Goal: Task Accomplishment & Management: Complete application form

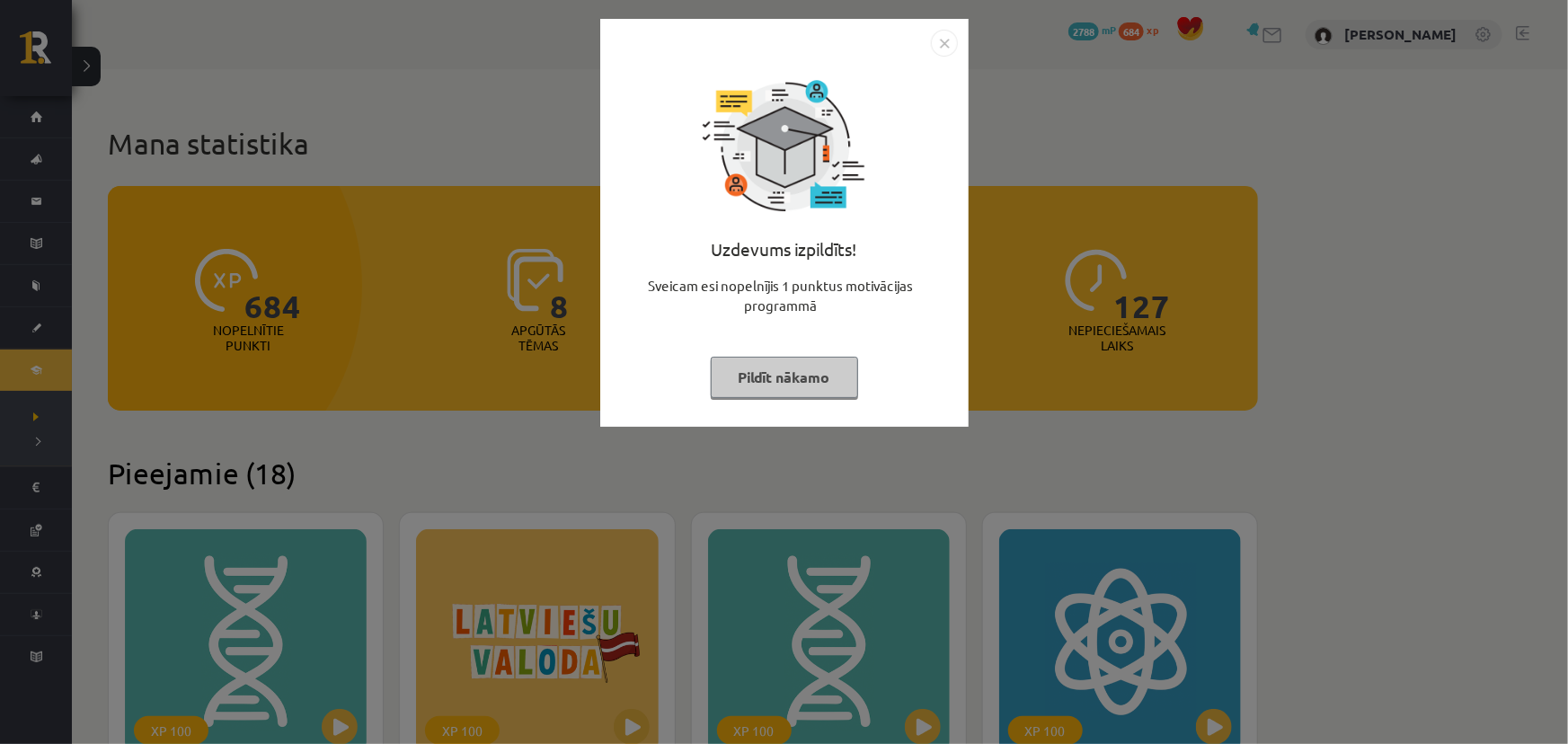
click at [797, 384] on button "Pildīt nākamo" at bounding box center [784, 377] width 147 height 41
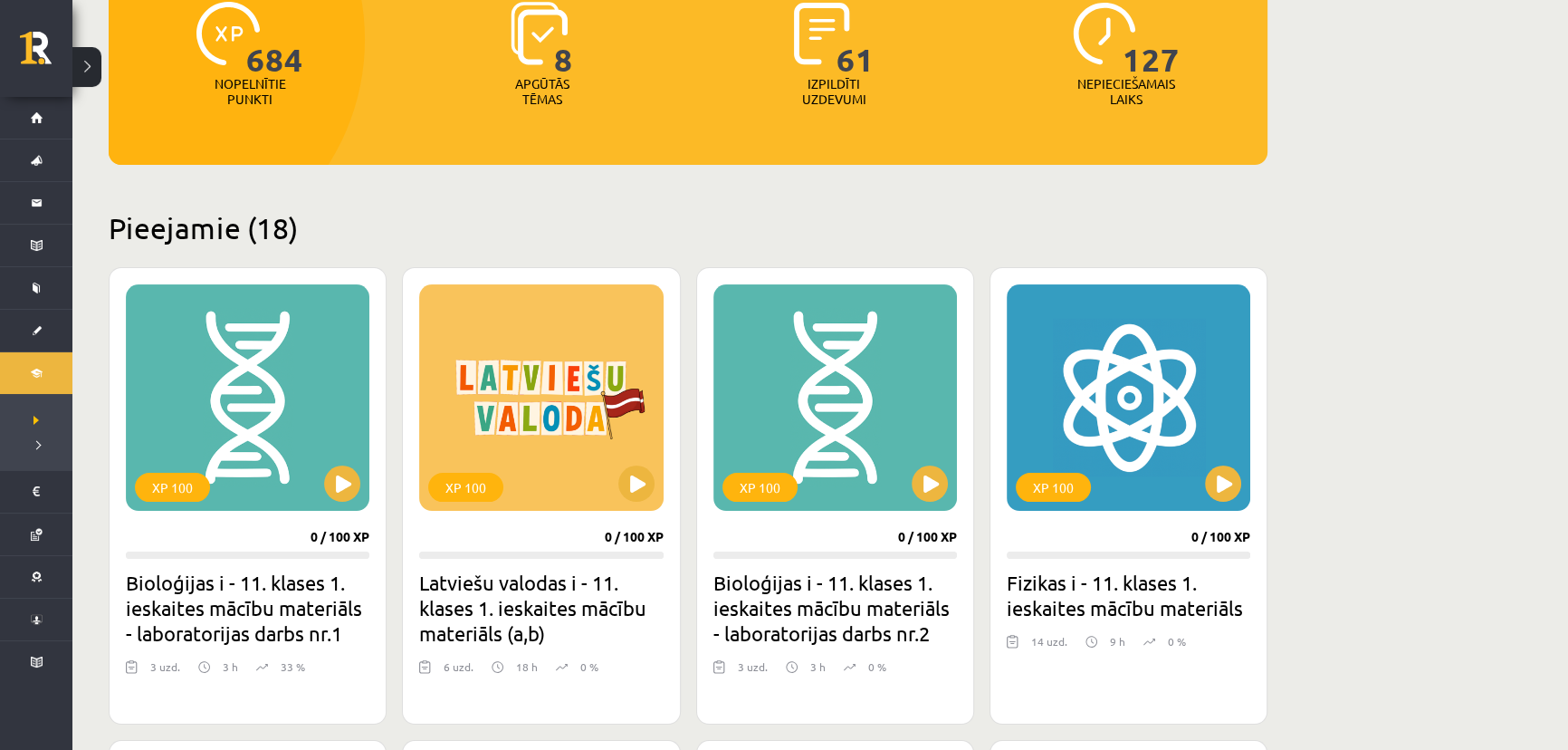
scroll to position [246, 0]
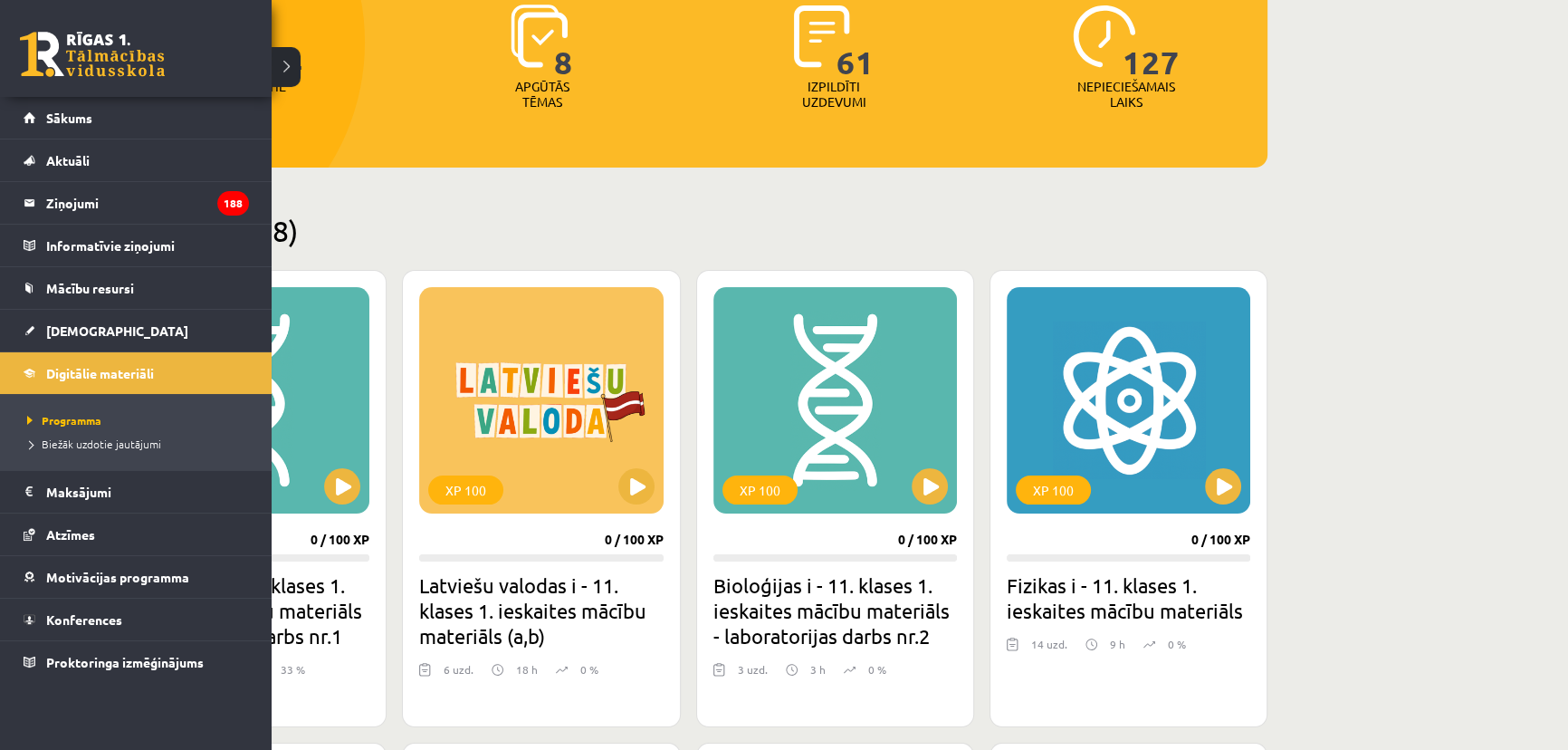
click at [36, 48] on link at bounding box center [92, 54] width 145 height 45
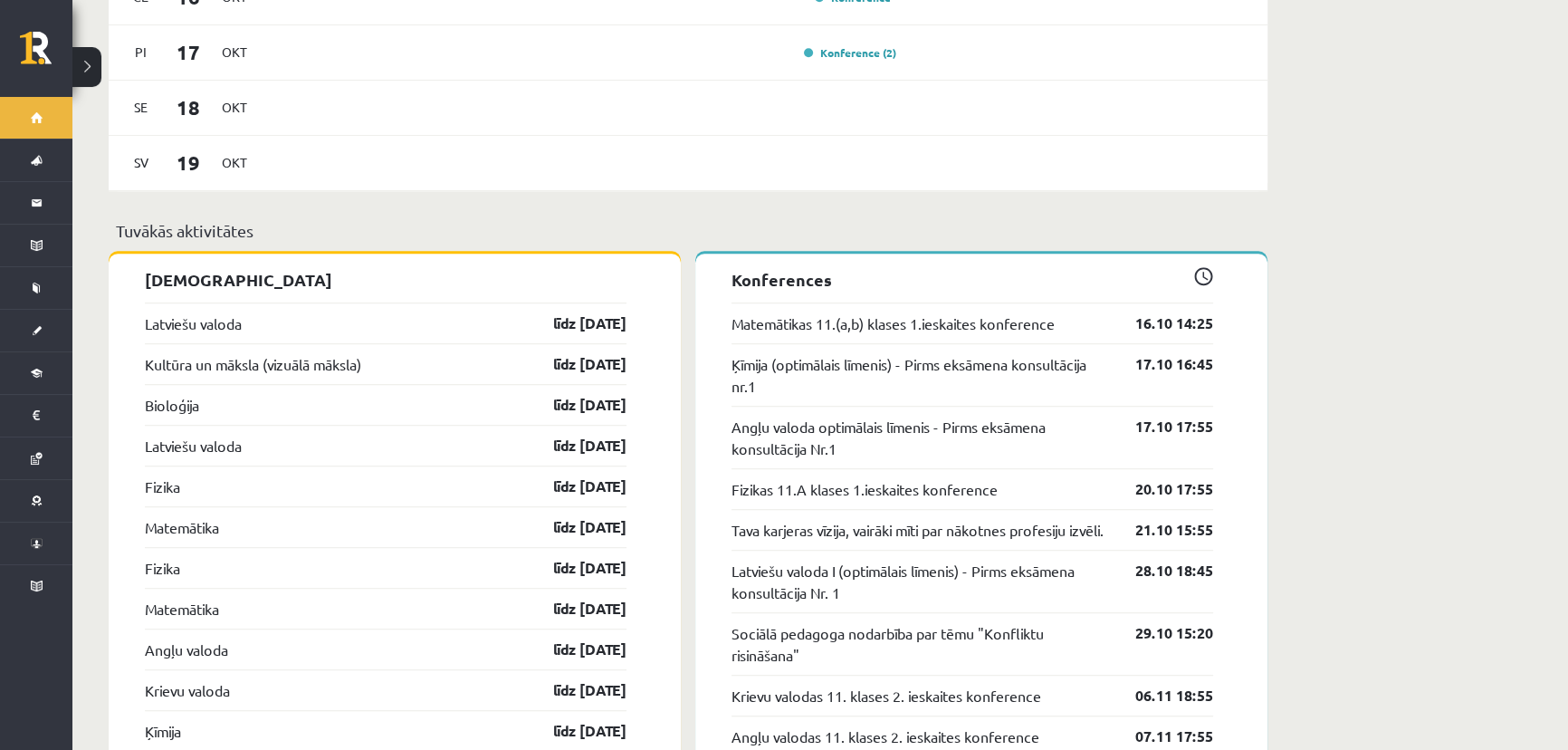
scroll to position [1482, 0]
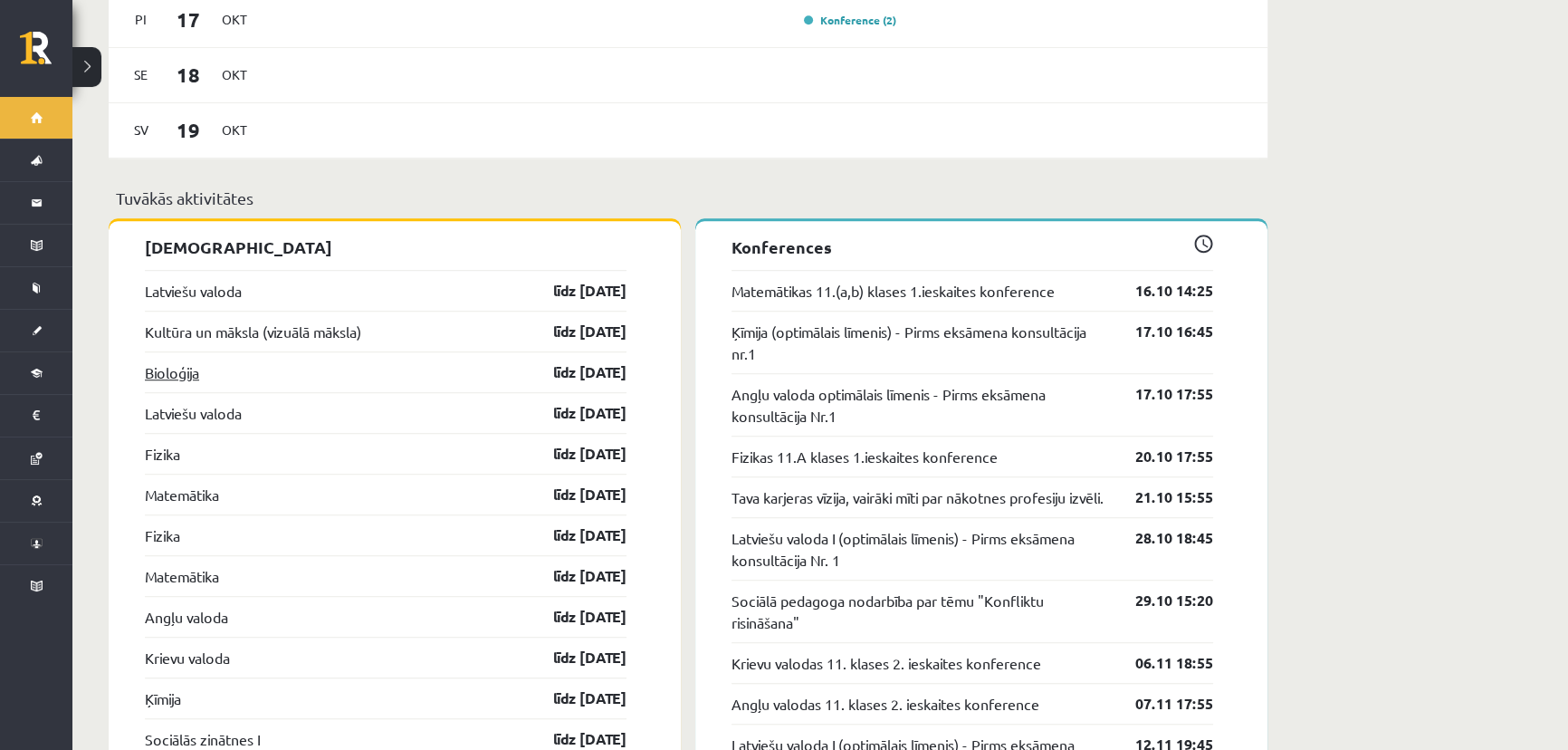
click at [183, 362] on link "Bioloģija" at bounding box center [172, 373] width 54 height 22
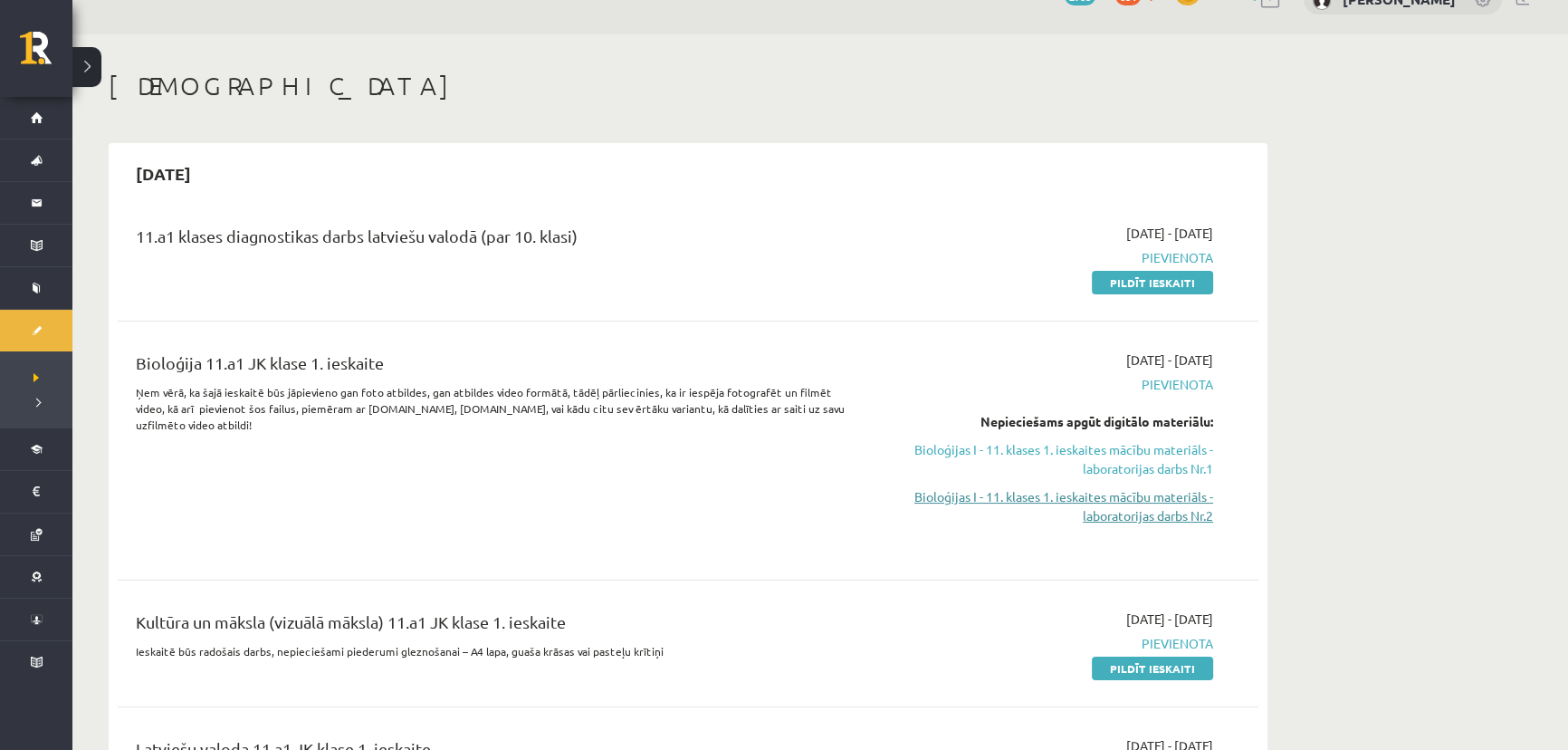
scroll to position [81, 0]
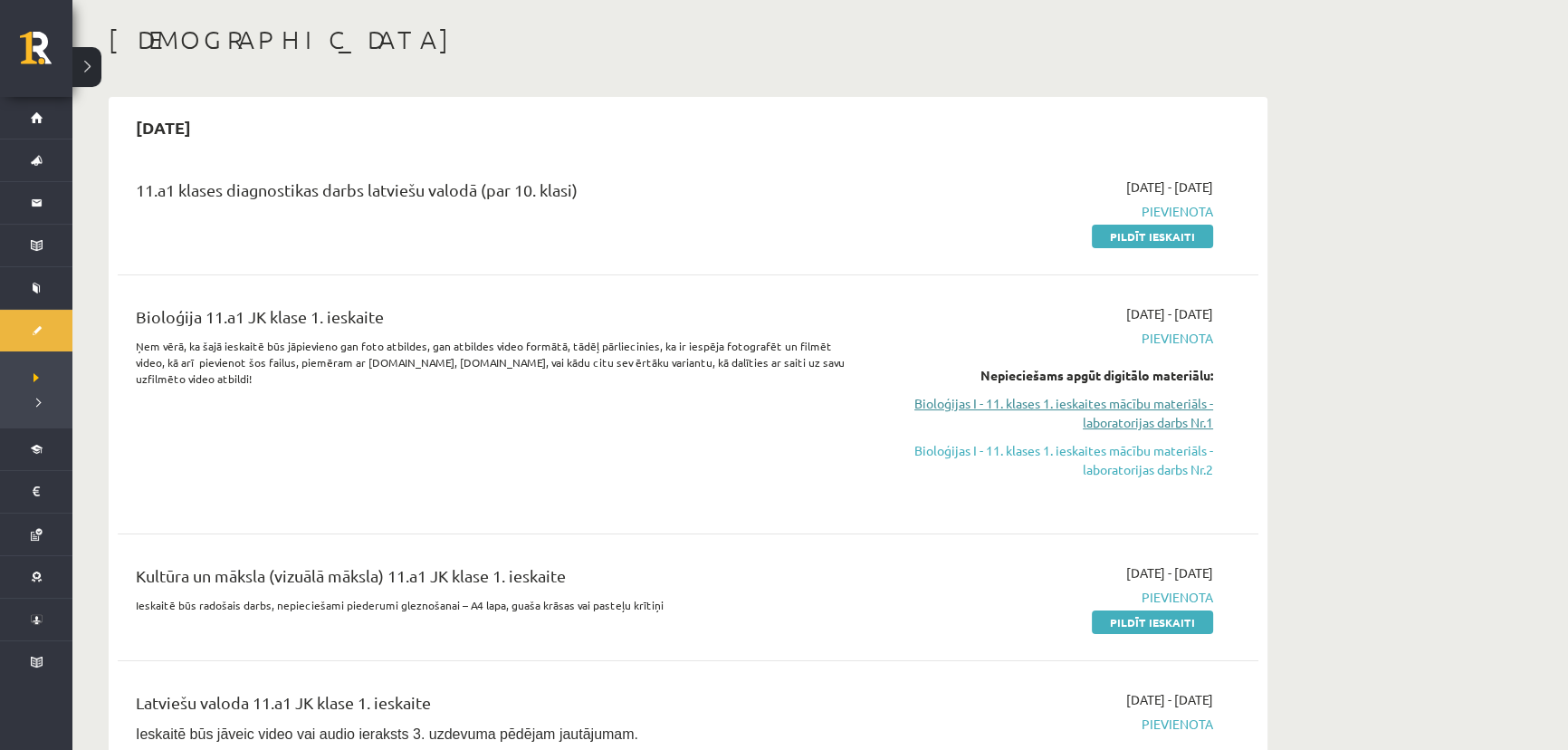
click at [1095, 413] on link "Bioloģijas I - 11. klases 1. ieskaites mācību materiāls - laboratorijas darbs N…" at bounding box center [1042, 412] width 341 height 38
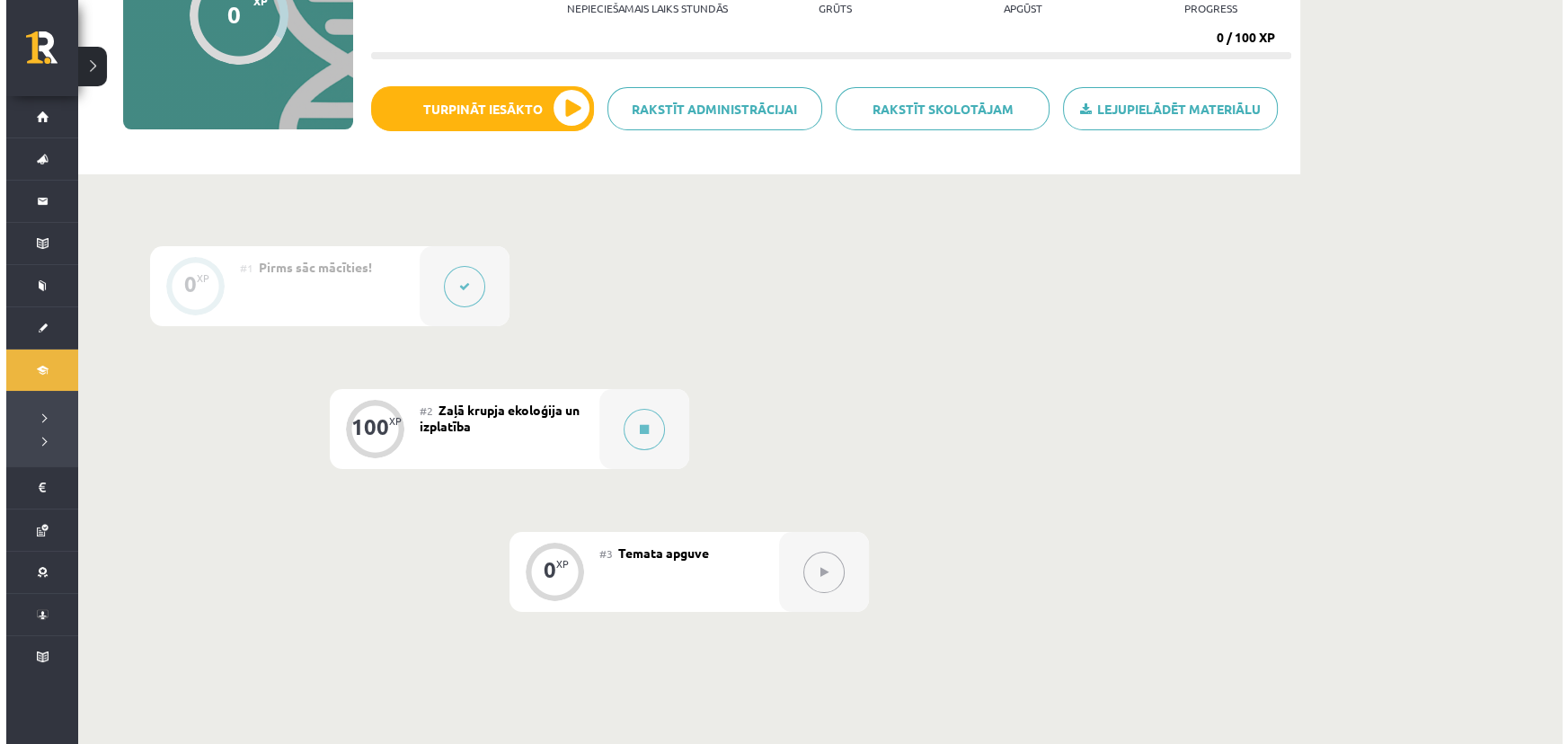
scroll to position [244, 0]
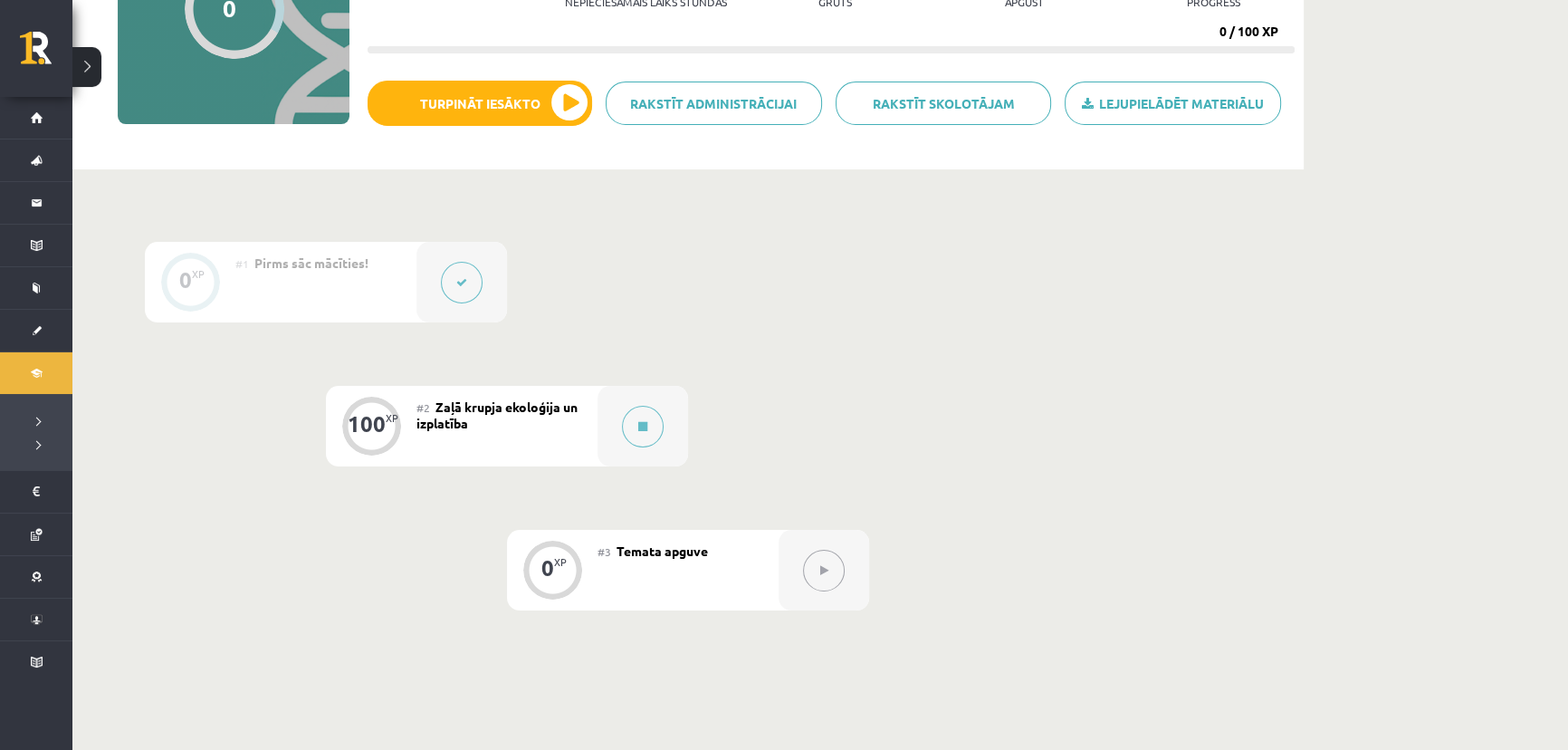
click at [519, 418] on div "#2 Zaļā krupja ekoloģija un izplatība" at bounding box center [506, 425] width 181 height 80
click at [648, 423] on button at bounding box center [642, 426] width 42 height 42
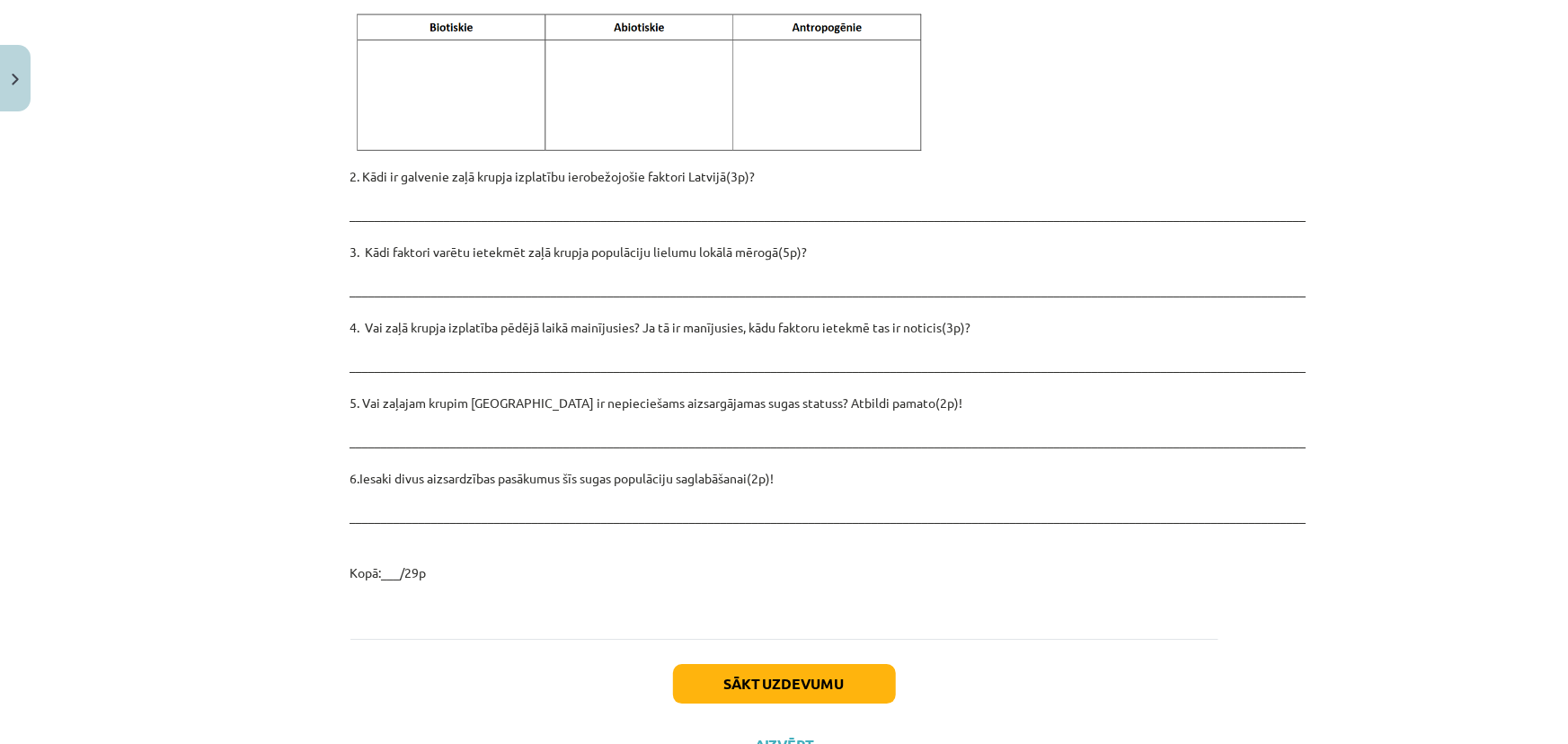
scroll to position [2468, 0]
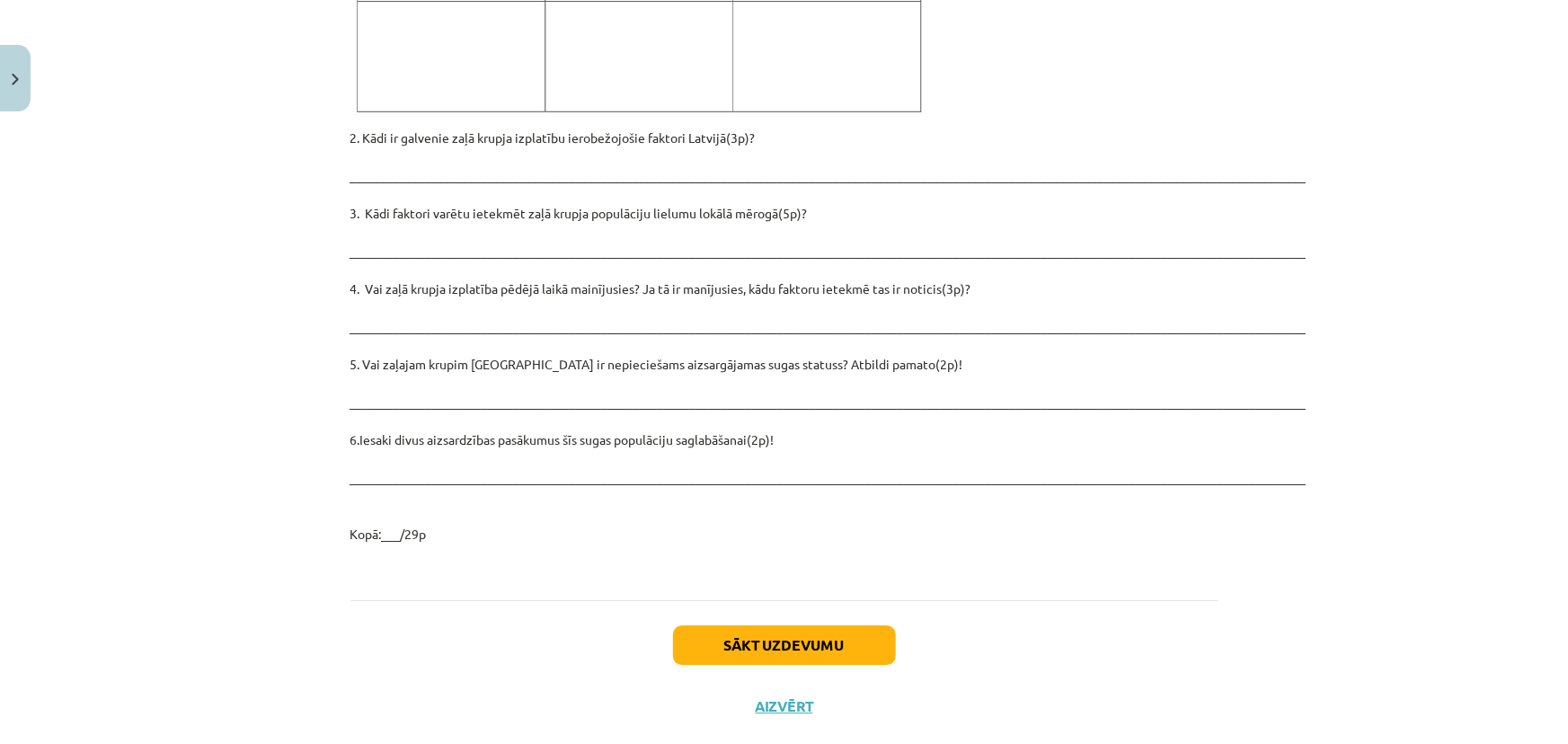
click at [395, 422] on p "2. Kādi ir galvenie zaļā krupja izplatību ierobežojošie faktori Latvijā(3p)? __…" at bounding box center [784, 335] width 868 height 415
click at [397, 437] on p "2. Kādi ir galvenie zaļā krupja izplatību ierobežojošie faktori Latvijā(3p)? __…" at bounding box center [784, 335] width 868 height 415
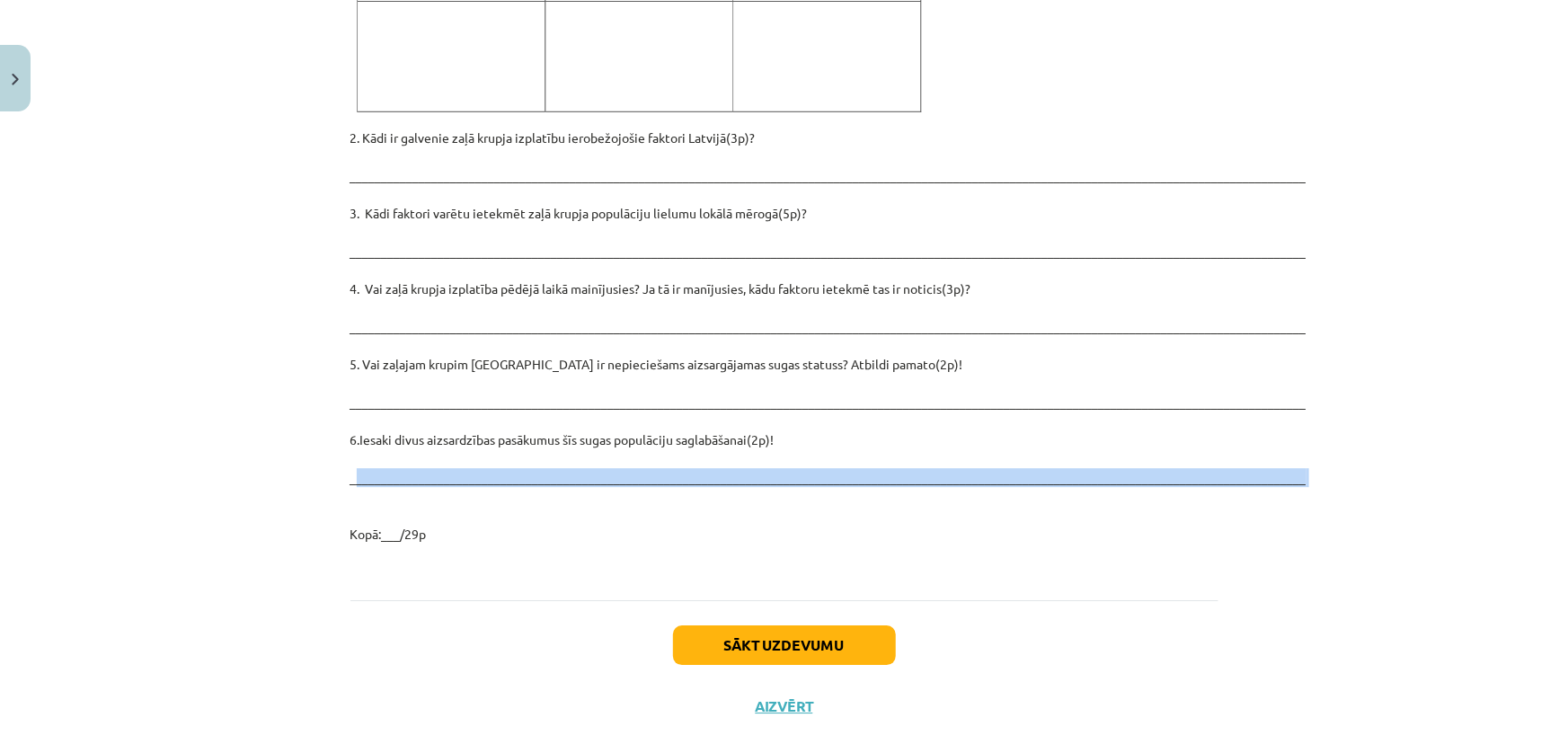
click at [397, 437] on p "2. Kādi ir galvenie zaļā krupja izplatību ierobežojošie faktori Latvijā(3p)? __…" at bounding box center [784, 335] width 868 height 415
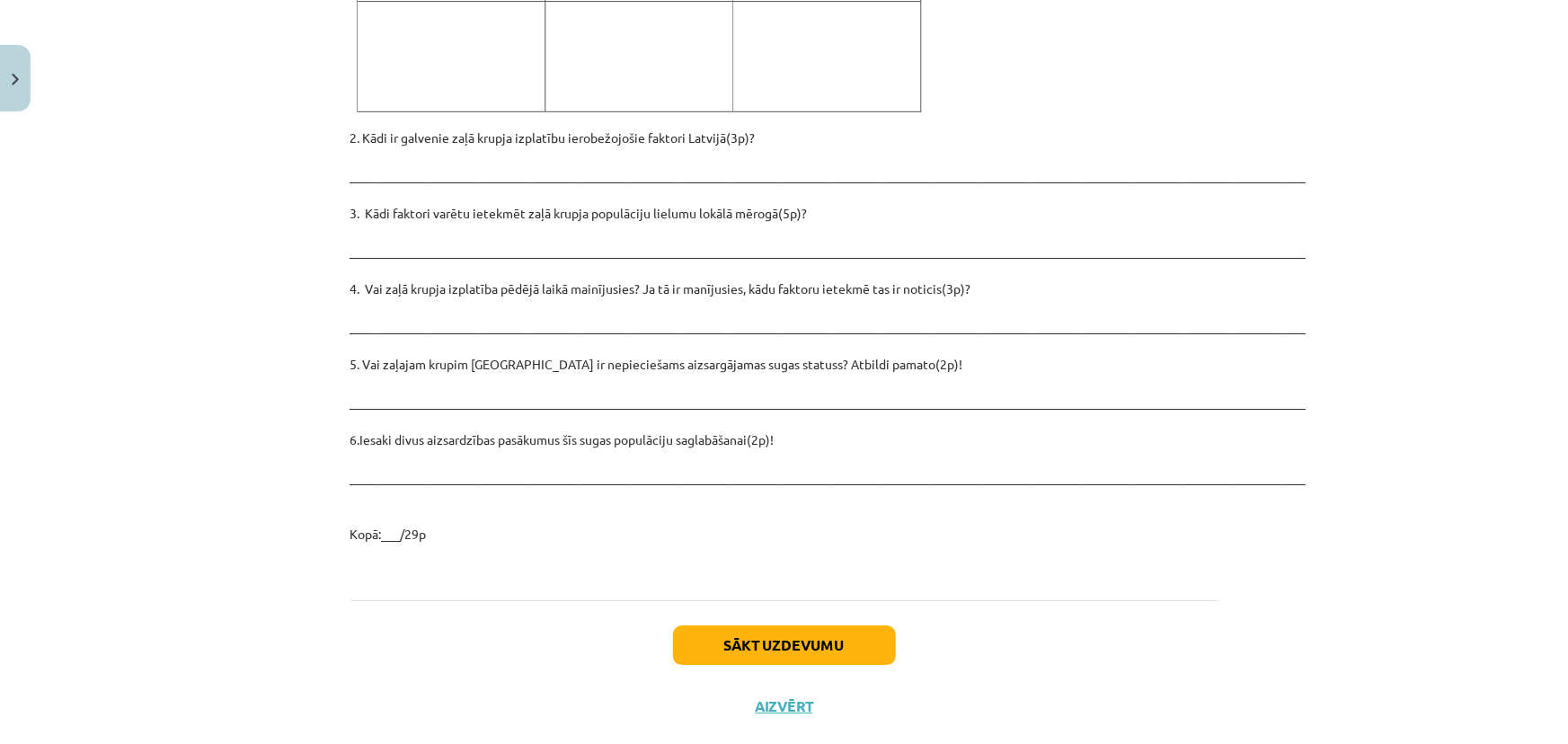
click at [154, 475] on div "Mācību tēma: Bioloģijas i - 11. klases 1. ieskaites mācību materiāls - laborato…" at bounding box center [784, 372] width 1568 height 744
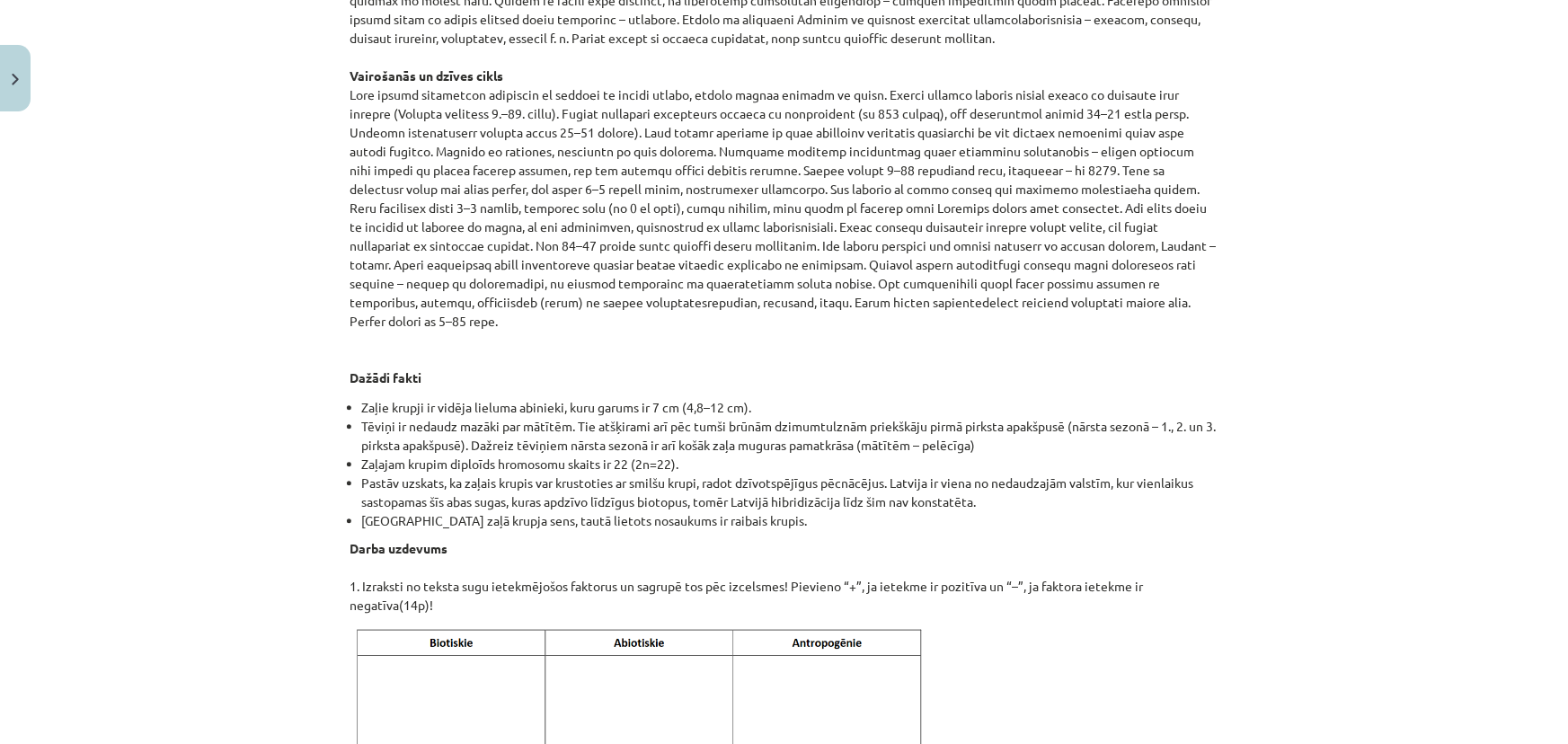
scroll to position [1895, 0]
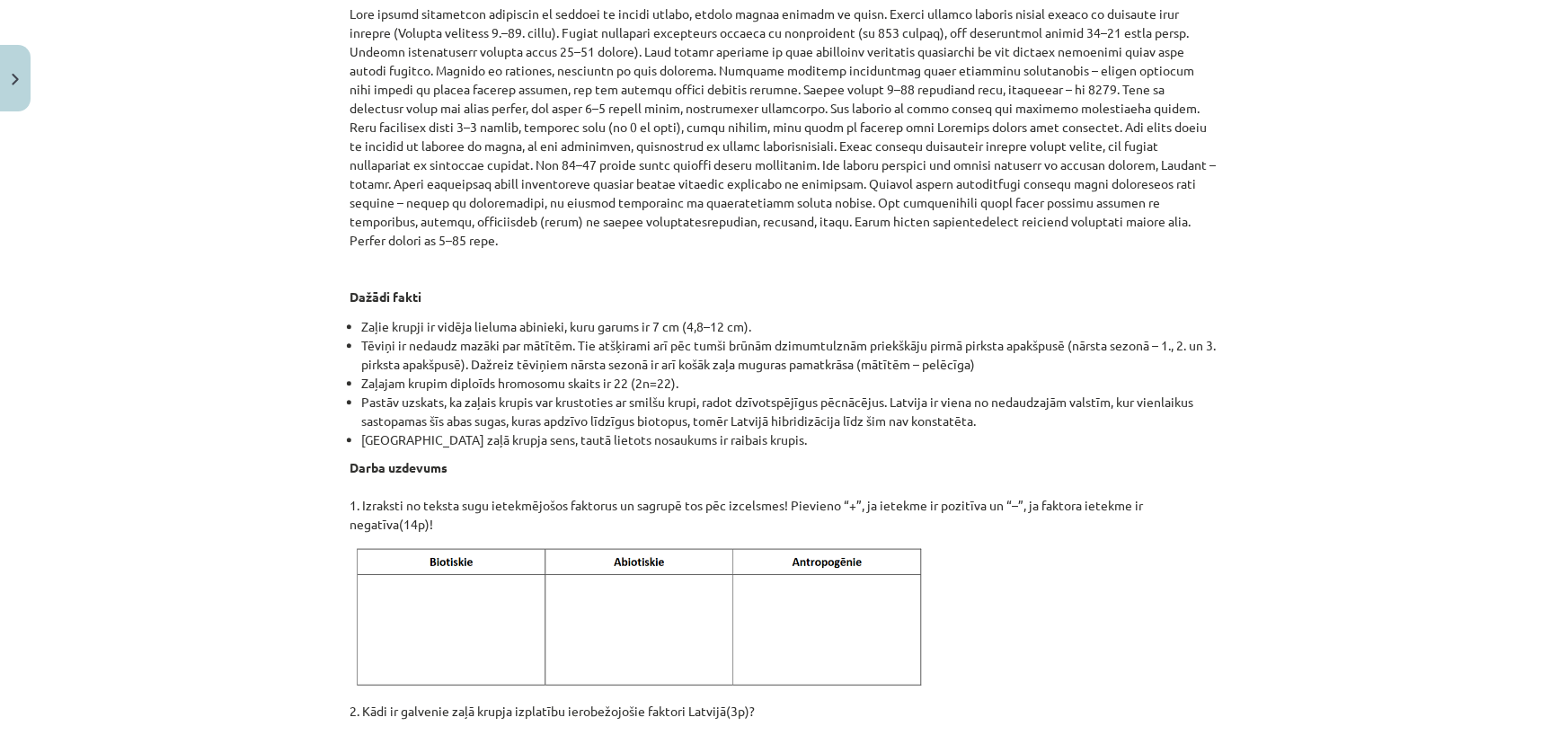
drag, startPoint x: 444, startPoint y: 498, endPoint x: 338, endPoint y: 465, distance: 111.0
click at [212, 501] on div "Mācību tēma: Bioloģijas i - 11. klases 1. ieskaites mācību materiāls - laborato…" at bounding box center [784, 372] width 1568 height 744
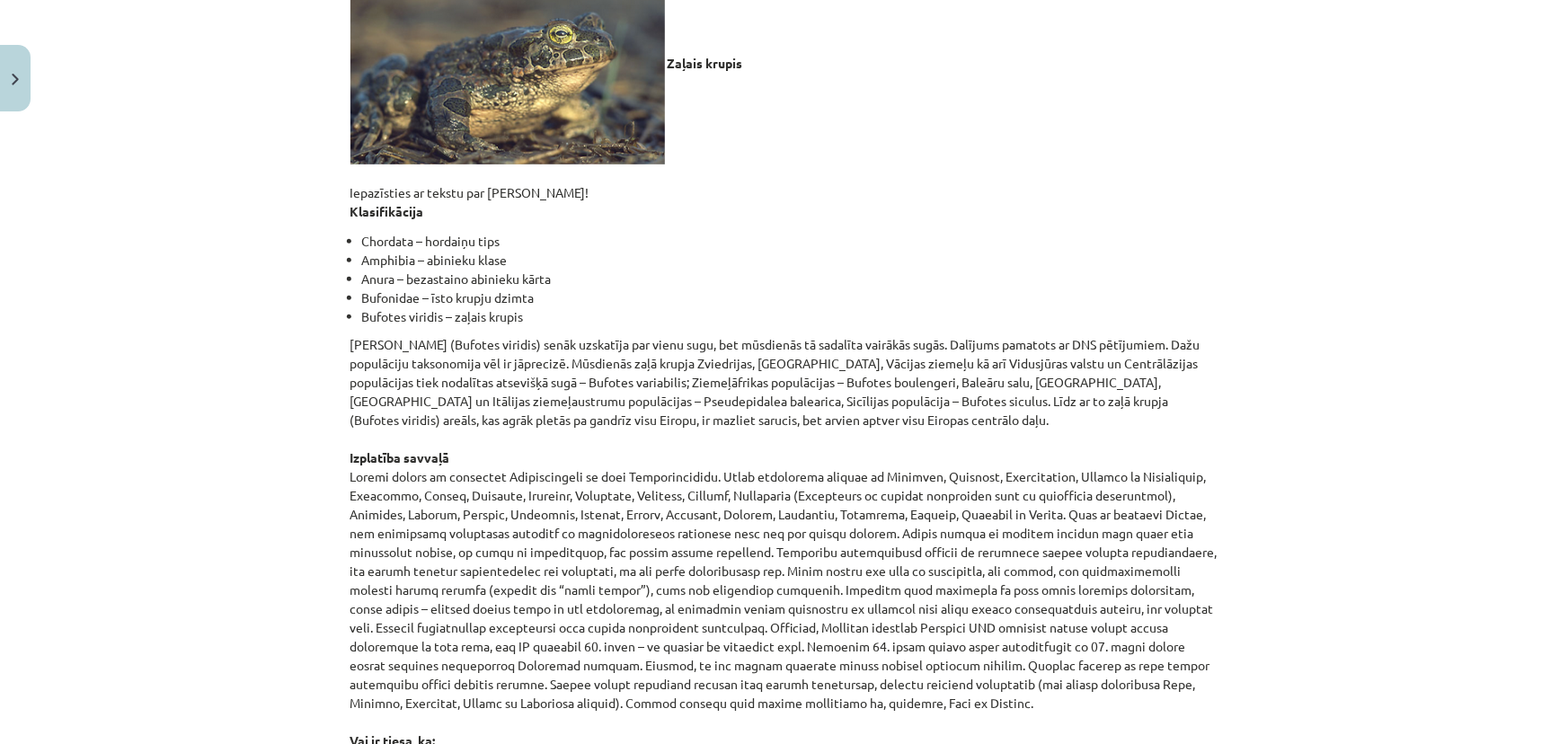
scroll to position [0, 0]
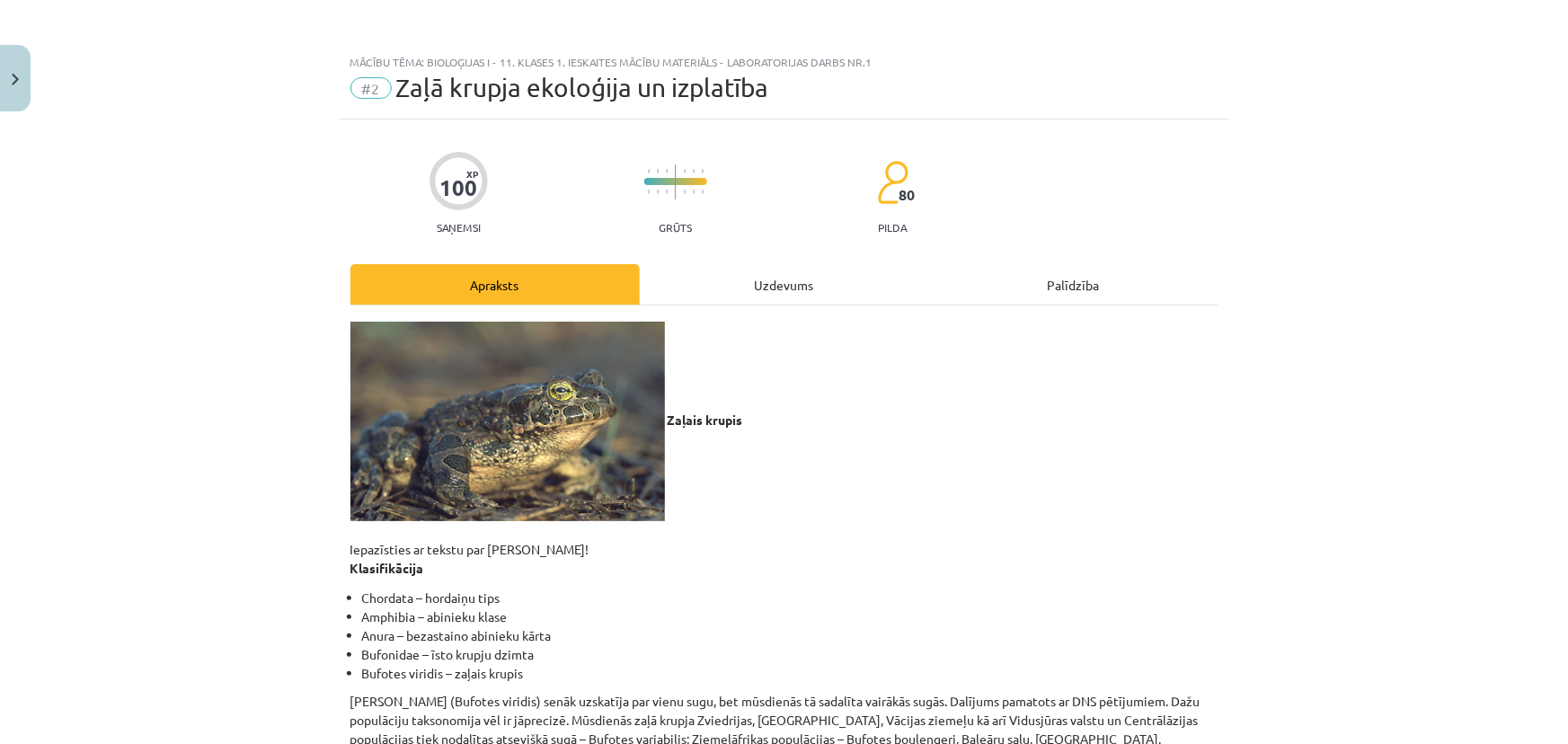
drag, startPoint x: 433, startPoint y: 495, endPoint x: 337, endPoint y: 549, distance: 110.1
copy div "Iepazīsties ar tekstu par zaļo krupi! Klasifikācija Chordata – hordaiņu tips Am…"
click at [1100, 355] on p "Zaļais krupis Iepazīsties ar tekstu par zaļo krupi! Klasifikācija" at bounding box center [784, 449] width 868 height 256
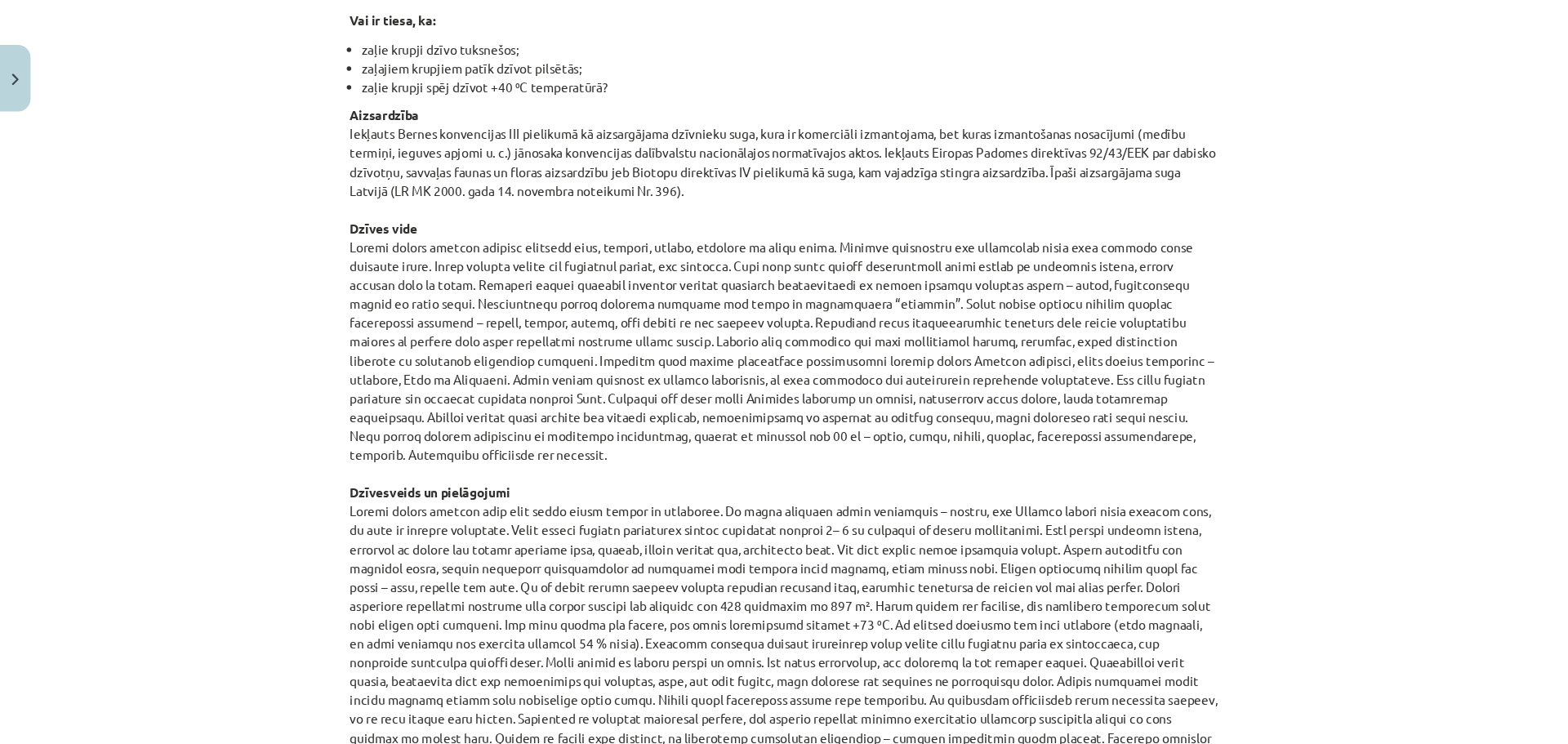
scroll to position [980, 0]
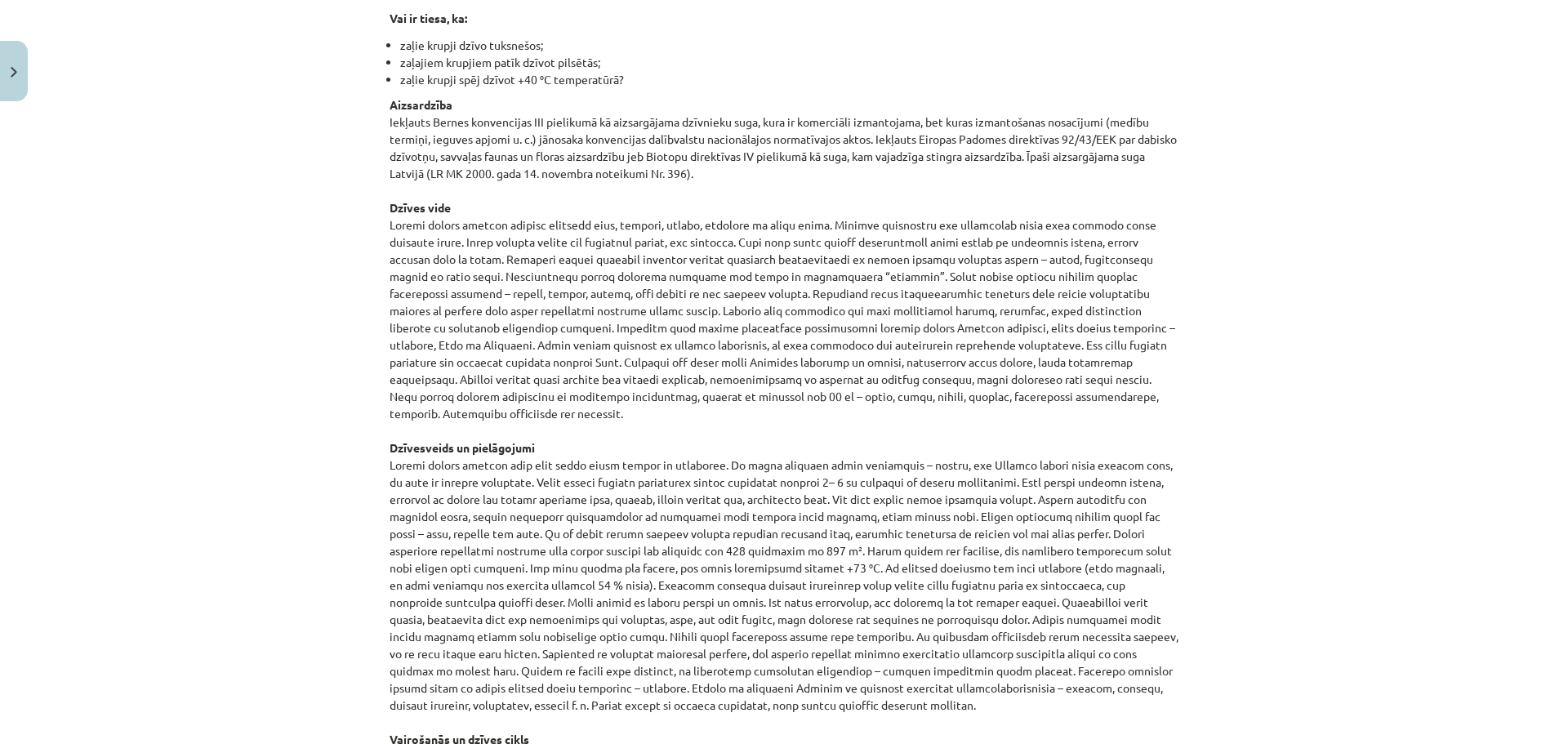
drag, startPoint x: 1424, startPoint y: 0, endPoint x: 1206, endPoint y: 184, distance: 285.3
click at [1205, 184] on div "Mācību tēma: Bioloģijas i - 11. klases 1. ieskaites mācību materiāls - laborato…" at bounding box center [784, 372] width 1568 height 744
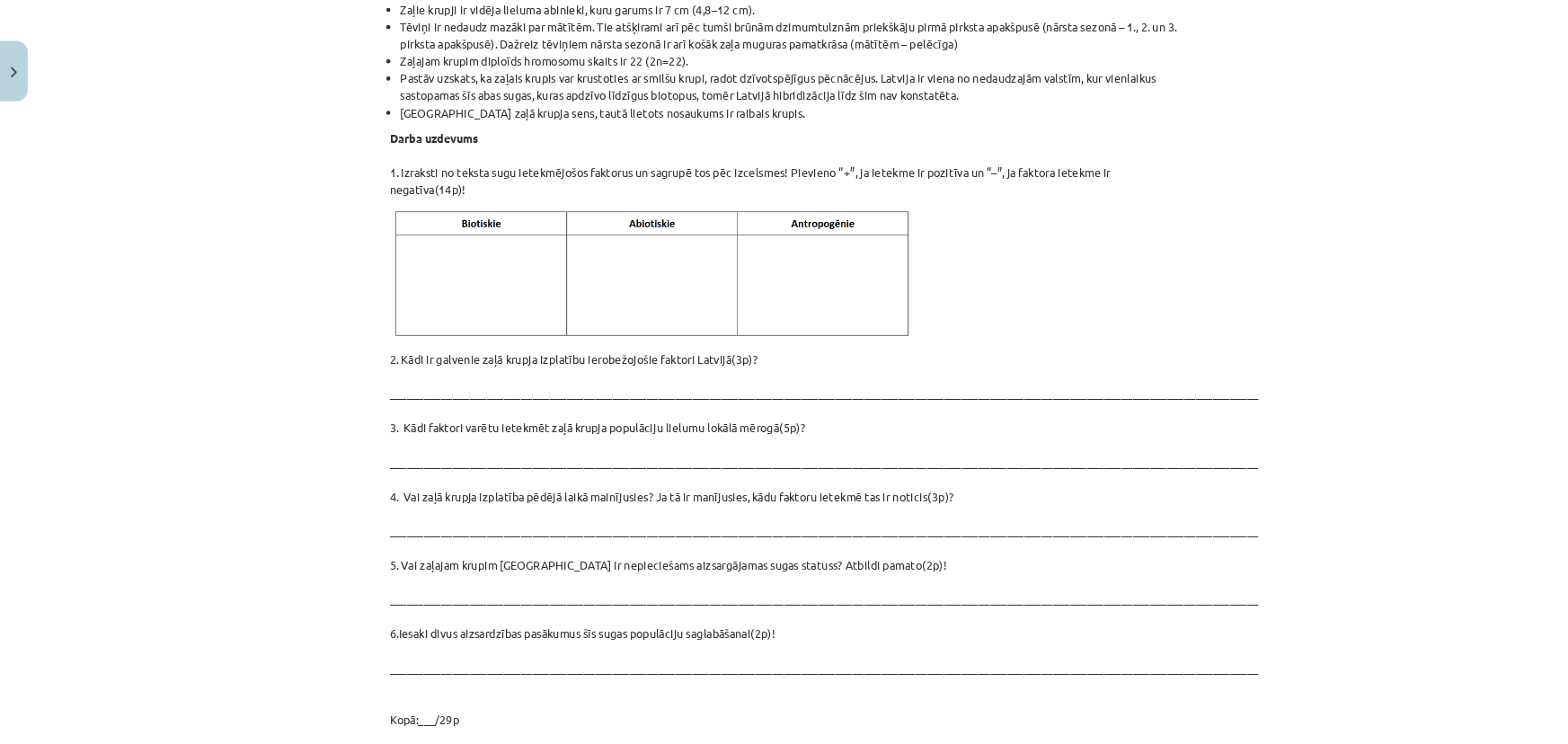
scroll to position [2209, 0]
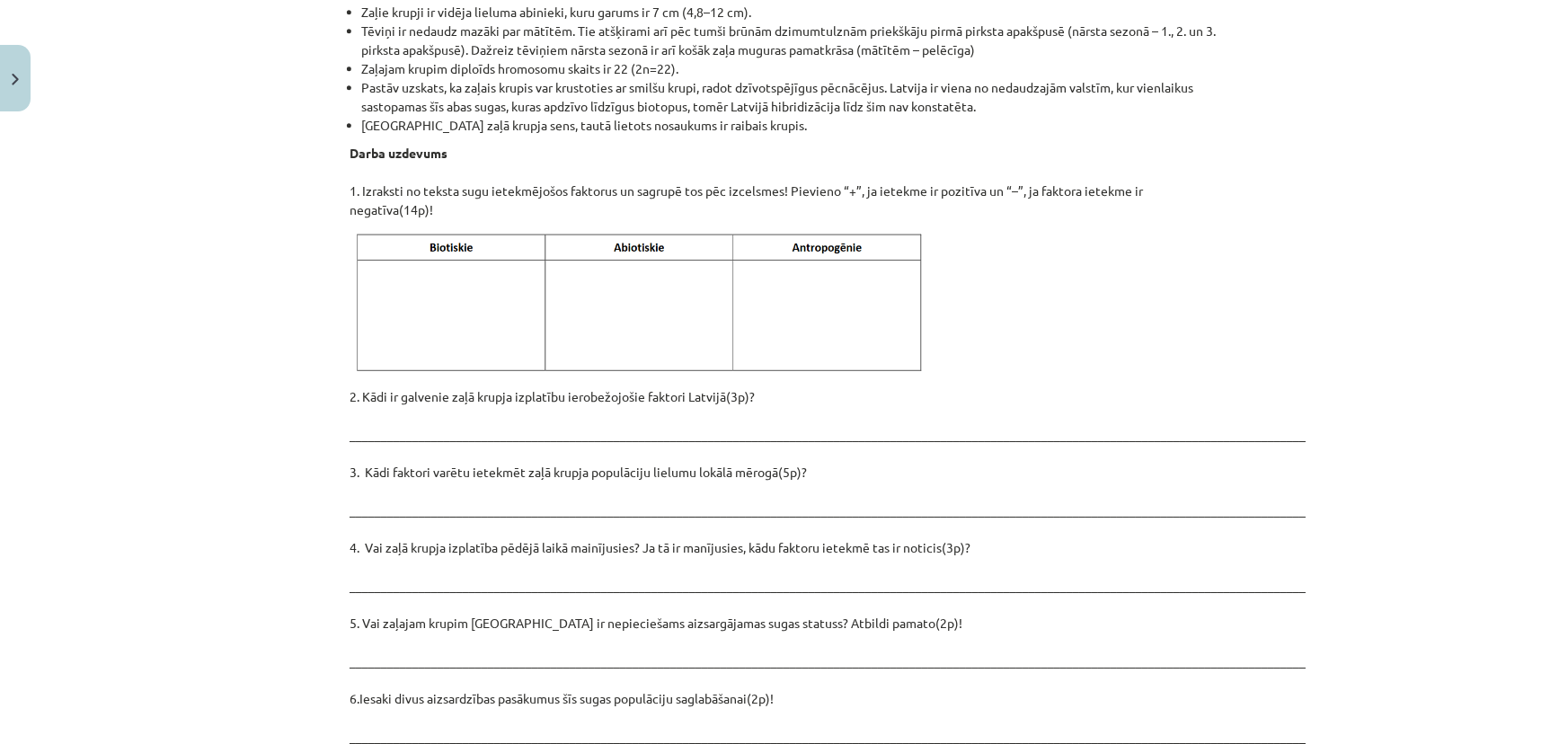
drag, startPoint x: 1579, startPoint y: 0, endPoint x: 191, endPoint y: 353, distance: 1432.2
click at [137, 351] on div "Mācību tēma: Bioloģijas i - 11. klases 1. ieskaites mācību materiāls - laborato…" at bounding box center [784, 372] width 1568 height 744
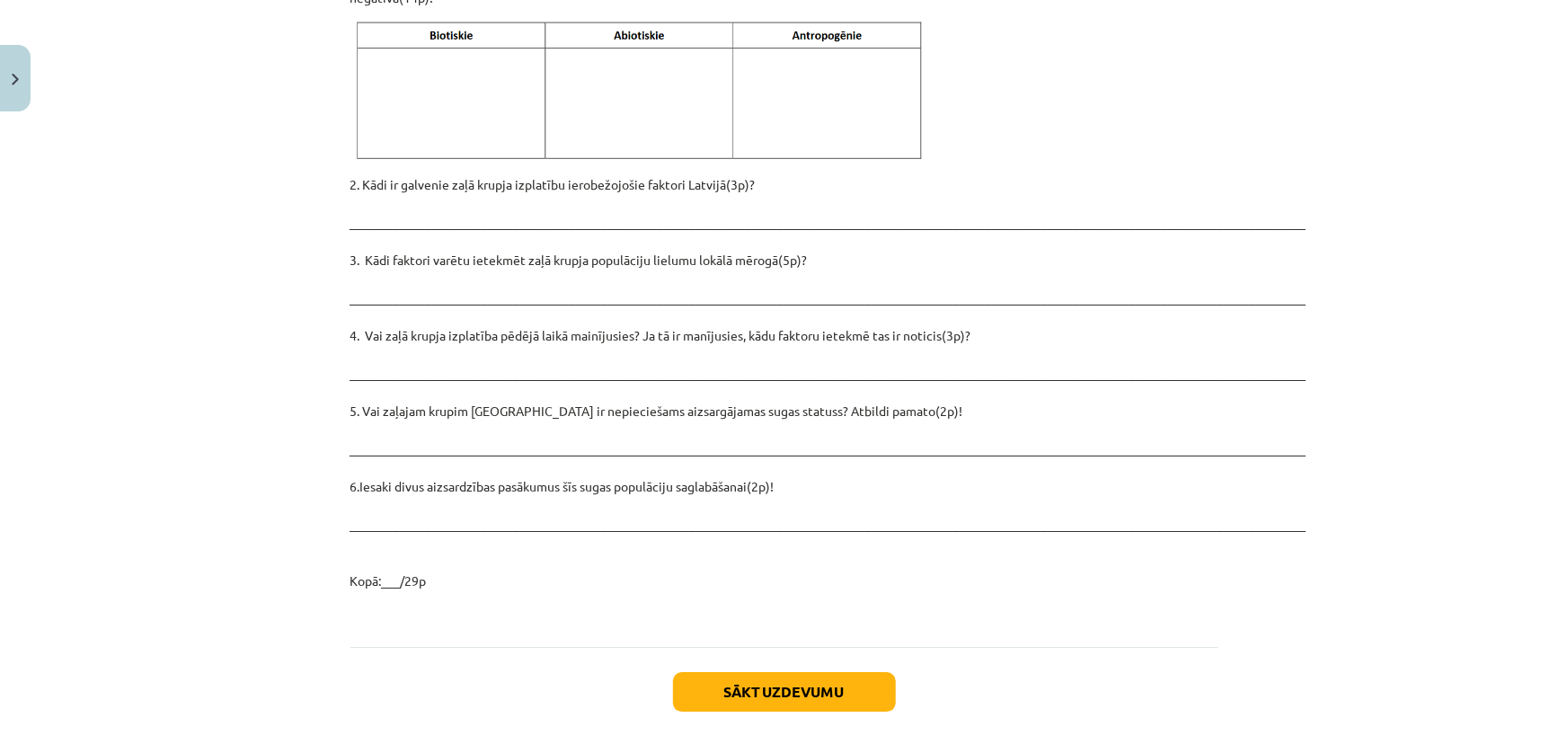
scroll to position [2468, 0]
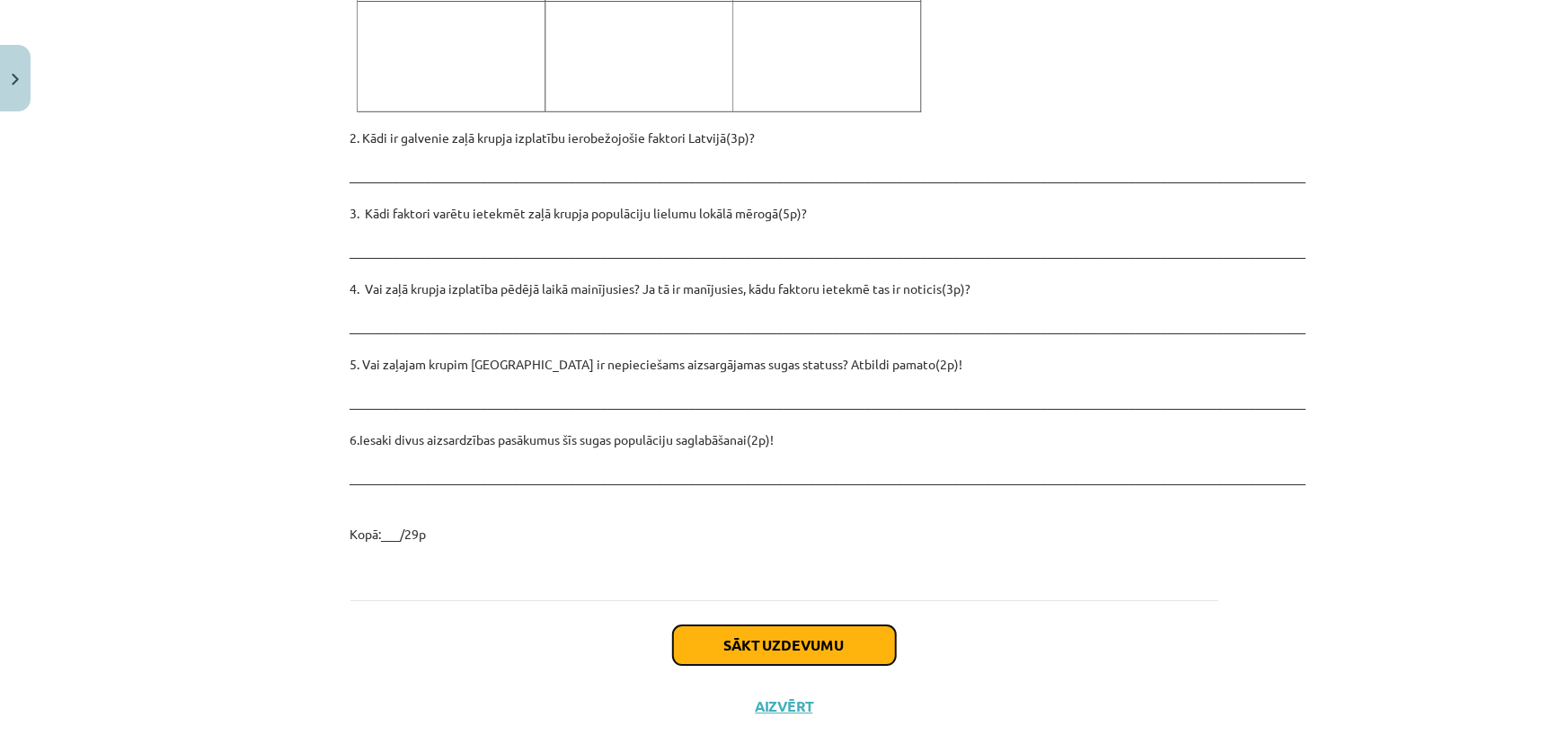
click at [781, 625] on button "Sākt uzdevumu" at bounding box center [784, 644] width 222 height 39
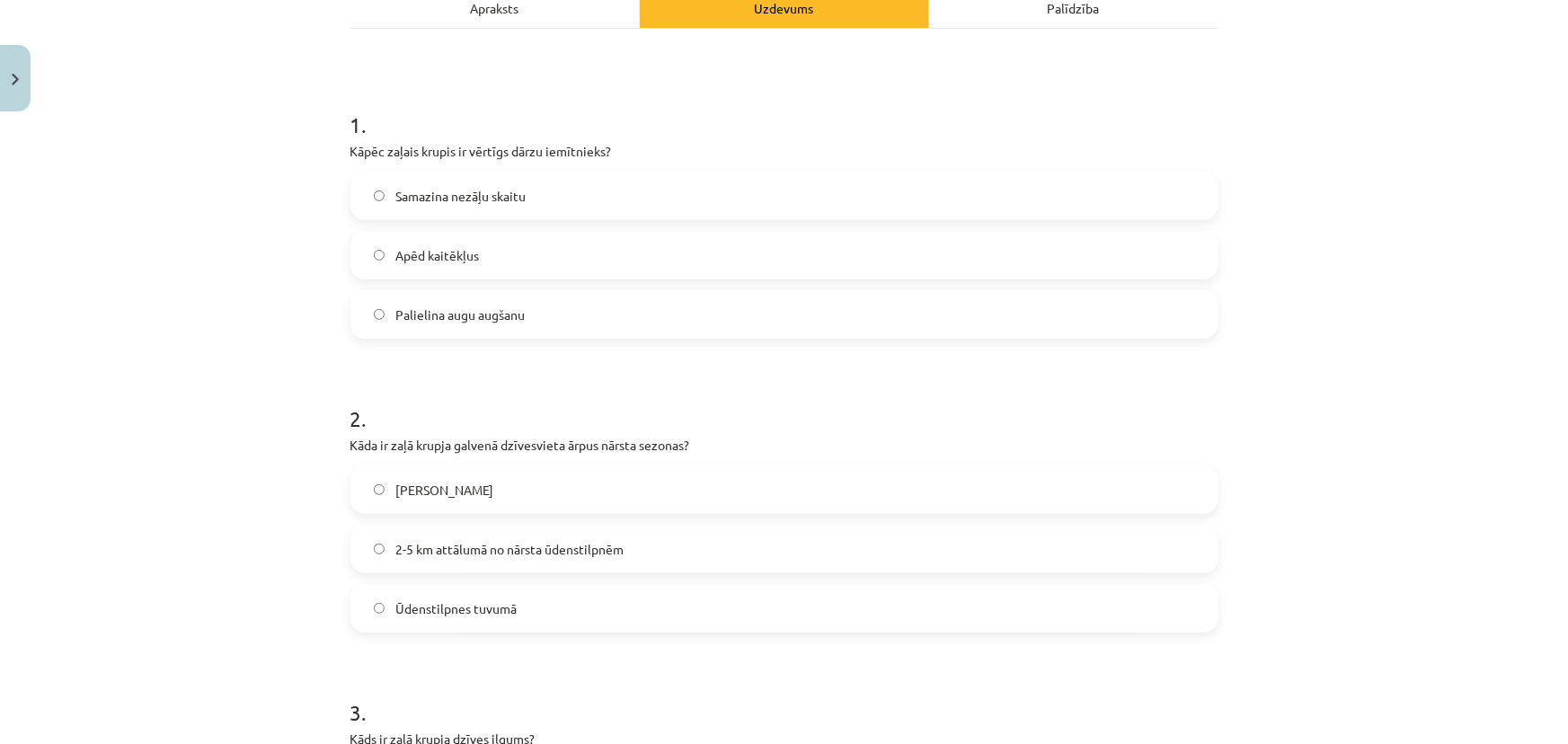
scroll to position [272, 0]
click at [460, 559] on span "2-5 km attālumā no nārsta ūdenstilpnēm" at bounding box center [509, 554] width 228 height 19
click at [467, 253] on span "Apēd kaitēkļus" at bounding box center [437, 260] width 83 height 19
drag, startPoint x: 361, startPoint y: 245, endPoint x: 373, endPoint y: 249, distance: 12.6
click at [361, 246] on label "Apēd kaitēkļus" at bounding box center [784, 259] width 864 height 45
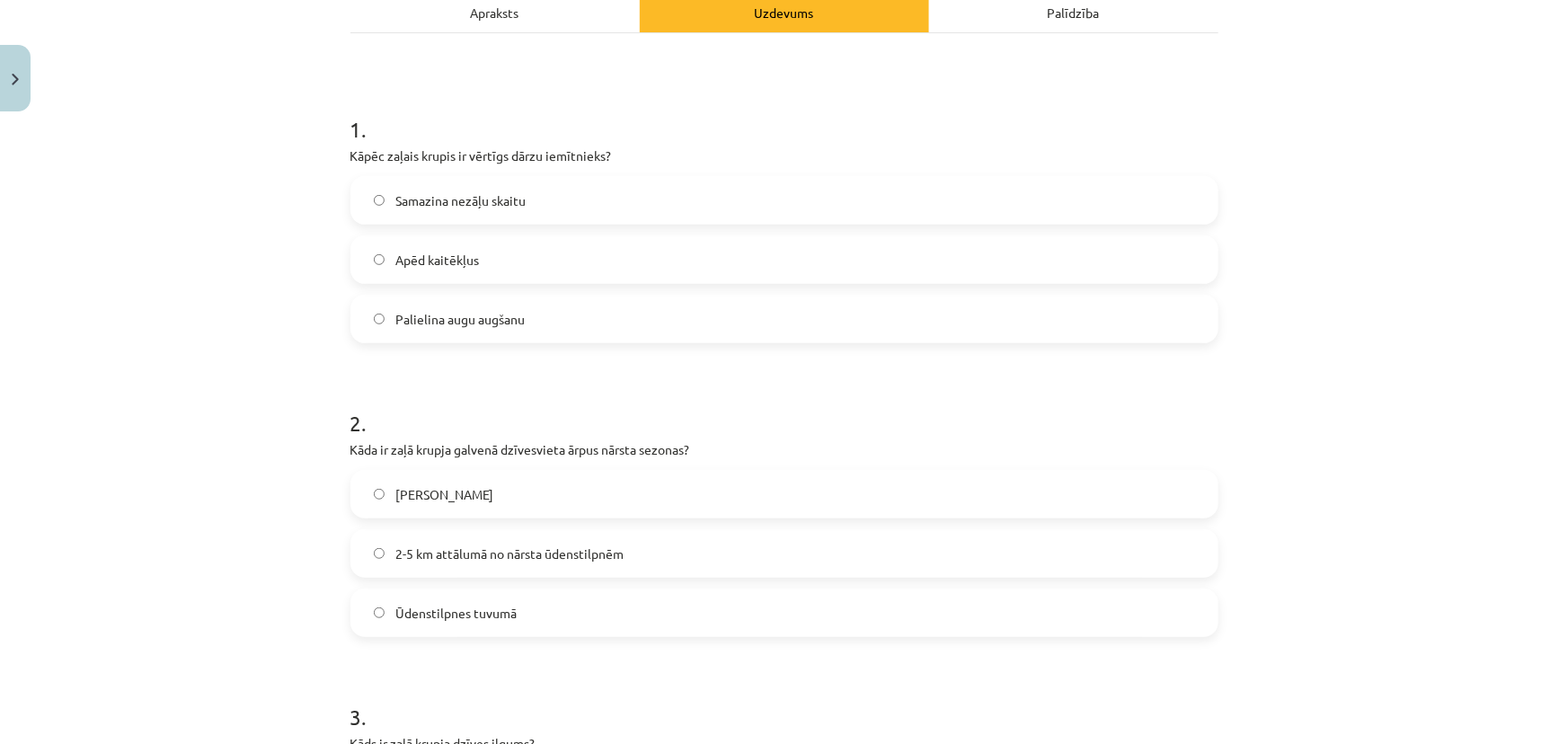
click at [373, 252] on label "Apēd kaitēkļus" at bounding box center [784, 259] width 864 height 45
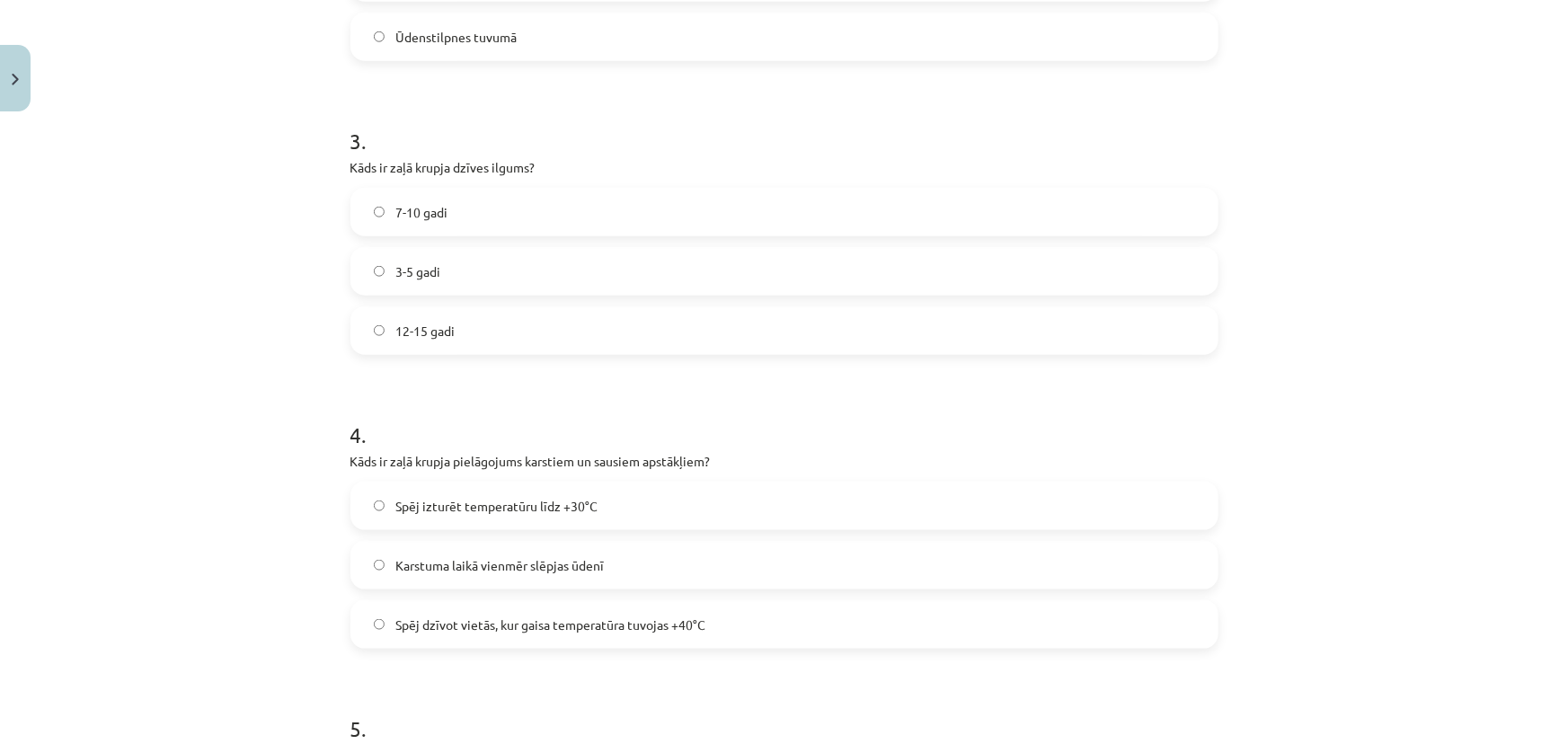
scroll to position [845, 0]
click at [496, 223] on label "7-10 gadi" at bounding box center [784, 215] width 864 height 45
click at [638, 634] on span "Spēj dzīvot vietās, kur gaisa temperatūra tuvojas +40°C" at bounding box center [550, 628] width 310 height 19
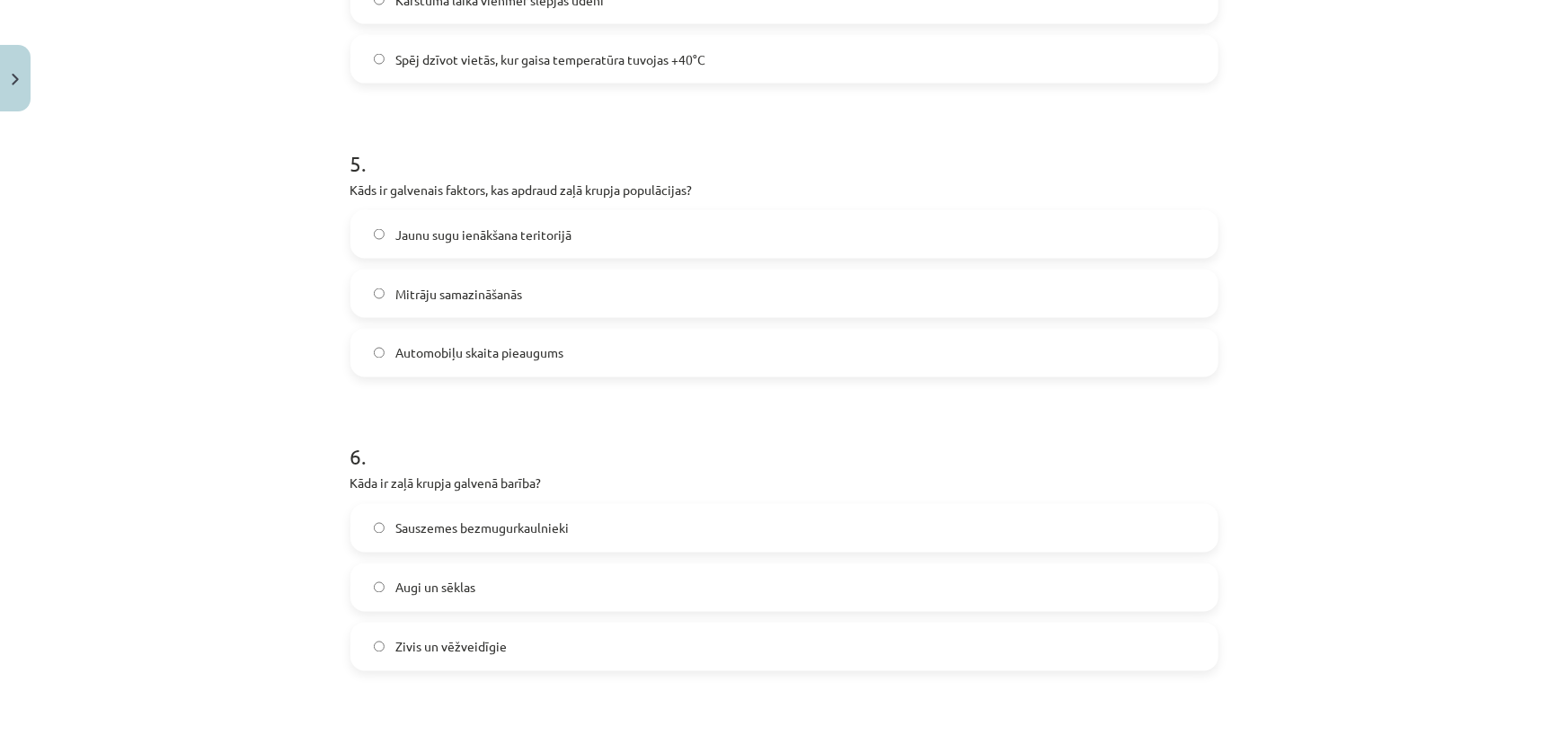
scroll to position [1416, 0]
click at [472, 295] on span "Mitrāju samazināšanās" at bounding box center [459, 291] width 126 height 19
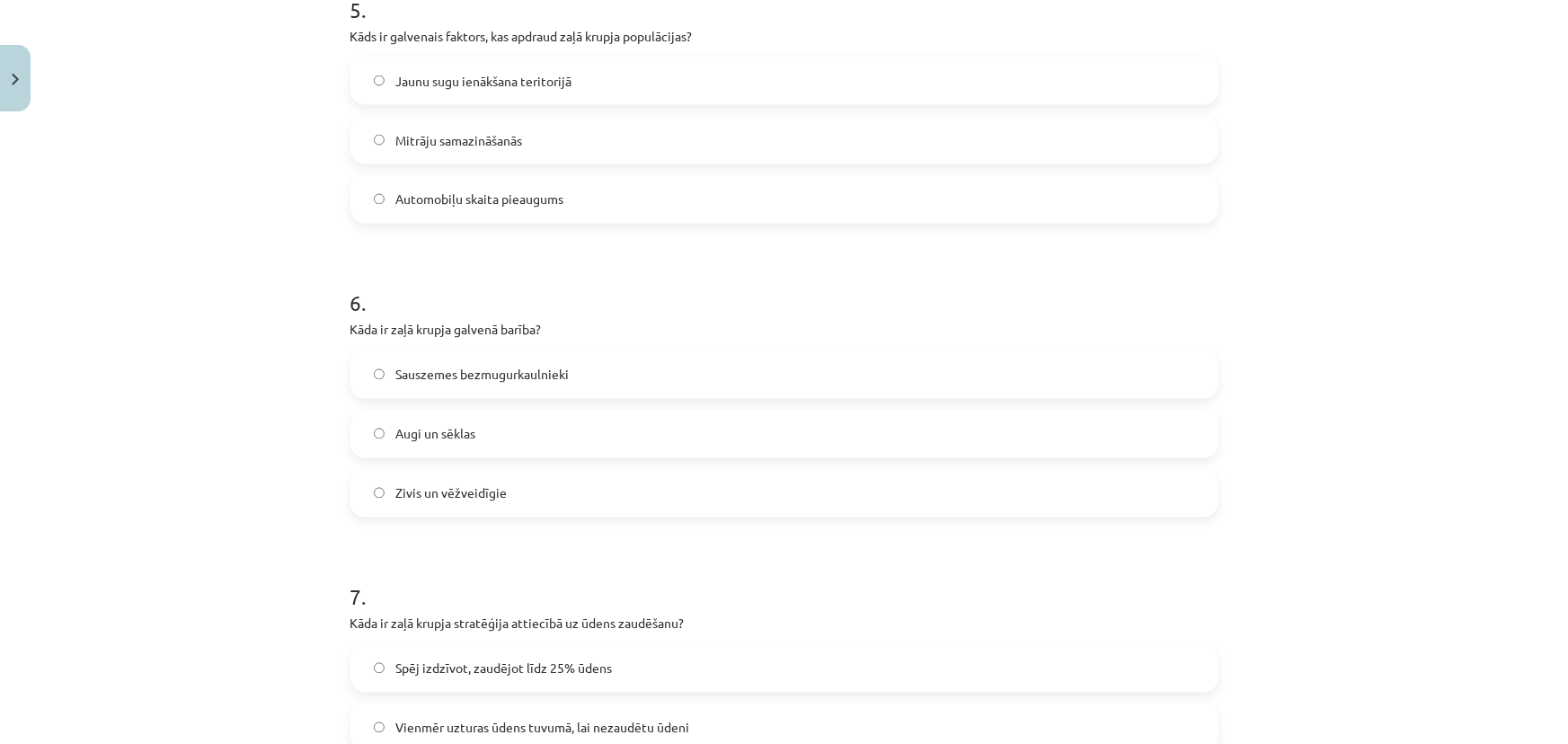
scroll to position [1579, 0]
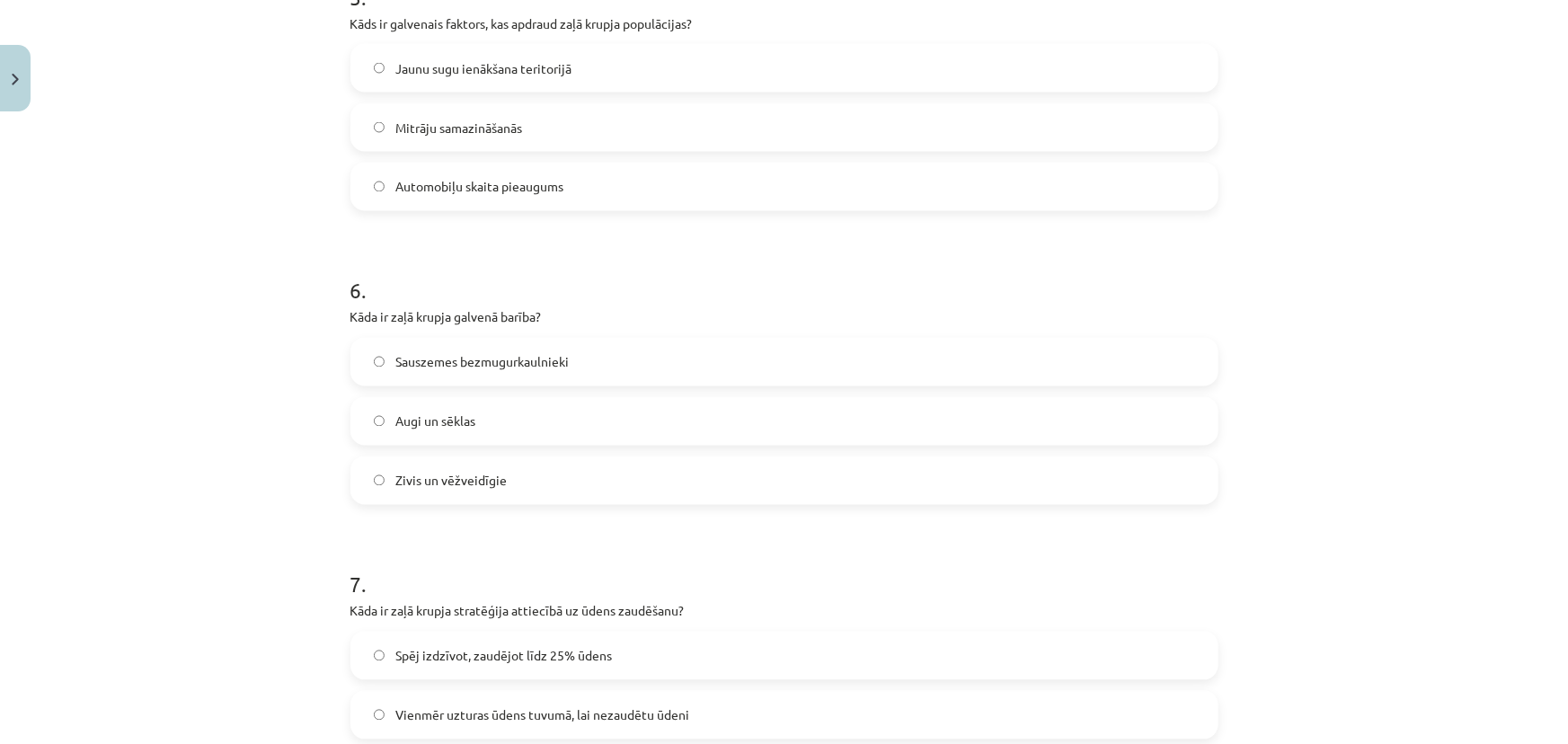
click at [512, 363] on span "Sauszemes bezmugurkaulnieki" at bounding box center [481, 362] width 173 height 19
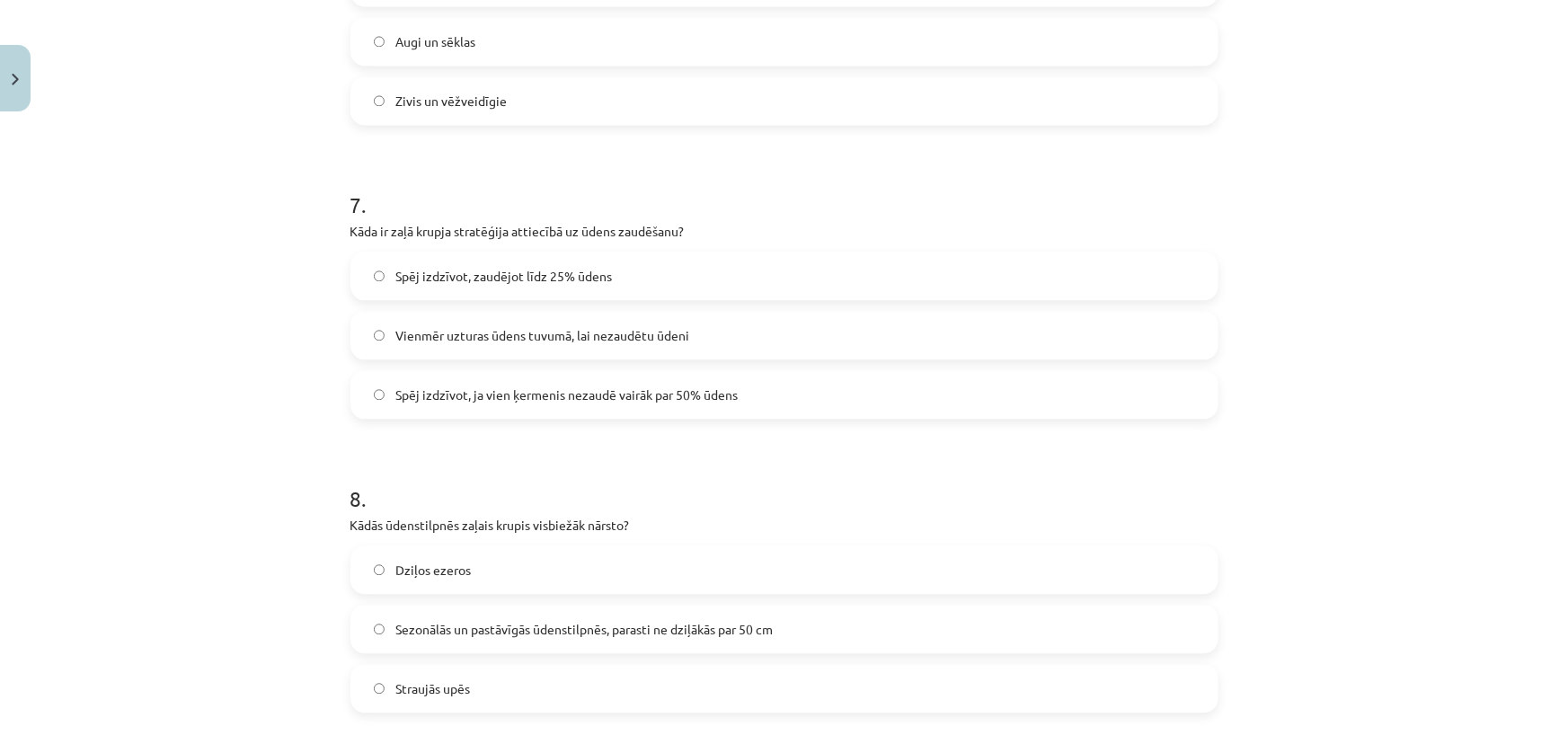
scroll to position [1987, 0]
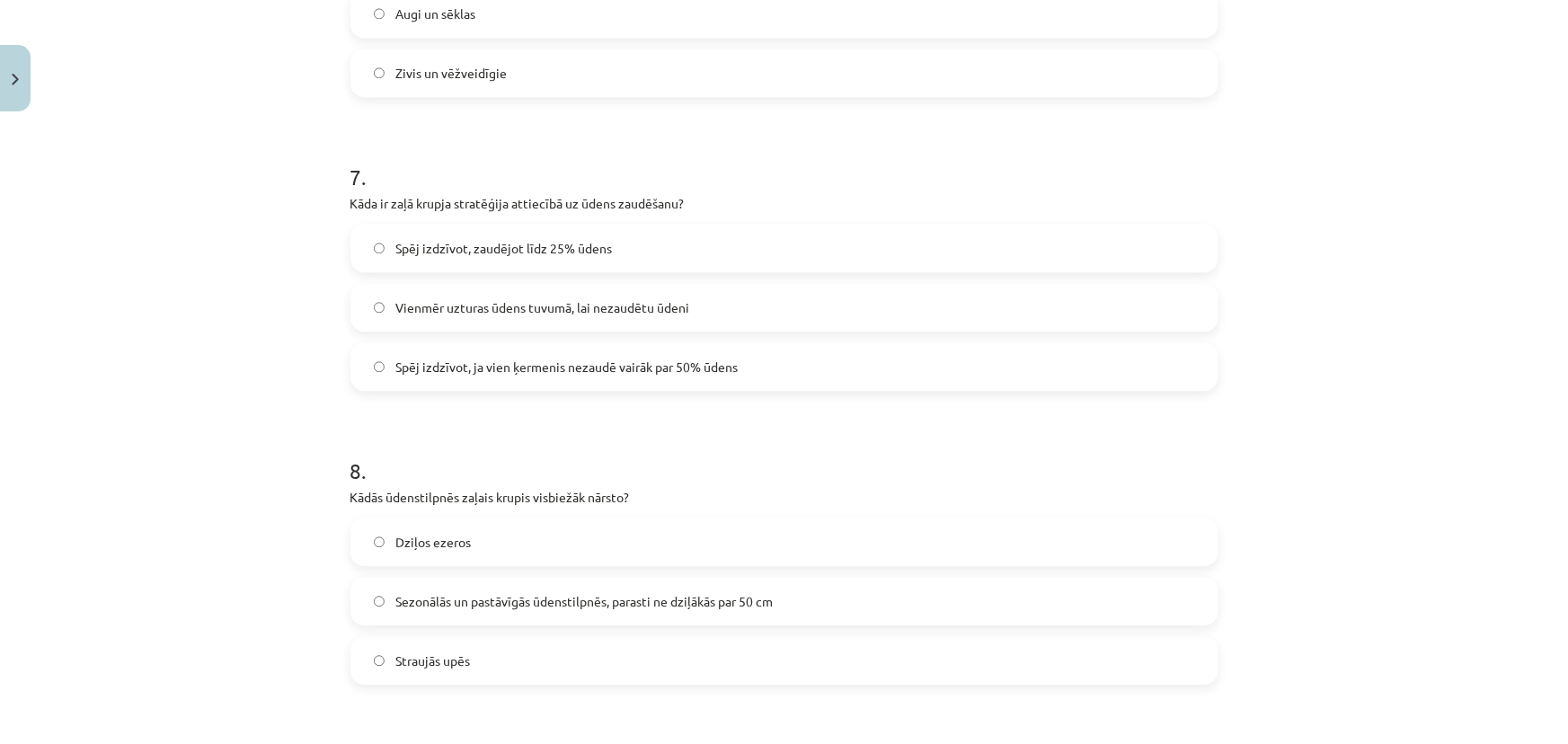
click at [541, 243] on span "Spēj izdzīvot, zaudējot līdz 25% ūdens" at bounding box center [503, 248] width 217 height 19
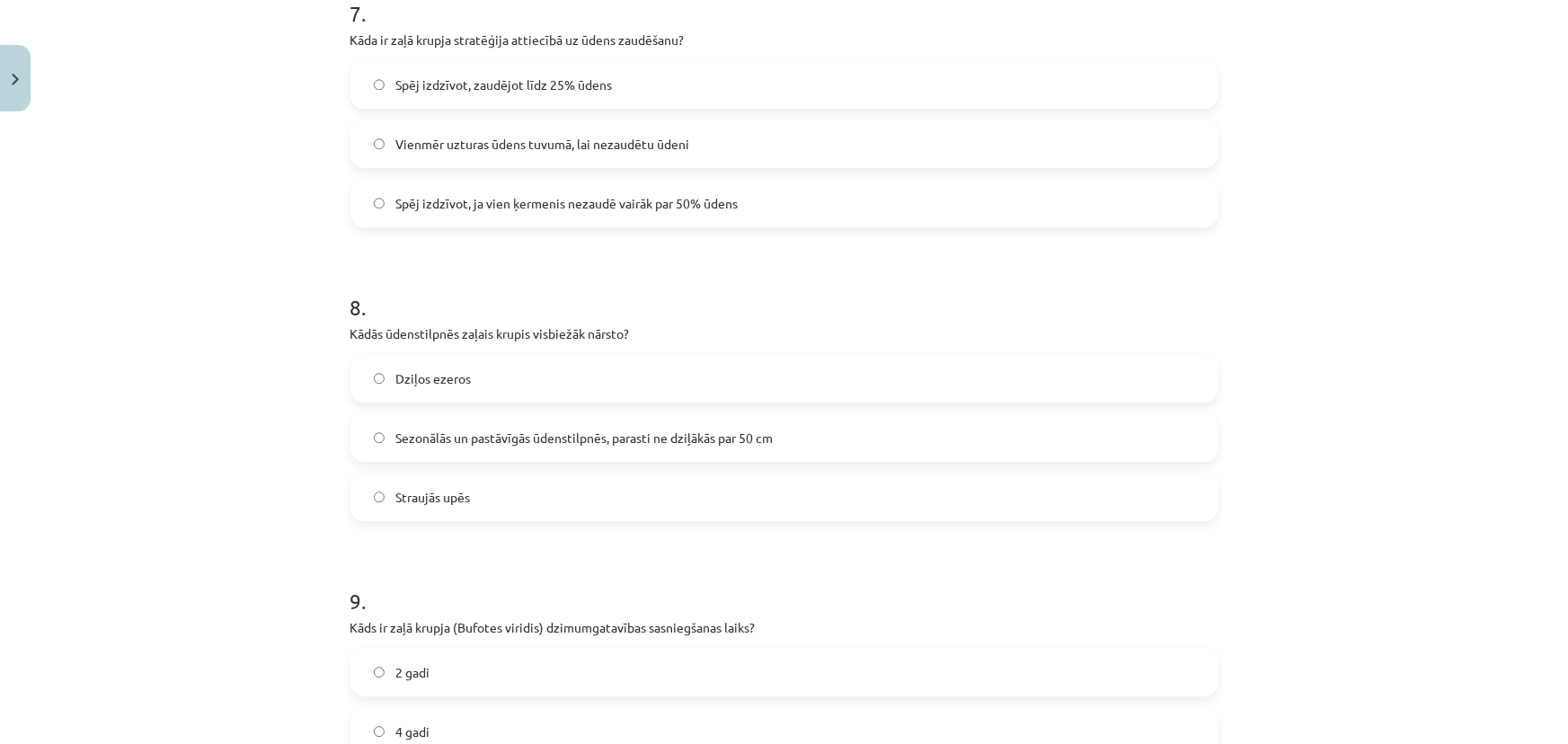
scroll to position [2232, 0]
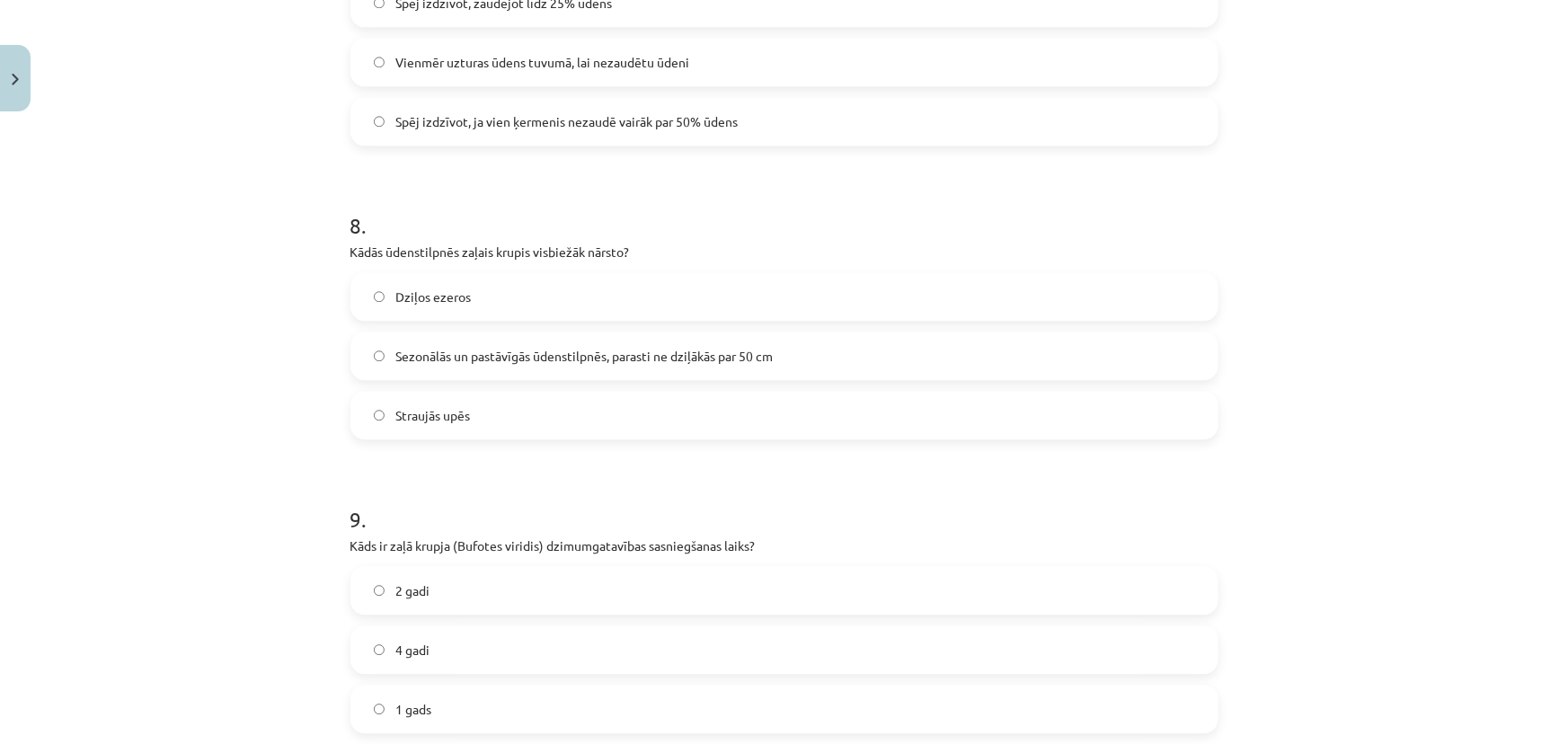
click at [690, 356] on span "Sezonālās un pastāvīgās ūdenstilpnēs, parasti ne dziļākās par 50 cm" at bounding box center [584, 356] width 377 height 19
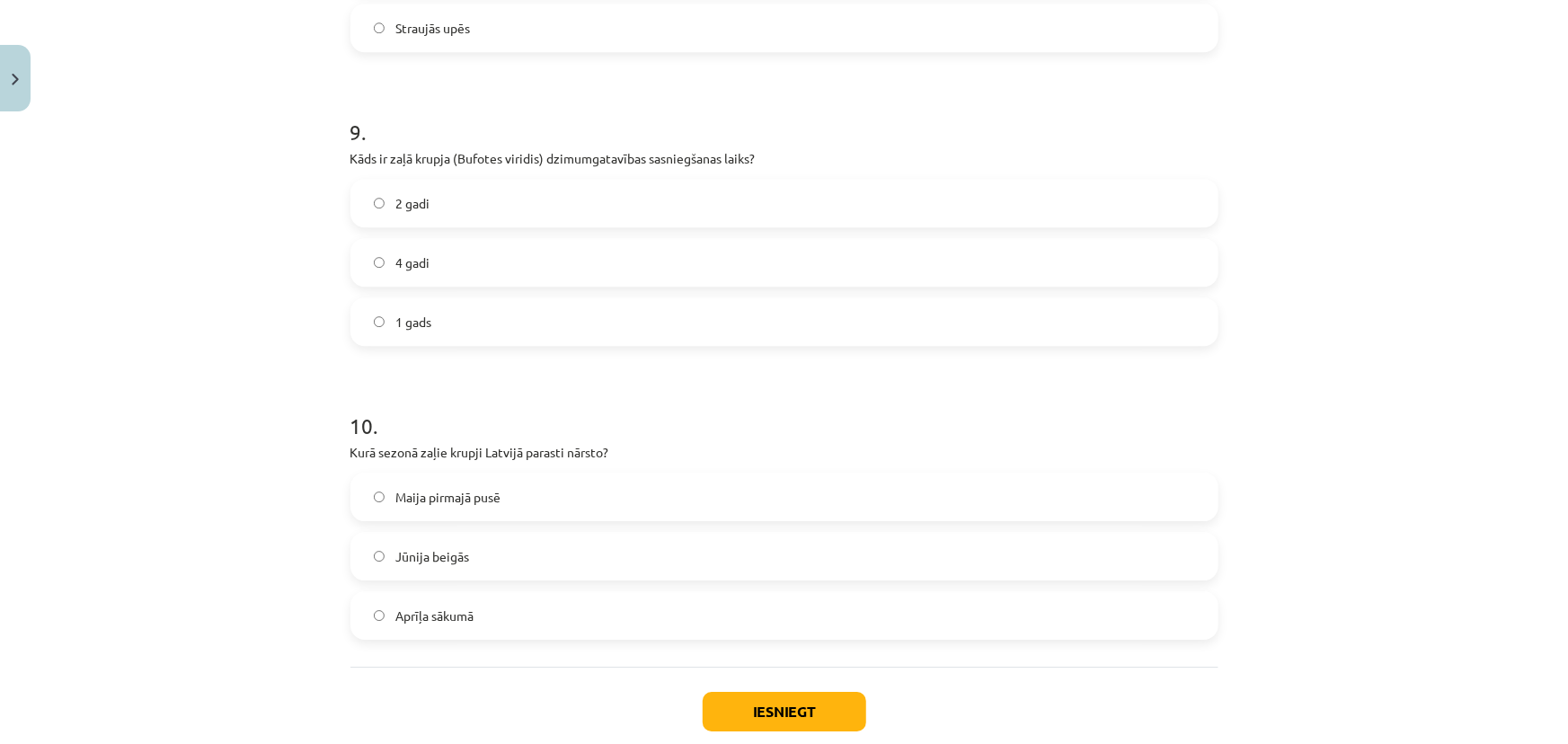
scroll to position [2640, 0]
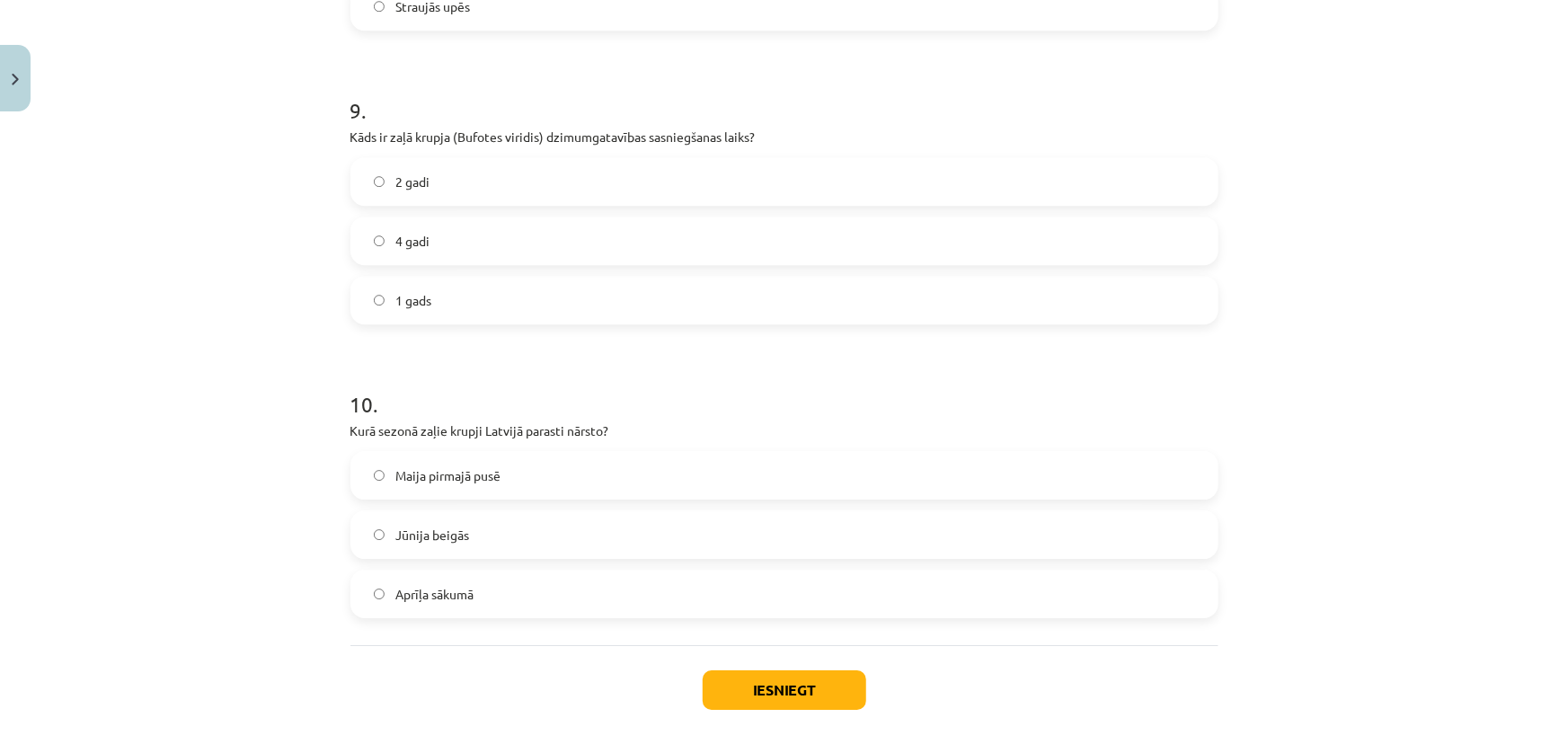
click at [440, 181] on label "2 gadi" at bounding box center [784, 181] width 864 height 45
click at [458, 539] on span "Jūnija beigās" at bounding box center [432, 534] width 73 height 19
click at [795, 683] on button "Iesniegt" at bounding box center [784, 689] width 164 height 39
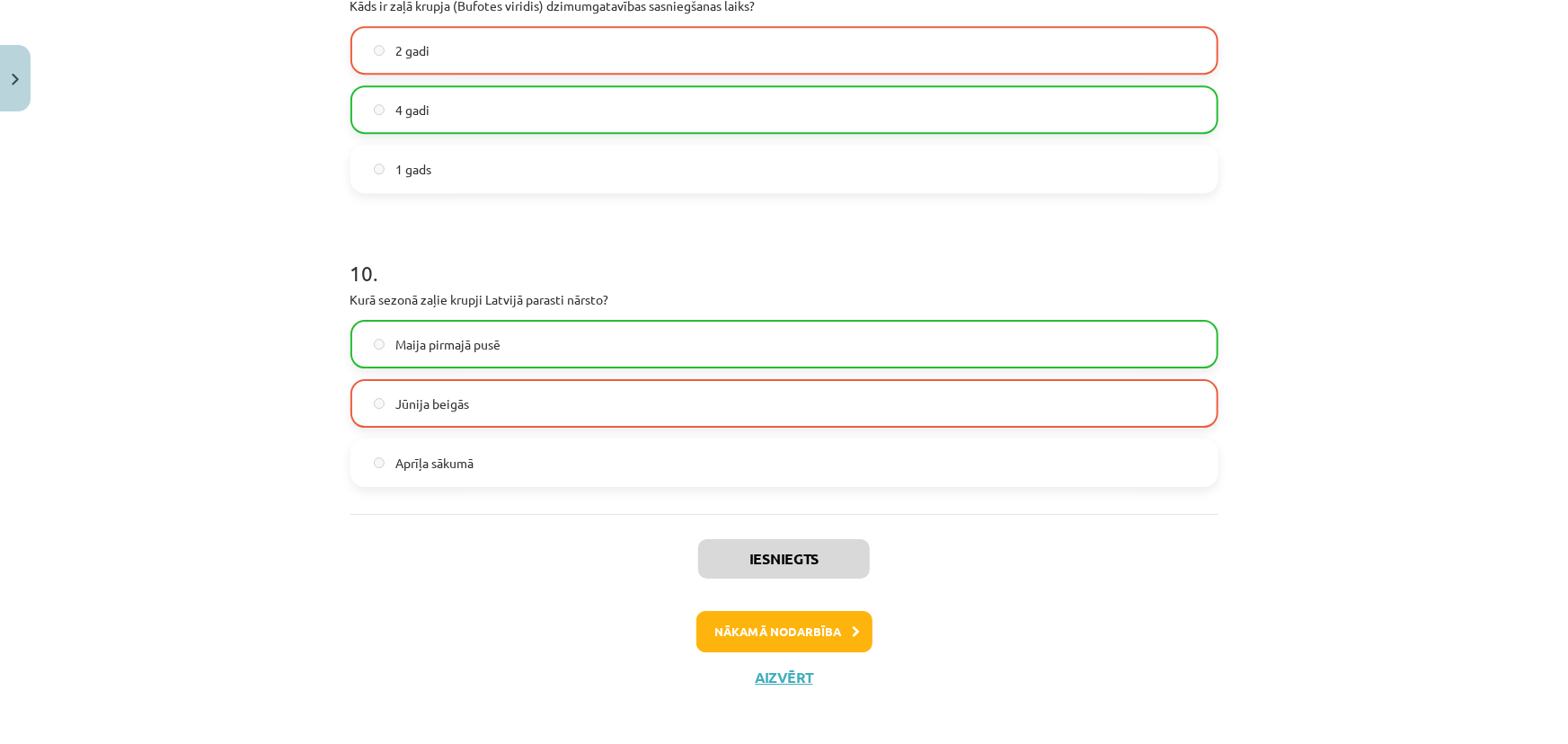
scroll to position [2777, 0]
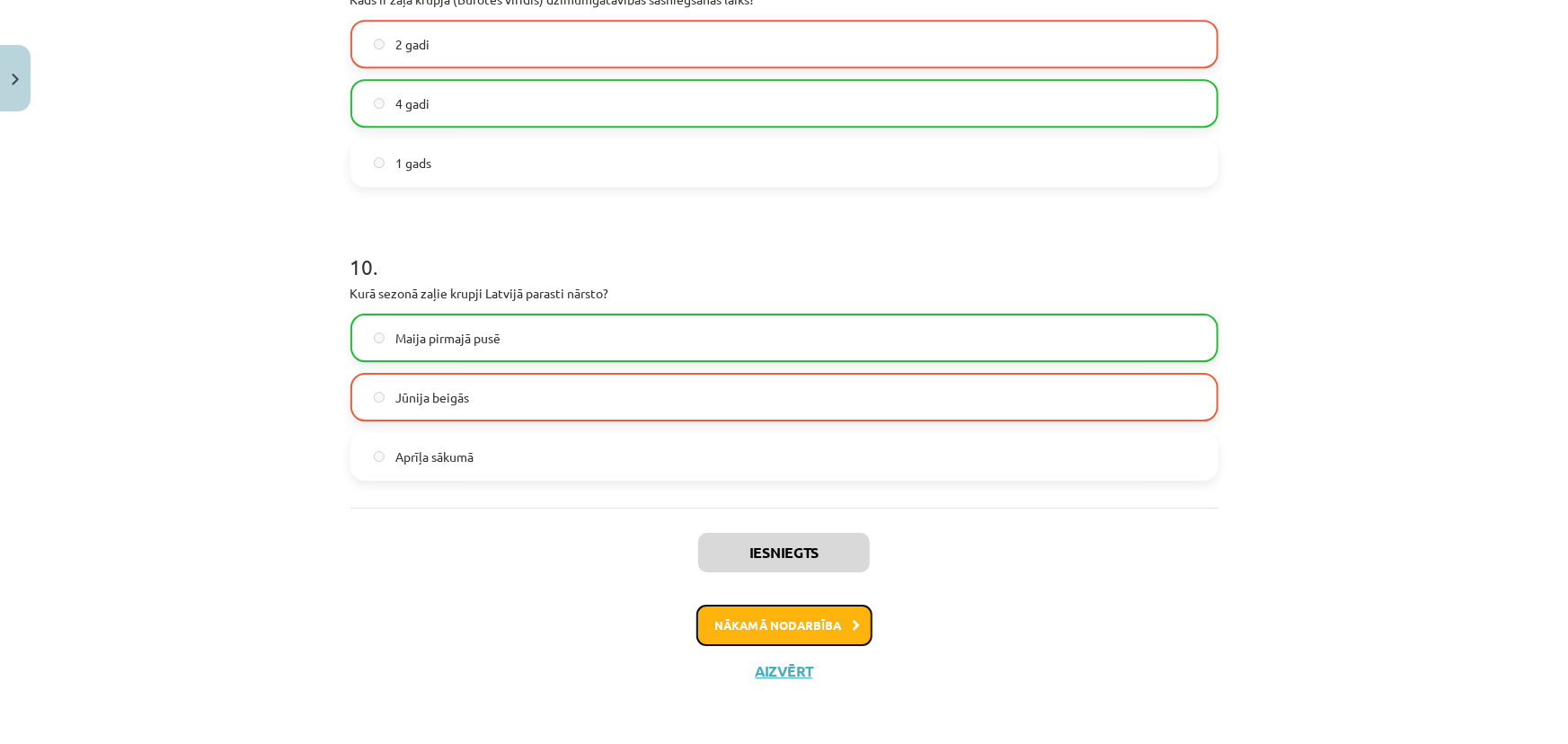
click at [790, 631] on button "Nākamā nodarbība" at bounding box center [784, 624] width 176 height 41
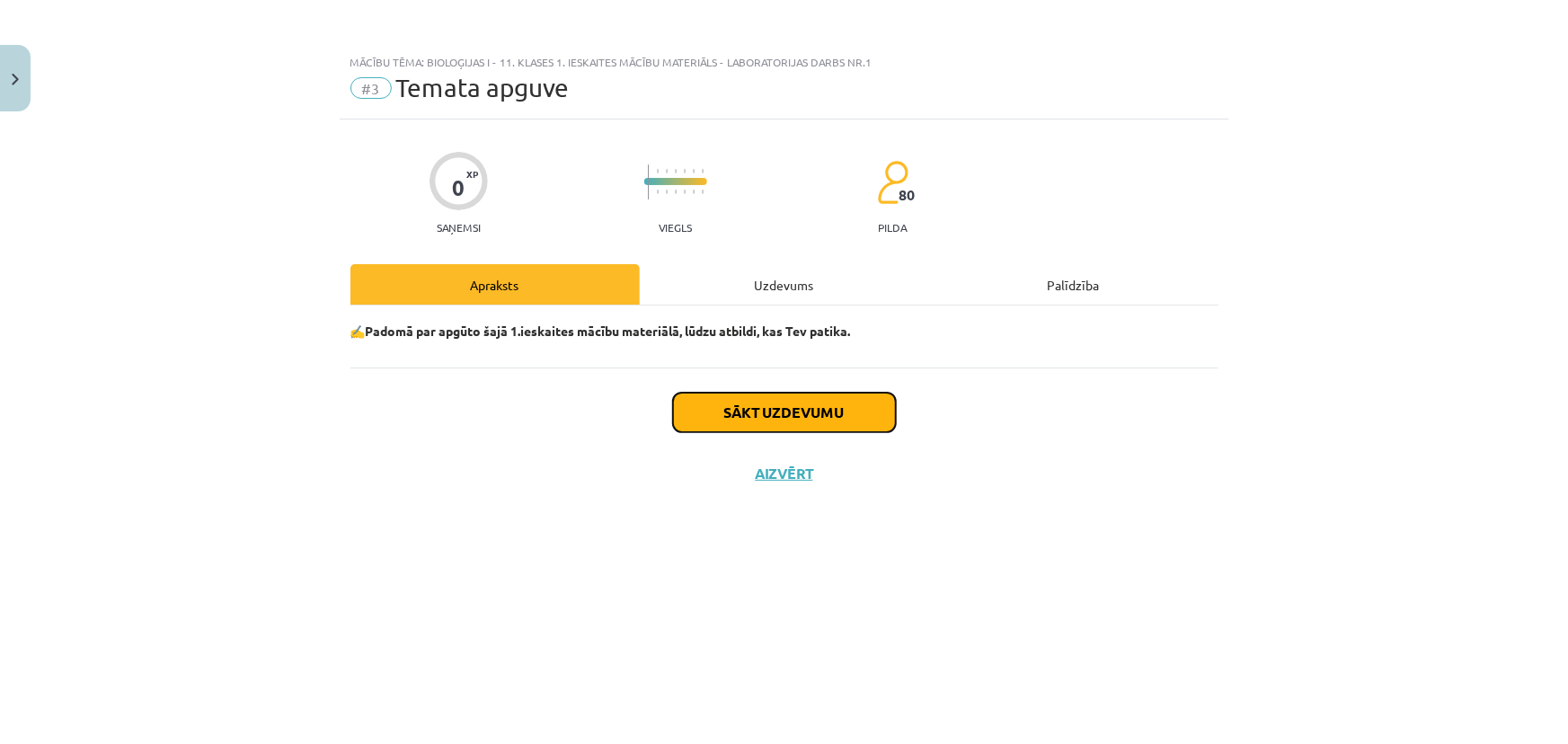
click at [784, 403] on button "Sākt uzdevumu" at bounding box center [784, 412] width 222 height 39
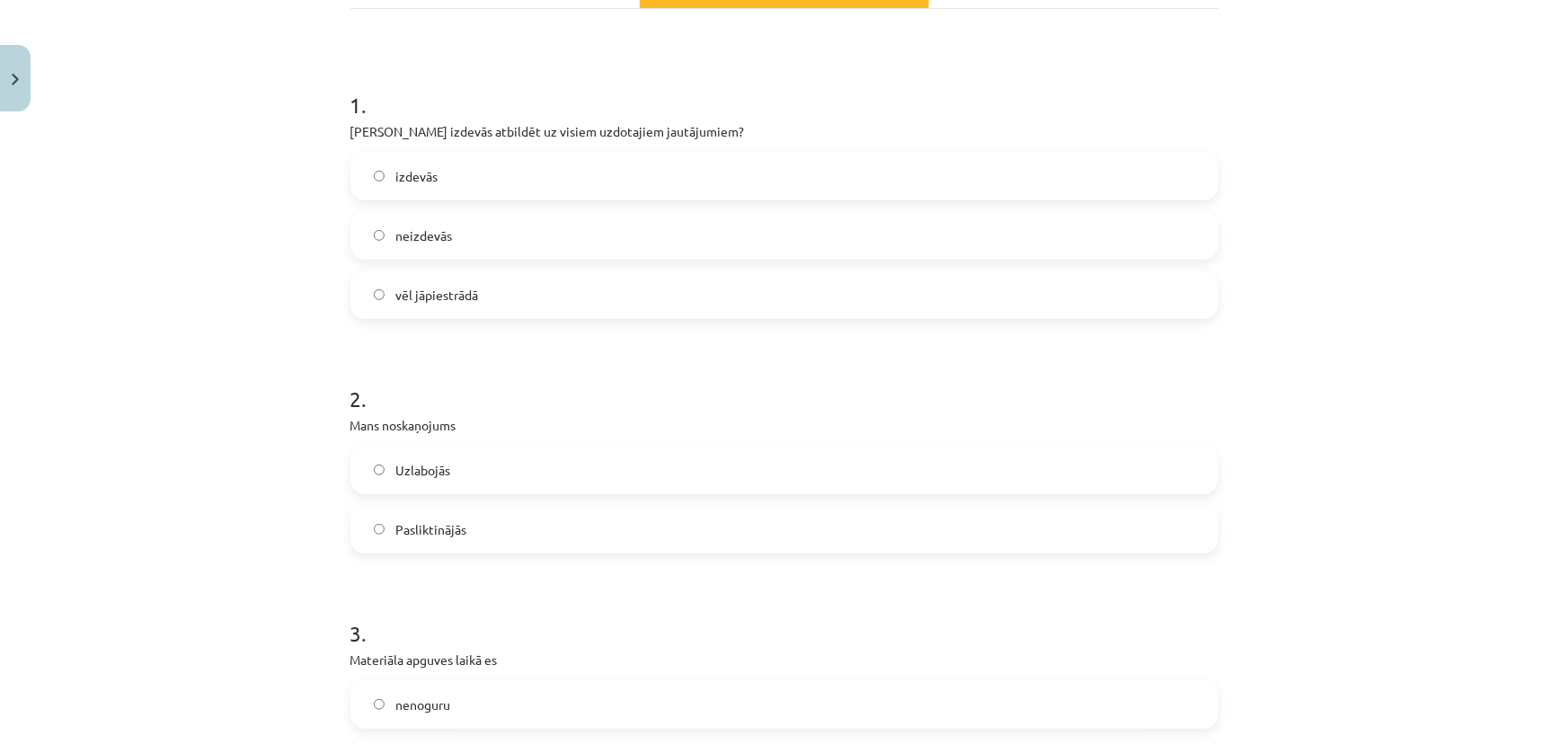
scroll to position [271, 0]
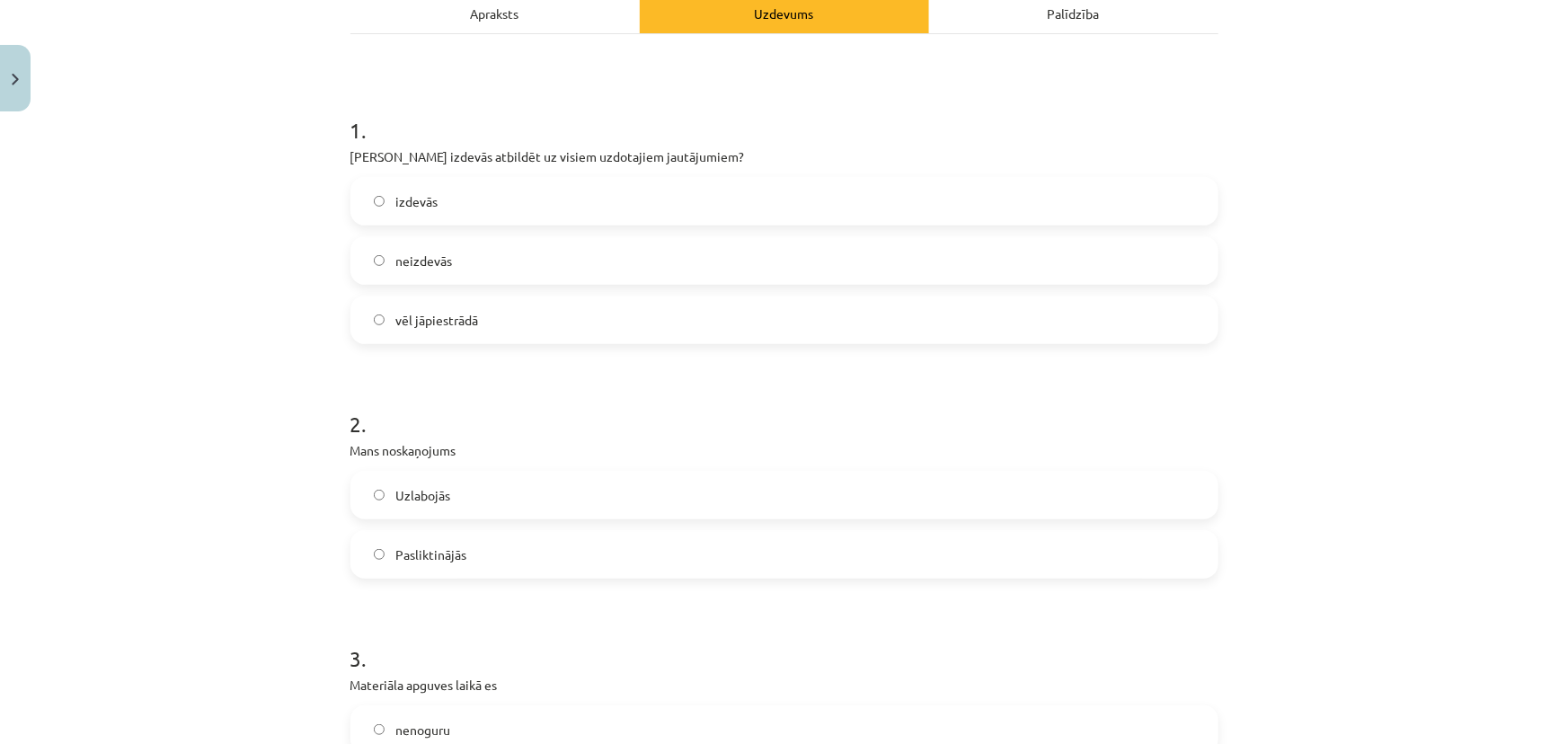
click at [384, 314] on label "vēl jāpiestrādā" at bounding box center [784, 319] width 864 height 45
click at [385, 313] on label "vēl jāpiestrādā" at bounding box center [784, 319] width 864 height 45
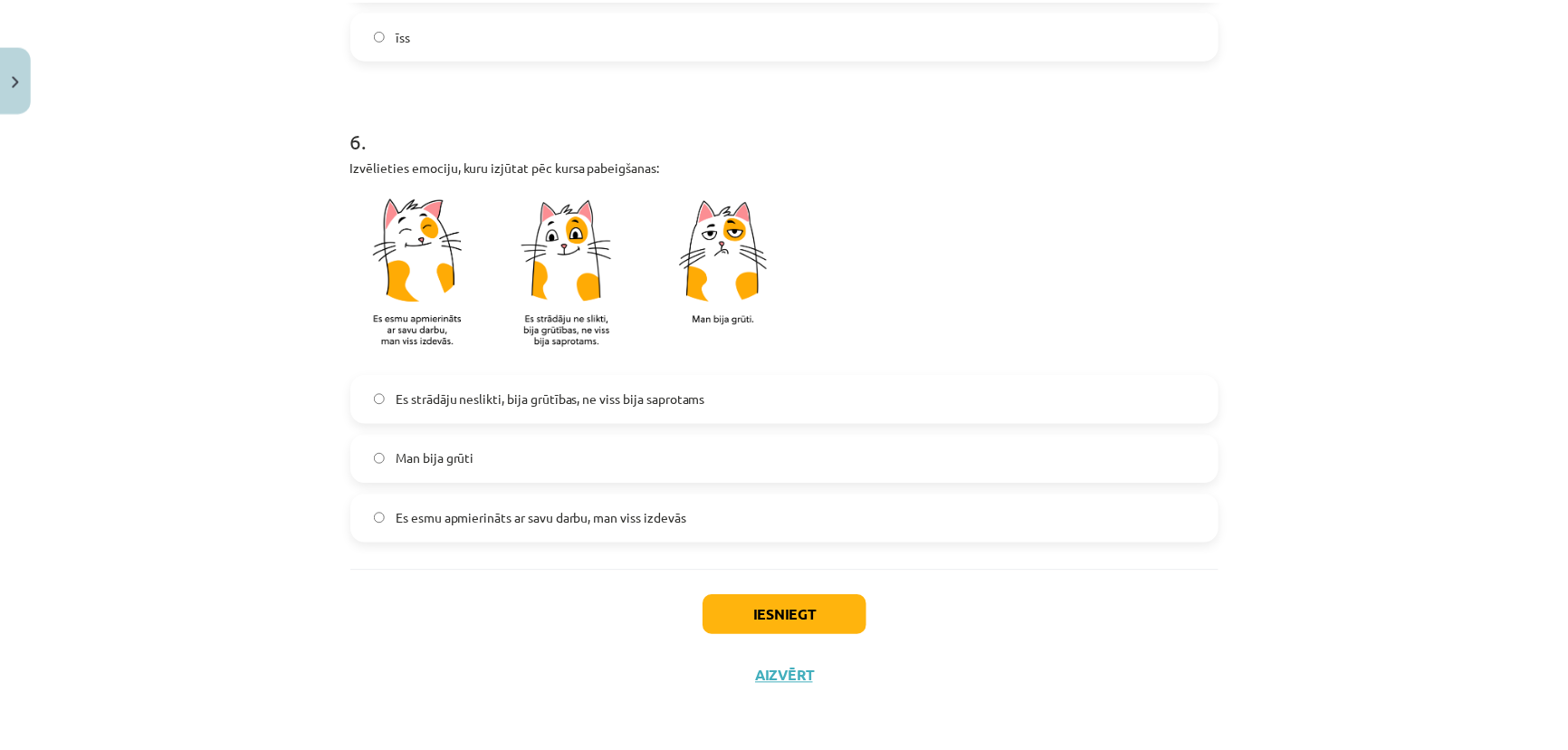
scroll to position [1508, 0]
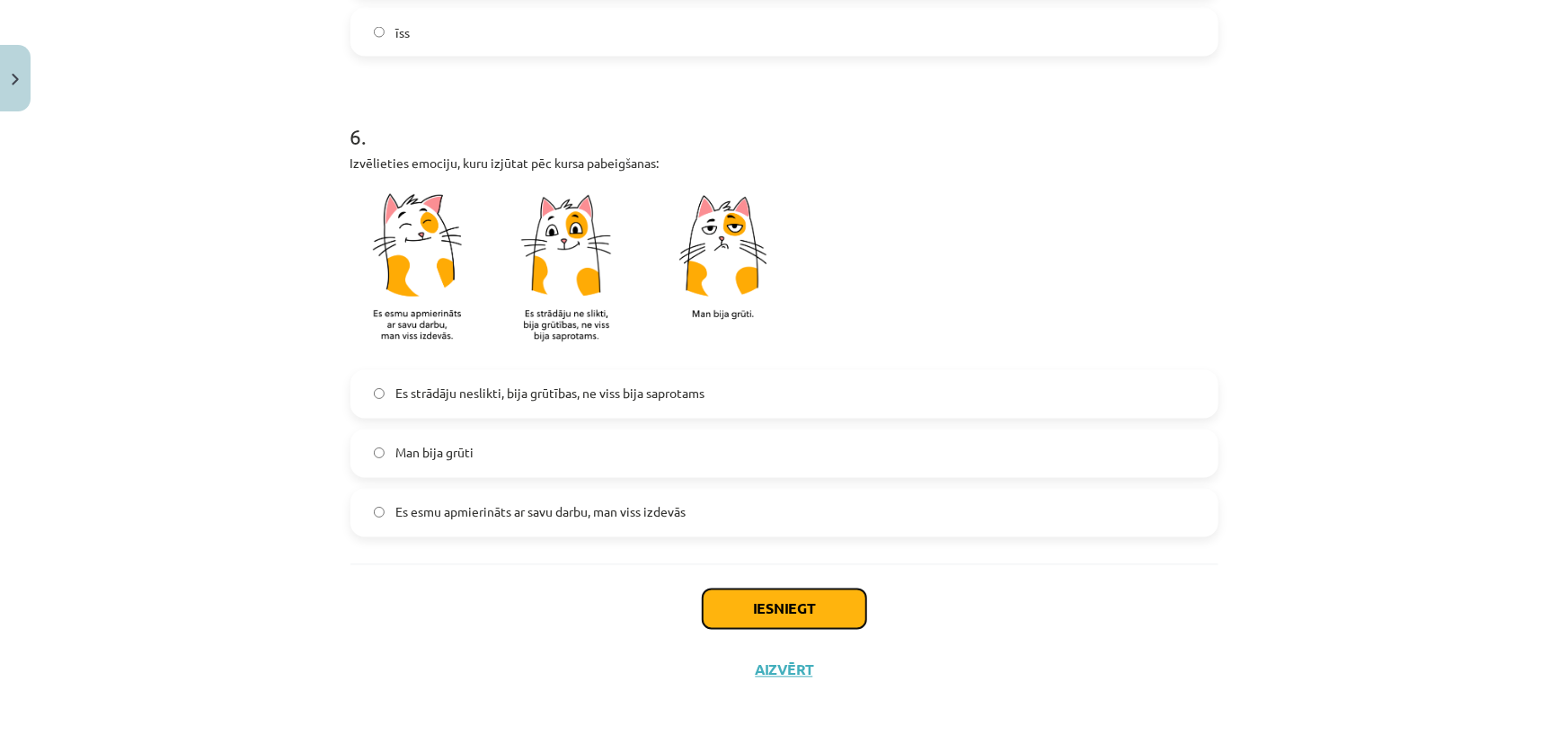
drag, startPoint x: 835, startPoint y: 597, endPoint x: 847, endPoint y: 597, distance: 12.0
click at [835, 597] on button "Iesniegt" at bounding box center [784, 609] width 164 height 39
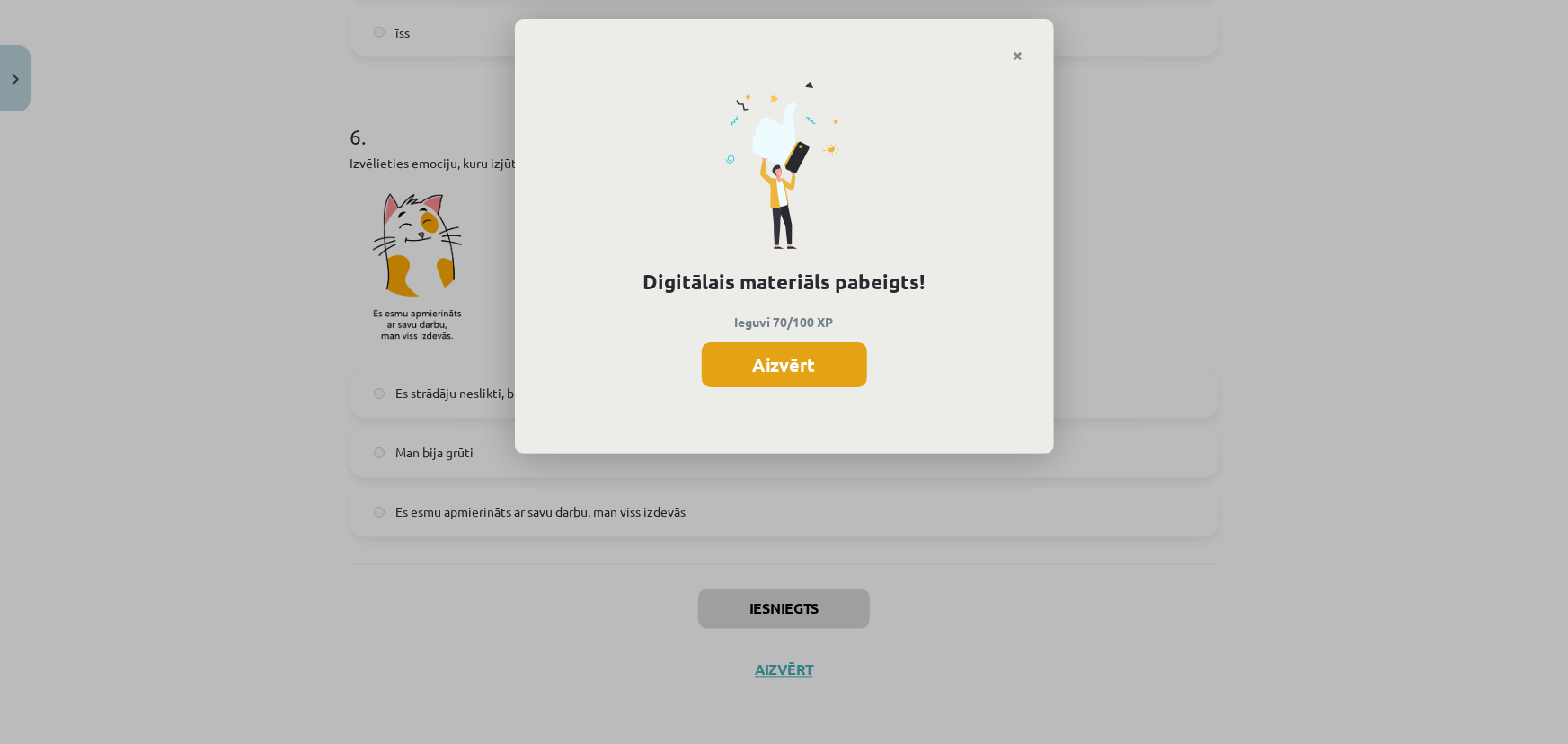
click at [775, 361] on button "Aizvērt" at bounding box center [784, 364] width 166 height 45
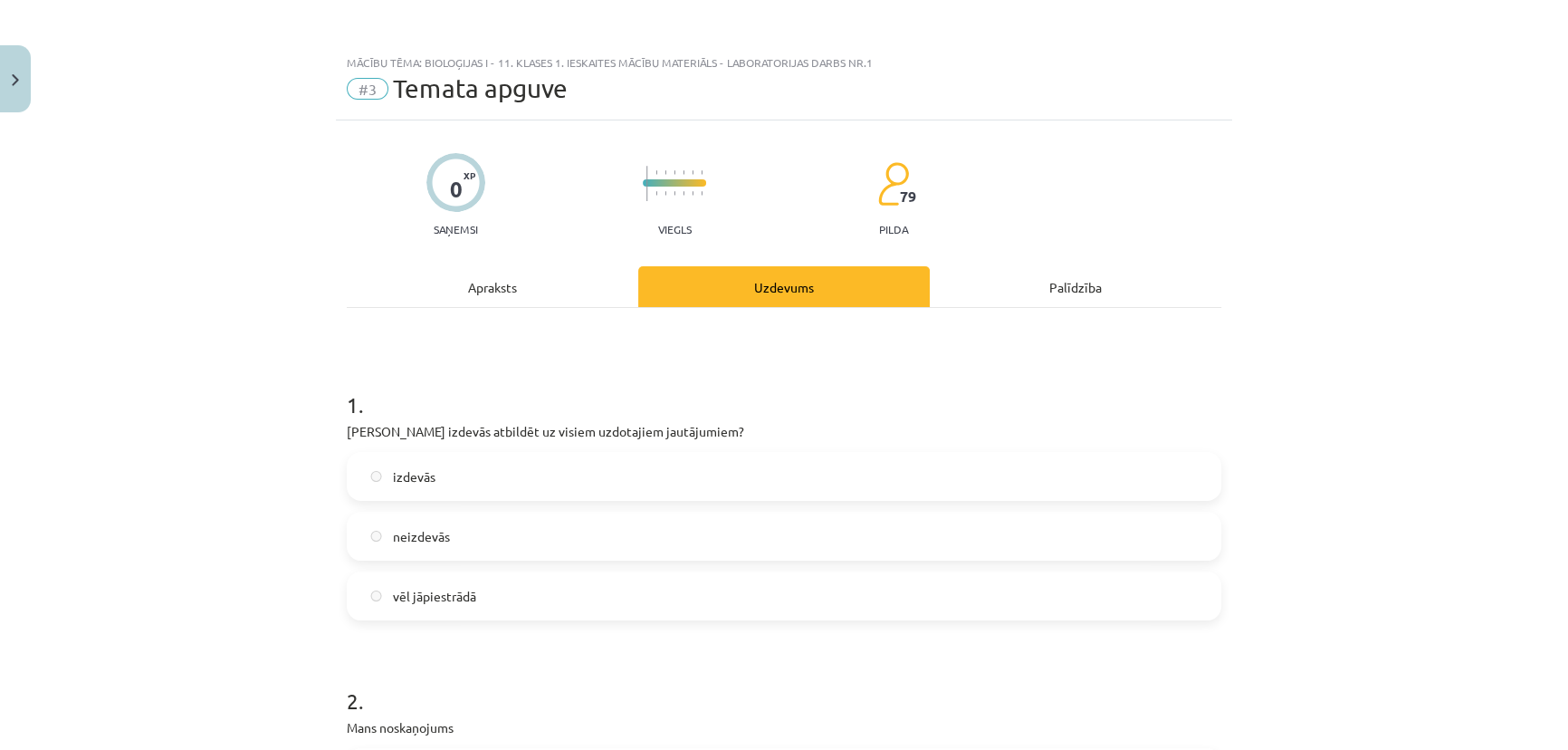
scroll to position [0, 0]
click at [16, 57] on button "Close" at bounding box center [15, 78] width 30 height 67
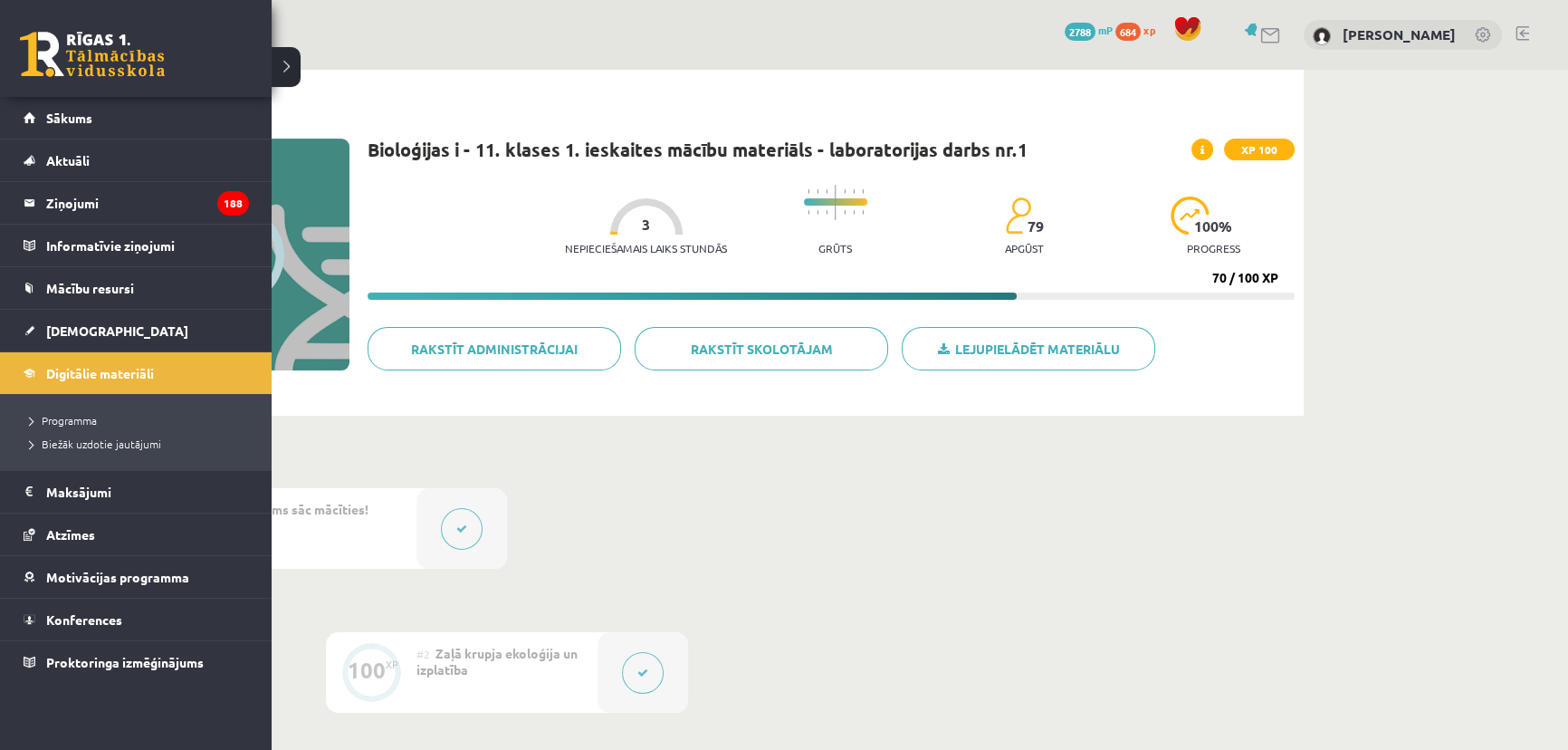
click at [37, 50] on link at bounding box center [92, 54] width 145 height 45
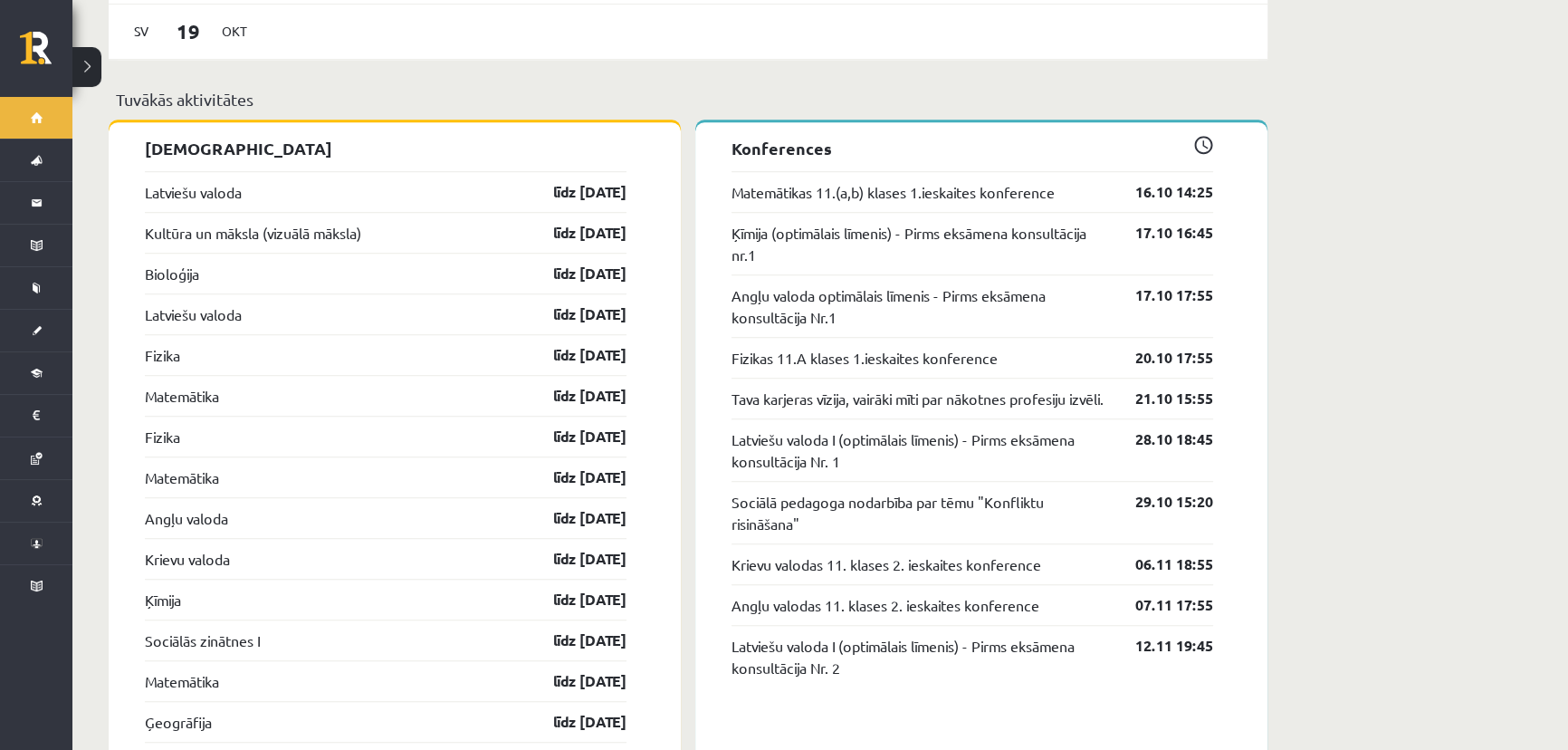
scroll to position [1564, 0]
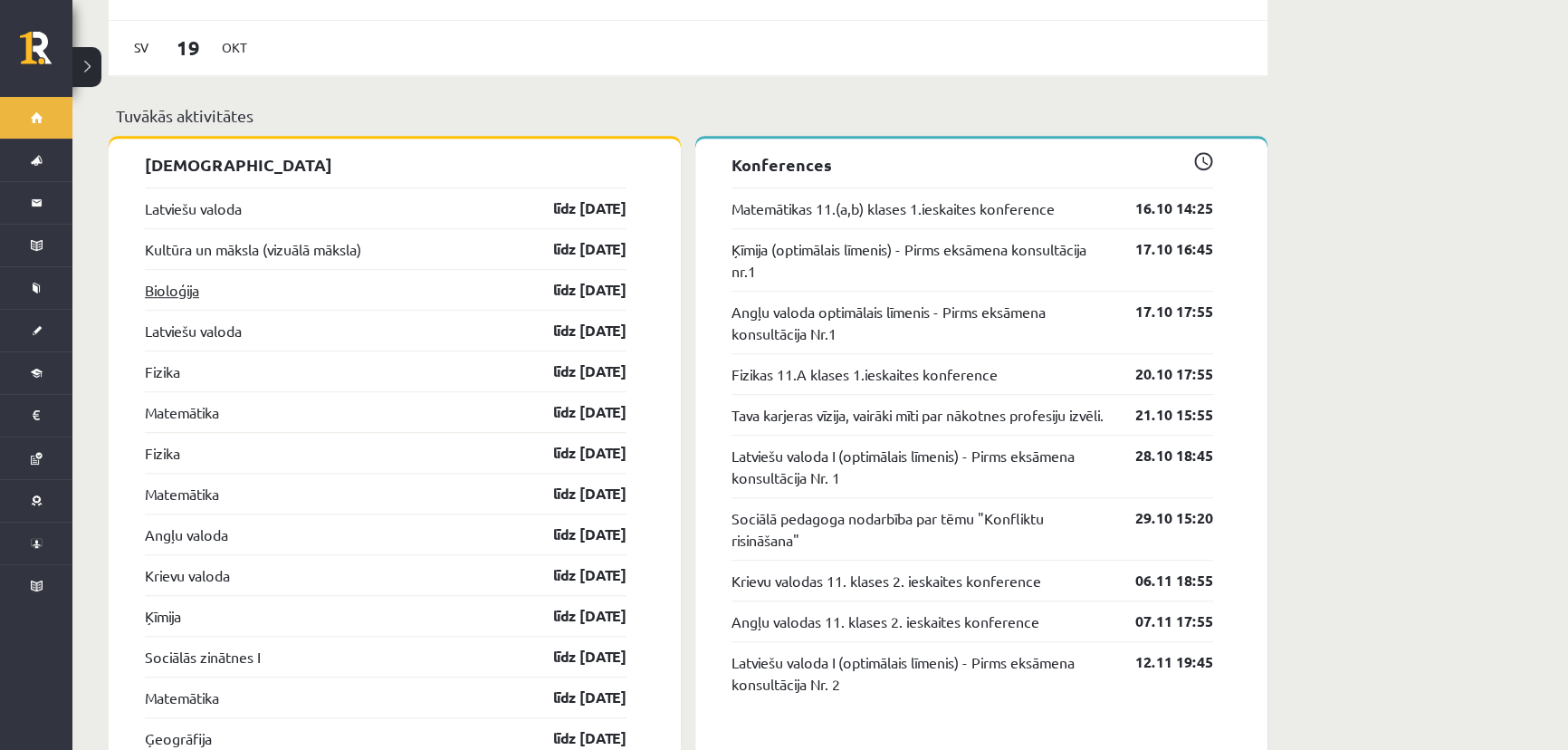
click at [186, 279] on link "Bioloģija" at bounding box center [172, 290] width 54 height 22
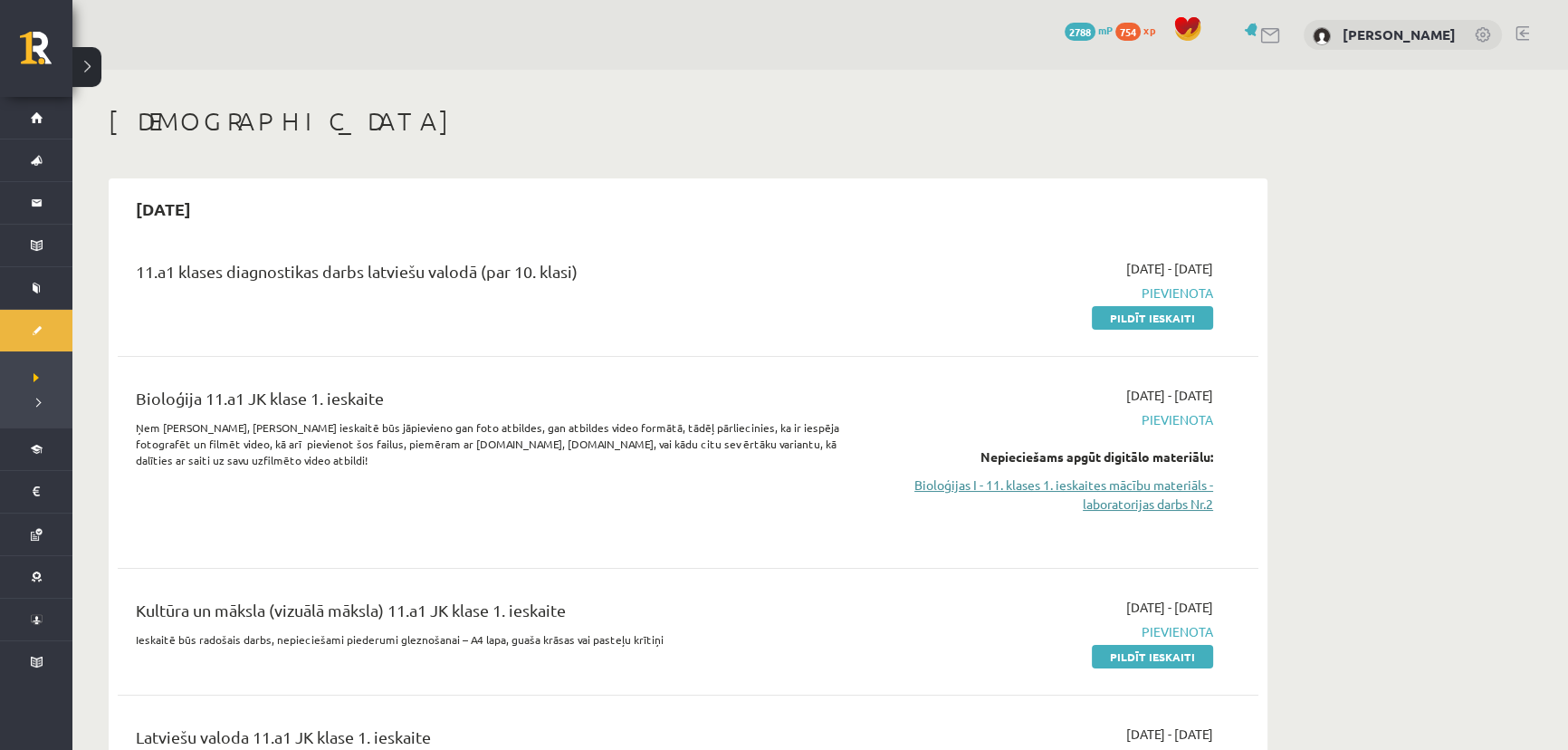
click at [1086, 492] on link "Bioloģijas I - 11. klases 1. ieskaites mācību materiāls - laboratorijas darbs N…" at bounding box center [1042, 494] width 341 height 38
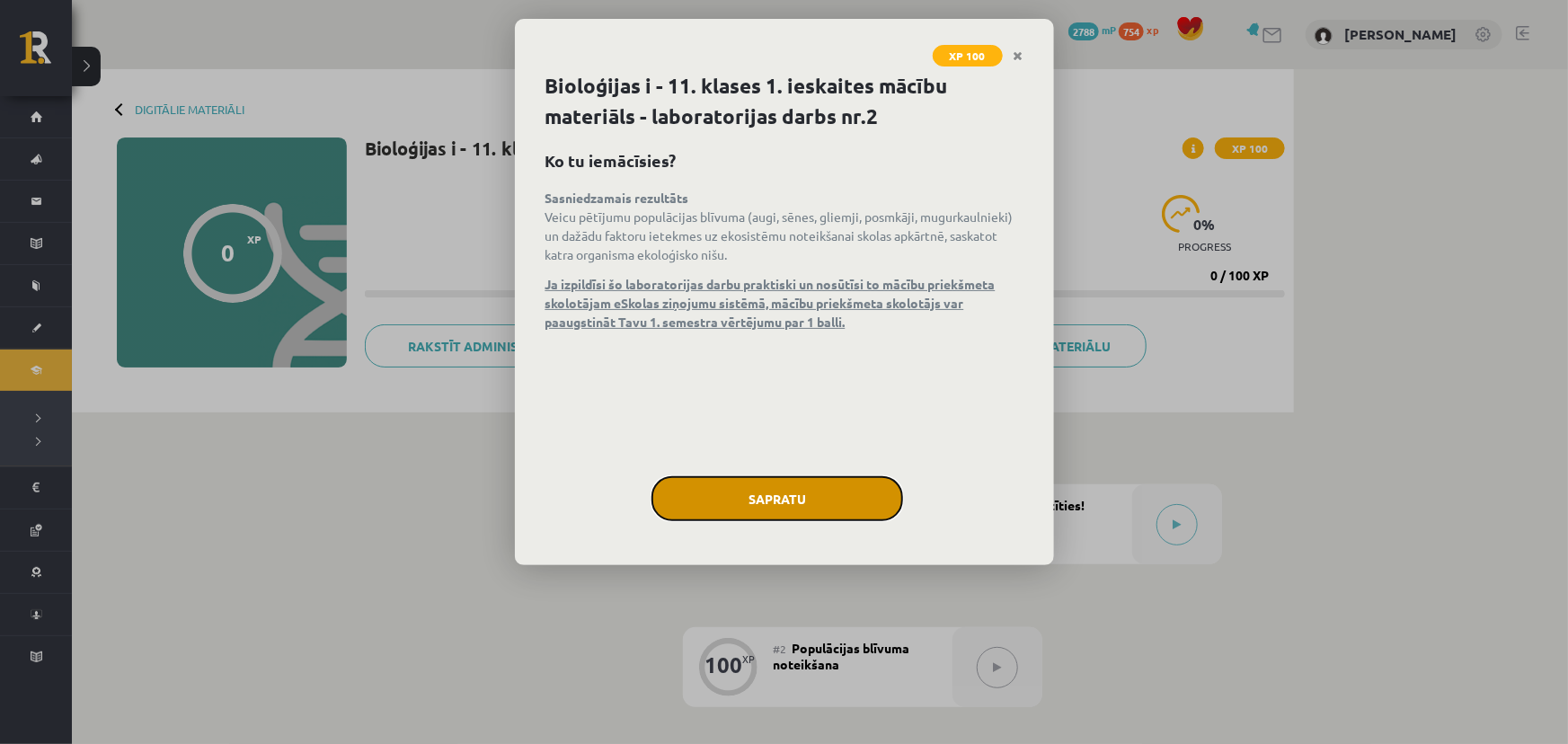
click at [756, 493] on button "Sapratu" at bounding box center [777, 498] width 252 height 45
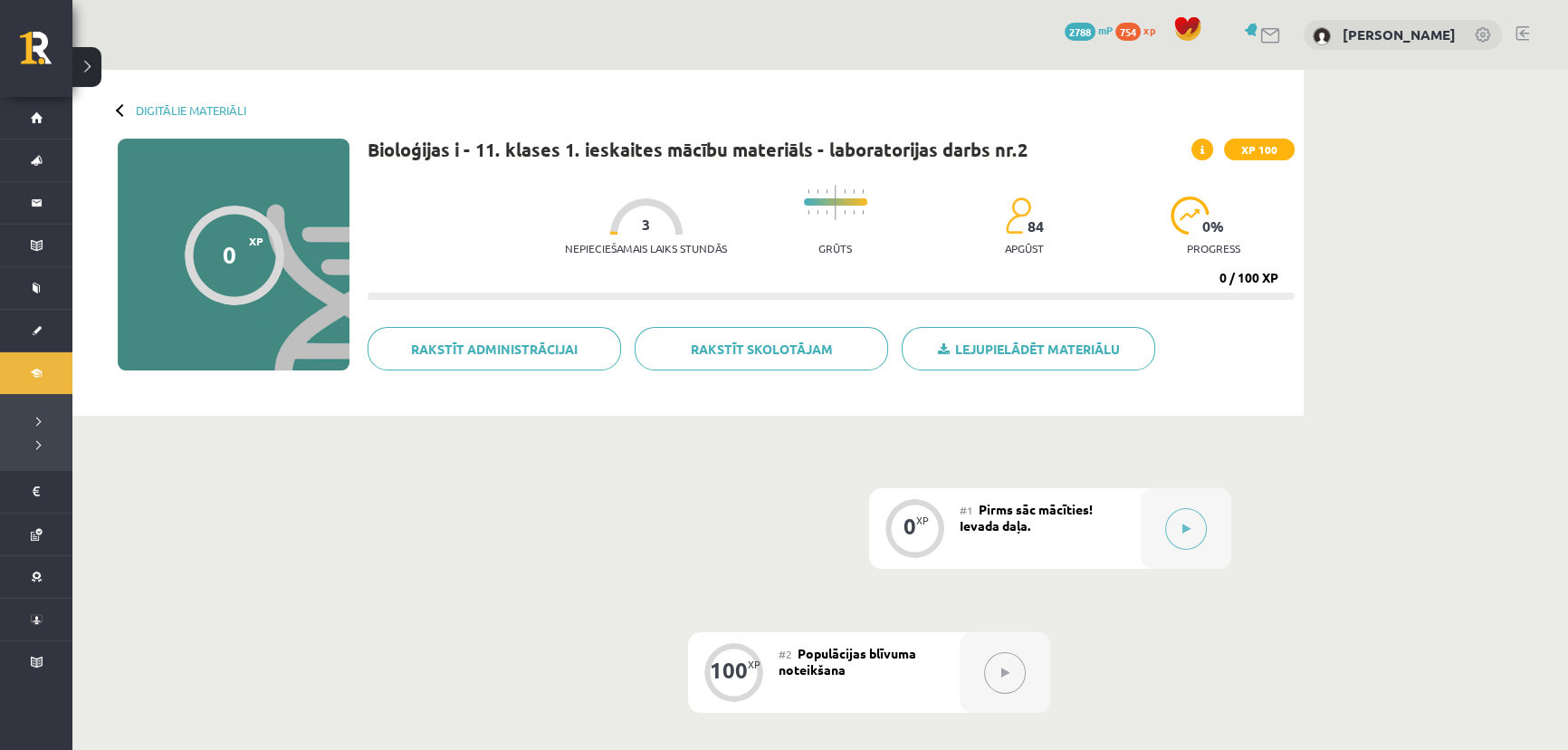
click at [1054, 526] on div "#1 Pirms sāc mācīties! Ievada daļa." at bounding box center [1050, 528] width 181 height 80
click at [1186, 525] on icon at bounding box center [1186, 529] width 8 height 11
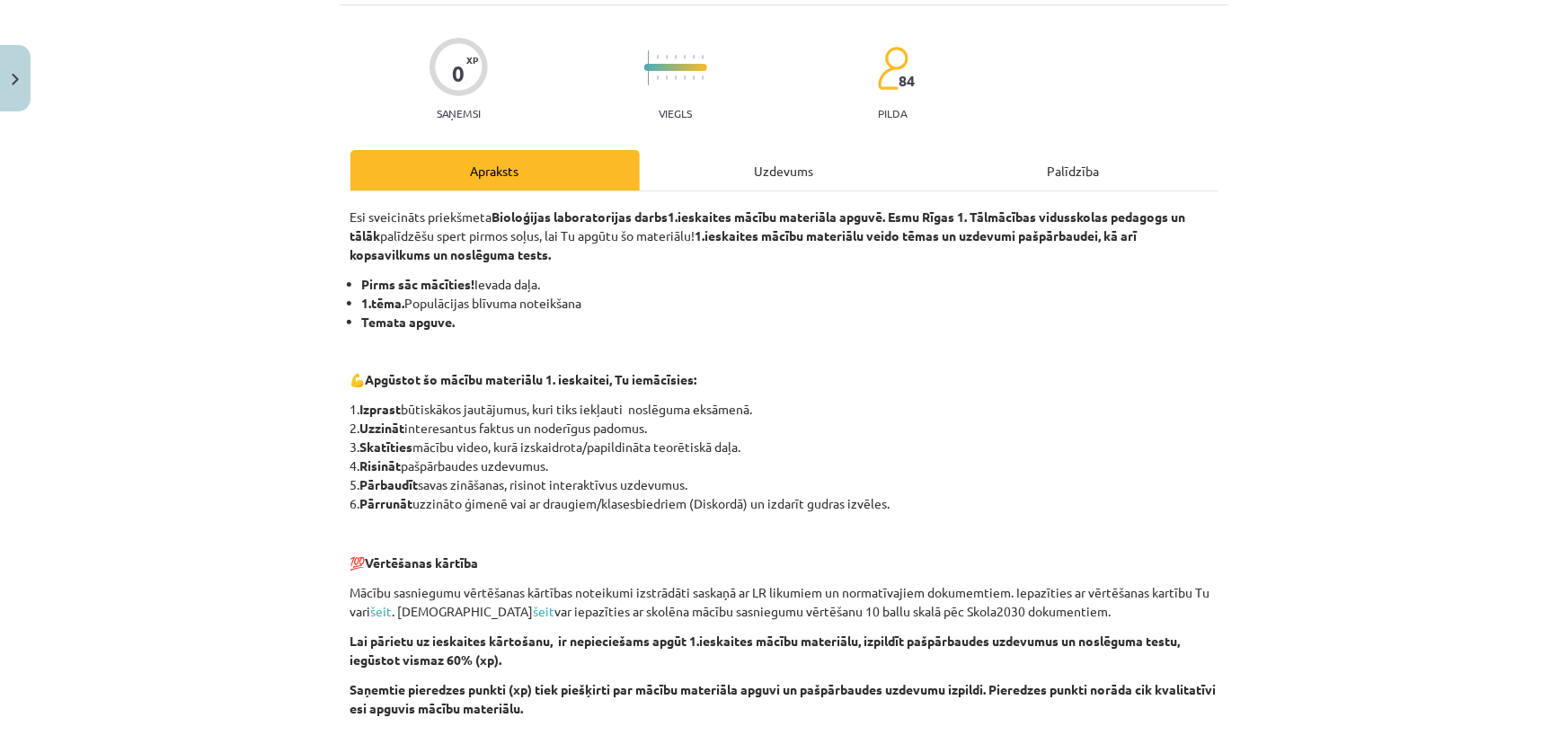
scroll to position [296, 0]
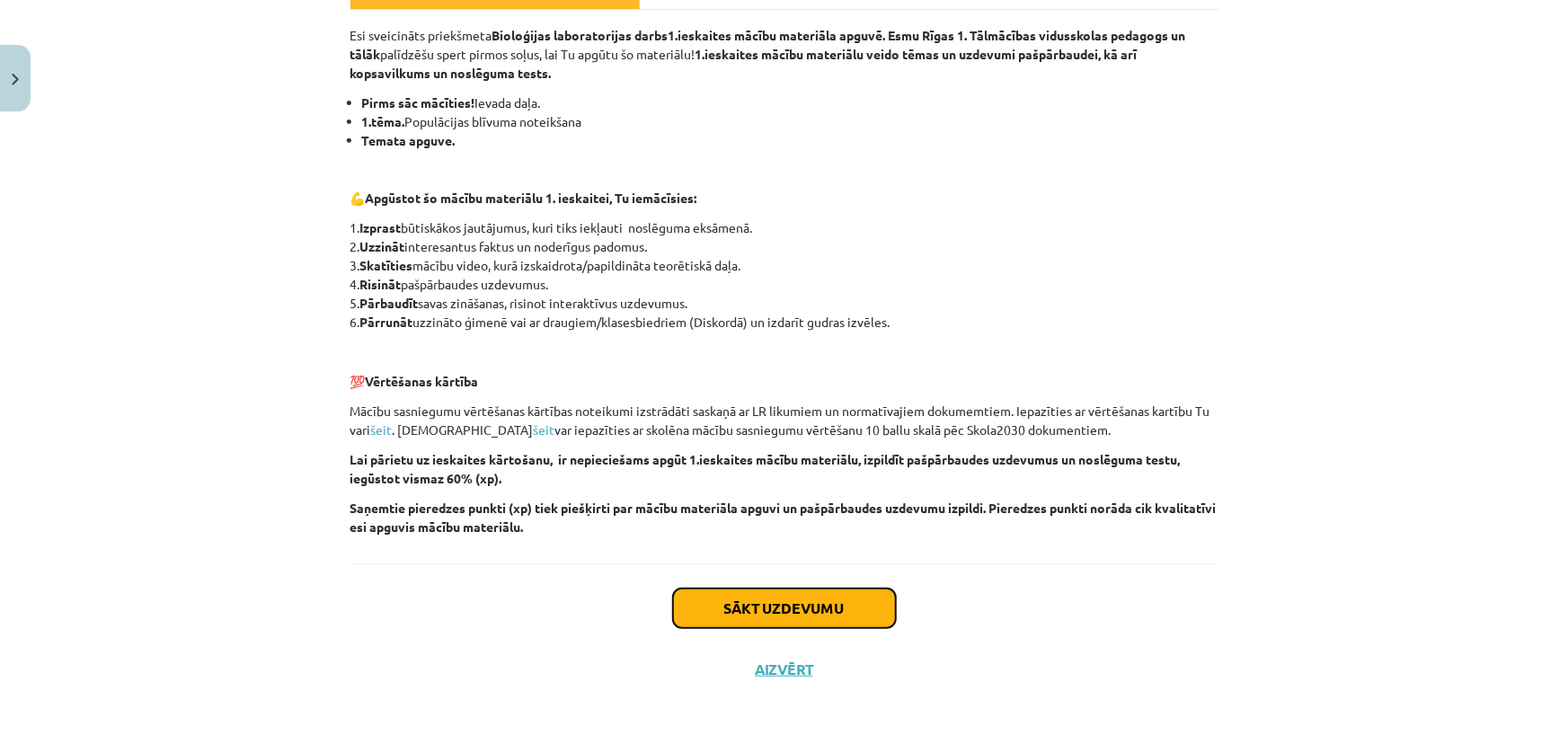
click at [797, 607] on button "Sākt uzdevumu" at bounding box center [784, 608] width 222 height 39
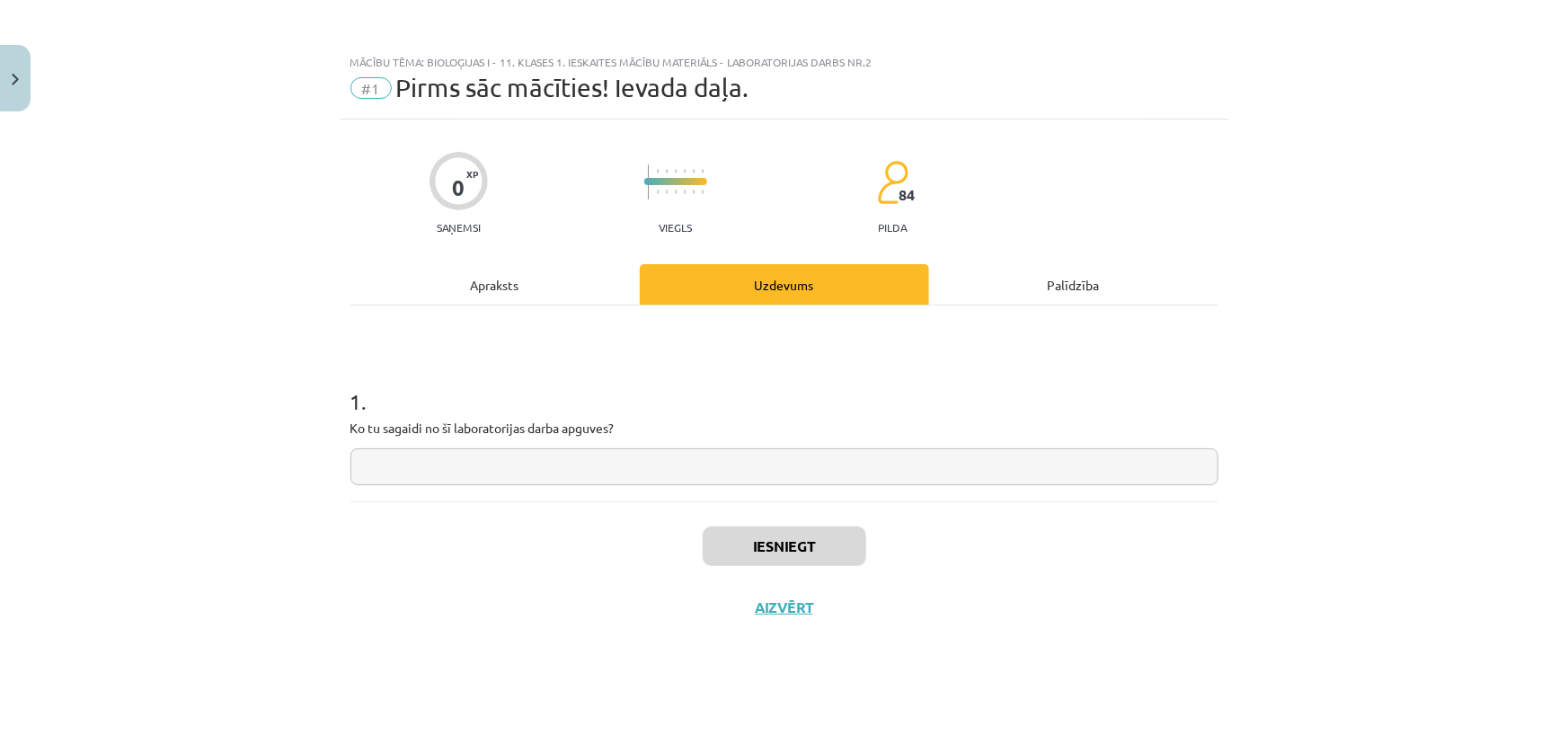
click at [620, 471] on input "text" at bounding box center [784, 467] width 868 height 37
type input "******"
click at [776, 547] on button "Iesniegt" at bounding box center [784, 545] width 164 height 39
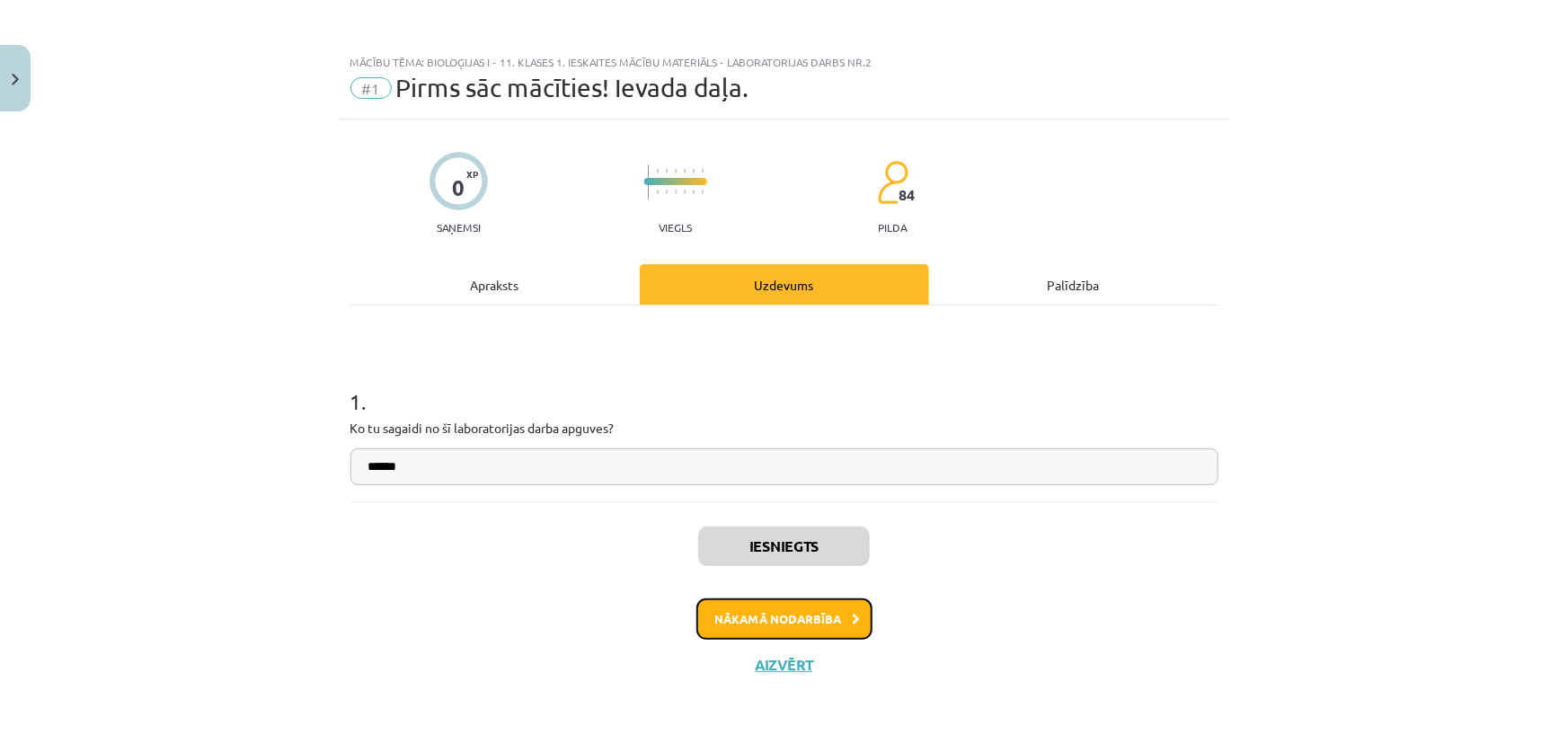
click at [739, 620] on button "Nākamā nodarbība" at bounding box center [784, 619] width 176 height 41
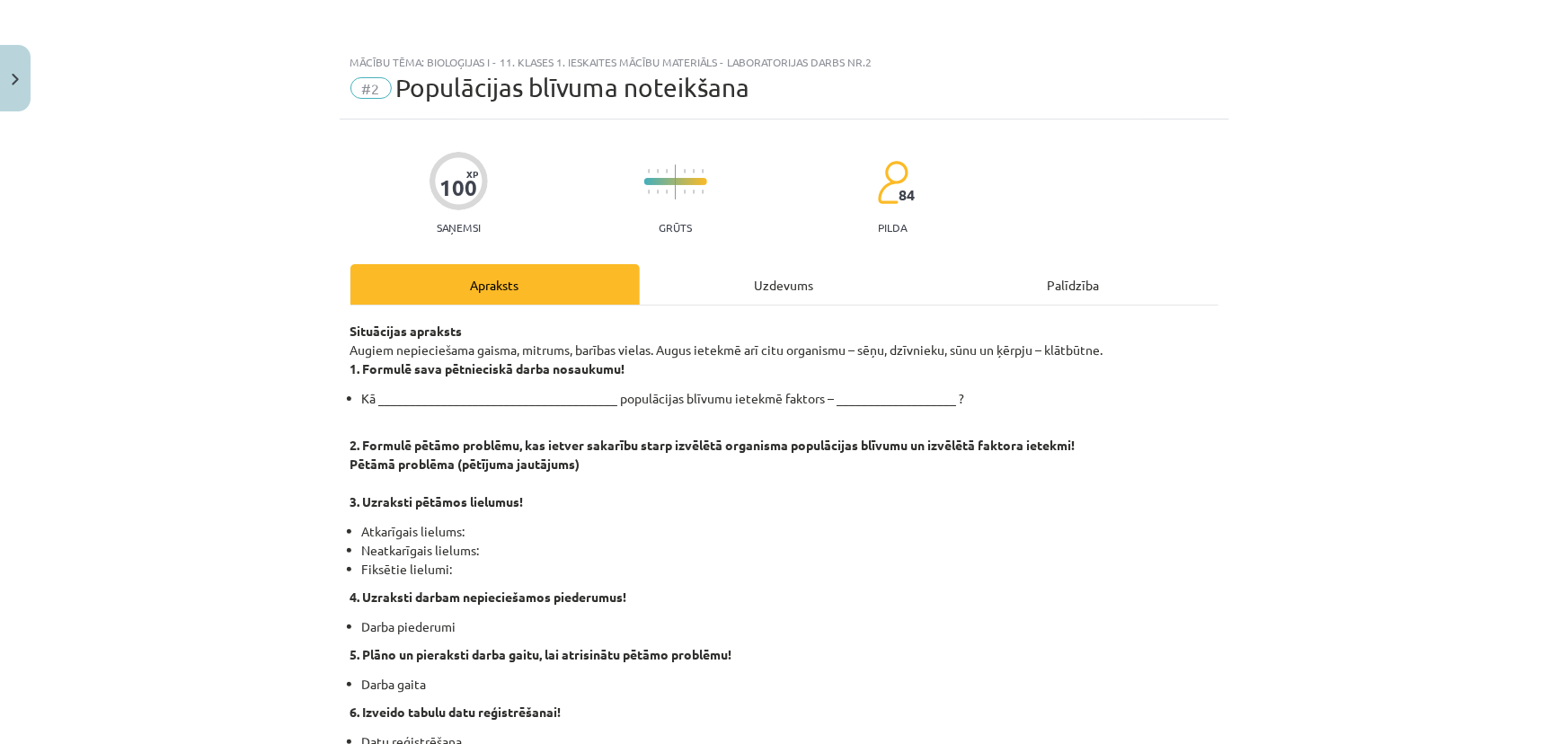
click at [384, 392] on li "Kā ______________________________________ populācijas blīvumu ietekmē faktors –…" at bounding box center [790, 398] width 856 height 19
click at [277, 389] on div "Mācību tēma: Bioloģijas i - 11. klases 1. ieskaites mācību materiāls - laborato…" at bounding box center [784, 372] width 1568 height 744
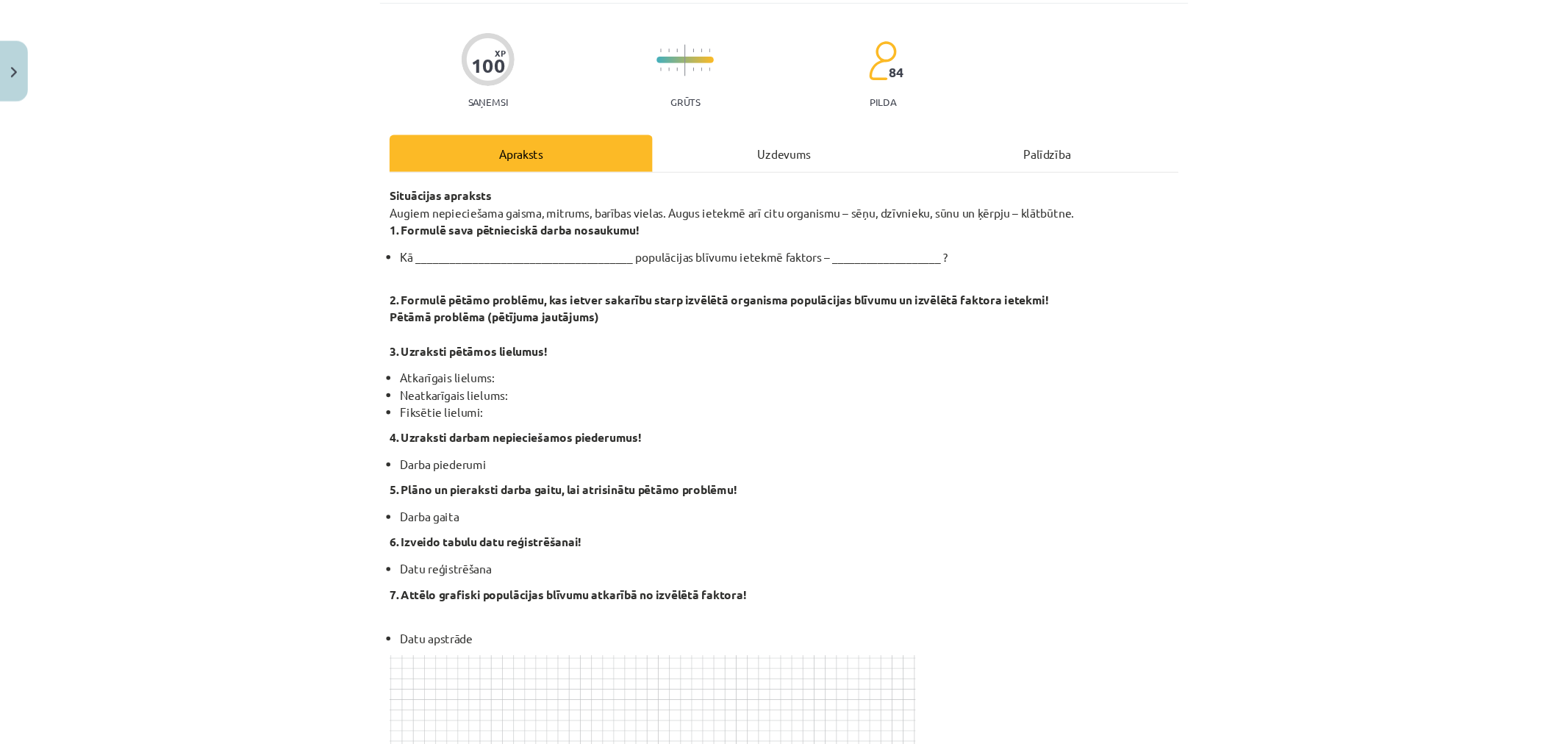
scroll to position [94, 0]
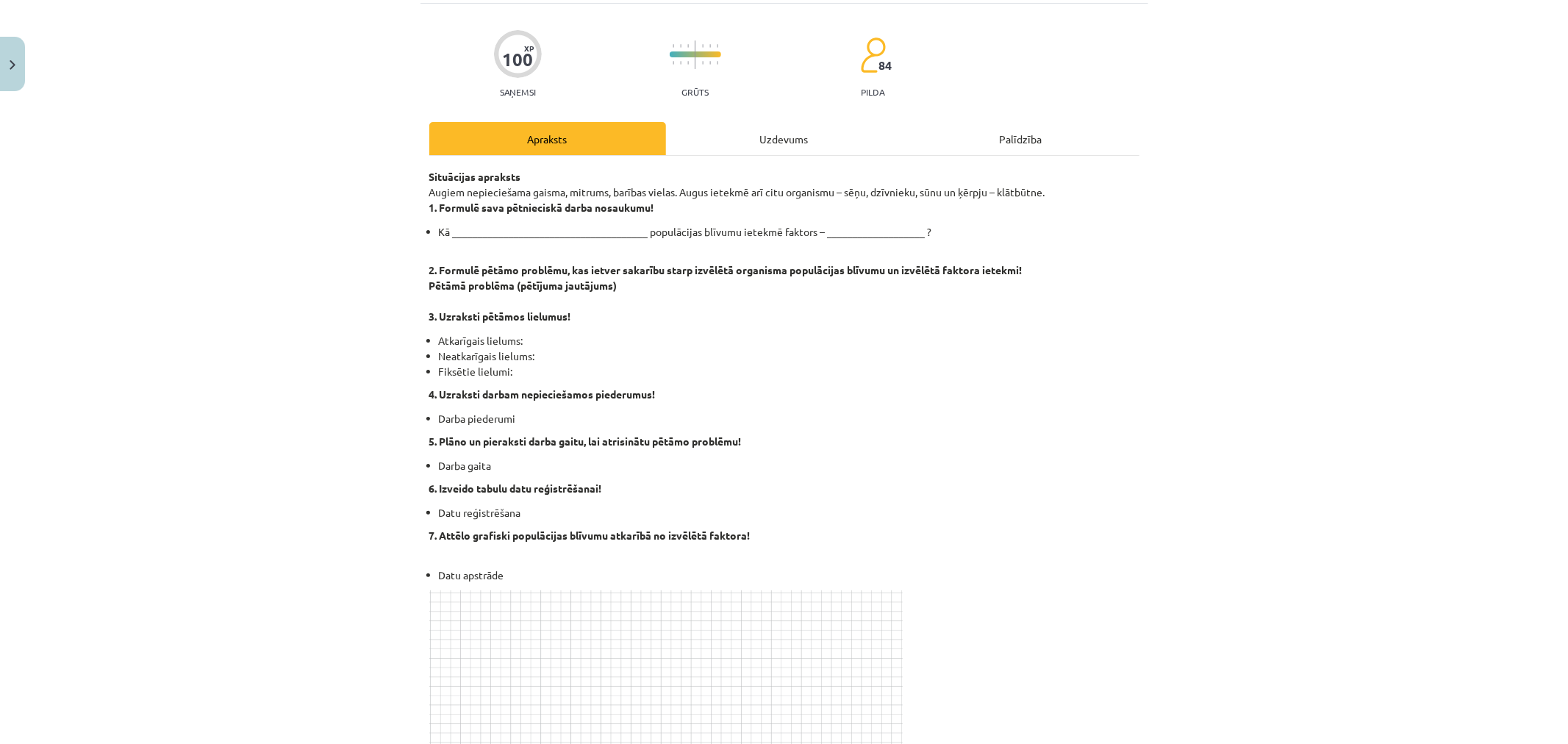
drag, startPoint x: 1283, startPoint y: 0, endPoint x: 172, endPoint y: 303, distance: 1151.6
click at [172, 303] on div "Mācību tēma: Bioloģijas i - 11. klases 1. ieskaites mācību materiāls - laborato…" at bounding box center [784, 372] width 1568 height 744
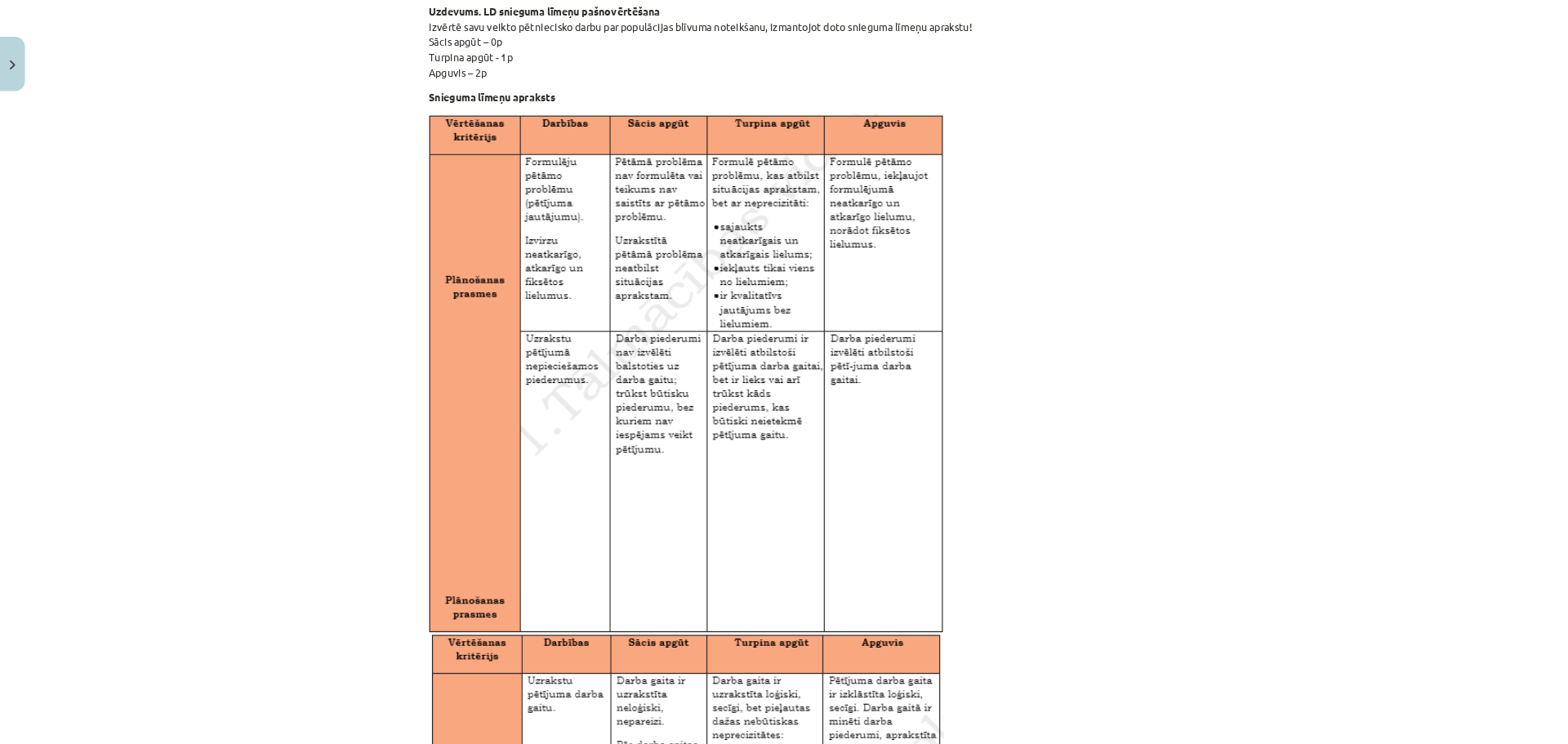
scroll to position [1137, 0]
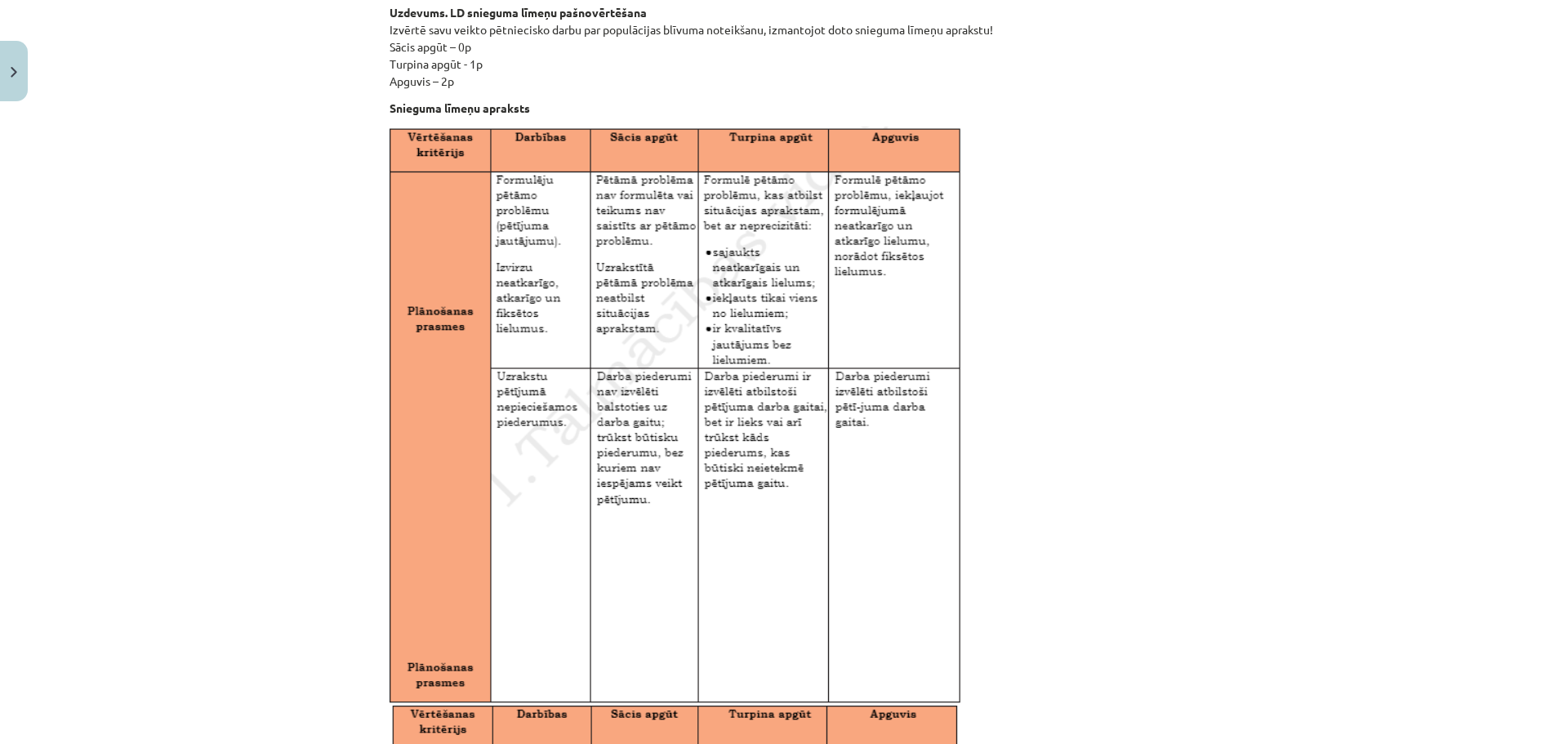
drag, startPoint x: 1741, startPoint y: 2, endPoint x: 110, endPoint y: 113, distance: 1634.8
click at [110, 113] on div "Mācību tēma: Bioloģijas i - 11. klases 1. ieskaites mācību materiāls - laborato…" at bounding box center [784, 372] width 1568 height 744
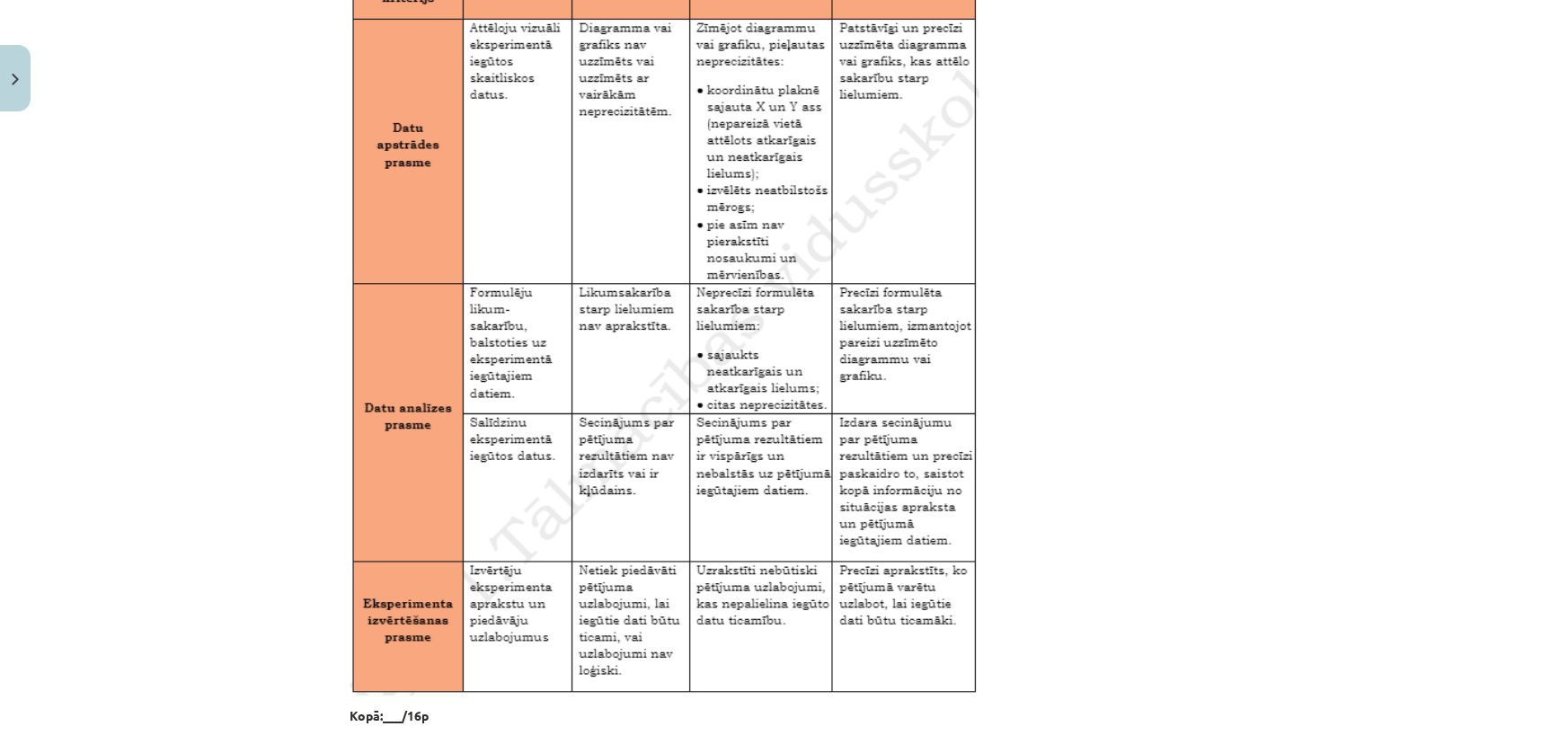
scroll to position [2700, 0]
drag, startPoint x: 1353, startPoint y: 0, endPoint x: 1128, endPoint y: 317, distance: 388.7
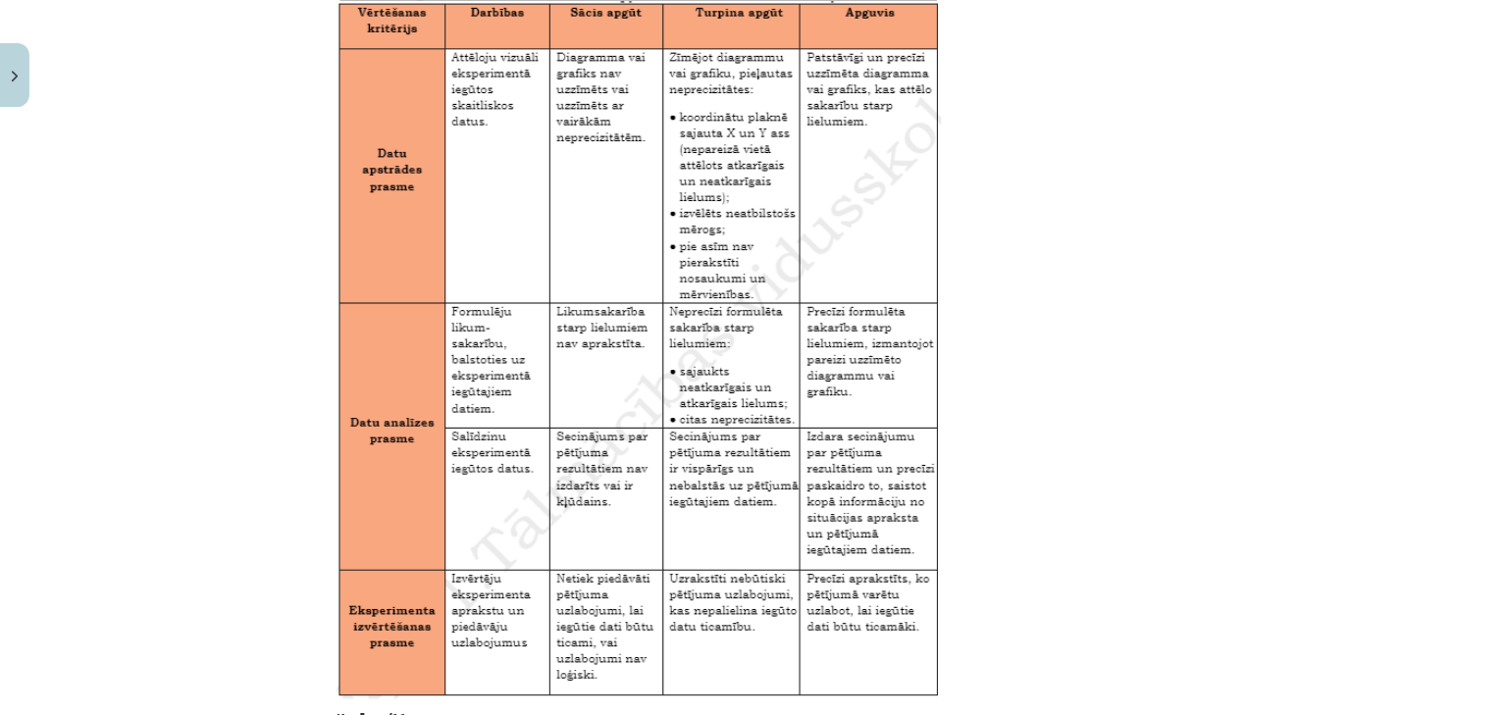
scroll to position [2915, 0]
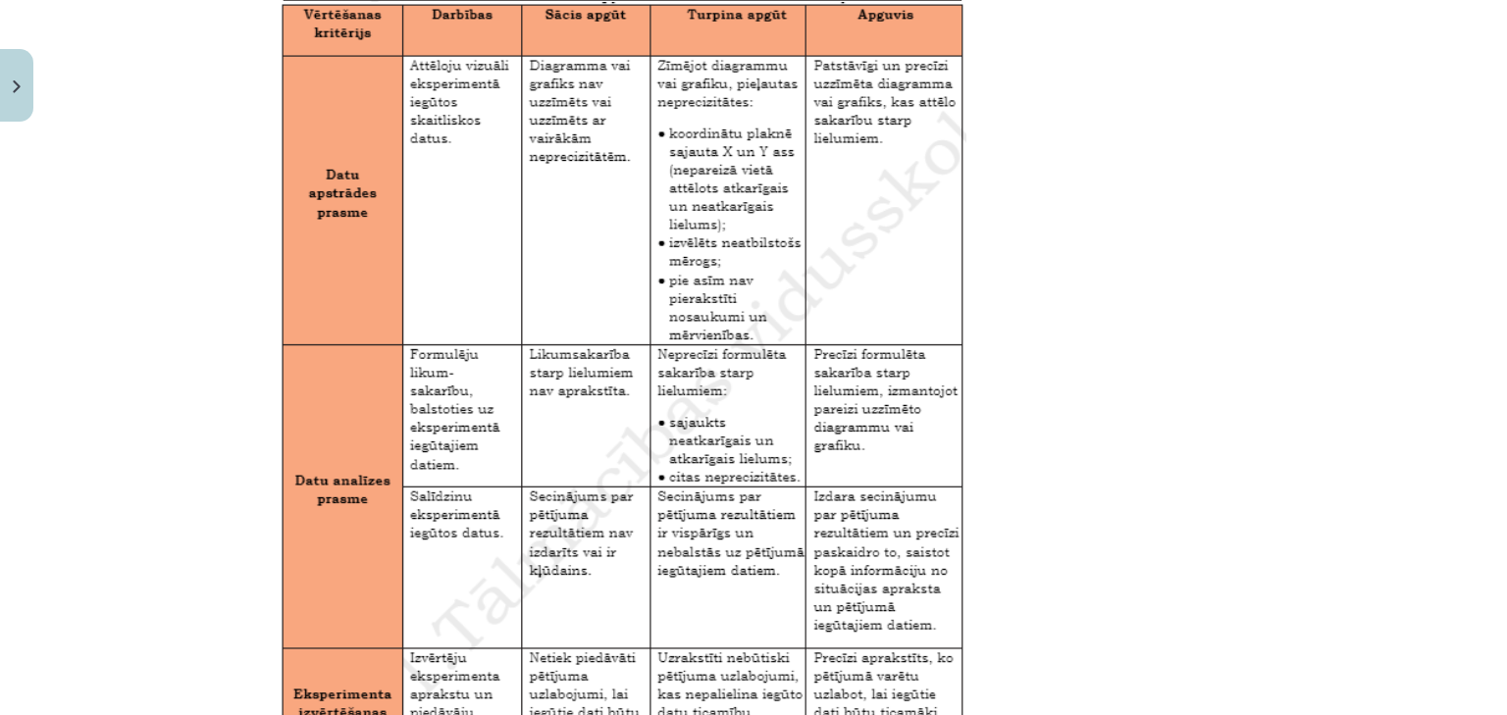
drag, startPoint x: 1712, startPoint y: 0, endPoint x: 1138, endPoint y: 321, distance: 656.9
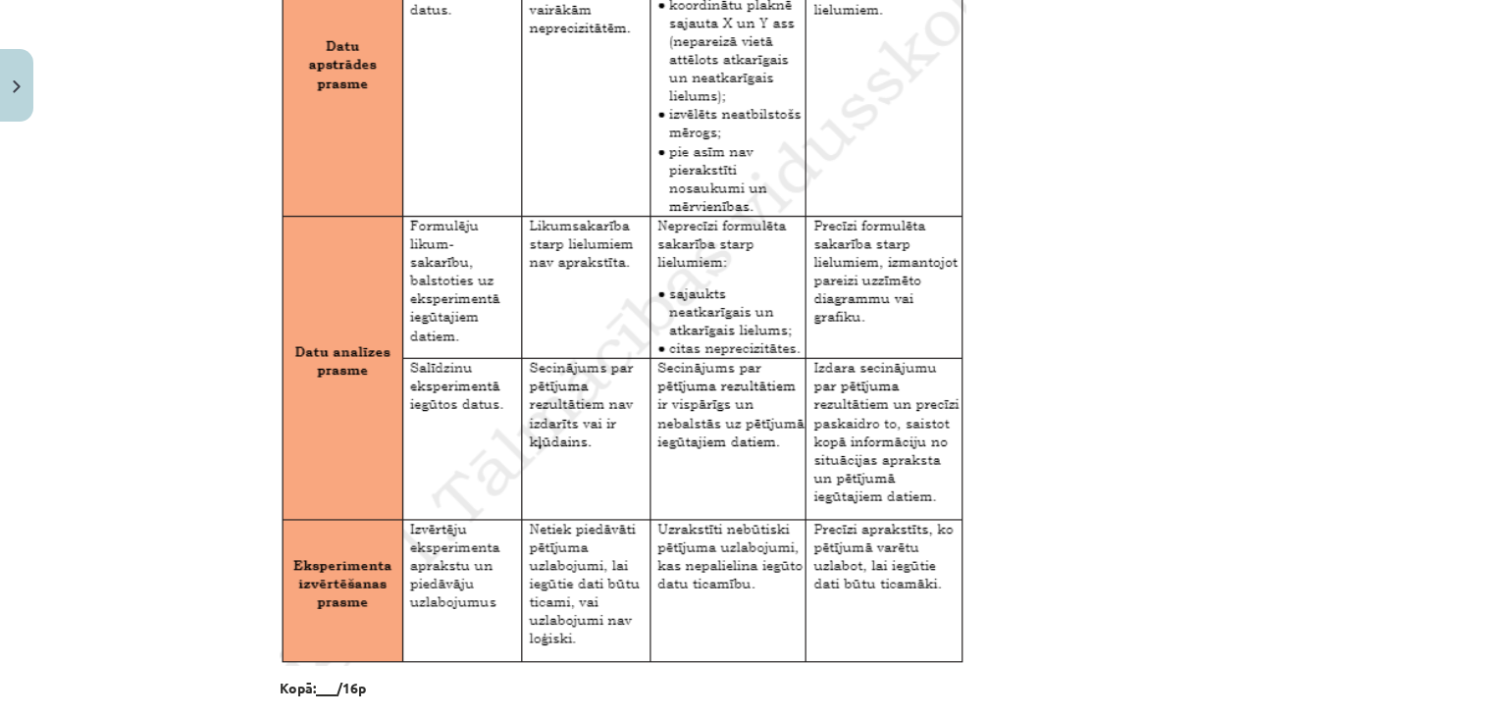
scroll to position [3254, 0]
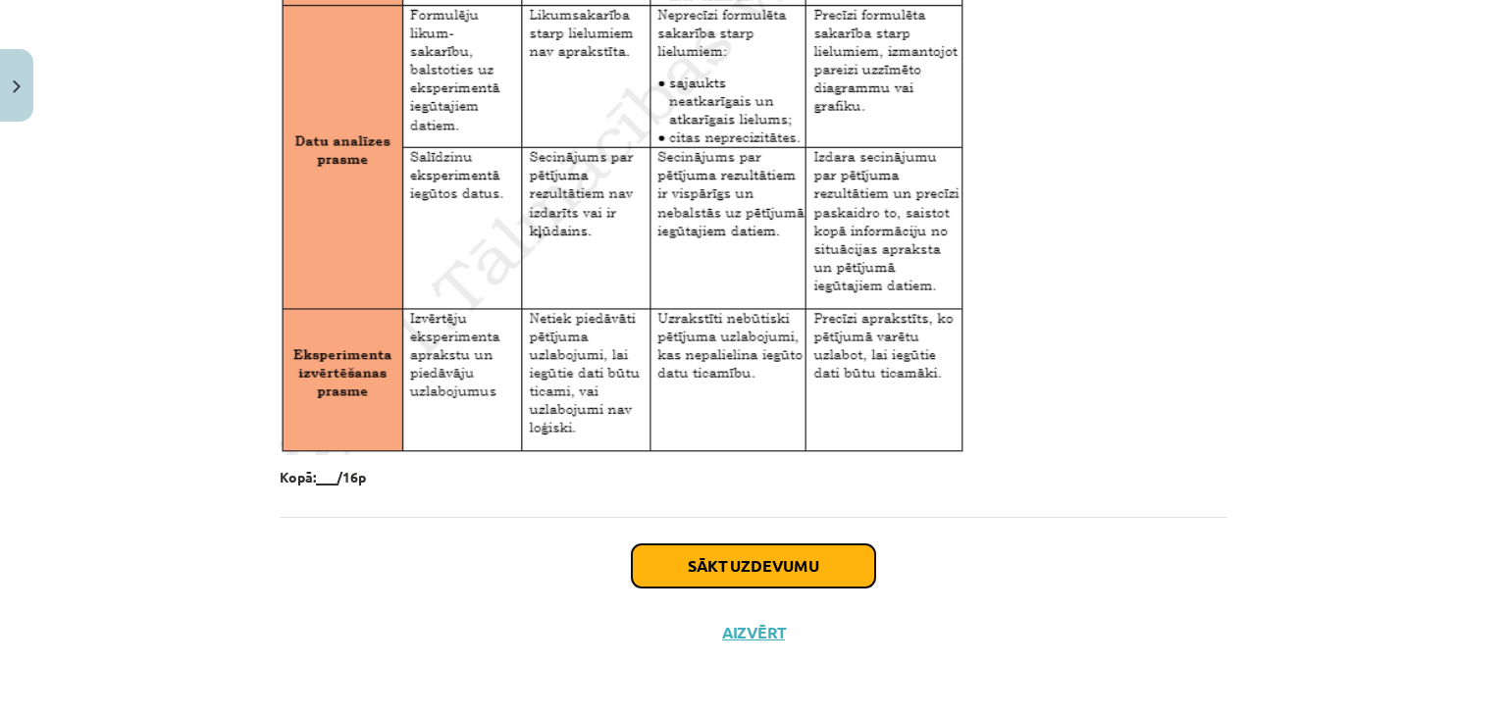
click at [769, 571] on button "Sākt uzdevumu" at bounding box center [753, 566] width 243 height 43
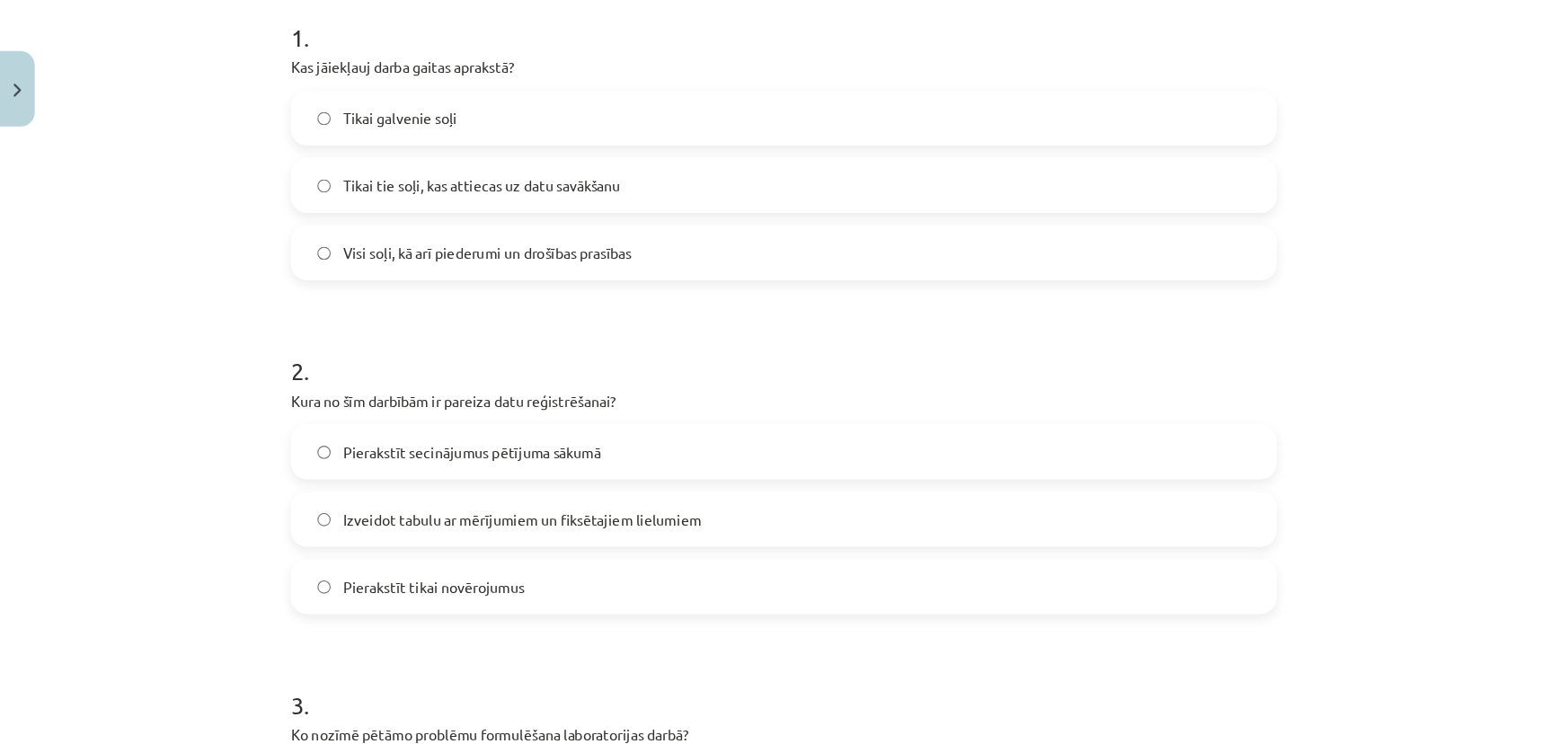
scroll to position [368, 0]
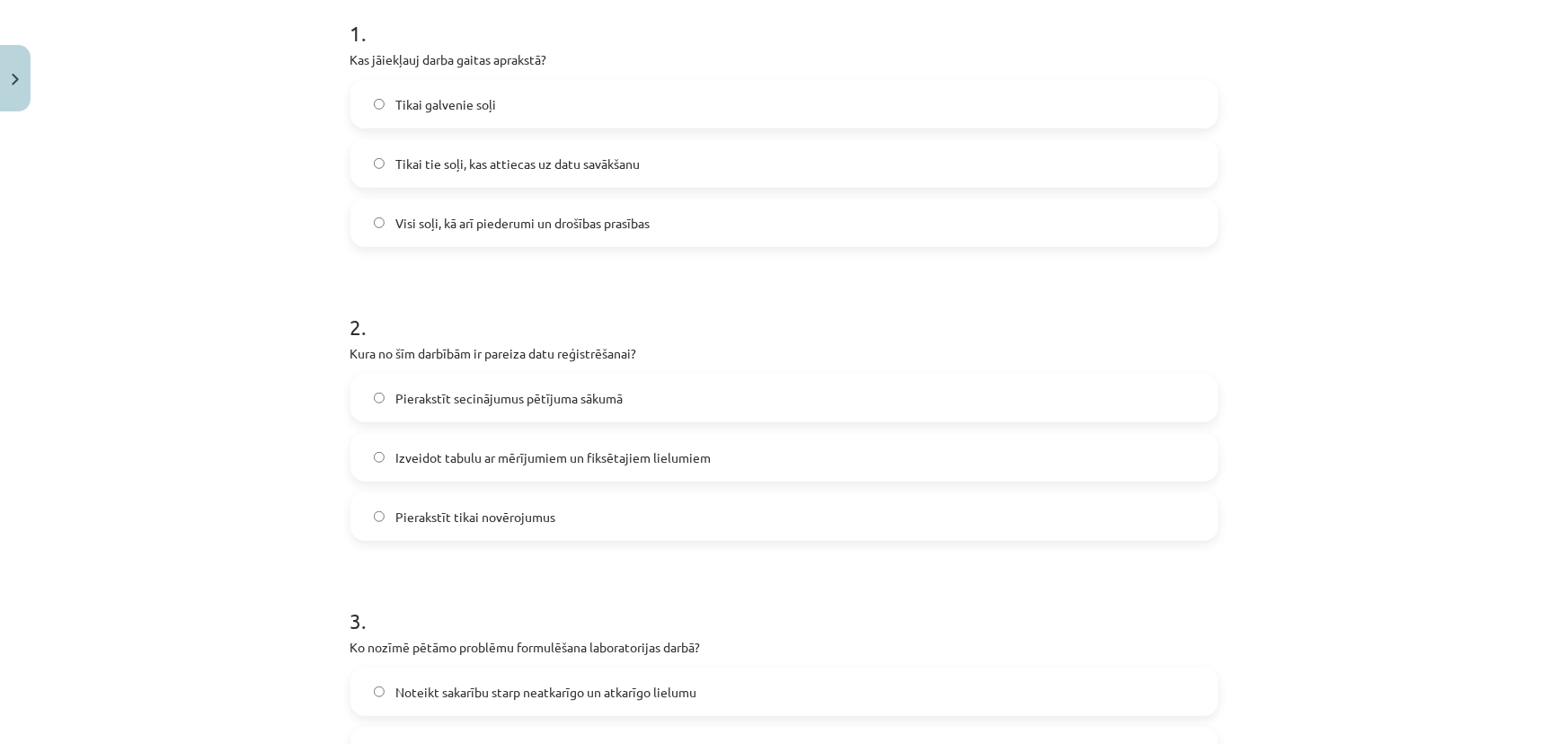
drag, startPoint x: 1379, startPoint y: 0, endPoint x: 197, endPoint y: 289, distance: 1216.8
click at [195, 288] on div "Mācību tēma: Bioloģijas i - 11. klases 1. ieskaites mācību materiāls - laborato…" at bounding box center [784, 372] width 1568 height 744
click at [473, 223] on span "Visi soļi, kā arī piederumi un drošības prasības" at bounding box center [523, 223] width 254 height 19
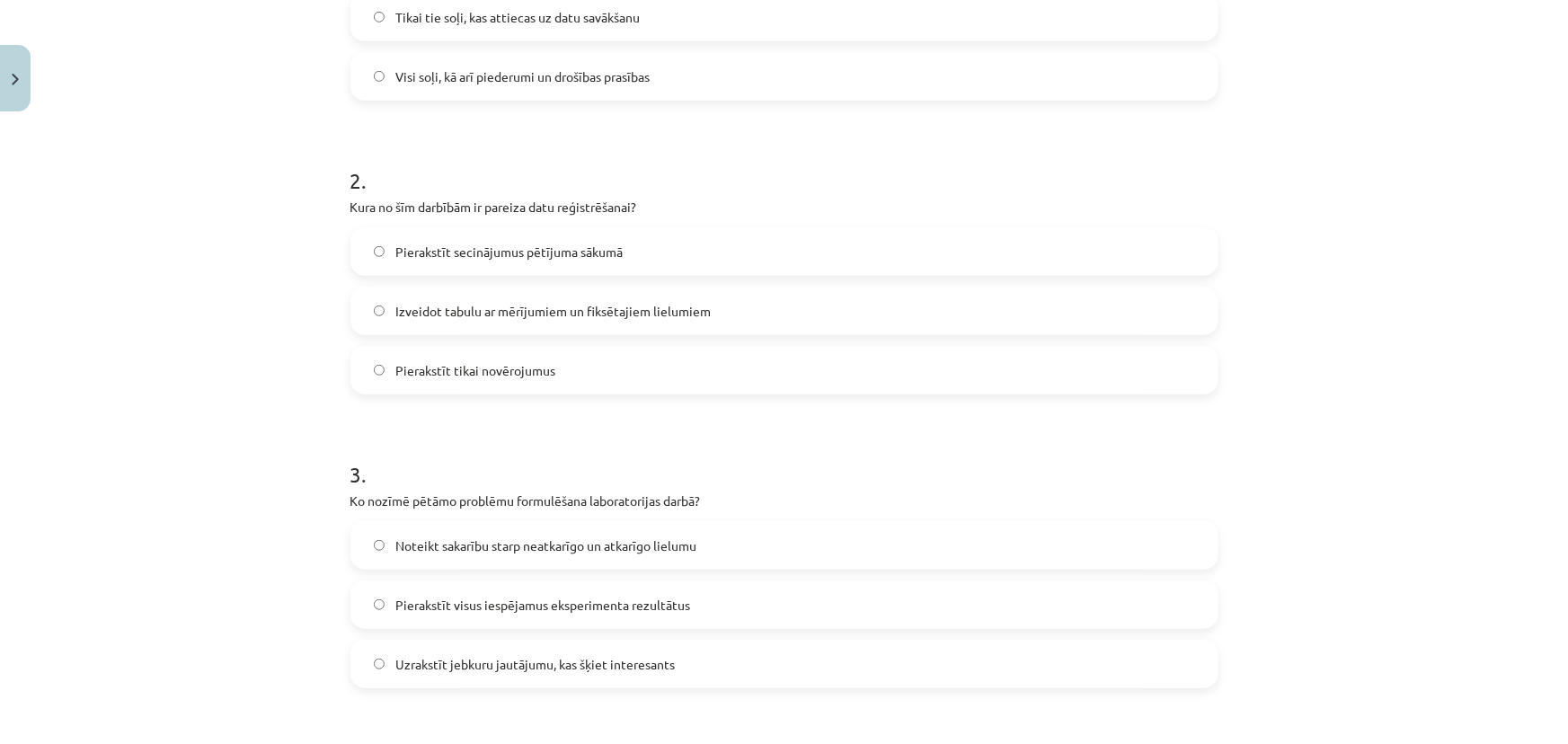
scroll to position [531, 0]
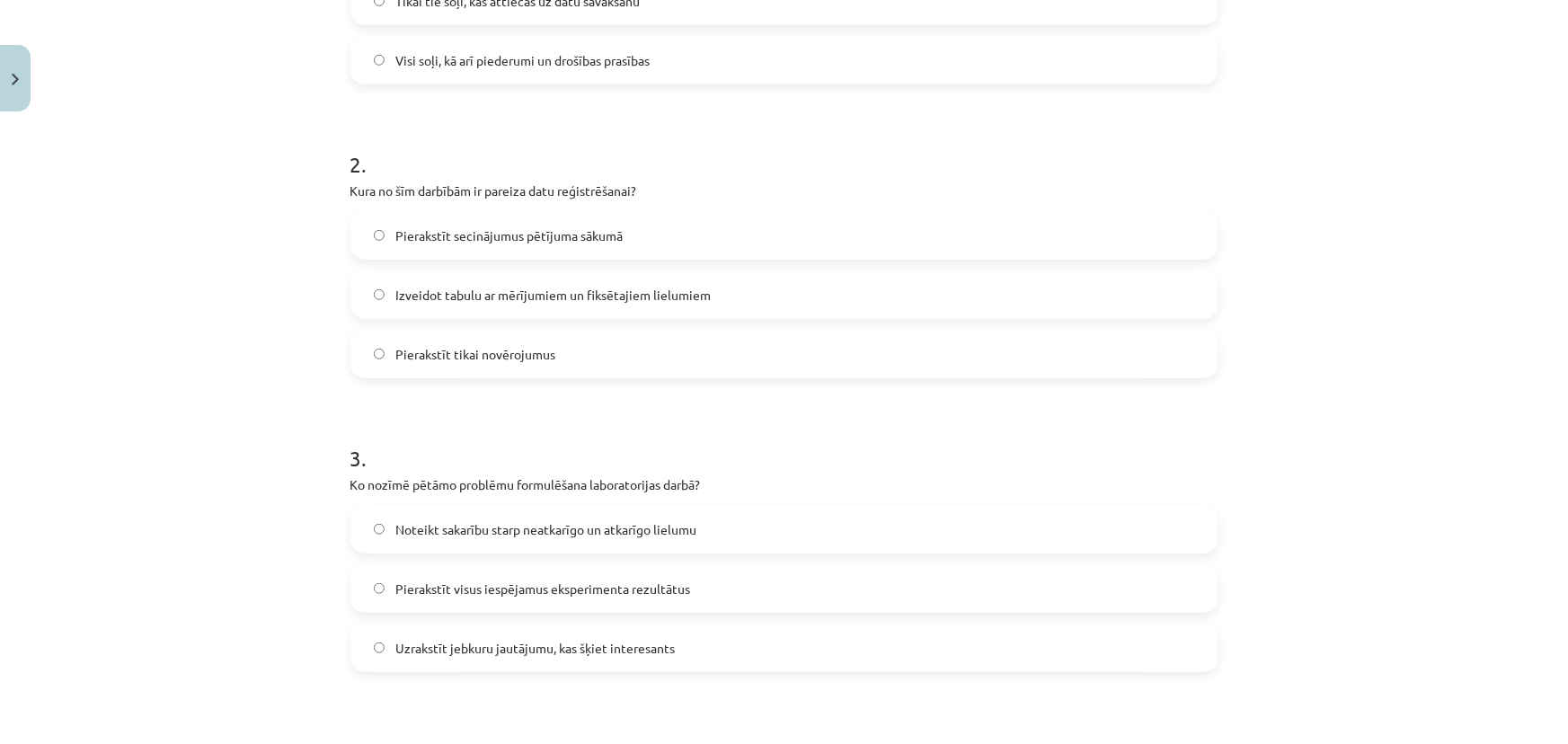
click at [439, 287] on span "Izveidot tabulu ar mērījumiem un fiksētajiem lielumiem" at bounding box center [553, 295] width 315 height 19
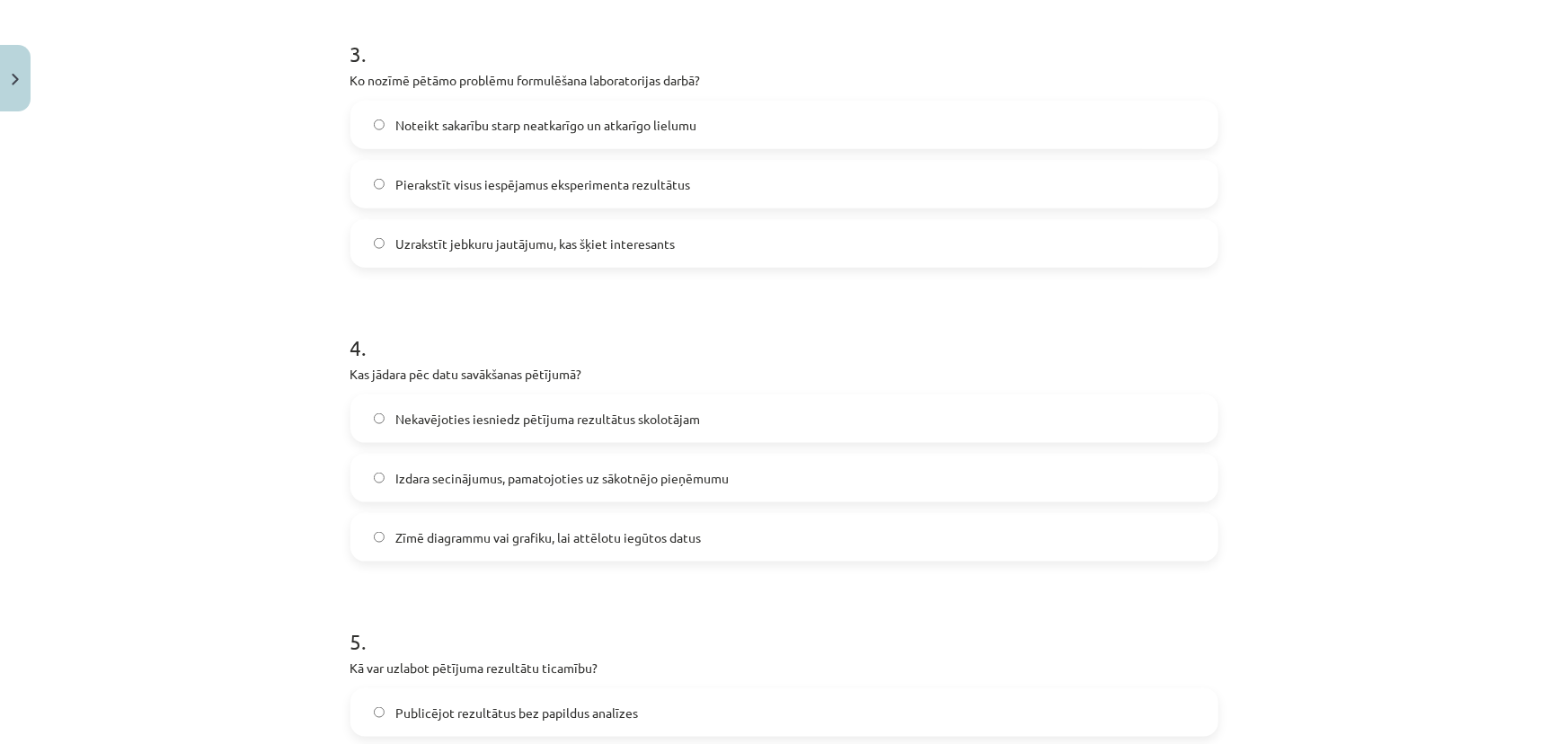
scroll to position [940, 0]
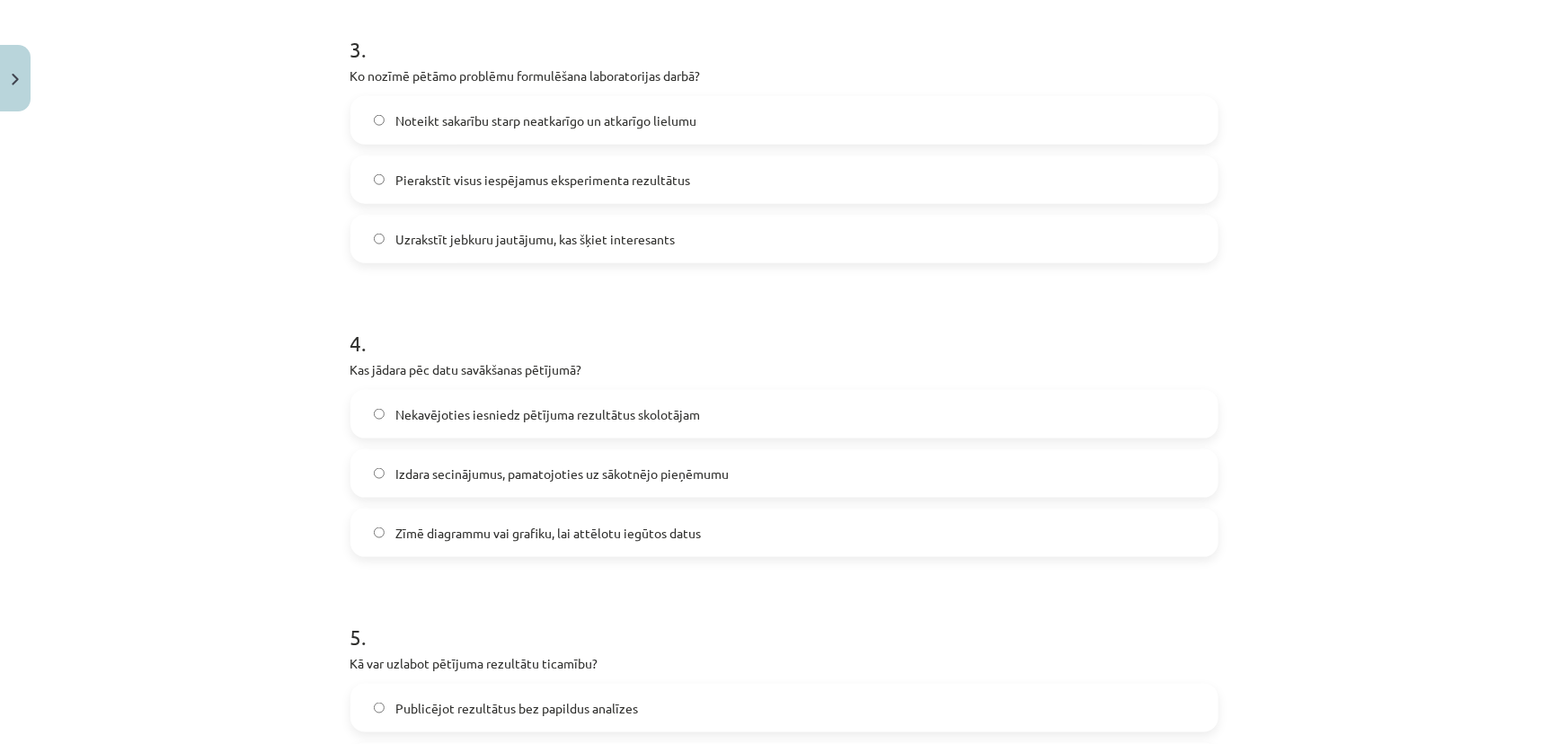
click at [524, 124] on span "Noteikt sakarību starp neatkarīgo un atkarīgo lielumu" at bounding box center [546, 121] width 301 height 19
click at [537, 534] on span "Zīmē diagrammu vai grafiku, lai attēlotu iegūtos datus" at bounding box center [548, 533] width 306 height 19
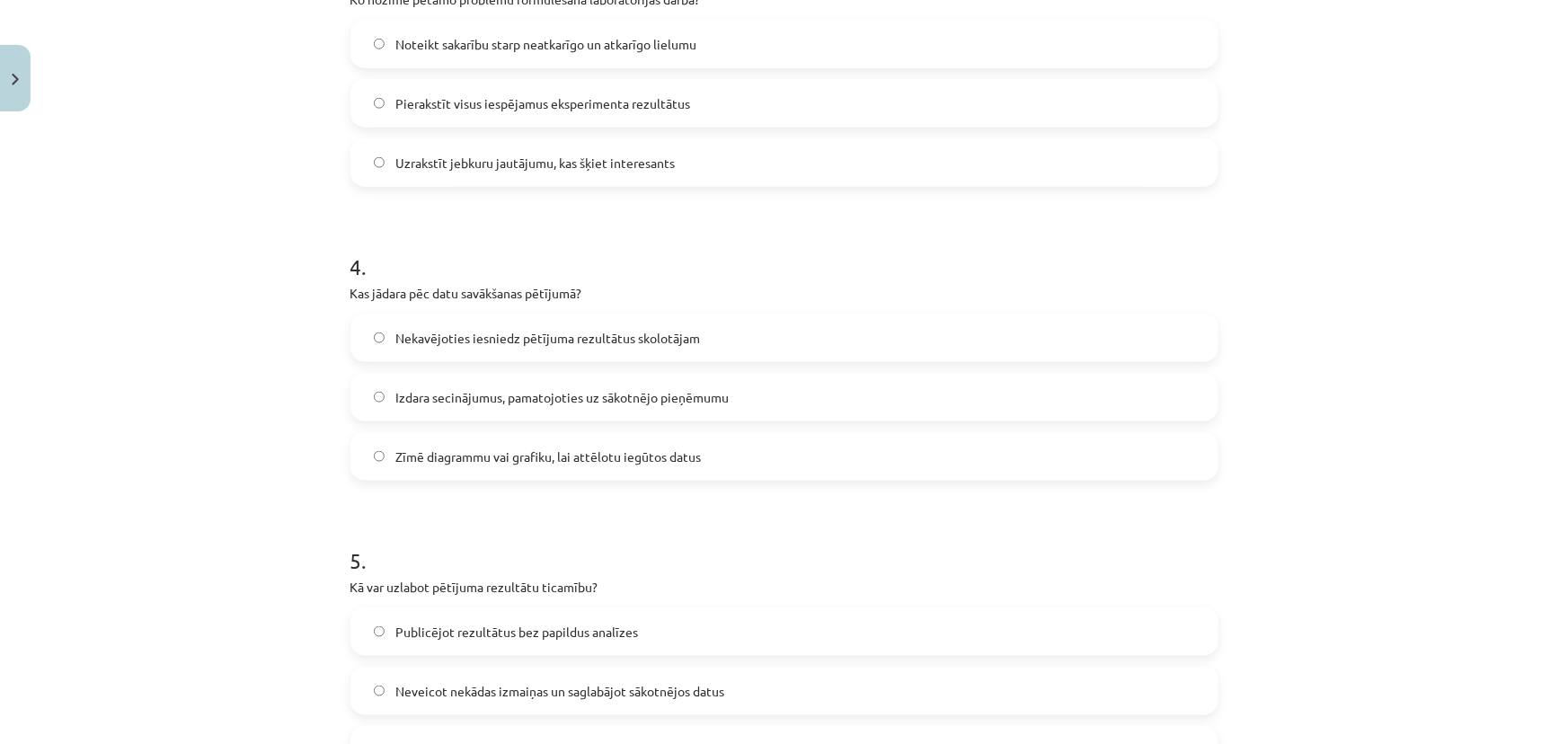
scroll to position [1021, 0]
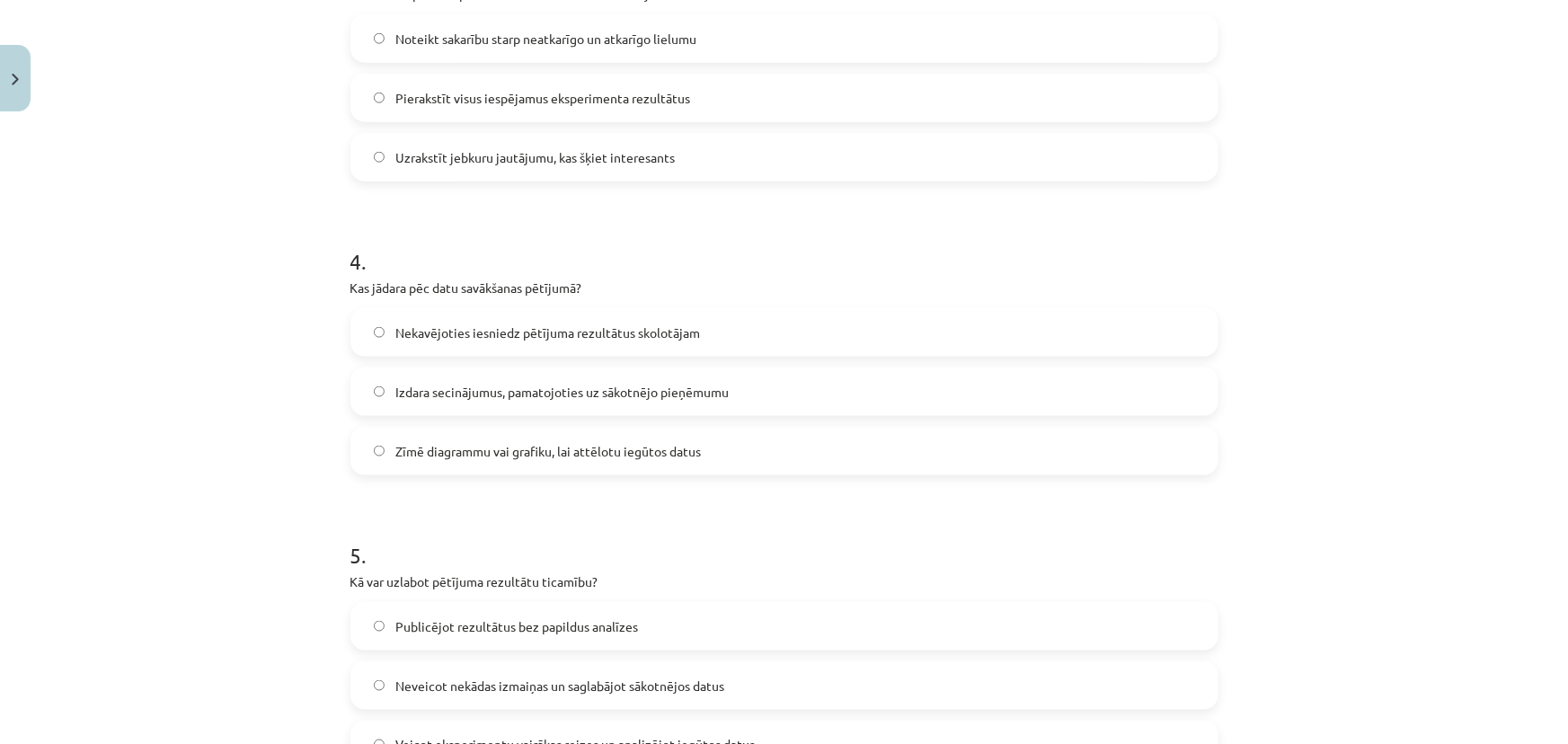
click at [485, 394] on span "Izdara secinājumus, pamatojoties uz sākotnējo pieņēmumu" at bounding box center [562, 392] width 333 height 19
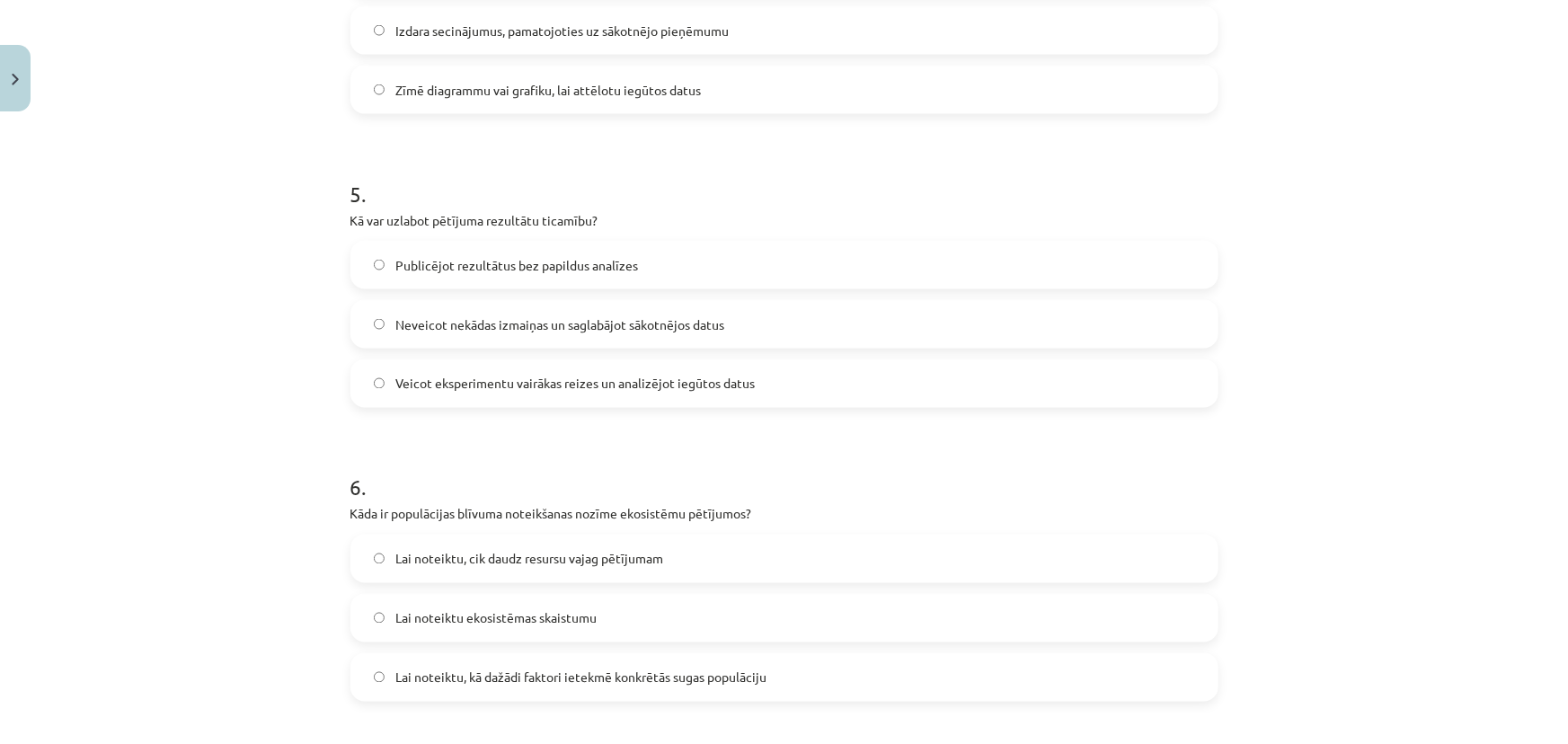
scroll to position [1429, 0]
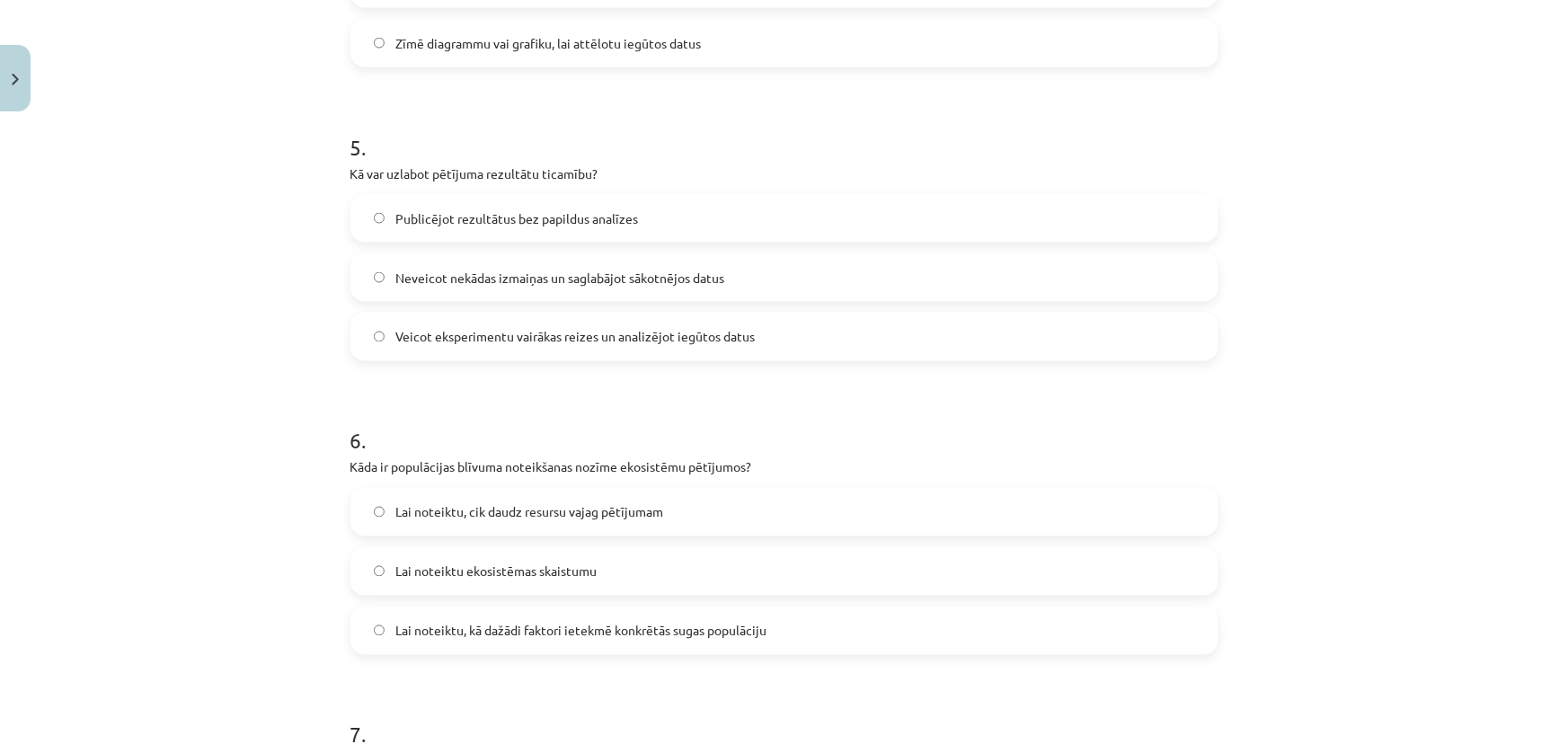
click at [452, 339] on span "Veicot eksperimentu vairākas reizes un analizējot iegūtos datus" at bounding box center [575, 337] width 360 height 19
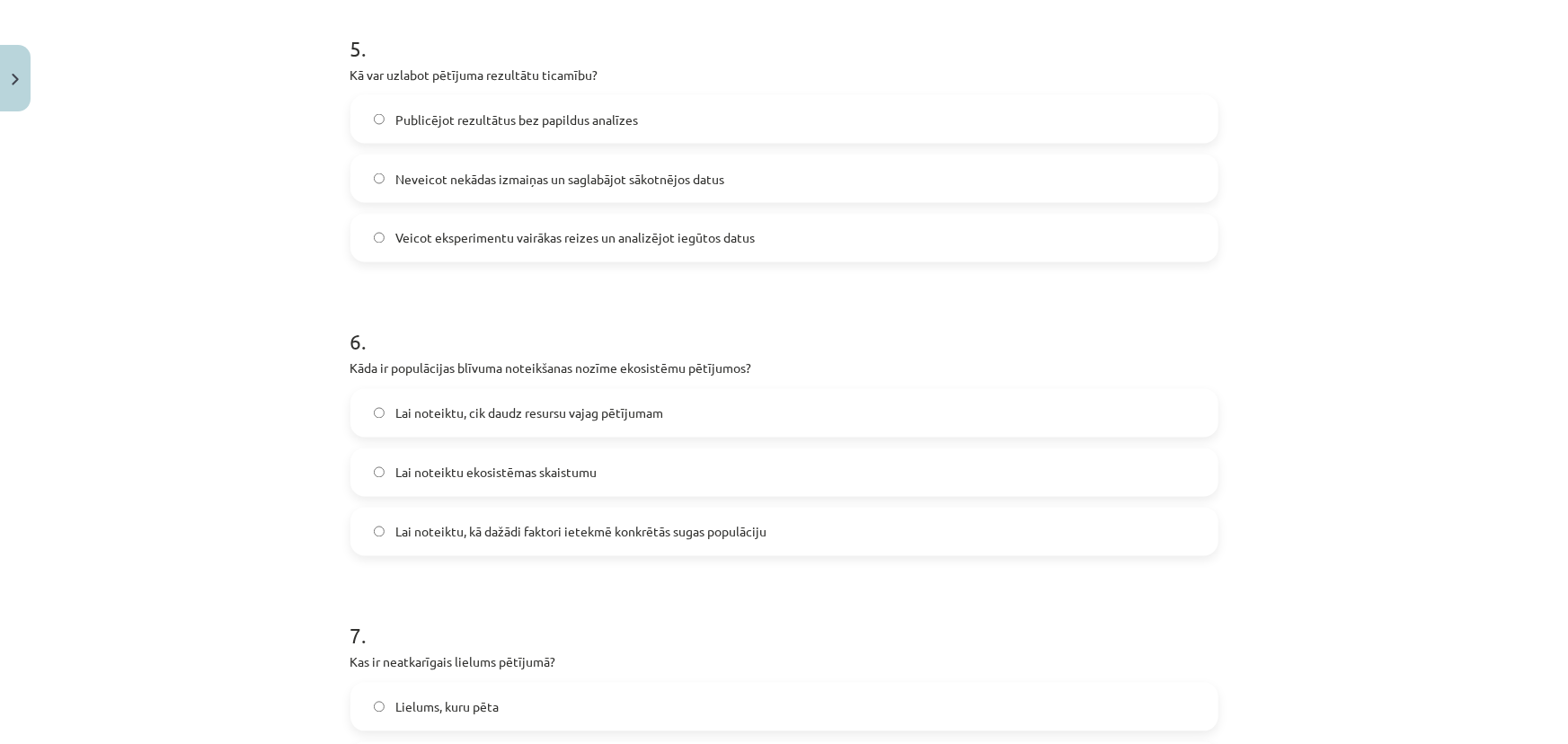
scroll to position [1592, 0]
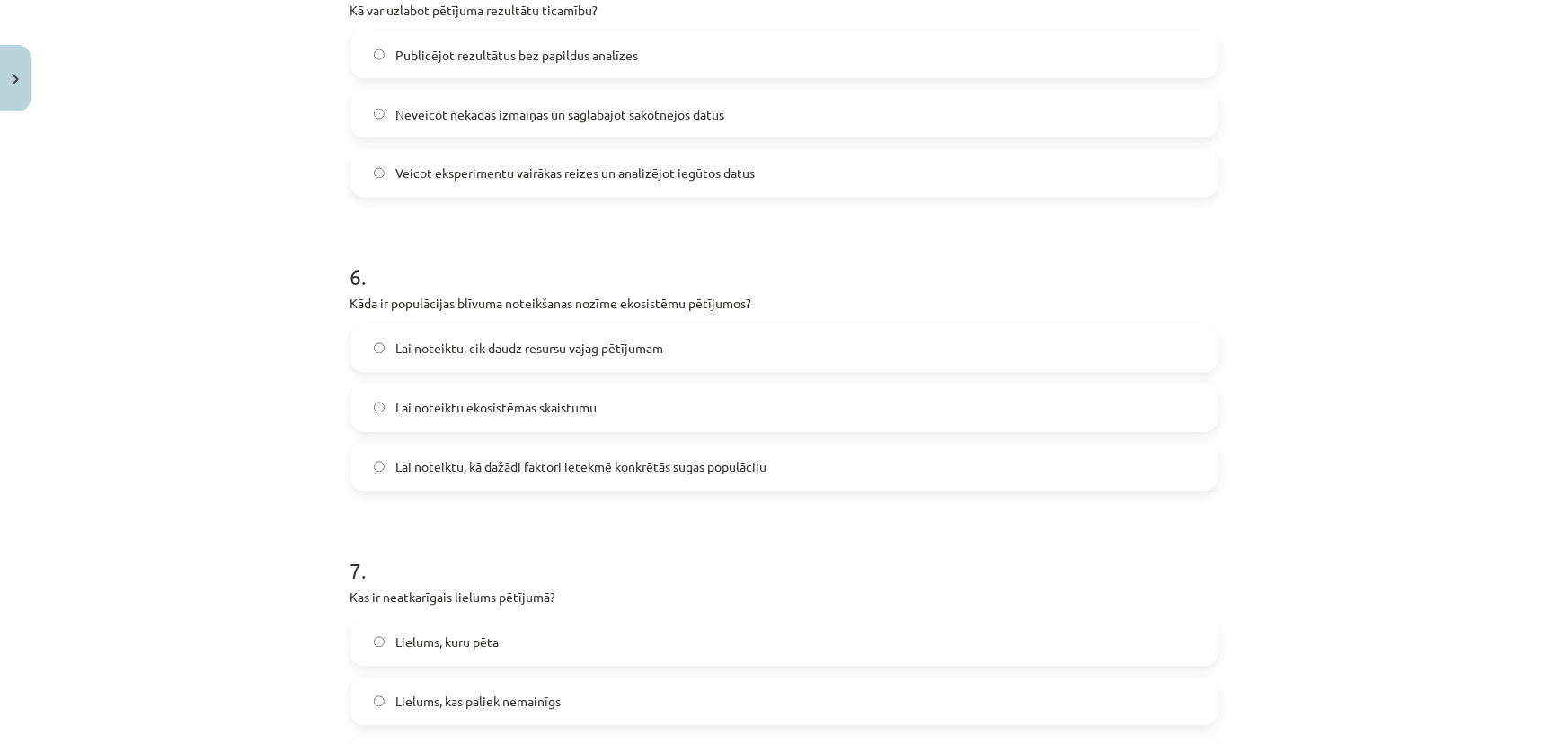
click at [497, 471] on span "Lai noteiktu, kā dažādi faktori ietekmē konkrētās sugas populāciju" at bounding box center [580, 468] width 371 height 19
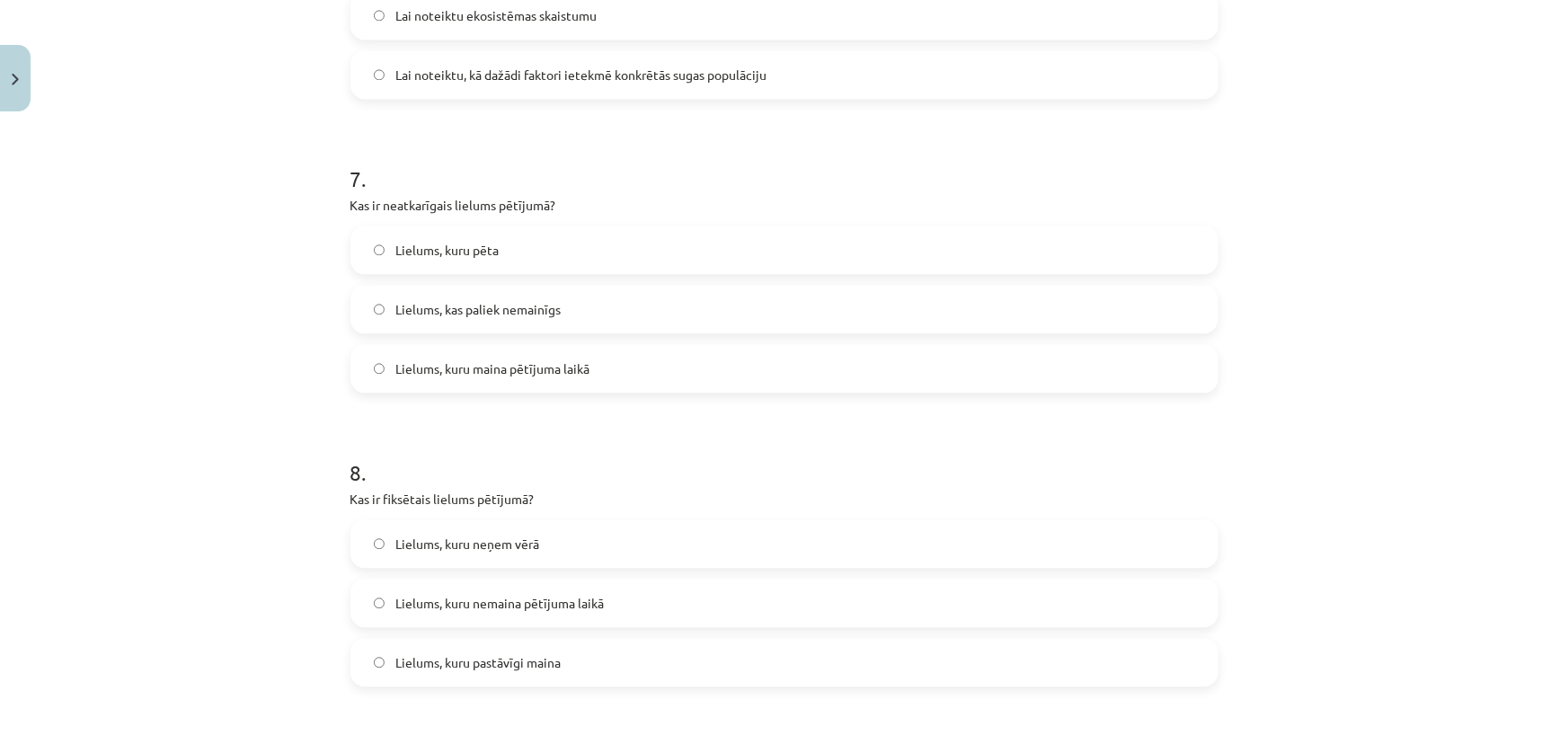
scroll to position [2001, 0]
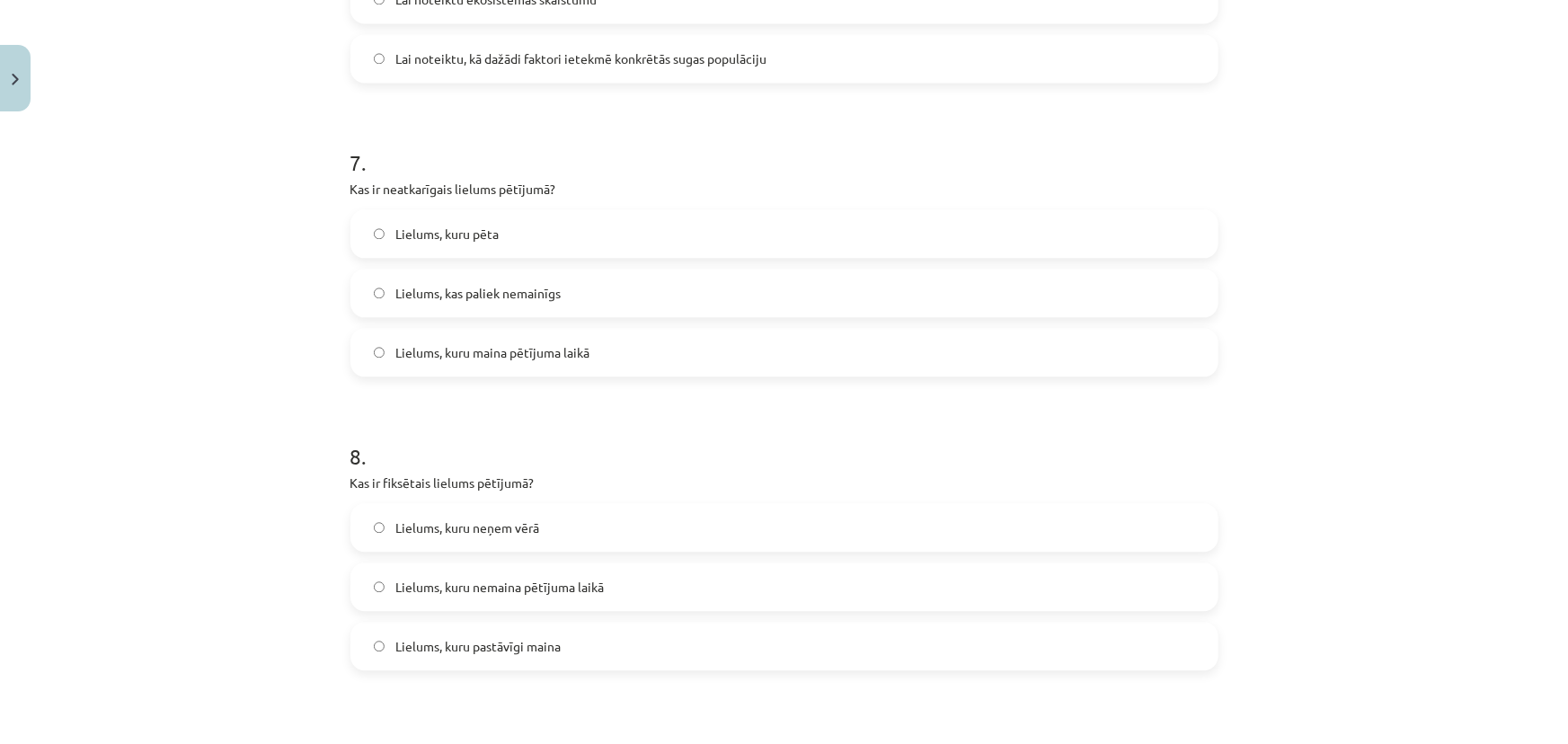
click at [476, 357] on span "Lielums, kuru maina pētījuma laikā" at bounding box center [492, 352] width 194 height 19
click at [501, 586] on span "Lielums, kuru nemaina pētījuma laikā" at bounding box center [500, 587] width 209 height 19
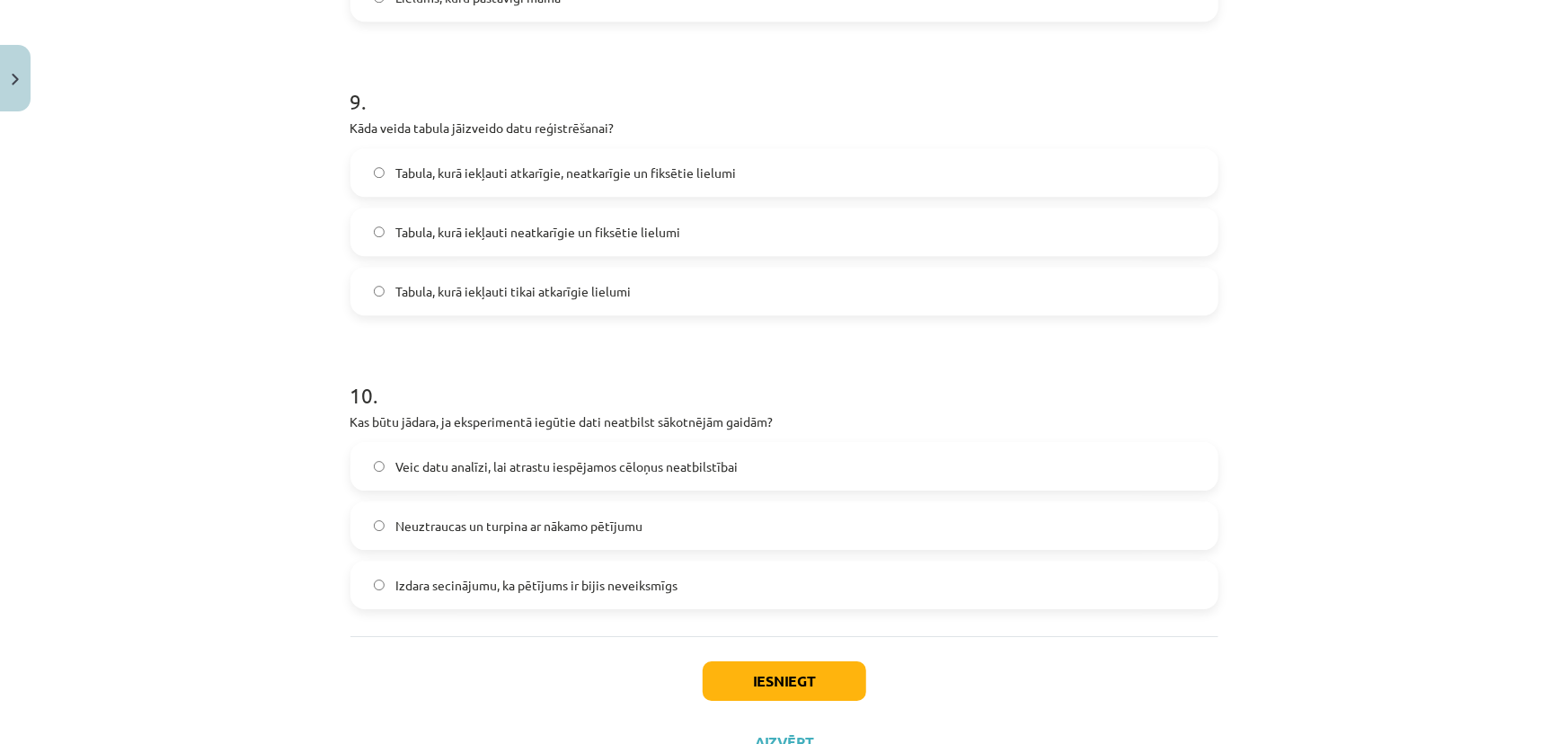
scroll to position [2654, 0]
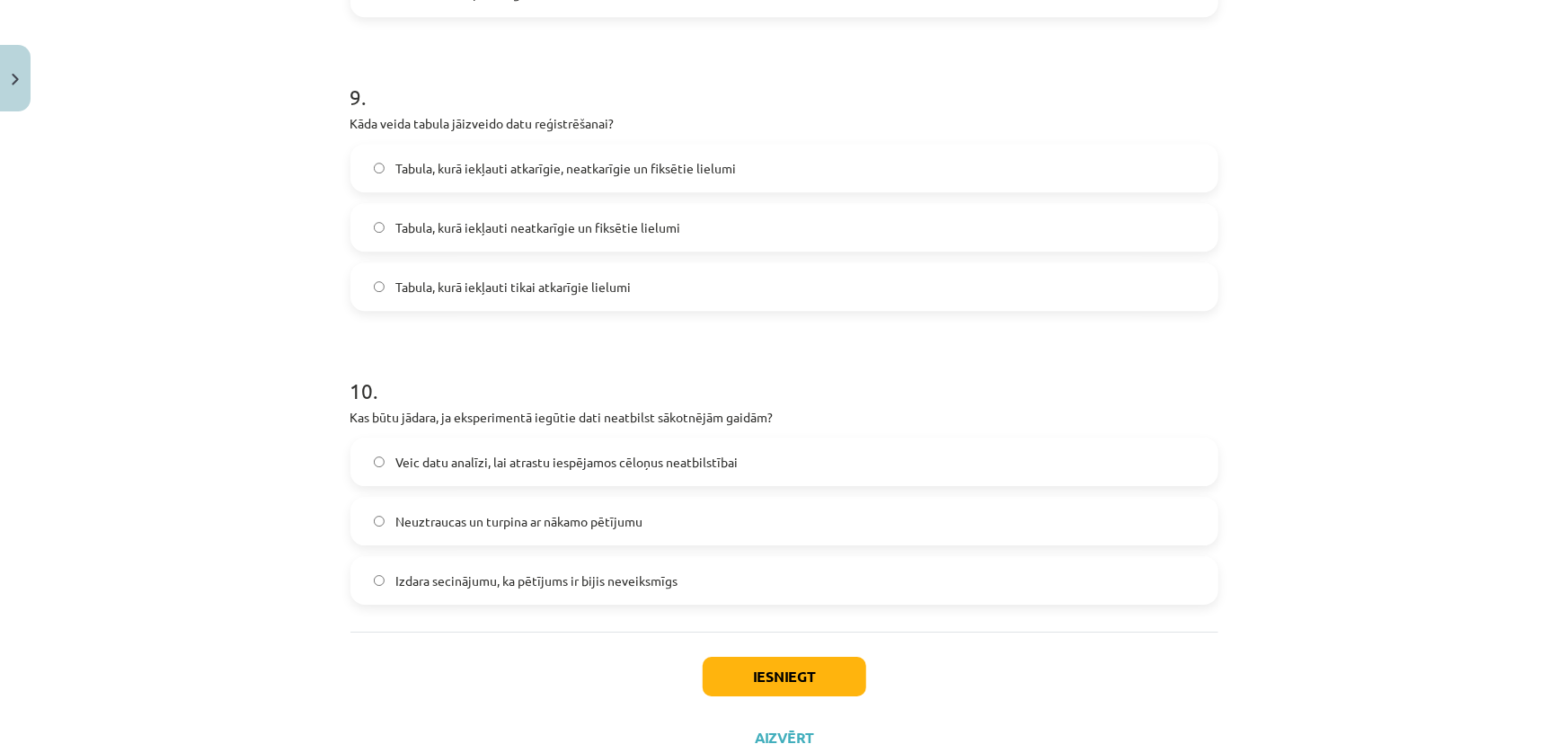
click at [575, 174] on span "Tabula, kurā iekļauti atkarīgie, neatkarīgie un fiksētie lielumi" at bounding box center [566, 168] width 341 height 19
click at [644, 465] on span "Veic datu analīzi, lai atrastu iespējamos cēloņus neatbilstībai" at bounding box center [567, 462] width 342 height 19
click at [747, 672] on button "Iesniegt" at bounding box center [784, 675] width 164 height 39
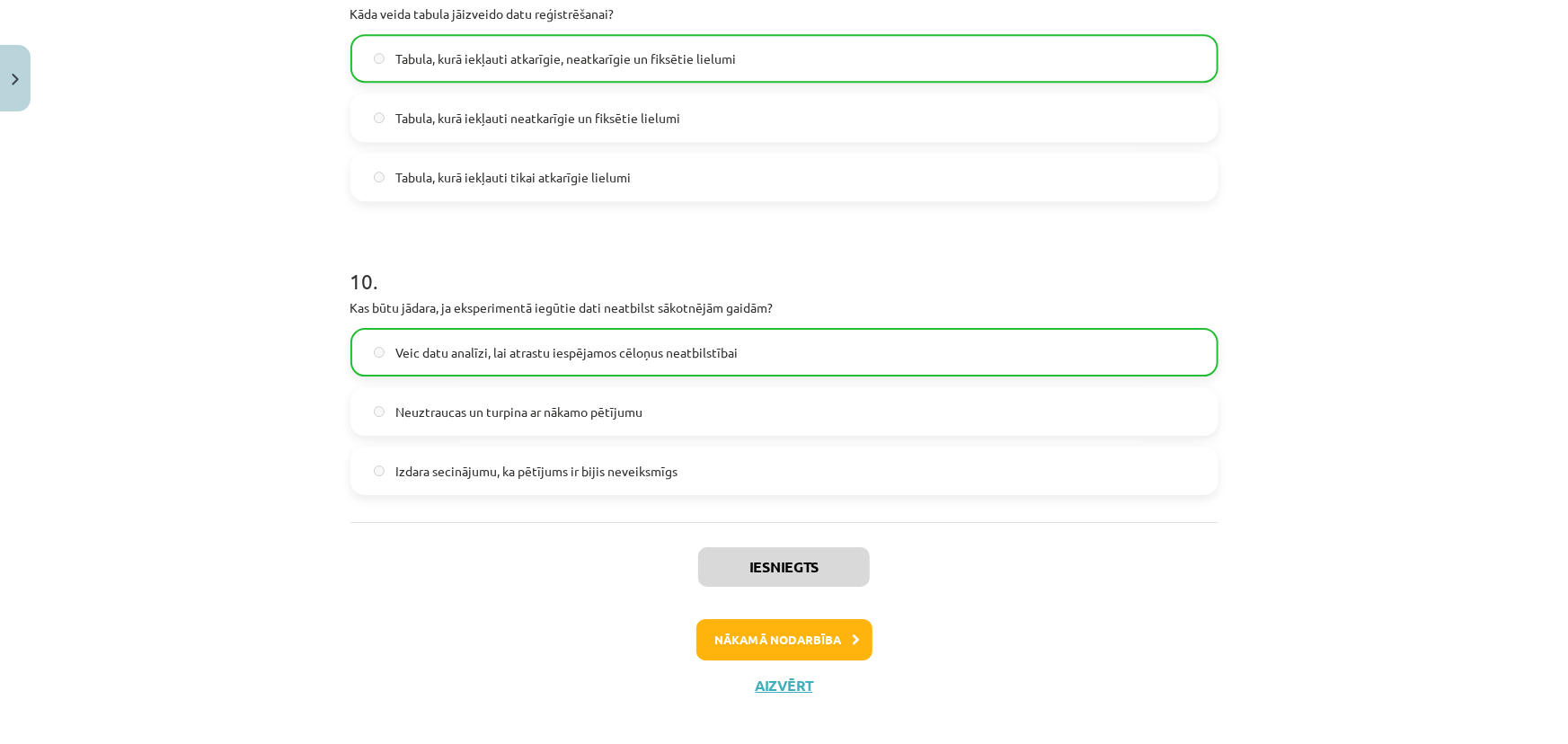
scroll to position [2777, 0]
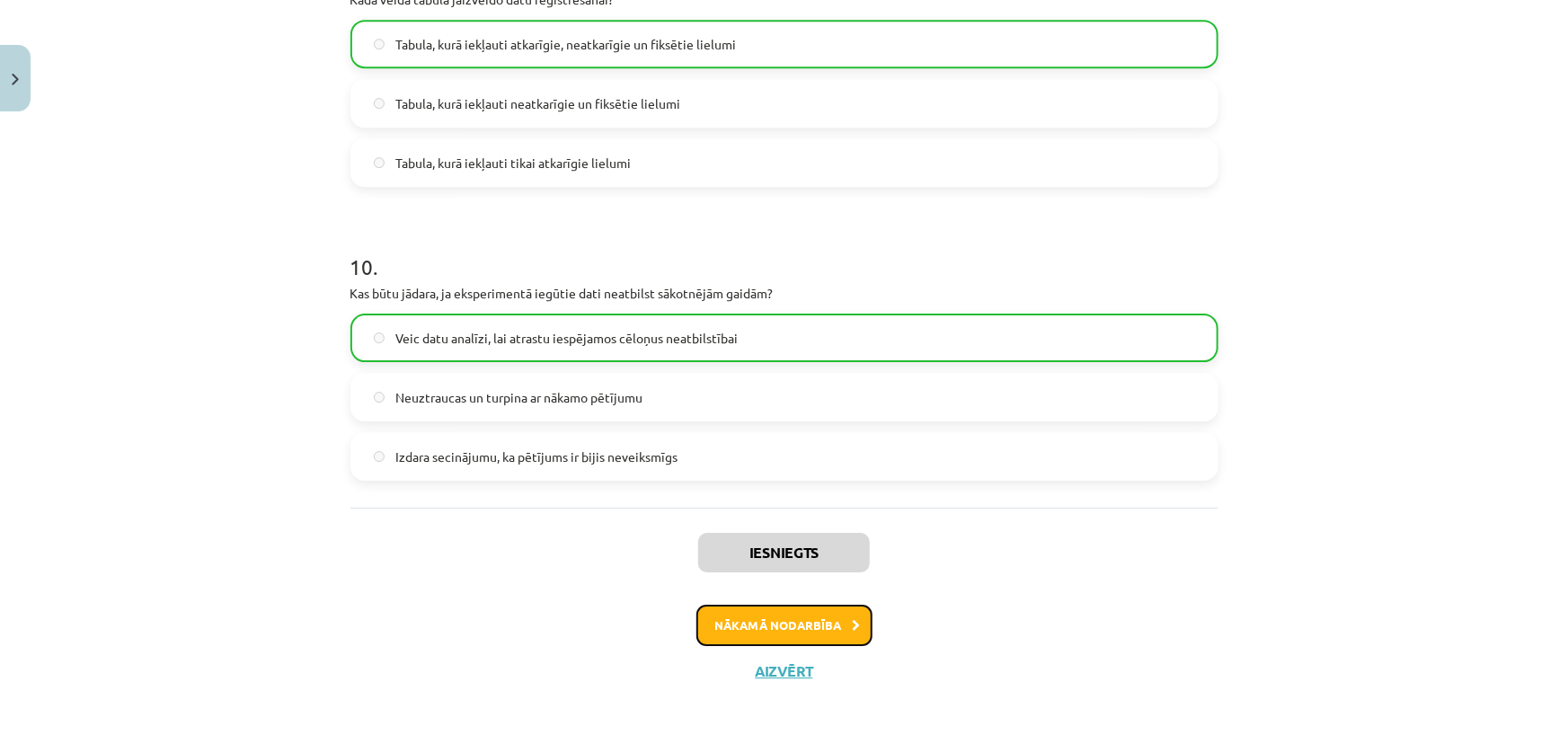
click at [797, 617] on button "Nākamā nodarbība" at bounding box center [784, 624] width 176 height 41
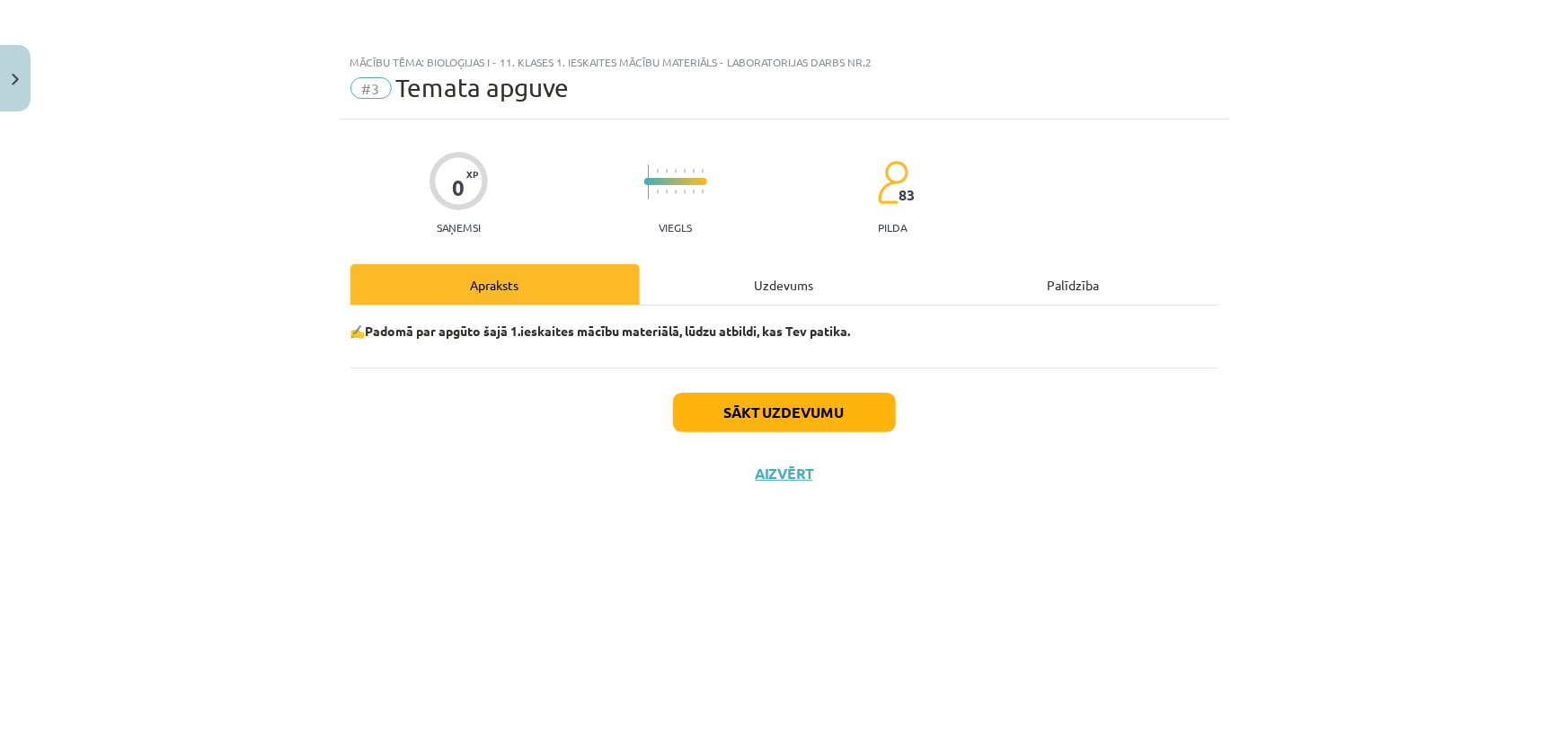
scroll to position [0, 0]
click at [845, 410] on button "Sākt uzdevumu" at bounding box center [784, 412] width 222 height 39
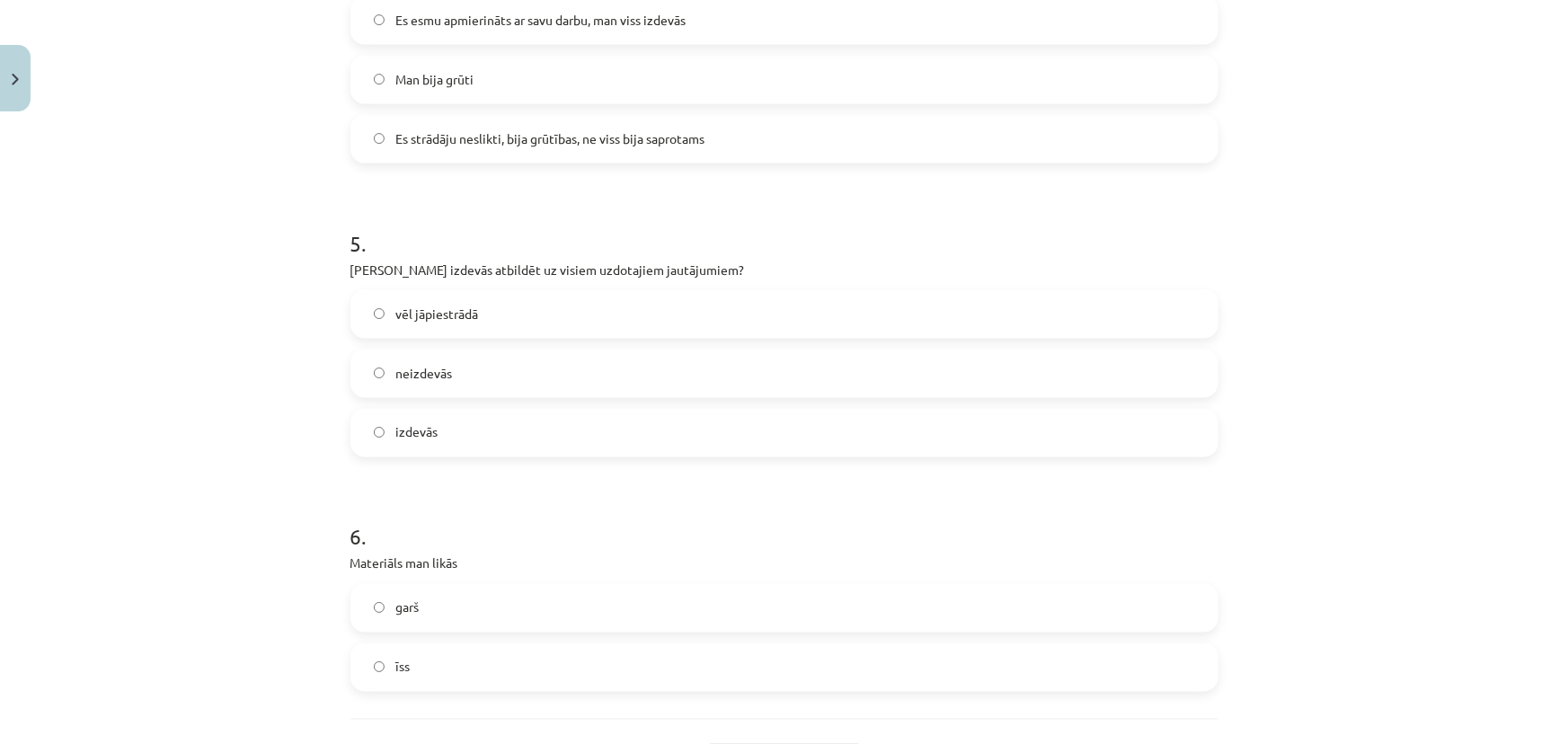
scroll to position [1387, 0]
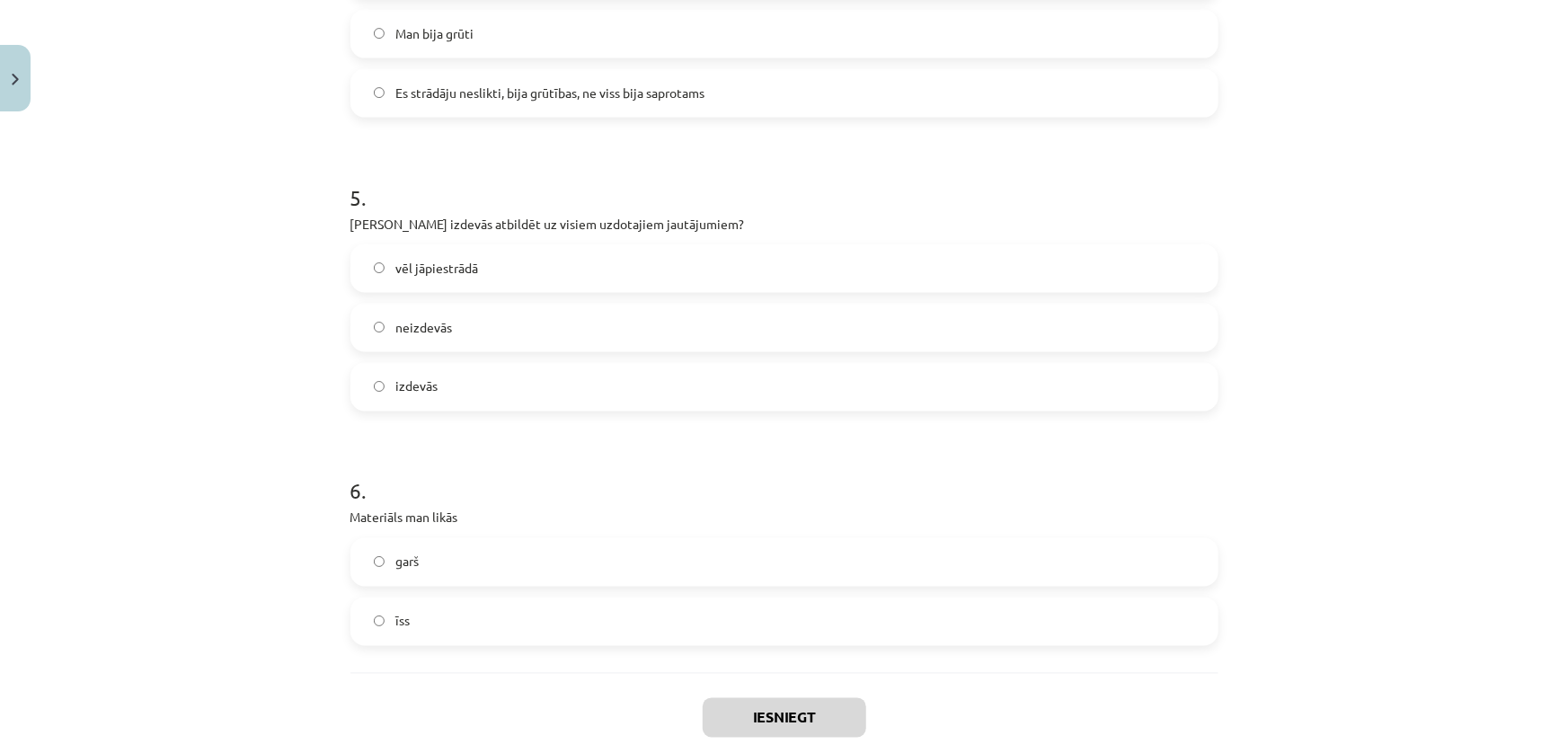
click at [384, 264] on label "vēl jāpiestrādā" at bounding box center [784, 268] width 864 height 45
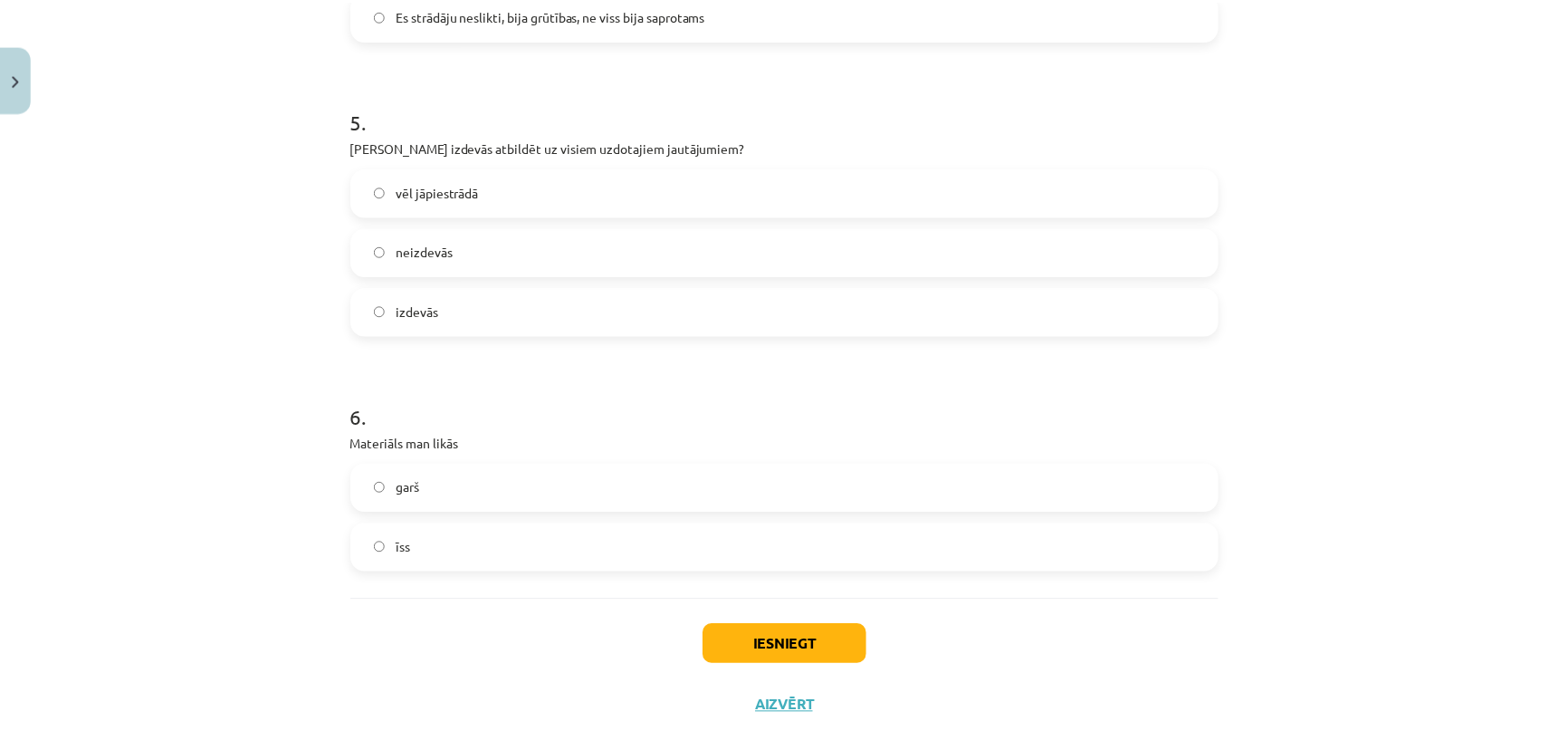
scroll to position [1508, 0]
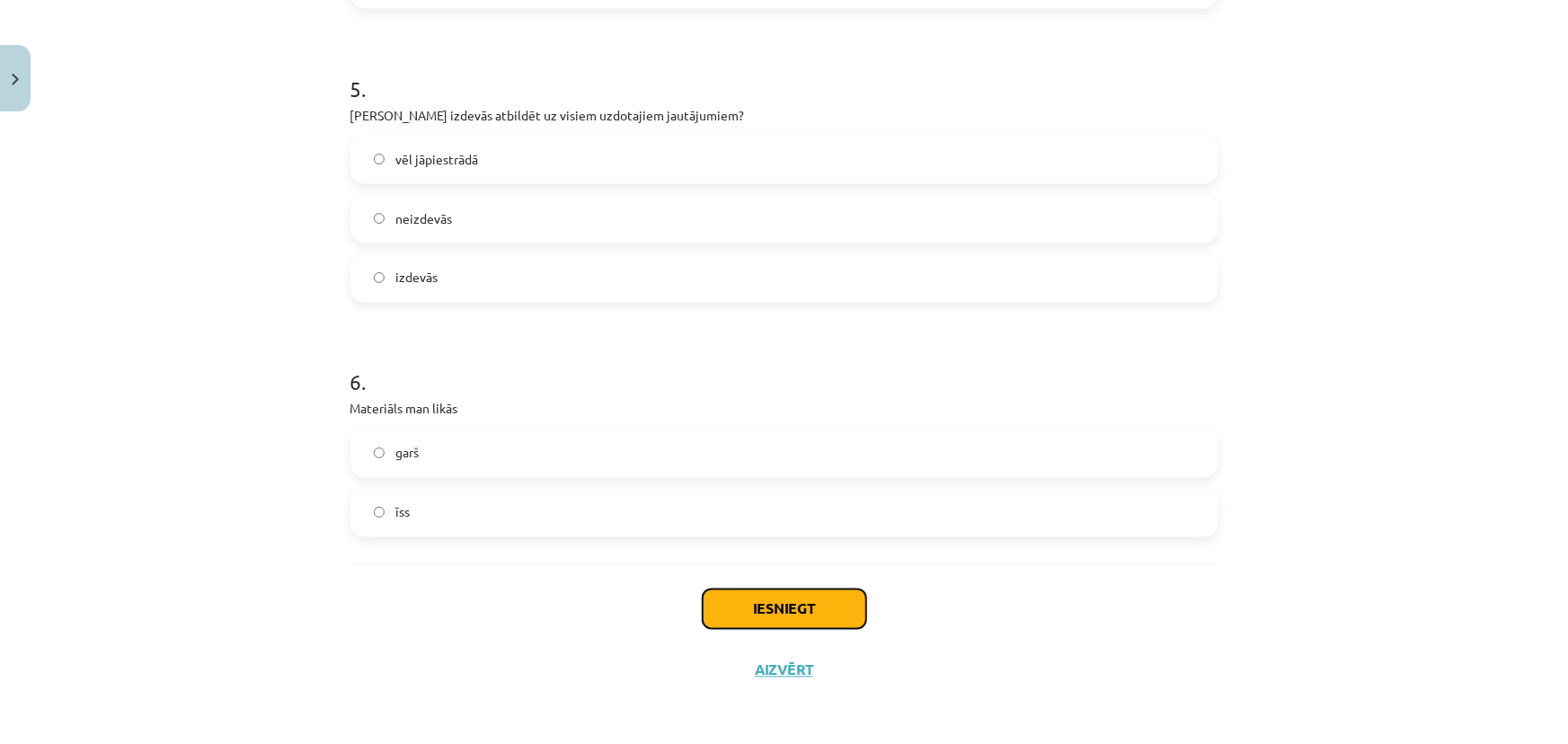
click at [757, 602] on button "Iesniegt" at bounding box center [784, 609] width 164 height 39
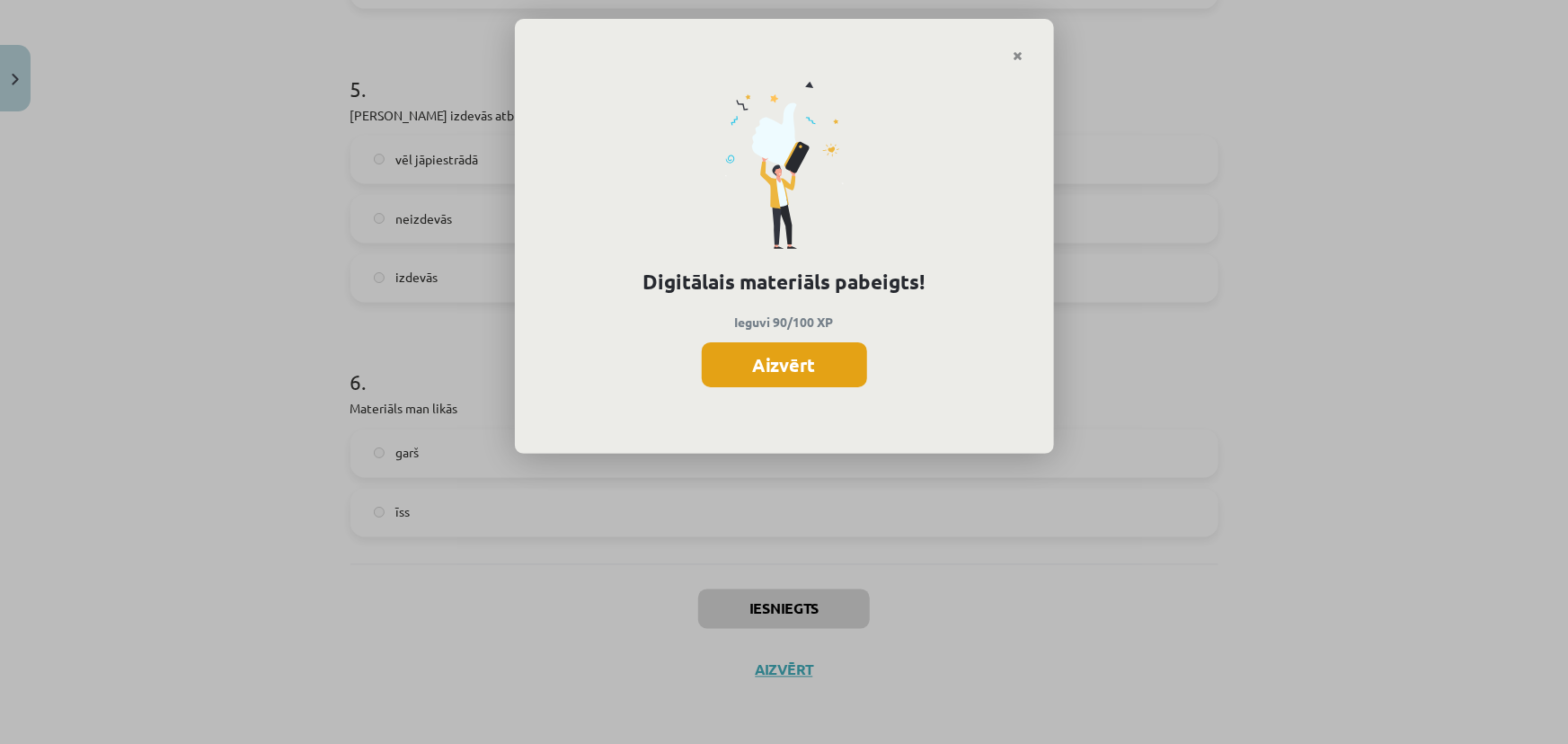
click at [807, 362] on button "Aizvērt" at bounding box center [784, 364] width 166 height 45
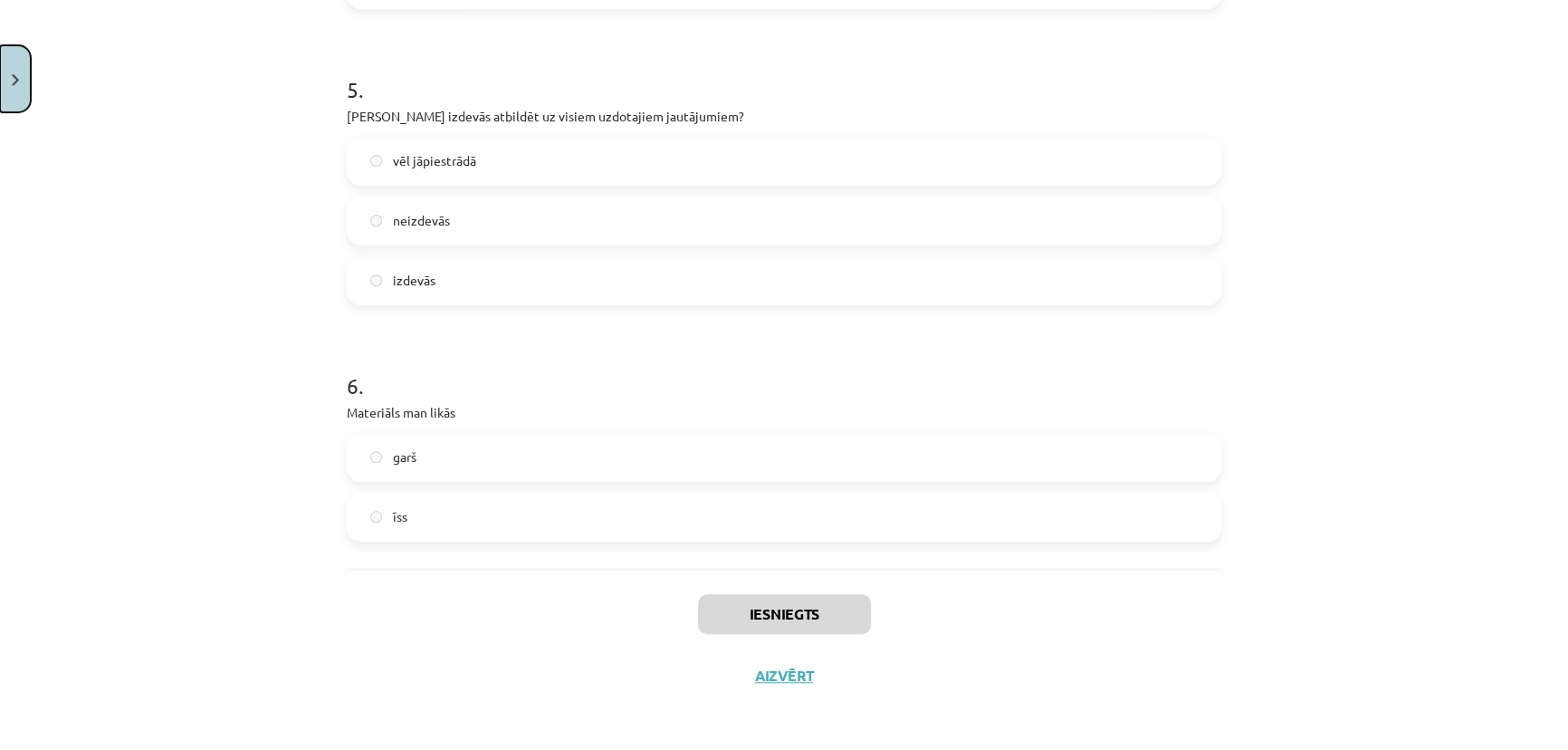
click at [8, 67] on button "Close" at bounding box center [15, 78] width 30 height 67
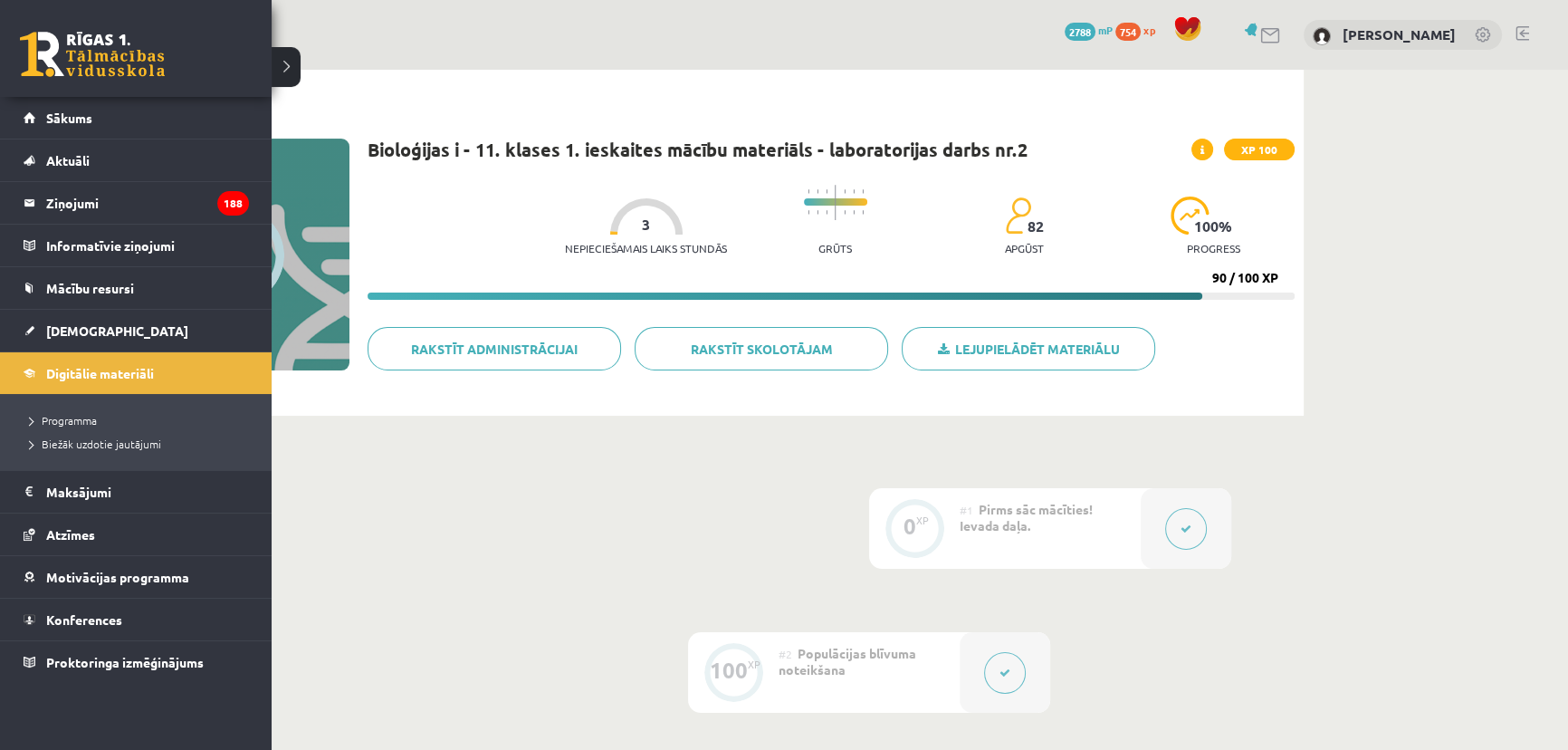
click at [82, 62] on link at bounding box center [92, 54] width 145 height 45
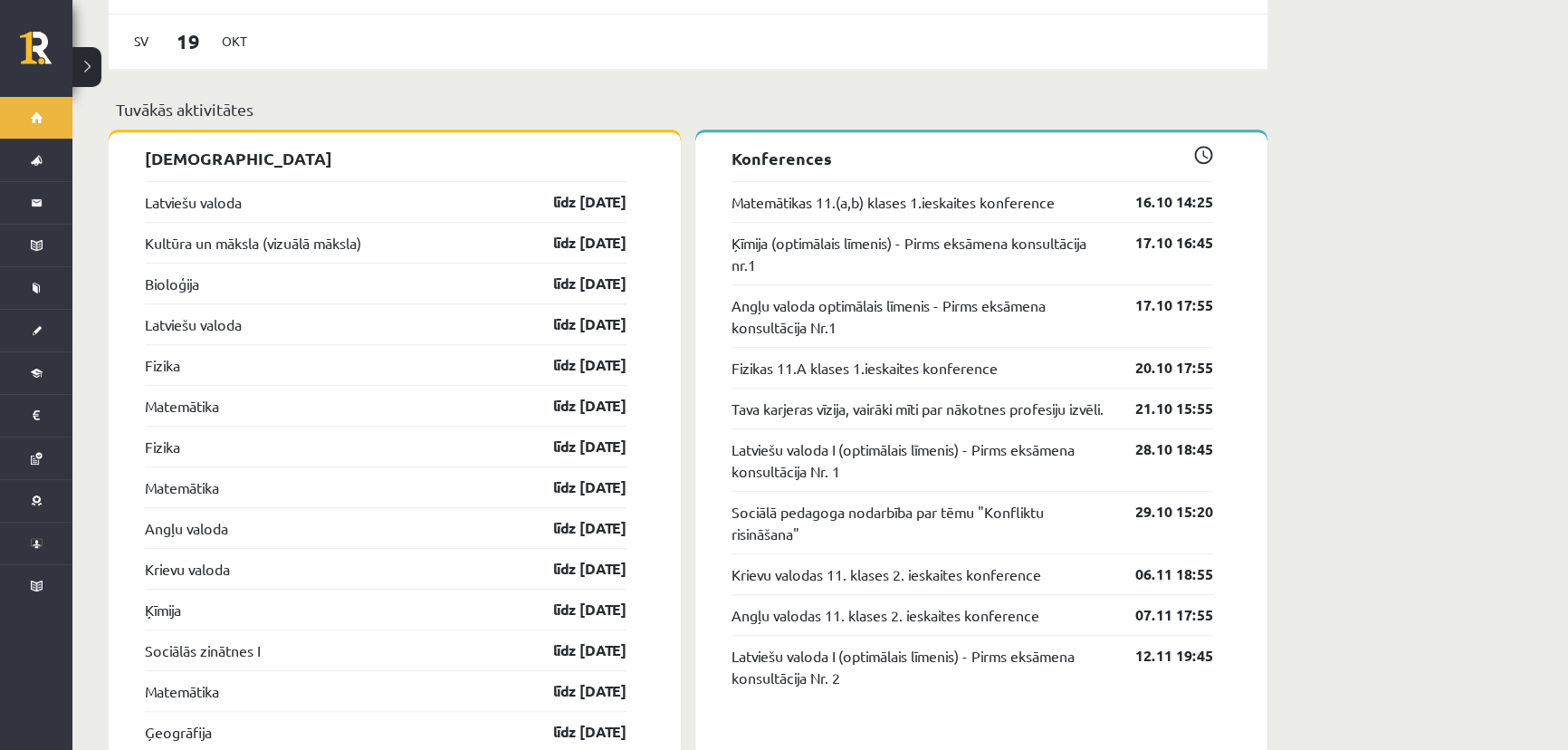
scroll to position [1564, 0]
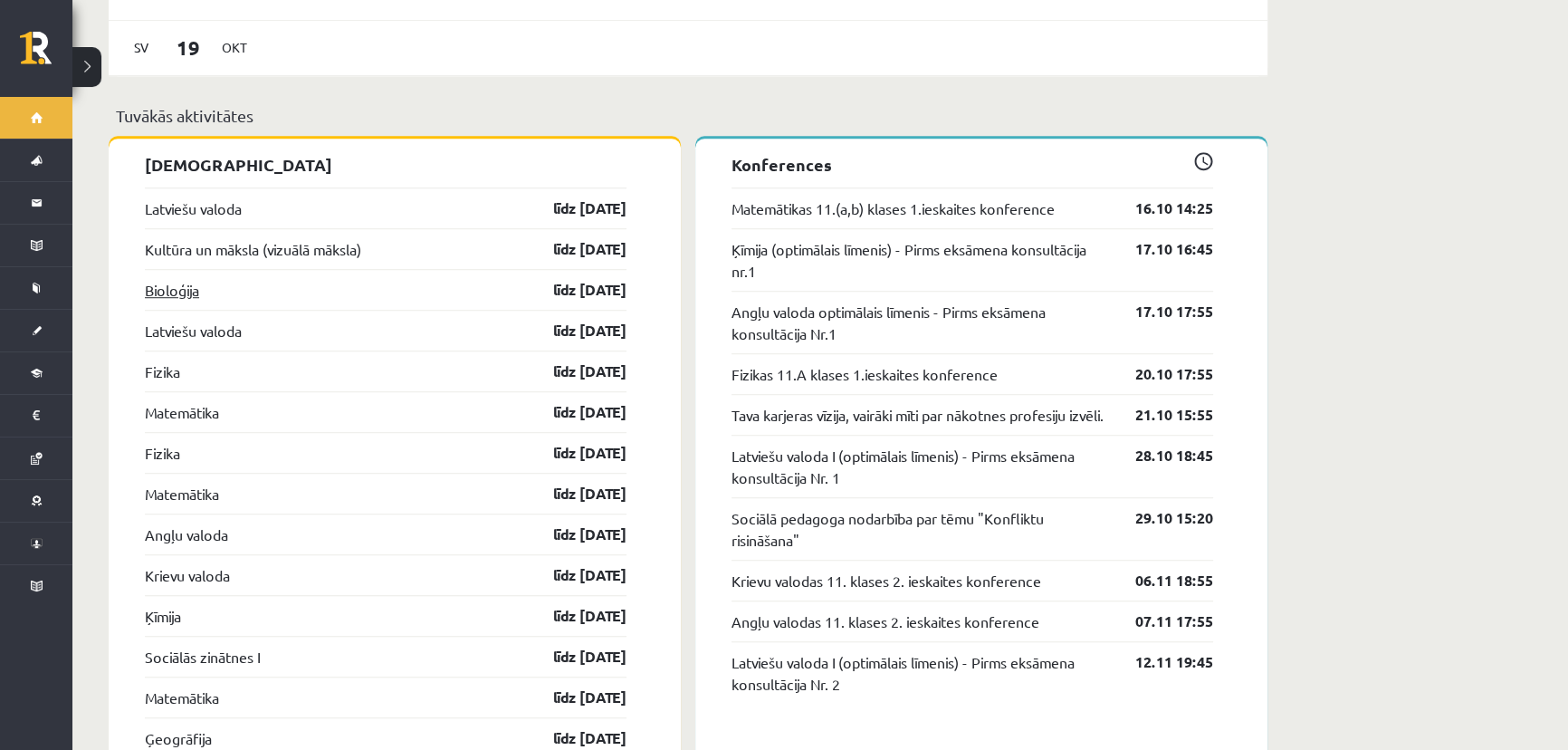
click at [182, 279] on link "Bioloģija" at bounding box center [172, 290] width 54 height 22
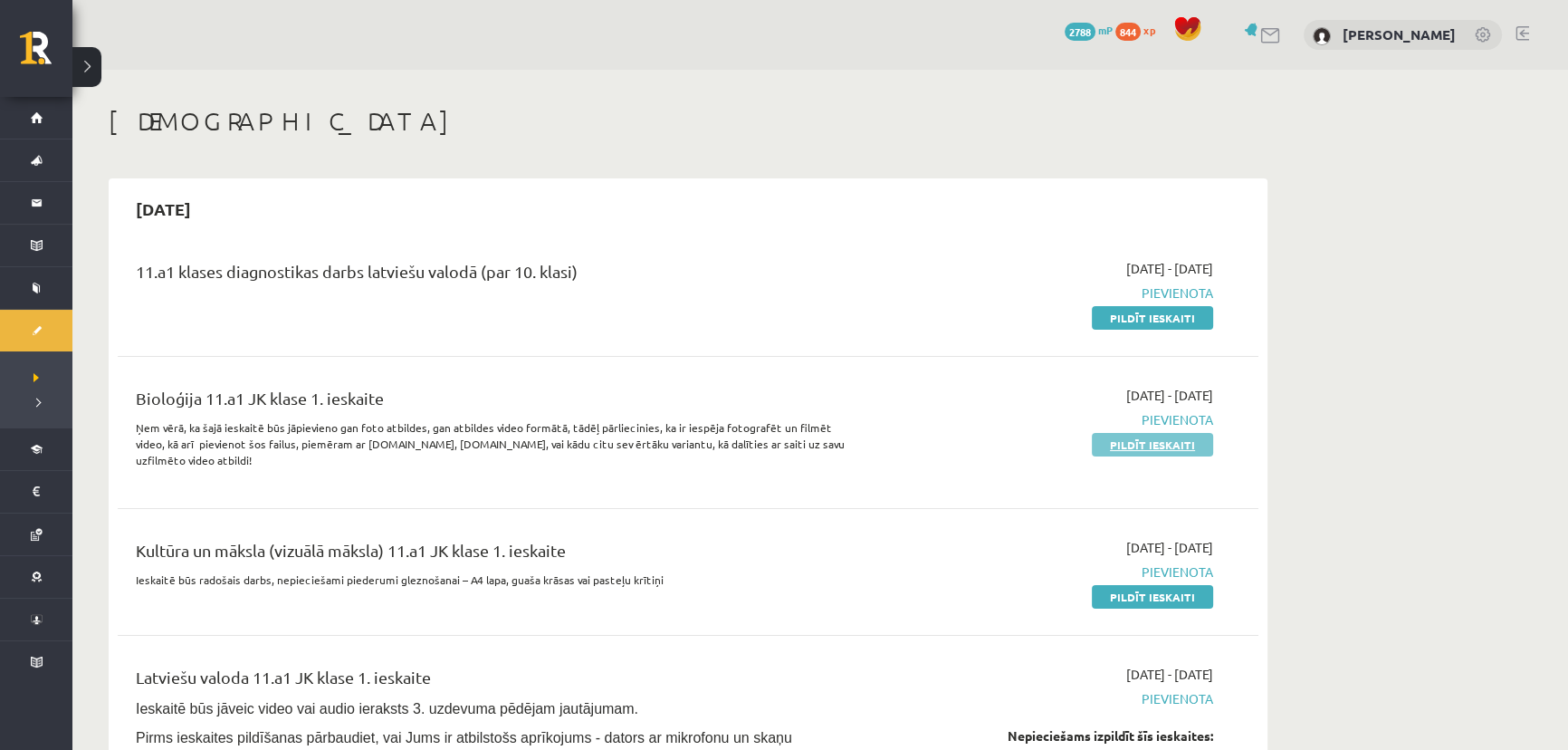
click at [1146, 444] on link "Pildīt ieskaiti" at bounding box center [1153, 445] width 122 height 24
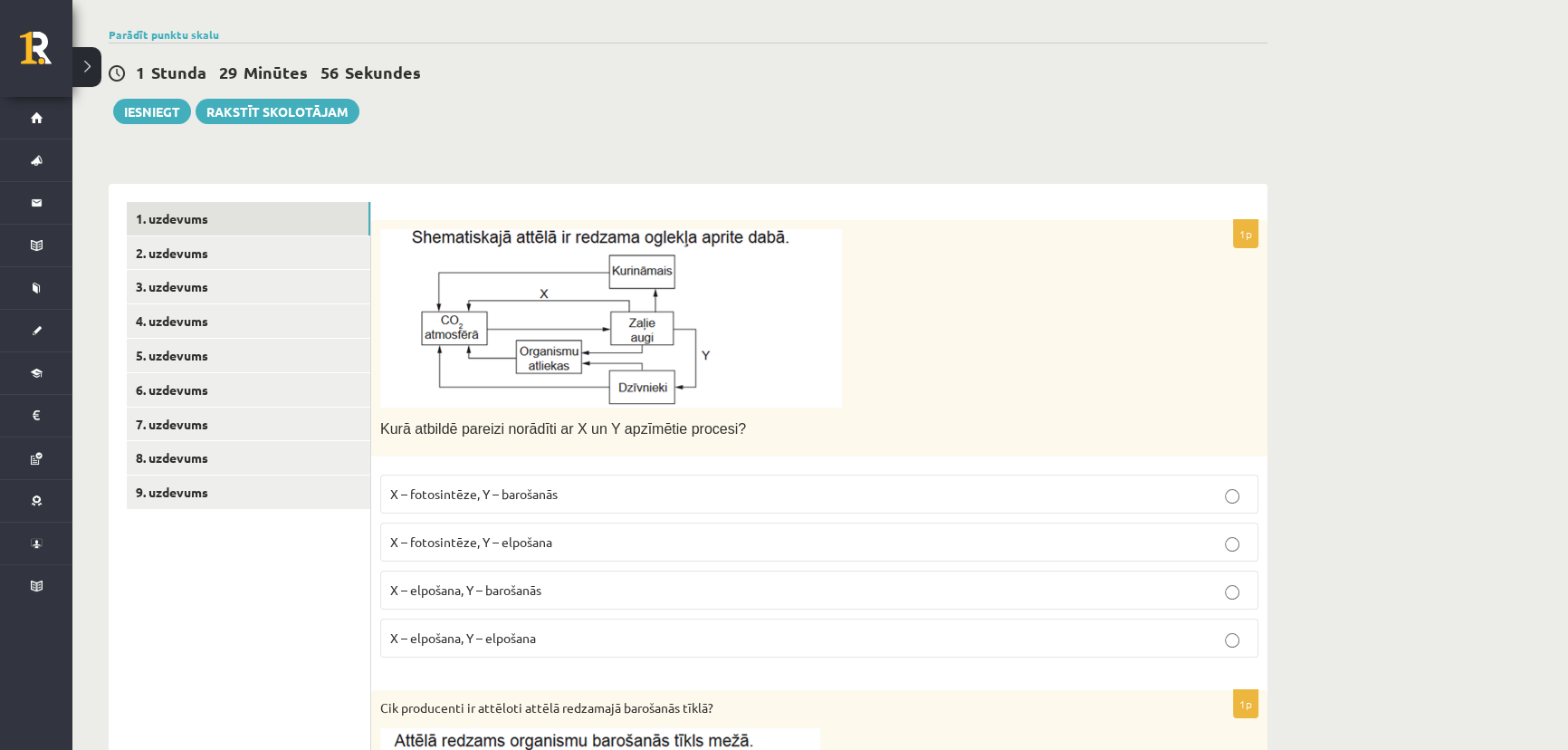
scroll to position [164, 0]
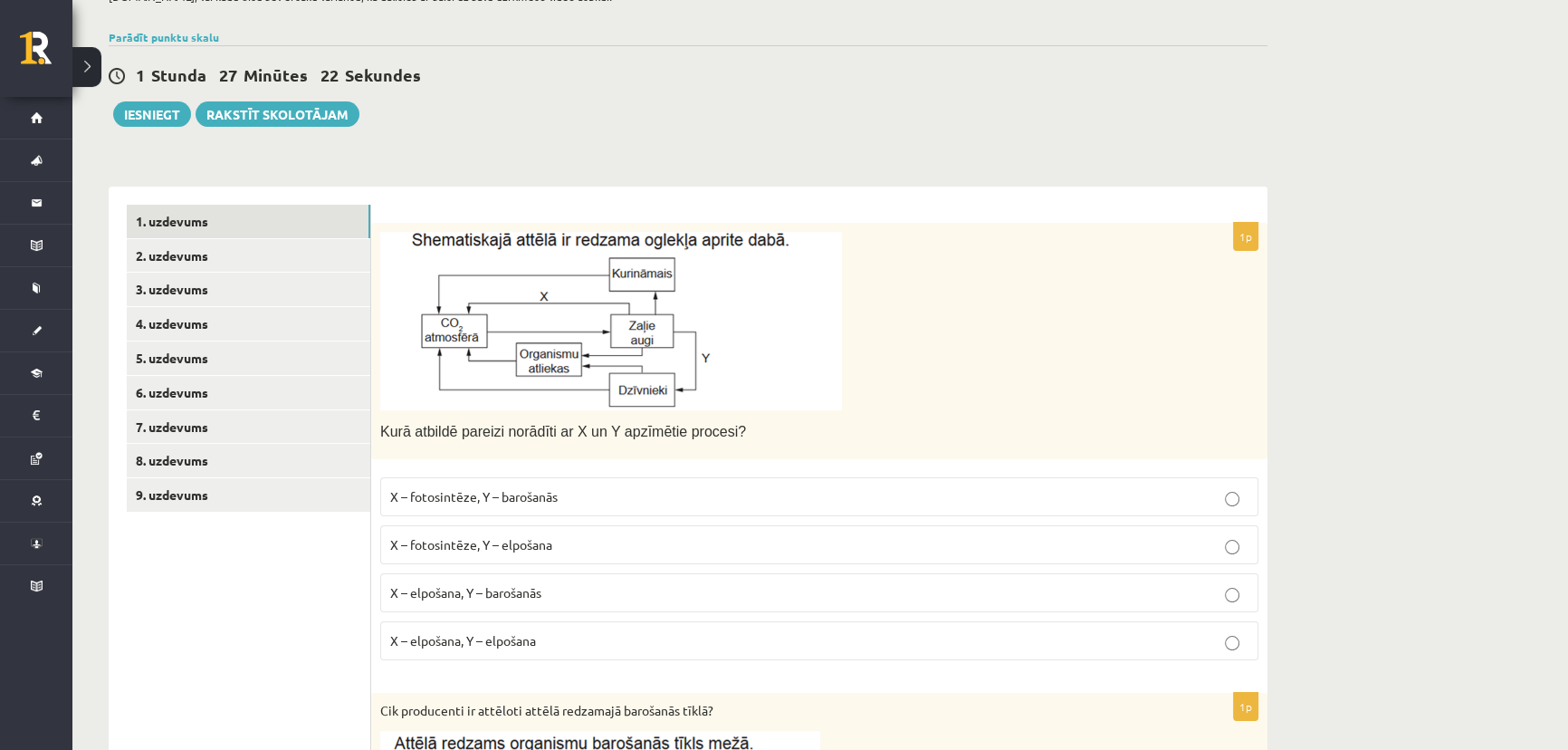
click at [463, 494] on span "X – fotosintēze, Y – barošanās" at bounding box center [474, 496] width 168 height 17
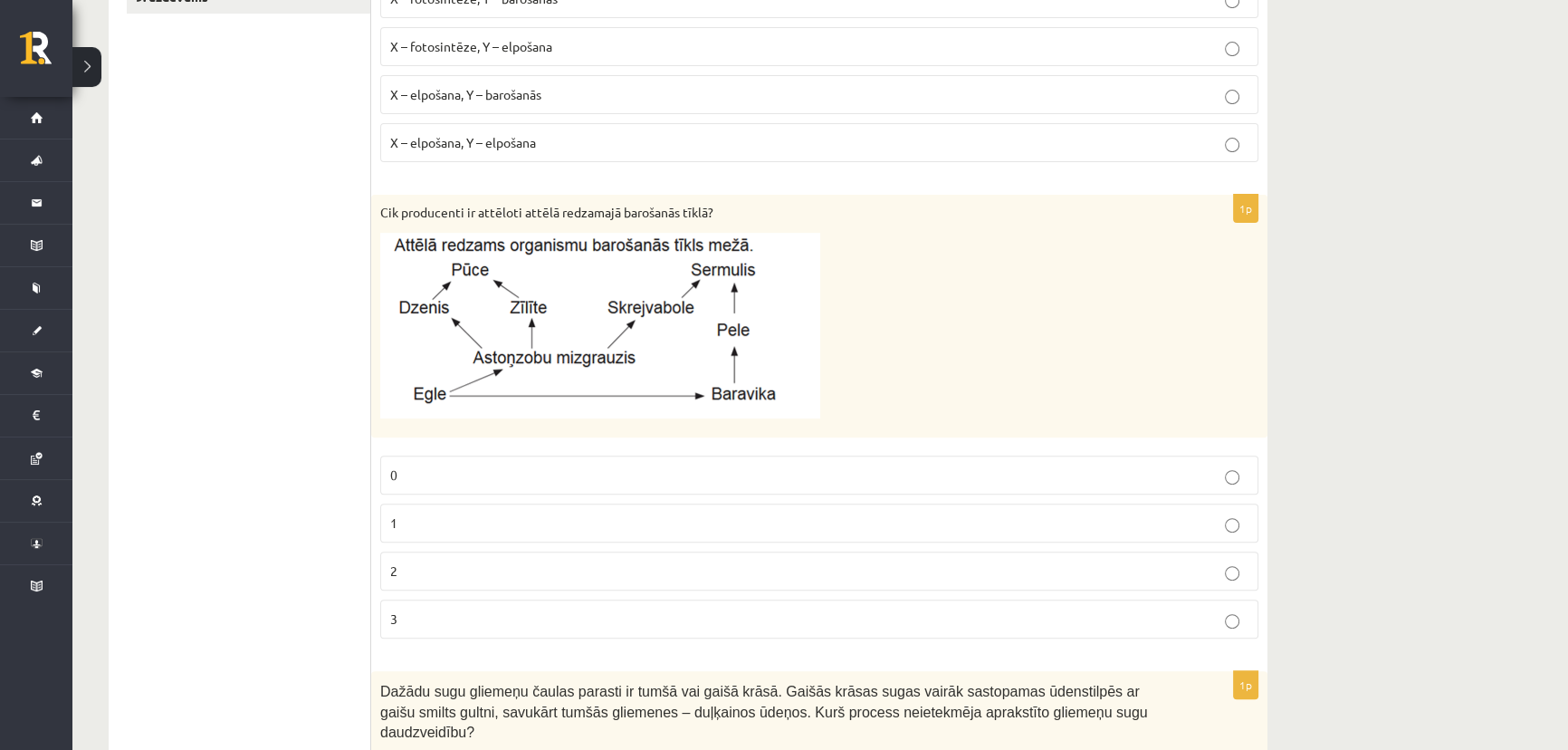
scroll to position [658, 0]
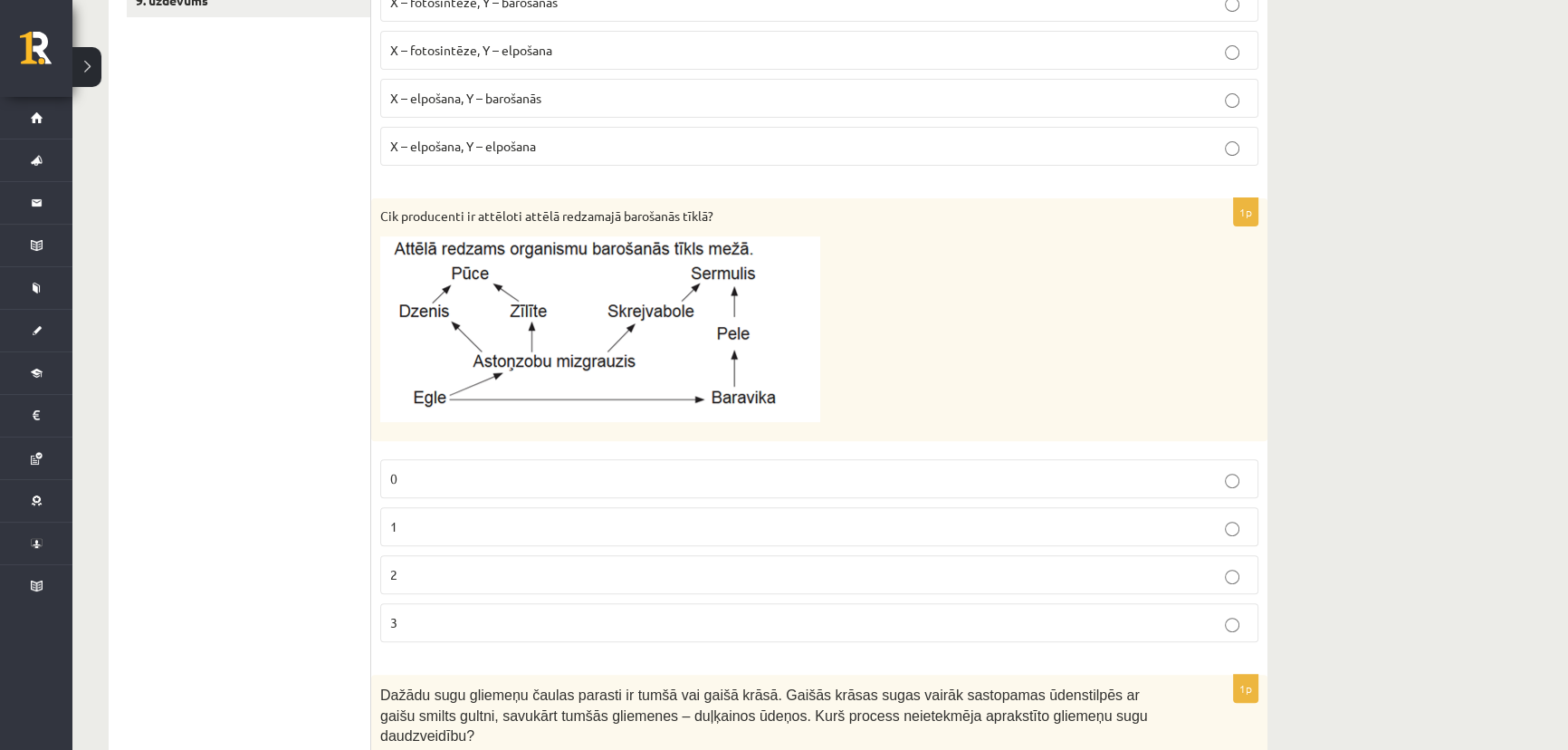
click at [421, 522] on p "1" at bounding box center [819, 526] width 858 height 19
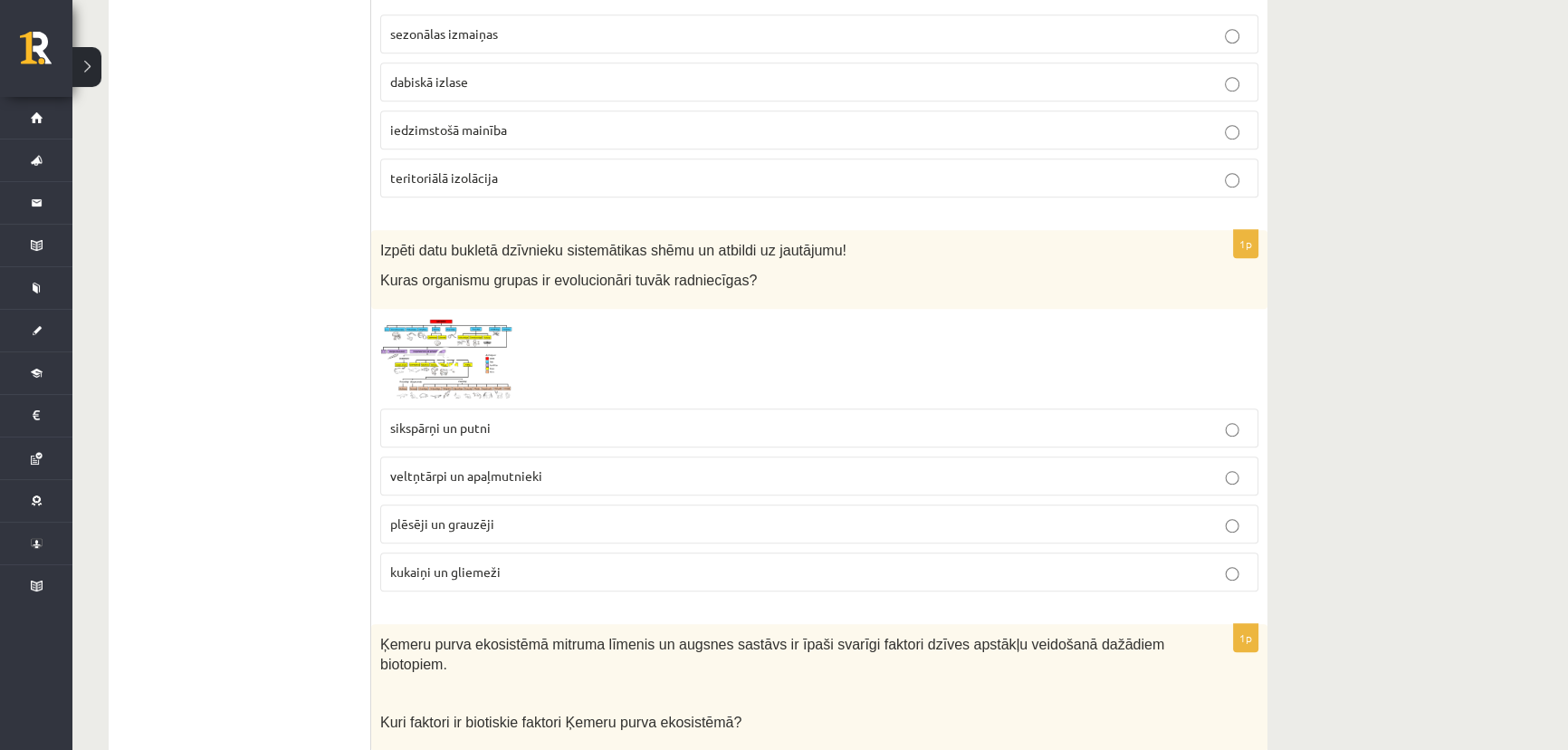
scroll to position [1482, 0]
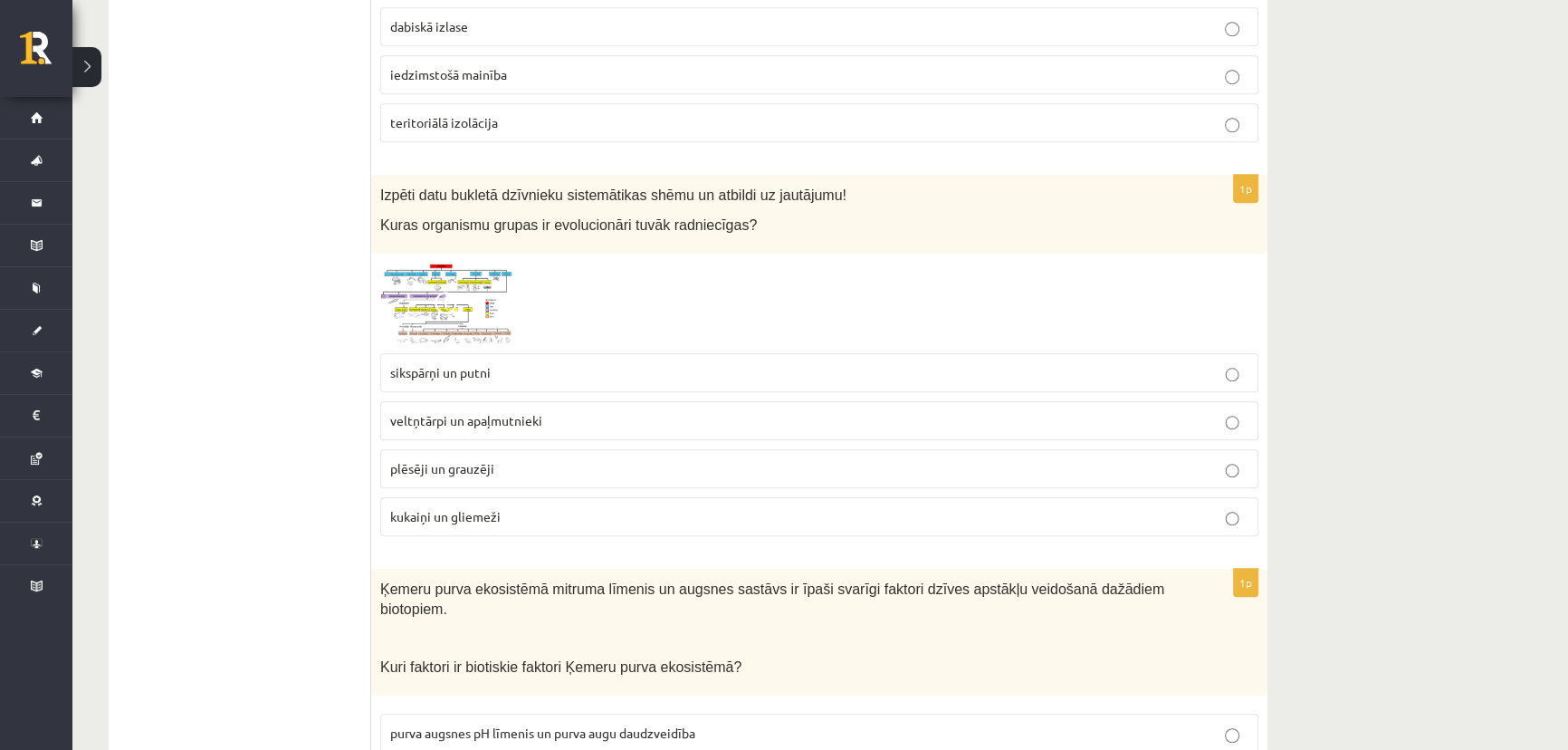
click at [453, 292] on span at bounding box center [448, 305] width 29 height 29
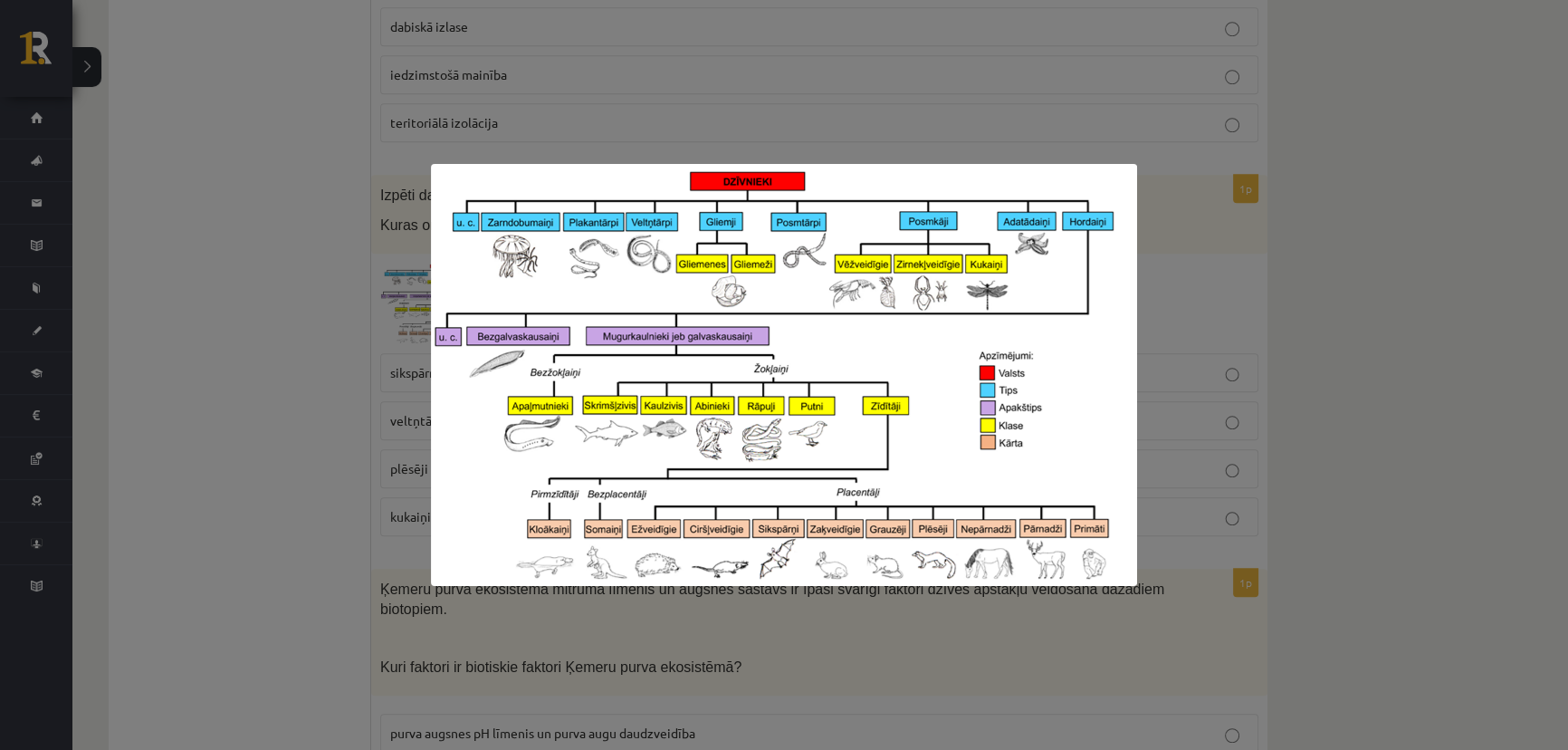
click at [252, 268] on div at bounding box center [784, 375] width 1568 height 750
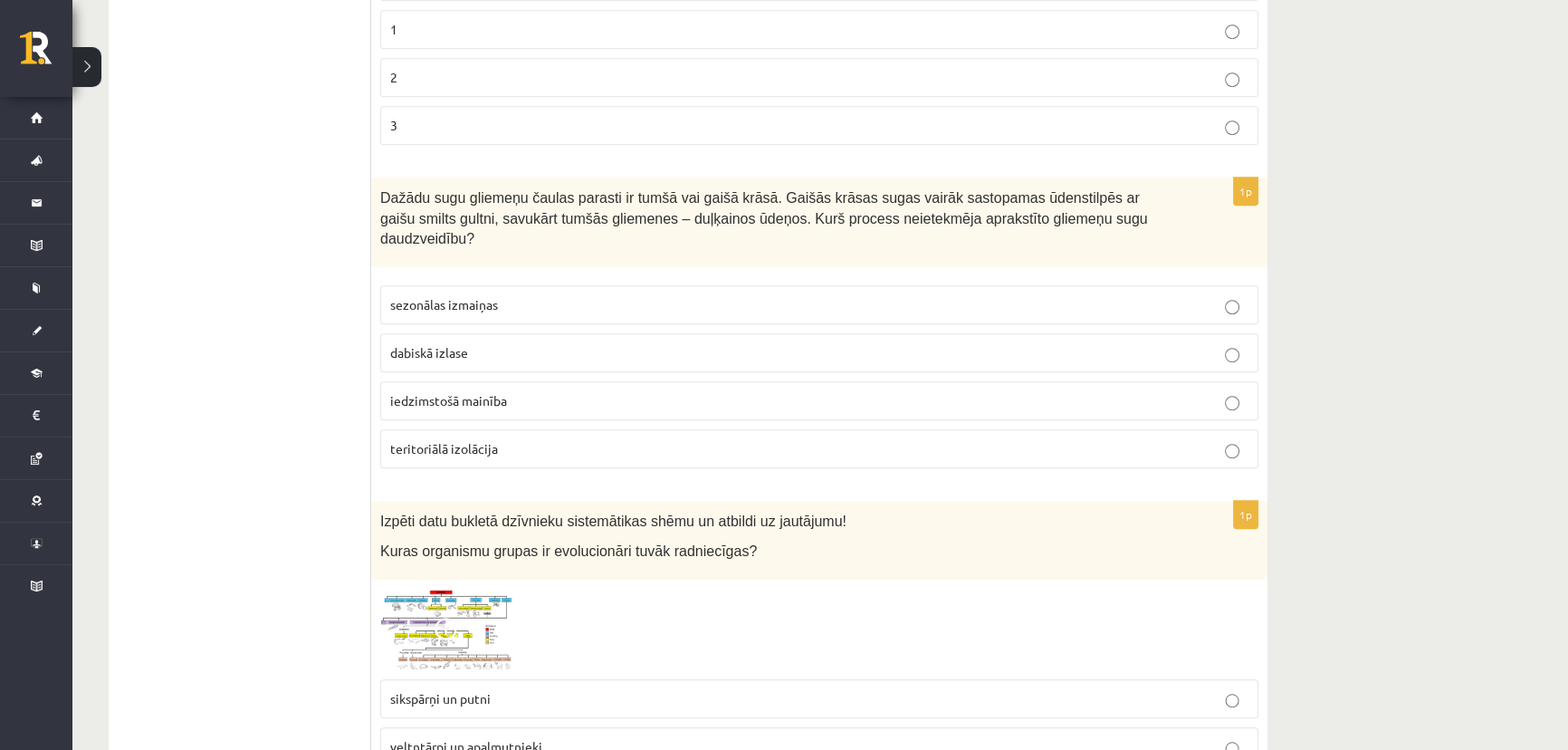
scroll to position [1151, 0]
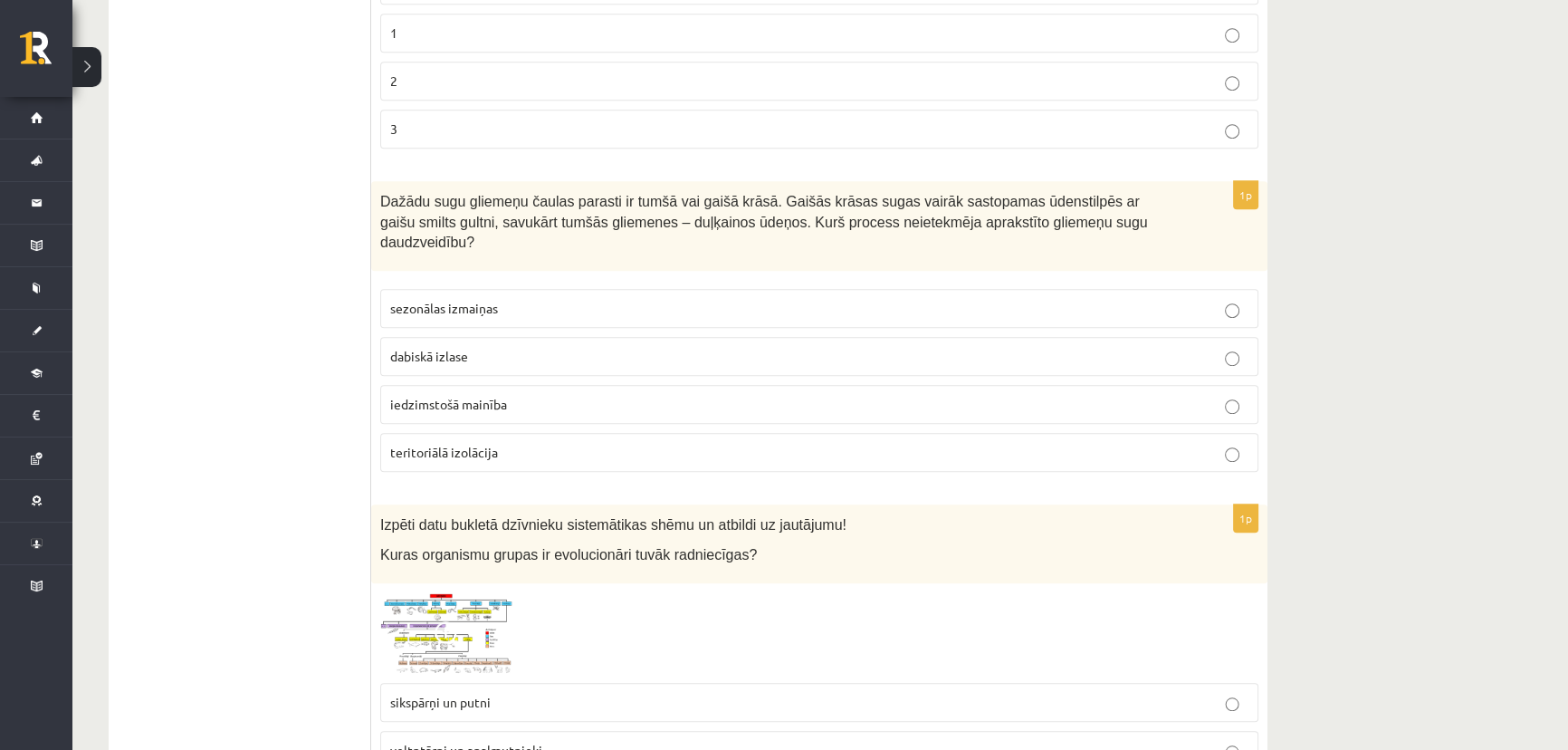
click at [478, 300] on span "sezonālas izmaiņas" at bounding box center [444, 308] width 108 height 17
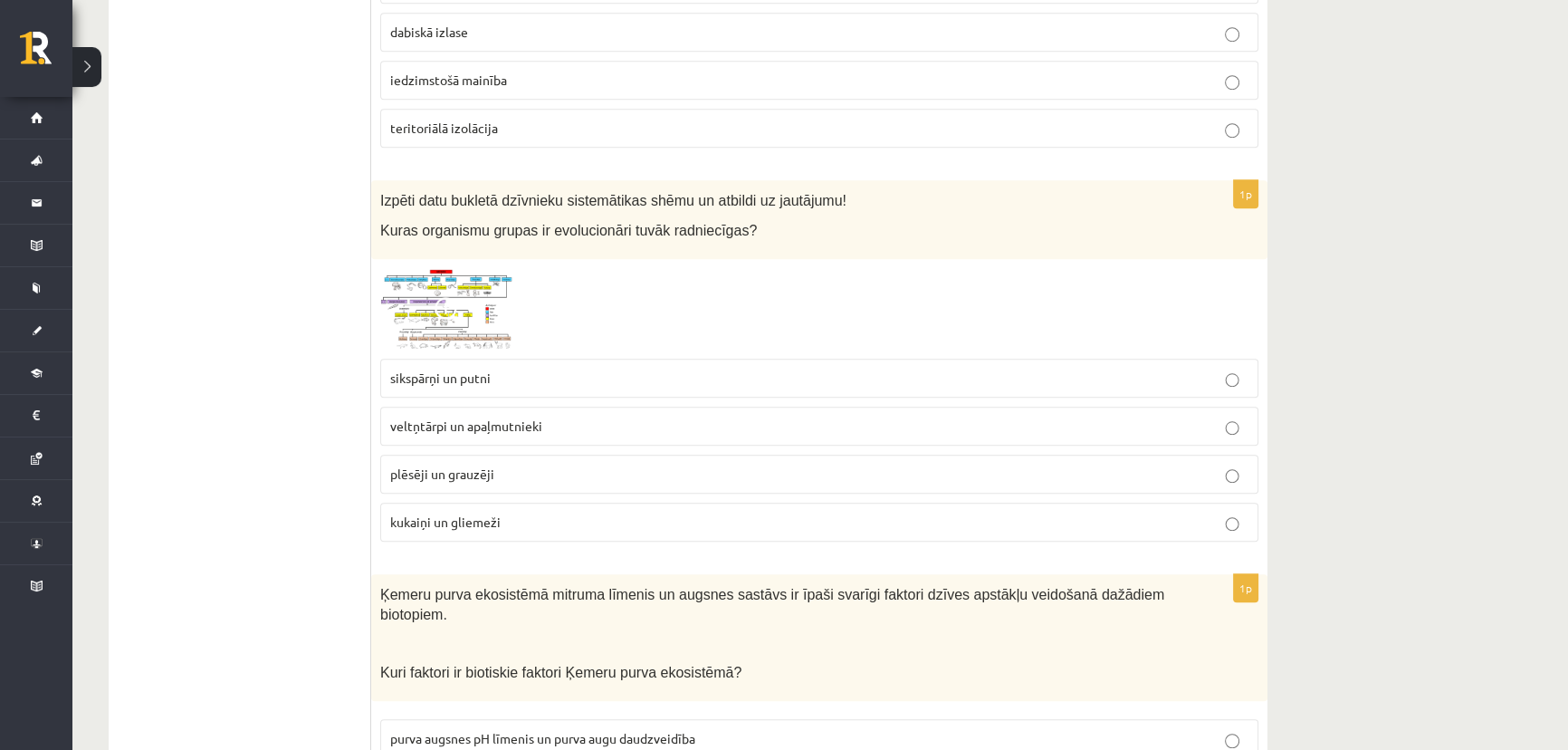
scroll to position [1482, 0]
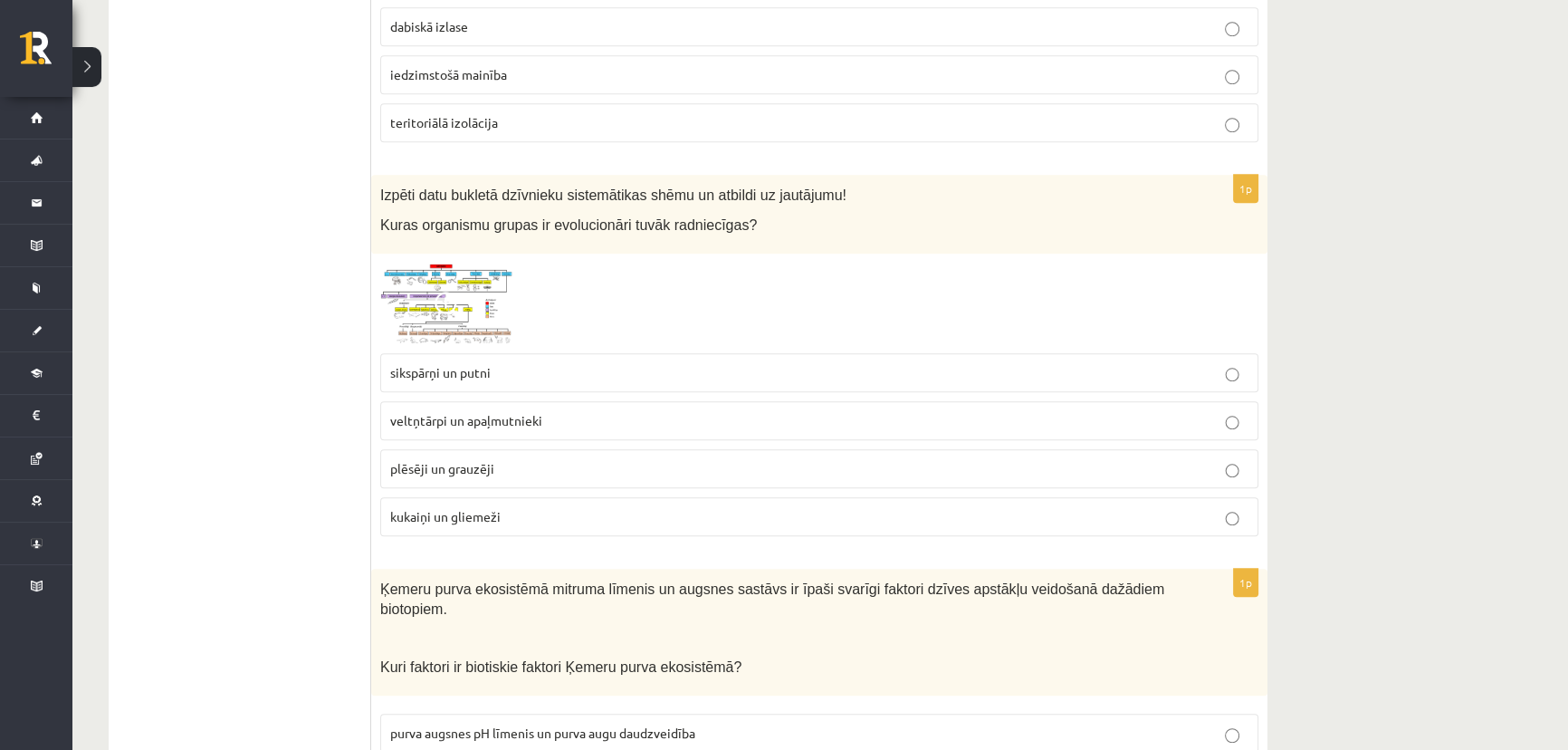
click at [516, 459] on p "plēsēji un grauzēji" at bounding box center [819, 469] width 858 height 19
click at [493, 275] on img at bounding box center [447, 304] width 136 height 81
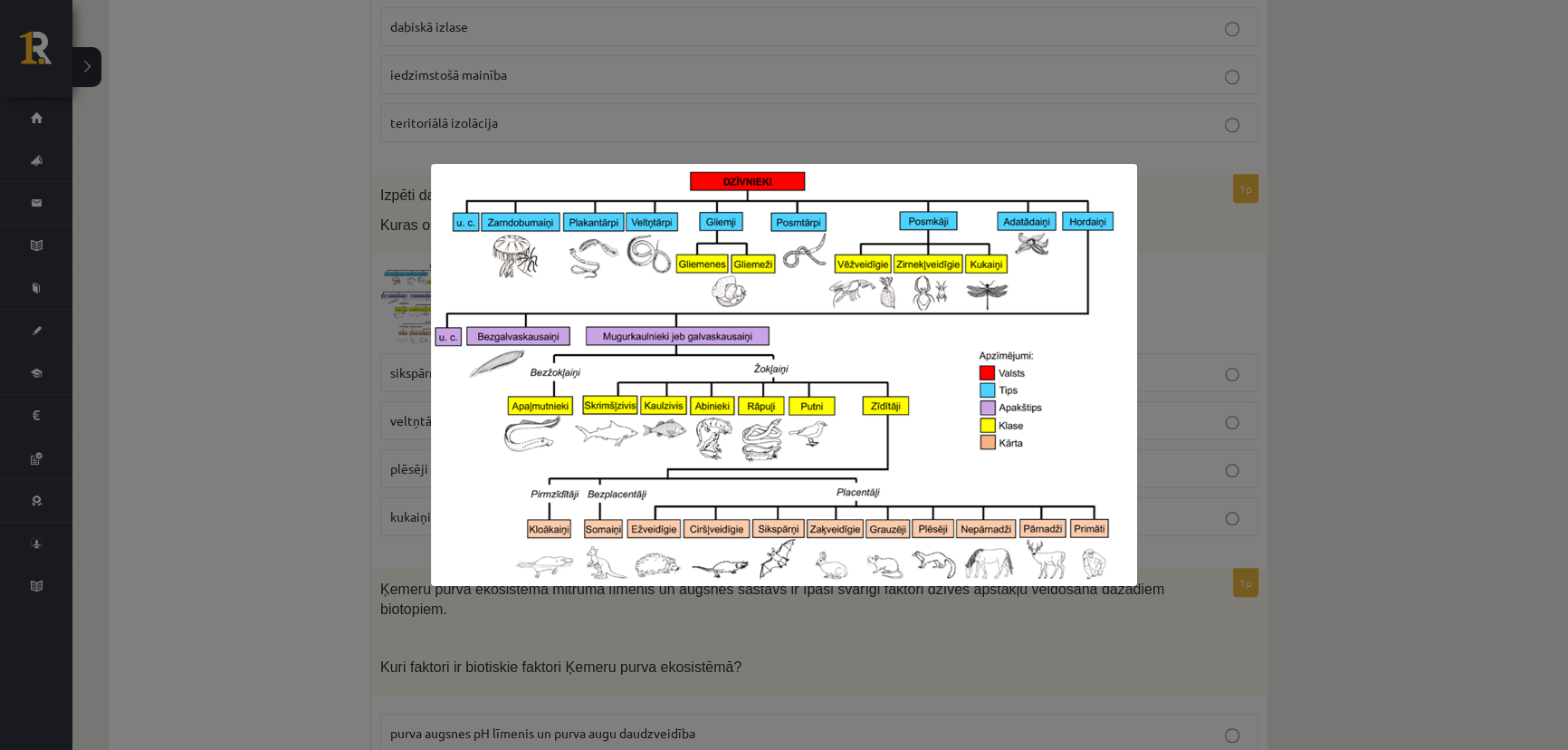
click at [223, 407] on div at bounding box center [784, 375] width 1568 height 750
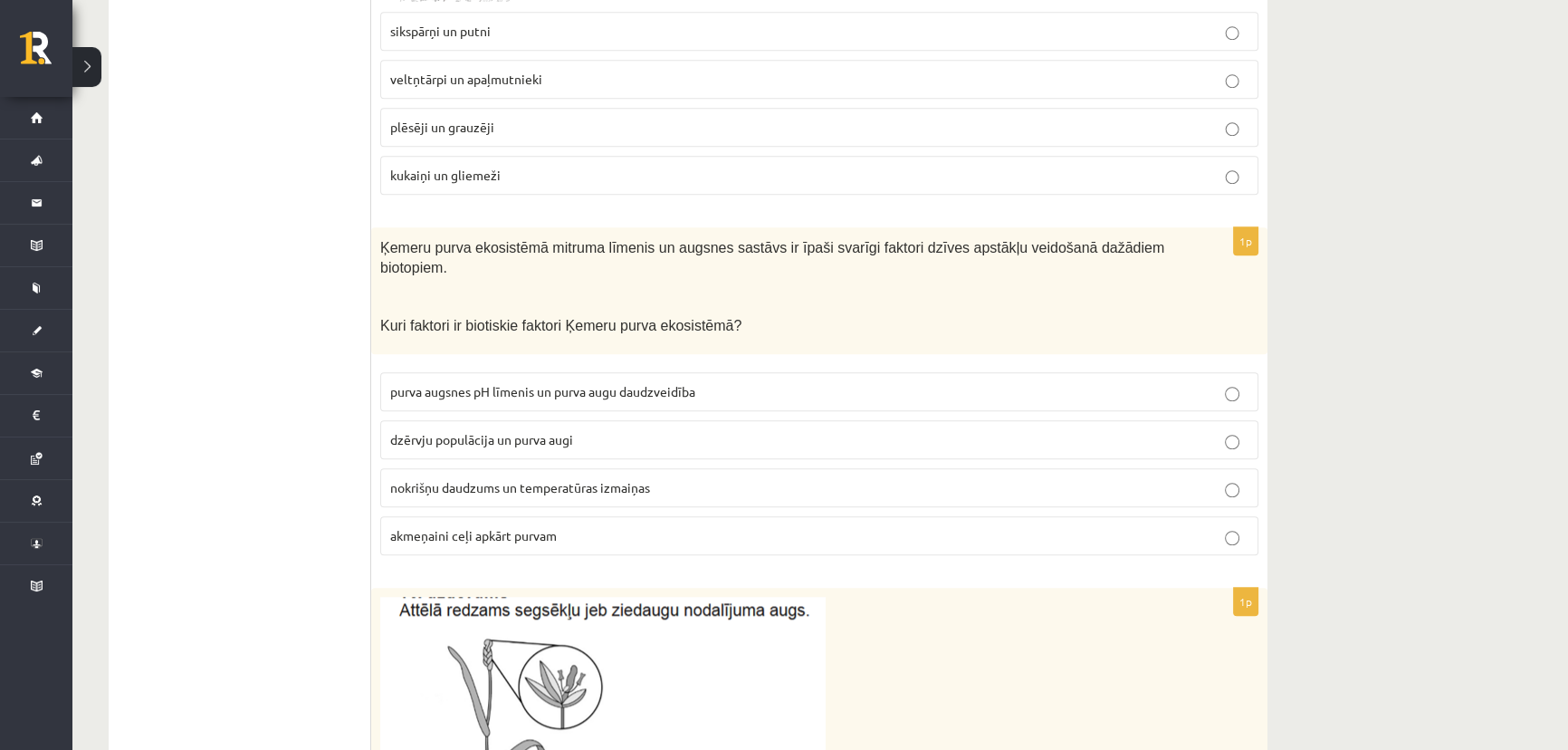
scroll to position [1811, 0]
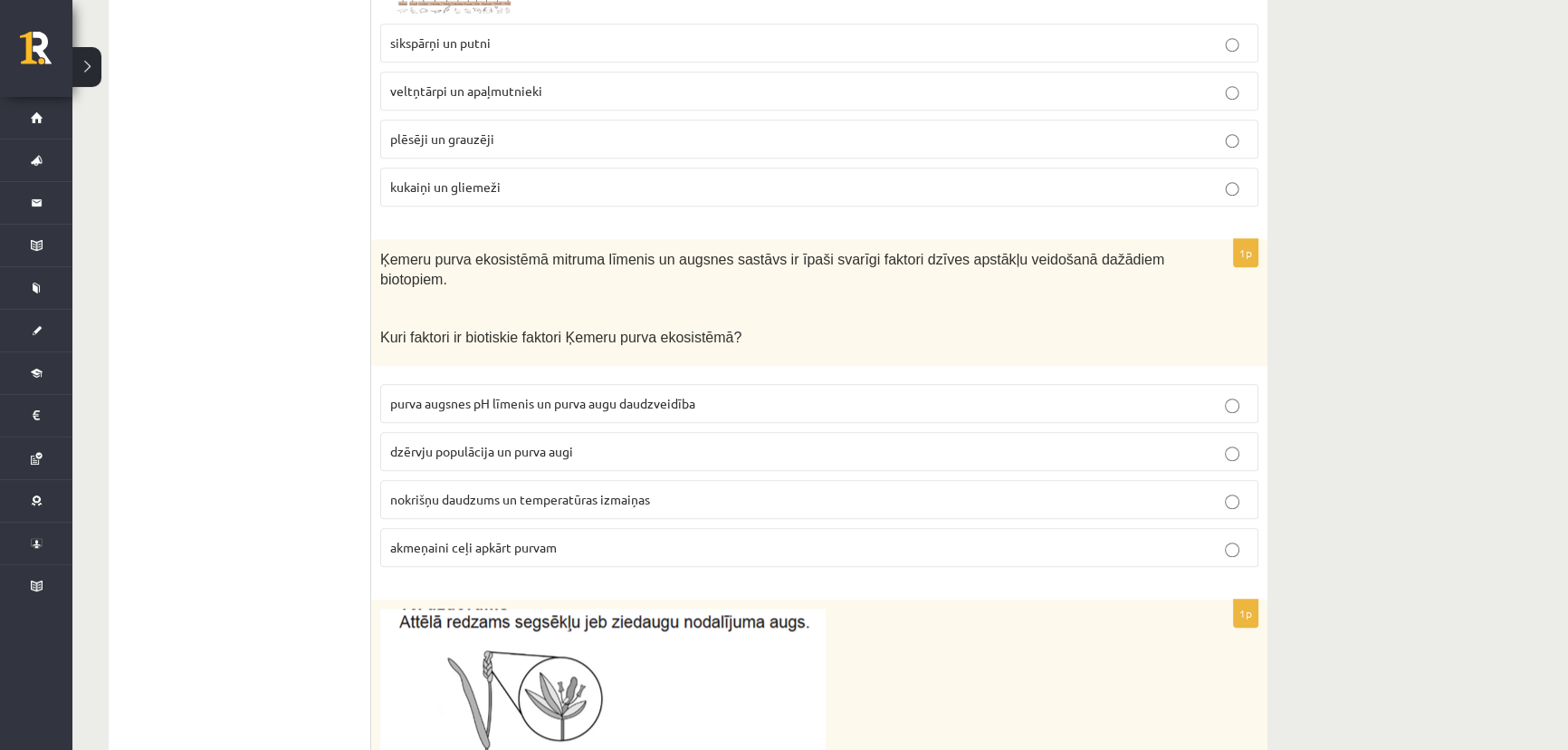
click at [488, 443] on span "dzērvju populācija un purva augi" at bounding box center [481, 451] width 183 height 17
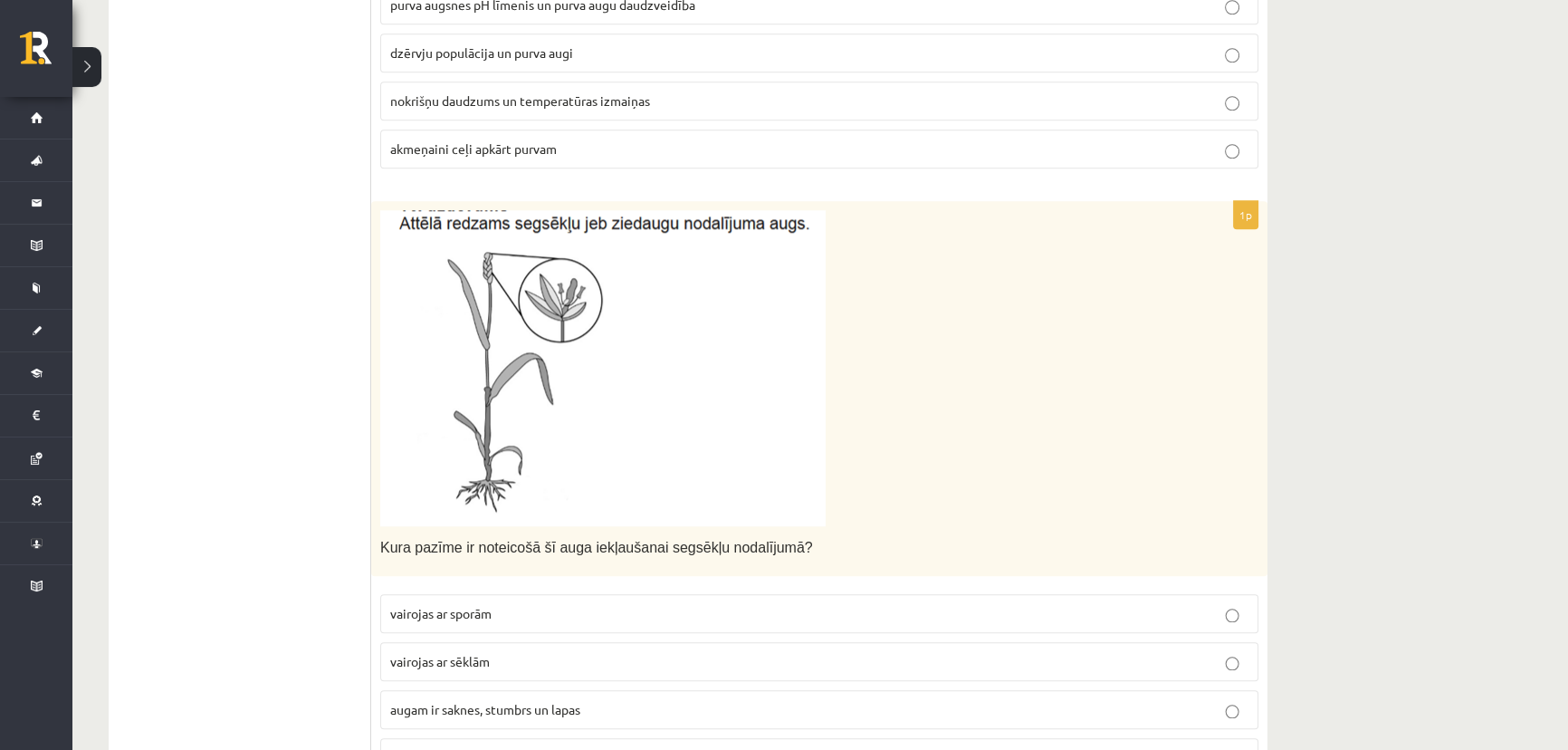
scroll to position [2221, 0]
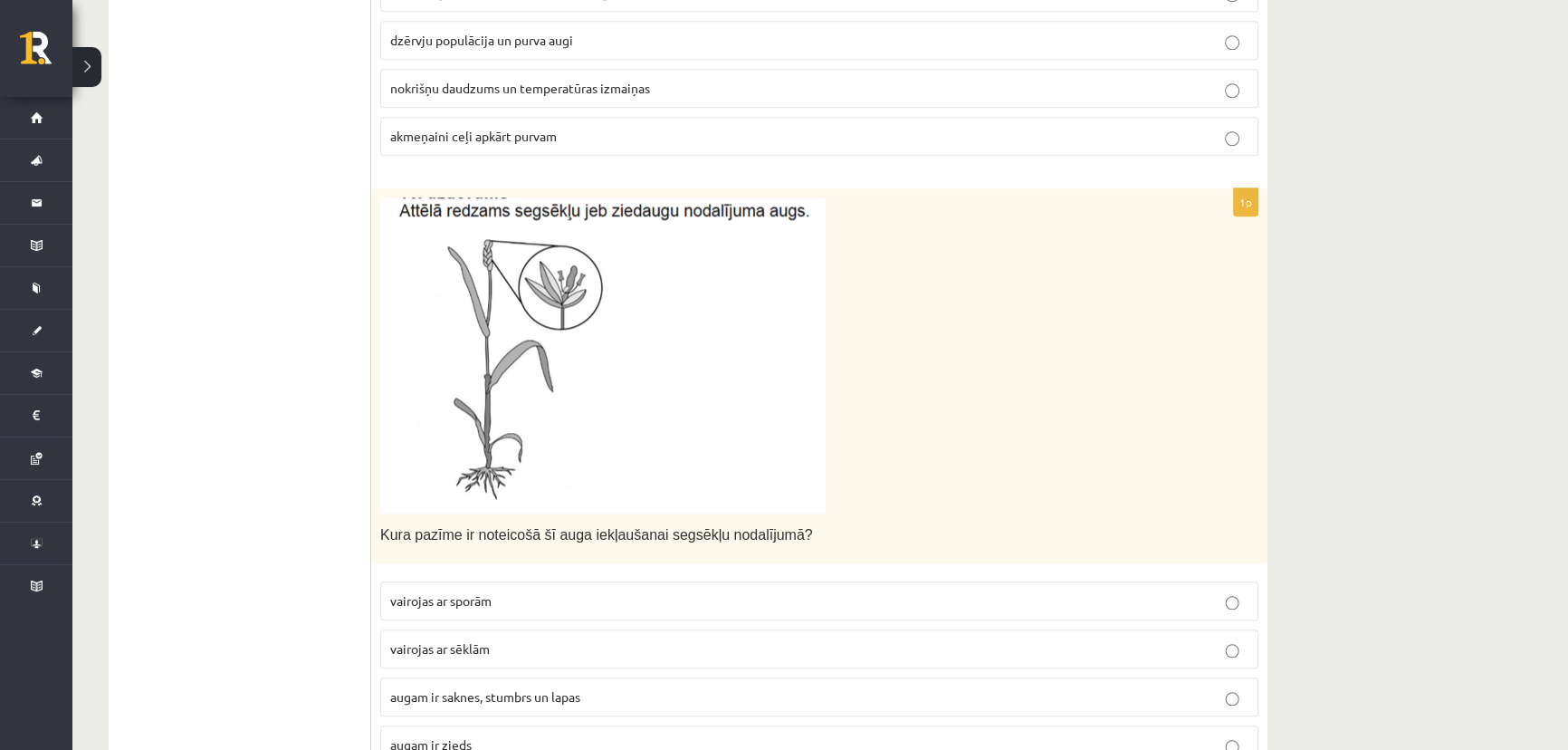
click at [481, 298] on img at bounding box center [602, 355] width 445 height 316
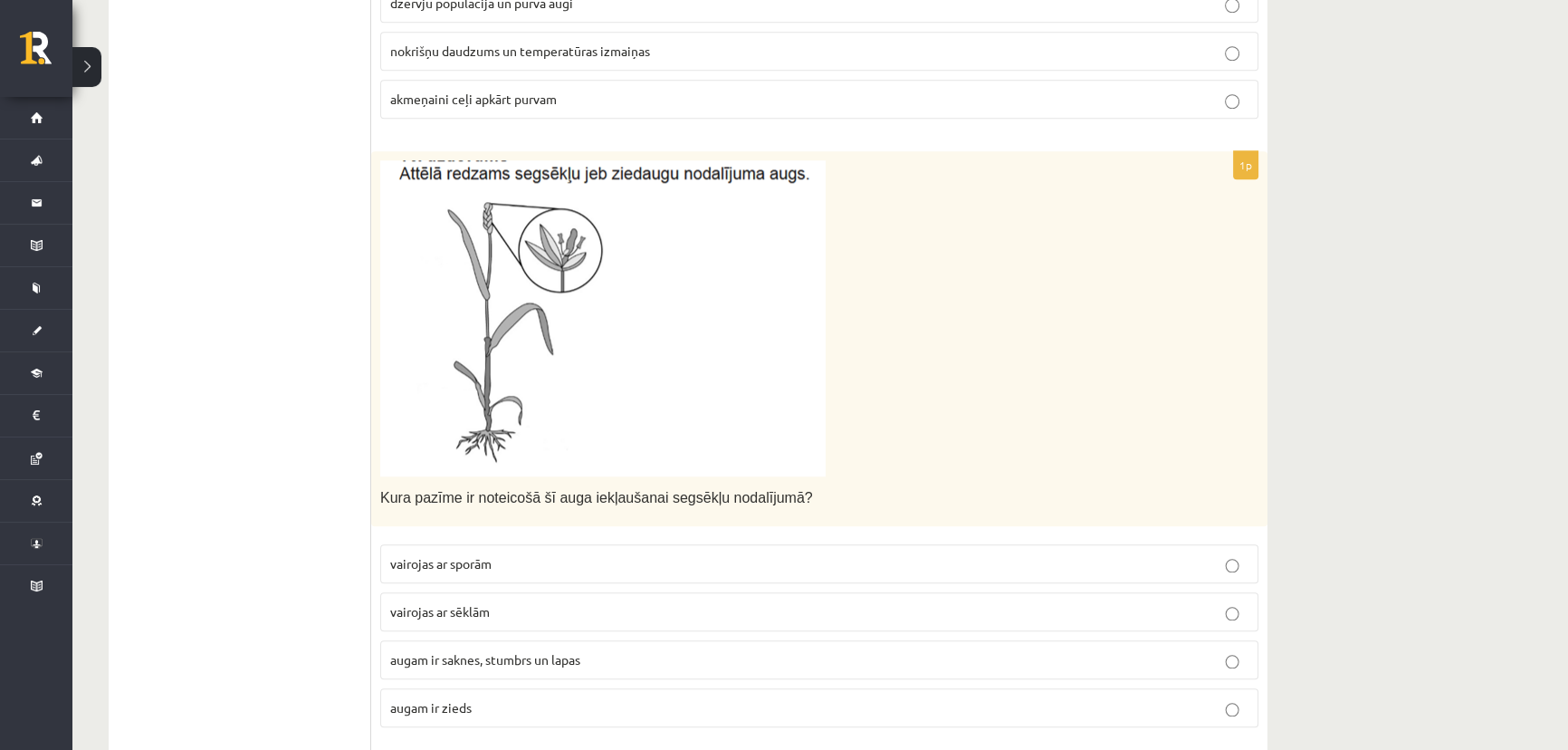
scroll to position [2304, 0]
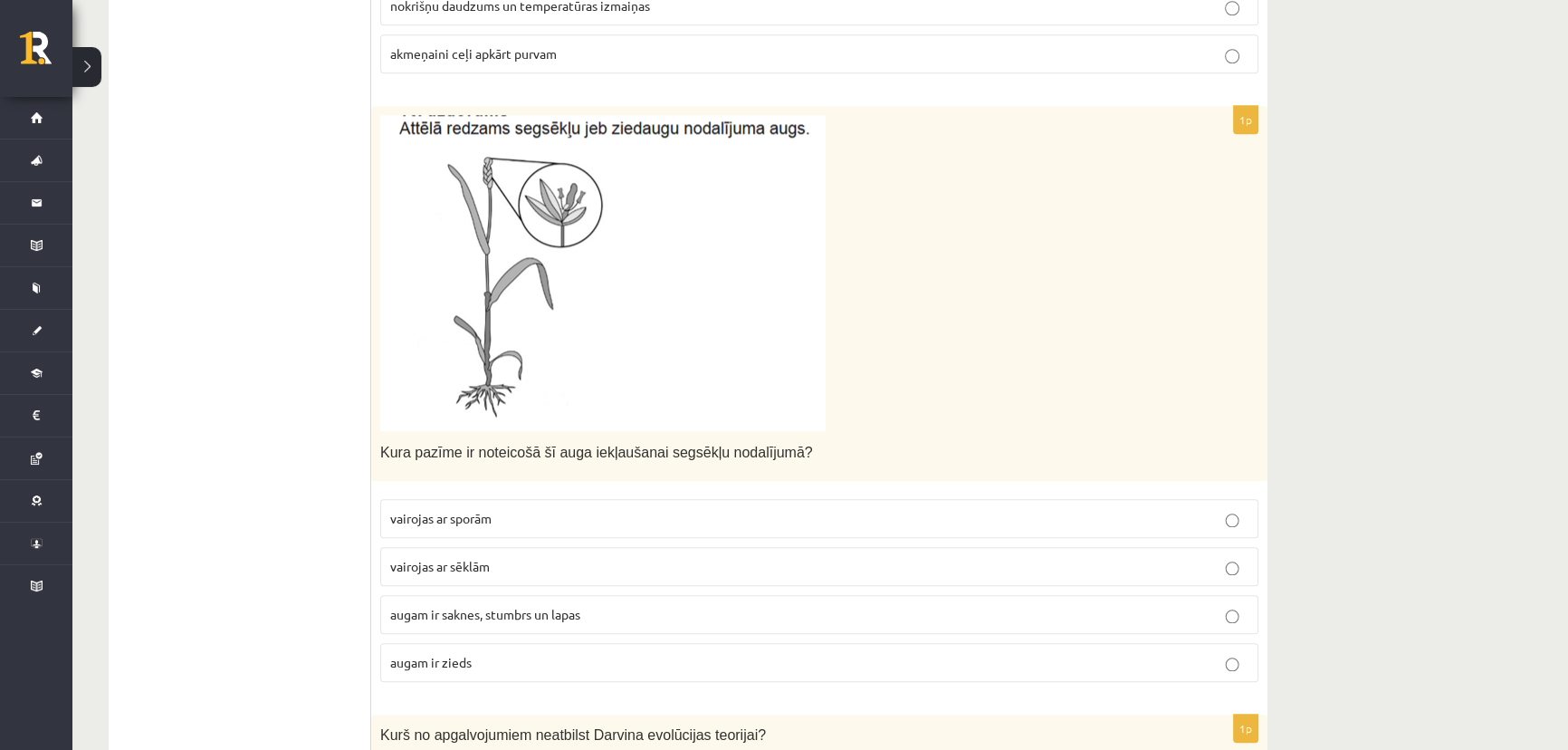
click at [445, 654] on span "augam ir zieds" at bounding box center [431, 662] width 81 height 17
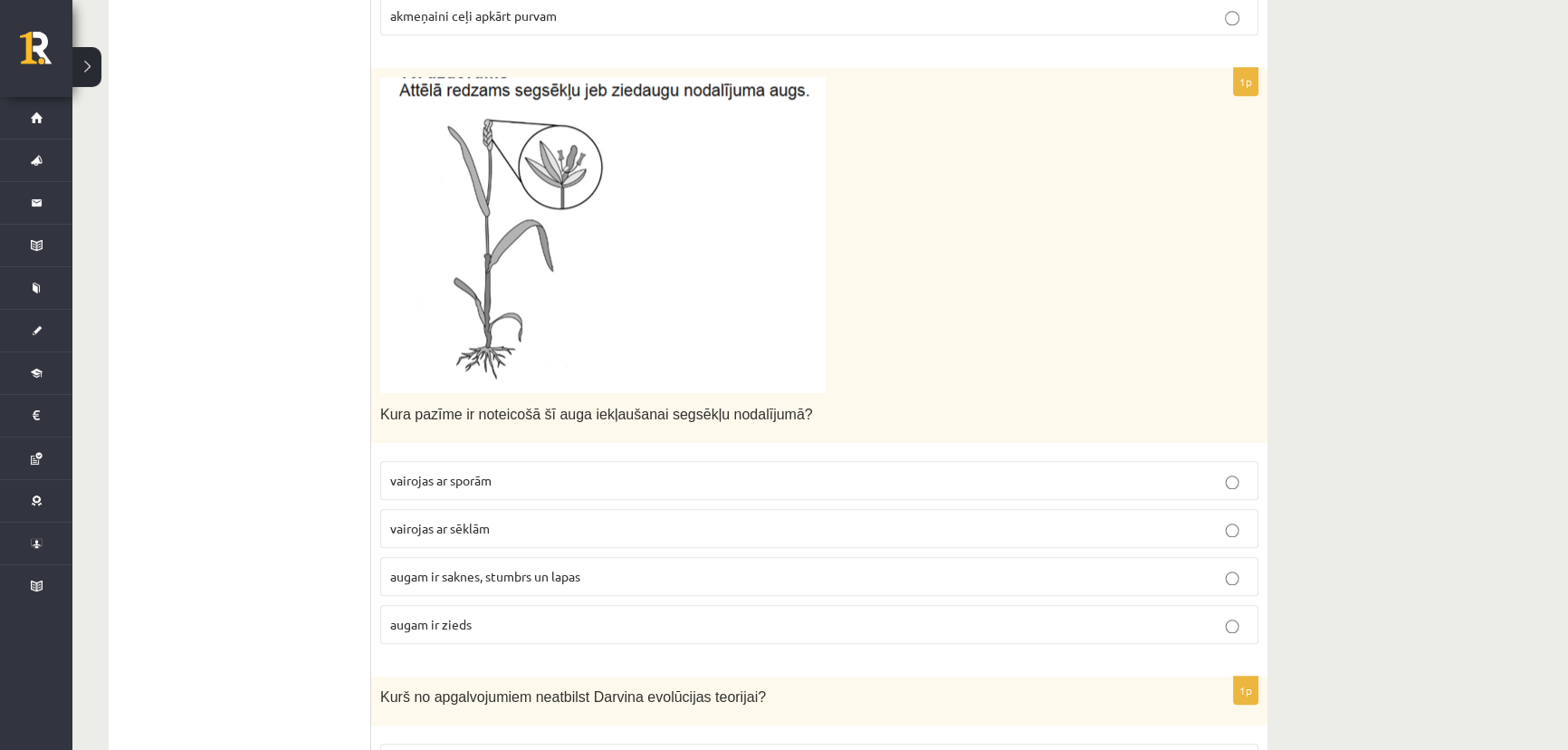
scroll to position [2540, 0]
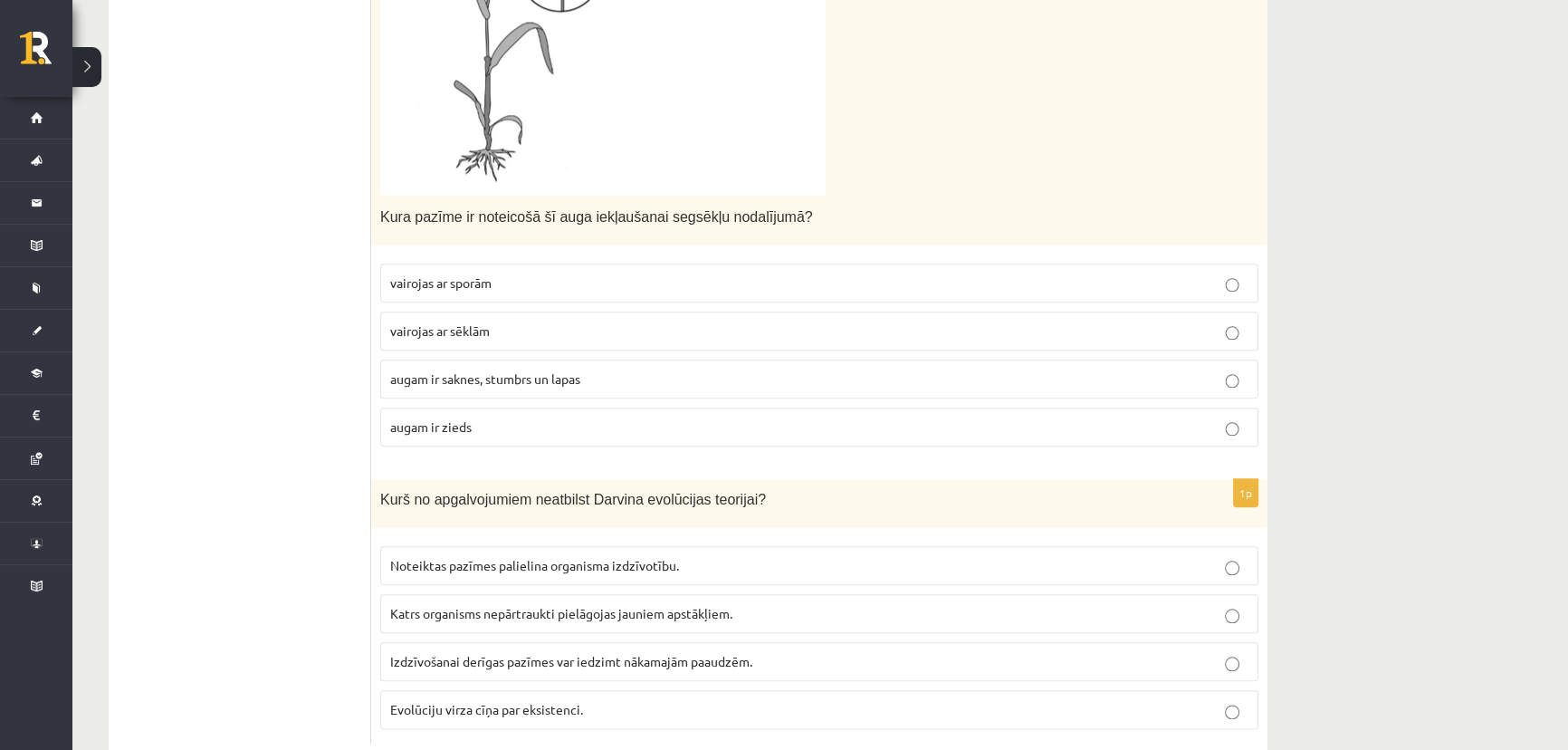
click at [512, 605] on span "Katrs organisms nepārtraukti pielāgojas jauniem apstākļiem." at bounding box center [561, 613] width 342 height 17
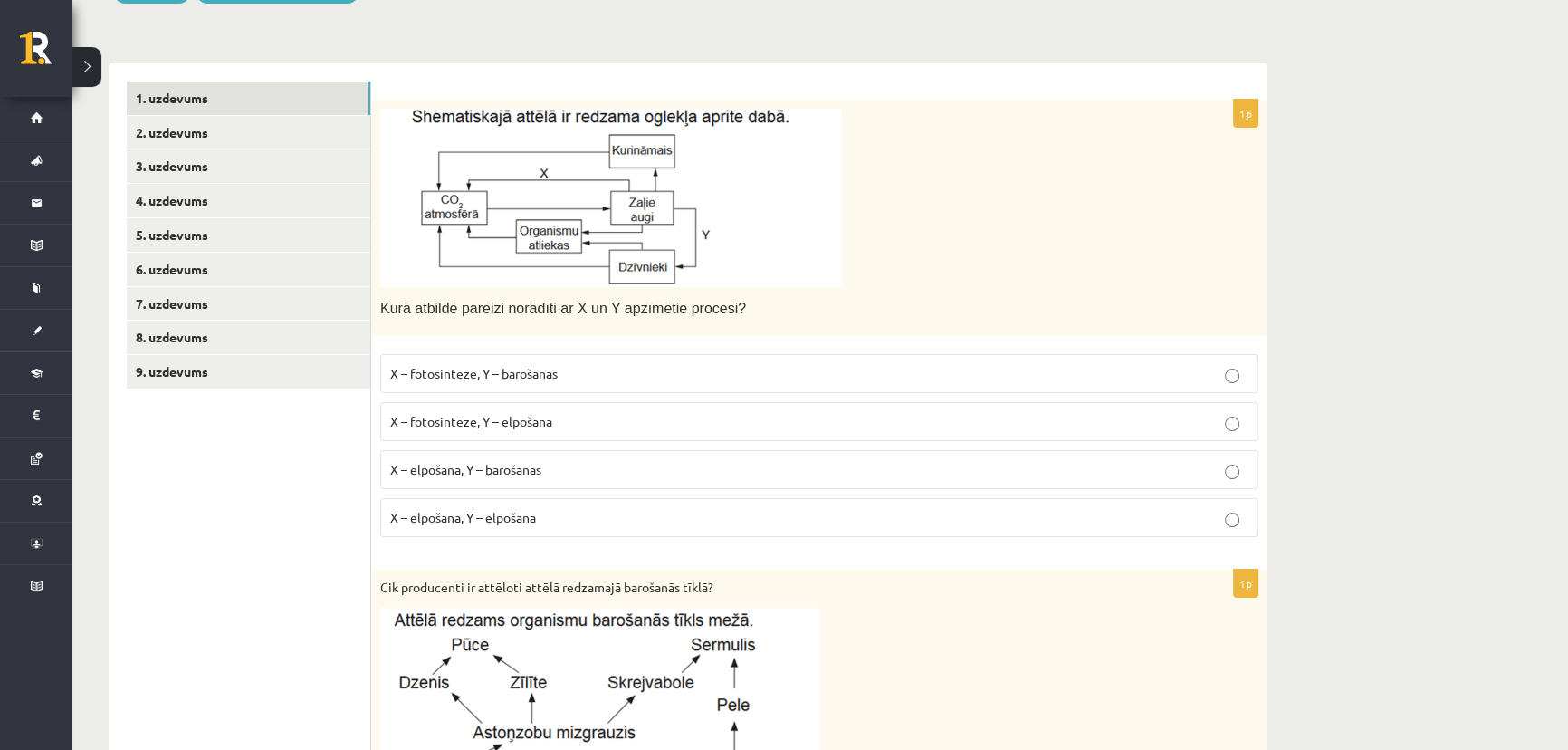
scroll to position [0, 0]
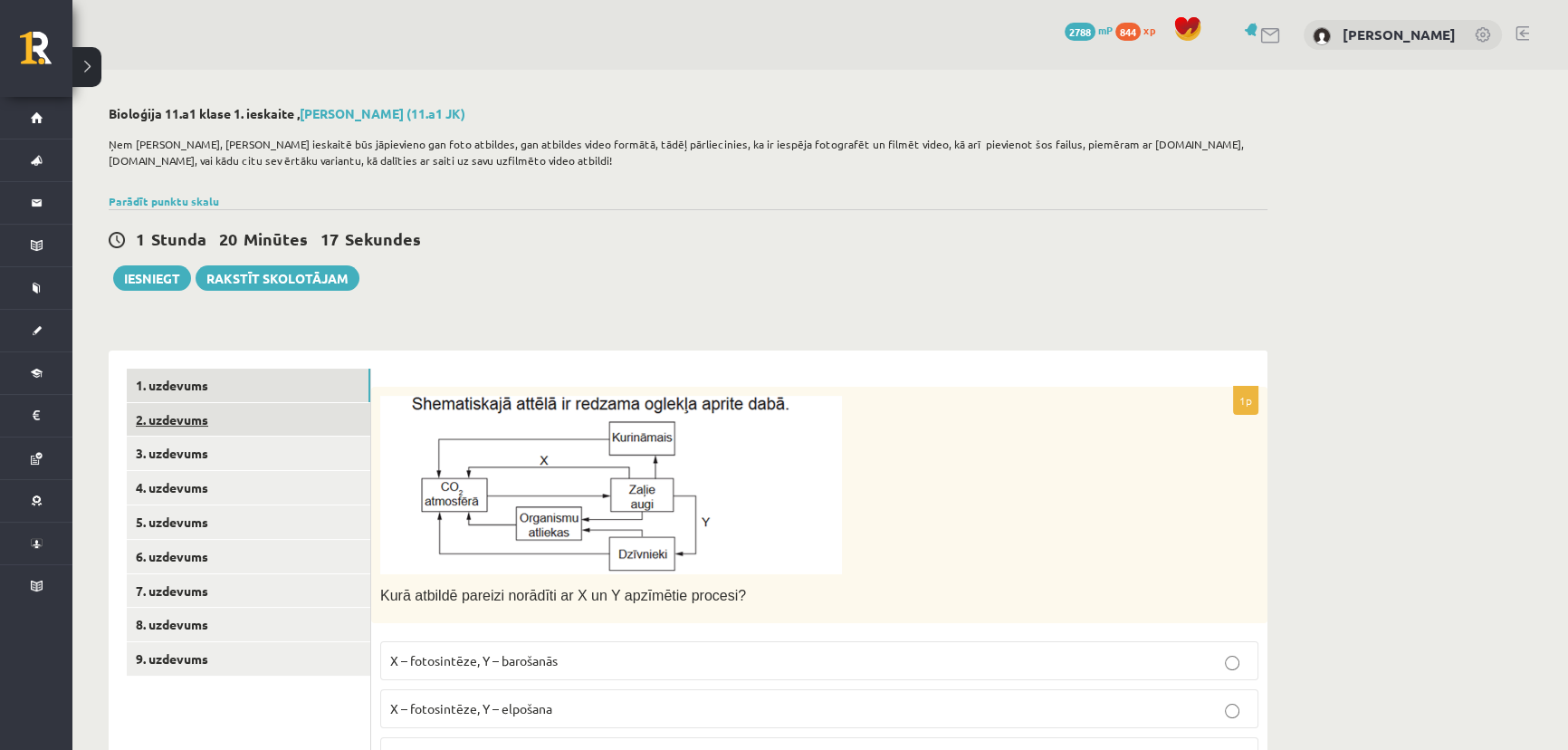
click at [172, 415] on link "2. uzdevums" at bounding box center [248, 420] width 244 height 33
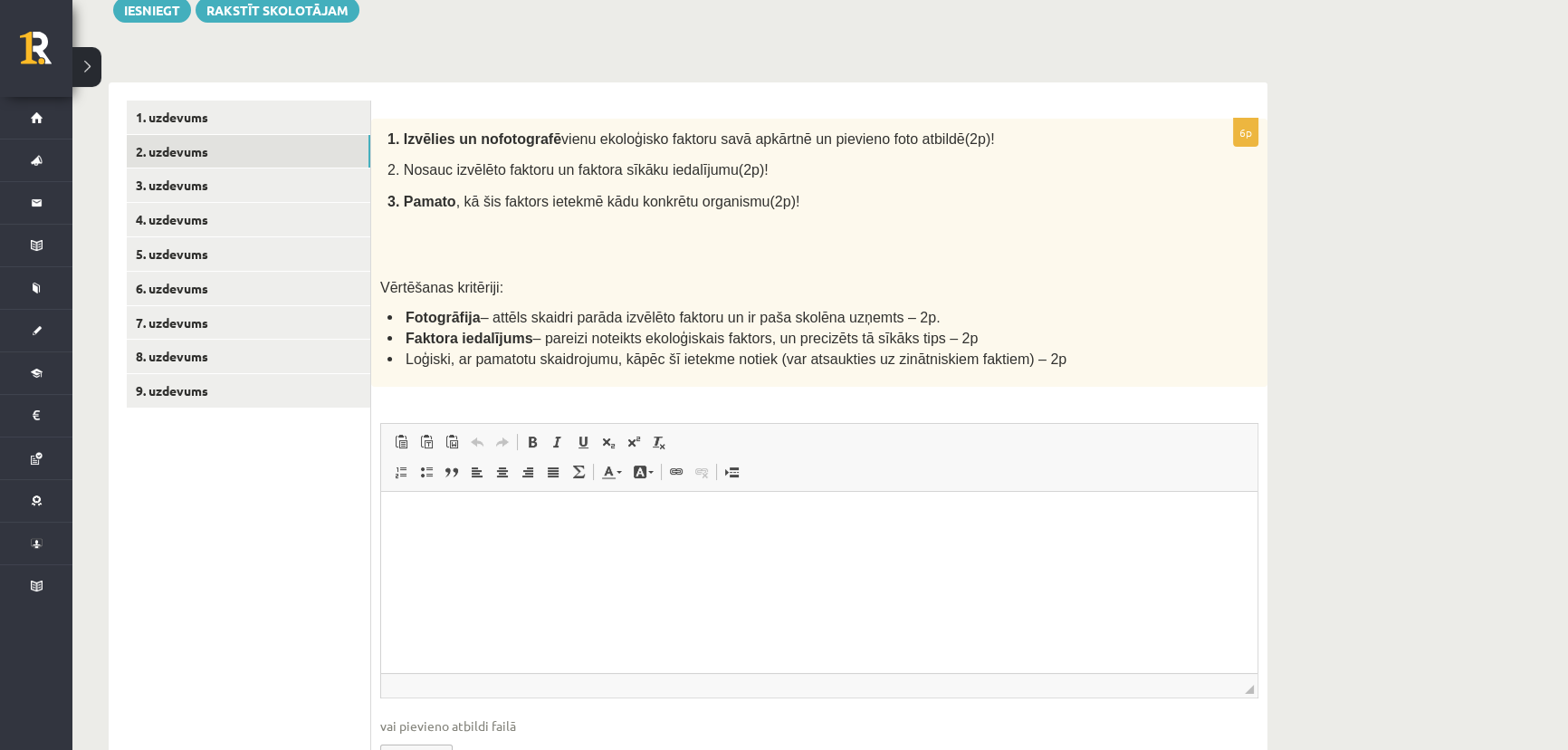
scroll to position [271, 0]
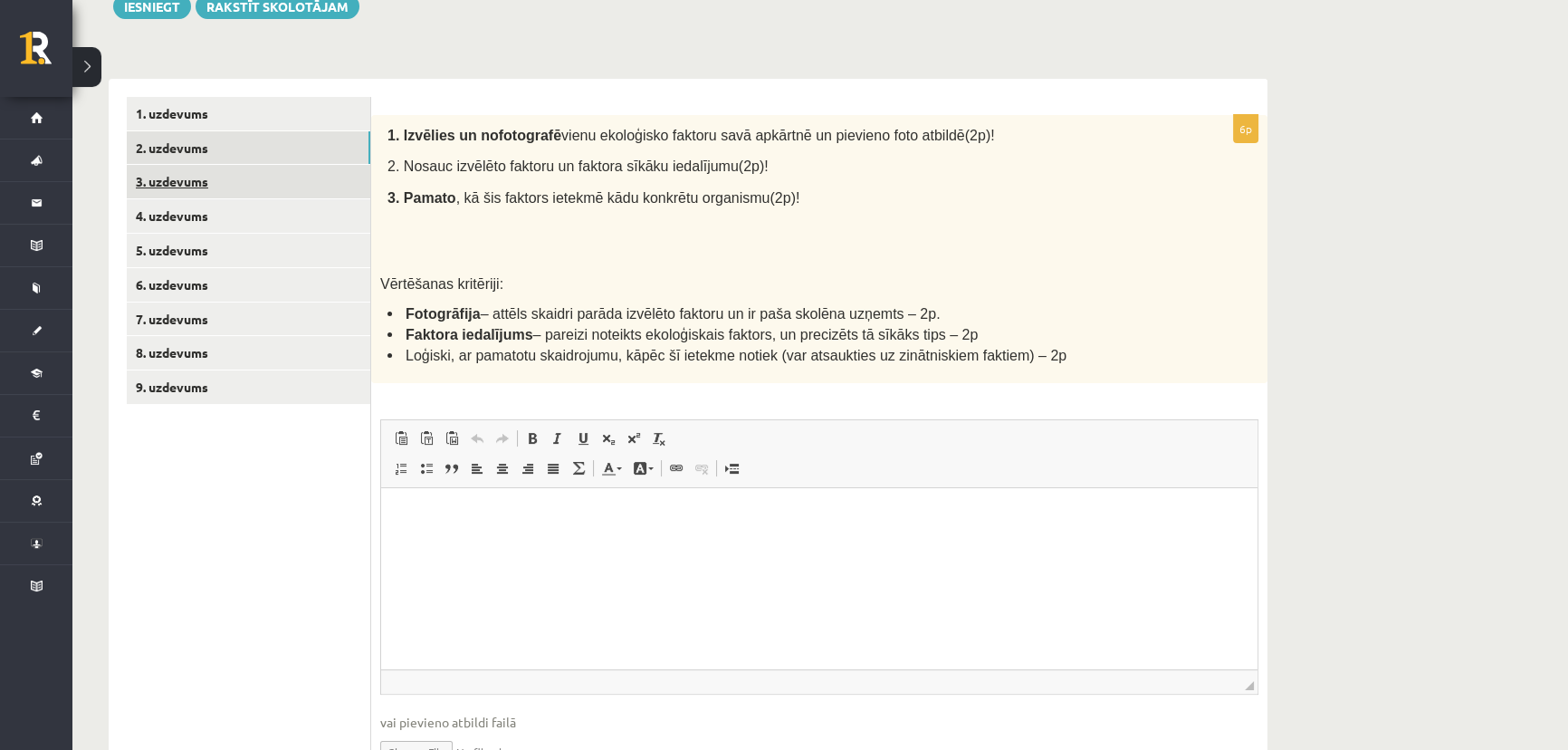
click at [185, 179] on link "3. uzdevums" at bounding box center [248, 182] width 244 height 33
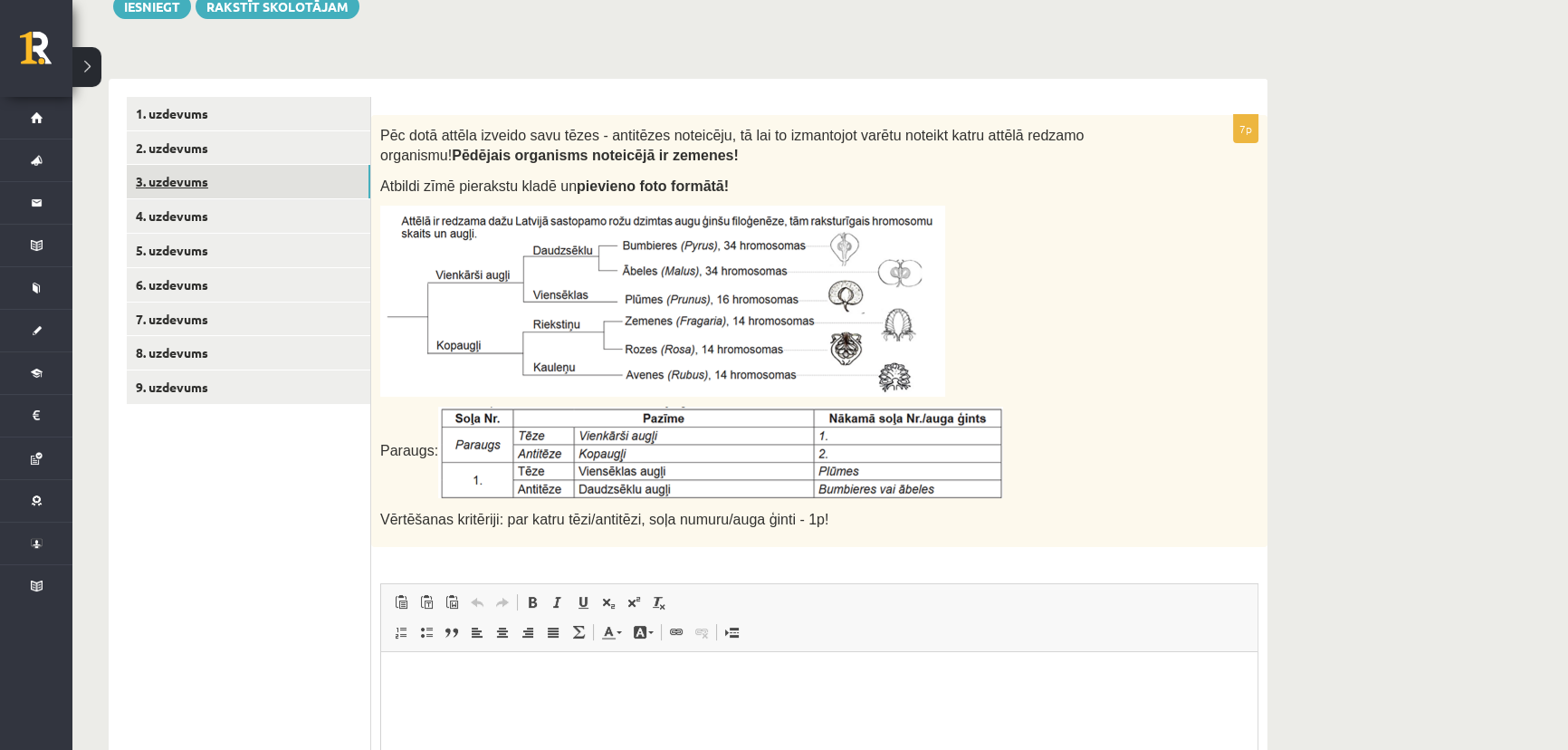
scroll to position [0, 0]
click at [182, 218] on link "4. uzdevums" at bounding box center [248, 216] width 244 height 33
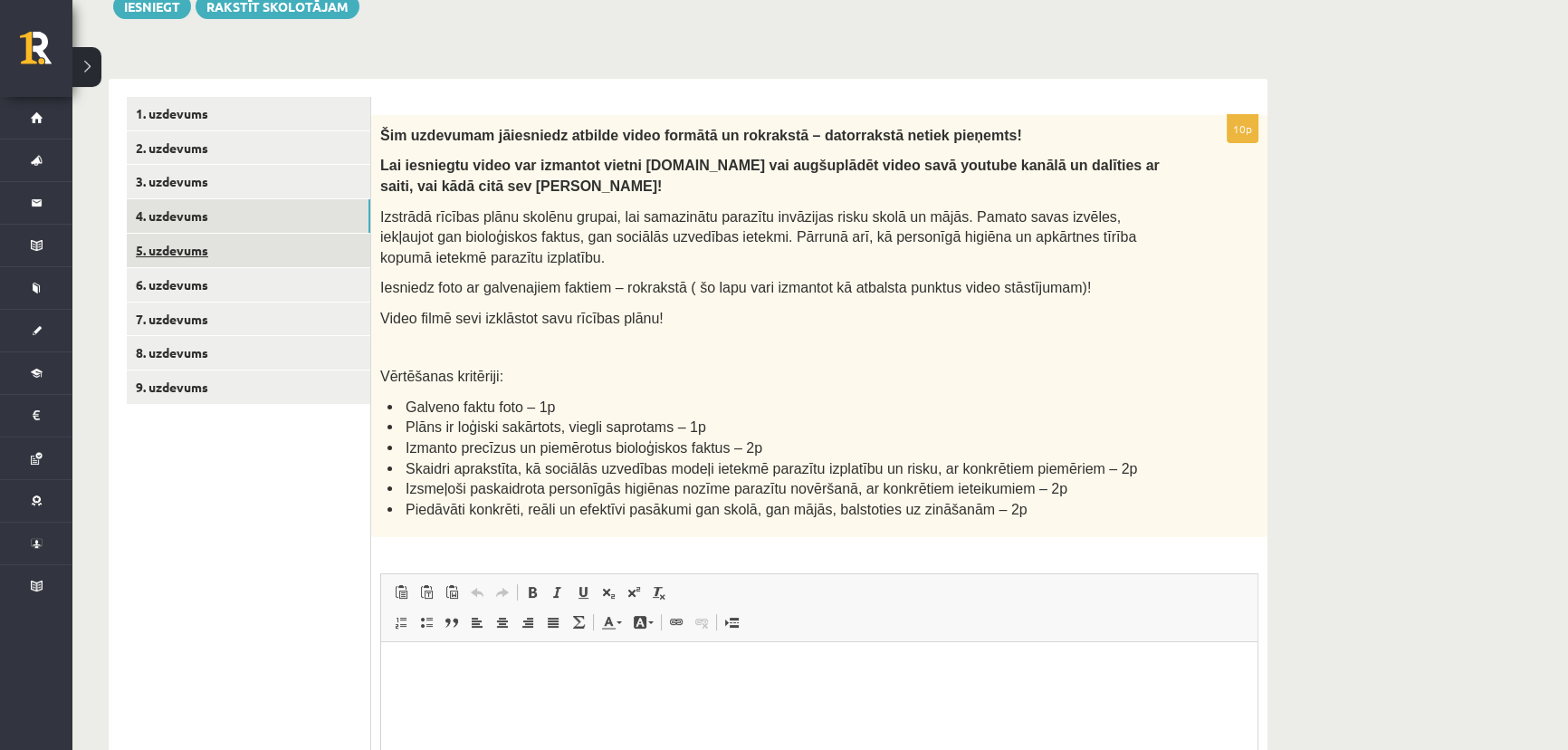
click at [198, 249] on link "5. uzdevums" at bounding box center [248, 250] width 244 height 33
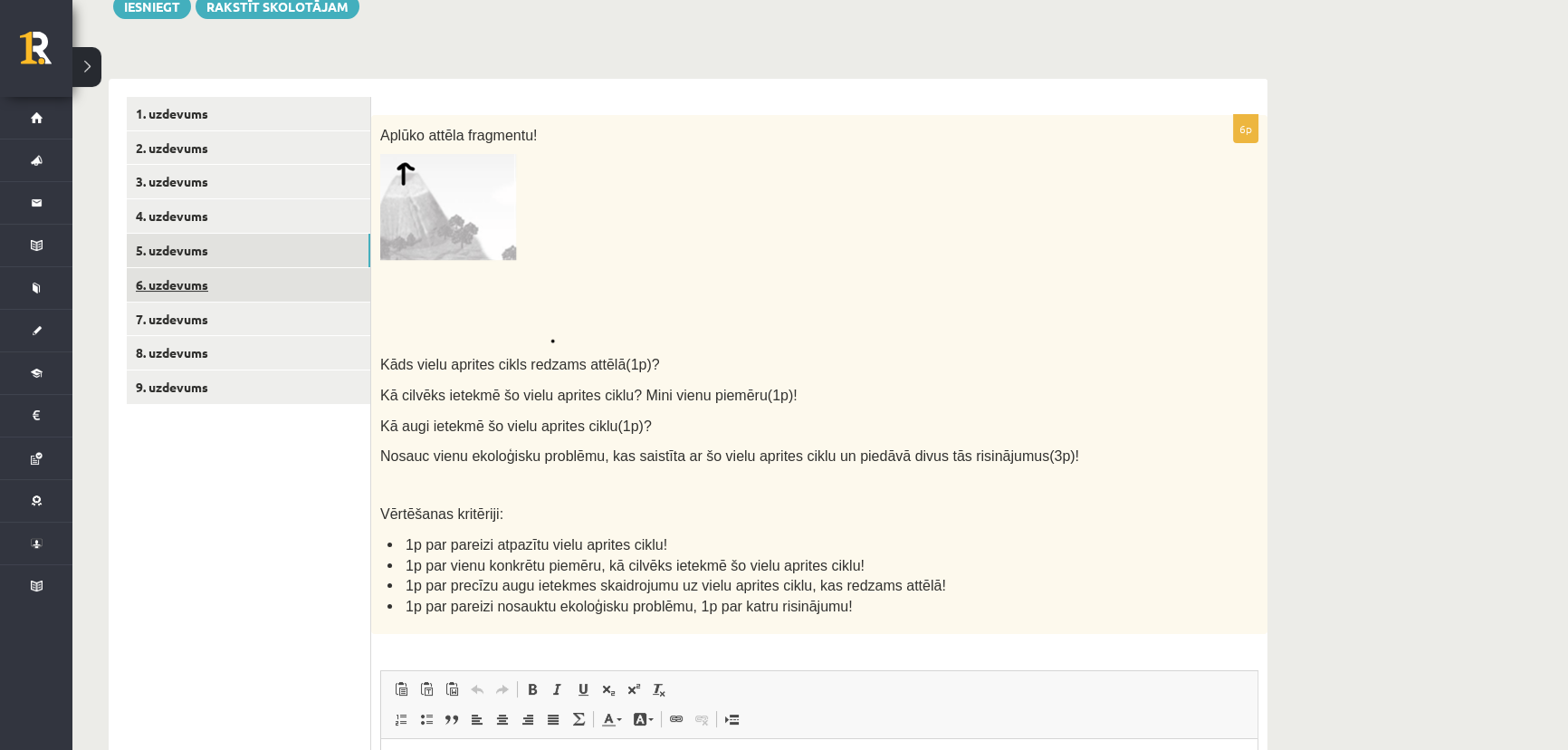
click at [190, 274] on link "6. uzdevums" at bounding box center [248, 284] width 244 height 33
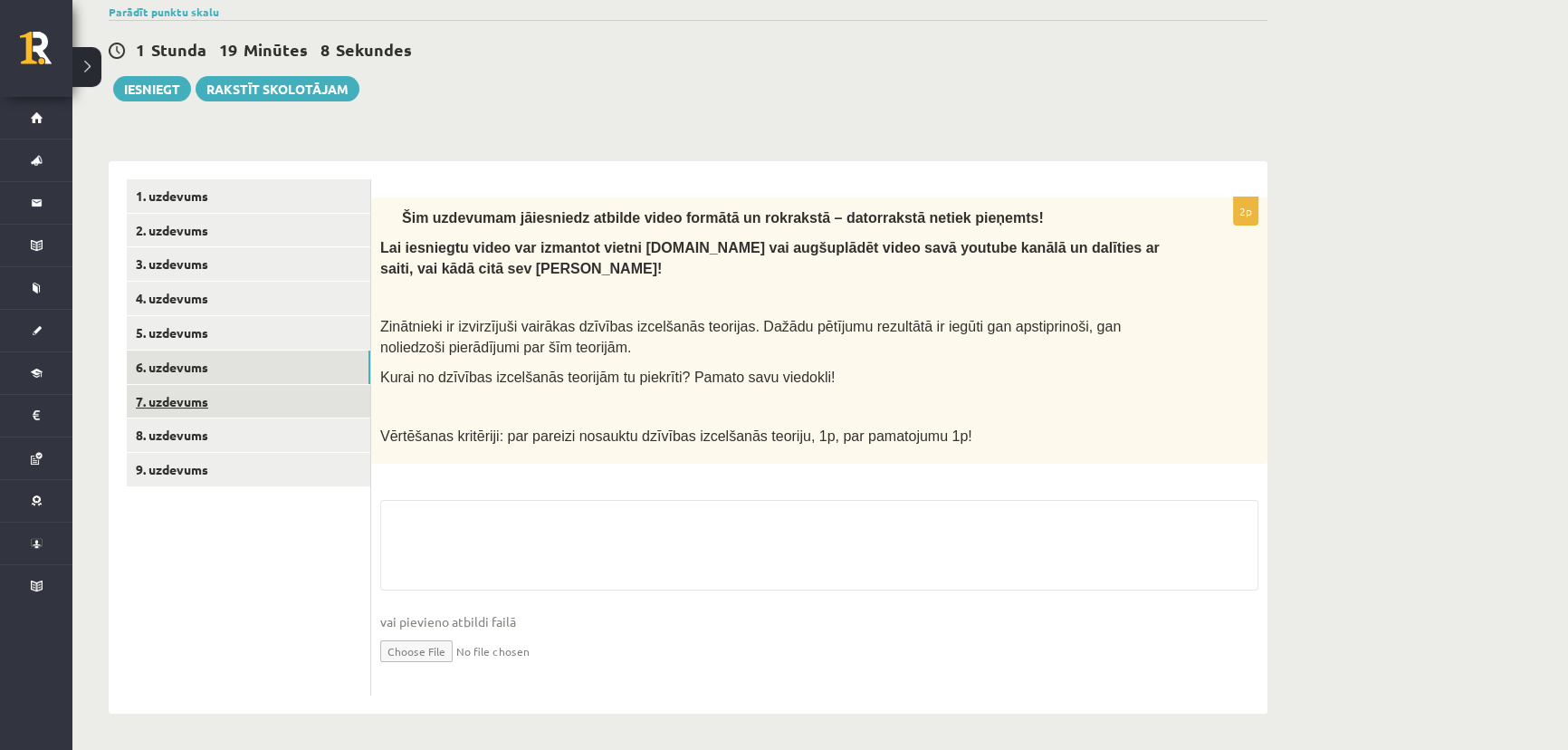
scroll to position [271, 0]
click at [190, 452] on link "9. uzdevums" at bounding box center [248, 469] width 244 height 33
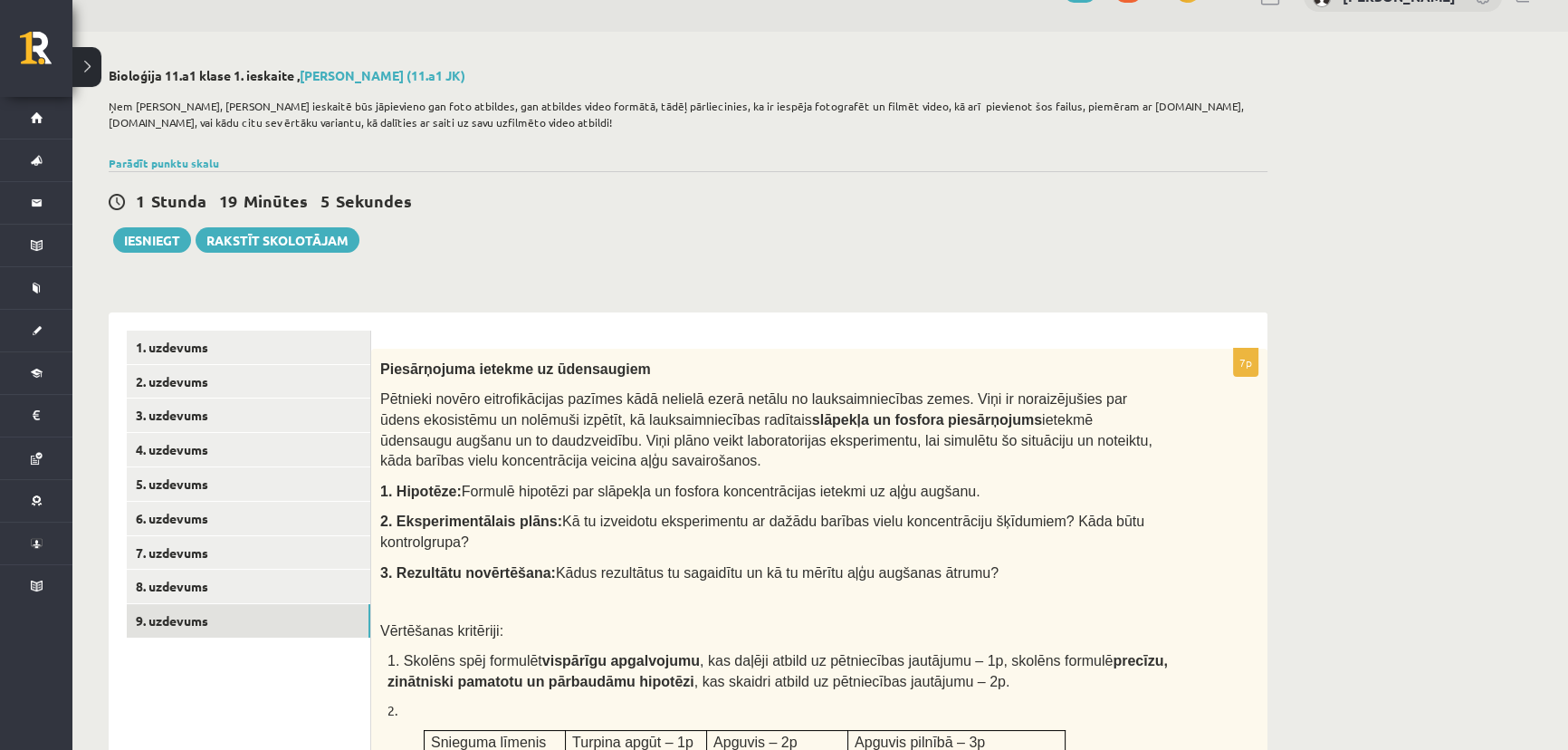
scroll to position [26, 0]
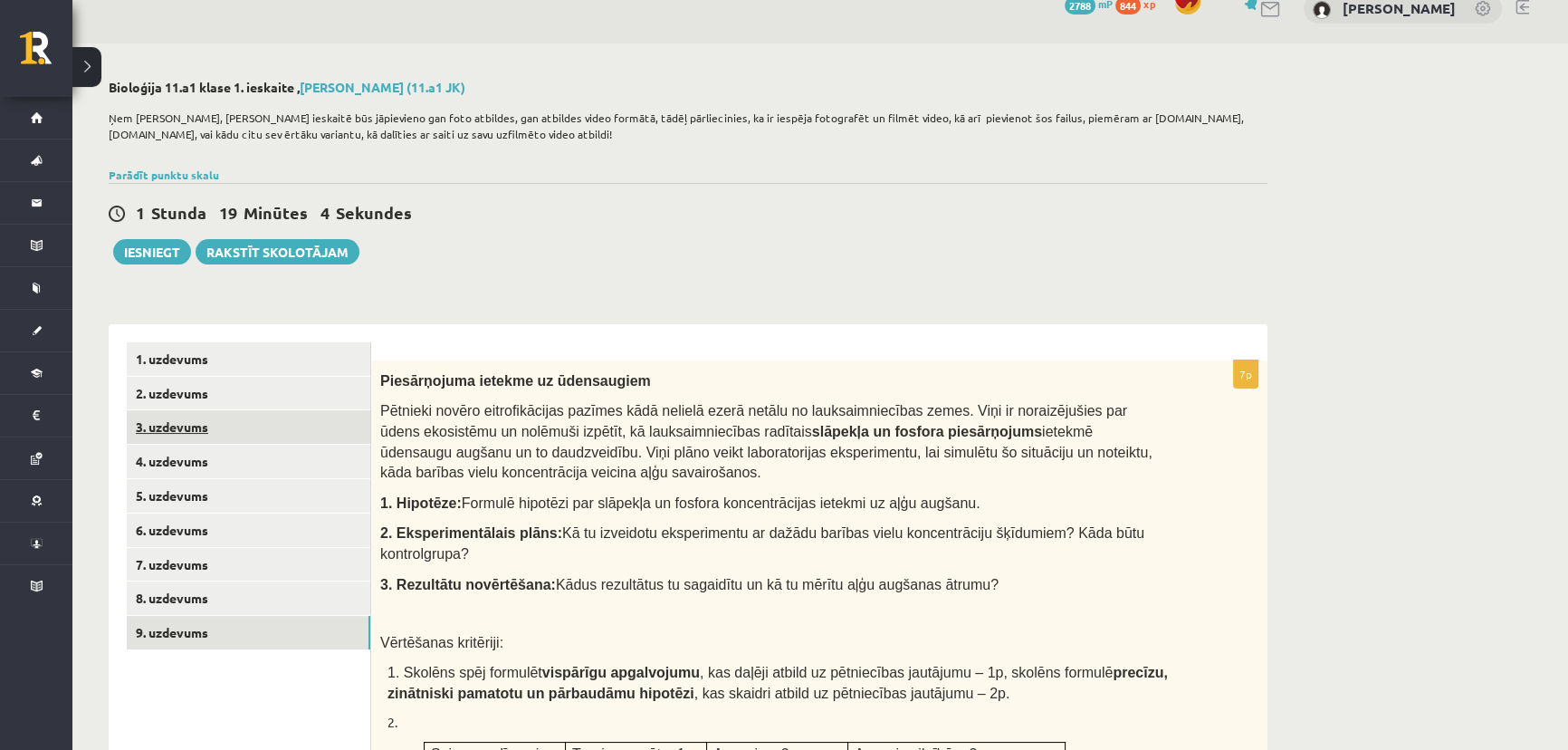
click at [160, 424] on link "3. uzdevums" at bounding box center [248, 427] width 244 height 33
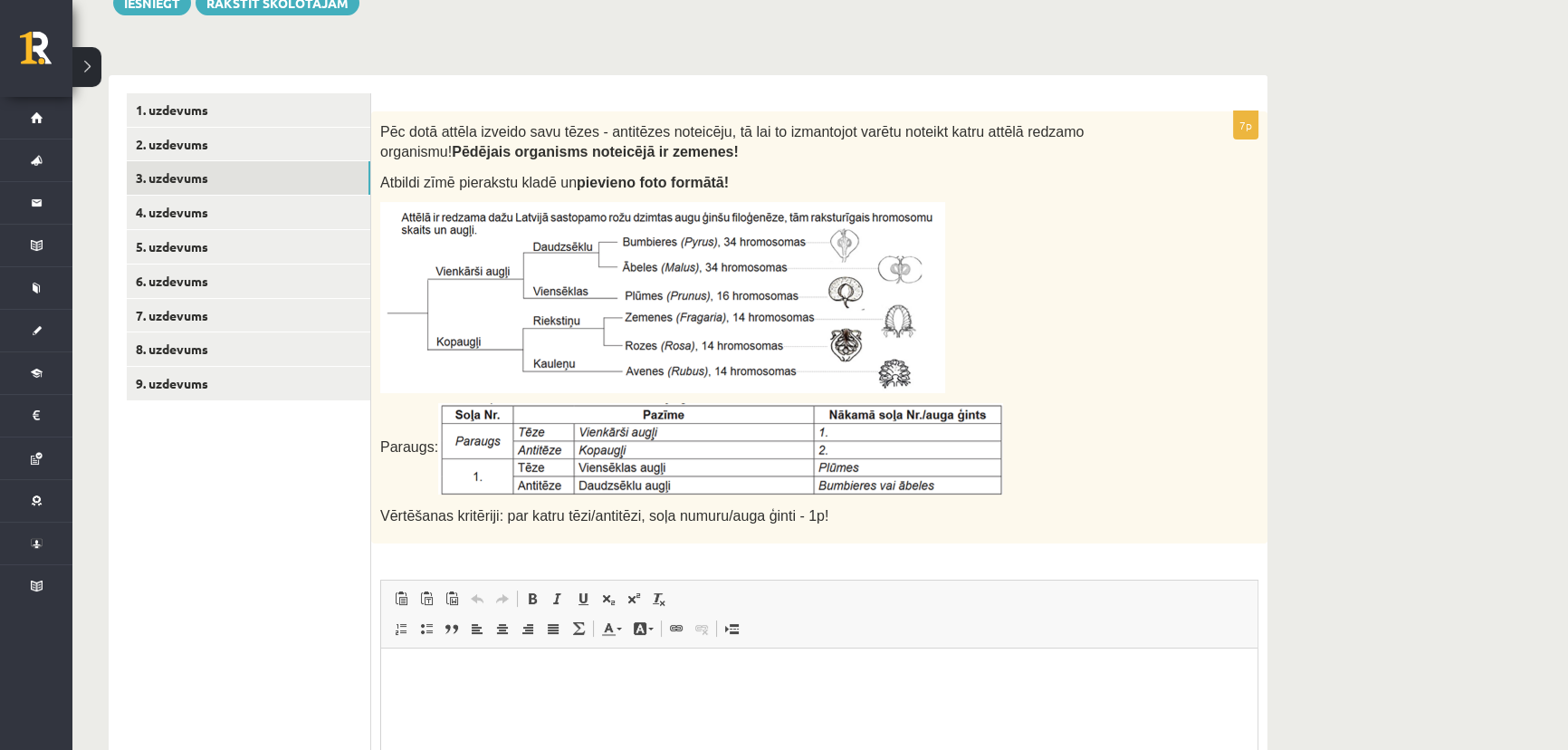
scroll to position [272, 0]
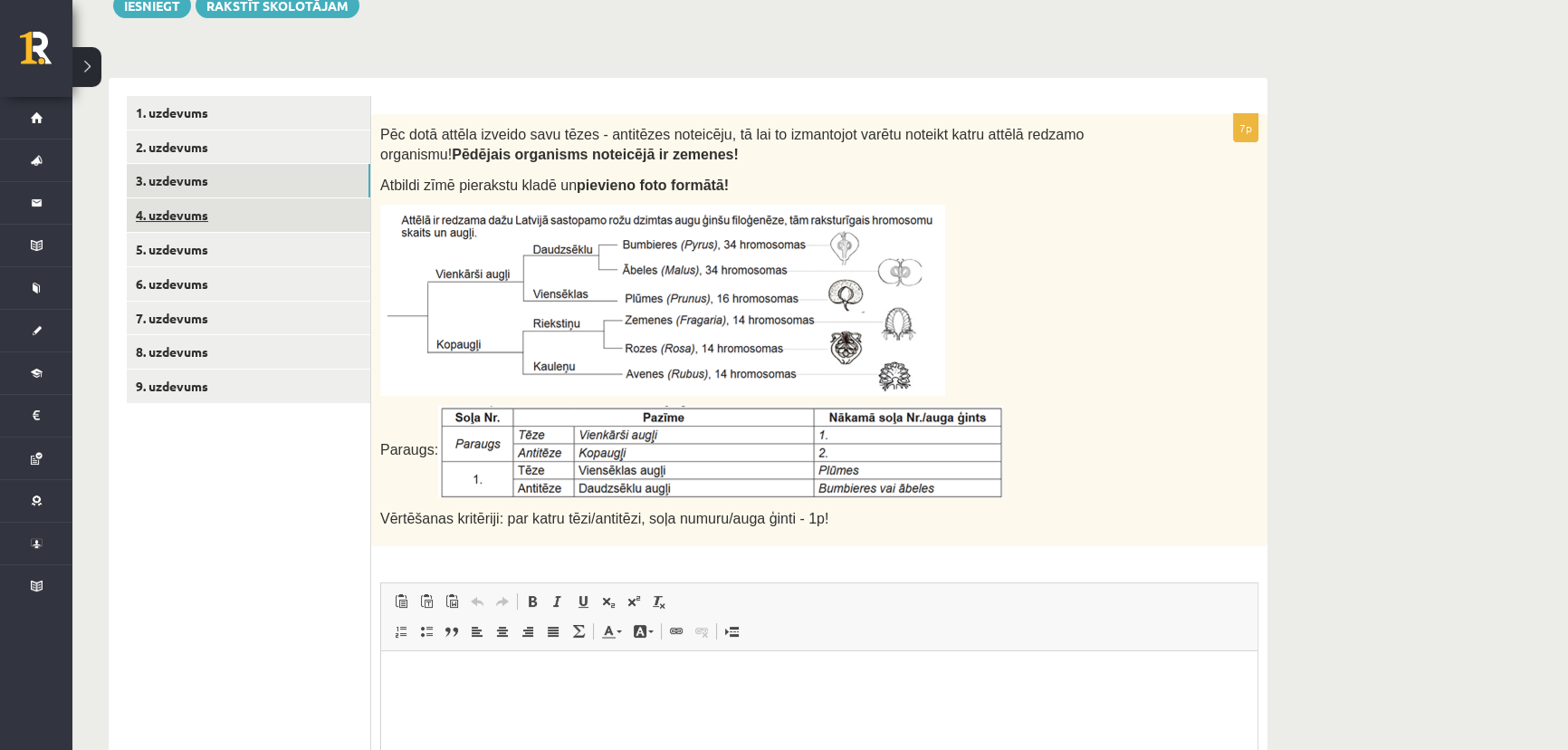
click at [190, 208] on link "4. uzdevums" at bounding box center [248, 215] width 244 height 33
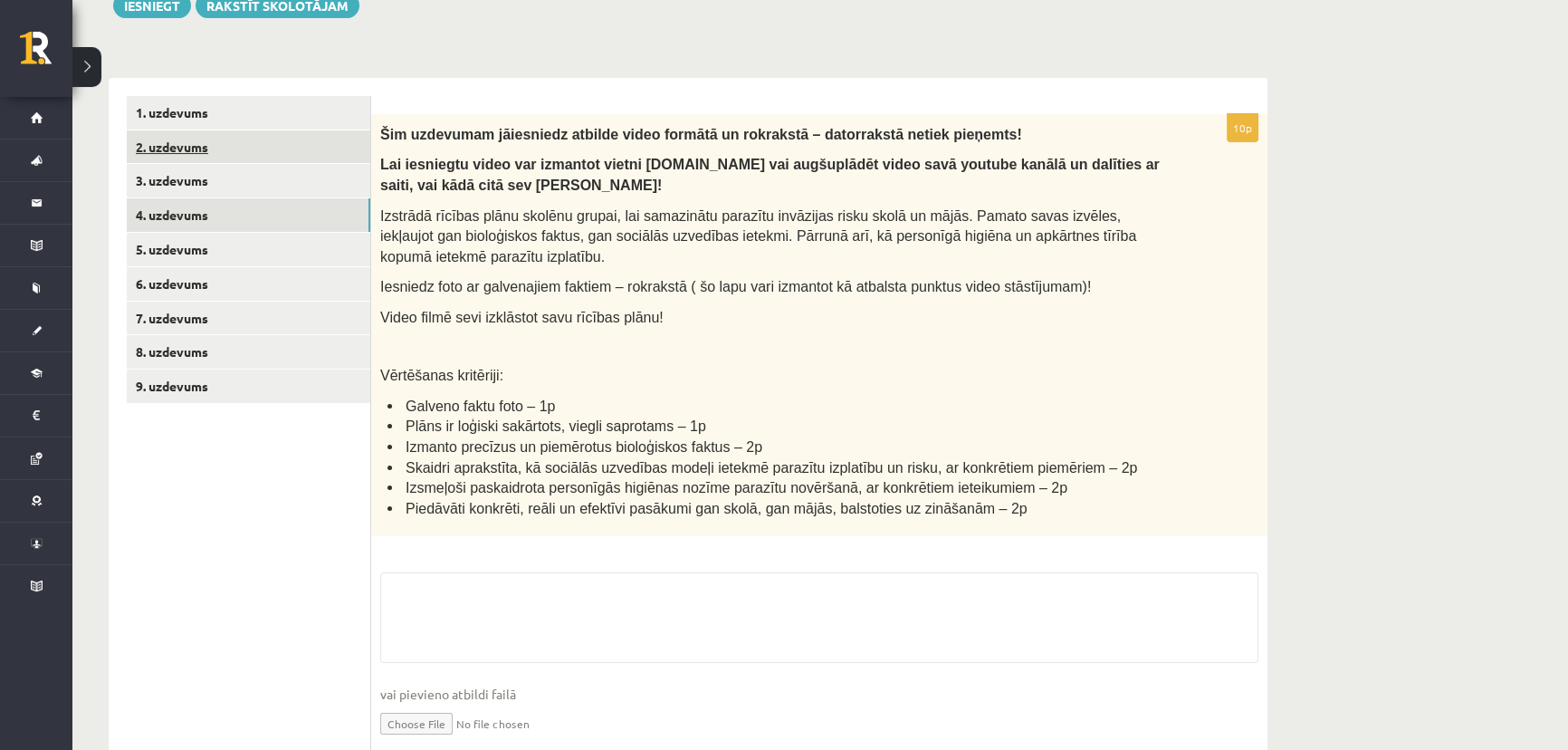
click at [191, 144] on link "2. uzdevums" at bounding box center [248, 147] width 244 height 33
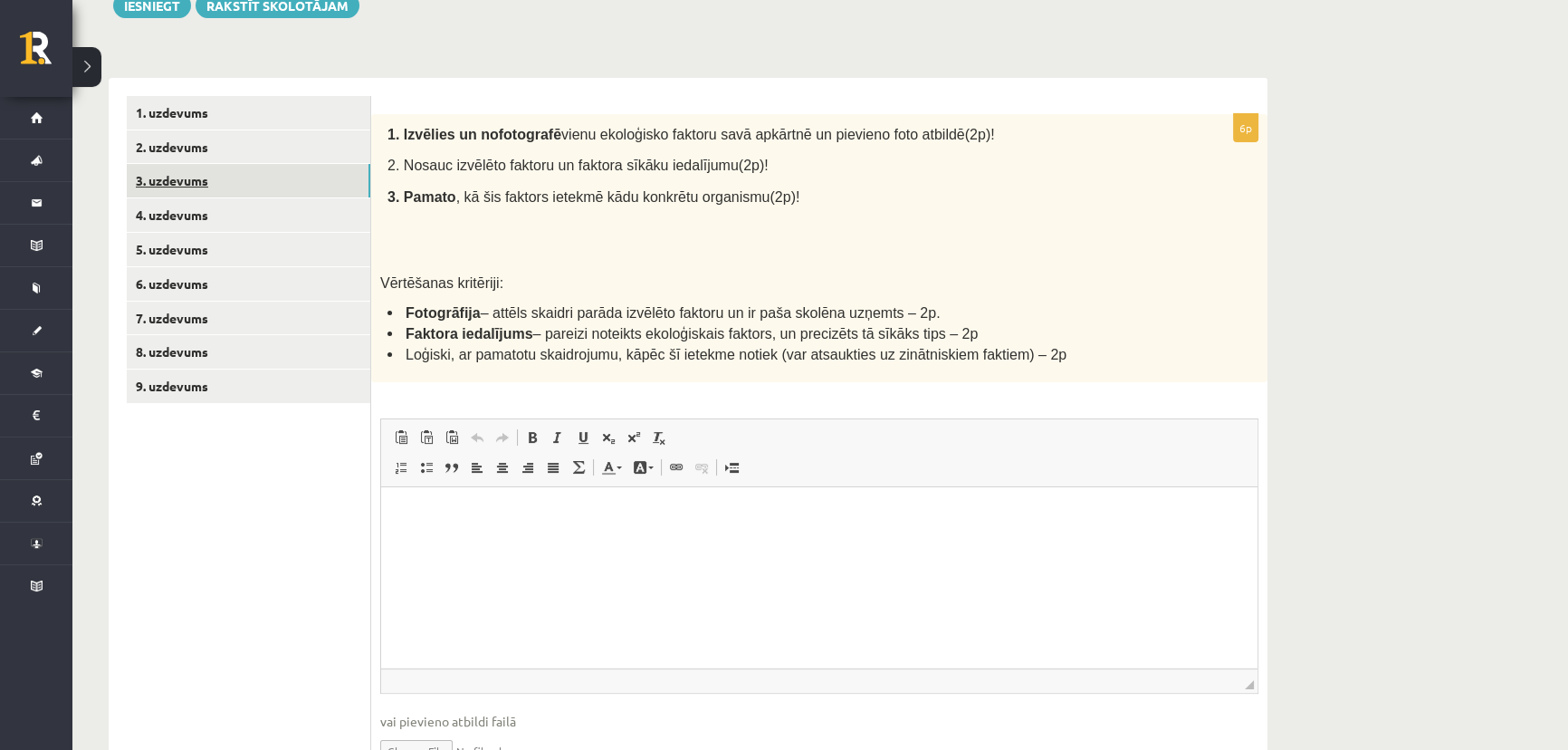
click at [193, 181] on link "3. uzdevums" at bounding box center [248, 181] width 244 height 33
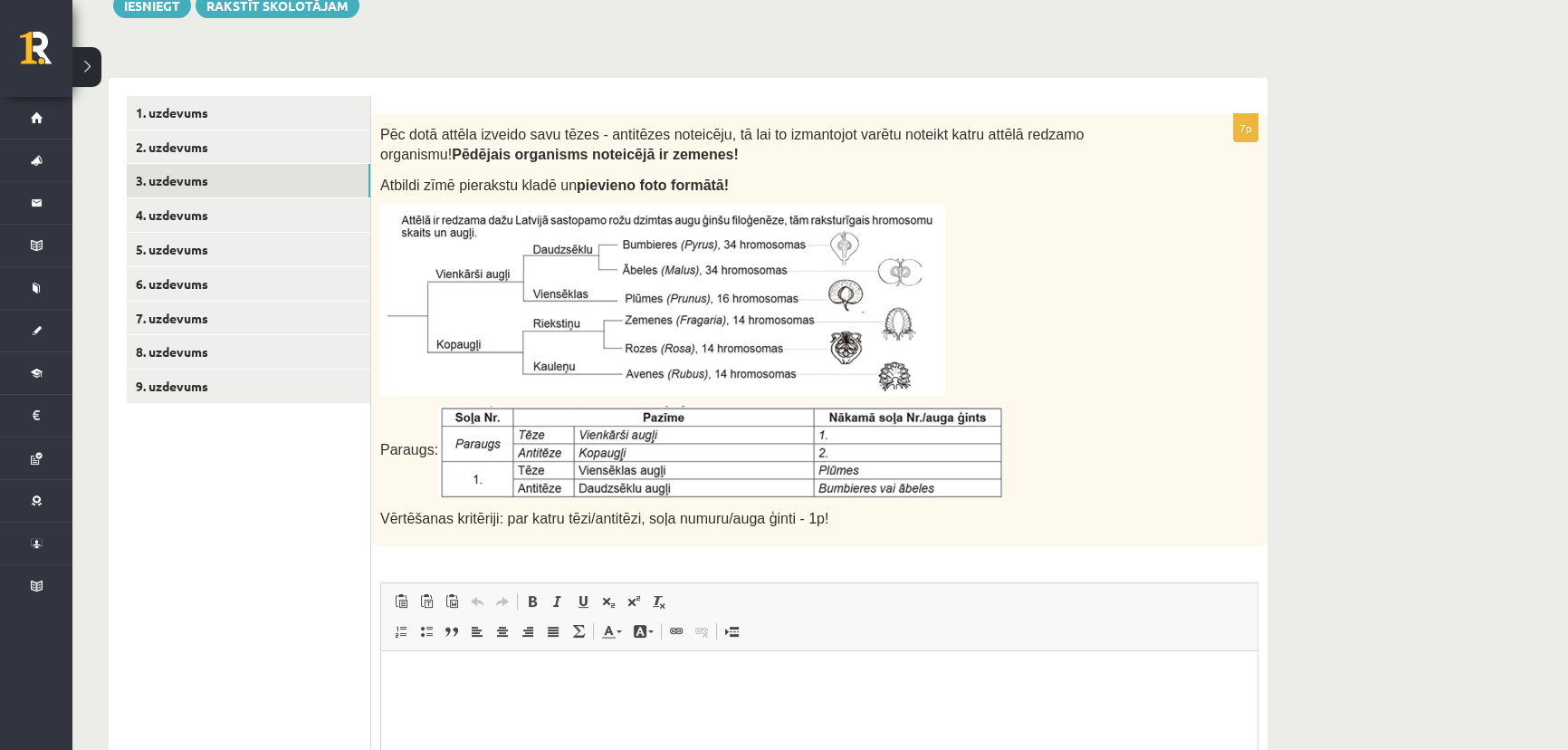
scroll to position [0, 0]
click at [181, 139] on link "2. uzdevums" at bounding box center [248, 147] width 244 height 33
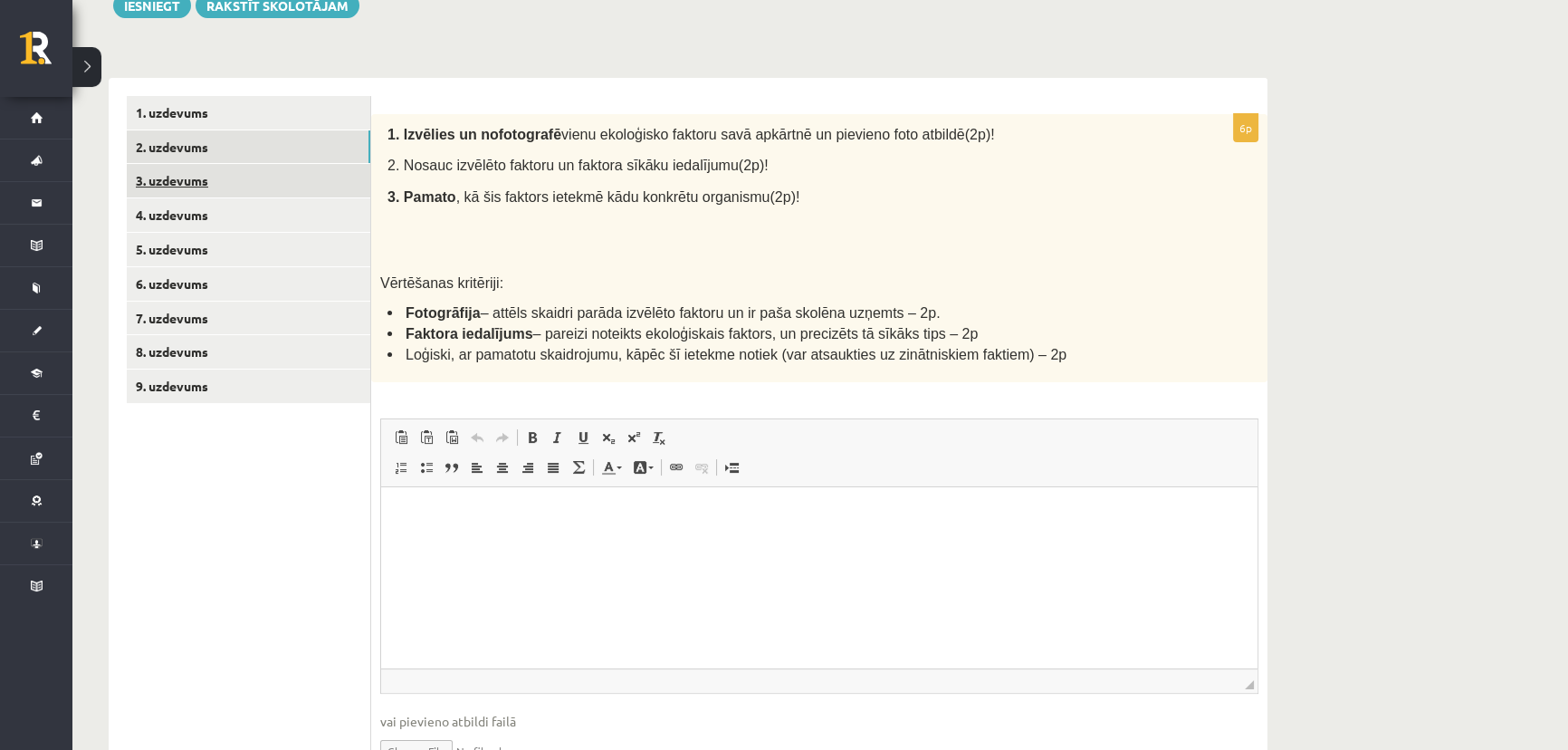
click at [156, 190] on link "3. uzdevums" at bounding box center [248, 181] width 244 height 33
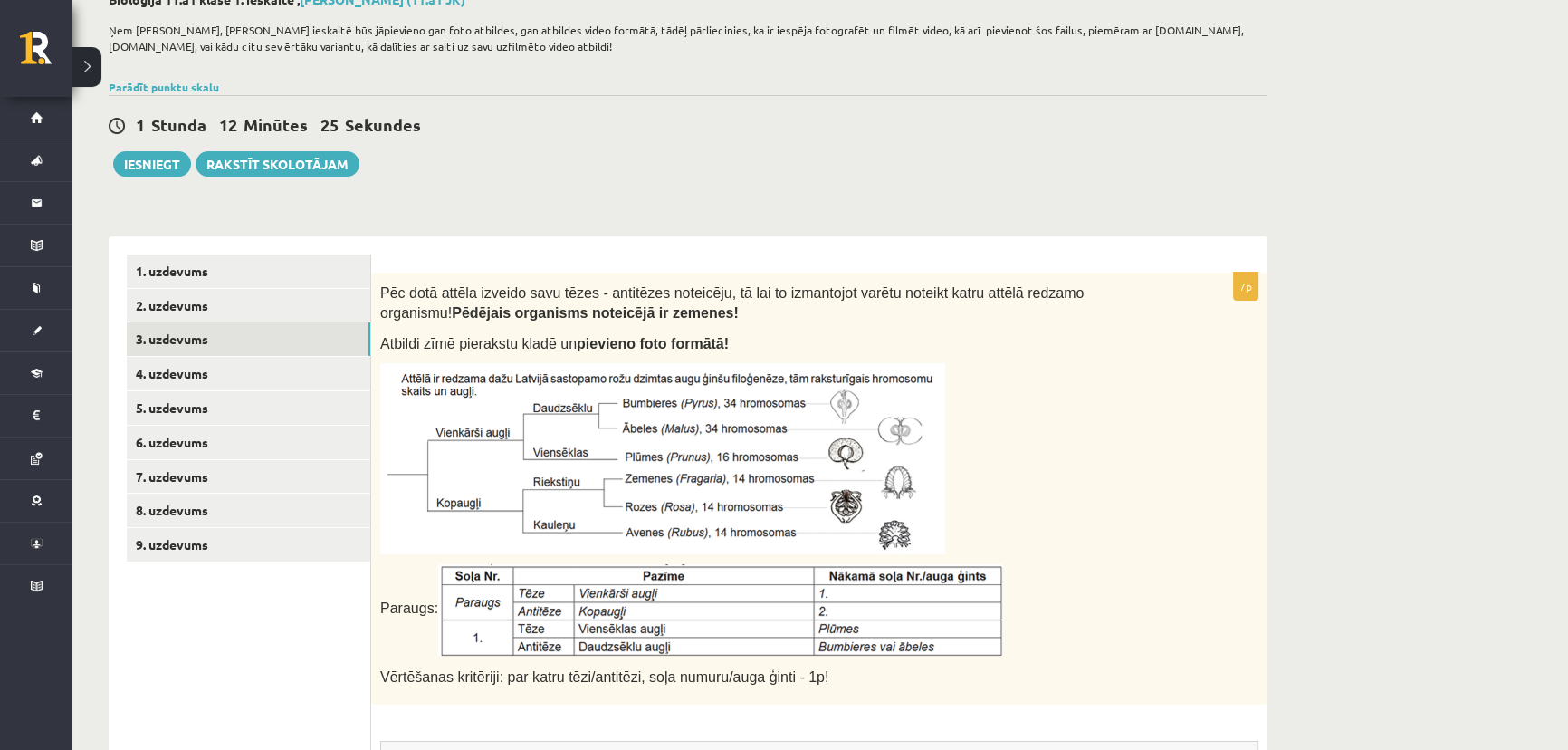
scroll to position [109, 0]
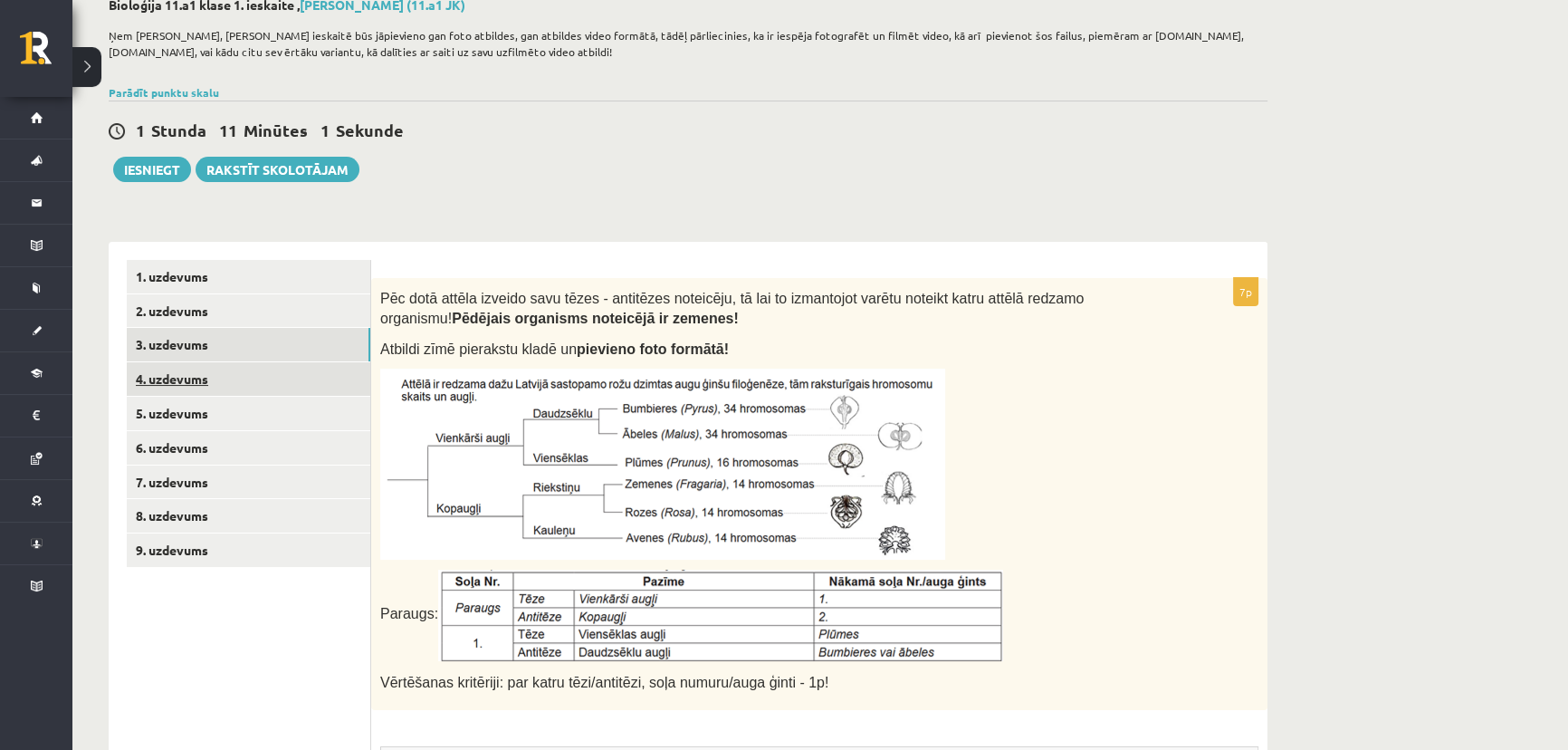
click at [195, 375] on link "4. uzdevums" at bounding box center [248, 379] width 244 height 33
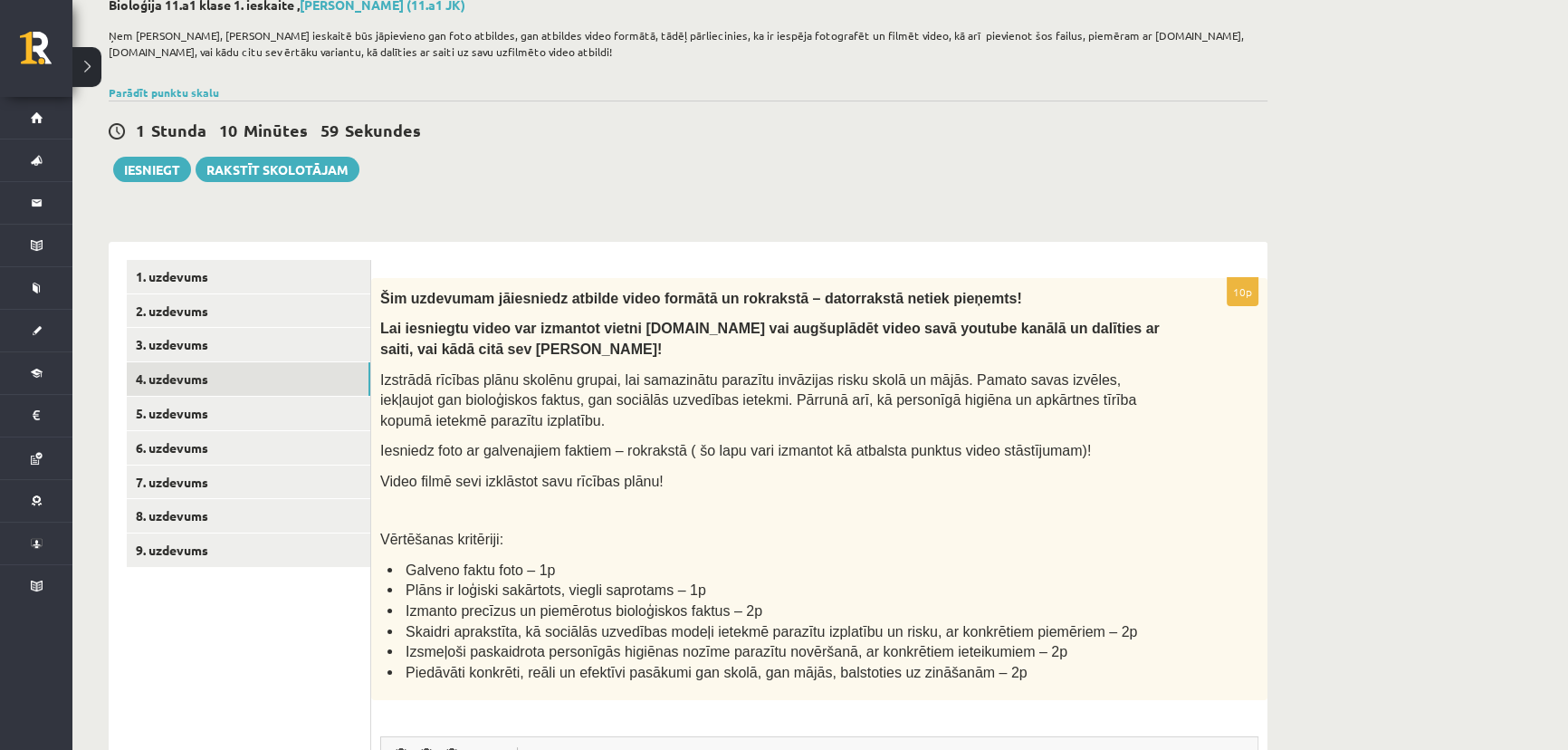
scroll to position [0, 0]
click at [190, 422] on link "5. uzdevums" at bounding box center [248, 413] width 244 height 33
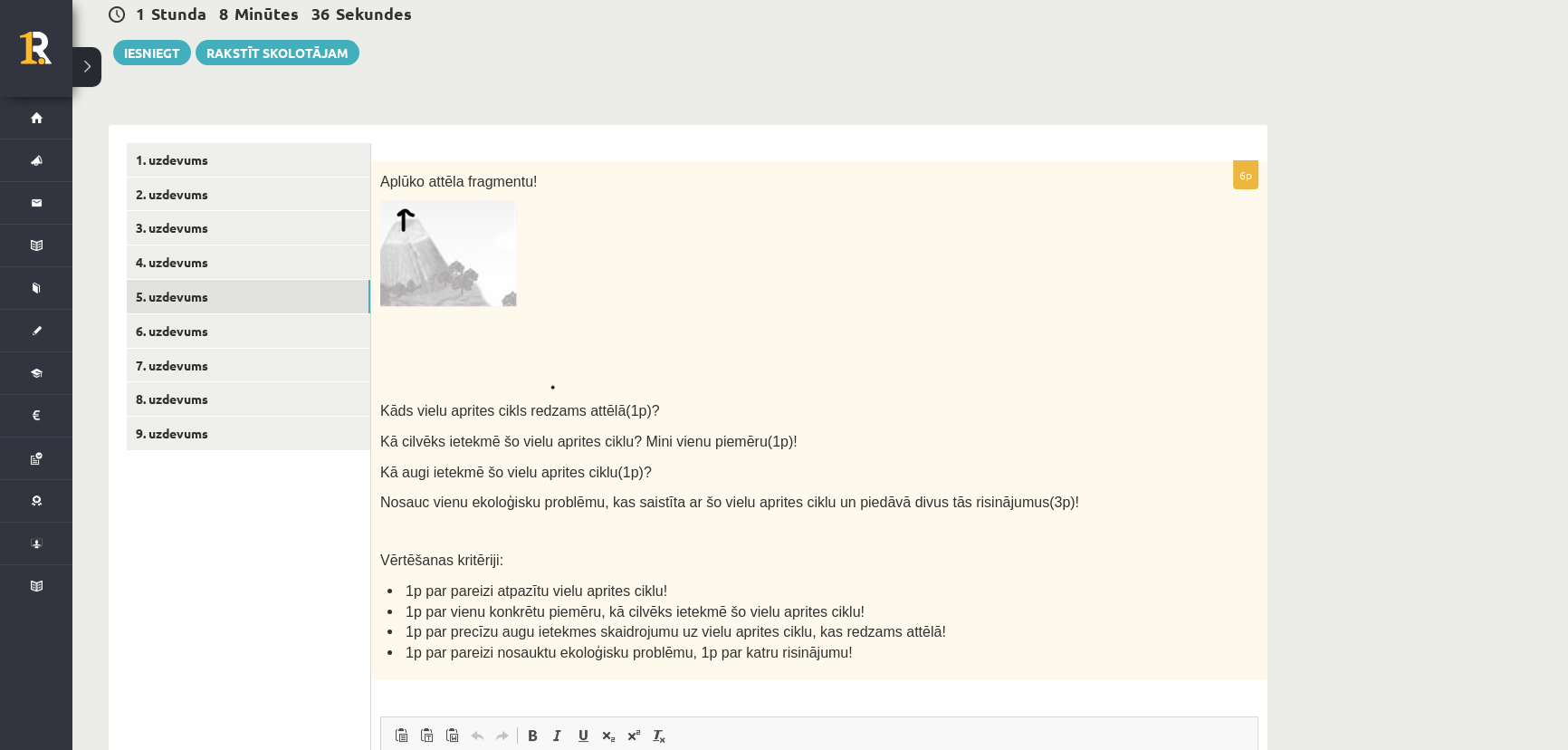
scroll to position [272, 0]
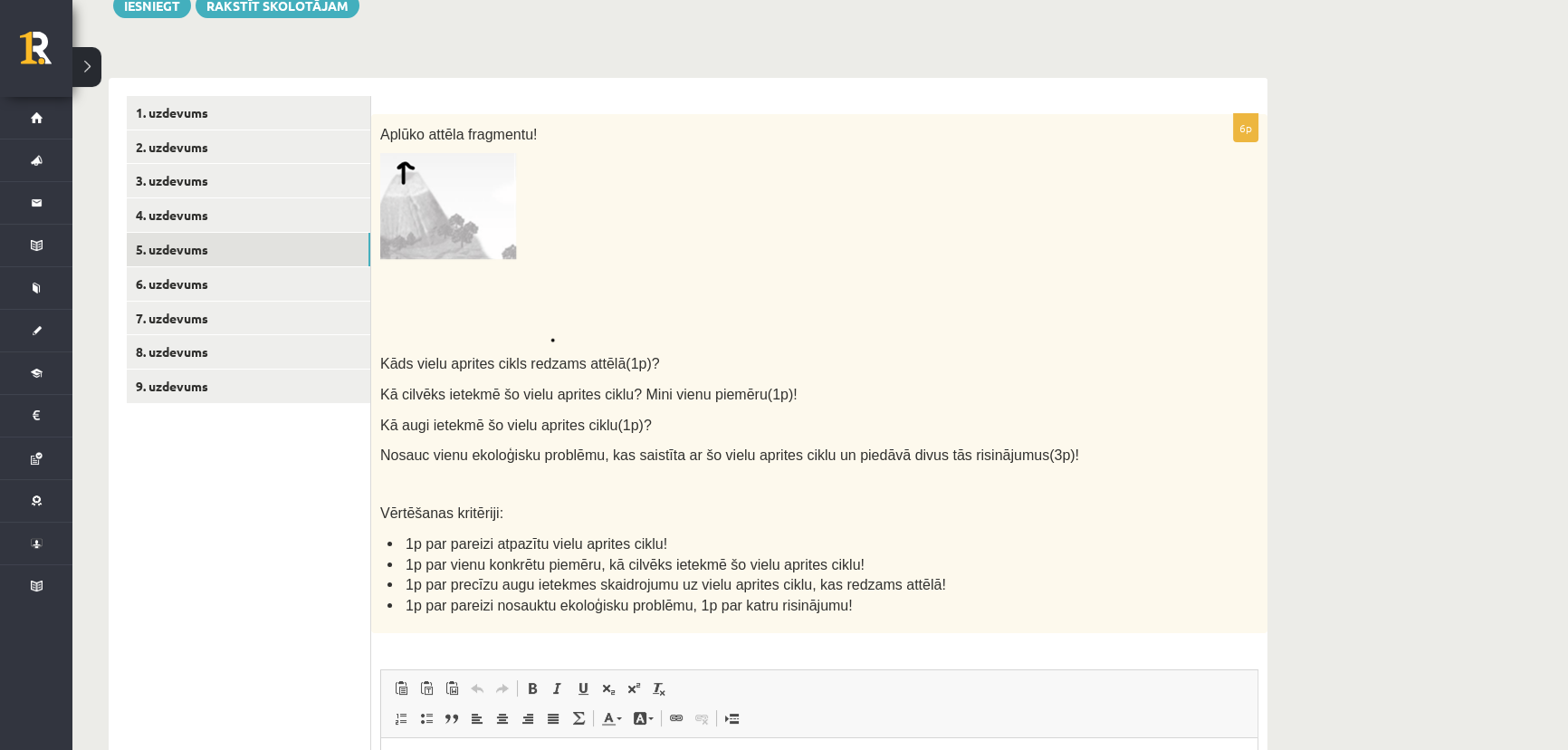
click at [493, 219] on img at bounding box center [467, 247] width 174 height 189
click at [460, 199] on img at bounding box center [467, 247] width 174 height 189
click at [399, 214] on img at bounding box center [467, 247] width 174 height 189
click at [482, 237] on img at bounding box center [467, 247] width 174 height 189
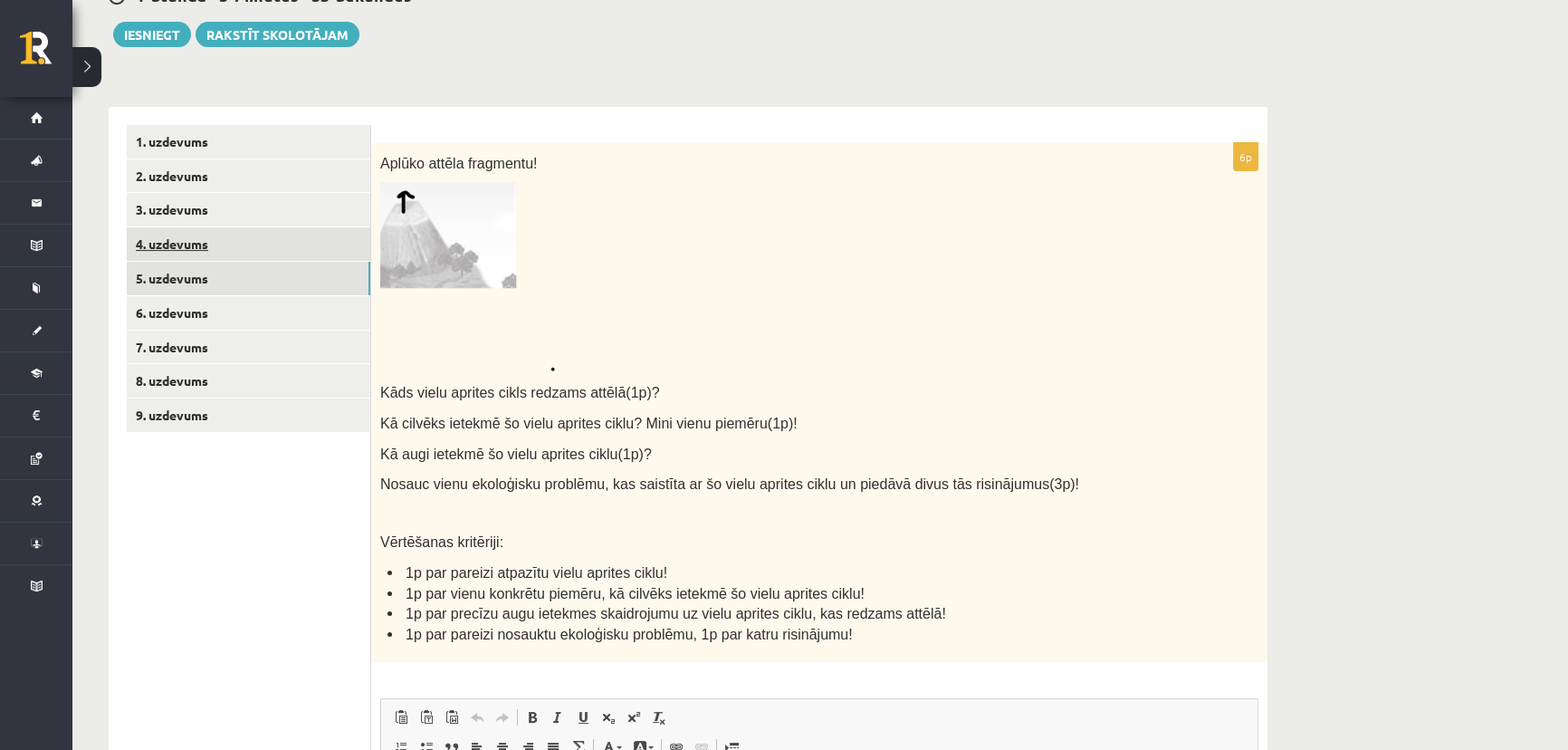
scroll to position [190, 0]
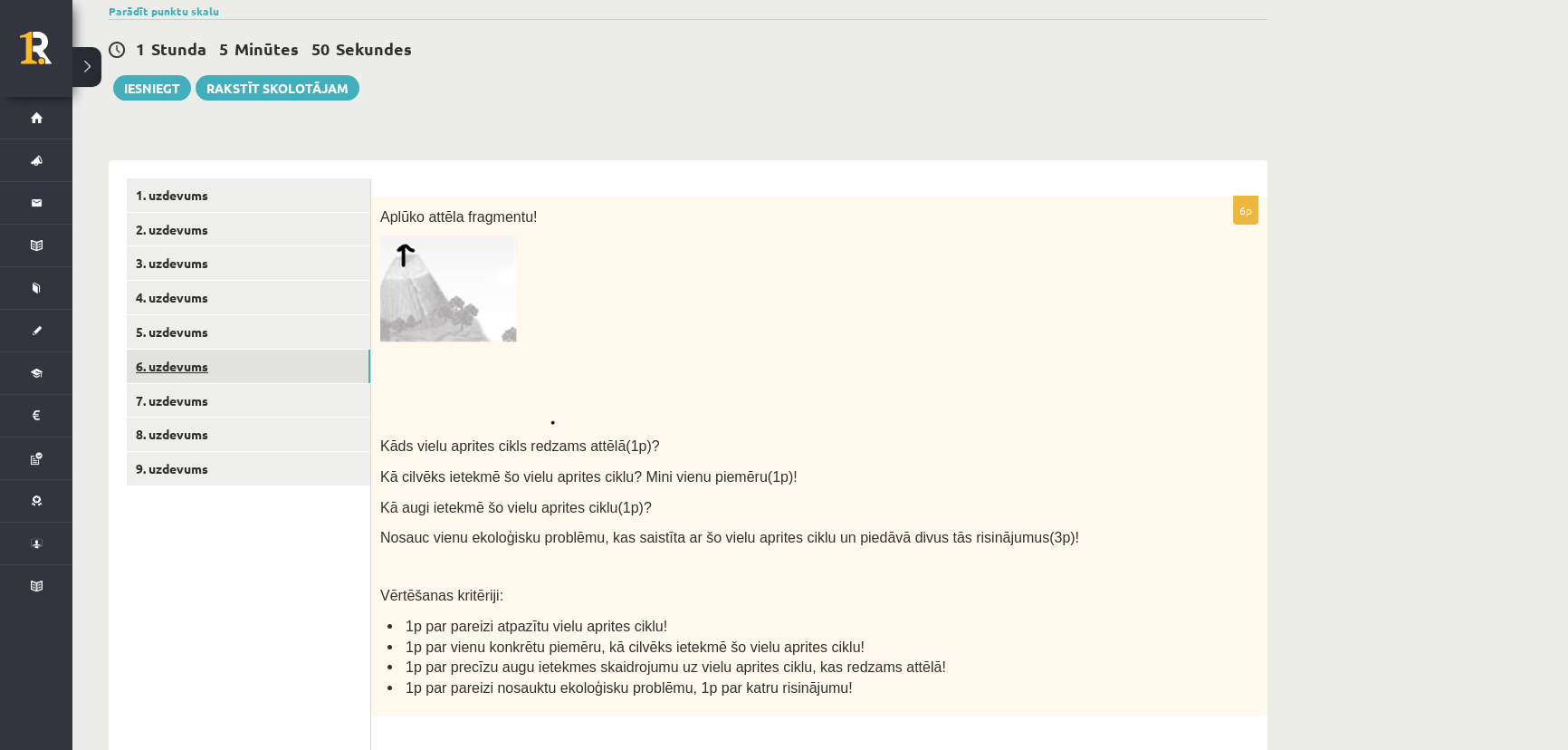
click at [164, 363] on link "6. uzdevums" at bounding box center [248, 366] width 244 height 33
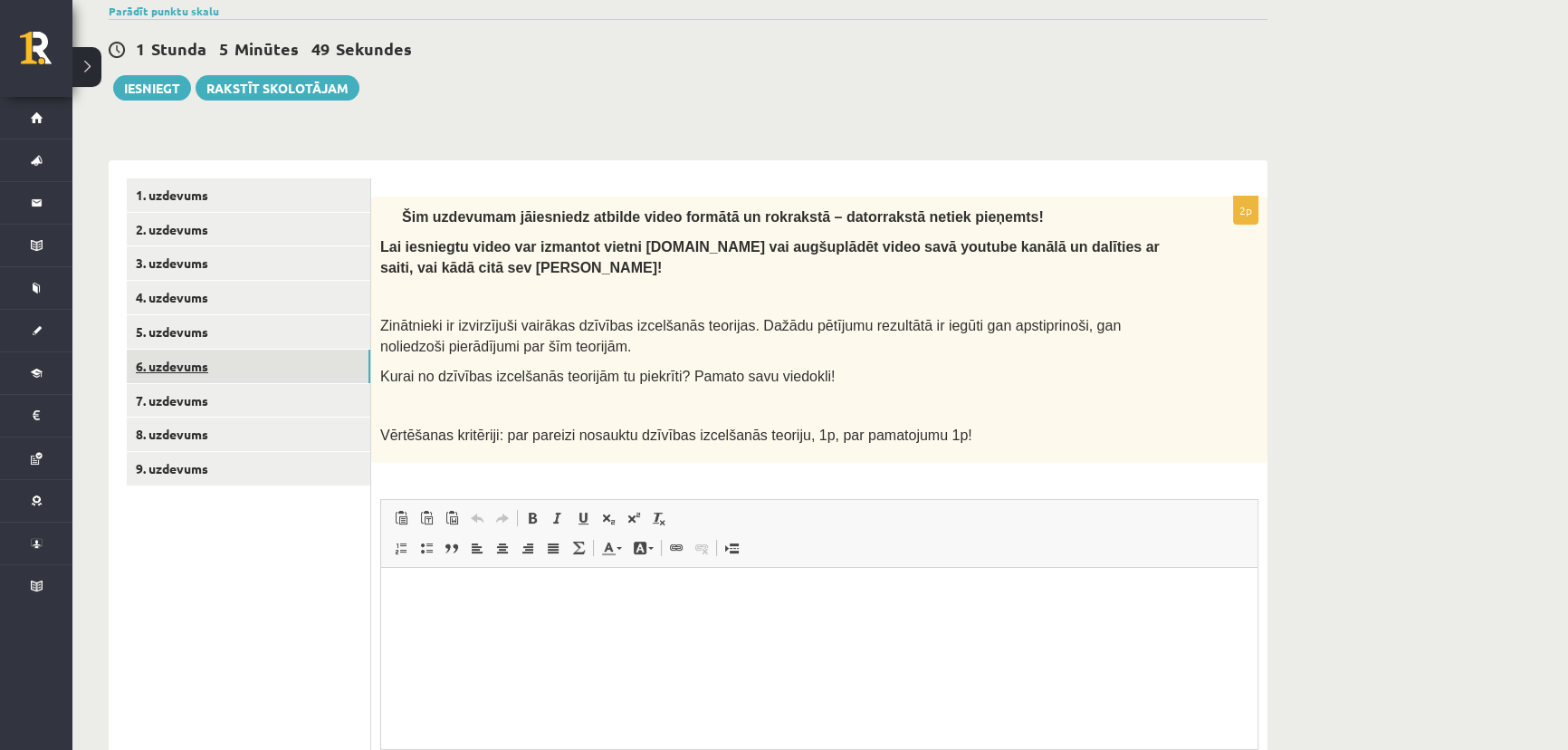
scroll to position [0, 0]
click at [185, 326] on link "5. uzdevums" at bounding box center [248, 332] width 244 height 33
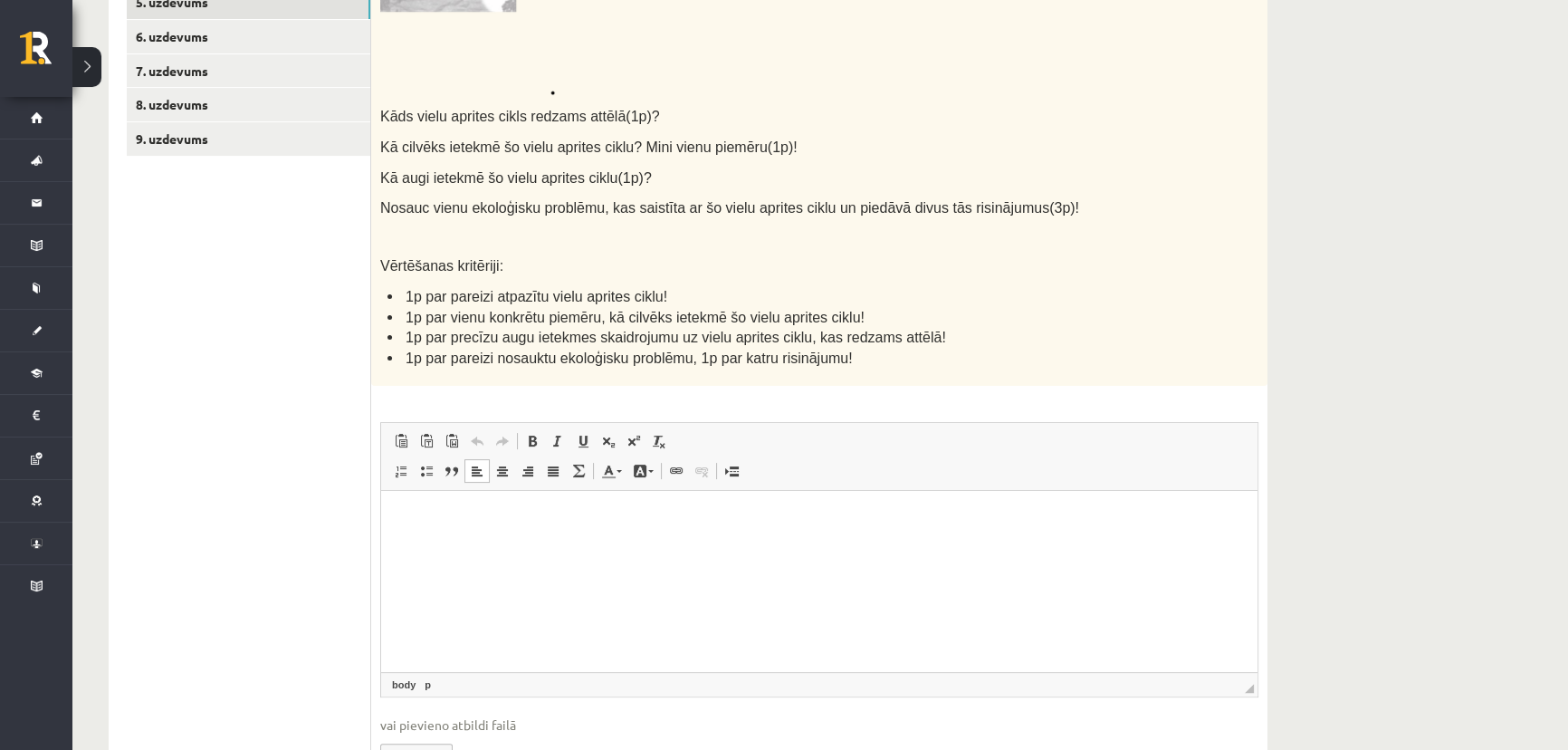
click at [463, 546] on html at bounding box center [819, 518] width 876 height 55
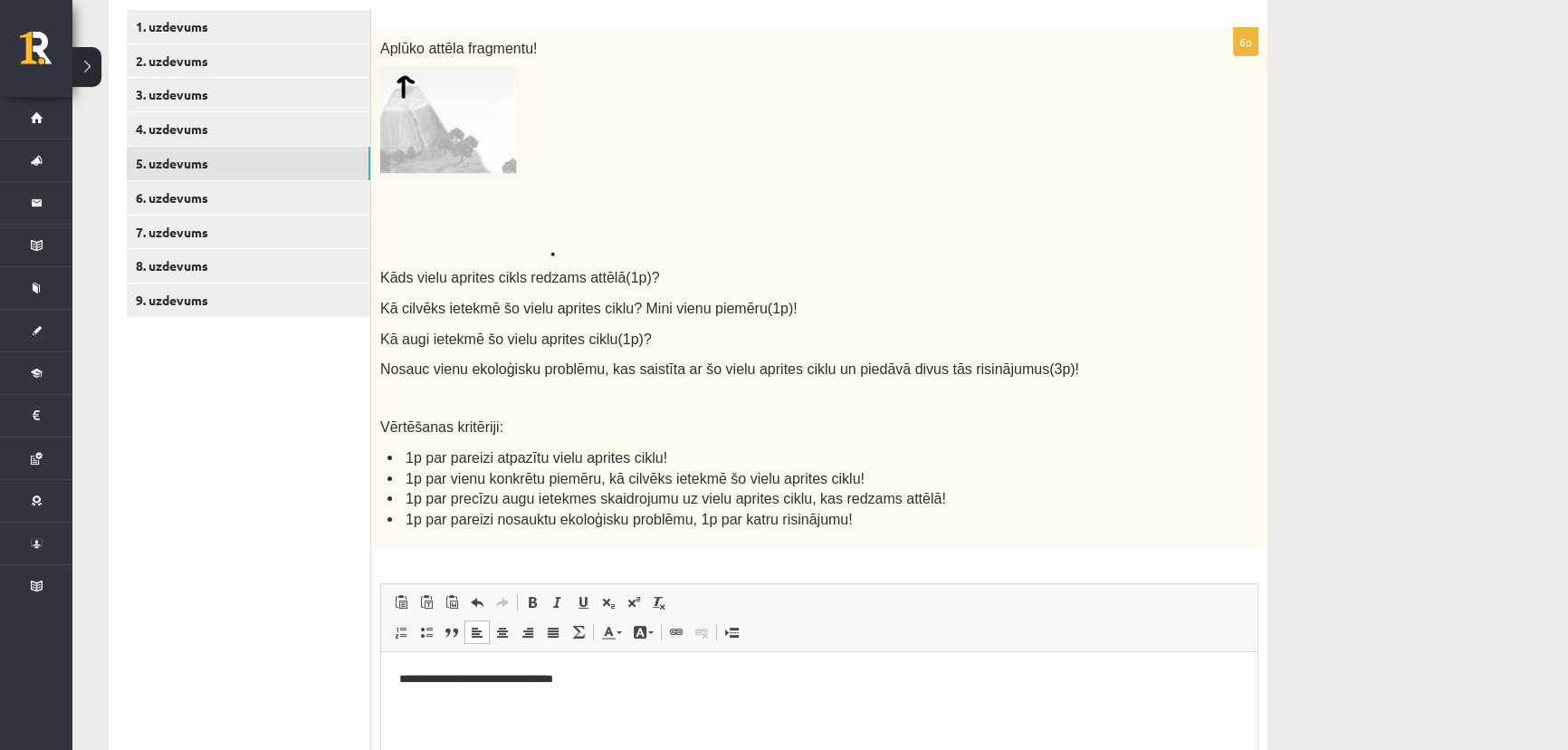
scroll to position [355, 0]
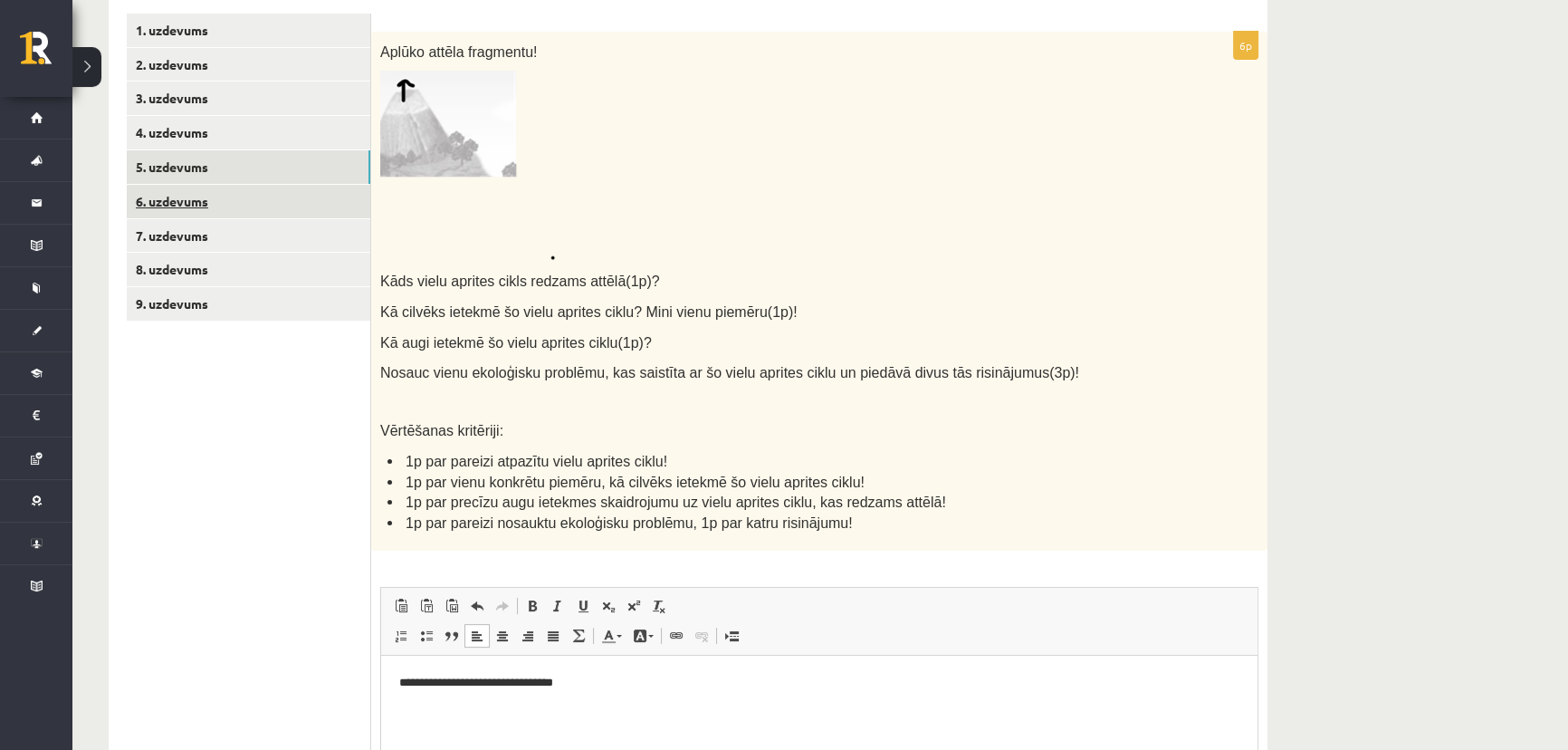
click at [207, 205] on link "6. uzdevums" at bounding box center [248, 201] width 244 height 33
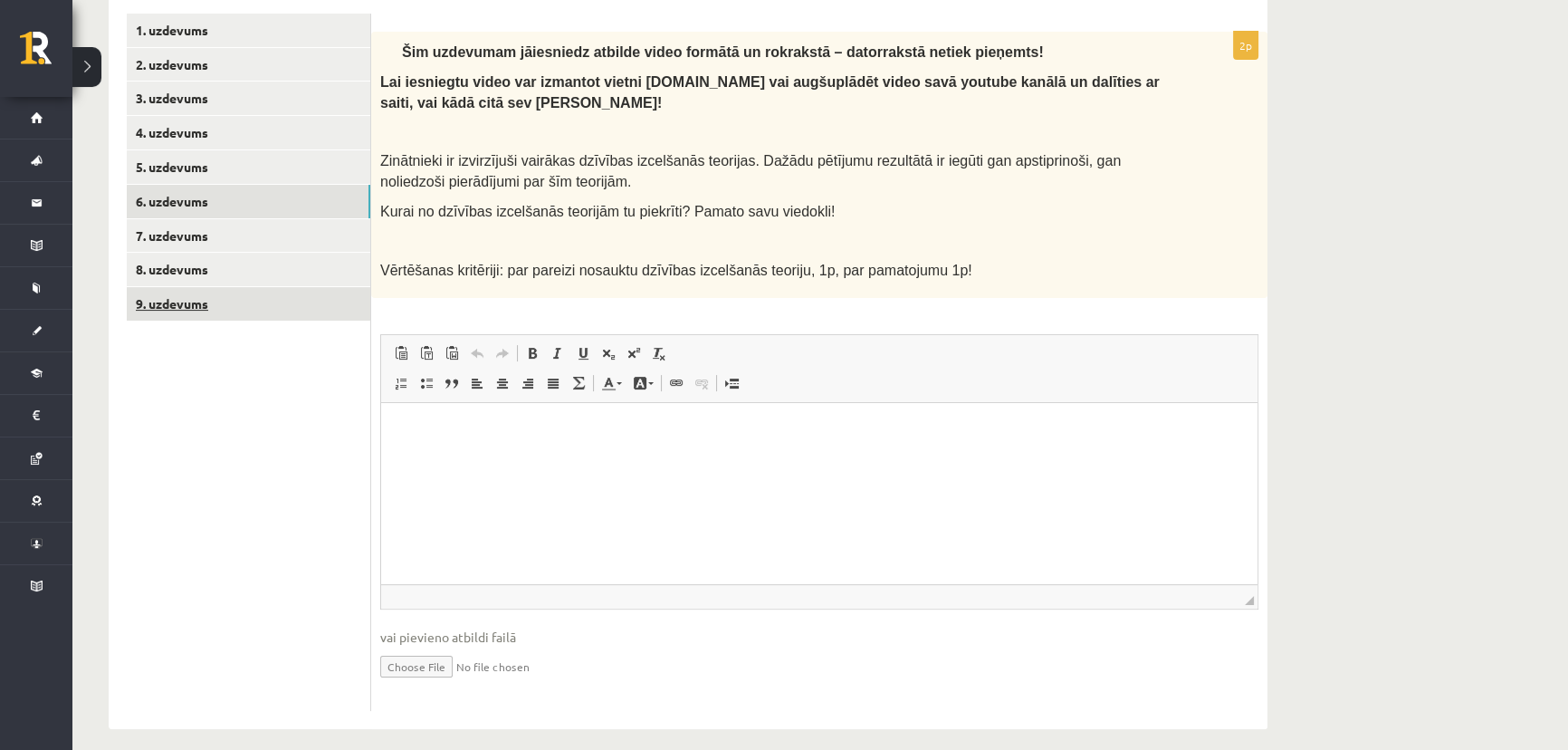
scroll to position [0, 0]
click at [200, 161] on link "5. uzdevums" at bounding box center [248, 167] width 244 height 33
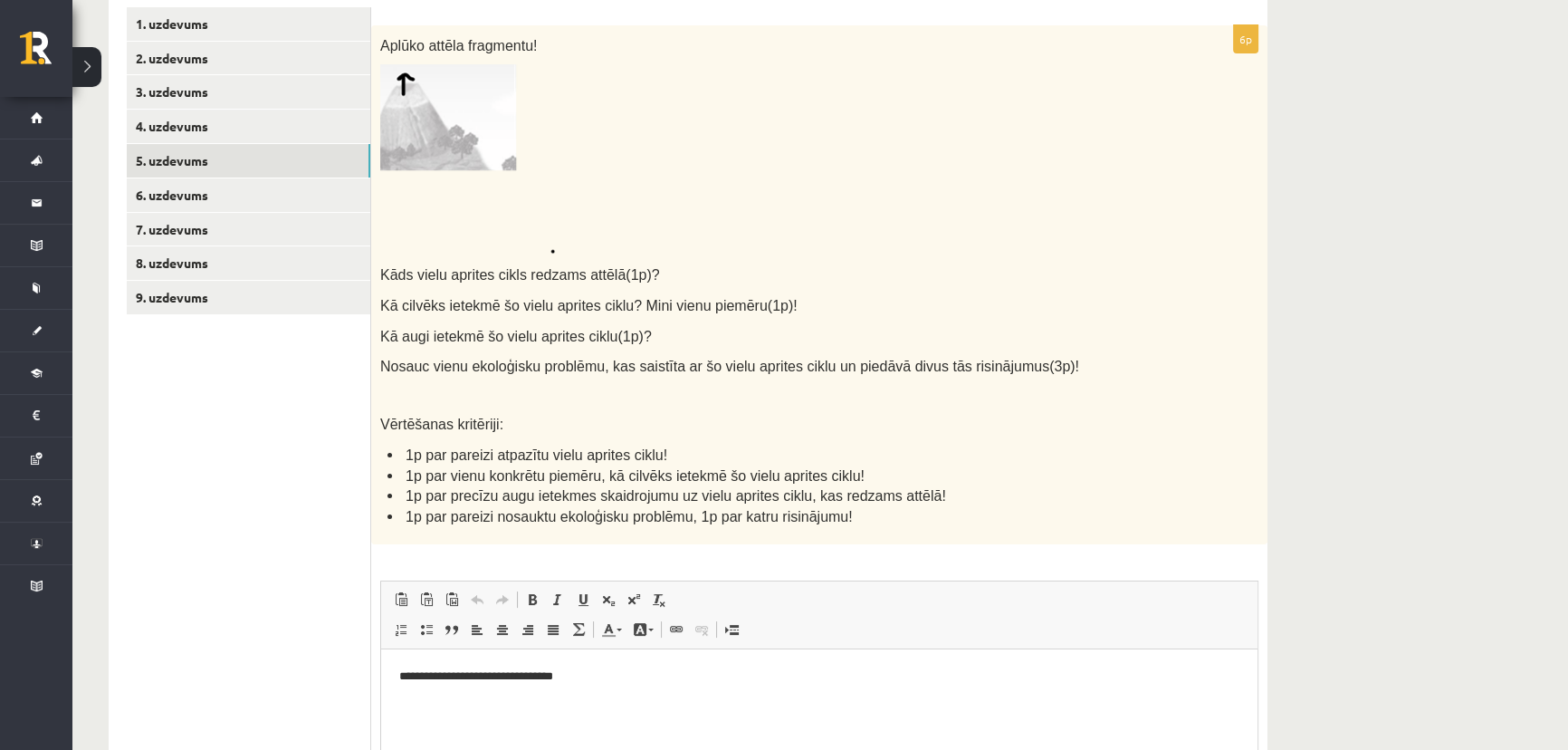
scroll to position [355, 0]
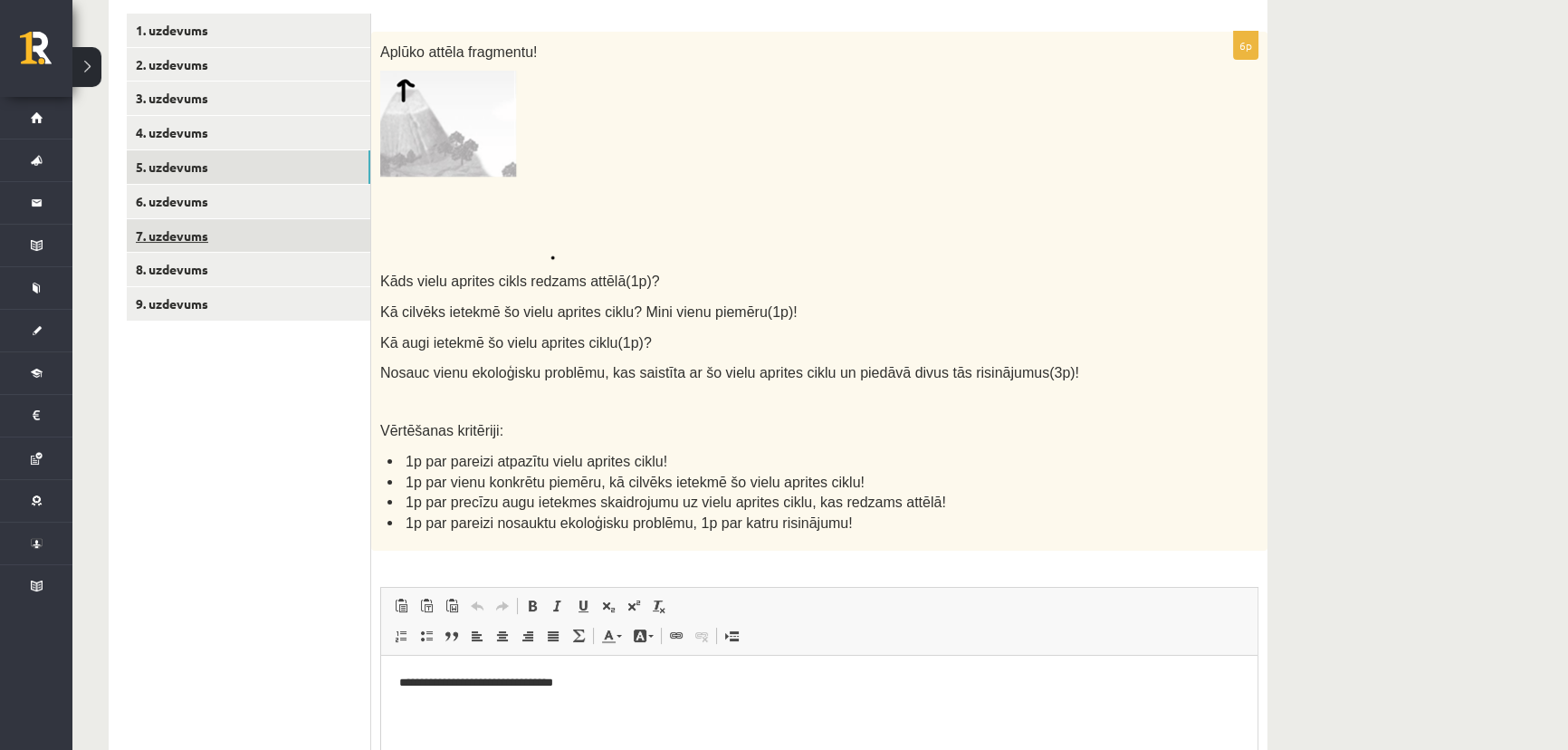
click at [168, 230] on link "7. uzdevums" at bounding box center [248, 235] width 244 height 33
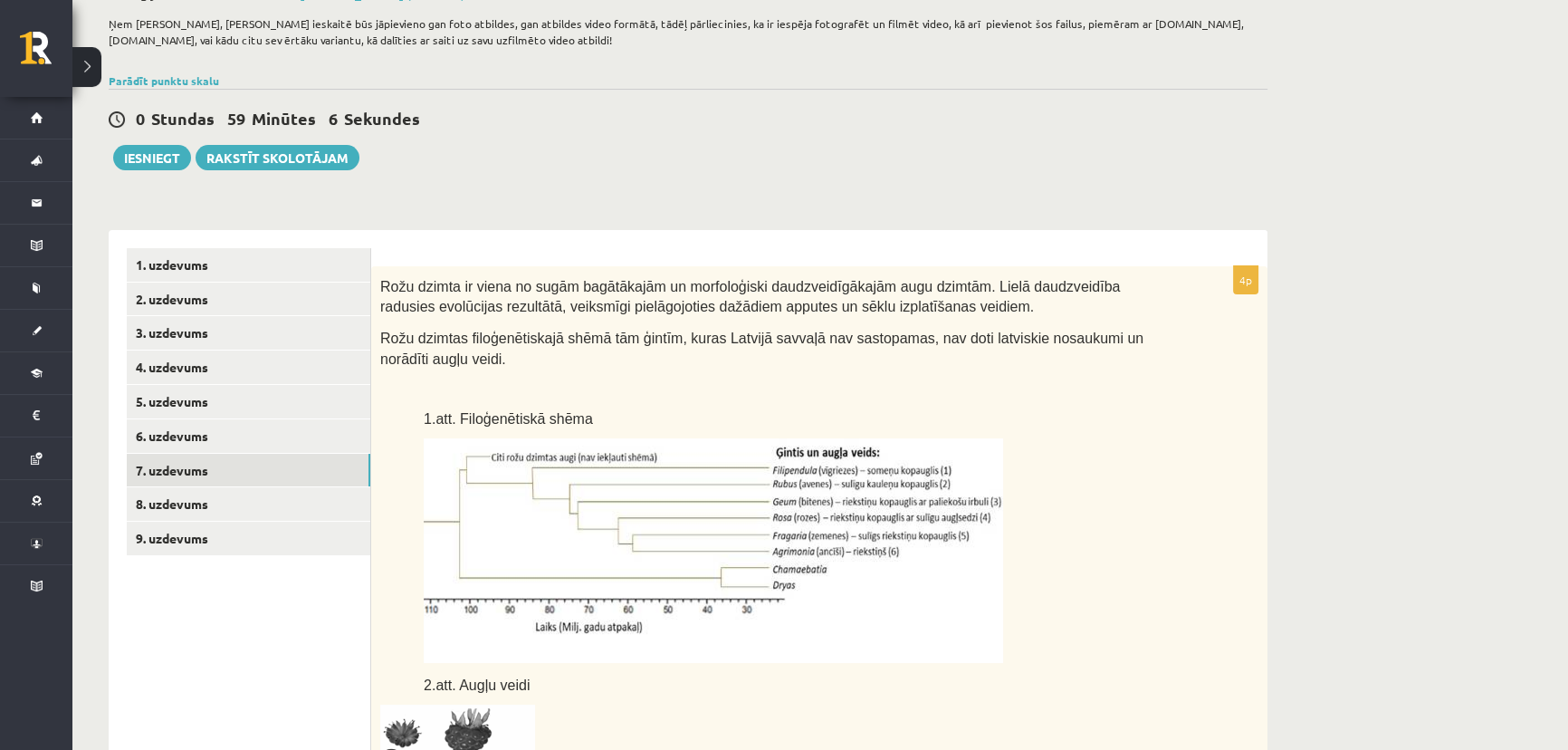
scroll to position [109, 0]
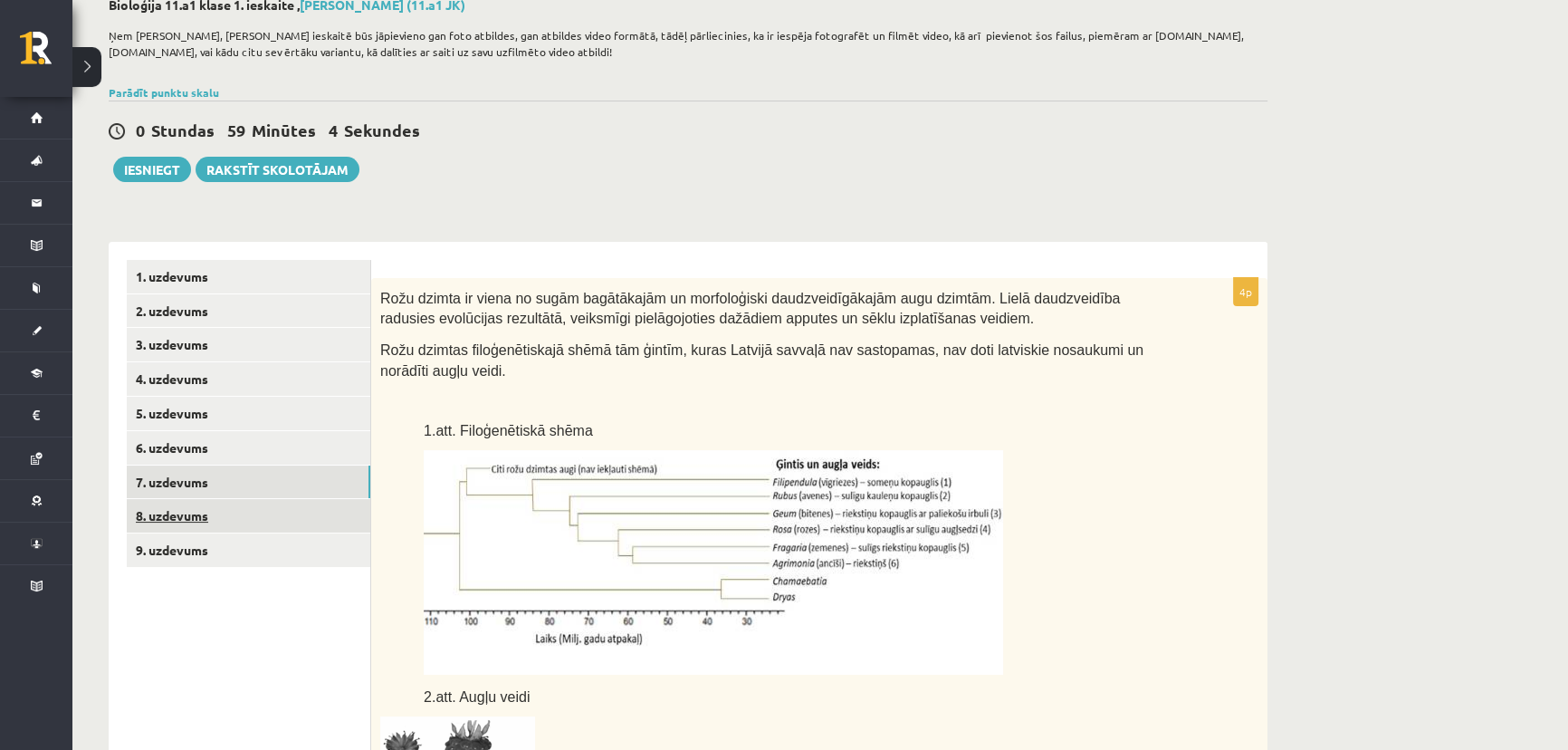
click at [190, 518] on link "8. uzdevums" at bounding box center [248, 516] width 244 height 33
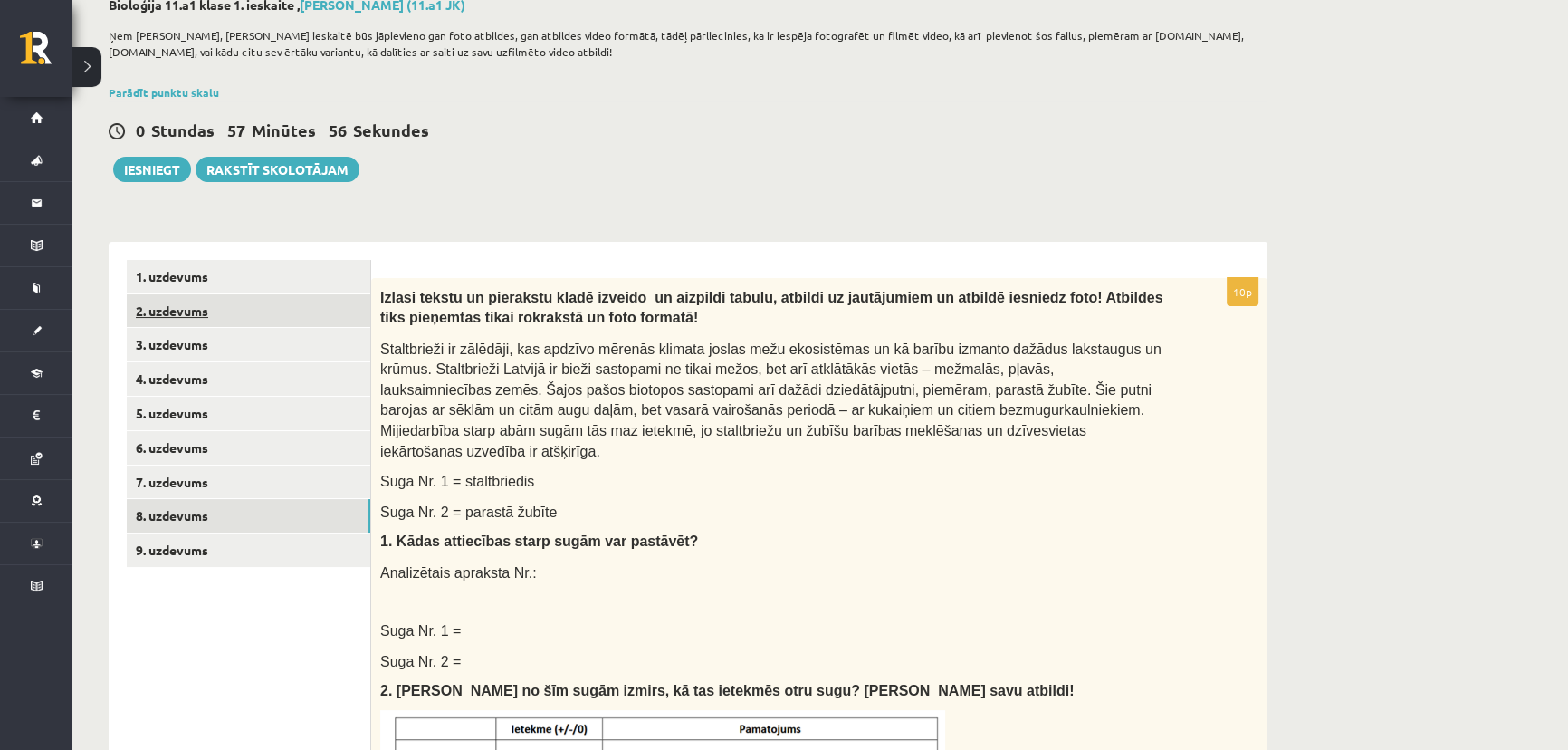
click at [218, 320] on link "2. uzdevums" at bounding box center [248, 311] width 244 height 33
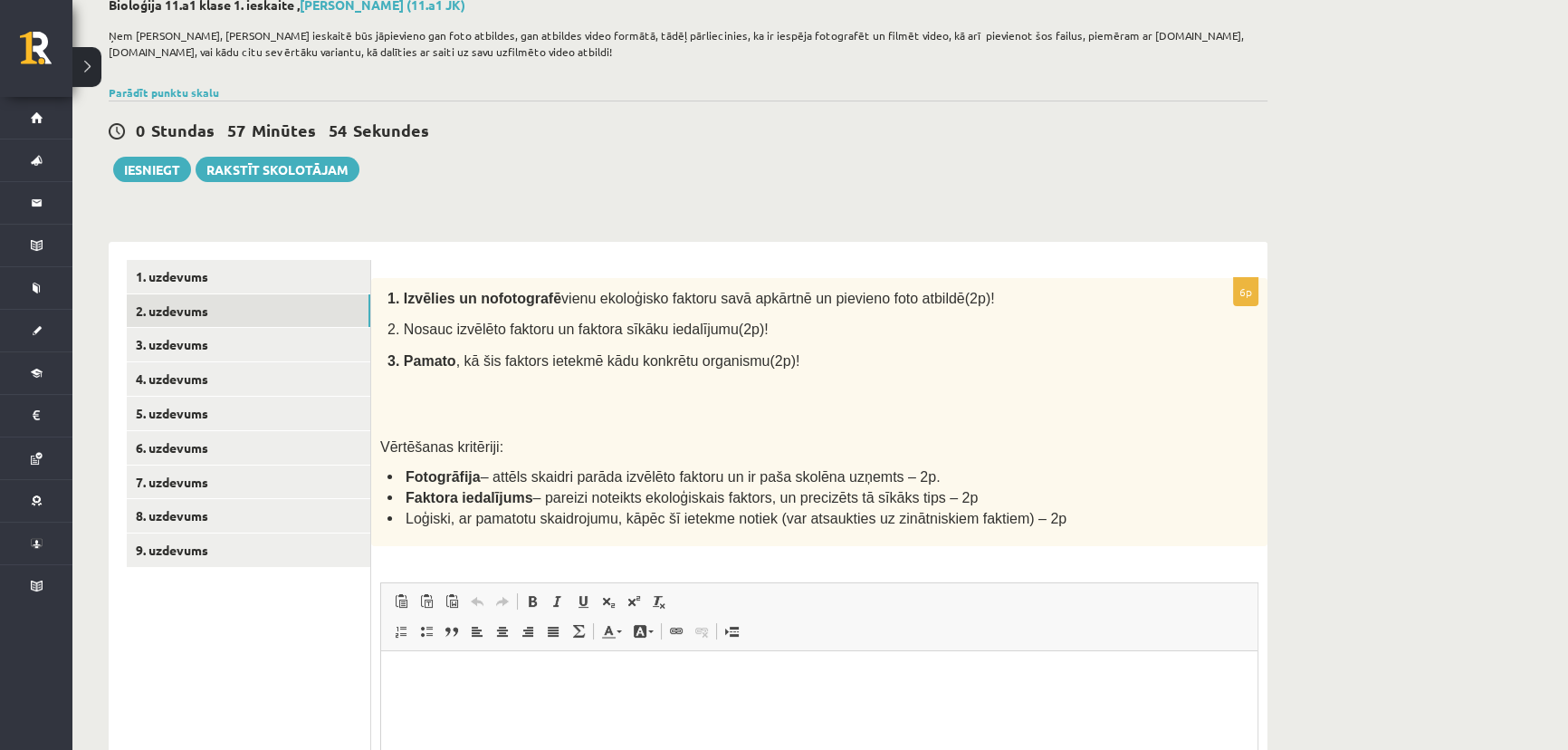
scroll to position [0, 0]
click at [217, 340] on link "3. uzdevums" at bounding box center [248, 344] width 244 height 33
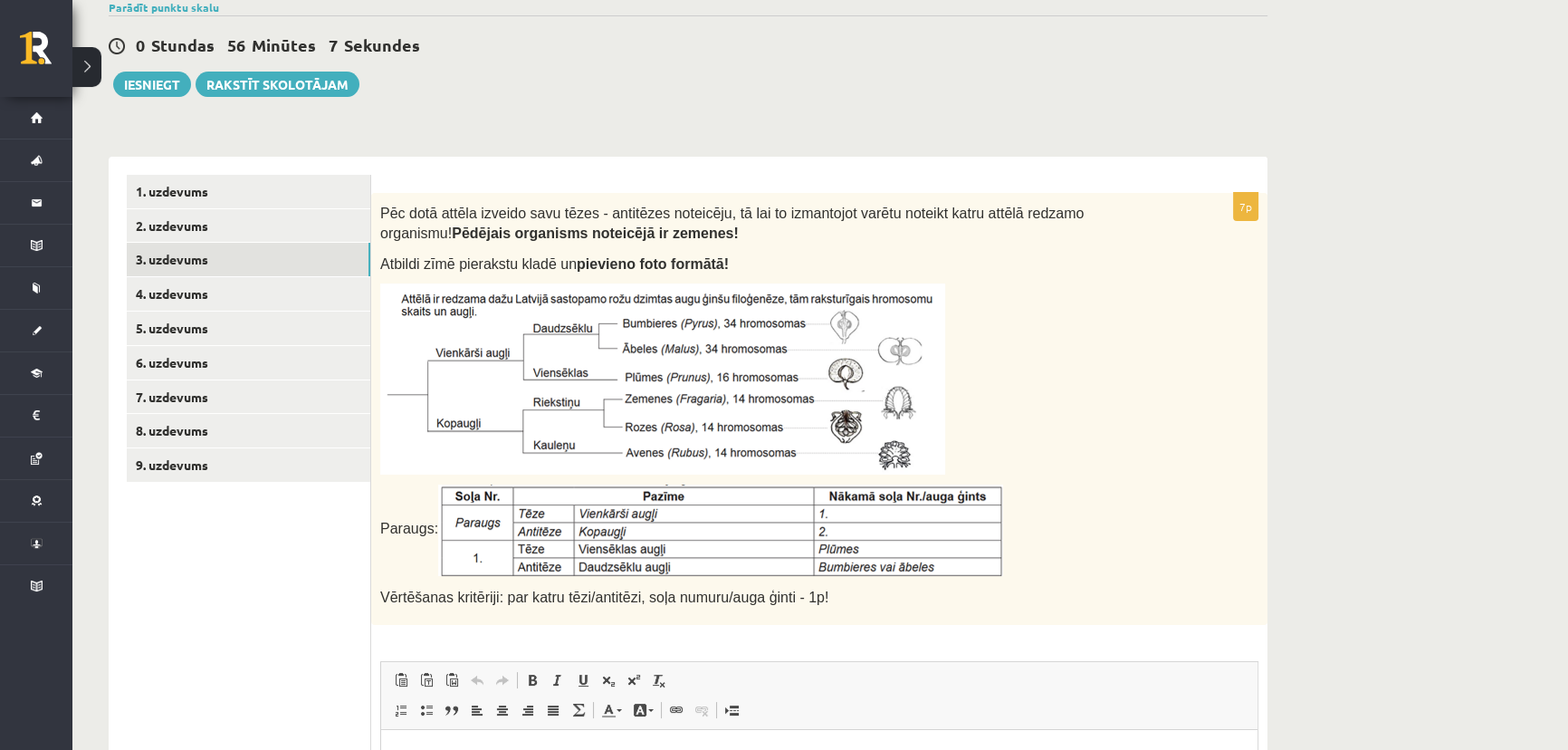
scroll to position [190, 0]
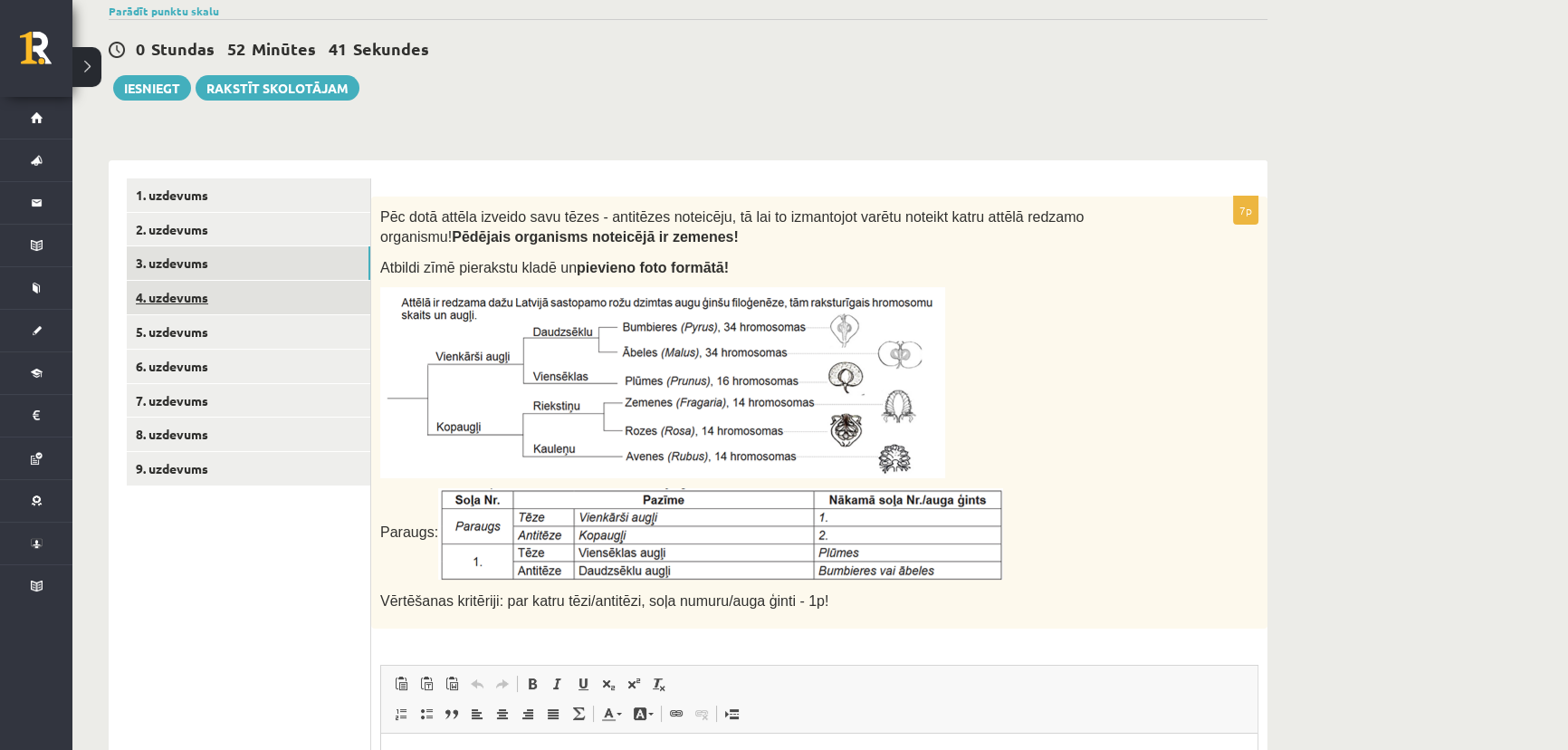
click at [168, 298] on link "4. uzdevums" at bounding box center [248, 297] width 244 height 33
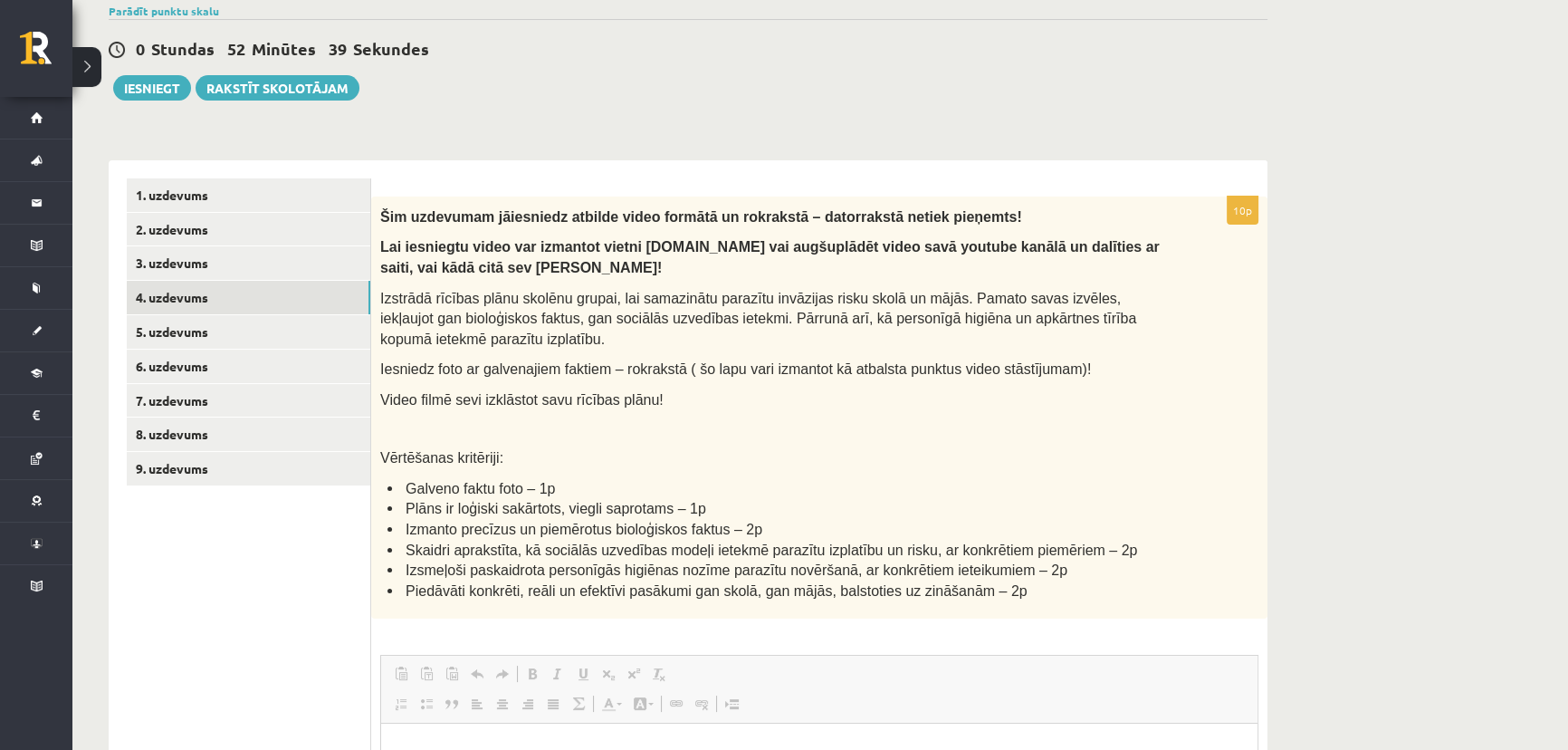
scroll to position [0, 0]
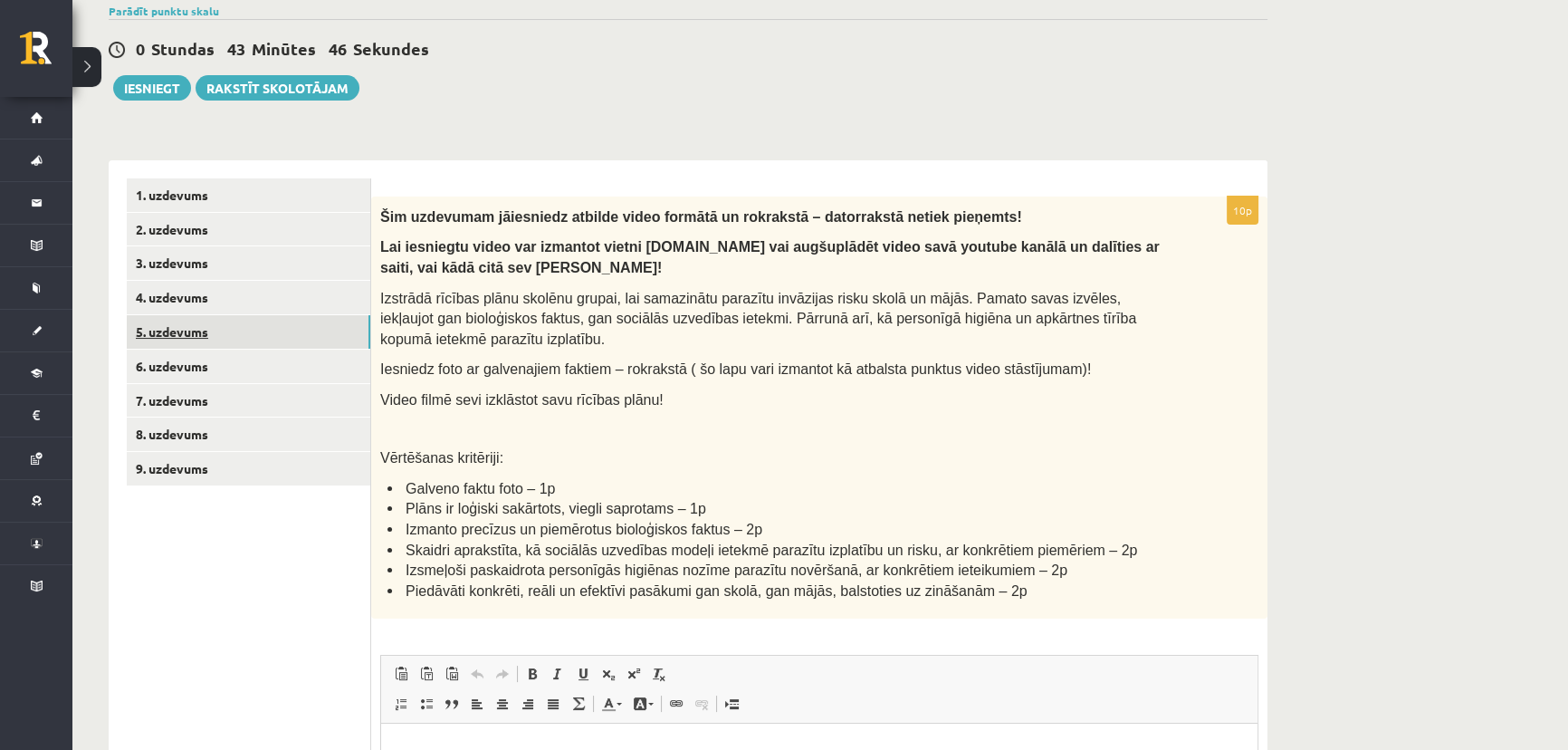
click at [198, 331] on link "5. uzdevums" at bounding box center [248, 332] width 244 height 33
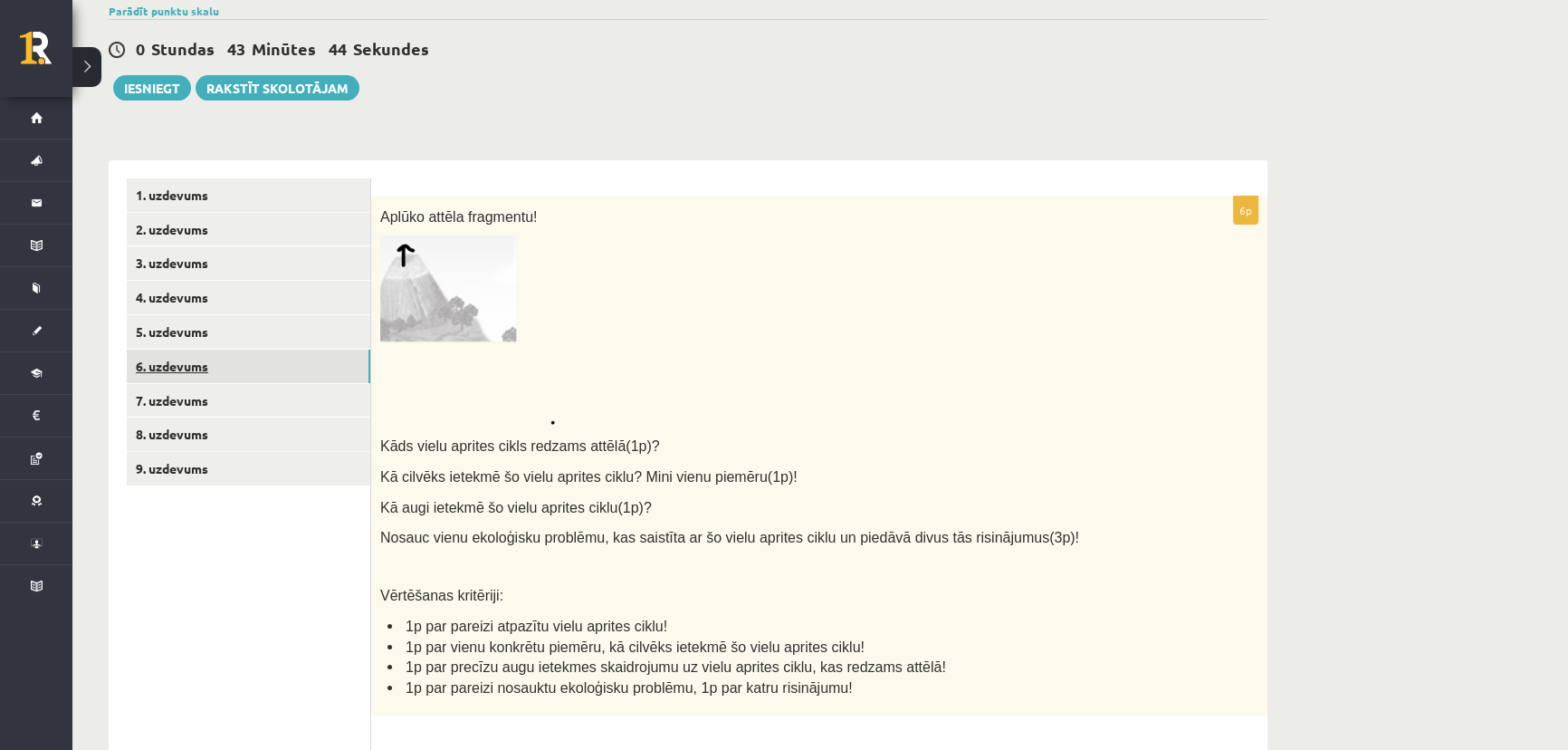
click at [182, 366] on link "6. uzdevums" at bounding box center [248, 366] width 244 height 33
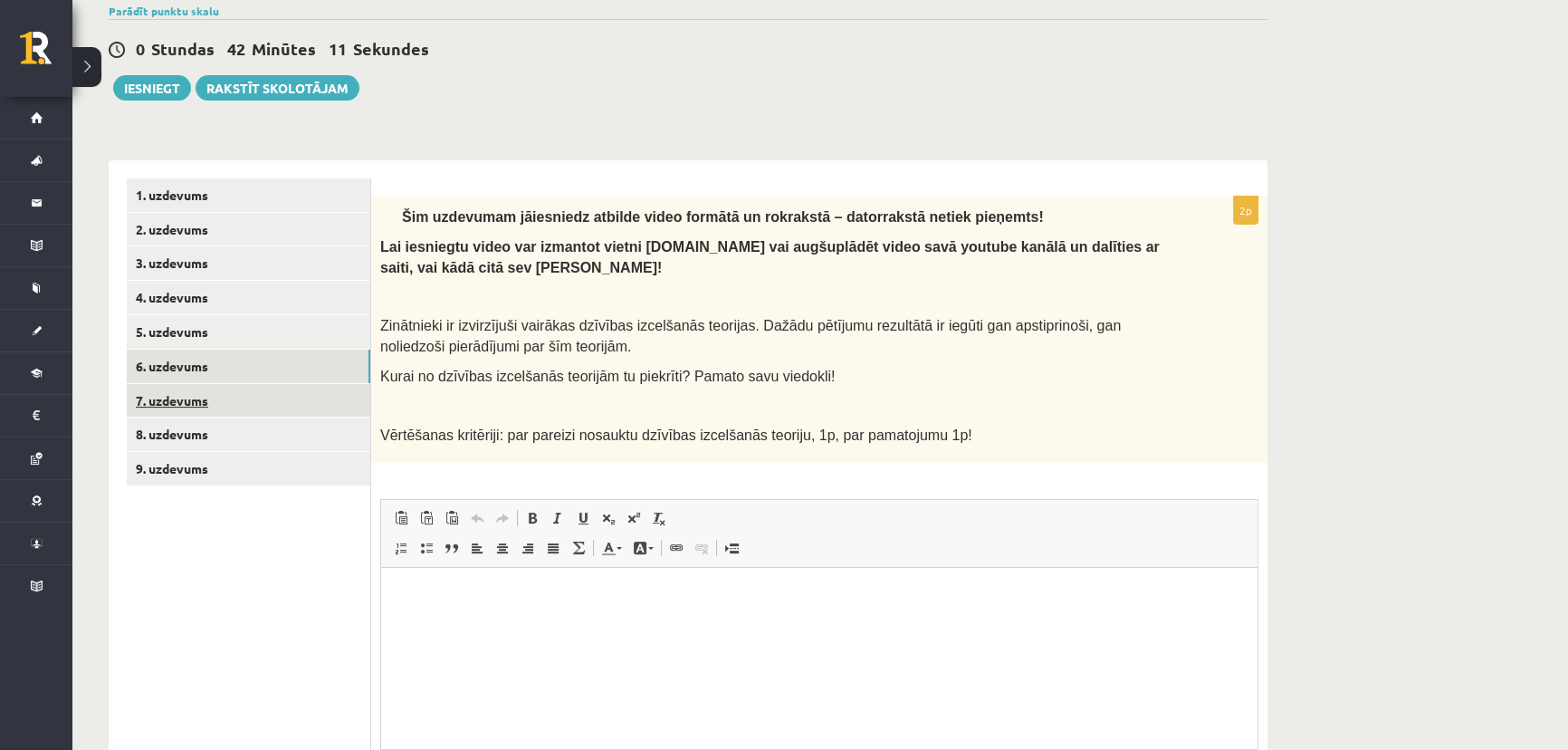
click at [181, 404] on link "7. uzdevums" at bounding box center [248, 400] width 244 height 33
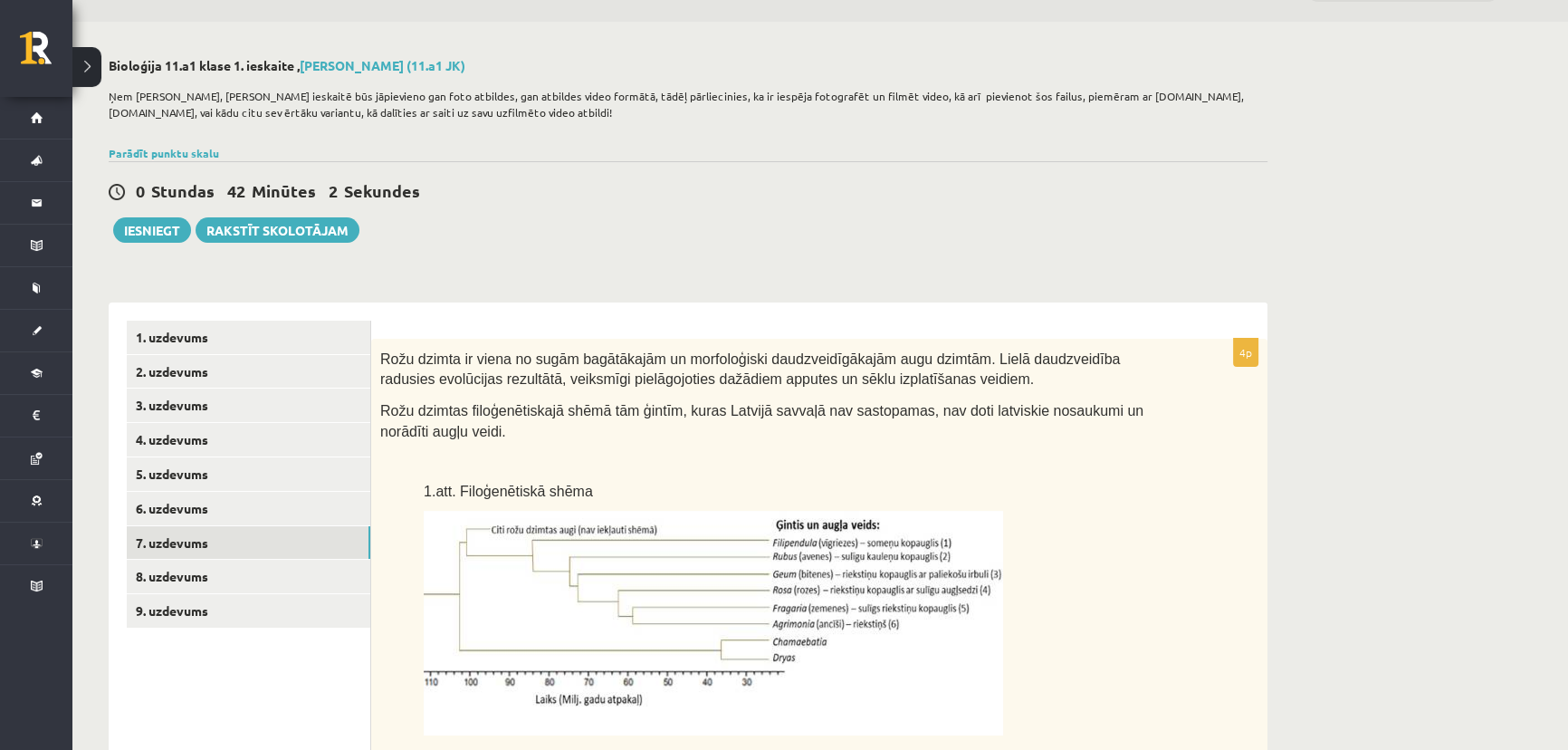
scroll to position [24, 0]
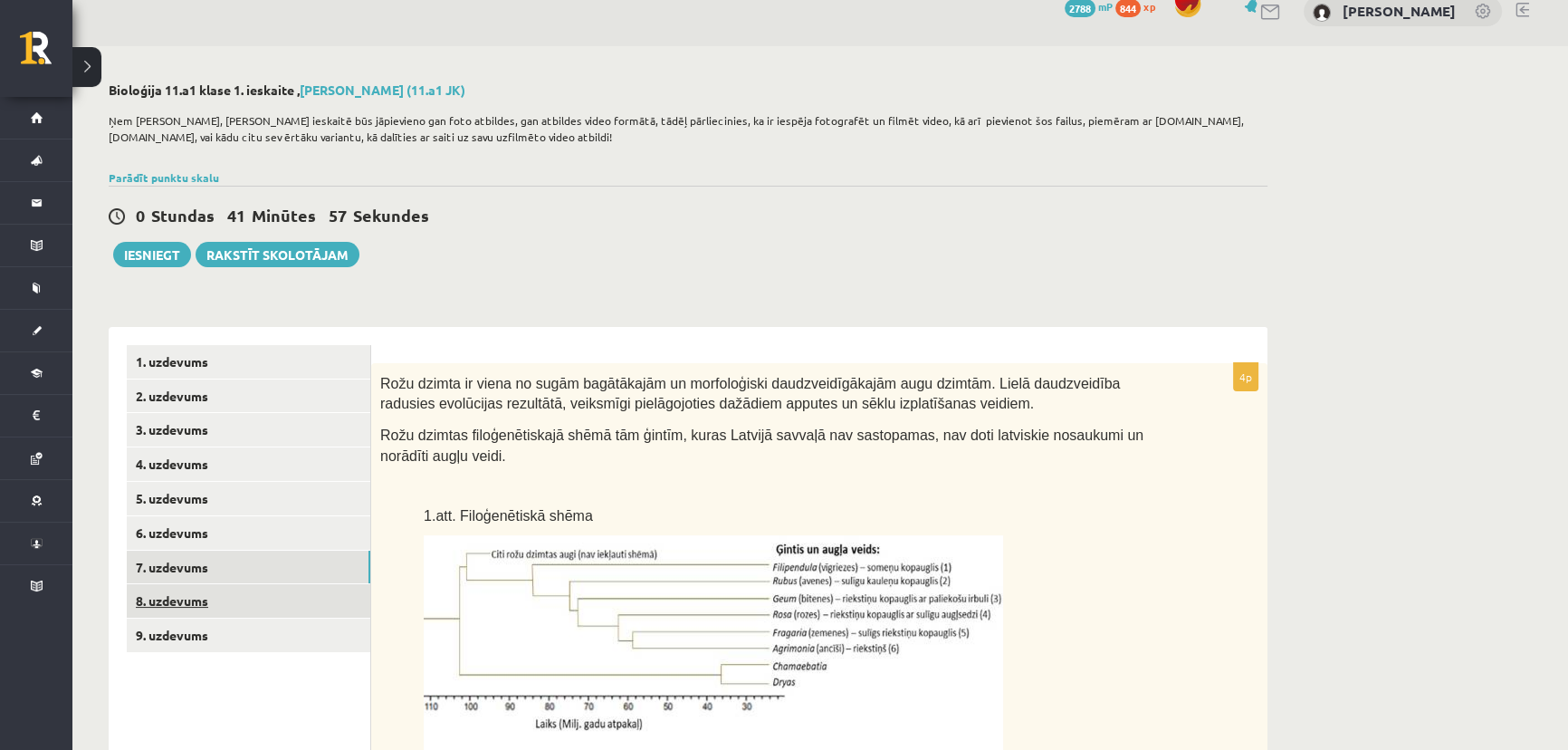
click at [216, 601] on link "8. uzdevums" at bounding box center [248, 601] width 244 height 33
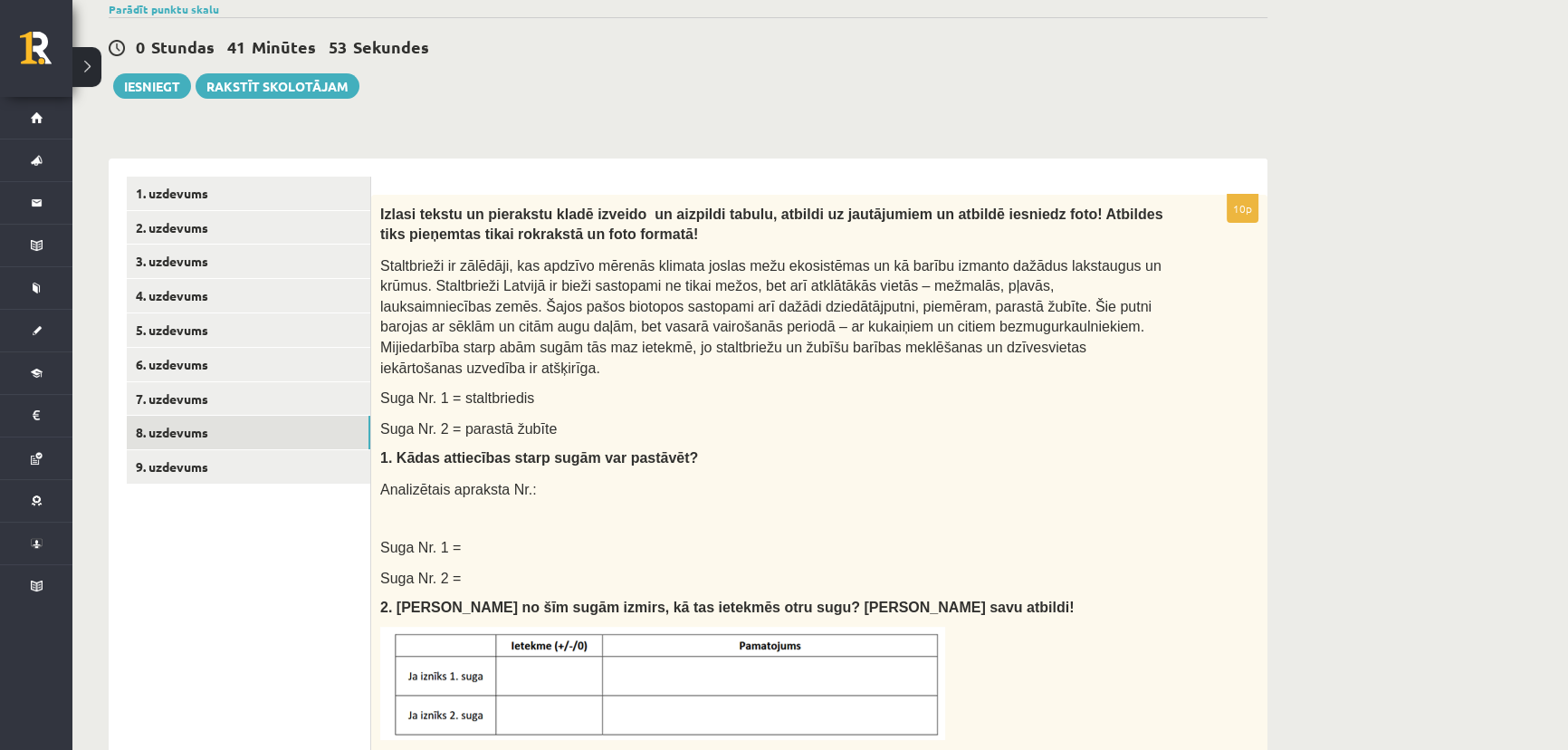
scroll to position [188, 0]
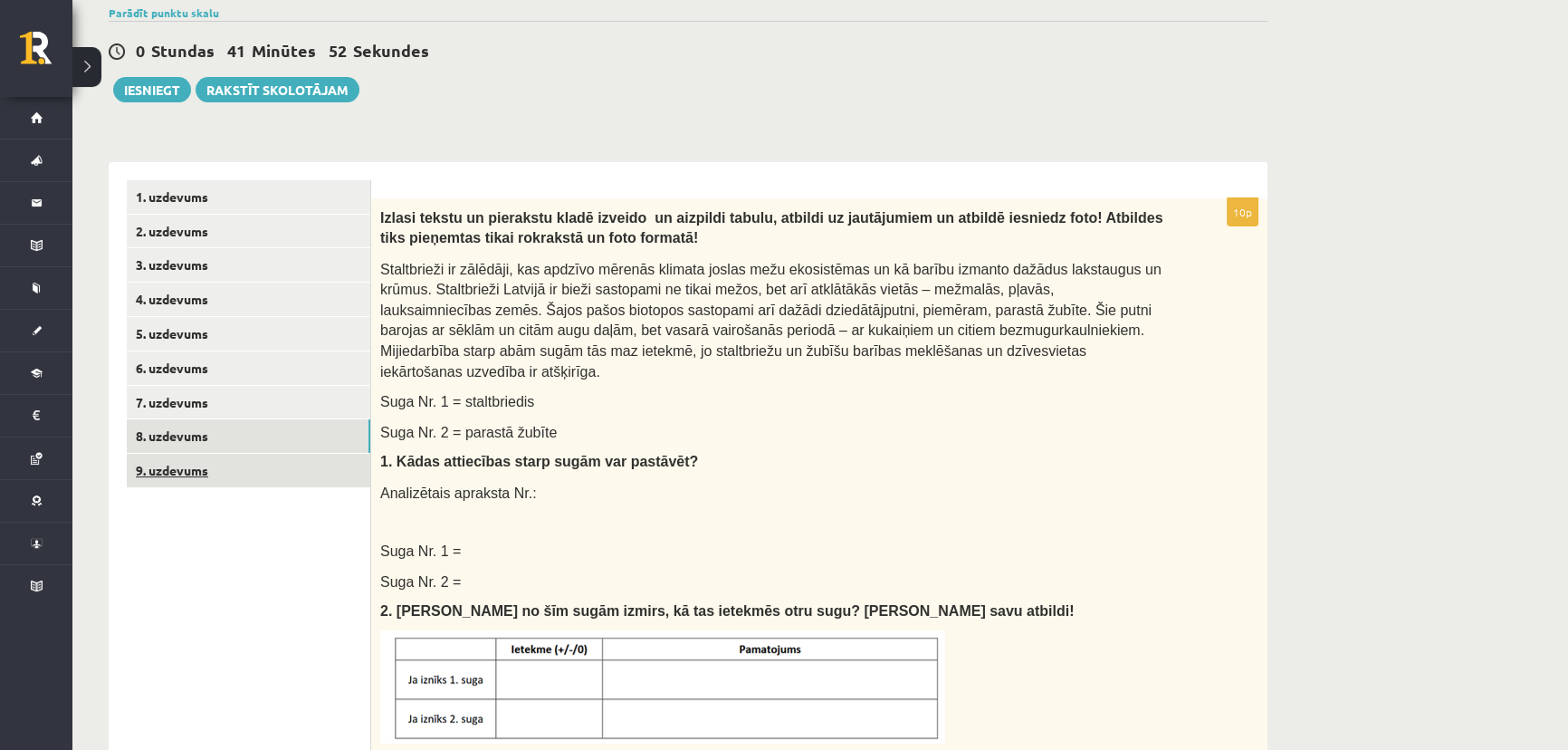
click at [198, 475] on link "9. uzdevums" at bounding box center [248, 470] width 244 height 33
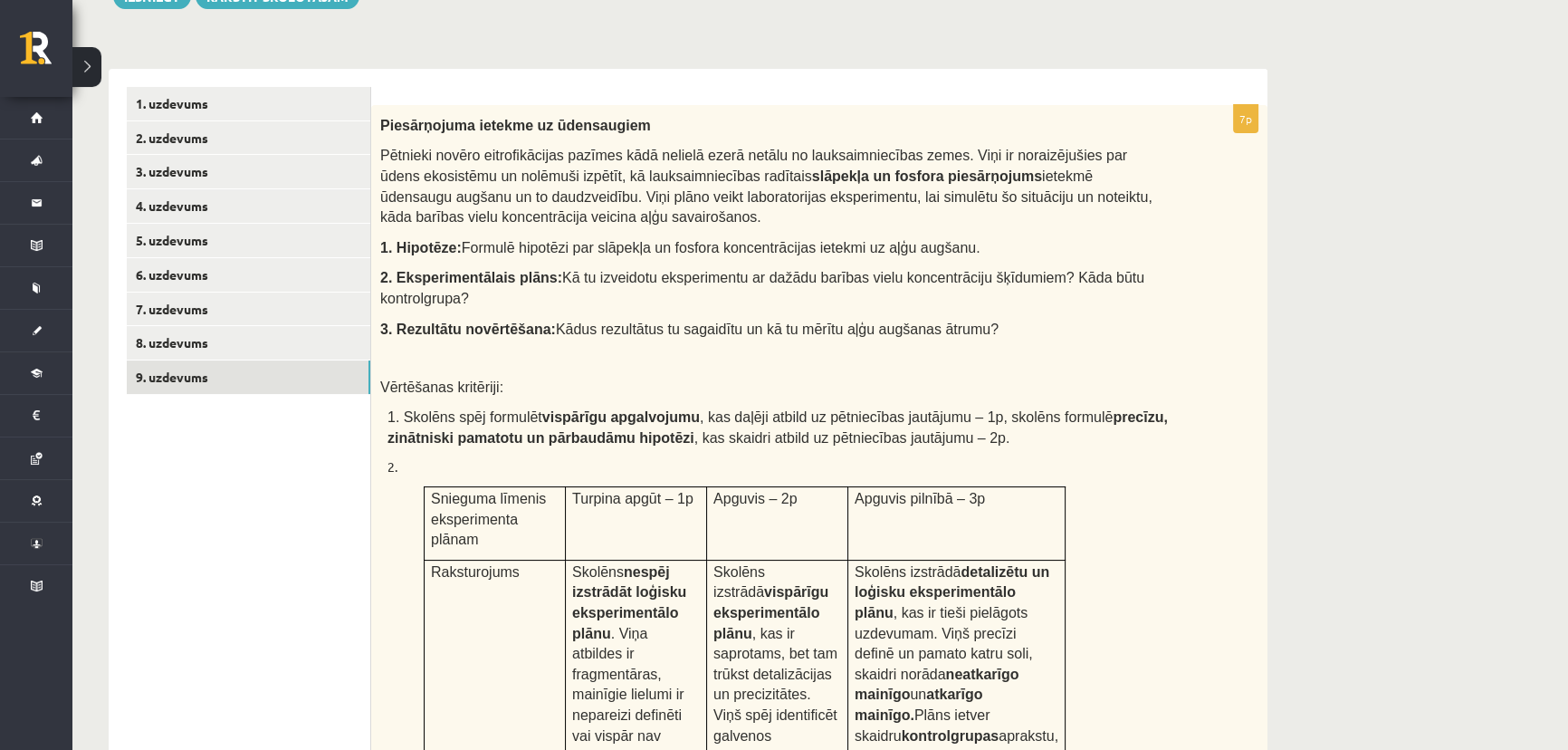
scroll to position [272, 0]
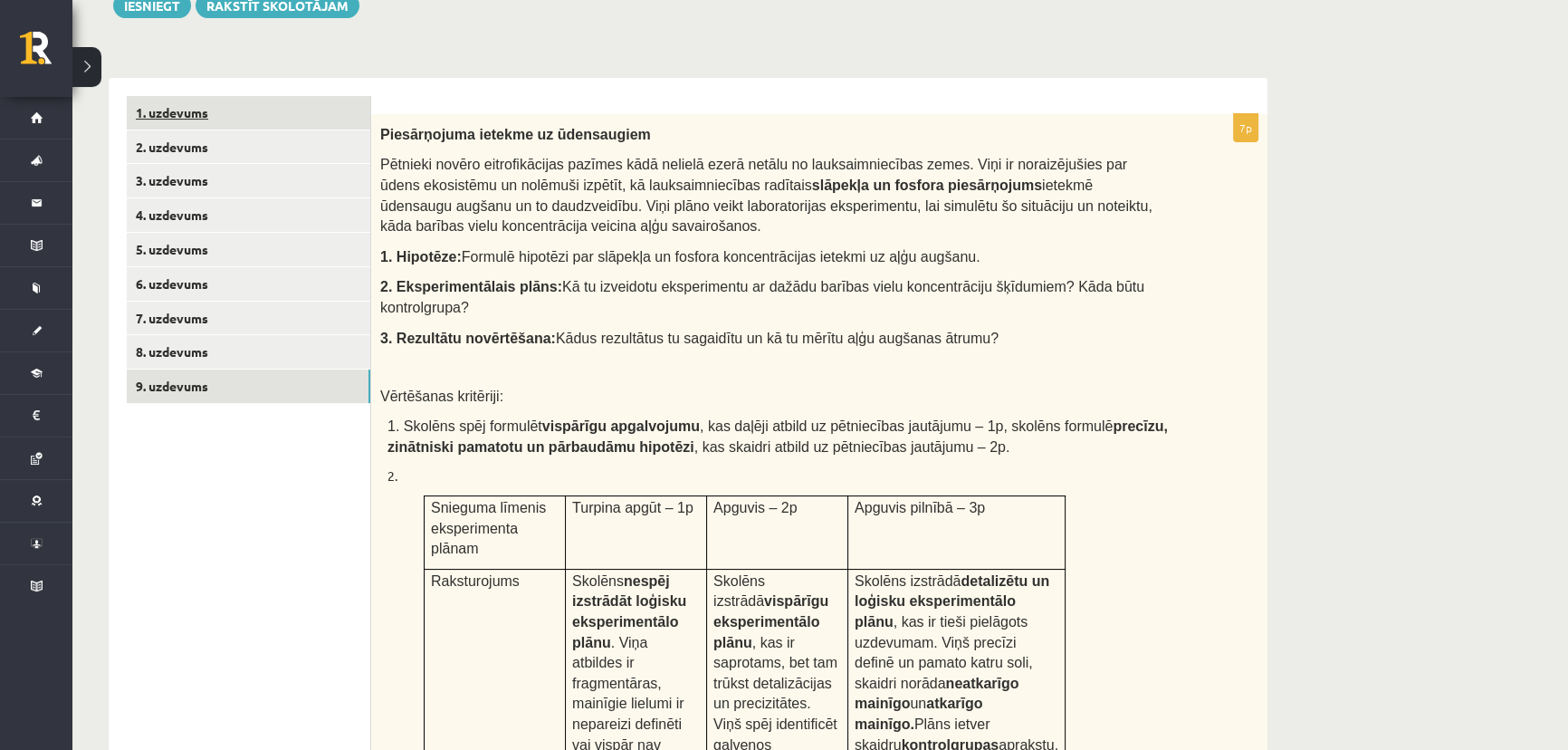
click at [172, 115] on link "1. uzdevums" at bounding box center [248, 113] width 244 height 33
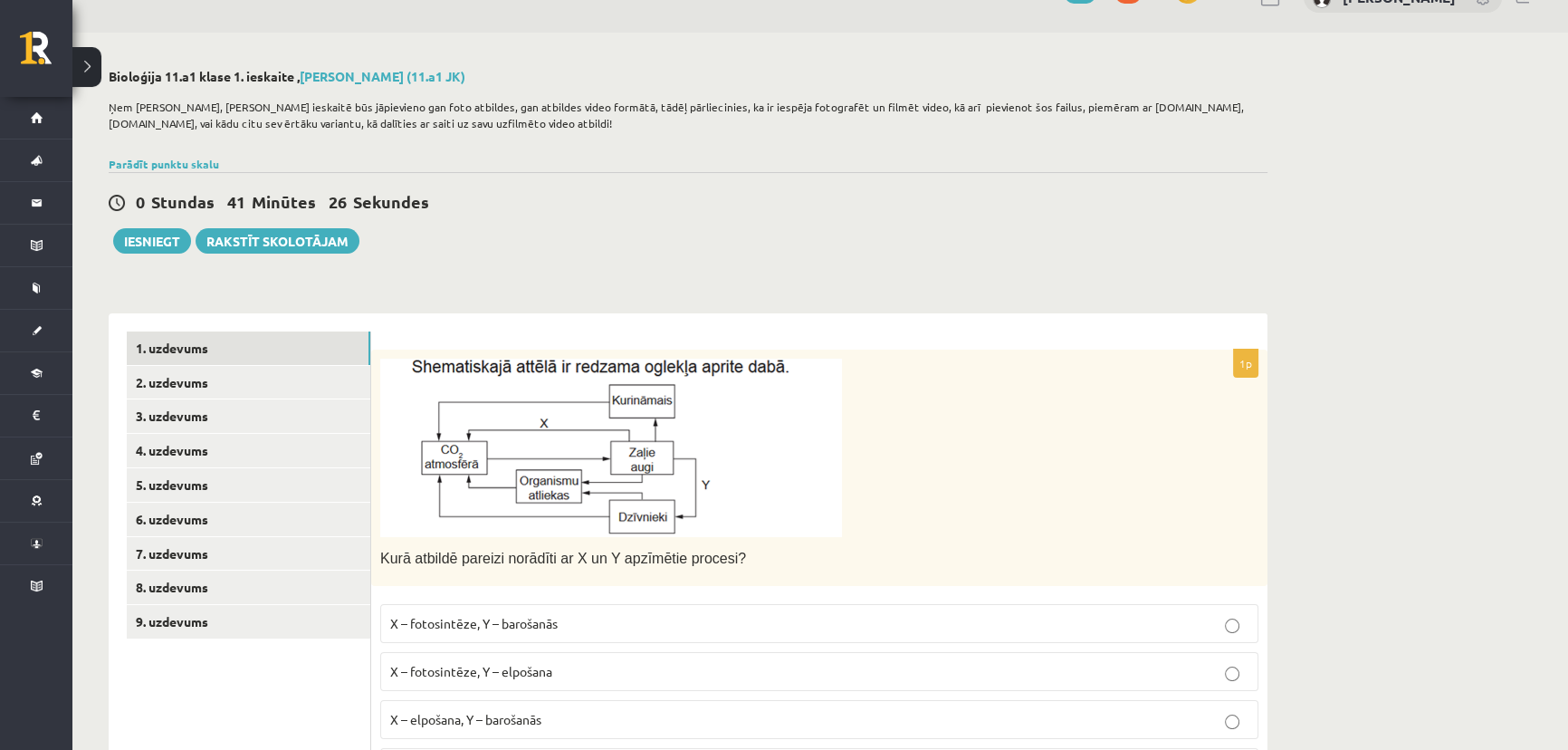
scroll to position [0, 0]
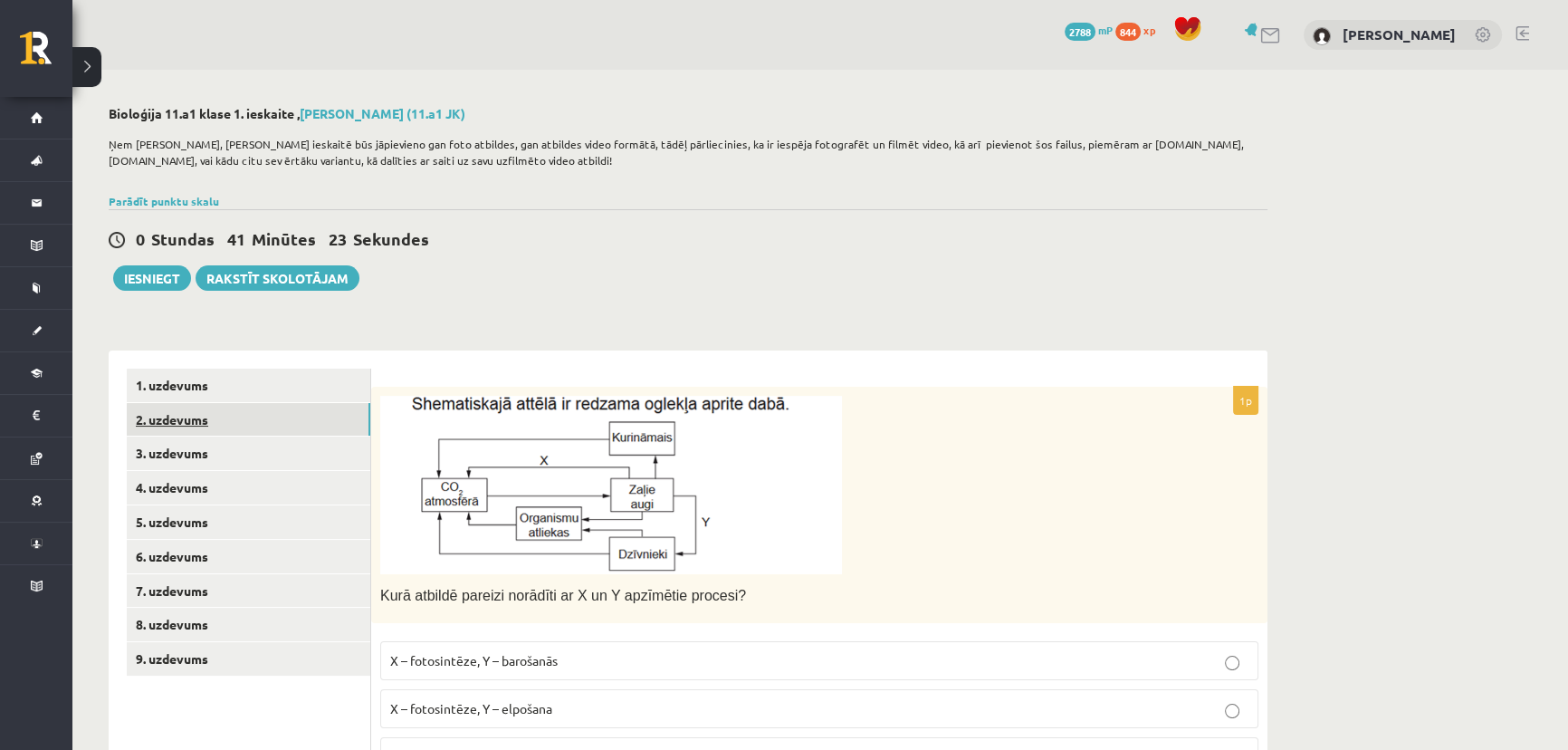
click at [172, 424] on link "2. uzdevums" at bounding box center [248, 420] width 244 height 33
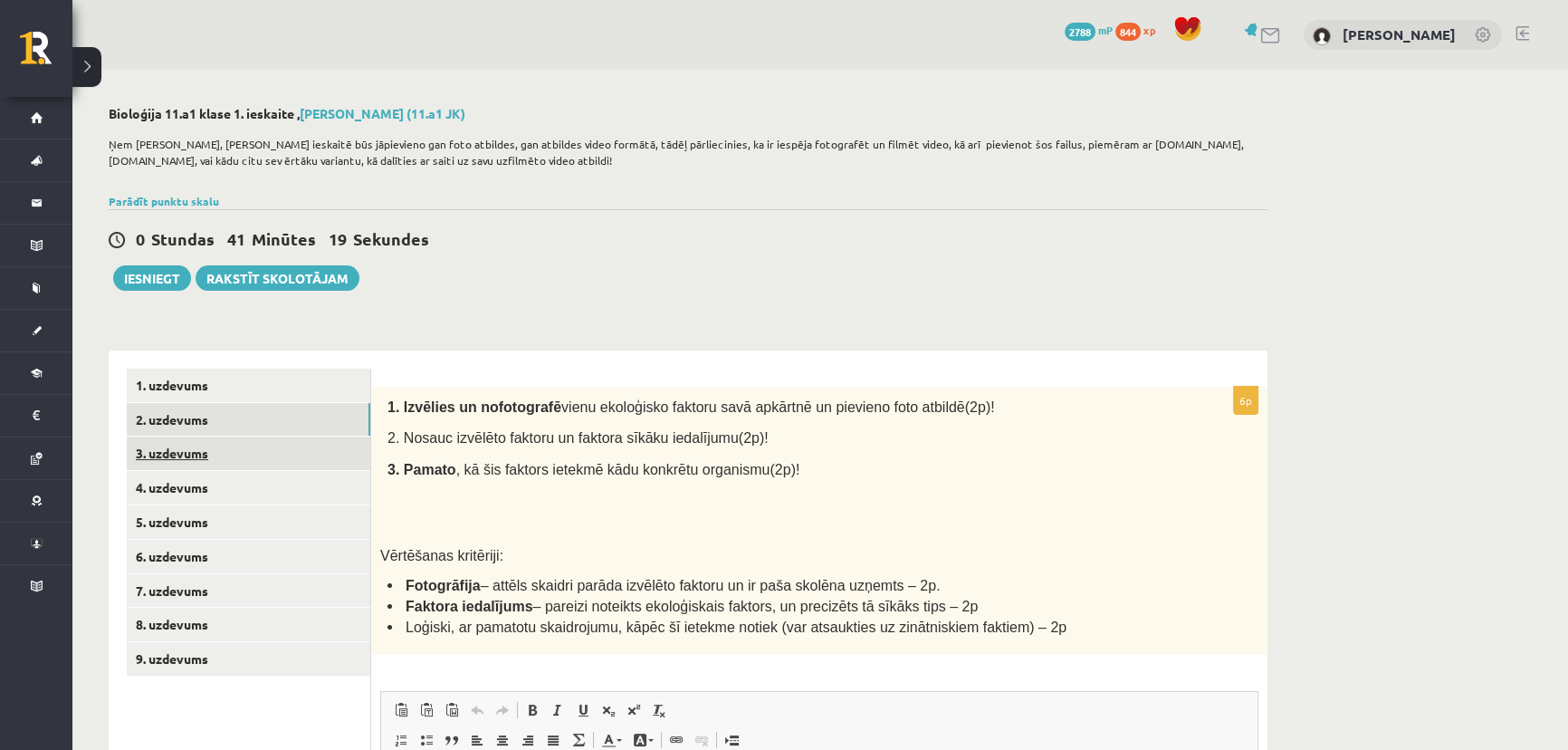
click at [170, 444] on link "3. uzdevums" at bounding box center [248, 453] width 244 height 33
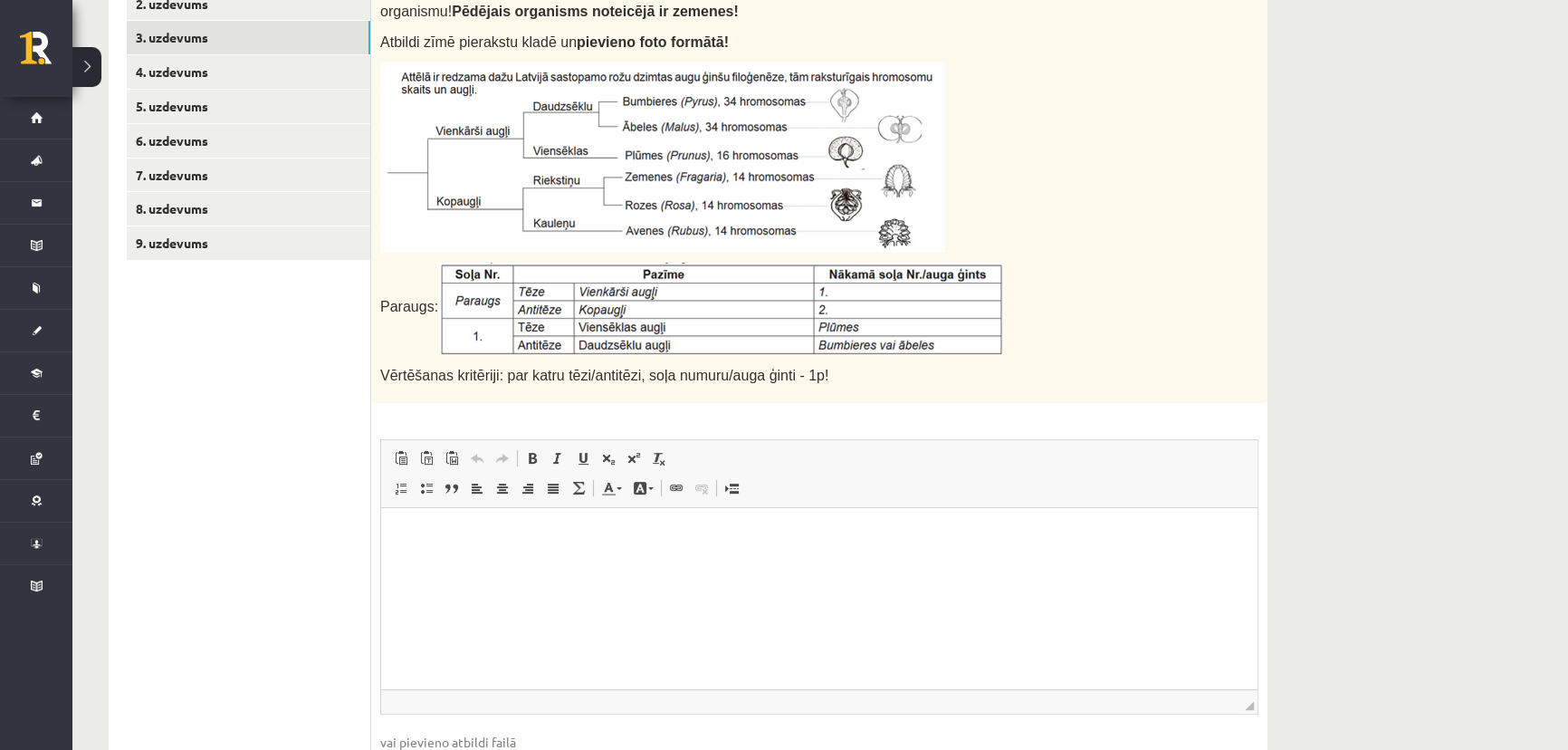
scroll to position [289, 0]
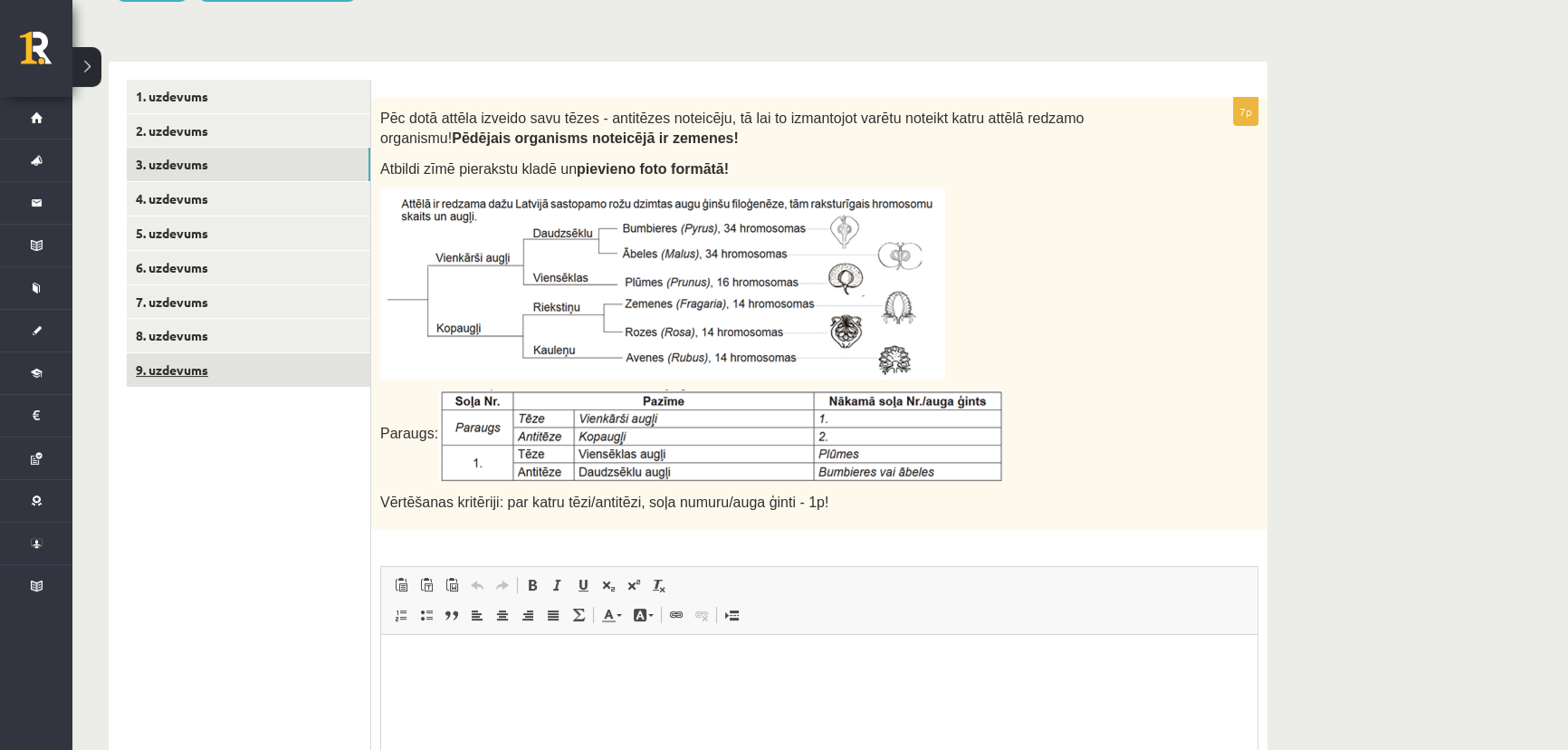
click at [181, 367] on link "9. uzdevums" at bounding box center [248, 370] width 244 height 33
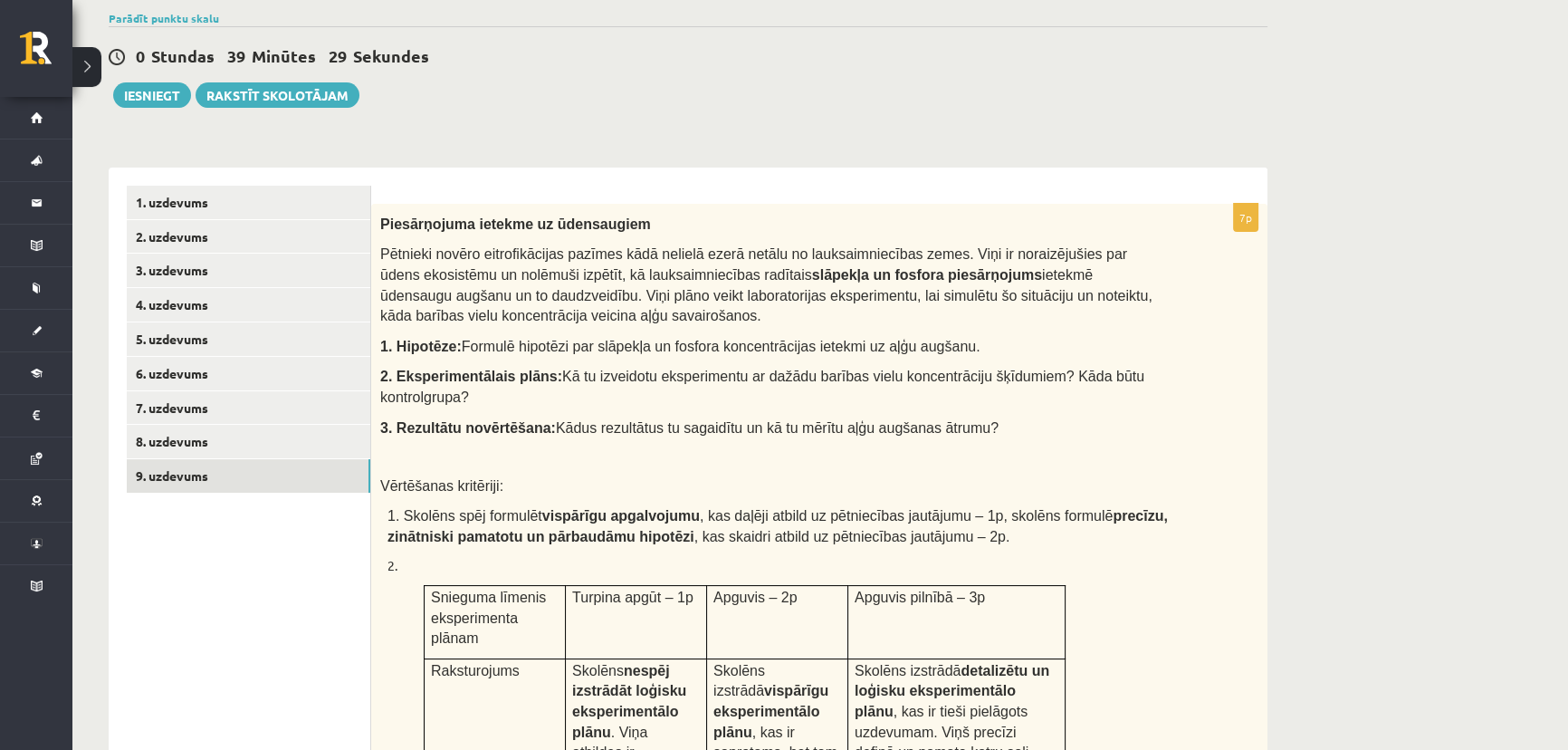
scroll to position [124, 0]
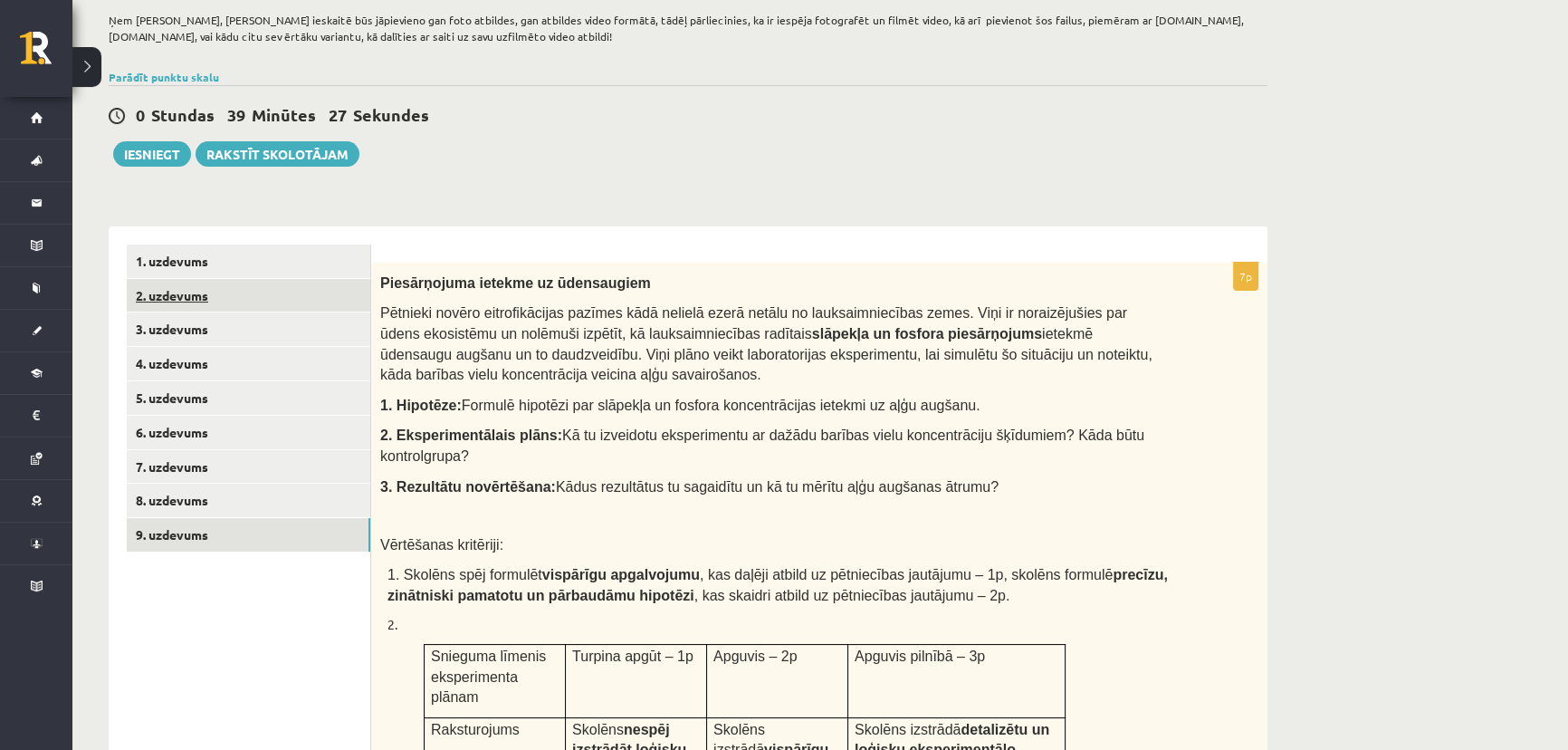
click at [198, 304] on link "2. uzdevums" at bounding box center [248, 295] width 244 height 33
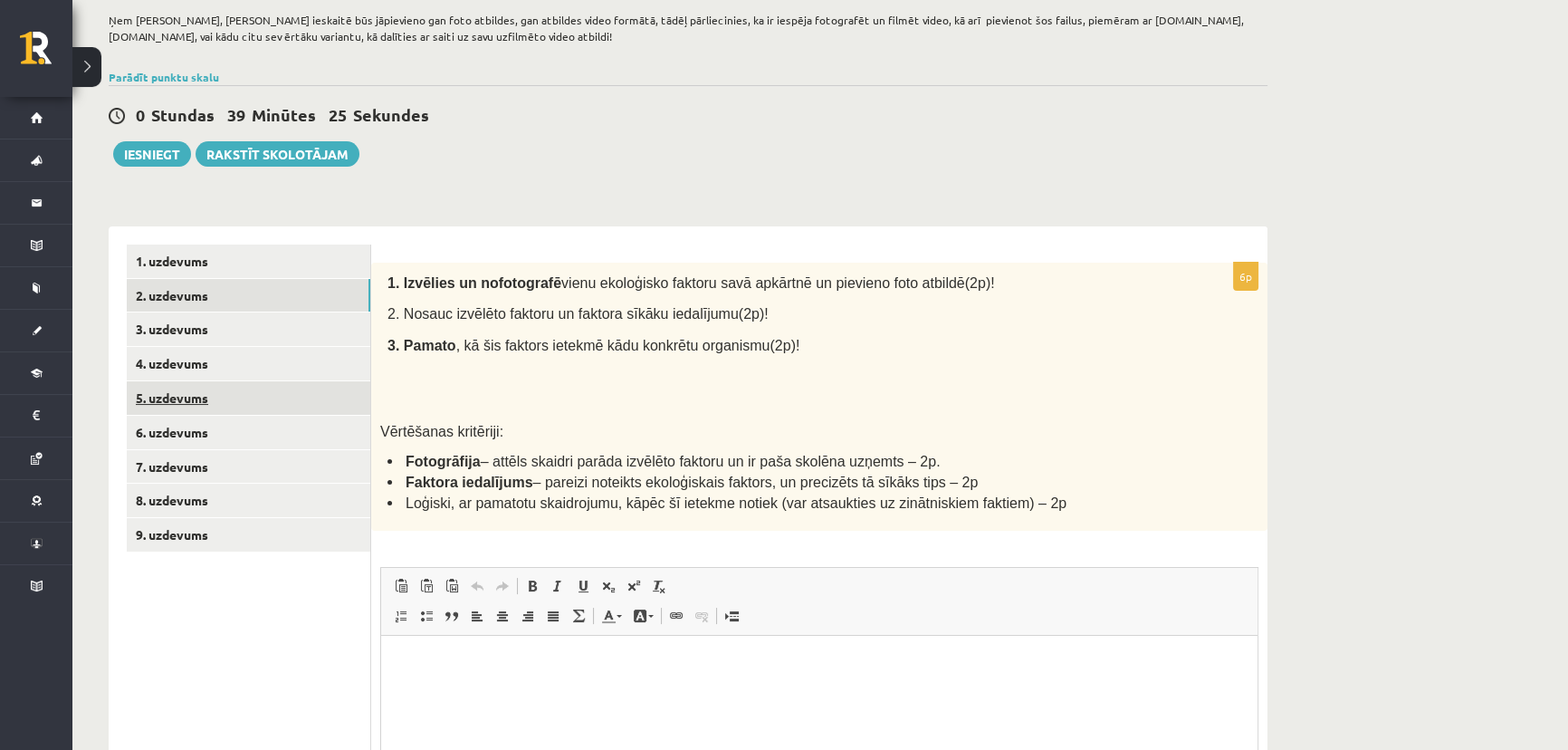
scroll to position [0, 0]
click at [187, 332] on link "3. uzdevums" at bounding box center [248, 329] width 244 height 33
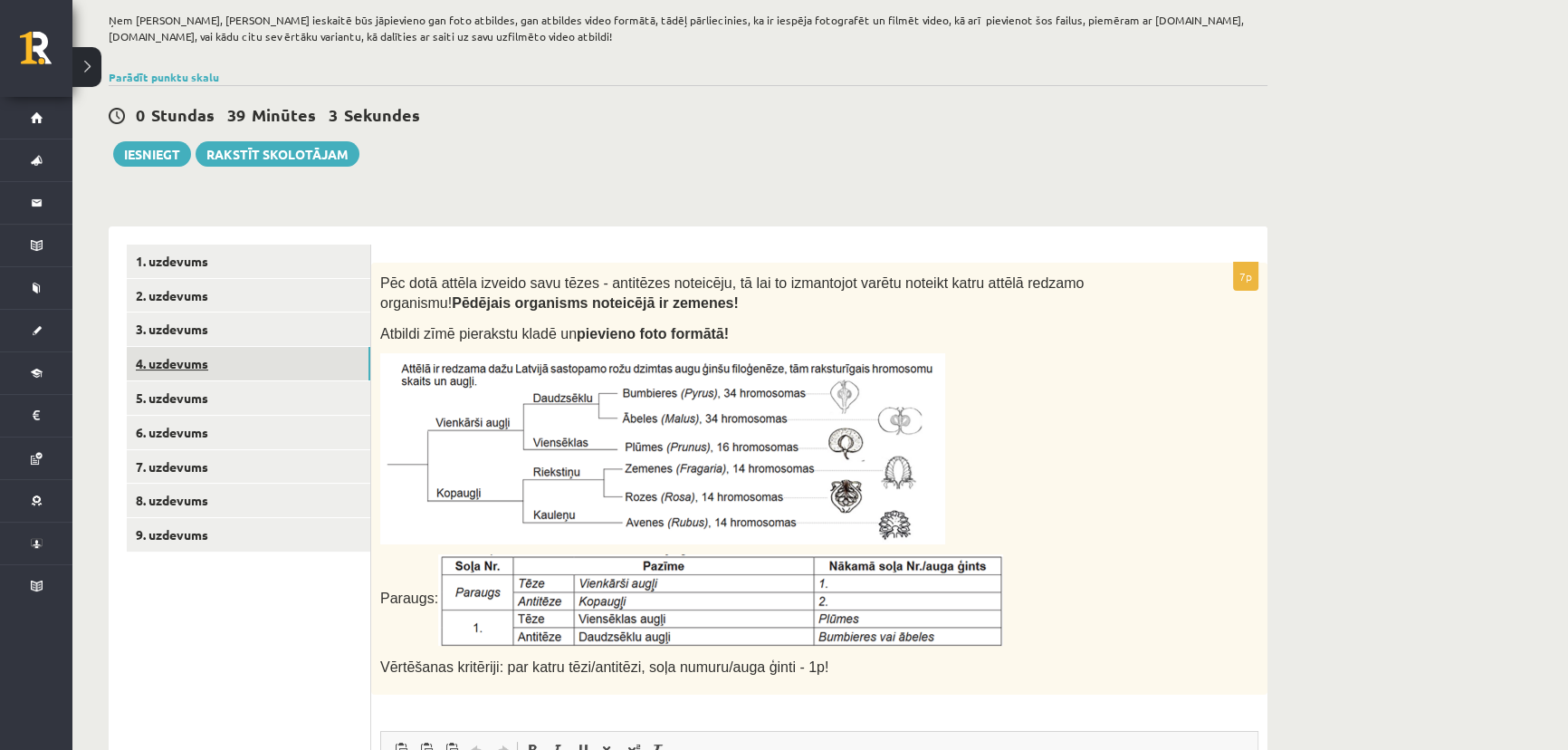
click at [191, 368] on link "4. uzdevums" at bounding box center [248, 363] width 244 height 33
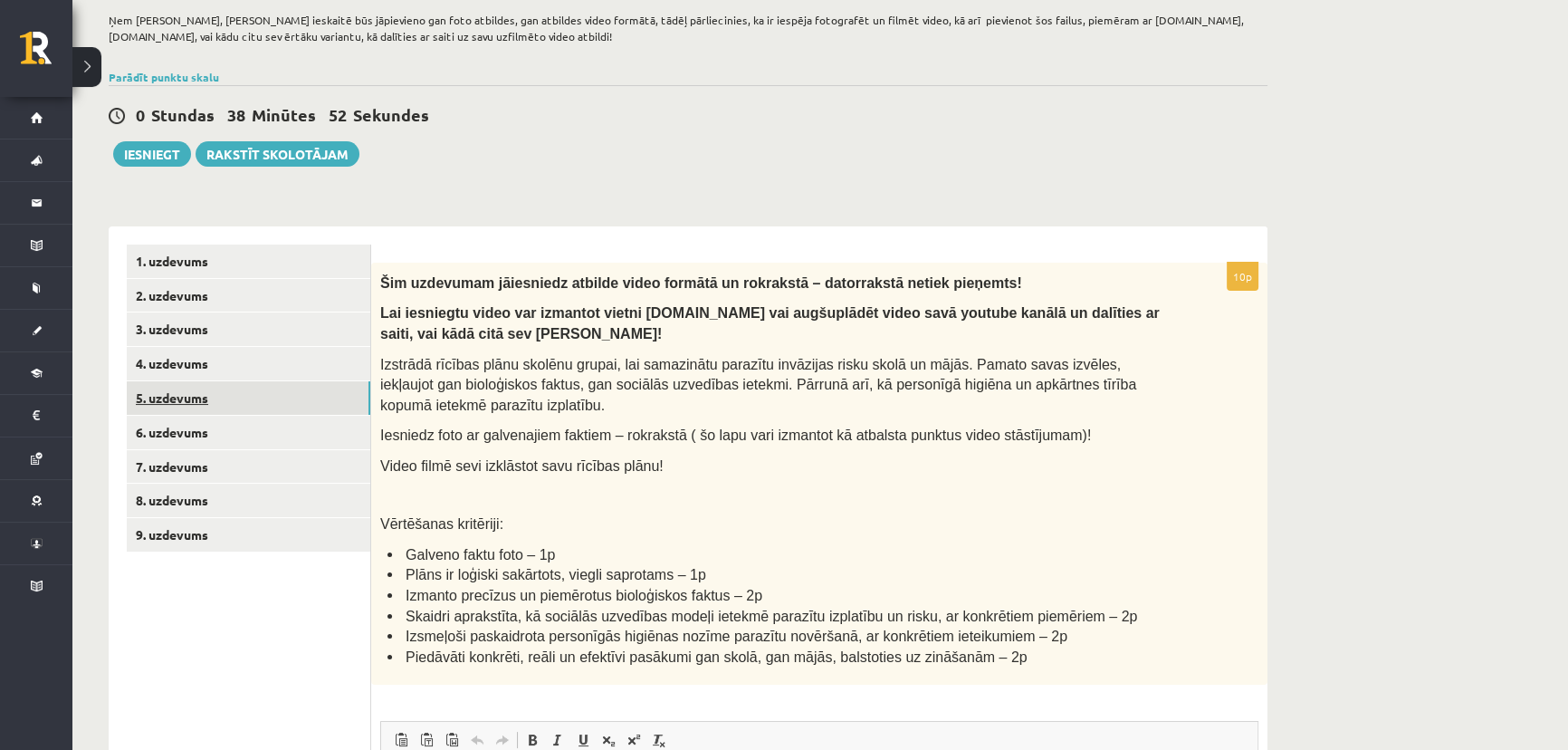
click at [186, 390] on link "5. uzdevums" at bounding box center [248, 398] width 244 height 33
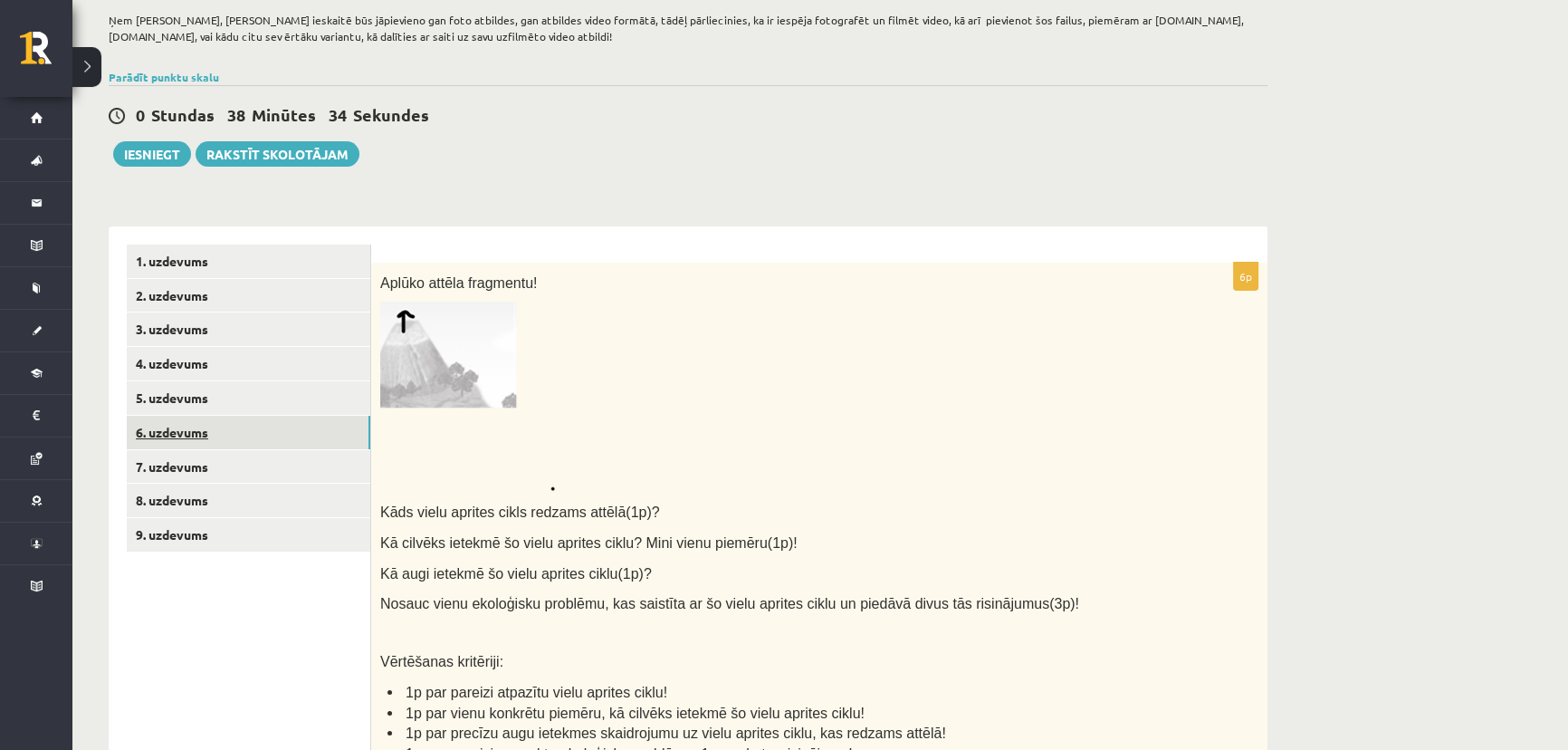
click at [196, 425] on link "6. uzdevums" at bounding box center [248, 432] width 244 height 33
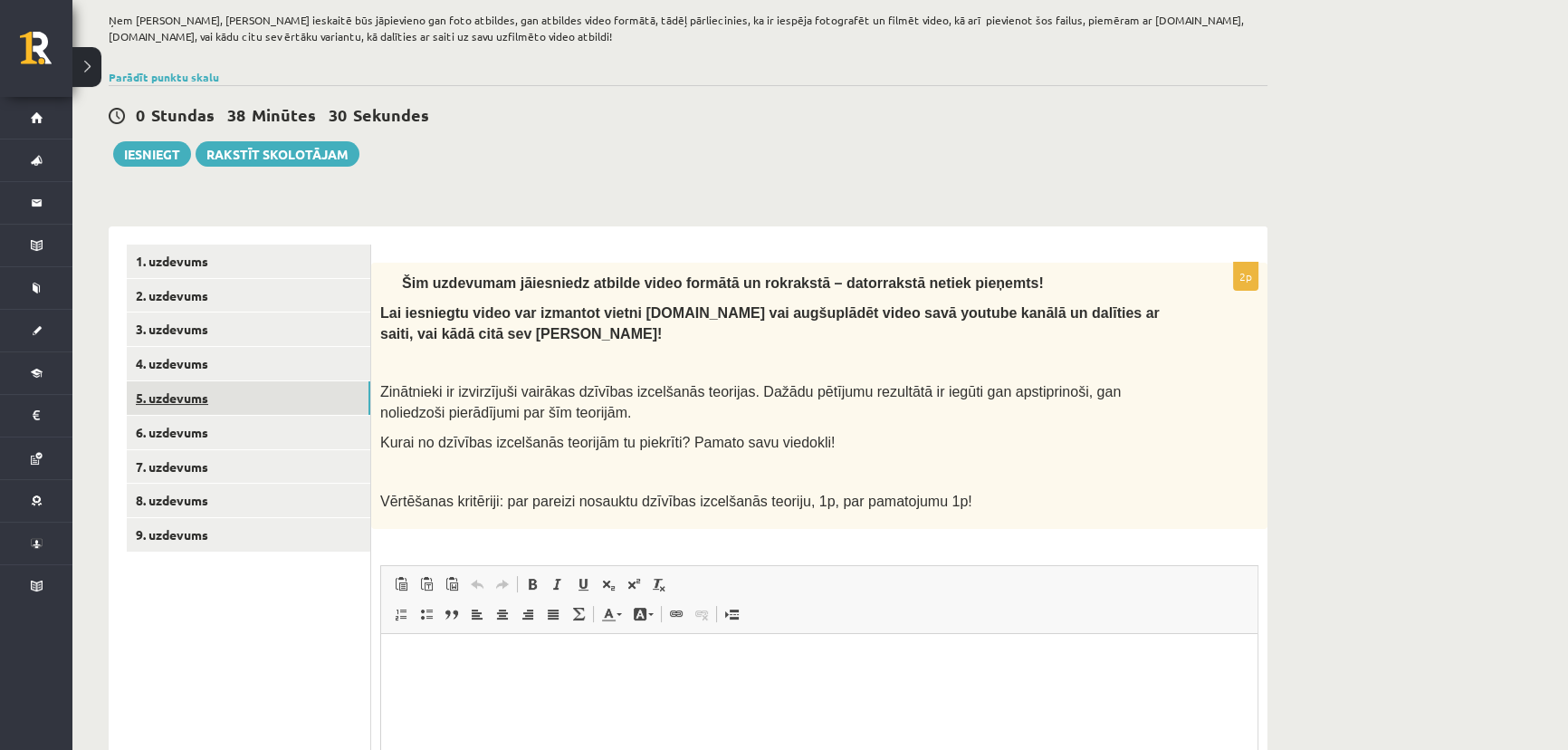
click at [196, 399] on link "5. uzdevums" at bounding box center [248, 398] width 244 height 33
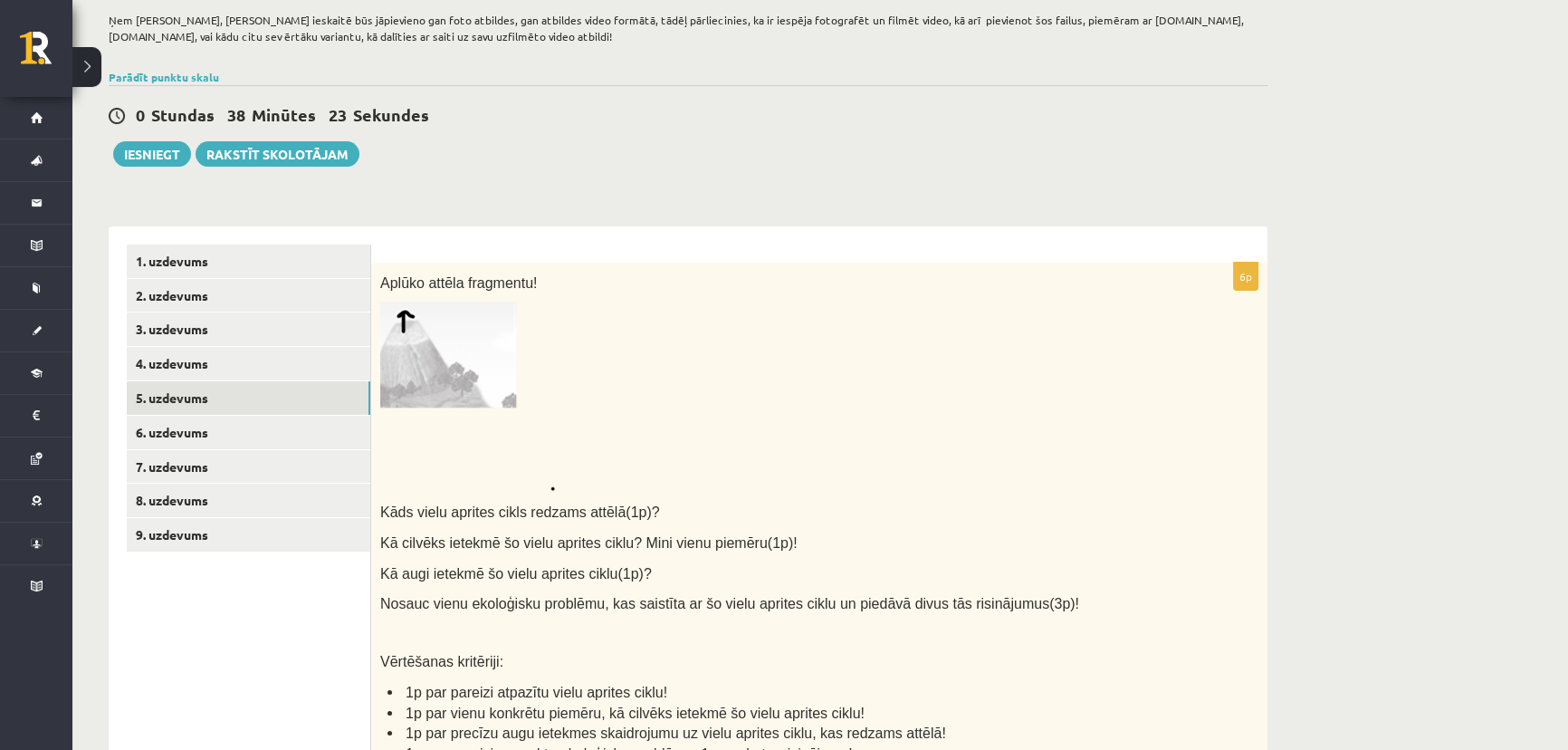
click at [511, 381] on img at bounding box center [467, 396] width 174 height 189
click at [175, 422] on link "6. uzdevums" at bounding box center [248, 432] width 244 height 33
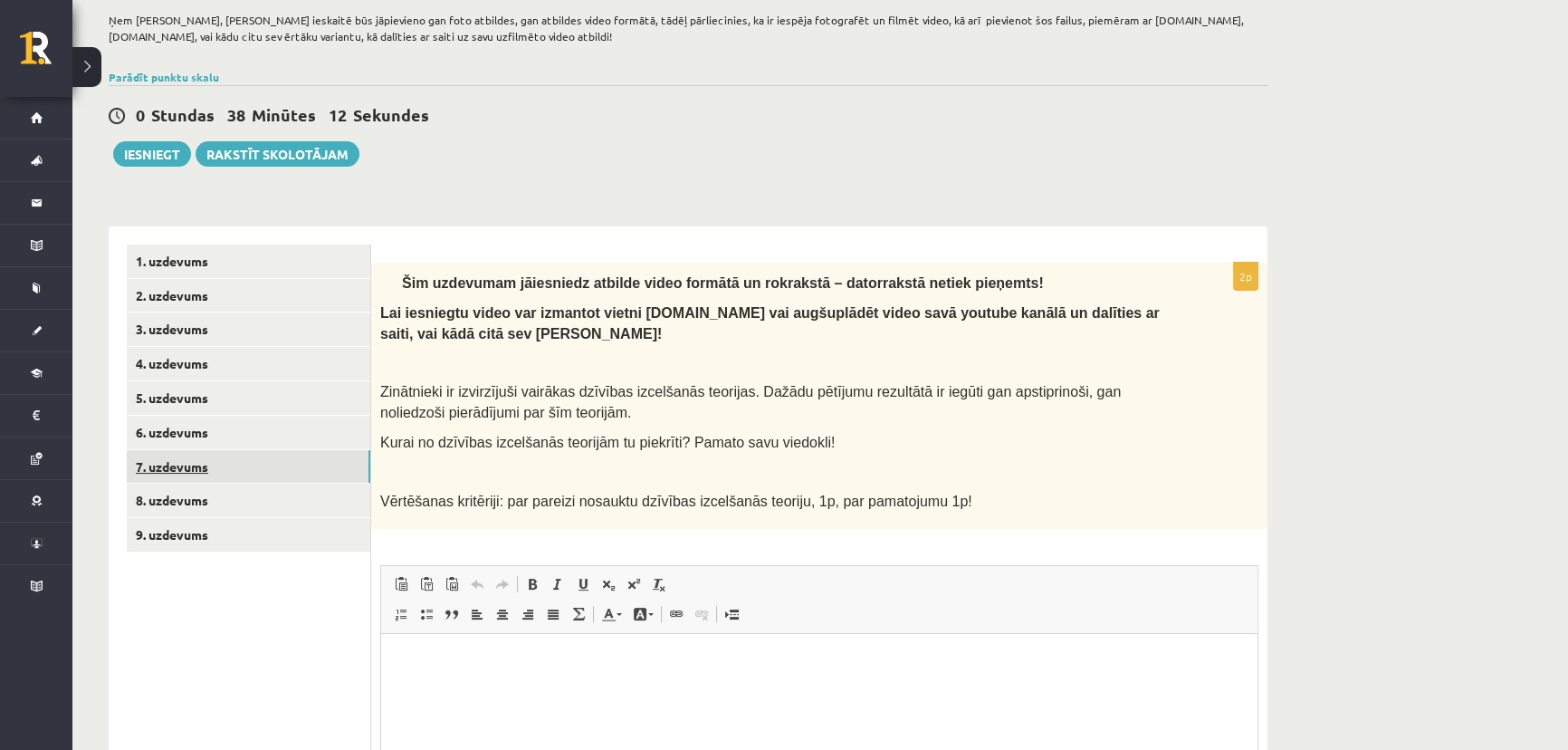
click at [167, 463] on link "7. uzdevums" at bounding box center [248, 467] width 244 height 33
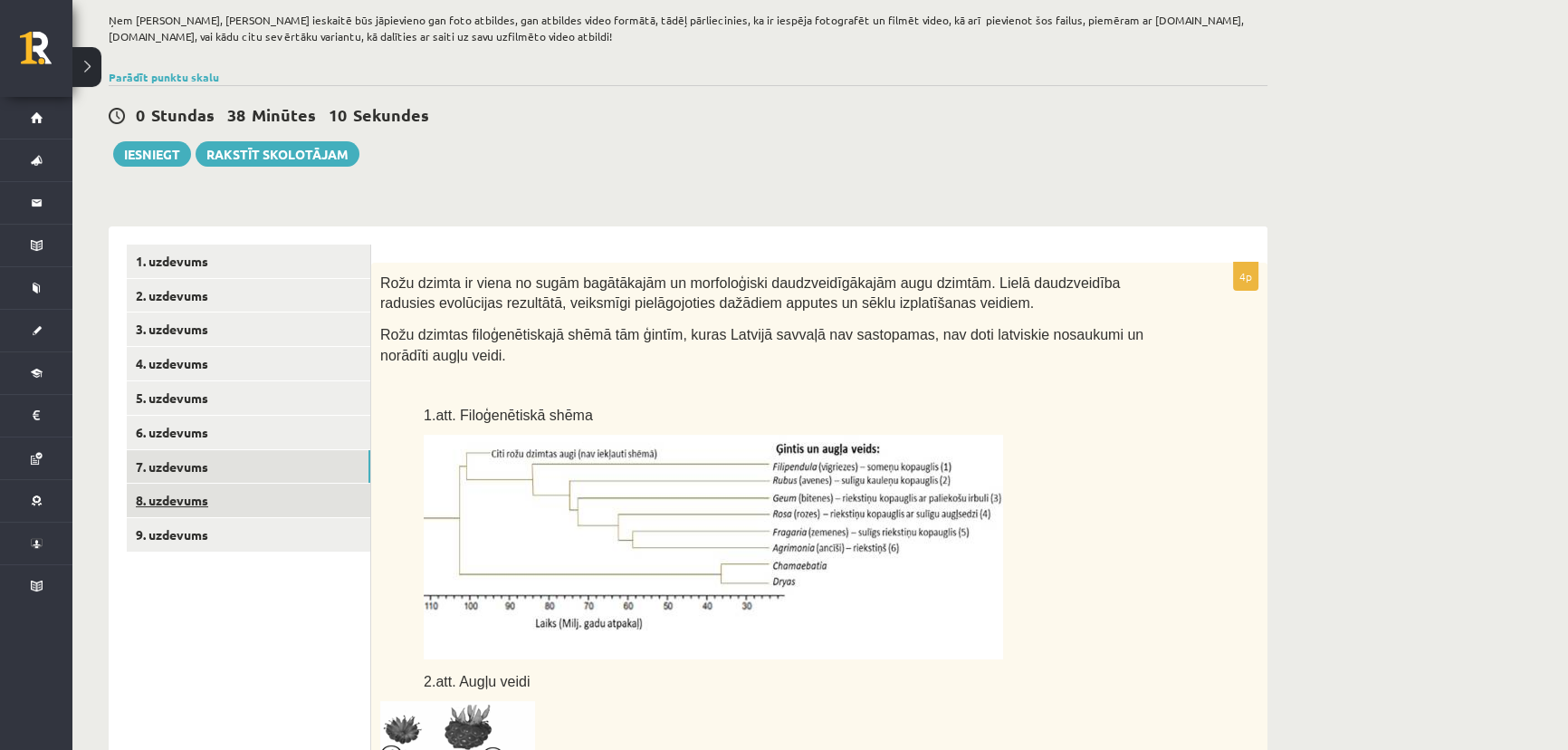
click at [190, 489] on link "8. uzdevums" at bounding box center [248, 500] width 244 height 33
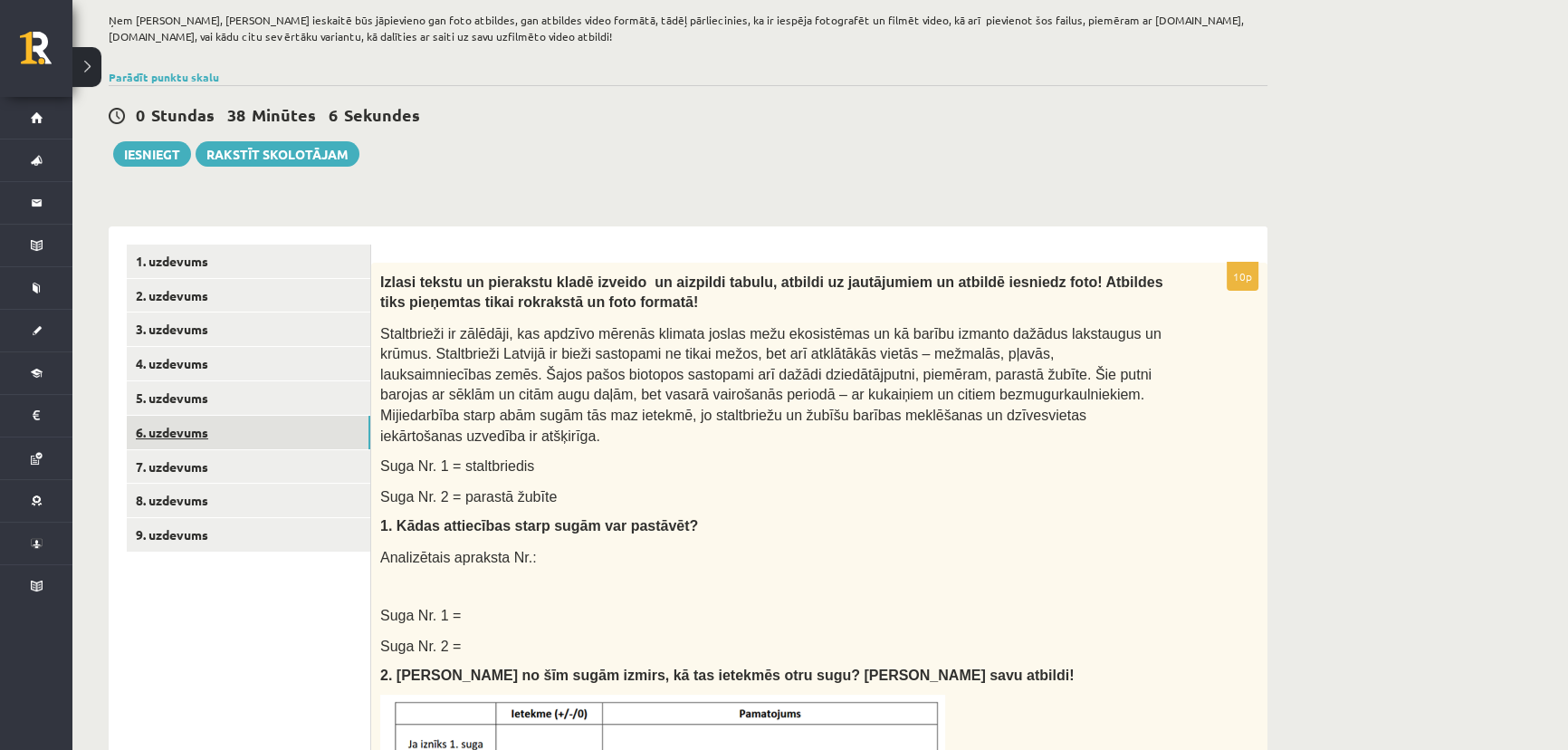
click at [197, 424] on link "6. uzdevums" at bounding box center [248, 432] width 244 height 33
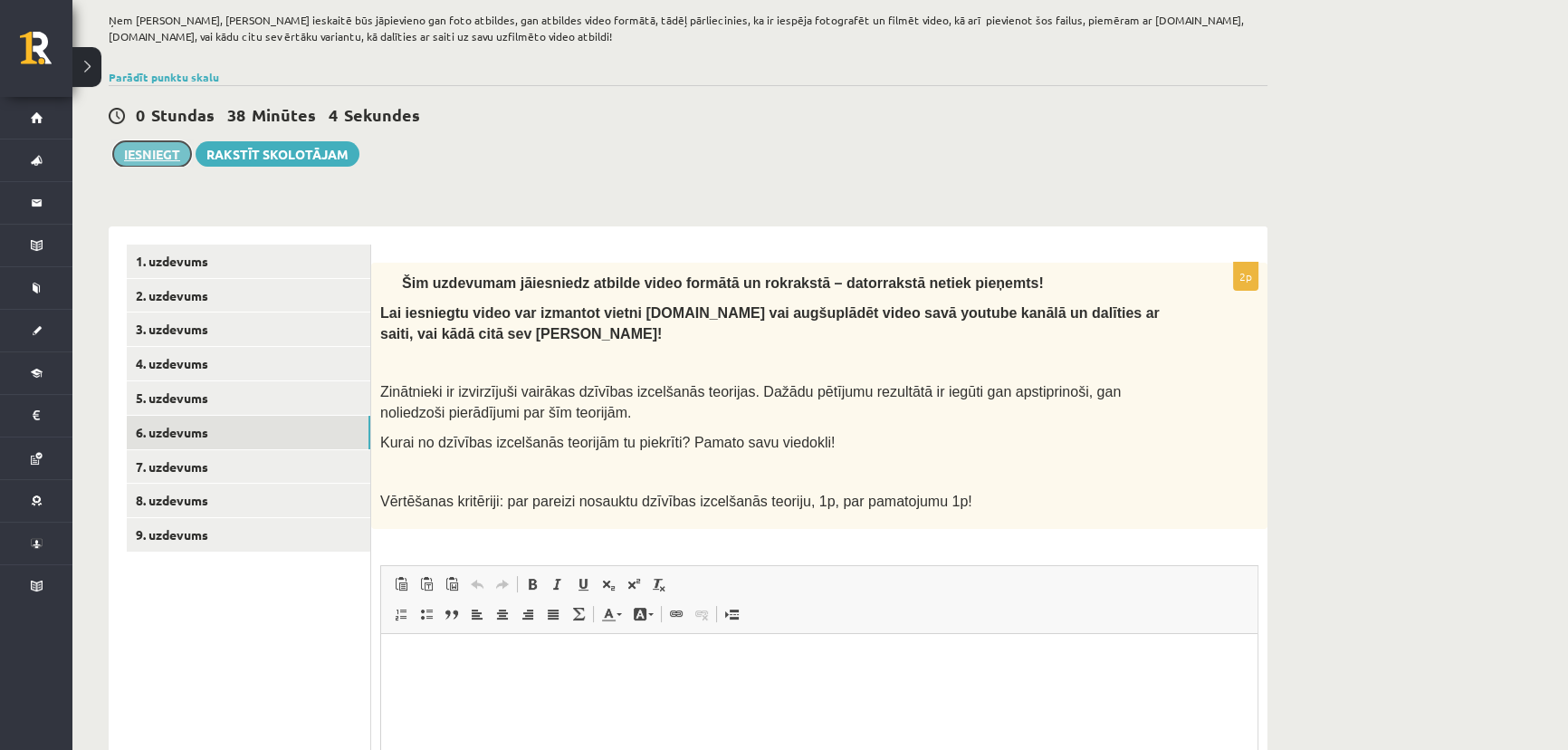
click at [160, 151] on button "Iesniegt" at bounding box center [152, 153] width 77 height 25
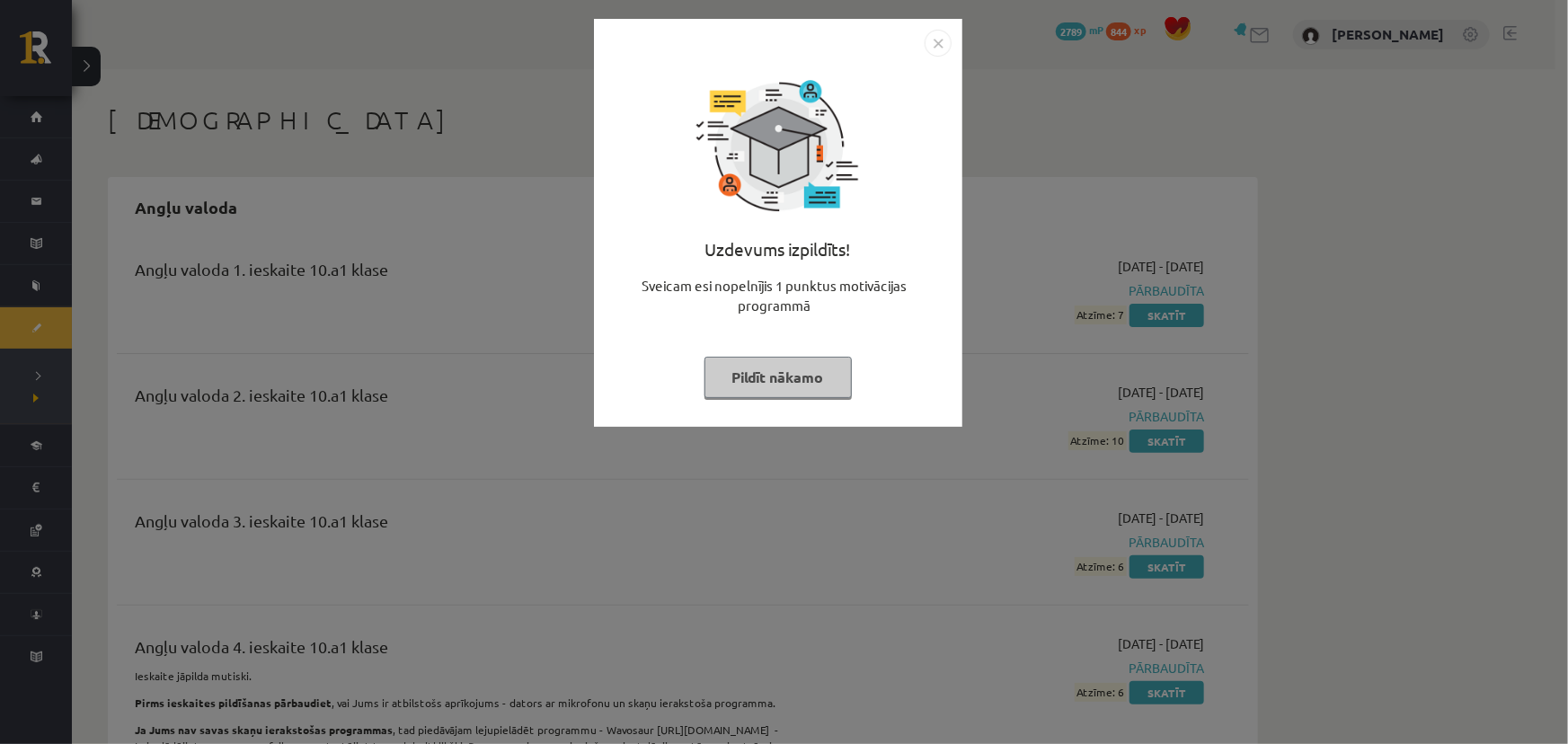
click at [810, 370] on button "Pildīt nākamo" at bounding box center [777, 377] width 147 height 41
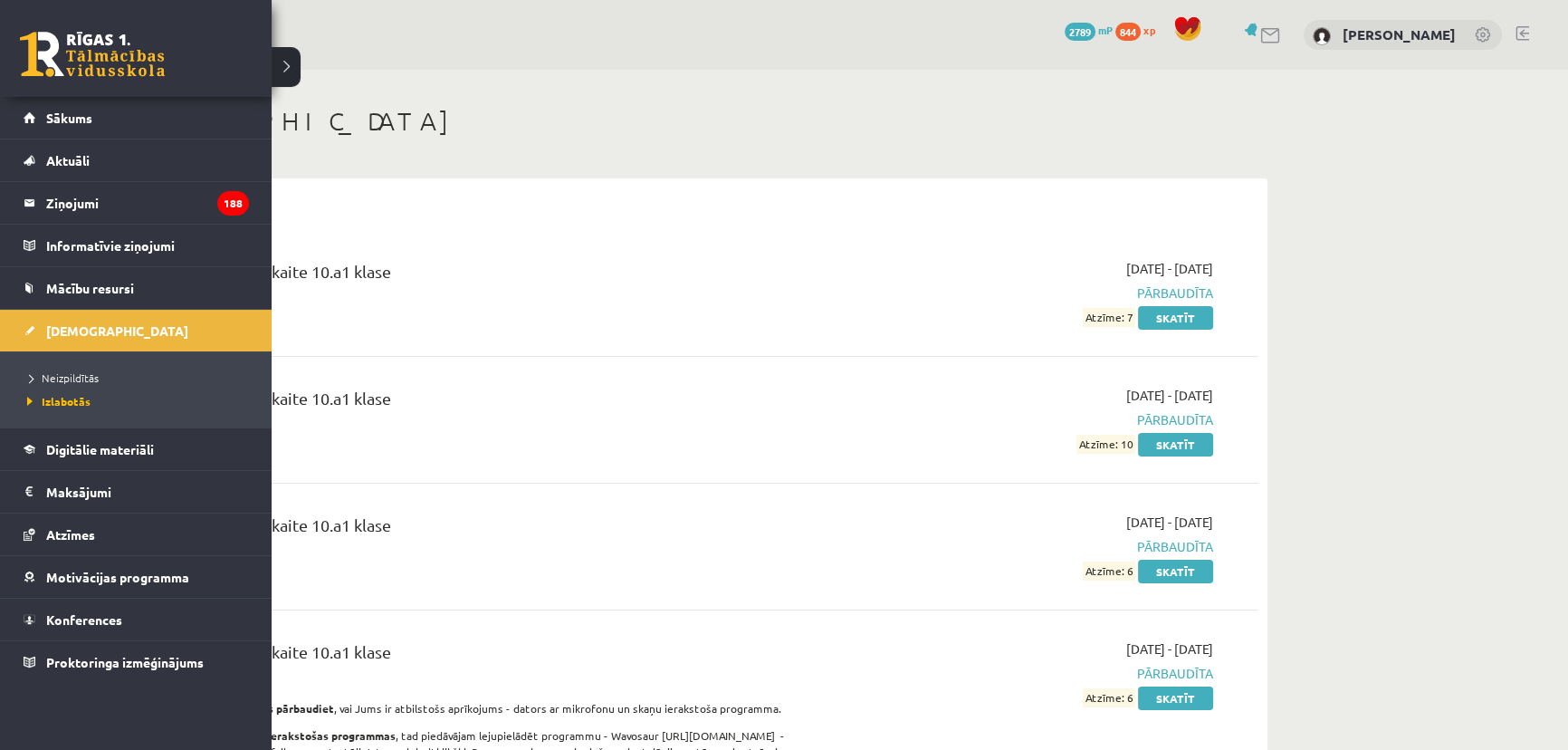
click at [57, 52] on link at bounding box center [92, 54] width 145 height 45
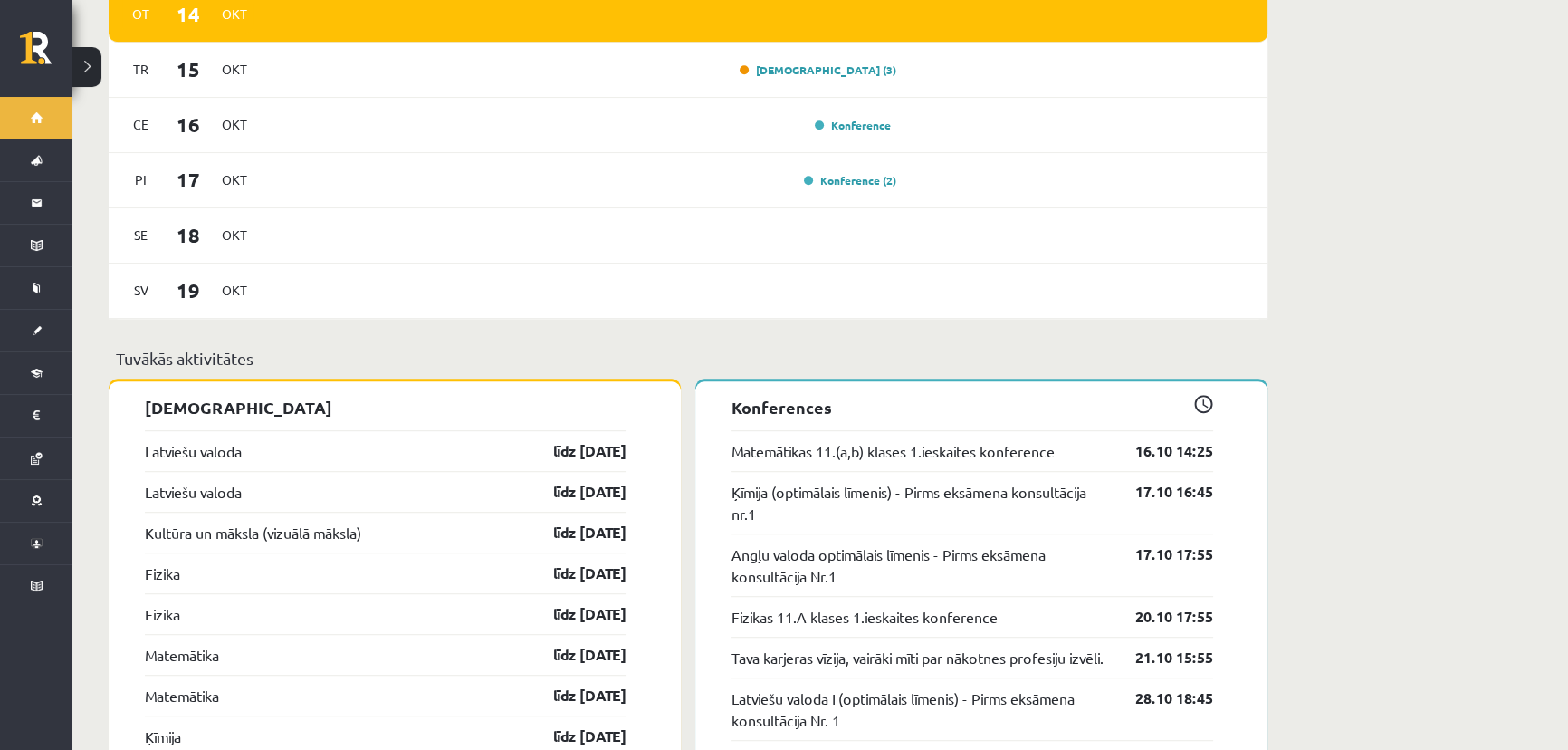
scroll to position [1399, 0]
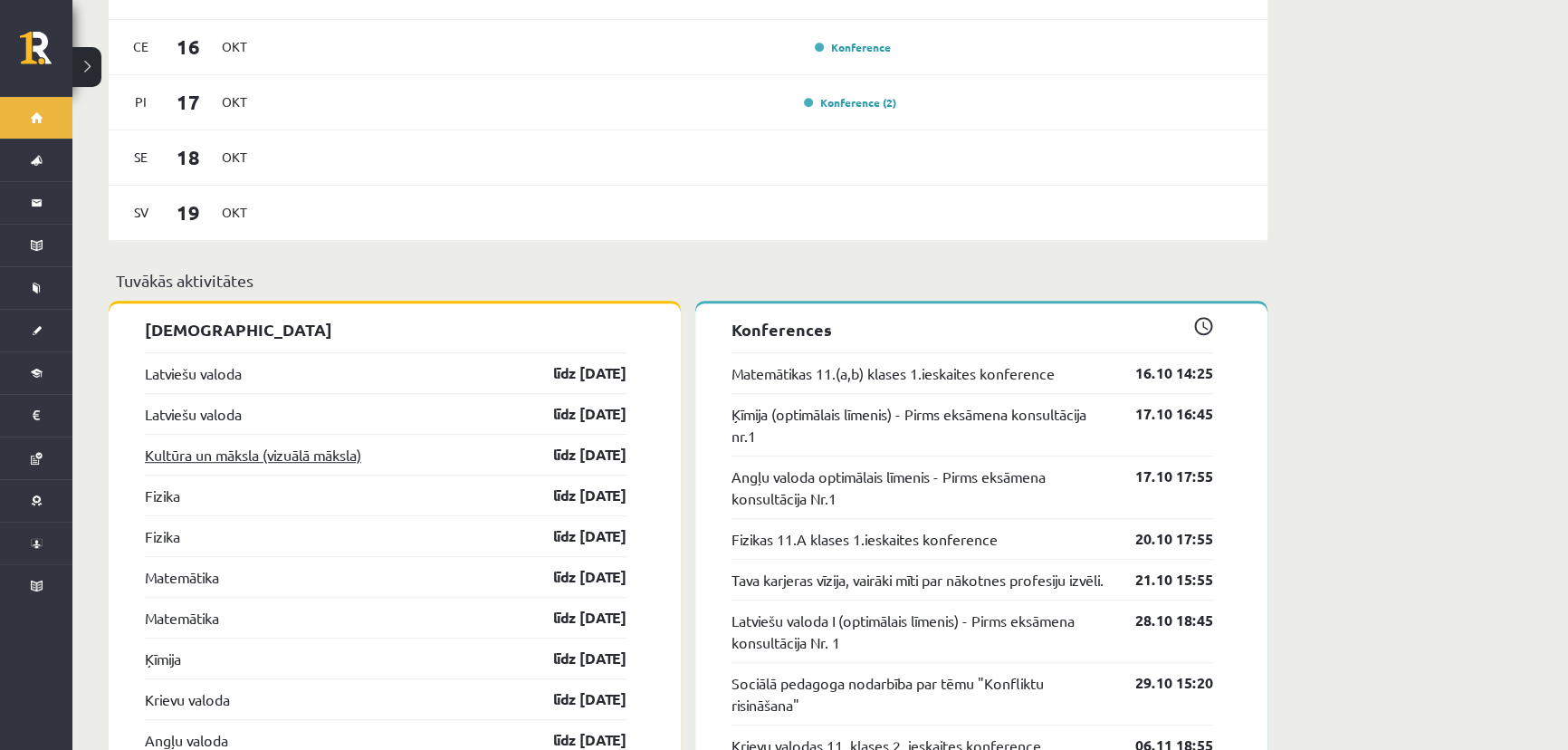
click at [223, 444] on link "Kultūra un māksla (vizuālā māksla)" at bounding box center [253, 455] width 217 height 22
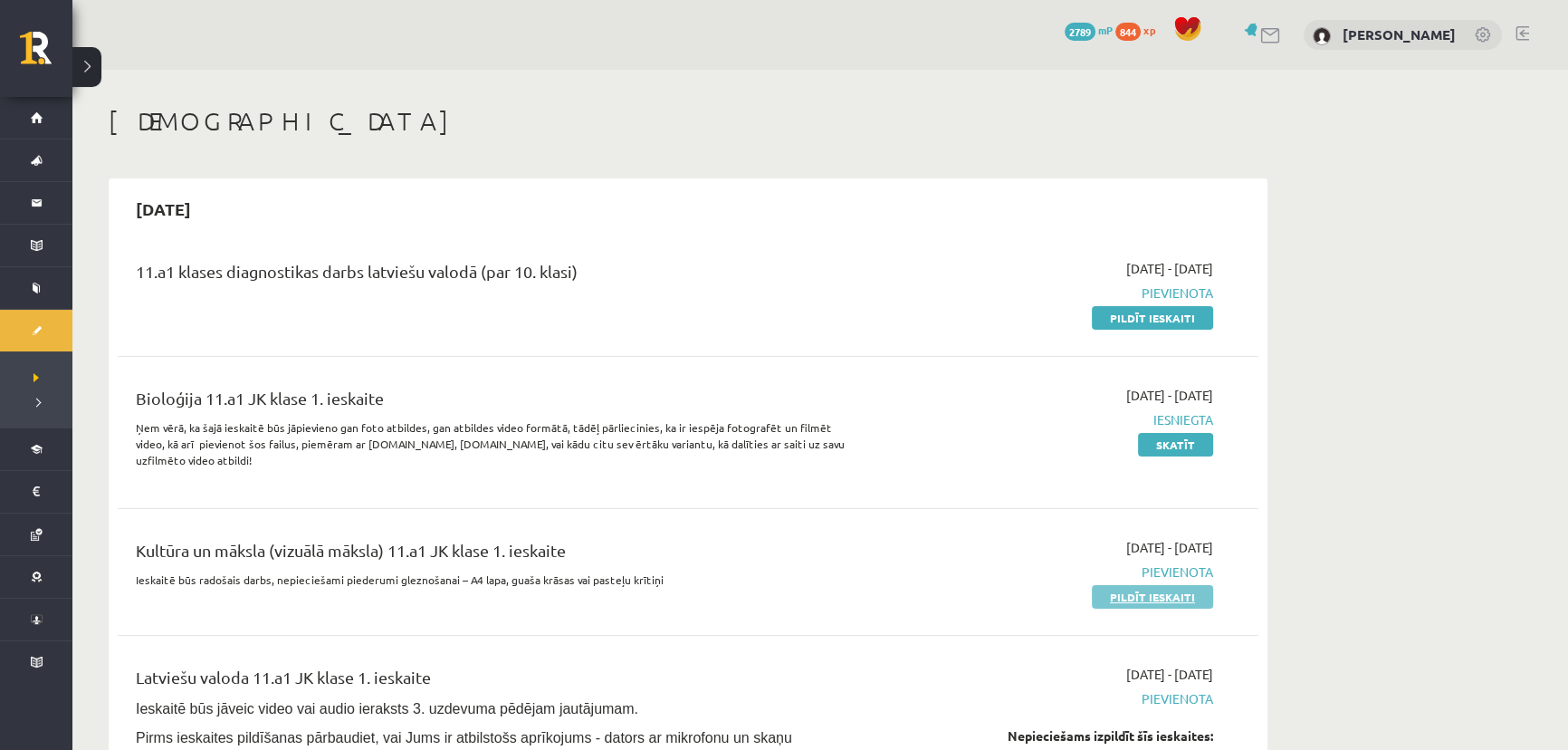
click at [1158, 600] on link "Pildīt ieskaiti" at bounding box center [1153, 597] width 122 height 24
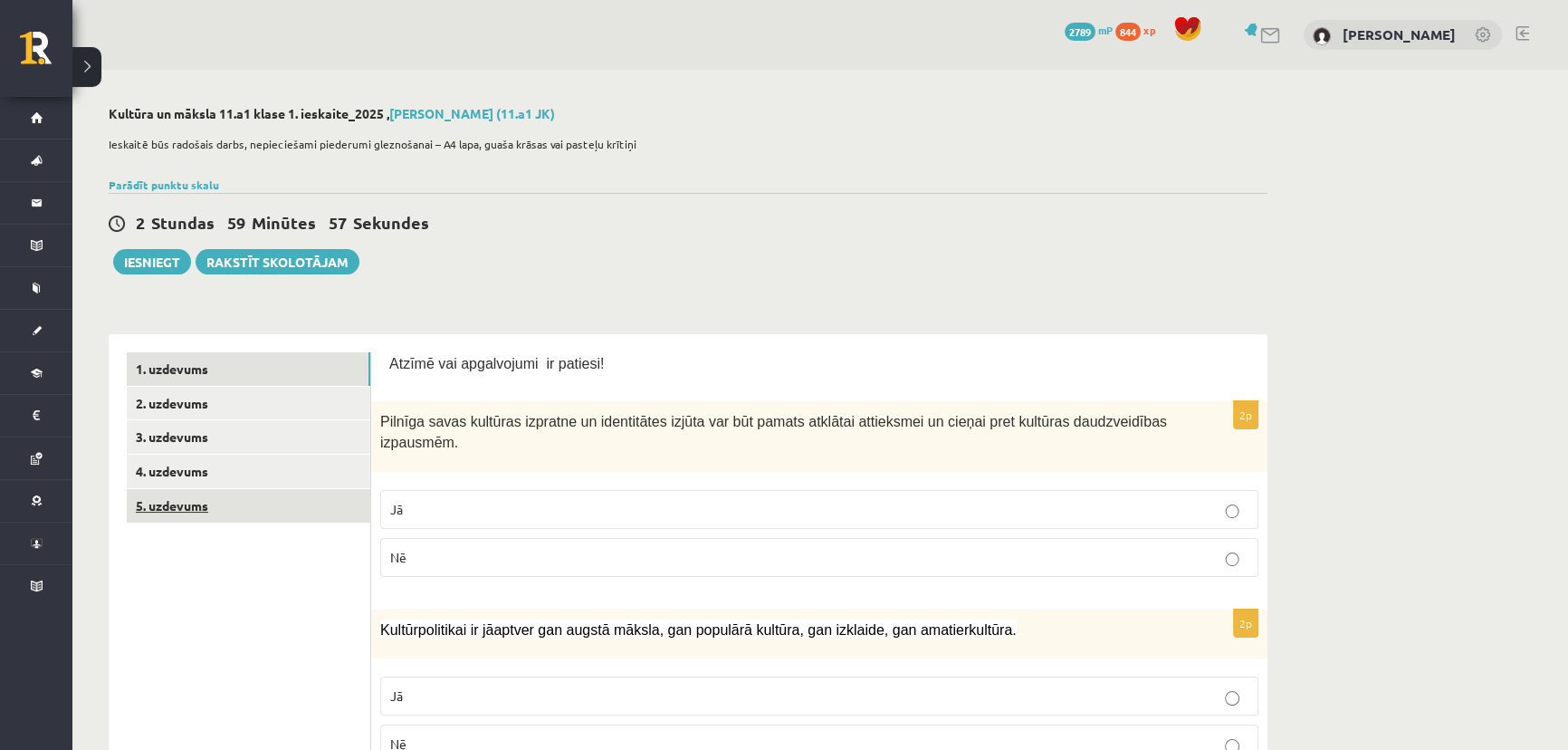
click at [190, 507] on link "5. uzdevums" at bounding box center [248, 506] width 244 height 33
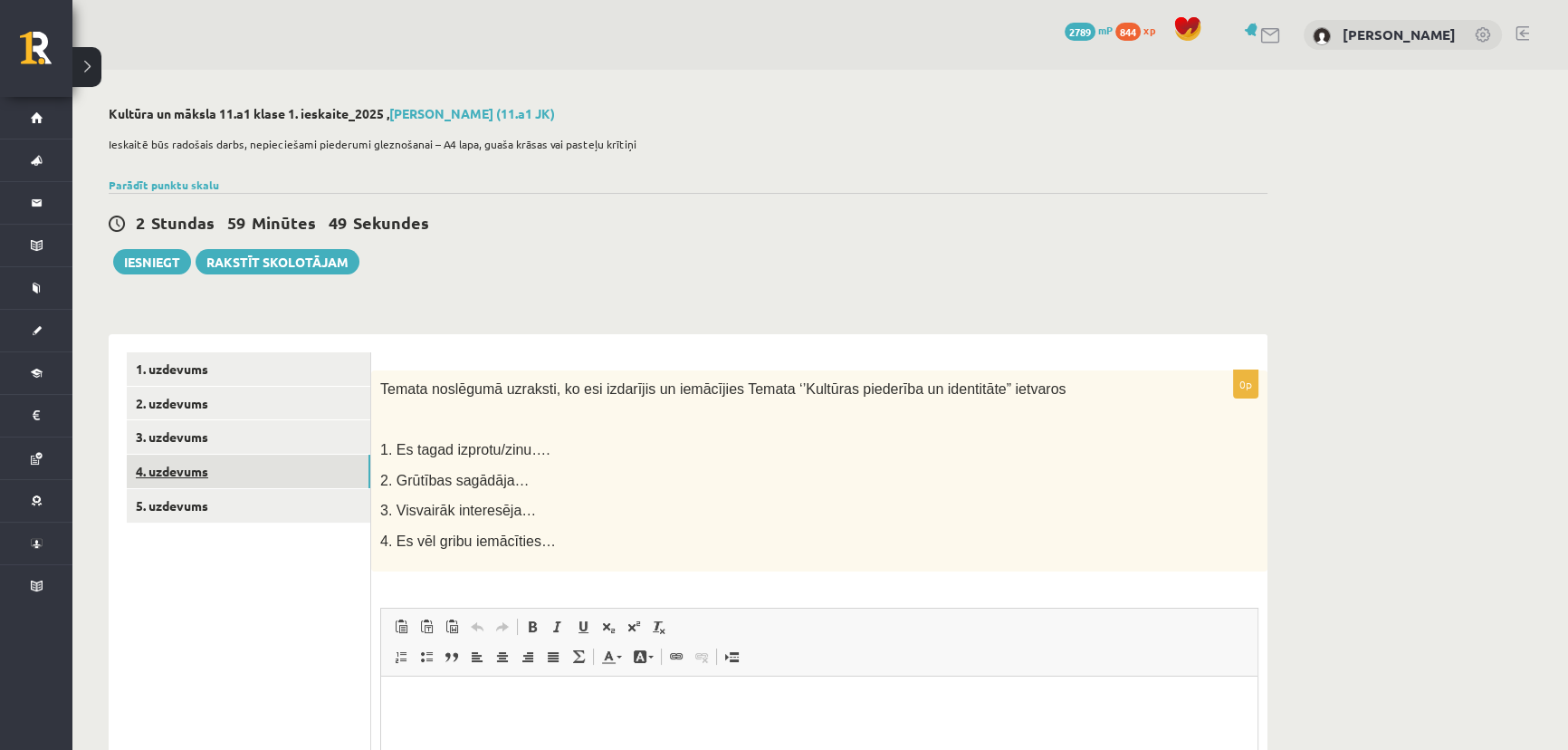
click at [217, 468] on link "4. uzdevums" at bounding box center [248, 471] width 244 height 33
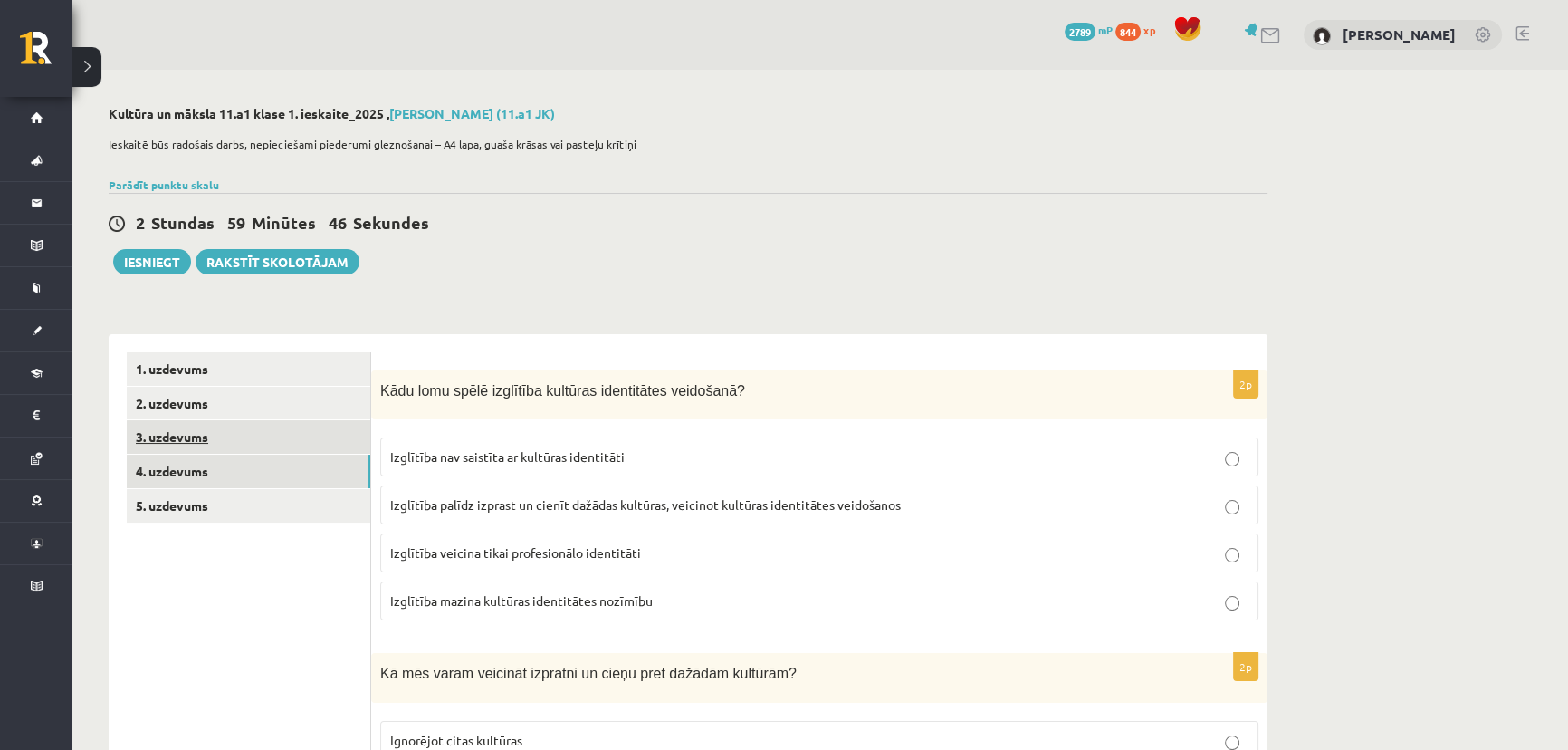
click at [220, 440] on link "3. uzdevums" at bounding box center [248, 436] width 244 height 33
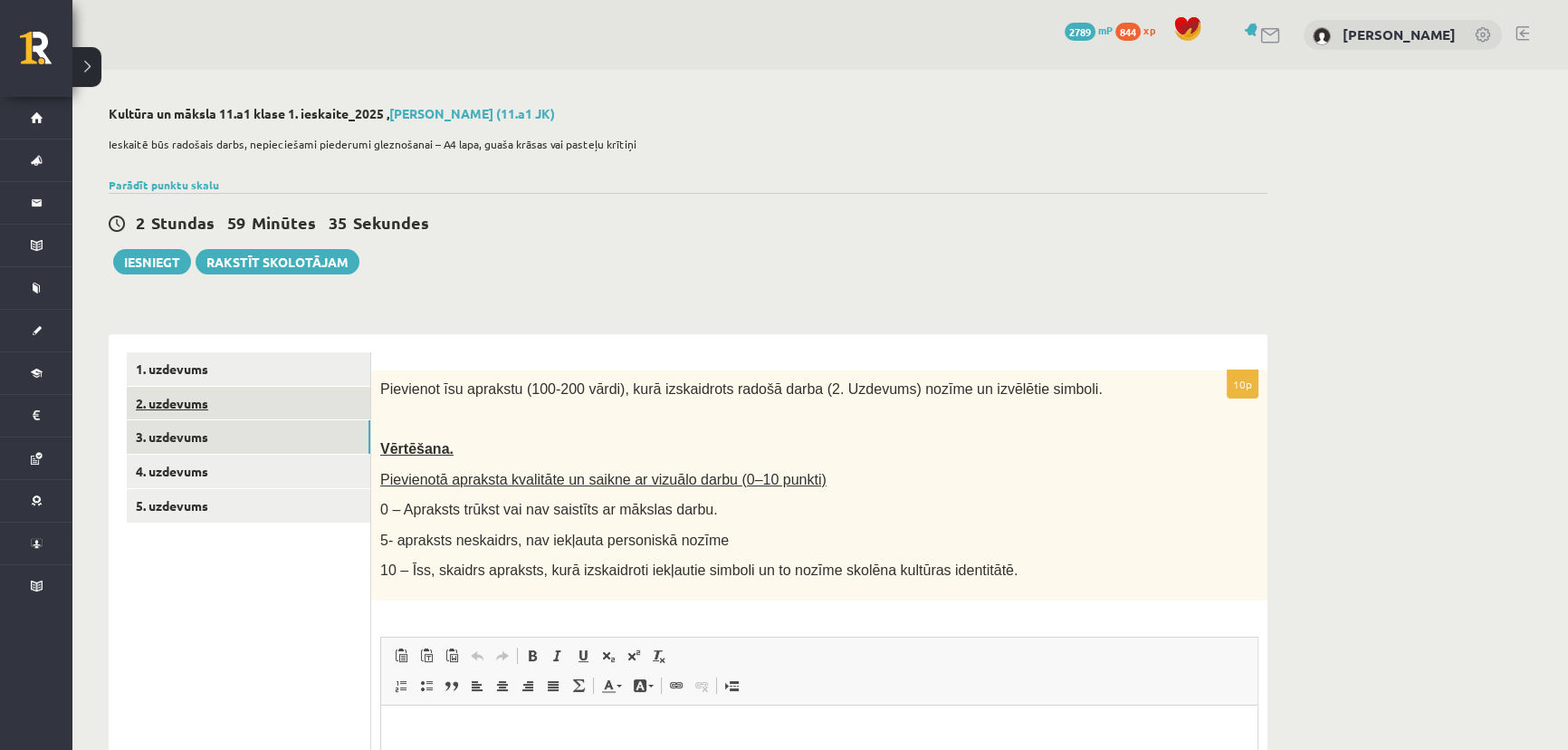
click at [205, 407] on link "2. uzdevums" at bounding box center [248, 403] width 244 height 33
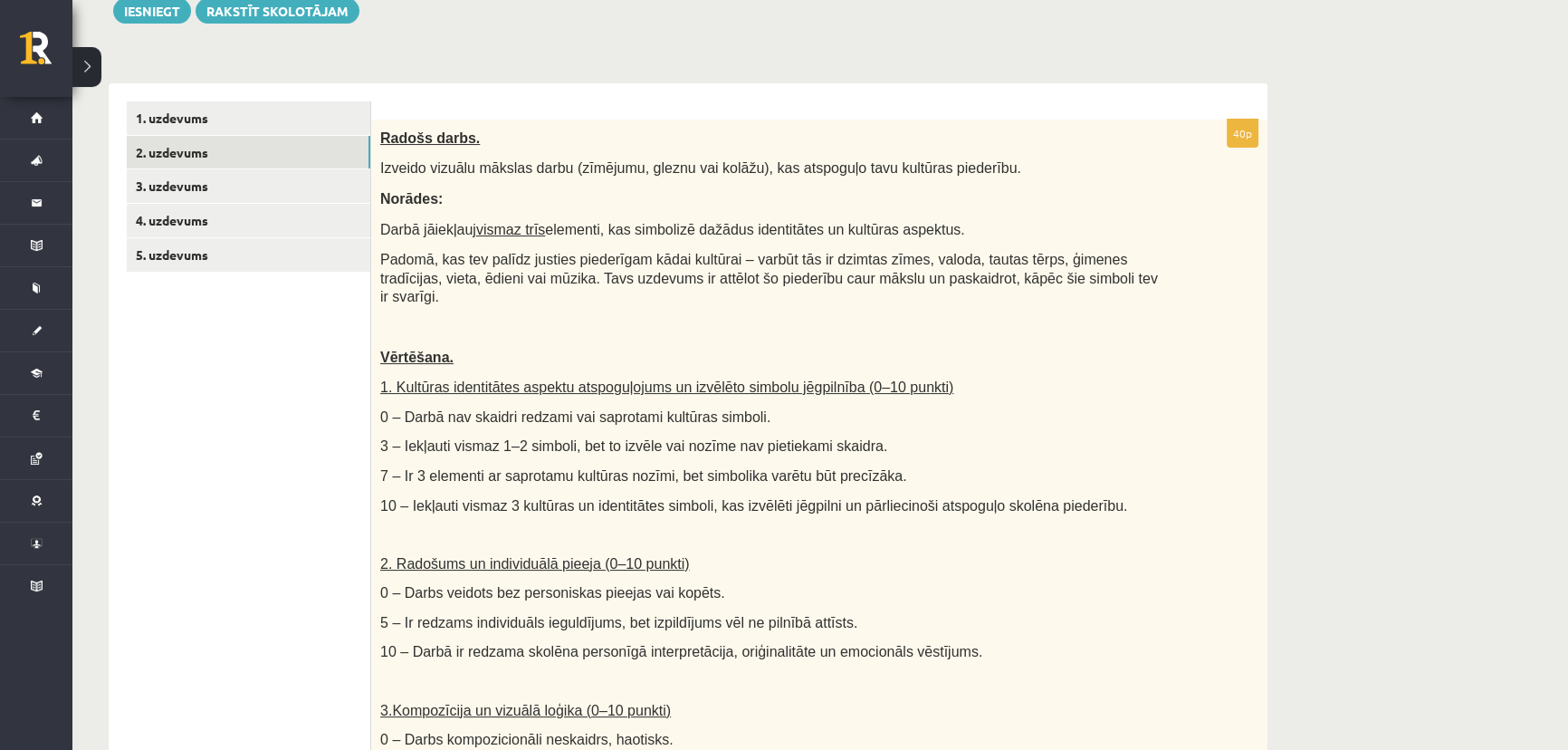
scroll to position [246, 0]
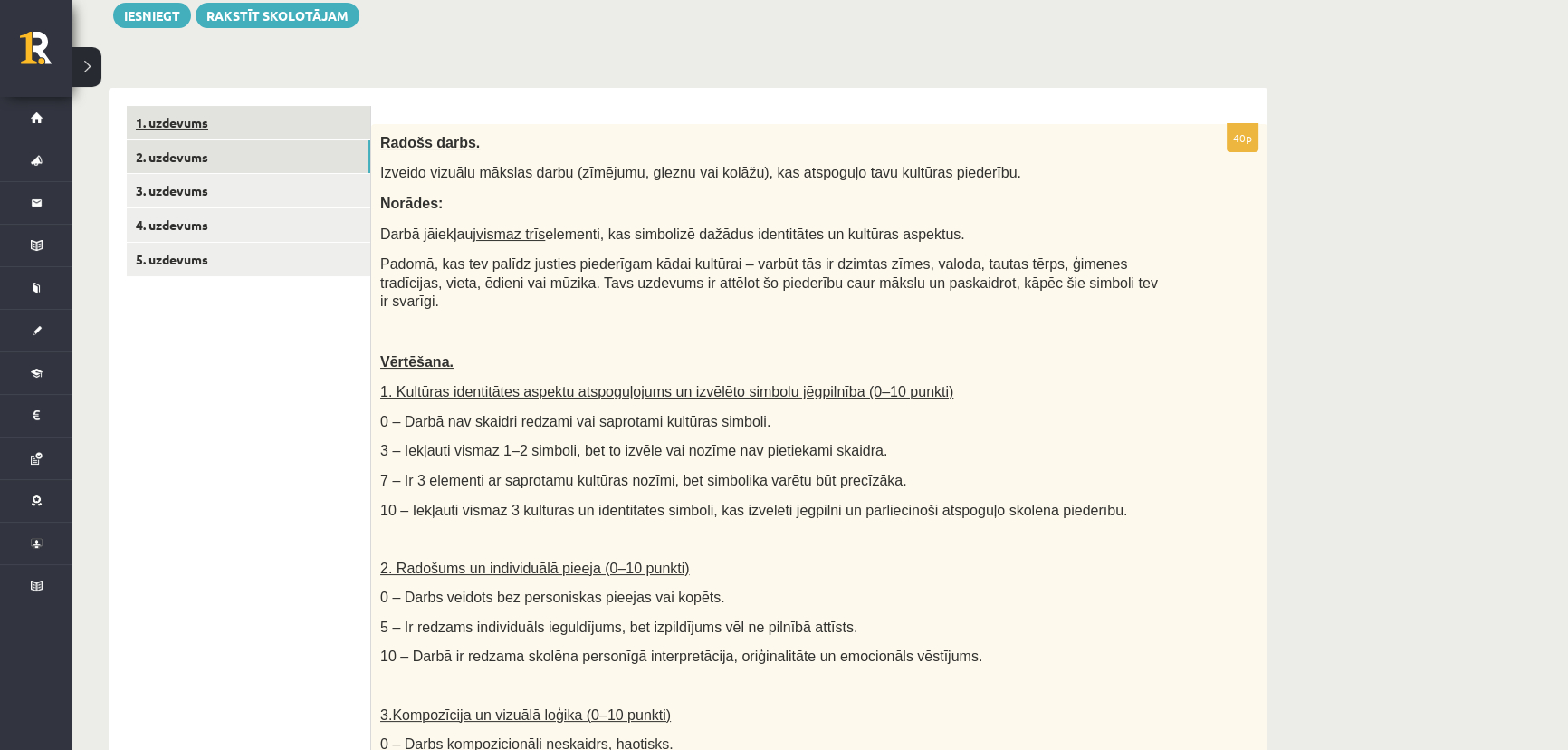
click at [203, 111] on link "1. uzdevums" at bounding box center [248, 123] width 244 height 33
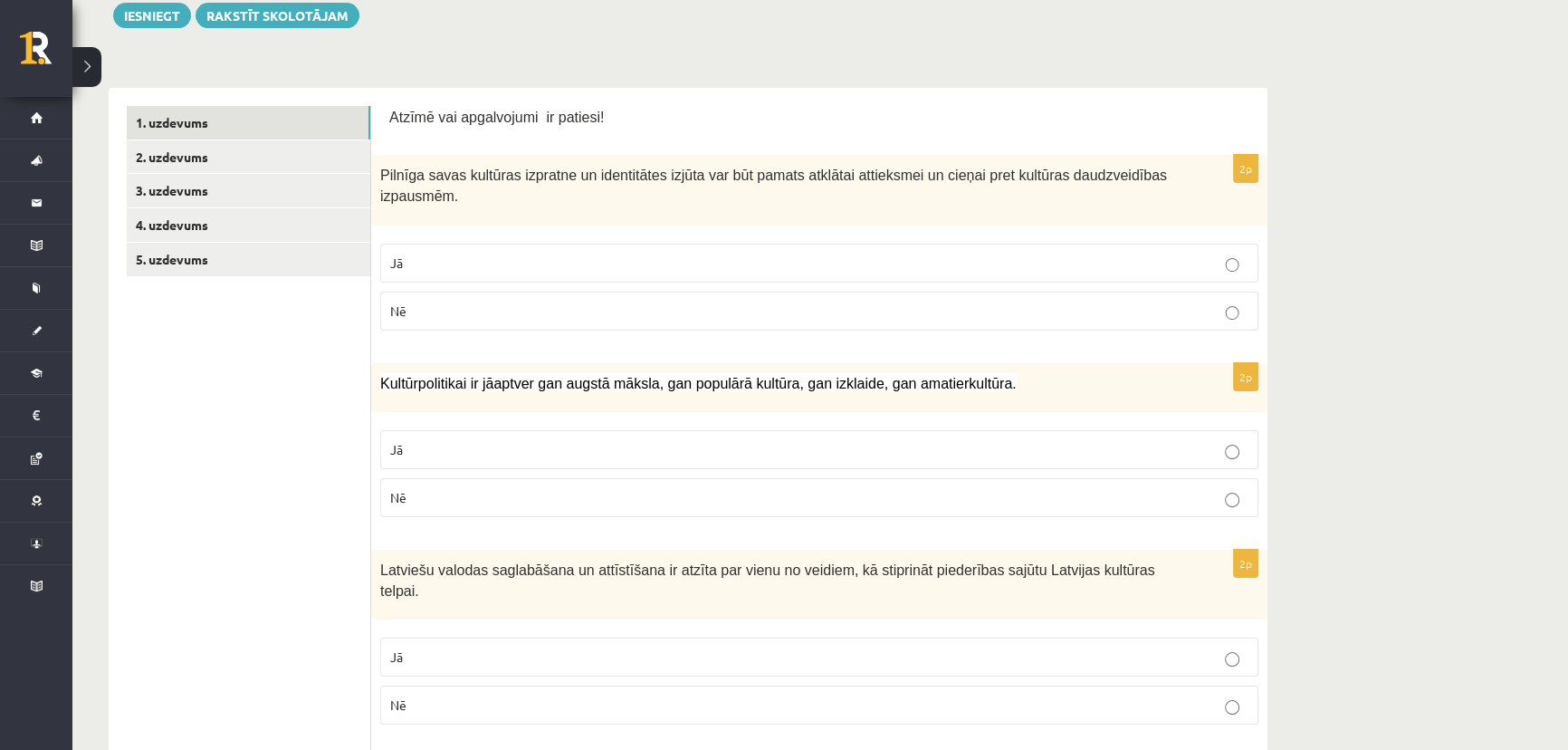
click at [420, 240] on fieldset "Jā Nē" at bounding box center [819, 285] width 878 height 101
click at [424, 255] on p "Jā" at bounding box center [819, 263] width 858 height 19
click at [435, 446] on p "Jā" at bounding box center [819, 449] width 858 height 19
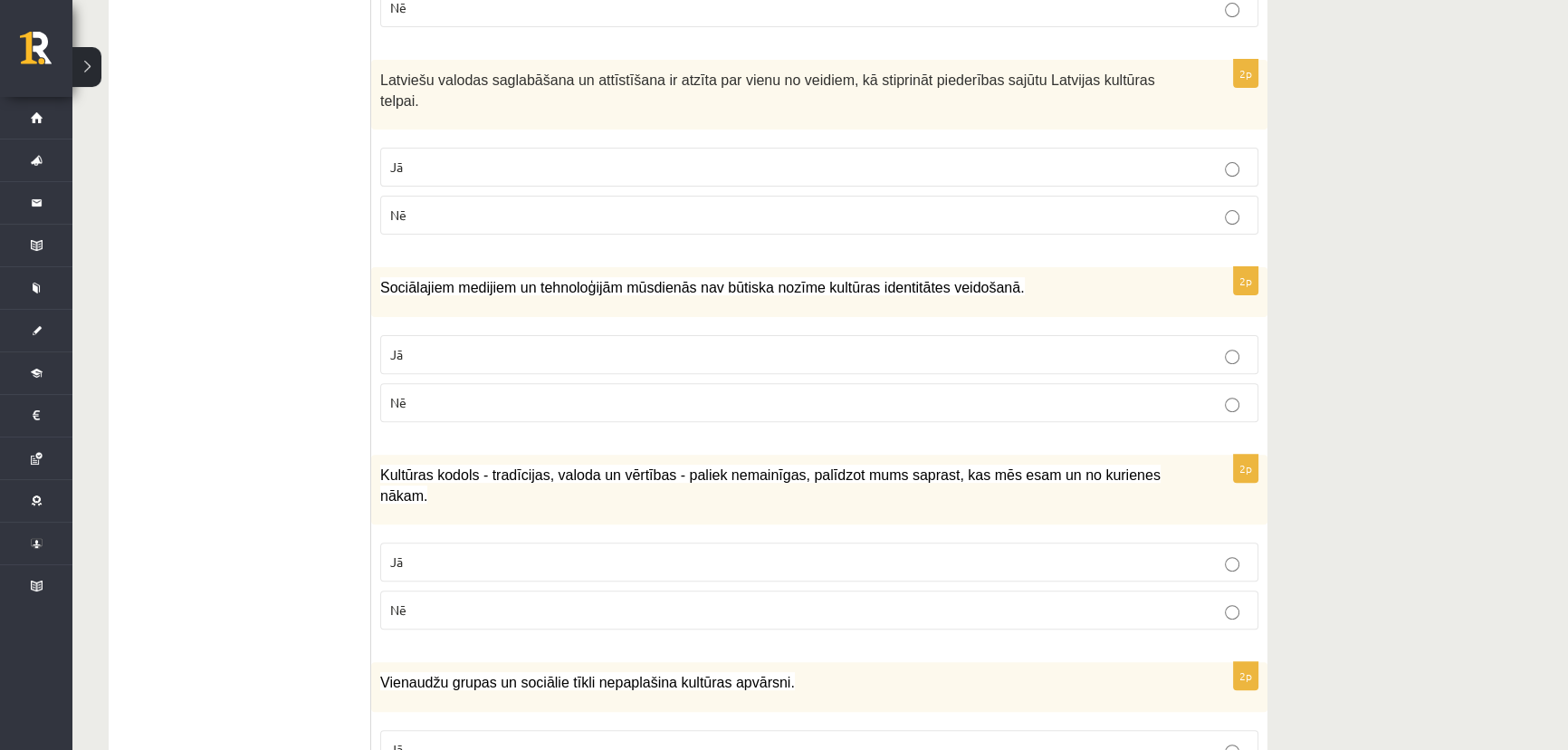
scroll to position [741, 0]
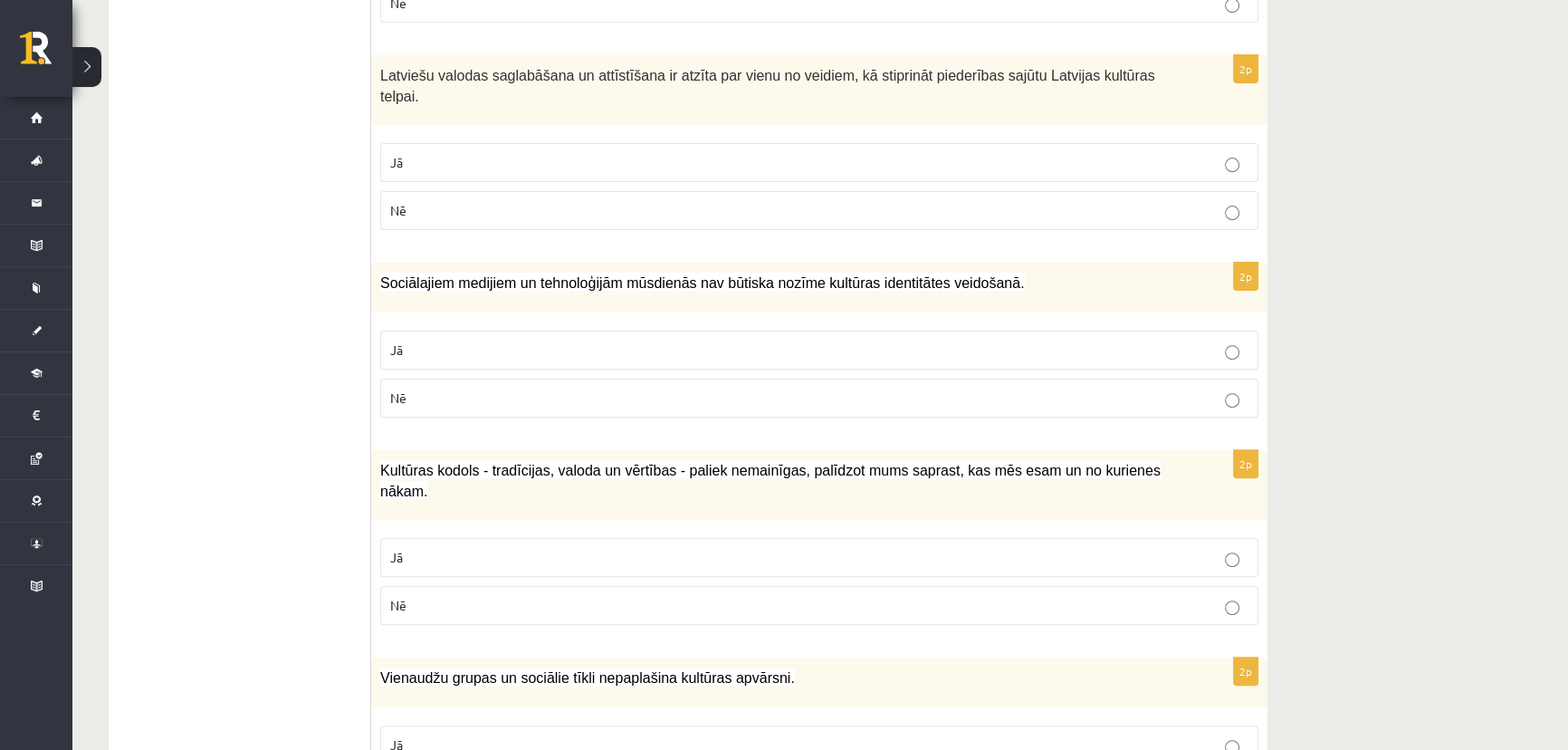
click at [405, 153] on p "Jā" at bounding box center [819, 162] width 858 height 19
click at [410, 388] on p "Nē" at bounding box center [819, 398] width 858 height 19
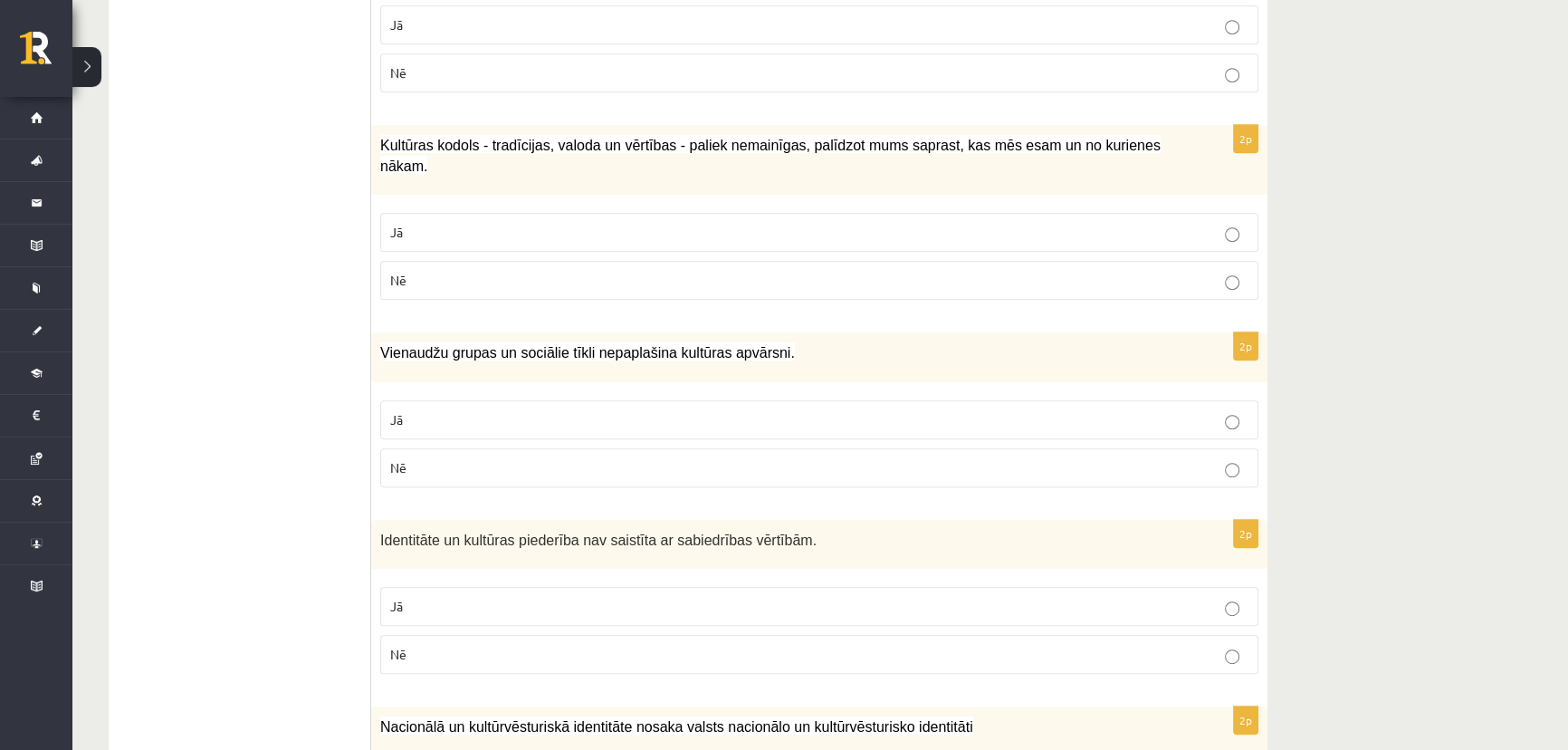
scroll to position [1069, 0]
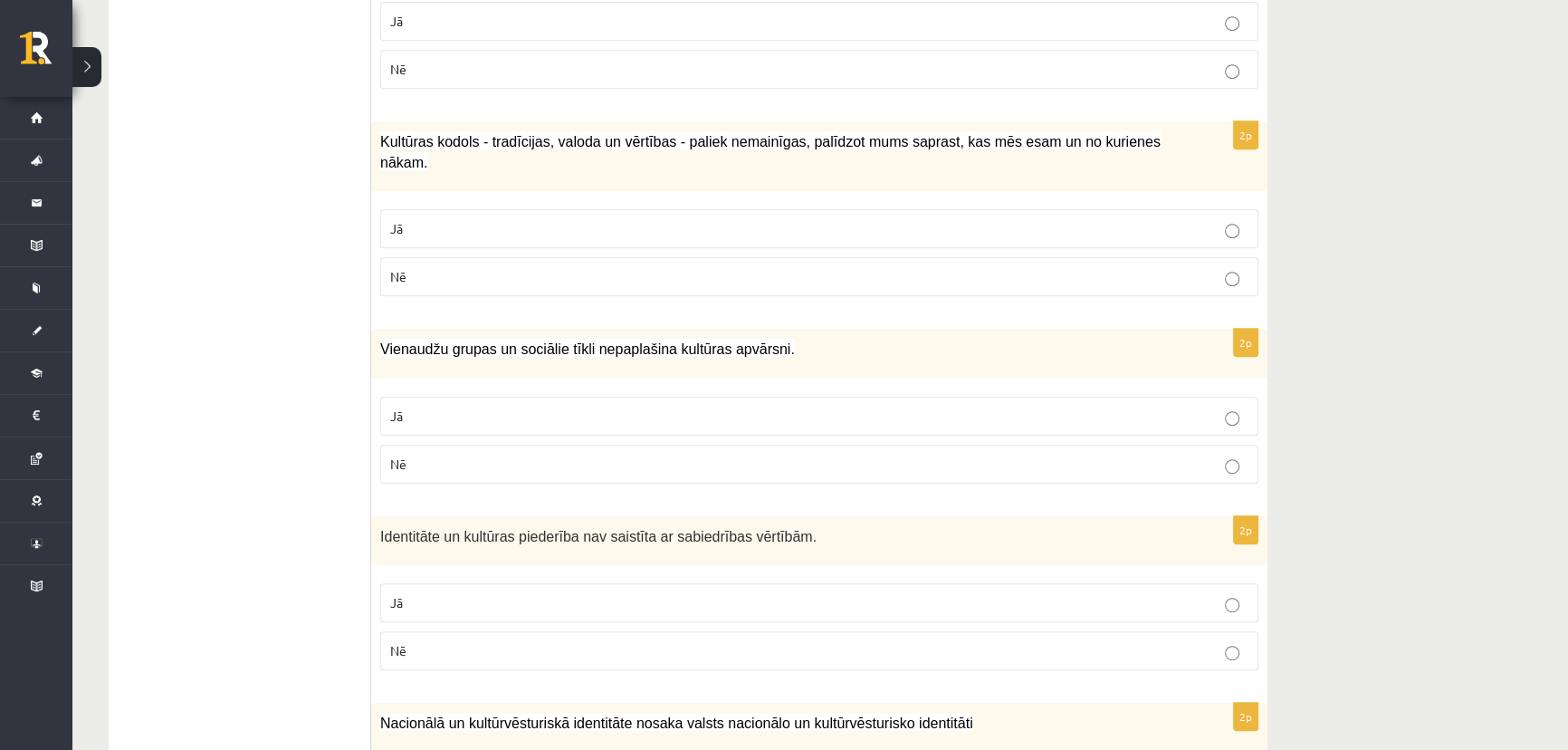
click at [442, 219] on p "Jā" at bounding box center [819, 228] width 858 height 19
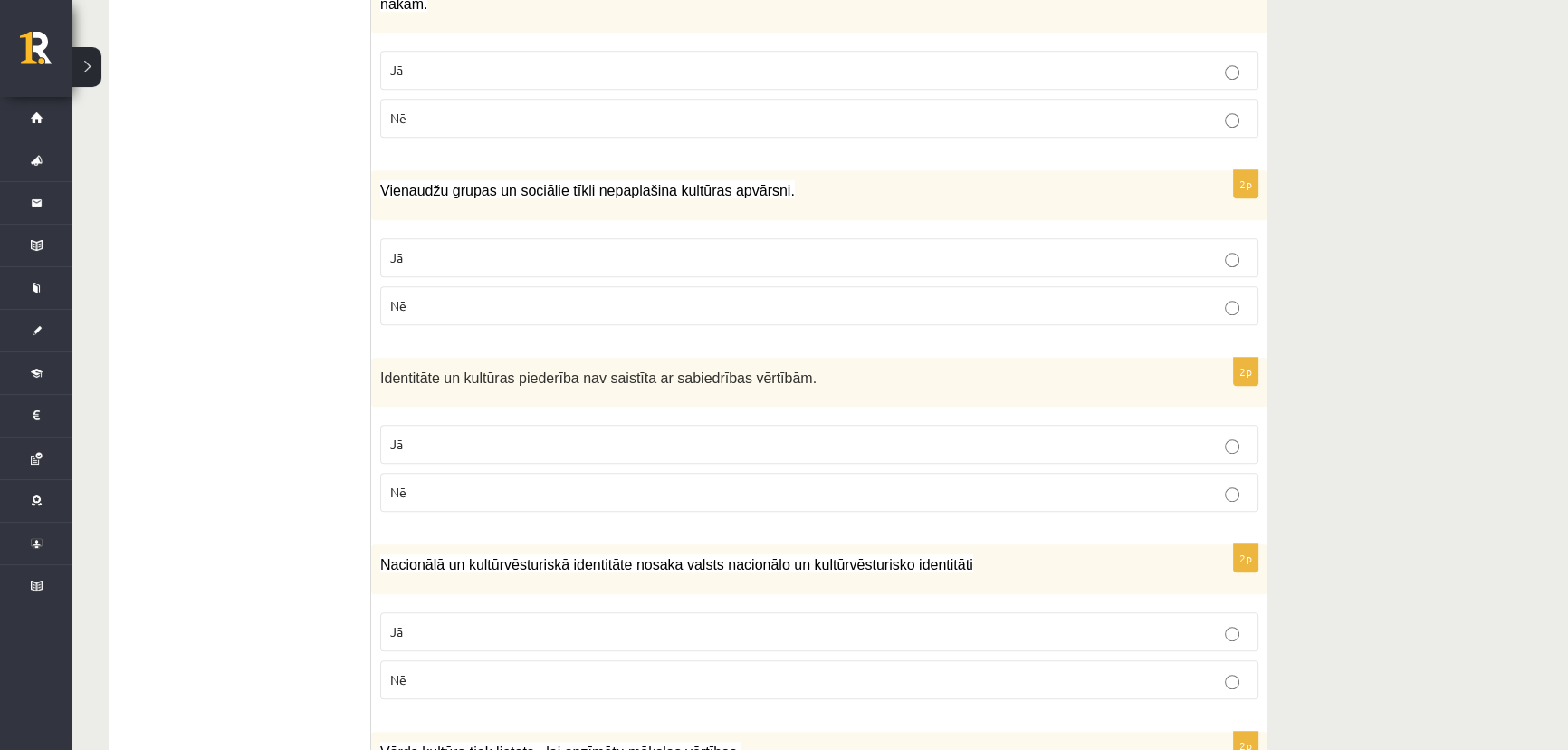
scroll to position [1234, 0]
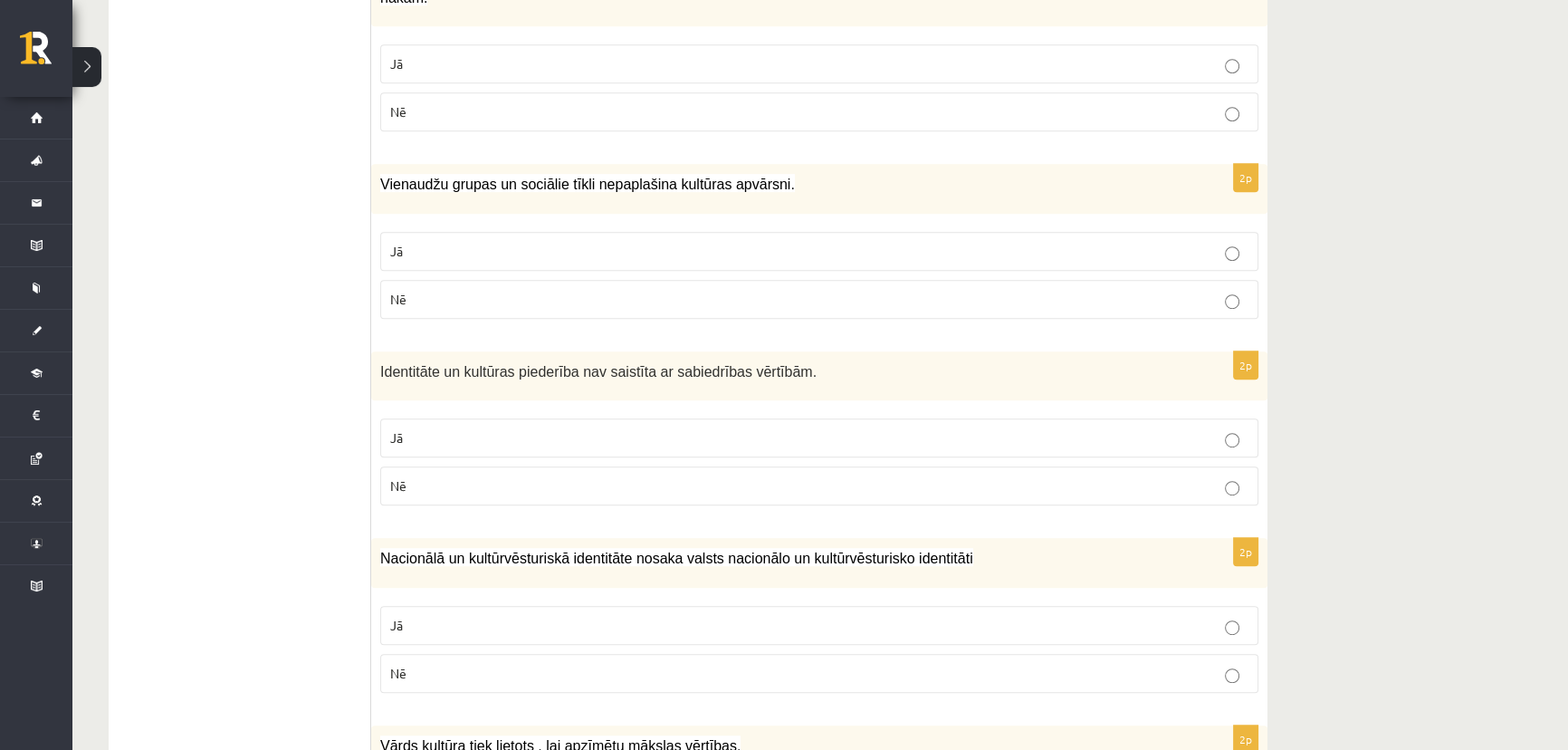
click at [427, 290] on p "Nē" at bounding box center [819, 299] width 858 height 19
click at [430, 476] on p "Nē" at bounding box center [819, 485] width 858 height 19
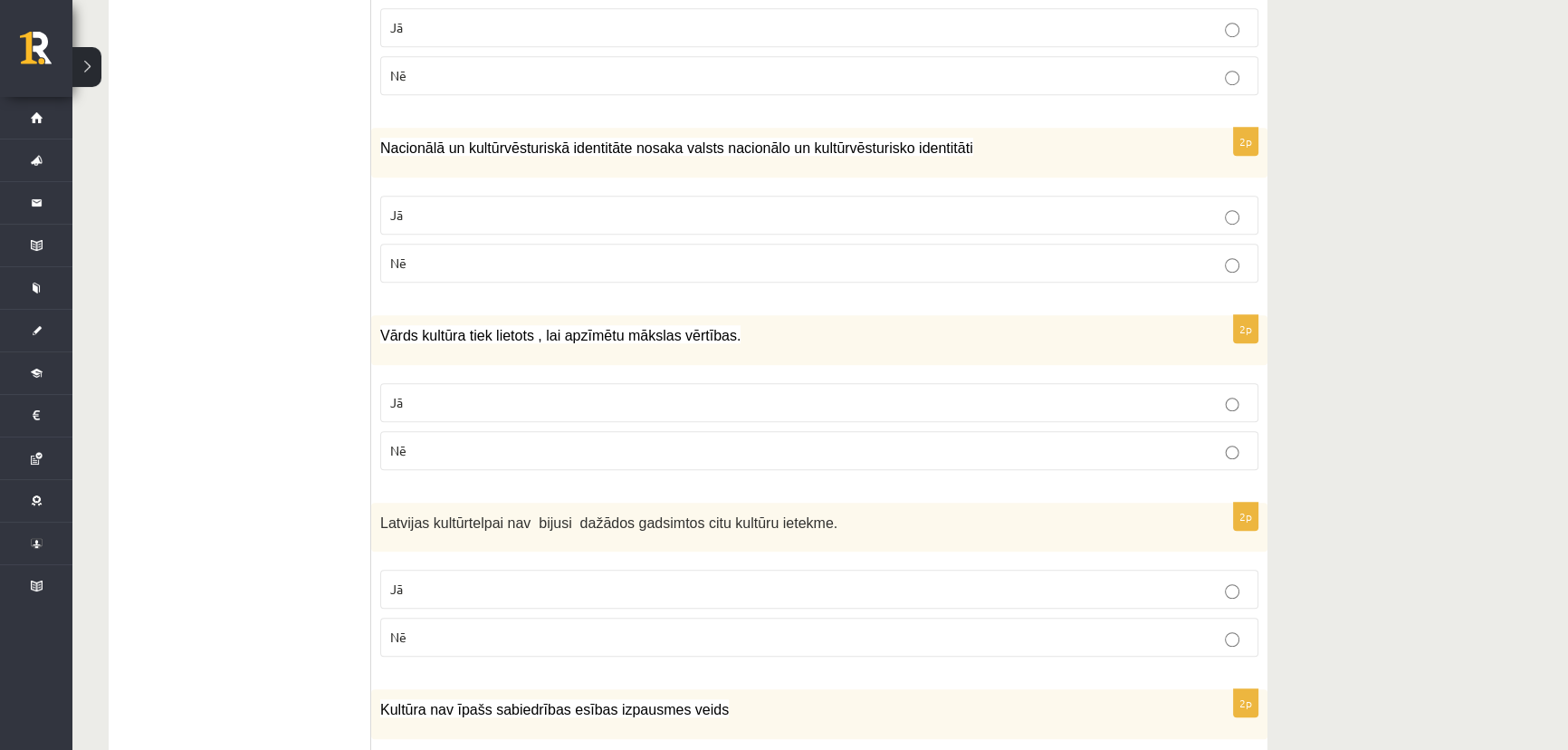
scroll to position [1646, 0]
click at [412, 204] on p "Jā" at bounding box center [819, 213] width 858 height 19
click at [423, 439] on p "Nē" at bounding box center [819, 448] width 858 height 19
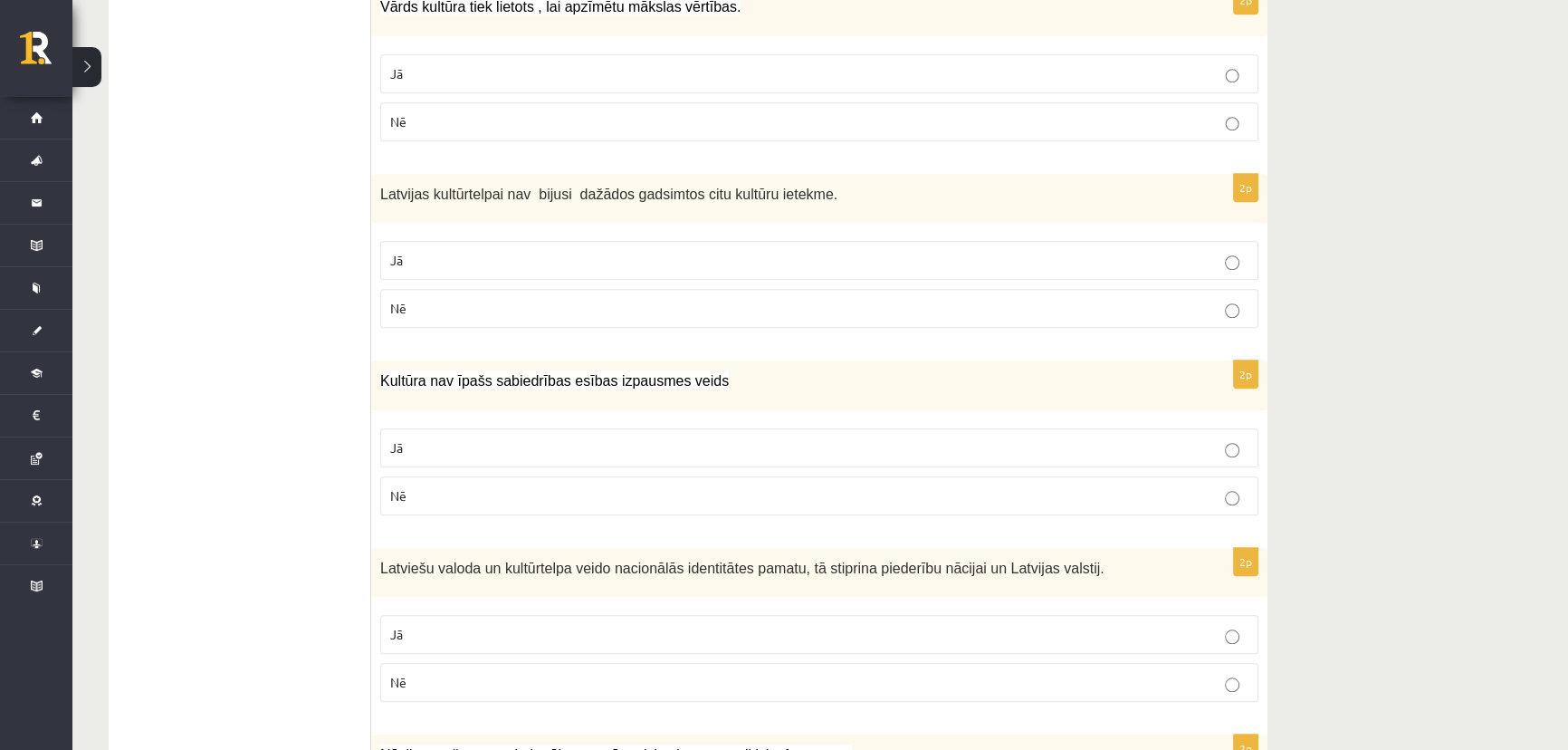
scroll to position [1974, 0]
click at [404, 298] on span "Nē" at bounding box center [398, 306] width 17 height 17
click at [413, 484] on p "Nē" at bounding box center [819, 494] width 858 height 19
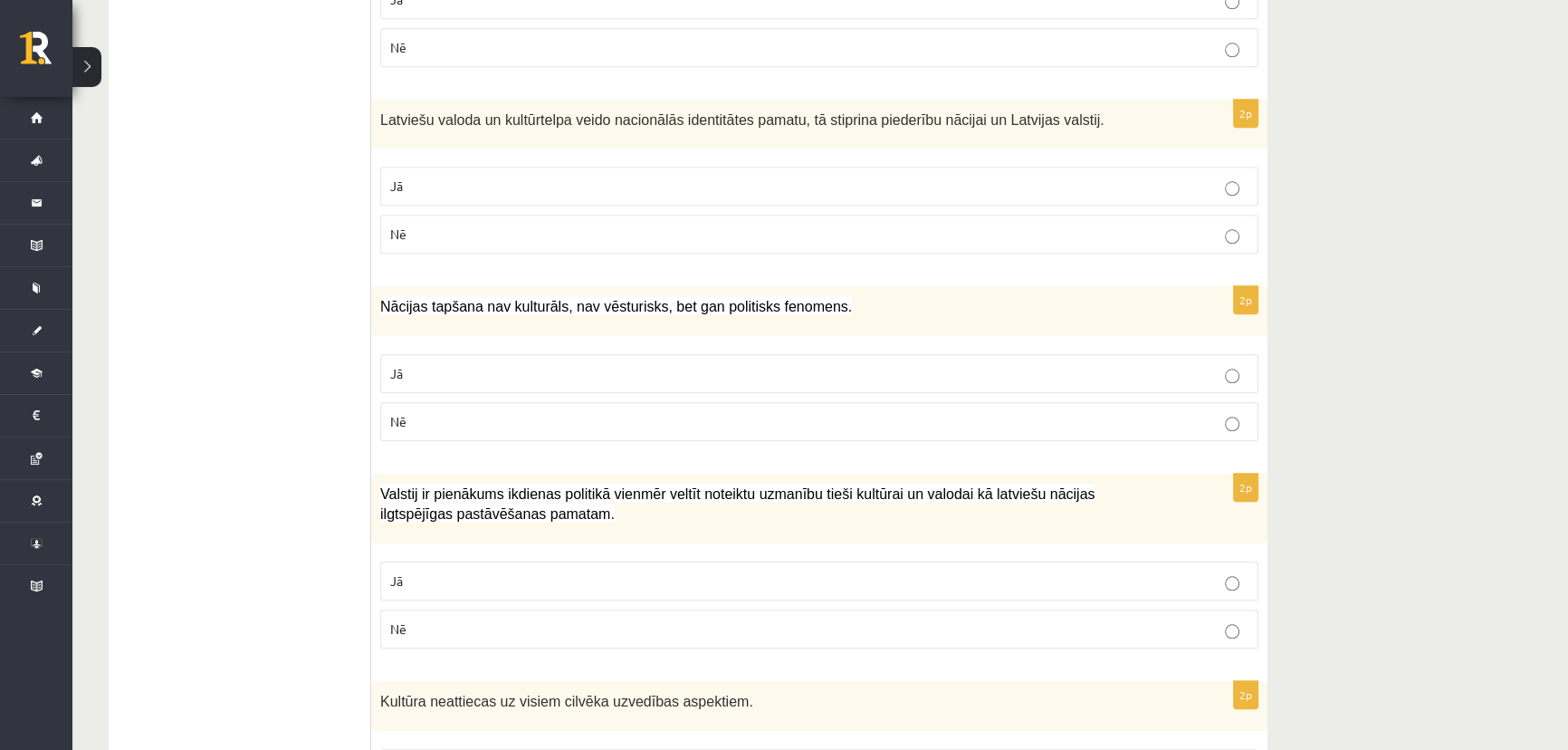
scroll to position [2469, 0]
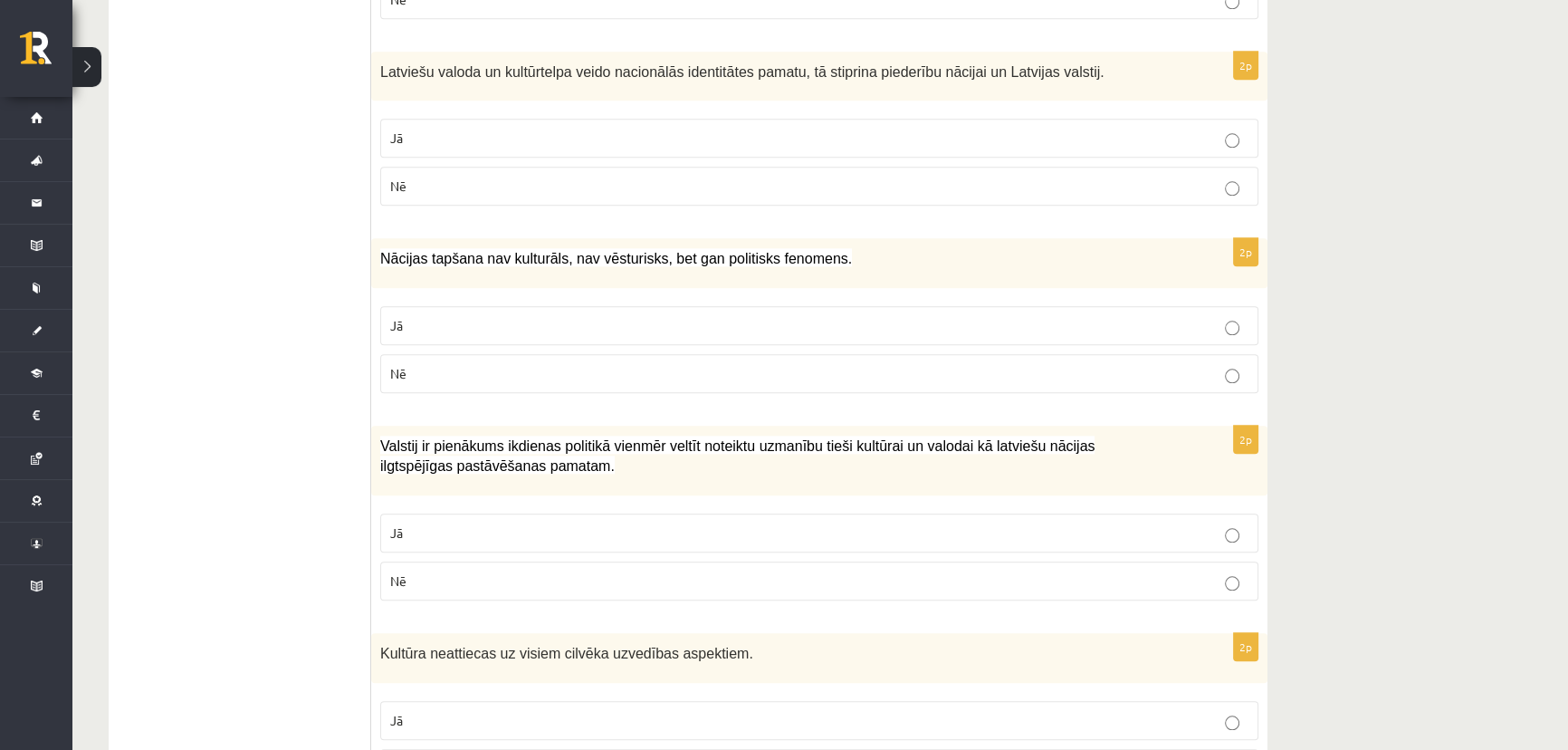
click at [426, 128] on p "Jā" at bounding box center [819, 137] width 858 height 19
click at [438, 364] on p "Nē" at bounding box center [819, 374] width 858 height 19
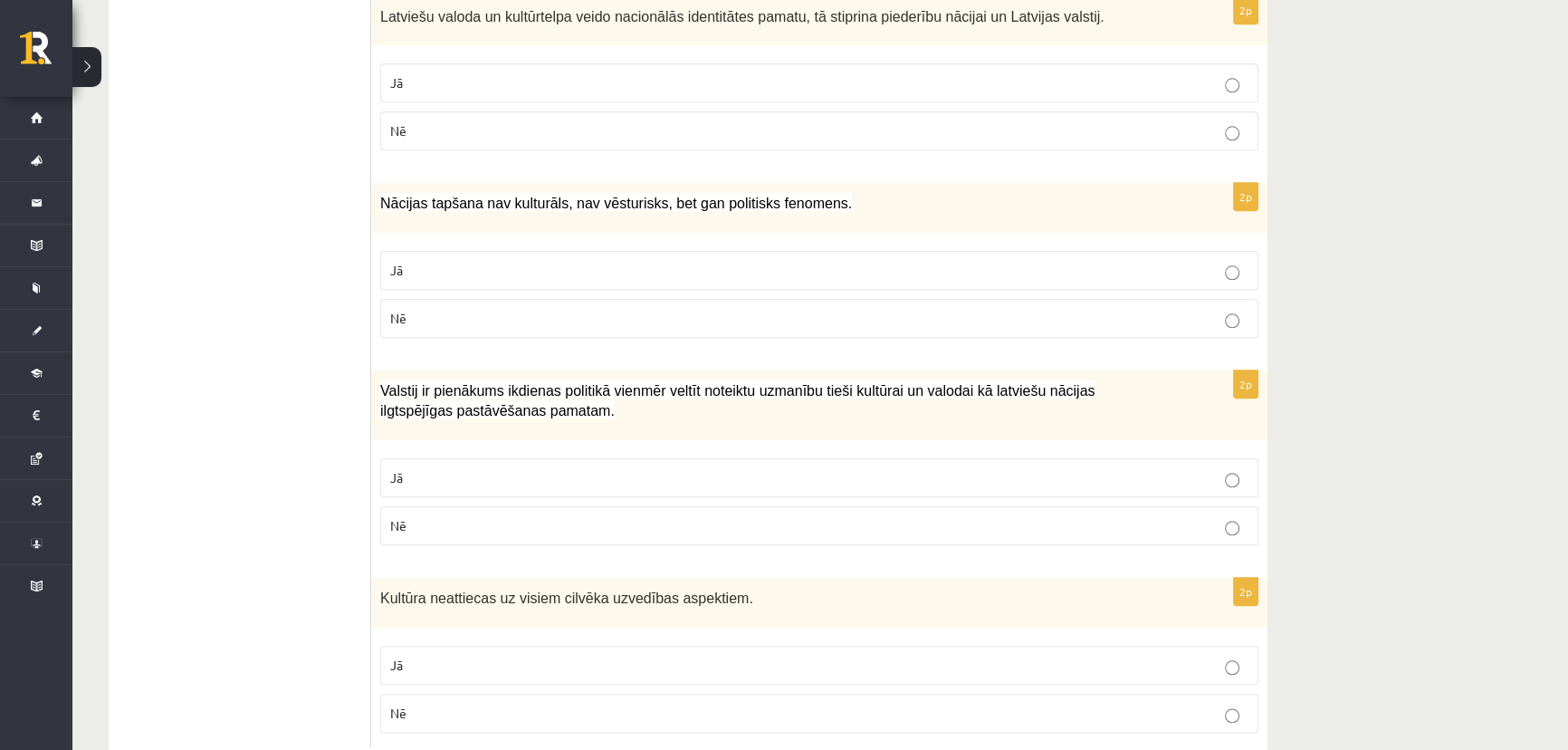
scroll to position [2526, 0]
click at [429, 466] on p "Jā" at bounding box center [819, 475] width 858 height 19
click at [413, 702] on p "Nē" at bounding box center [819, 711] width 858 height 19
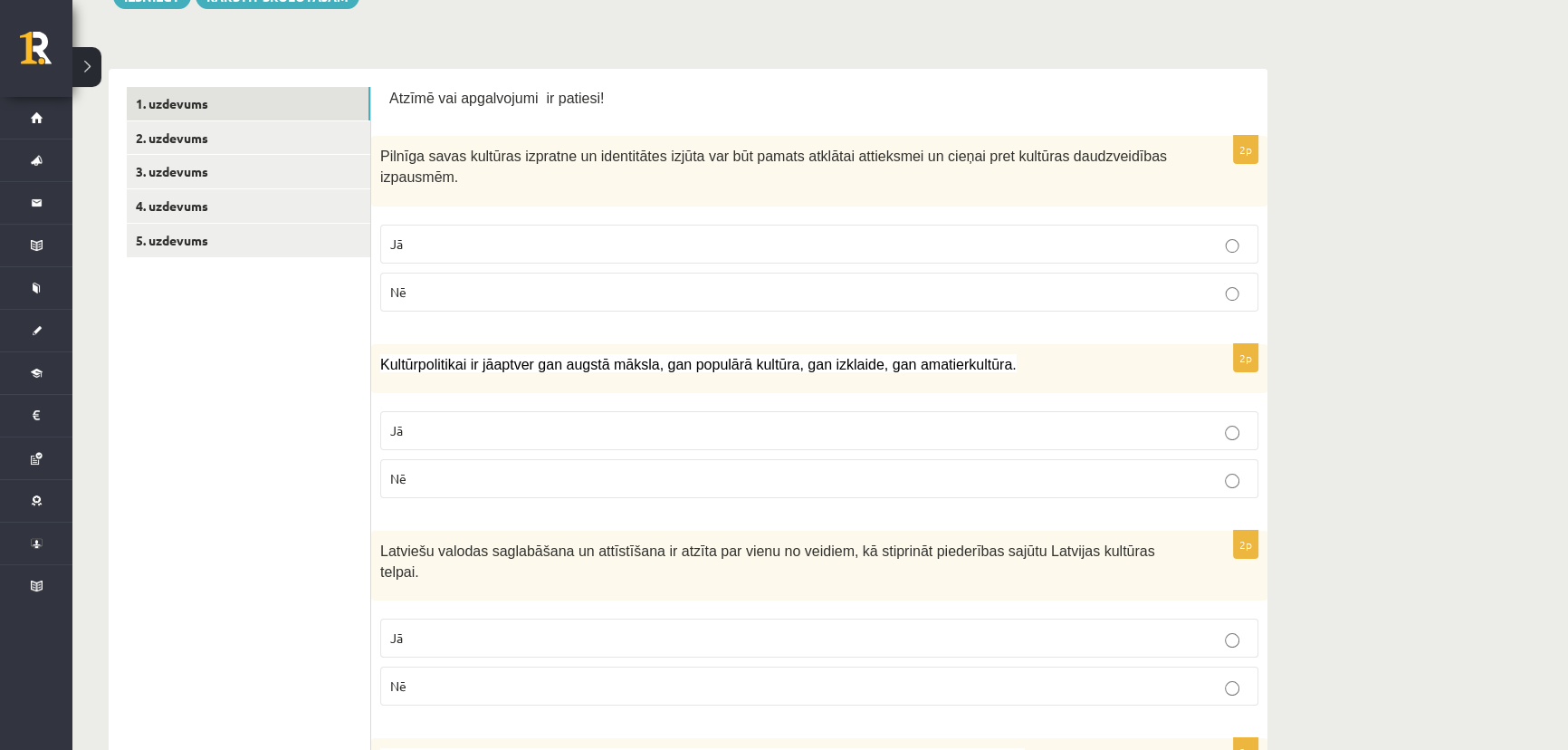
scroll to position [0, 0]
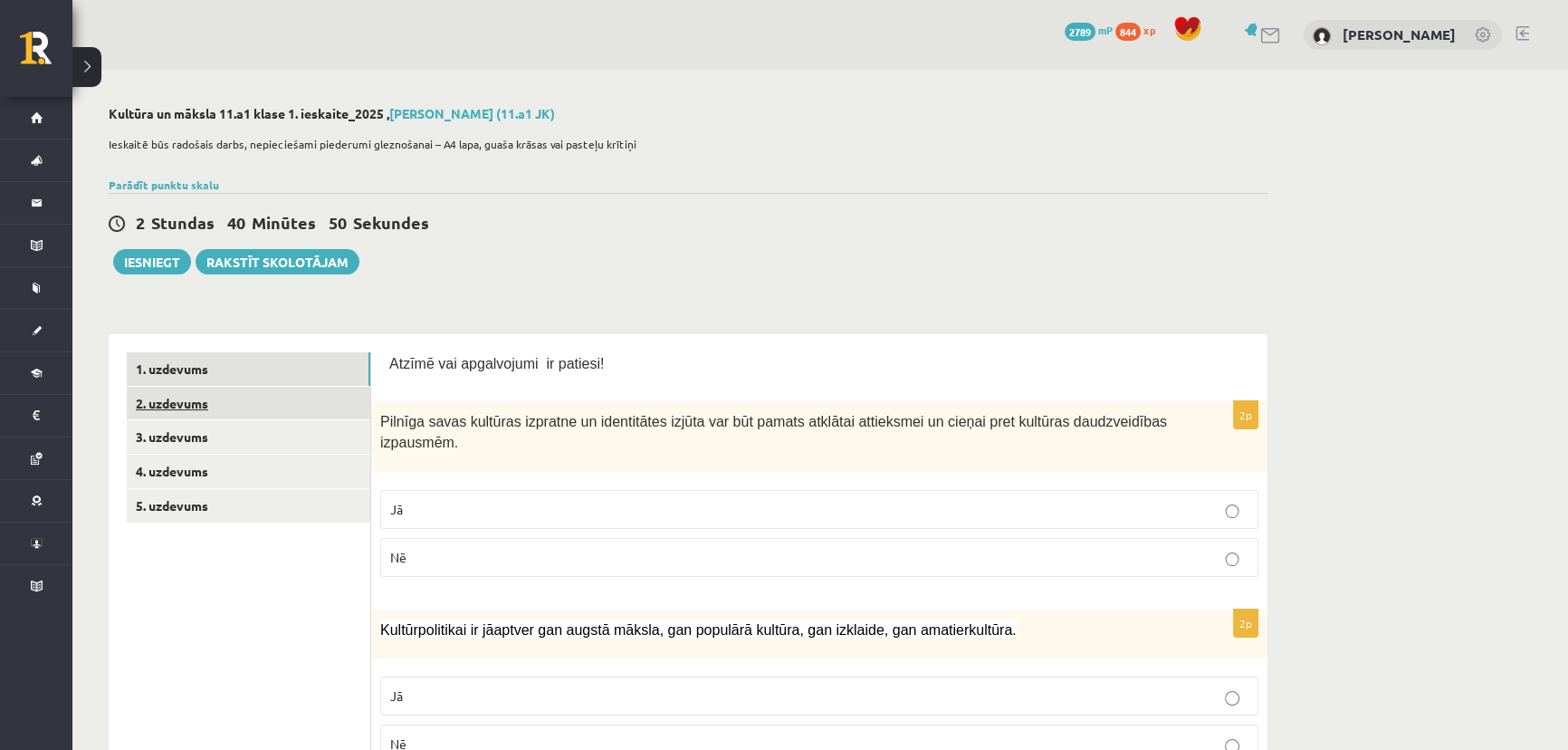
click at [195, 409] on link "2. uzdevums" at bounding box center [248, 403] width 244 height 33
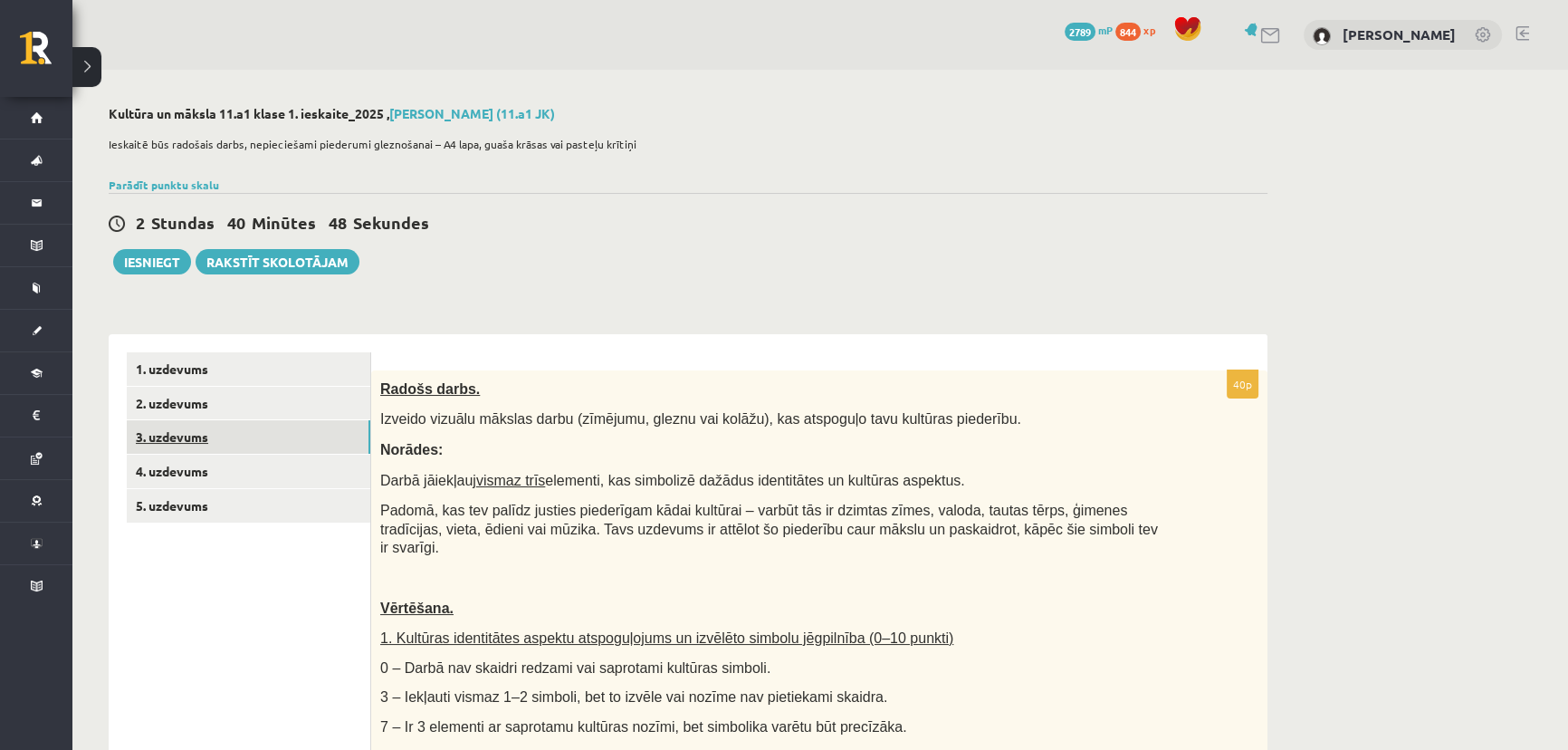
click at [214, 441] on link "3. uzdevums" at bounding box center [248, 436] width 244 height 33
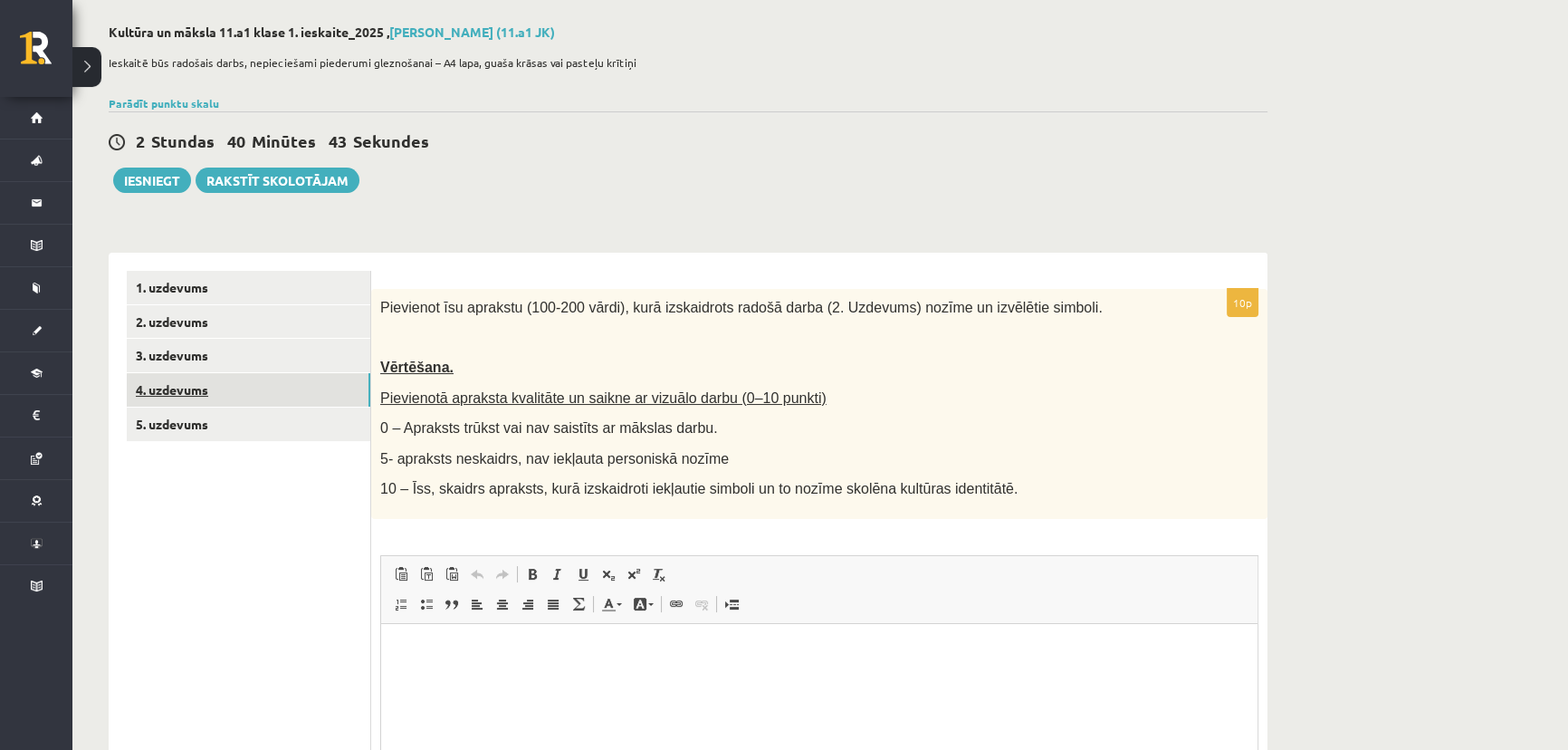
click at [195, 396] on link "4. uzdevums" at bounding box center [248, 389] width 244 height 33
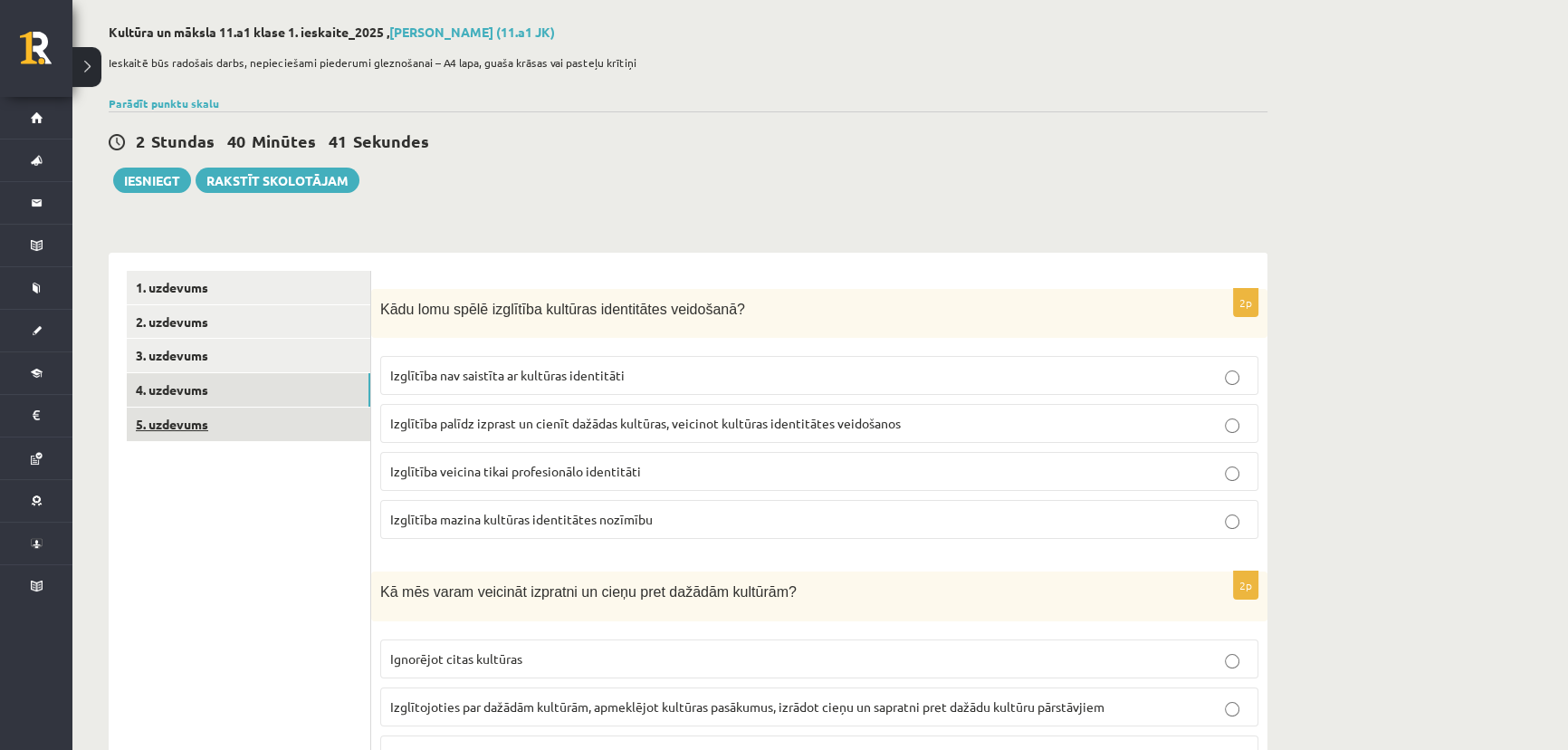
click at [186, 423] on link "5. uzdevums" at bounding box center [248, 424] width 244 height 33
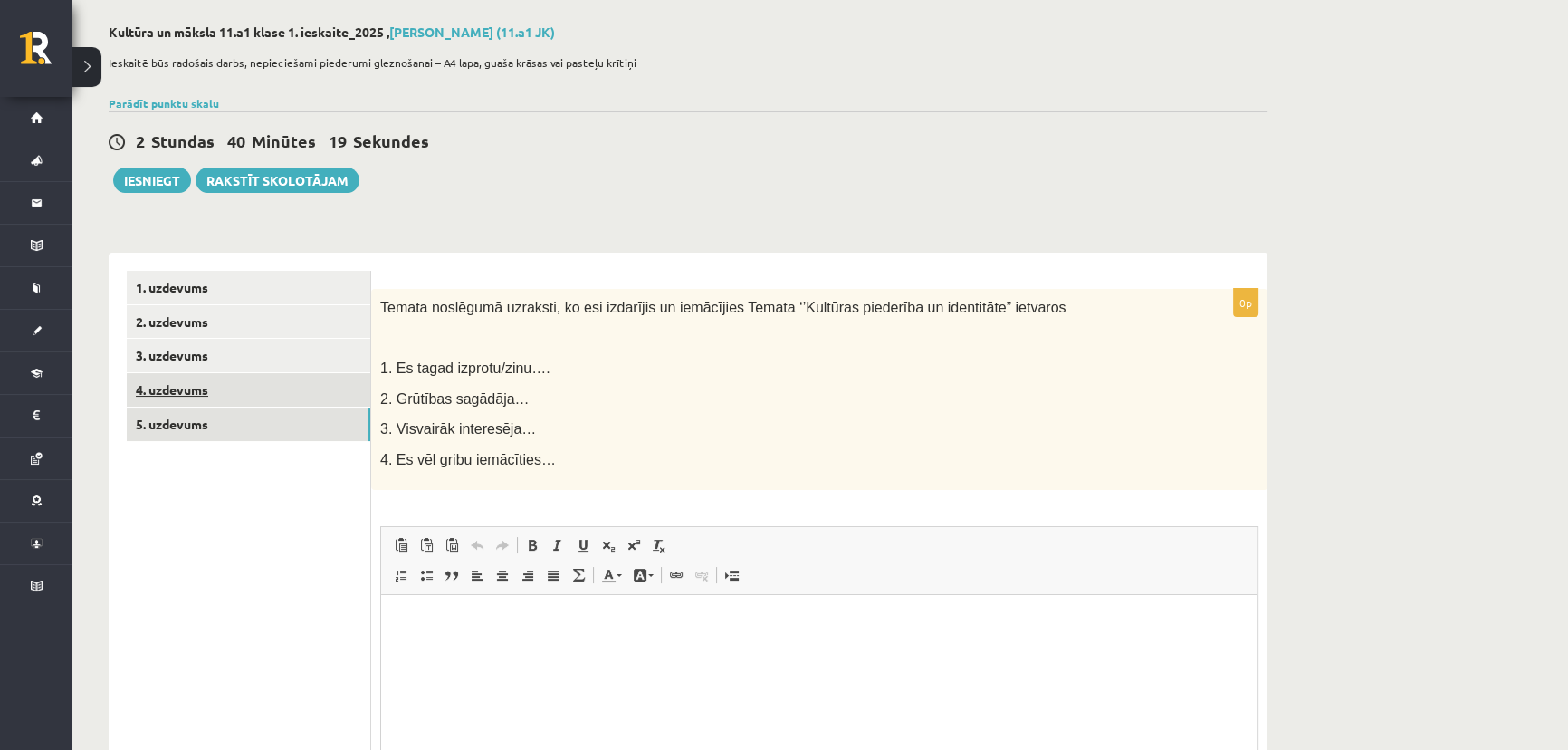
click at [194, 388] on link "4. uzdevums" at bounding box center [248, 389] width 244 height 33
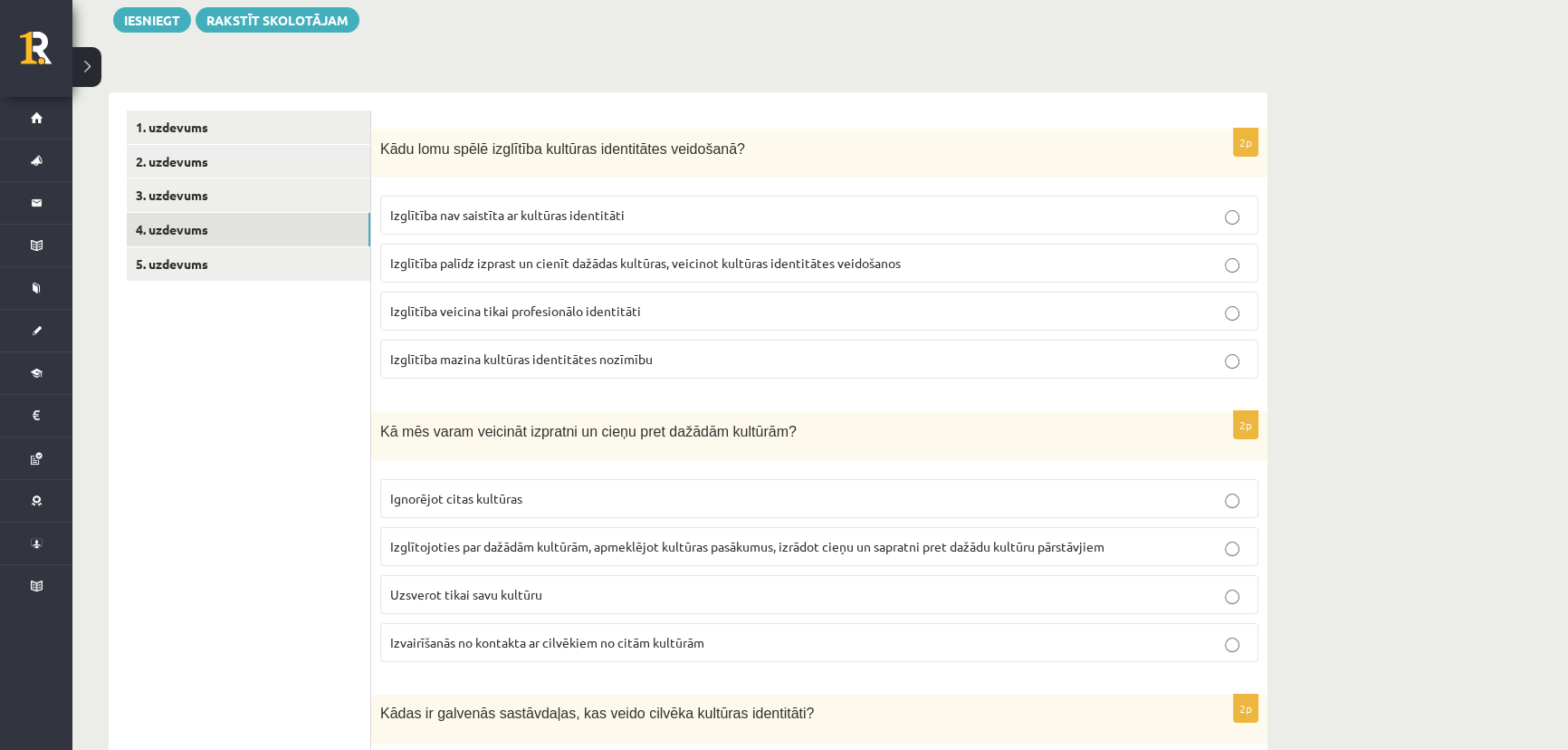
scroll to position [246, 0]
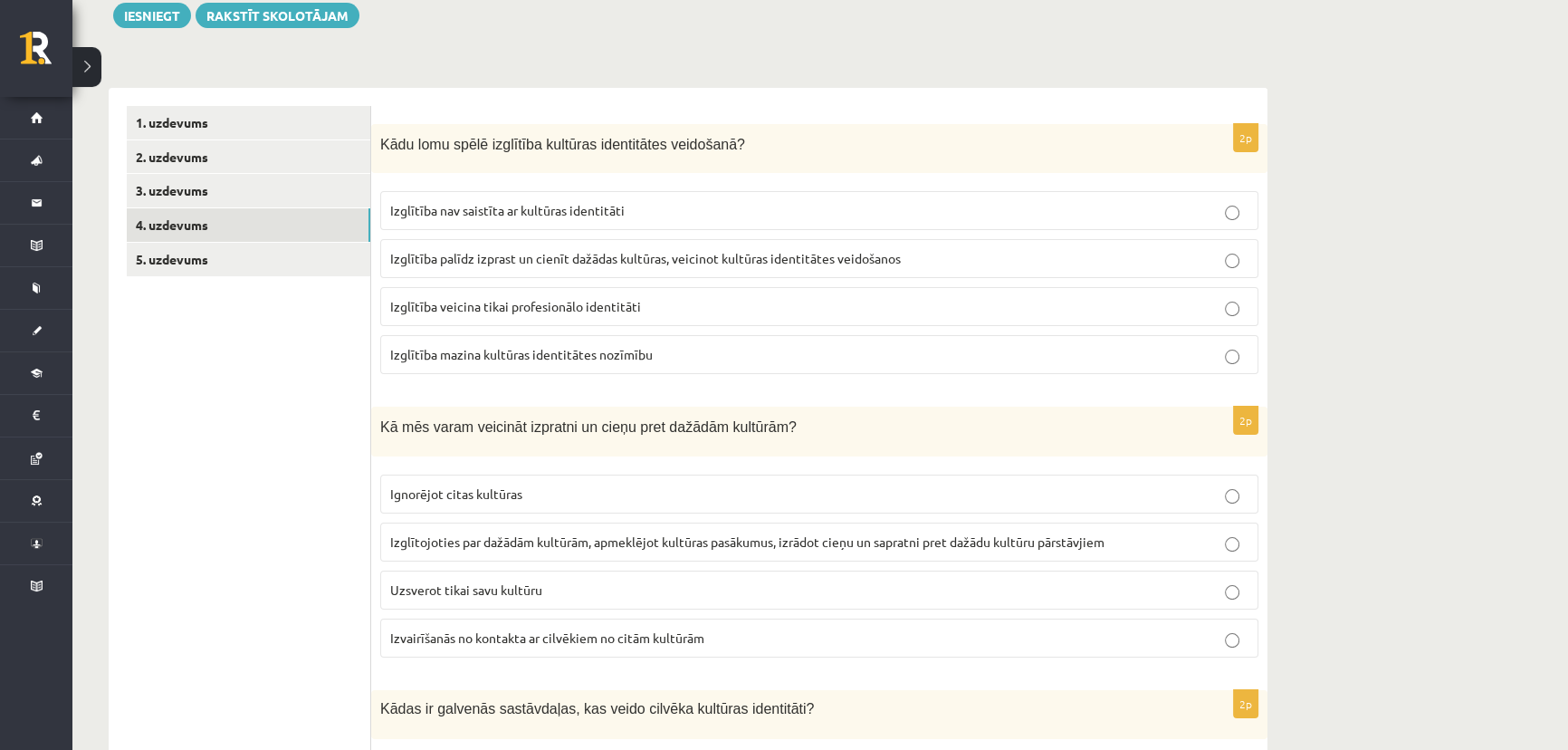
click at [460, 255] on span "Izglītība palīdz izprast un cienīt dažādas kultūras, veicinot kultūras identitā…" at bounding box center [646, 258] width 511 height 17
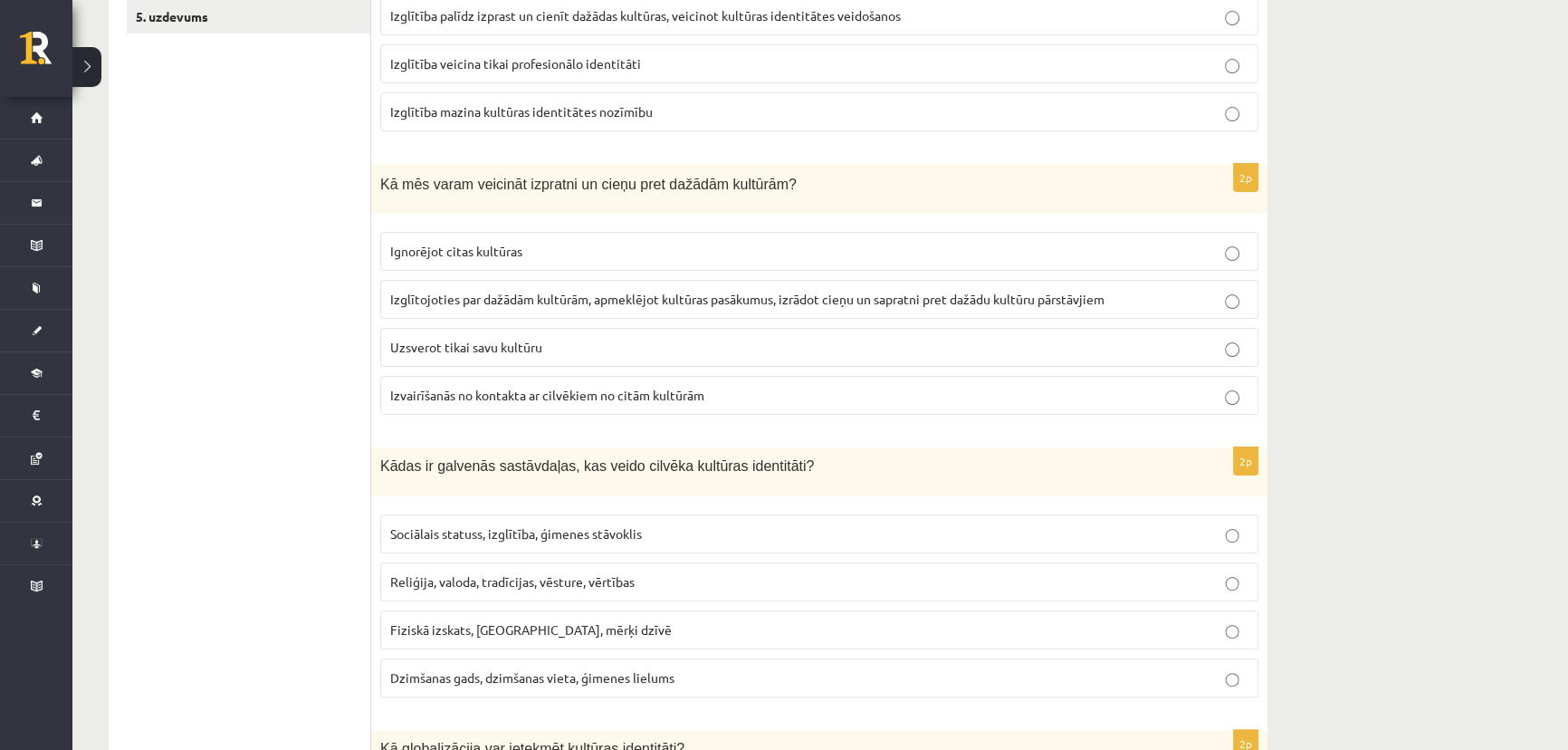
scroll to position [494, 0]
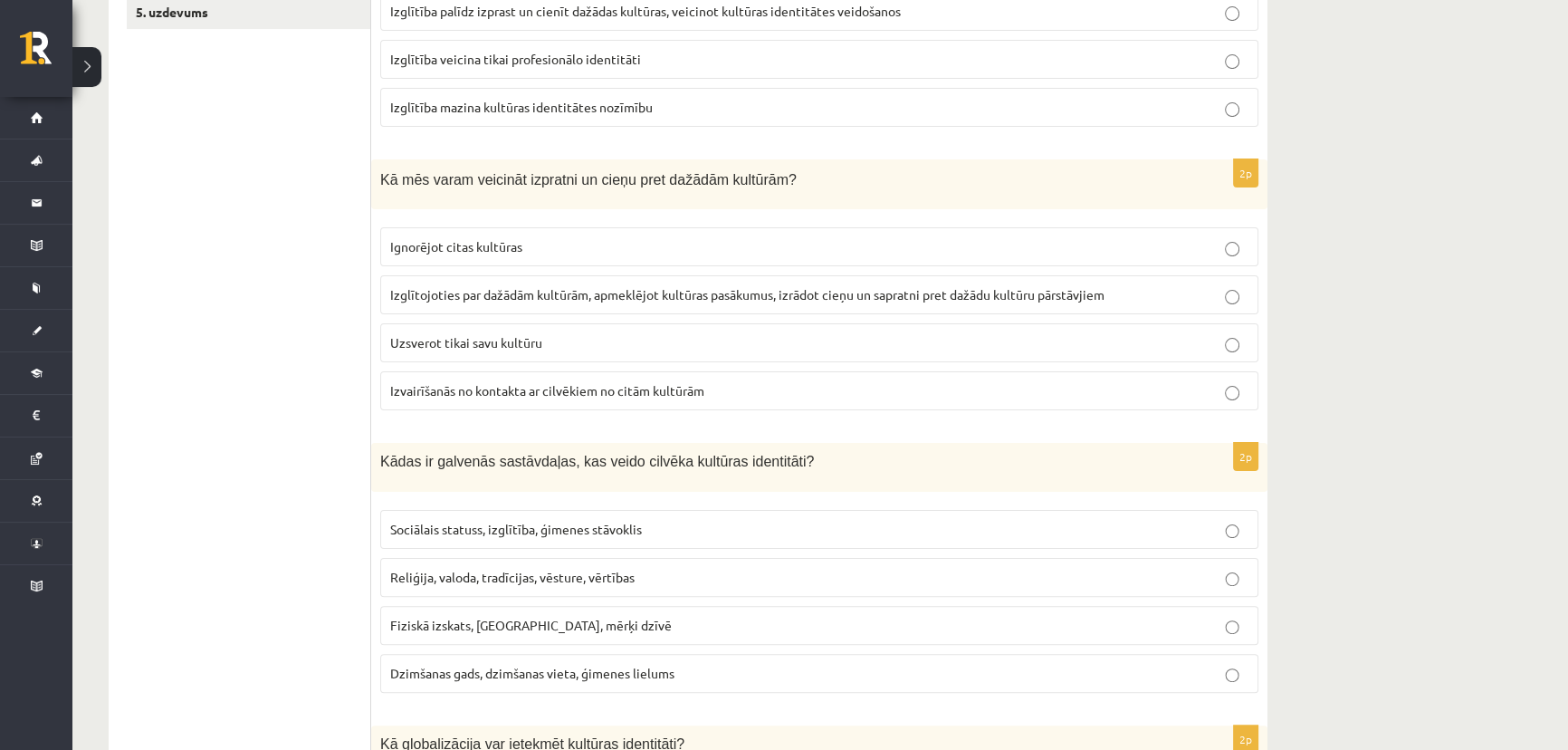
click at [858, 298] on span "Izglītojoties par dažādām kultūrām, apmeklējot kultūras pasākumus, izrādot cieņ…" at bounding box center [747, 294] width 714 height 17
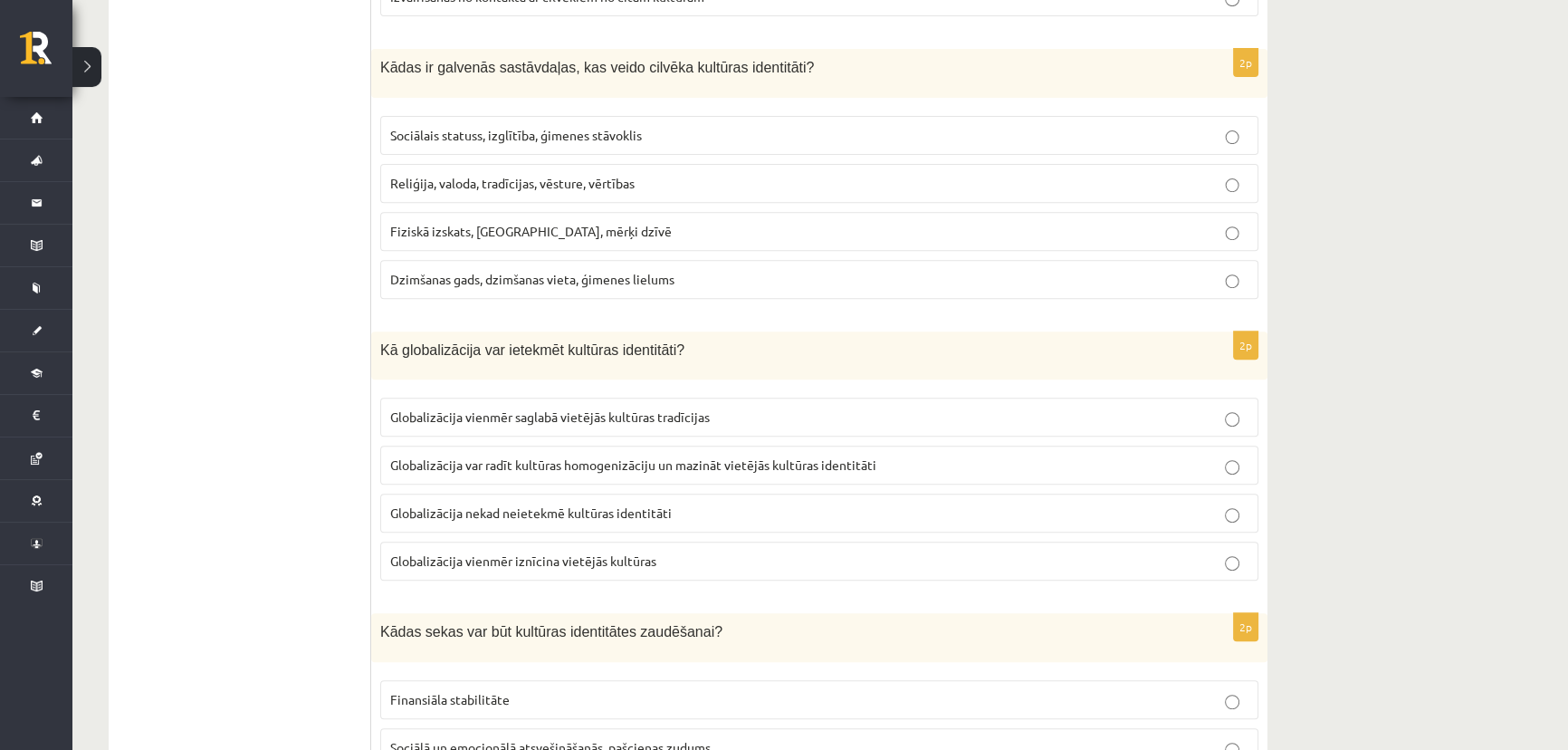
scroll to position [905, 0]
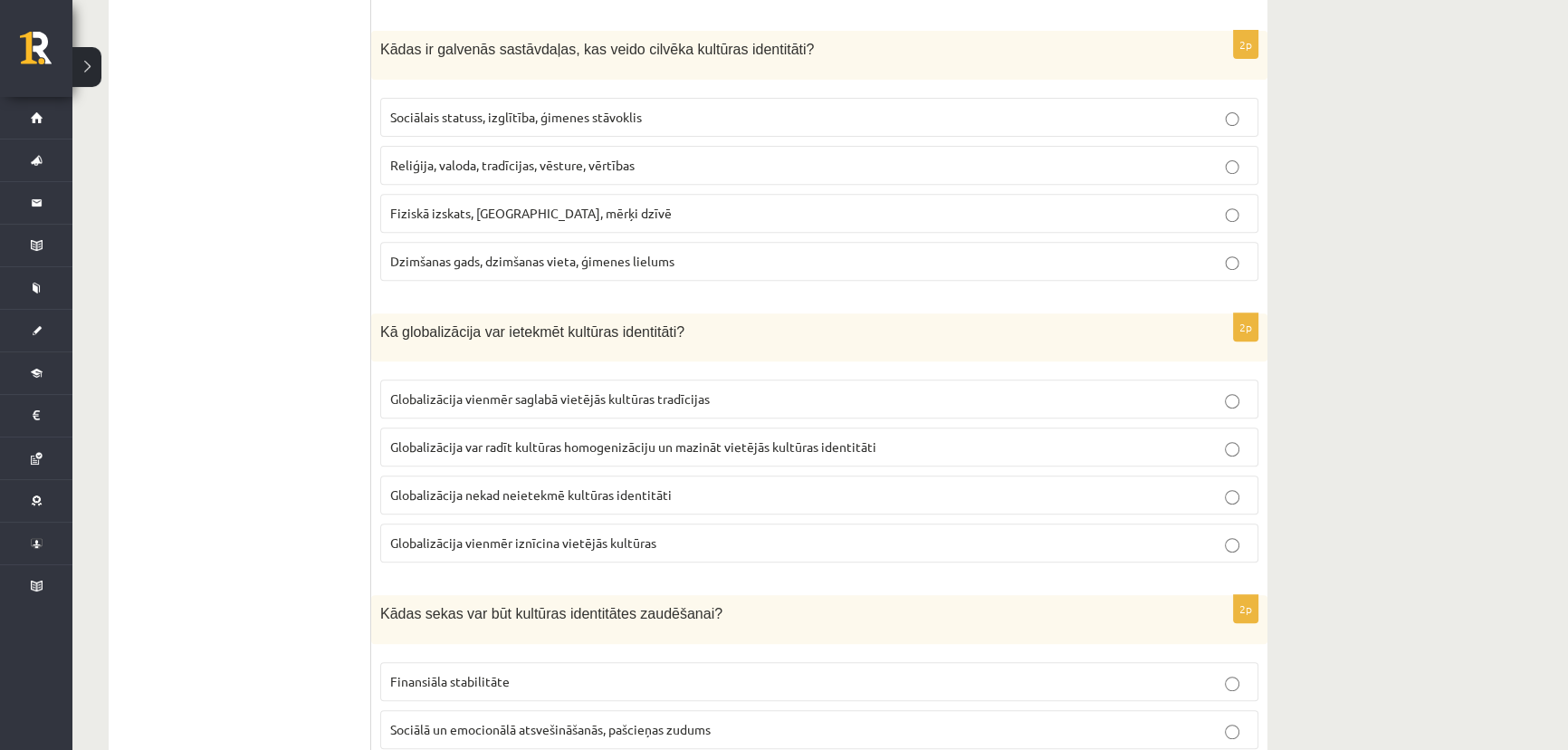
click at [530, 163] on span "Reliģija, valoda, tradīcijas, vēsture, vērtības" at bounding box center [512, 165] width 244 height 17
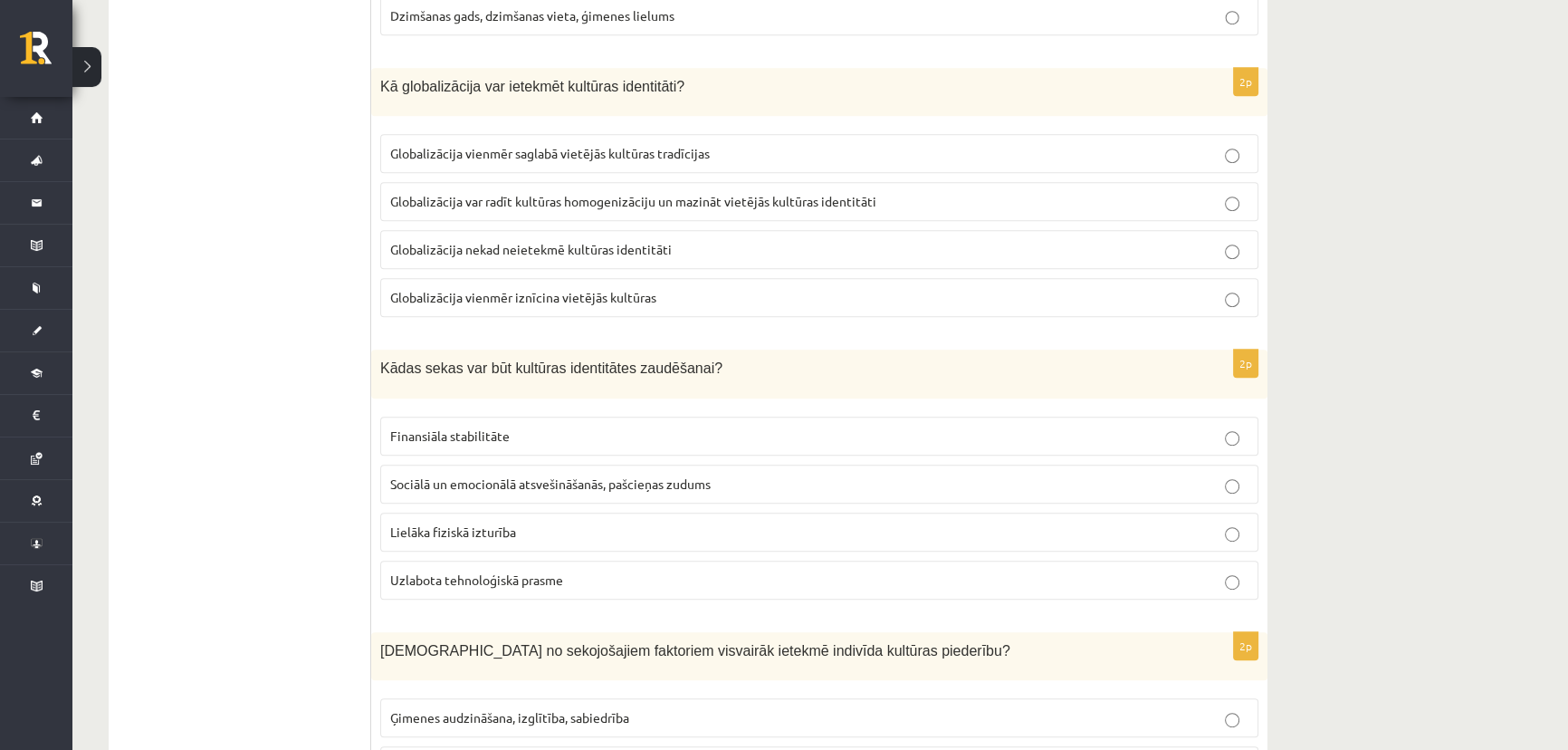
scroll to position [1151, 0]
click at [526, 197] on span "Globalizācija var radīt kultūras homogenizāciju un mazināt vietējās kultūras id…" at bounding box center [633, 200] width 486 height 17
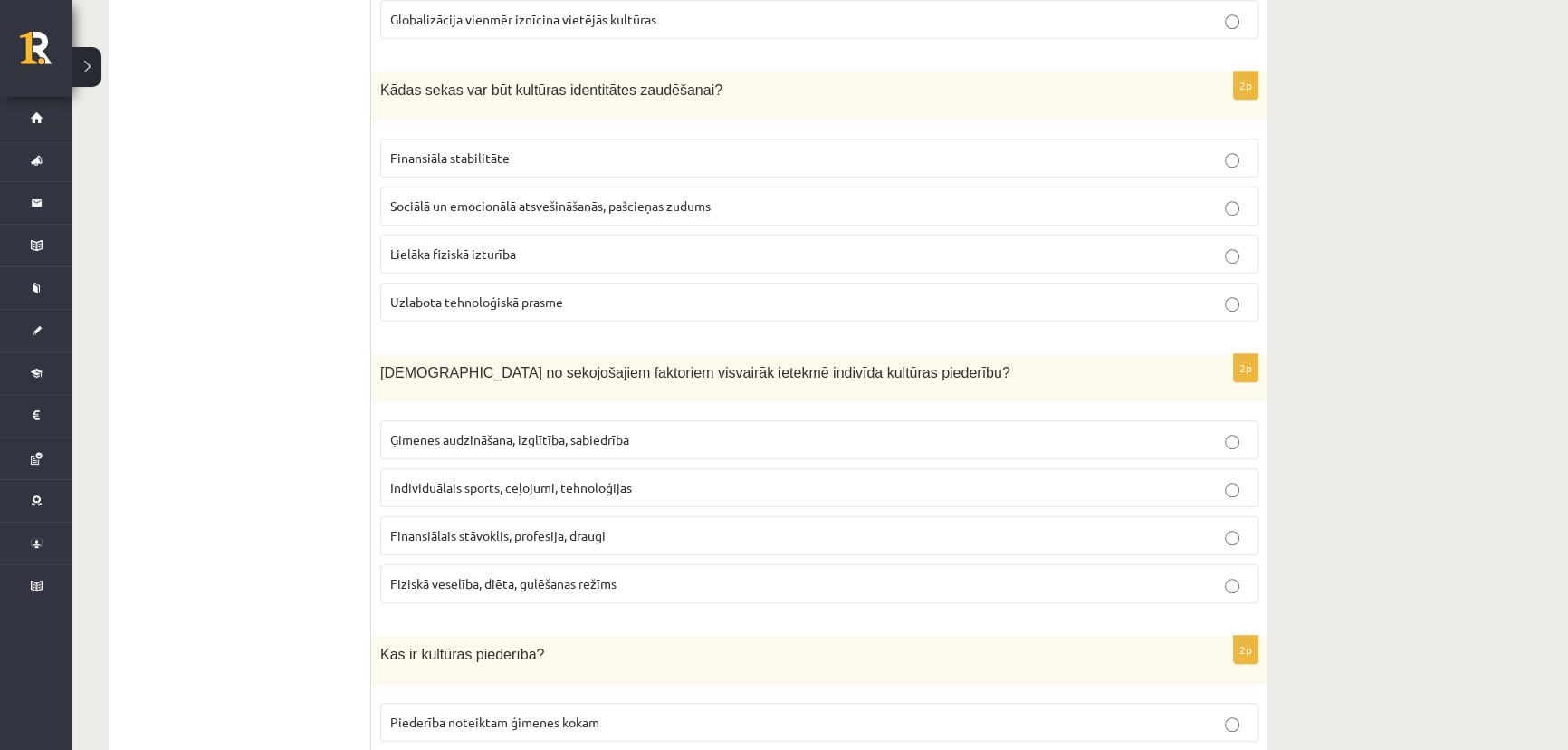
scroll to position [1482, 0]
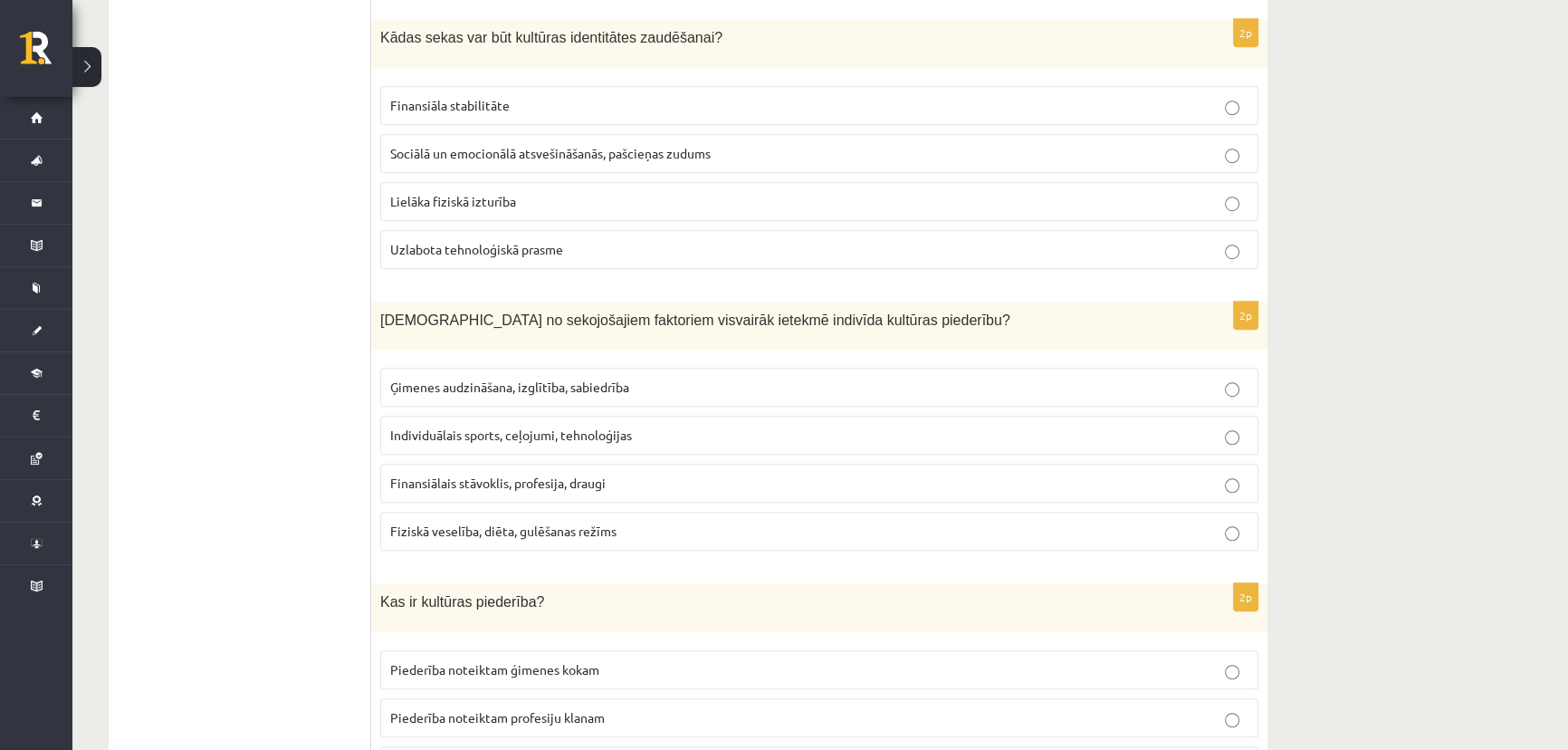
click at [550, 147] on span "Sociālā un emocionālā atsvešināšanās, pašcieņas zudums" at bounding box center [550, 153] width 320 height 17
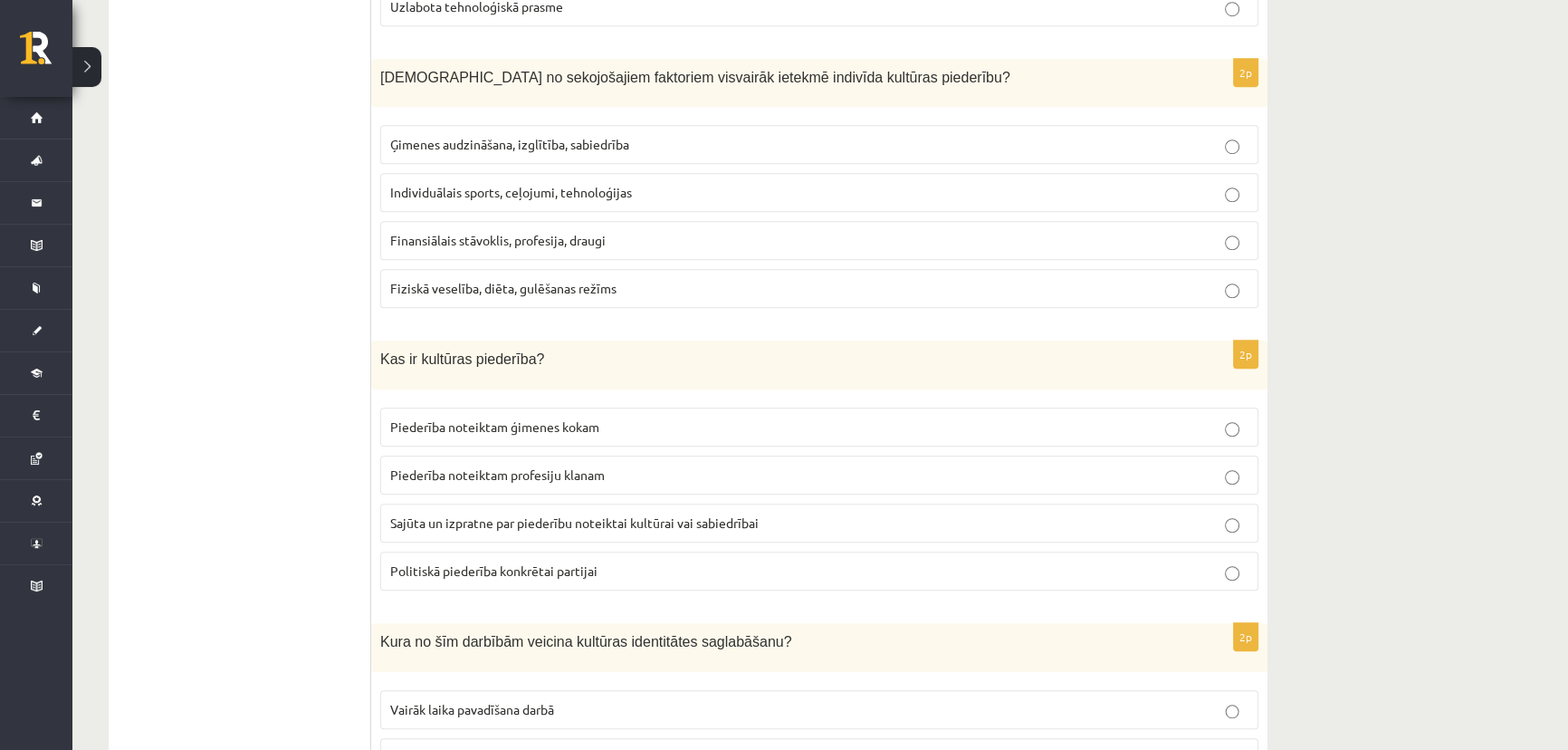
scroll to position [1728, 0]
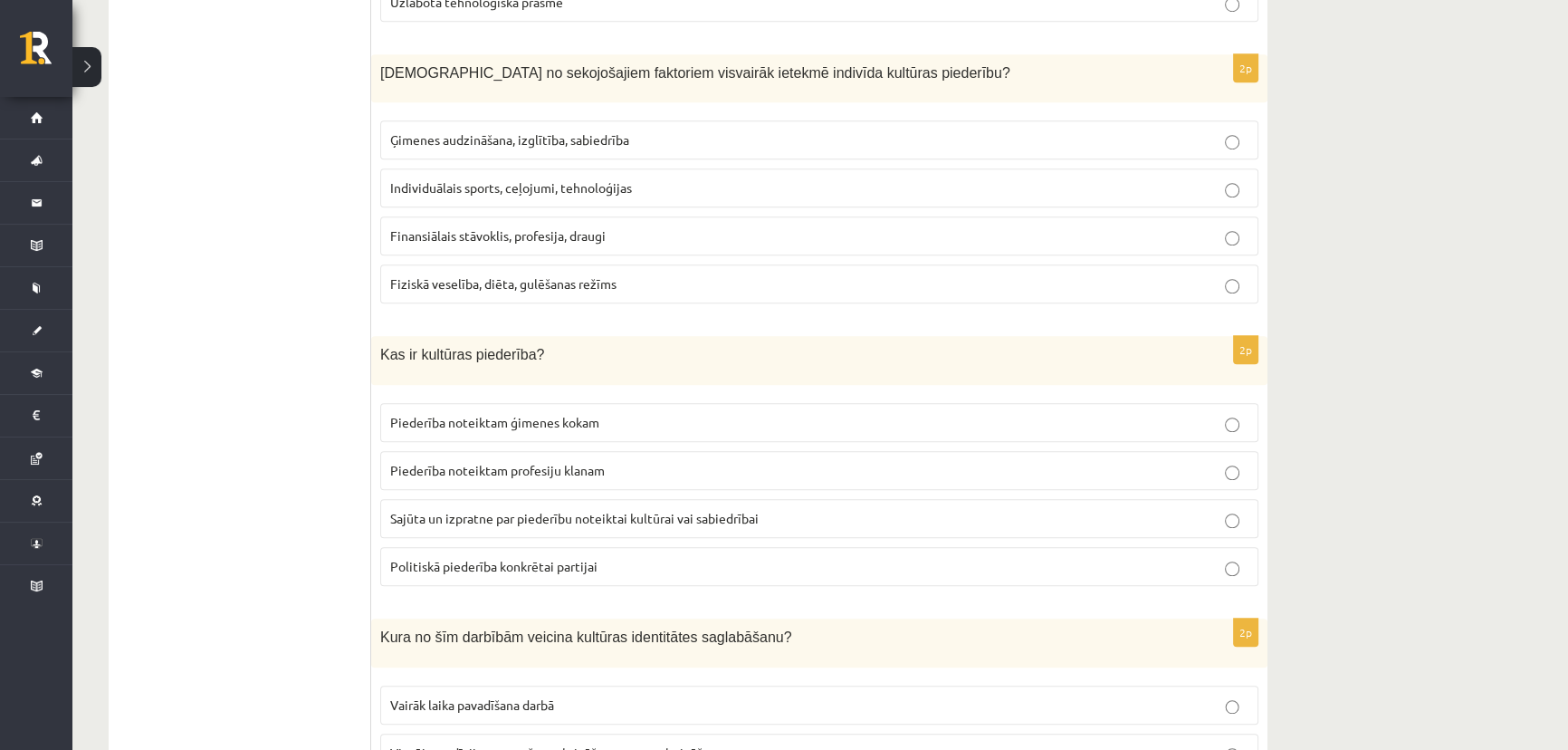
click at [492, 131] on span "Ģimenes audzināšana, izglītība, sabiedrība" at bounding box center [509, 139] width 239 height 17
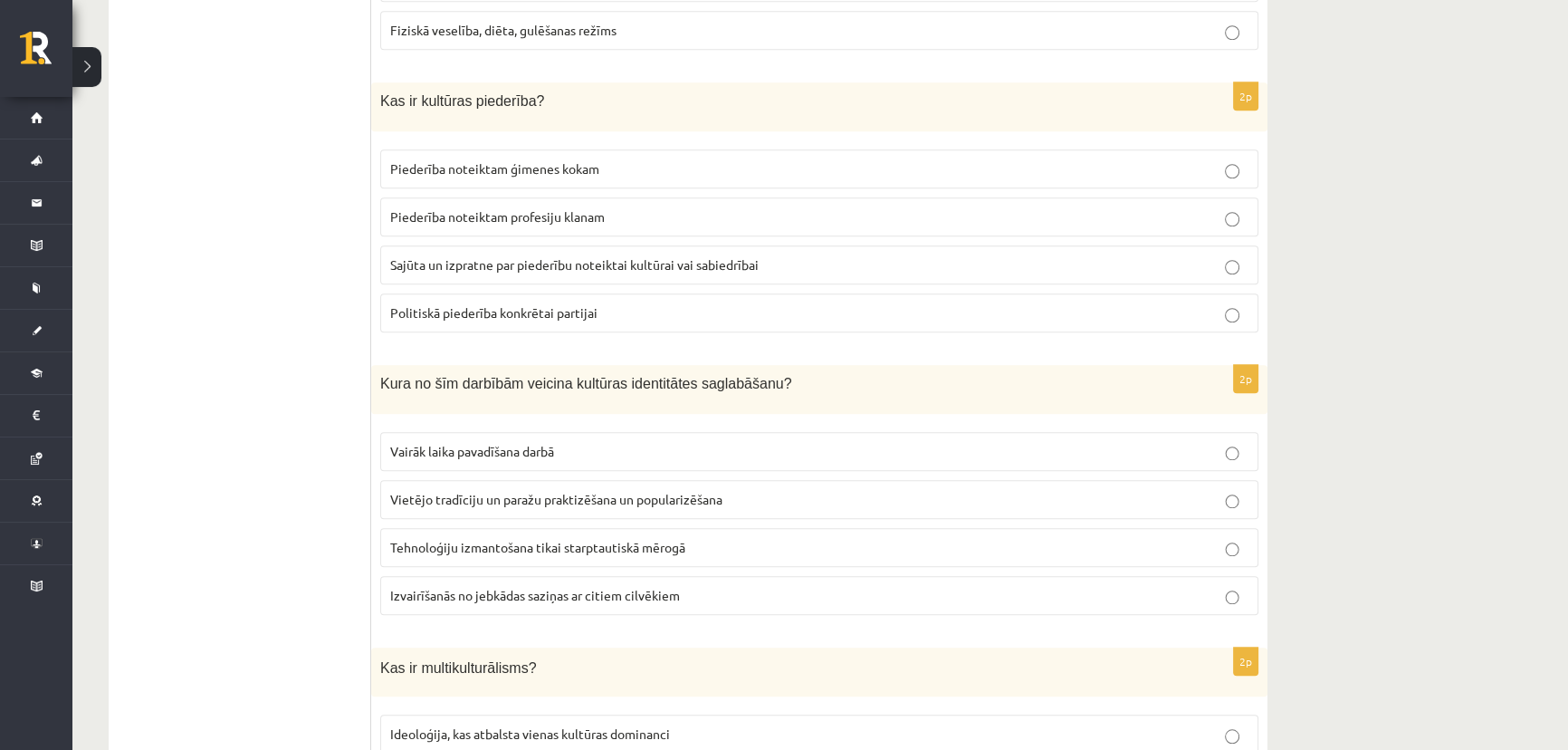
scroll to position [1974, 0]
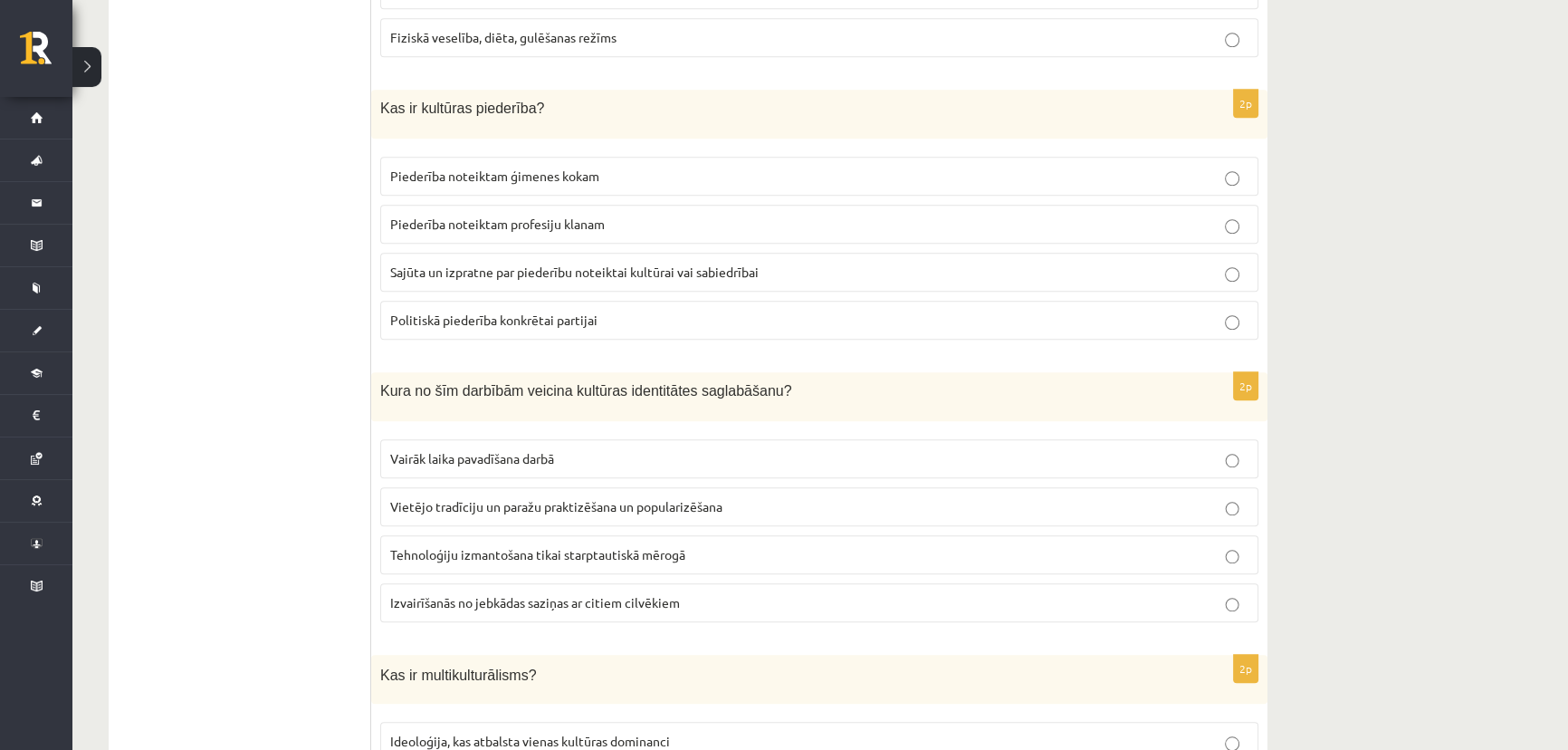
click at [480, 268] on span "Sajūta un izpratne par piederību noteiktai kultūrai vai sabiedrībai" at bounding box center [574, 272] width 368 height 17
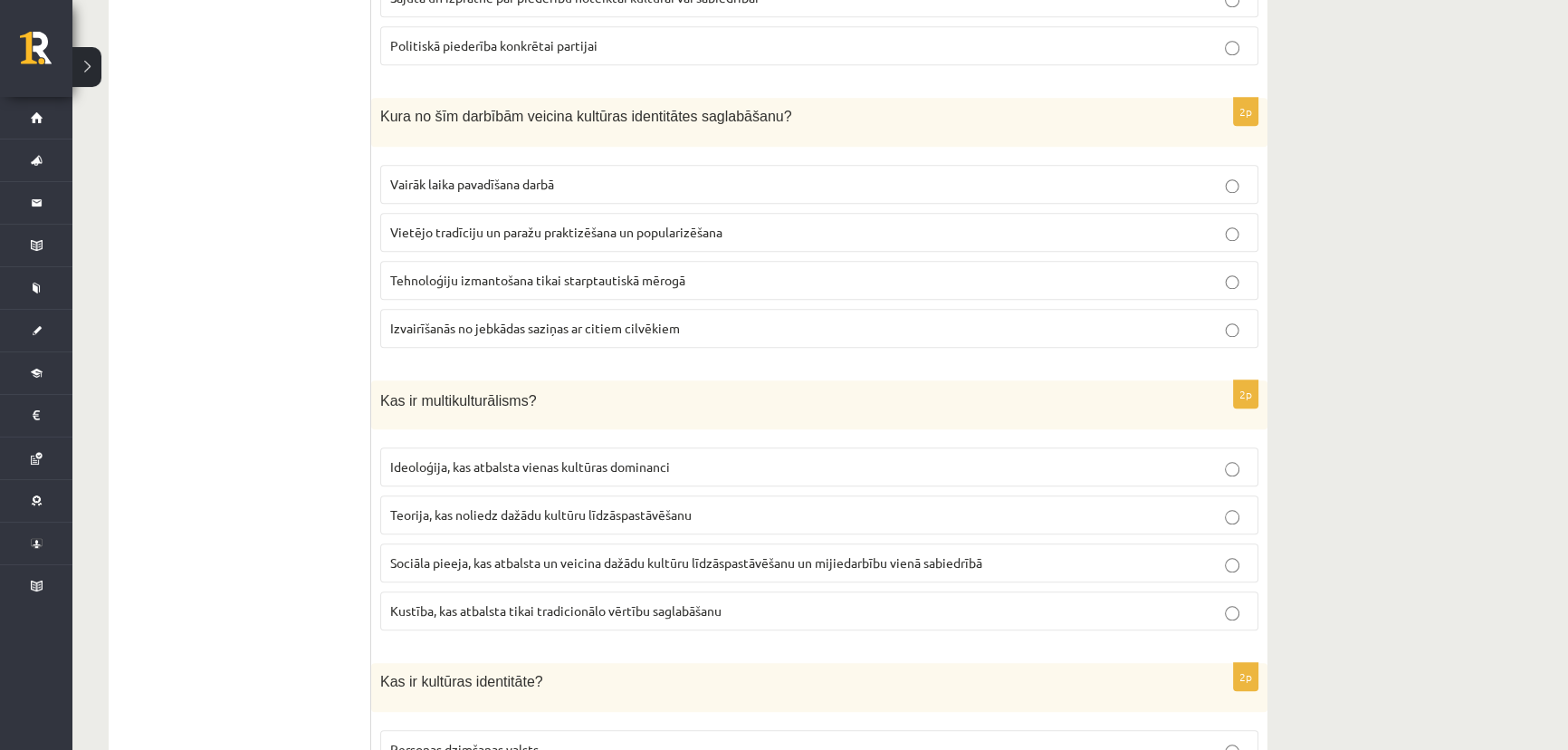
scroll to position [2226, 0]
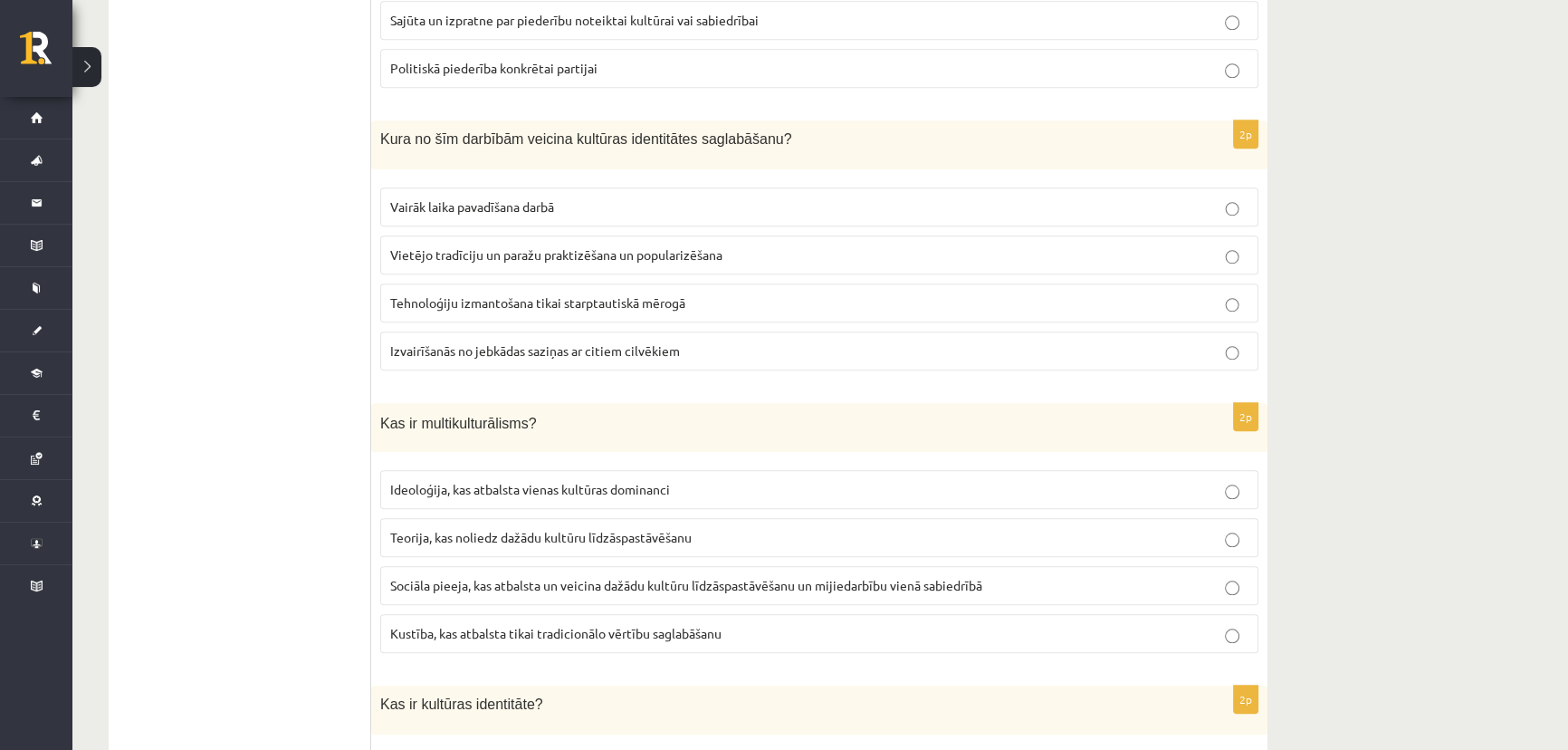
click at [497, 253] on span "Vietējo tradīciju un paražu praktizēšana un popularizēšana" at bounding box center [556, 255] width 332 height 17
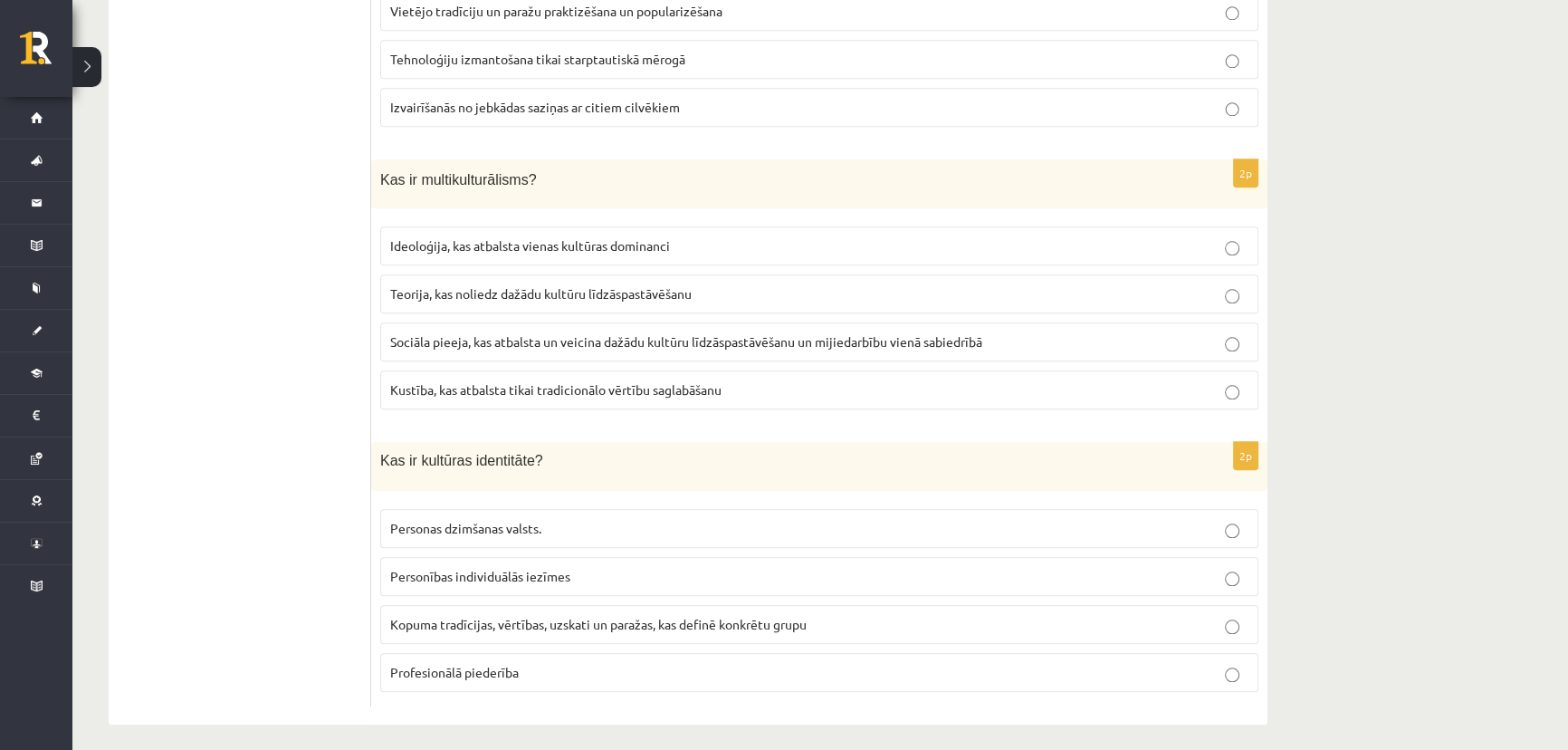
scroll to position [2472, 0]
click at [936, 330] on span "Sociāla pieeja, kas atbalsta un veicina dažādu kultūru līdzāspastāvēšanu un mij…" at bounding box center [686, 339] width 592 height 17
click at [671, 613] on span "Kopuma tradīcijas, vērtības, uzskati un paražas, kas definē konkrētu grupu" at bounding box center [598, 621] width 416 height 17
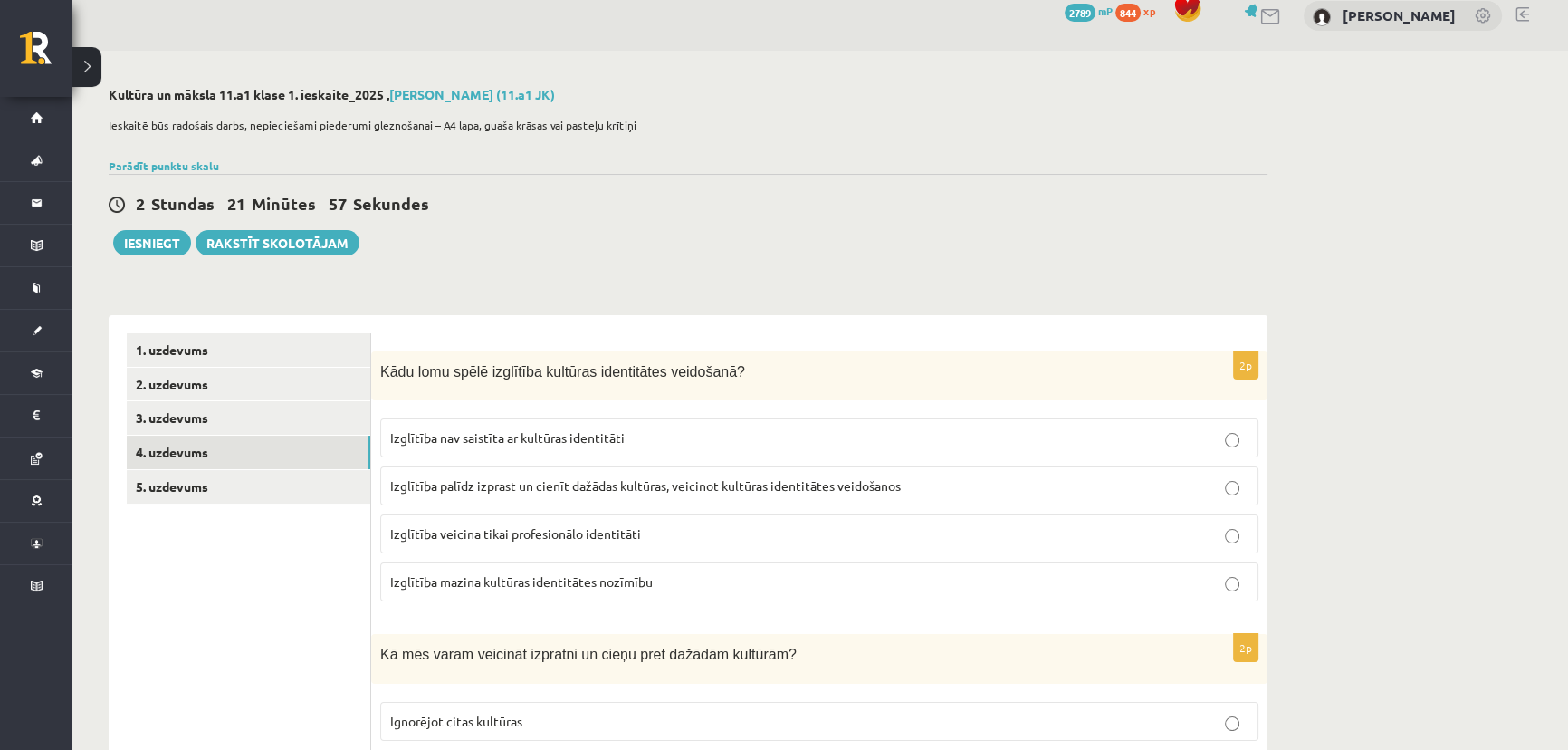
scroll to position [0, 0]
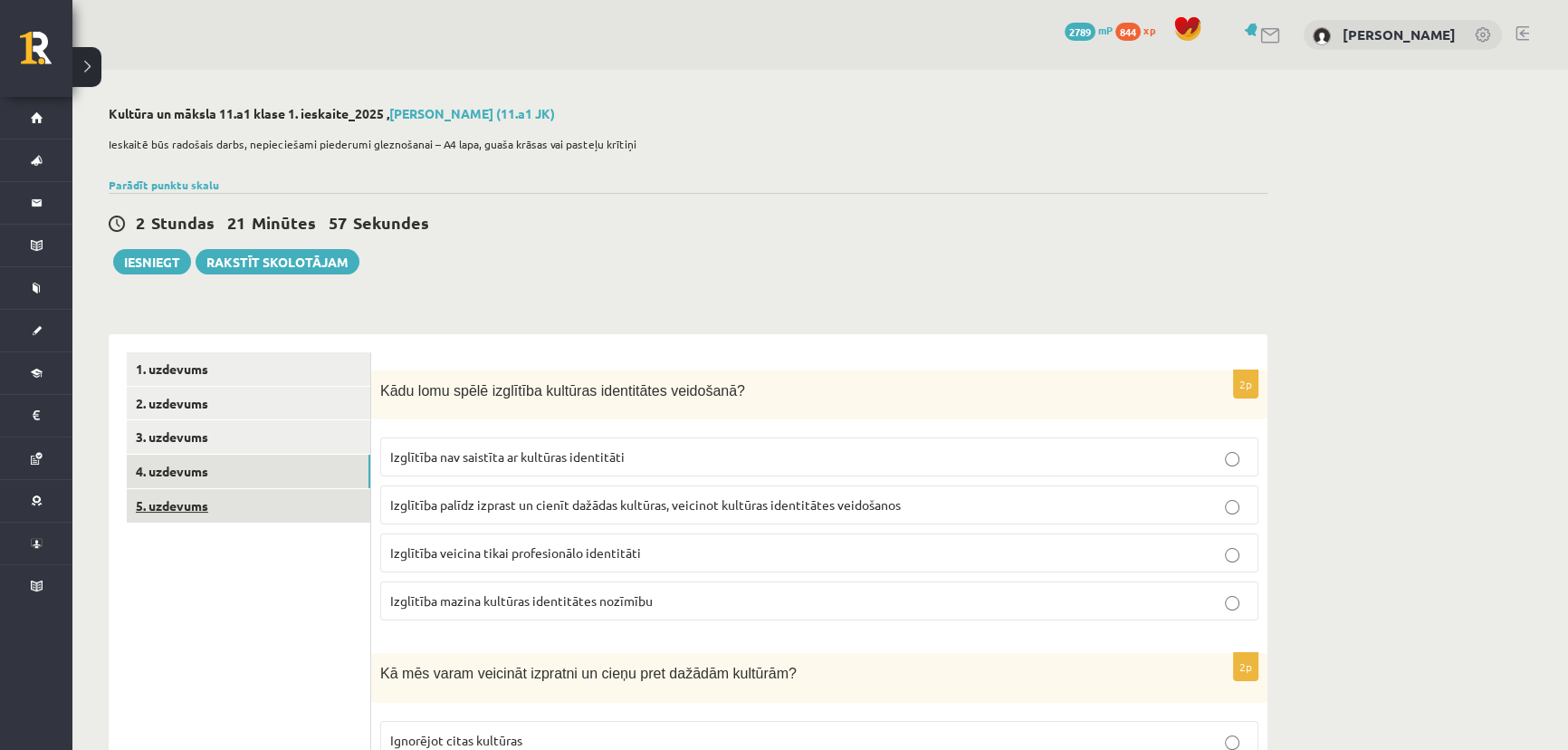
click at [195, 515] on link "5. uzdevums" at bounding box center [248, 506] width 244 height 33
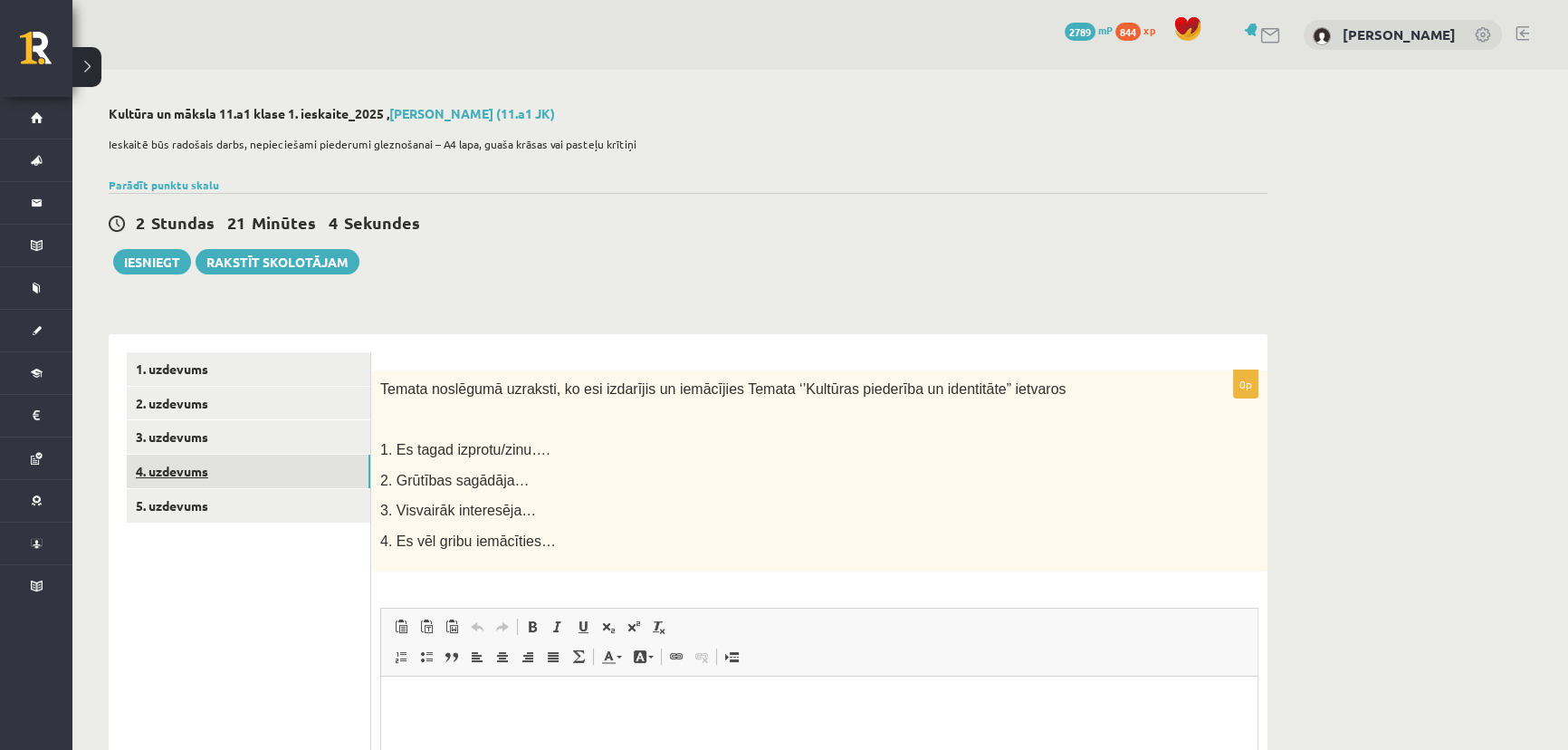
click at [235, 470] on link "4. uzdevums" at bounding box center [248, 471] width 244 height 33
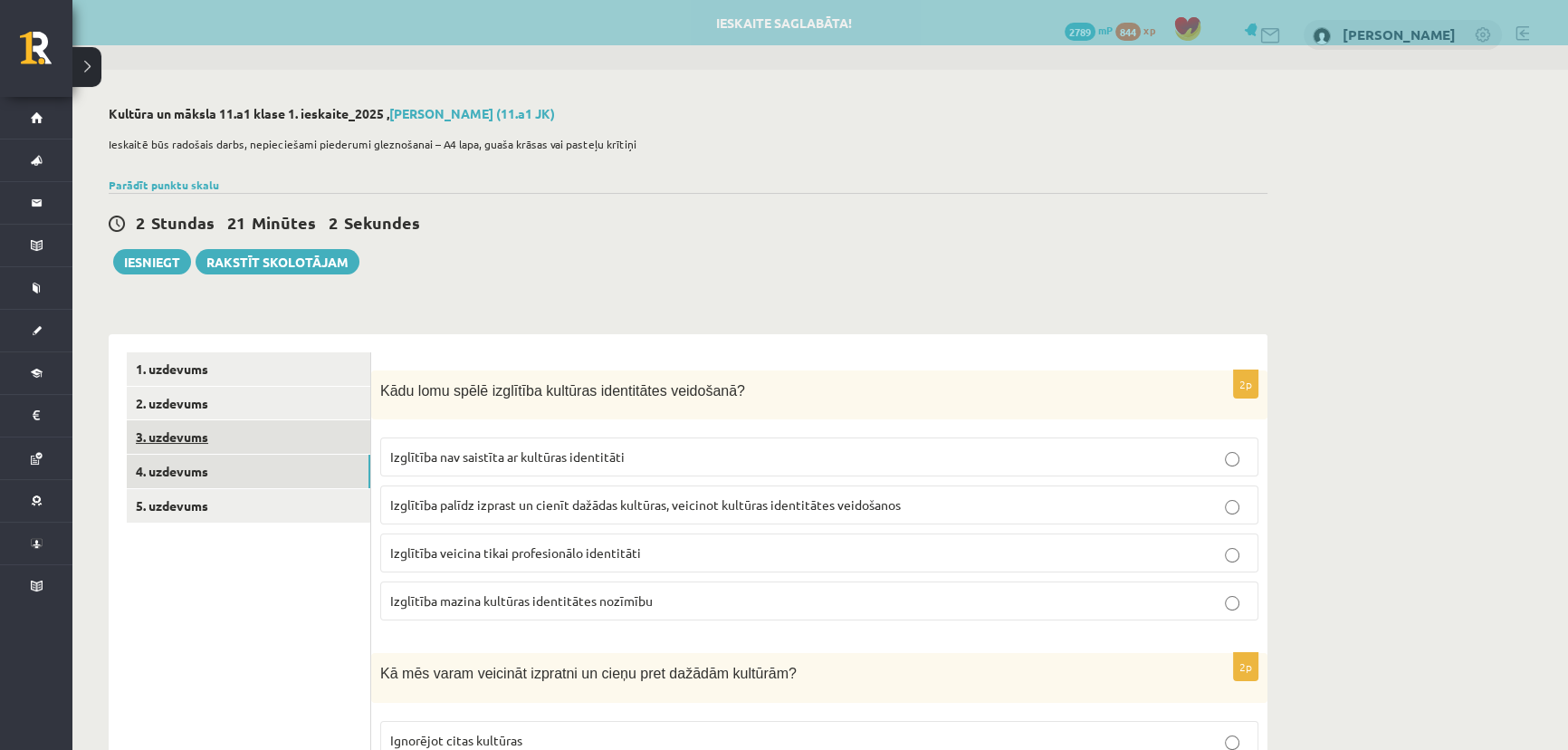
click at [217, 434] on link "3. uzdevums" at bounding box center [248, 436] width 244 height 33
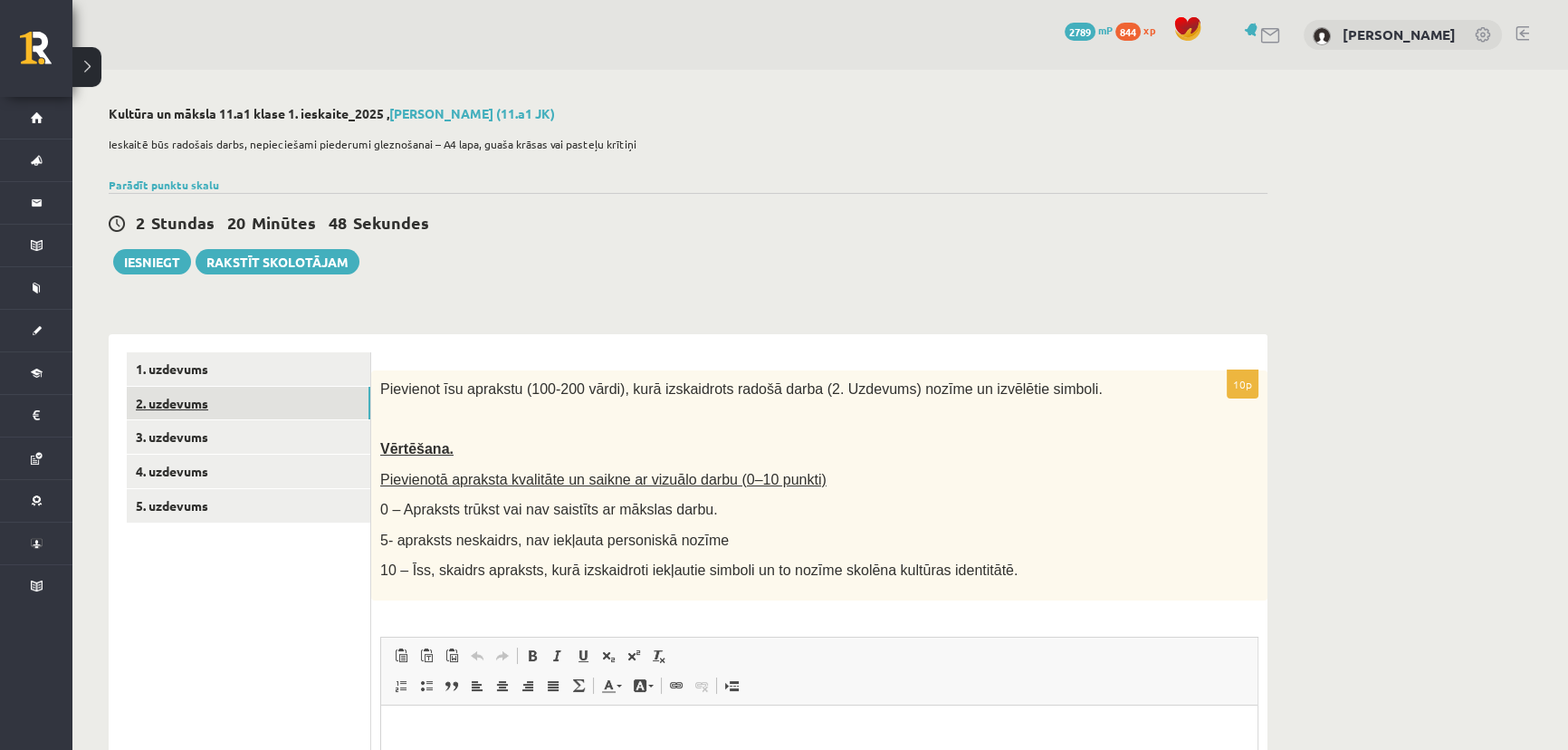
click at [217, 412] on link "2. uzdevums" at bounding box center [248, 403] width 244 height 33
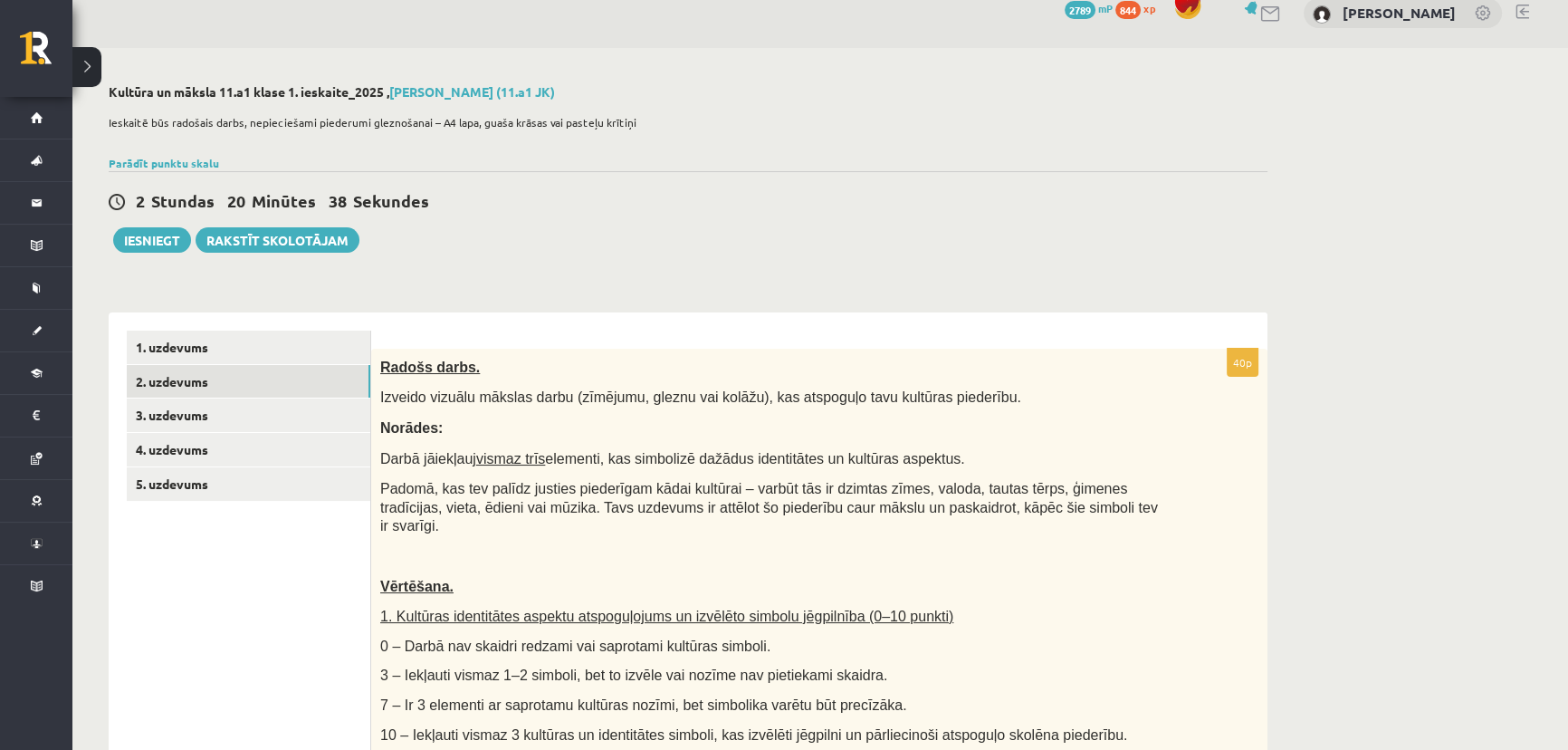
scroll to position [18, 0]
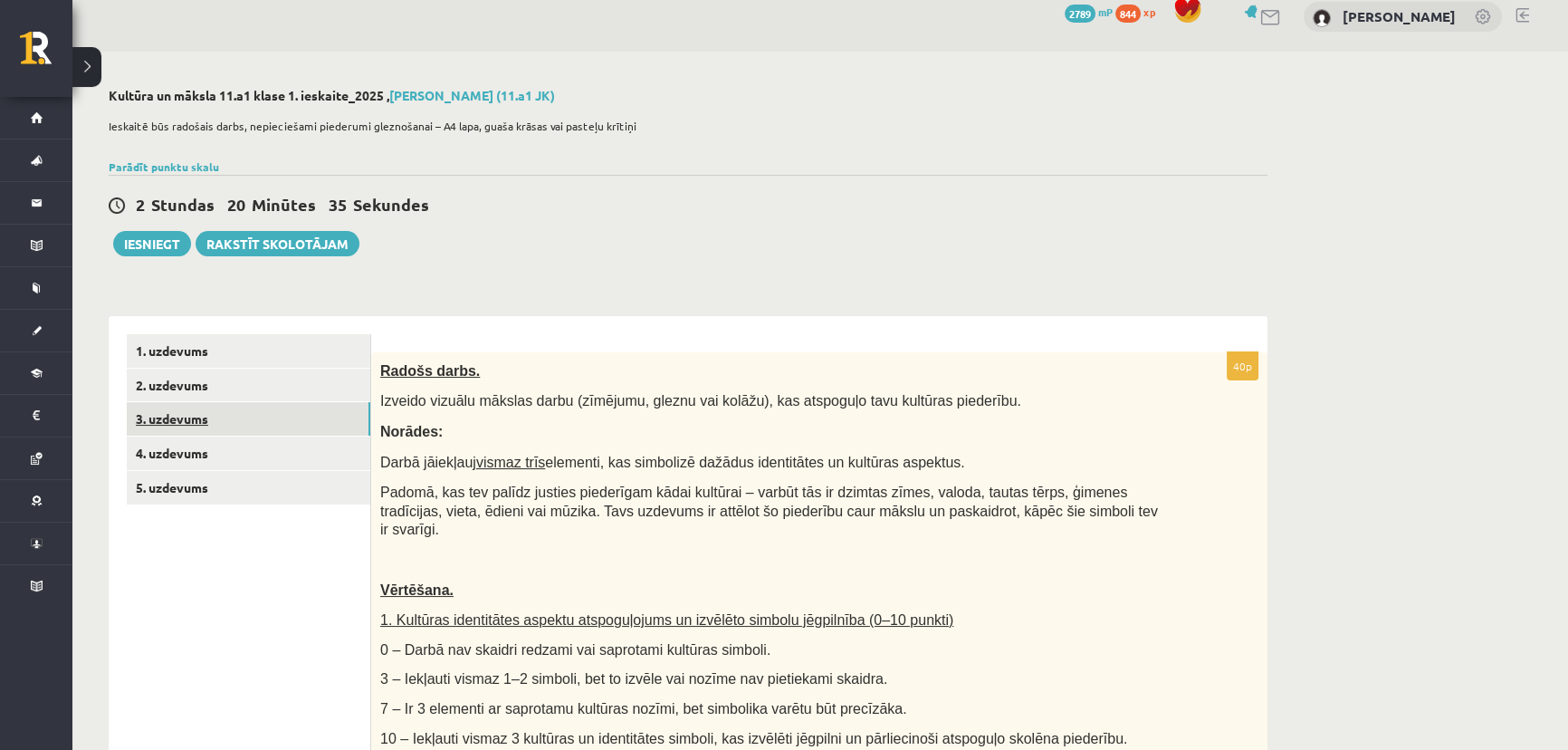
click at [196, 411] on link "3. uzdevums" at bounding box center [248, 419] width 244 height 33
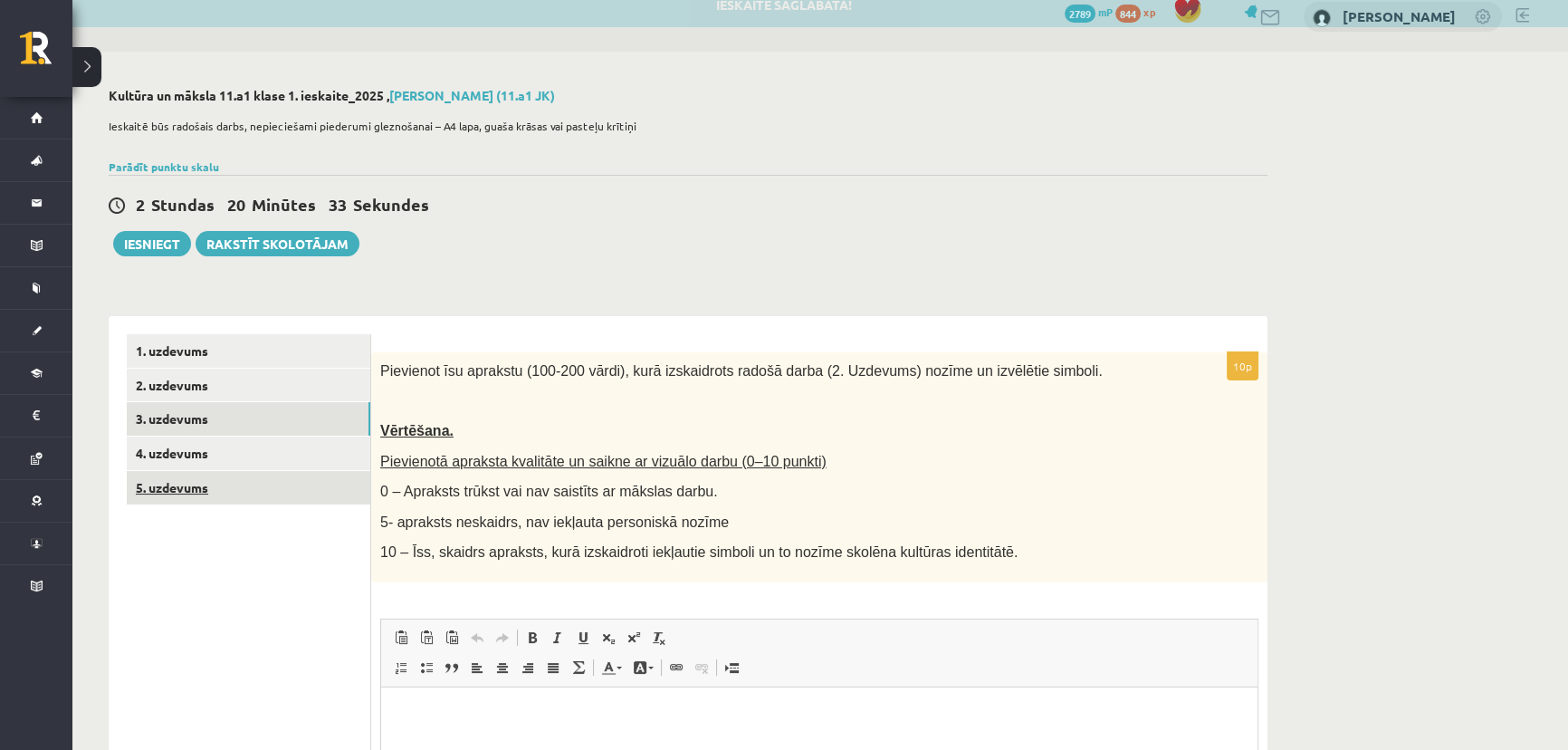
scroll to position [0, 0]
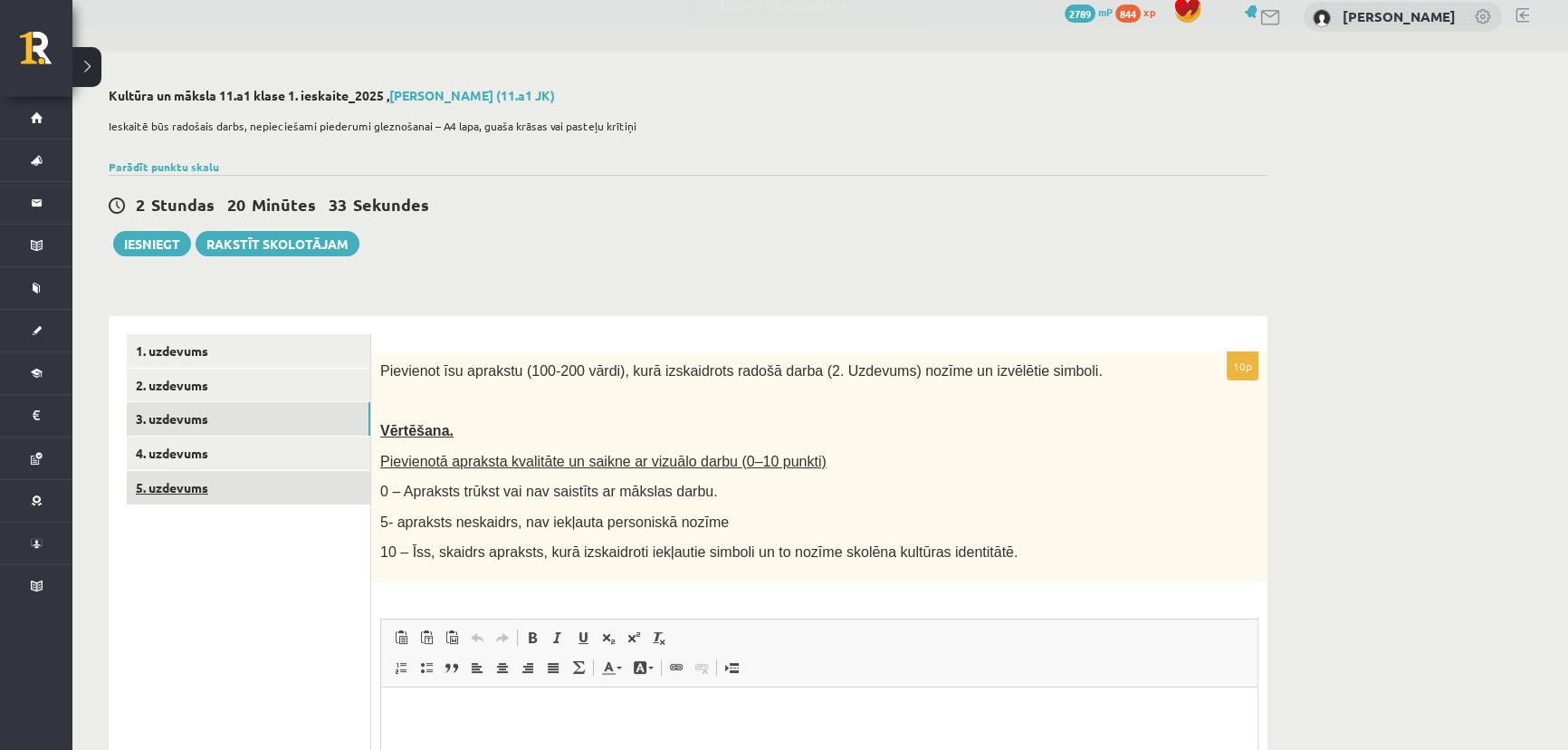
click at [175, 492] on link "5. uzdevums" at bounding box center [248, 487] width 244 height 33
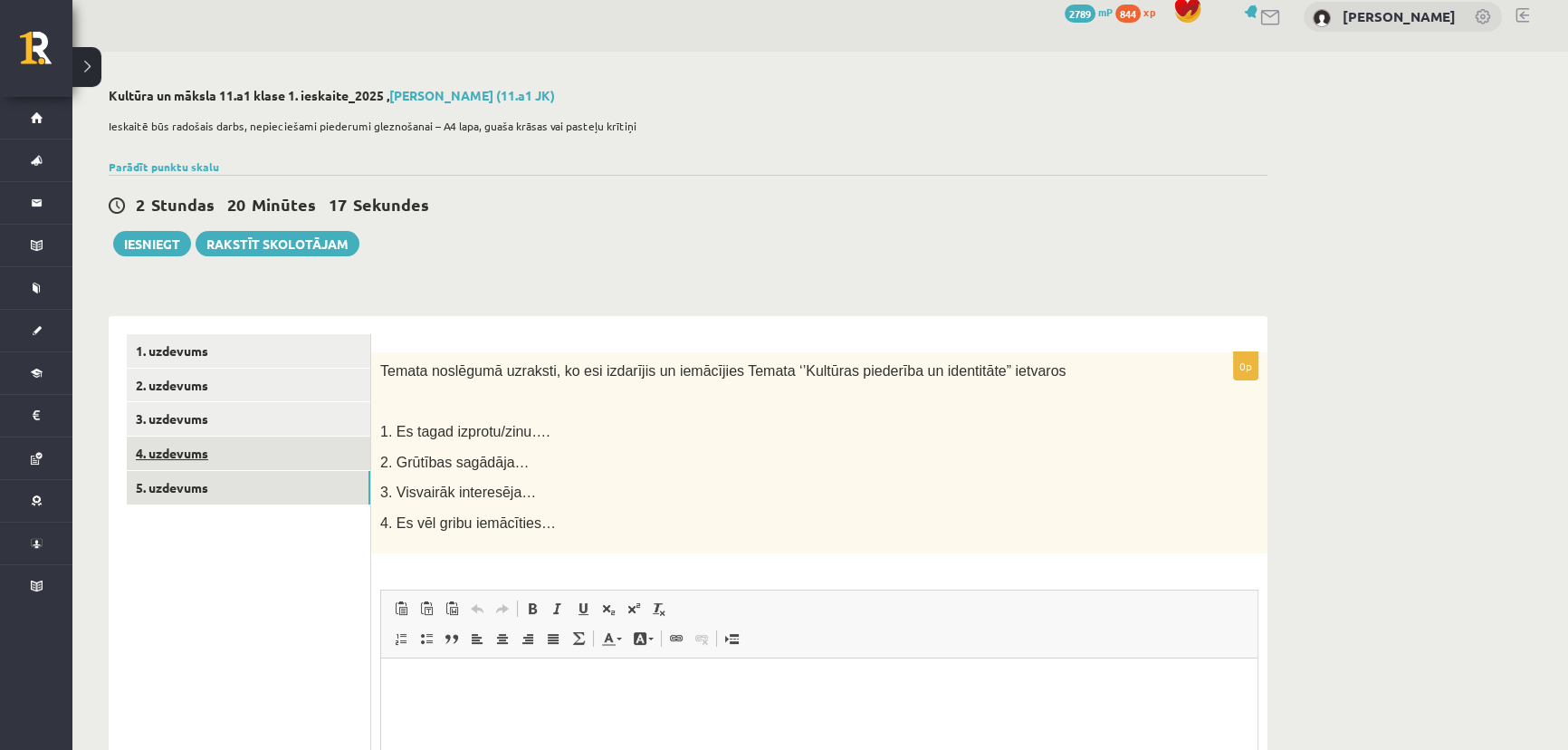
click at [186, 458] on link "4. uzdevums" at bounding box center [248, 453] width 244 height 33
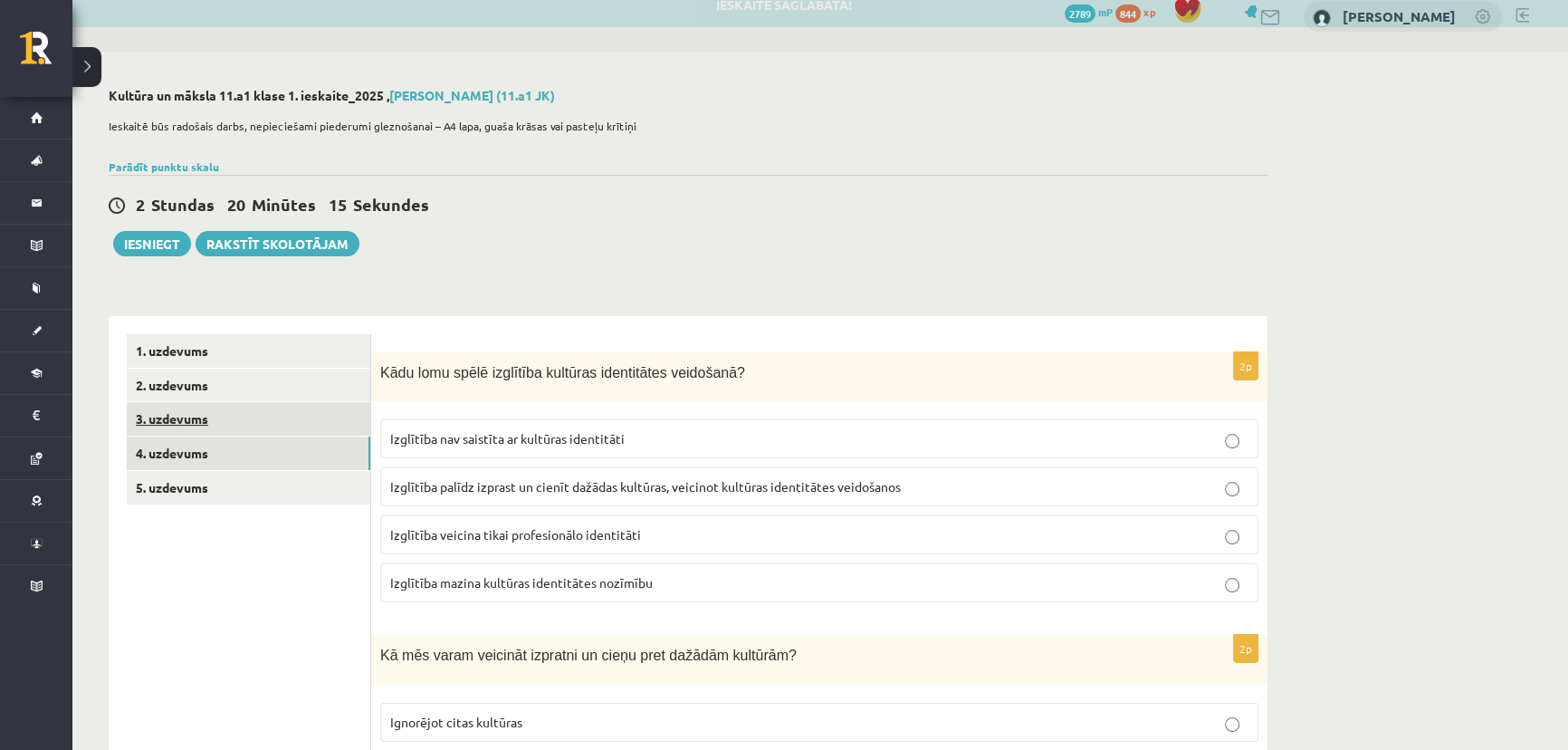
click at [193, 424] on link "3. uzdevums" at bounding box center [248, 419] width 244 height 33
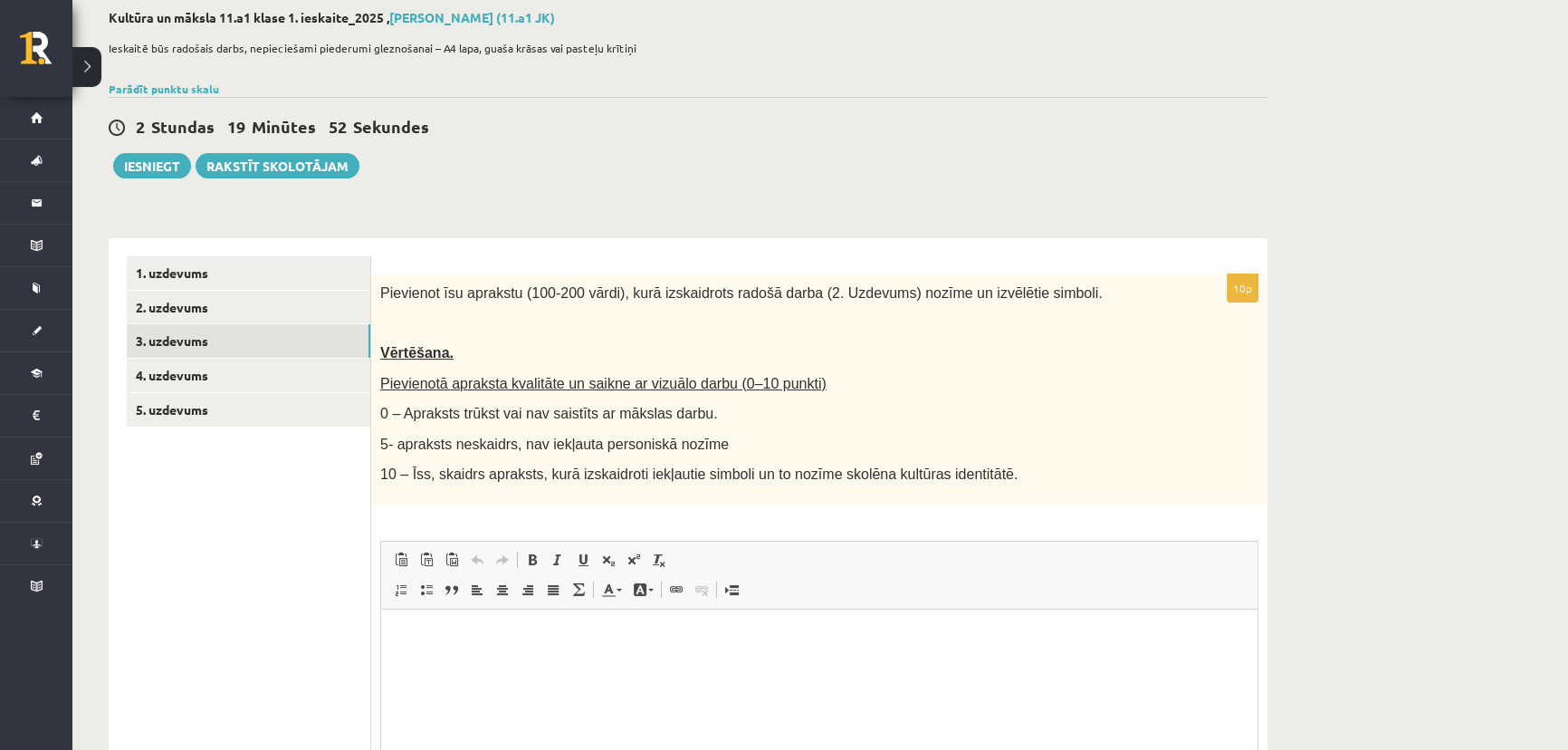
scroll to position [100, 0]
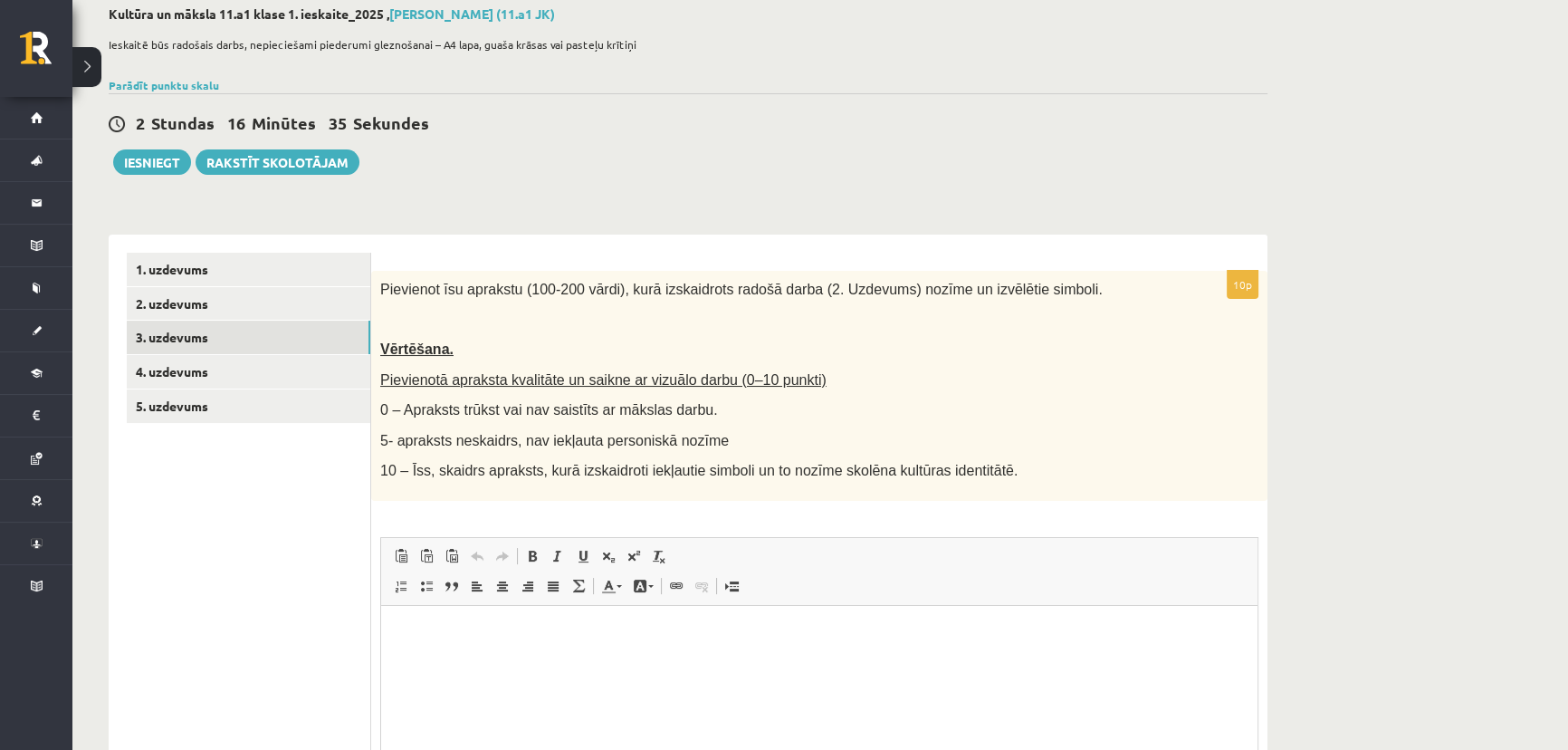
click at [503, 617] on html at bounding box center [819, 634] width 876 height 55
click at [476, 633] on p "Bagātinātā teksta redaktors, wiswyg-editor-user-answer-47433947770760" at bounding box center [819, 633] width 840 height 19
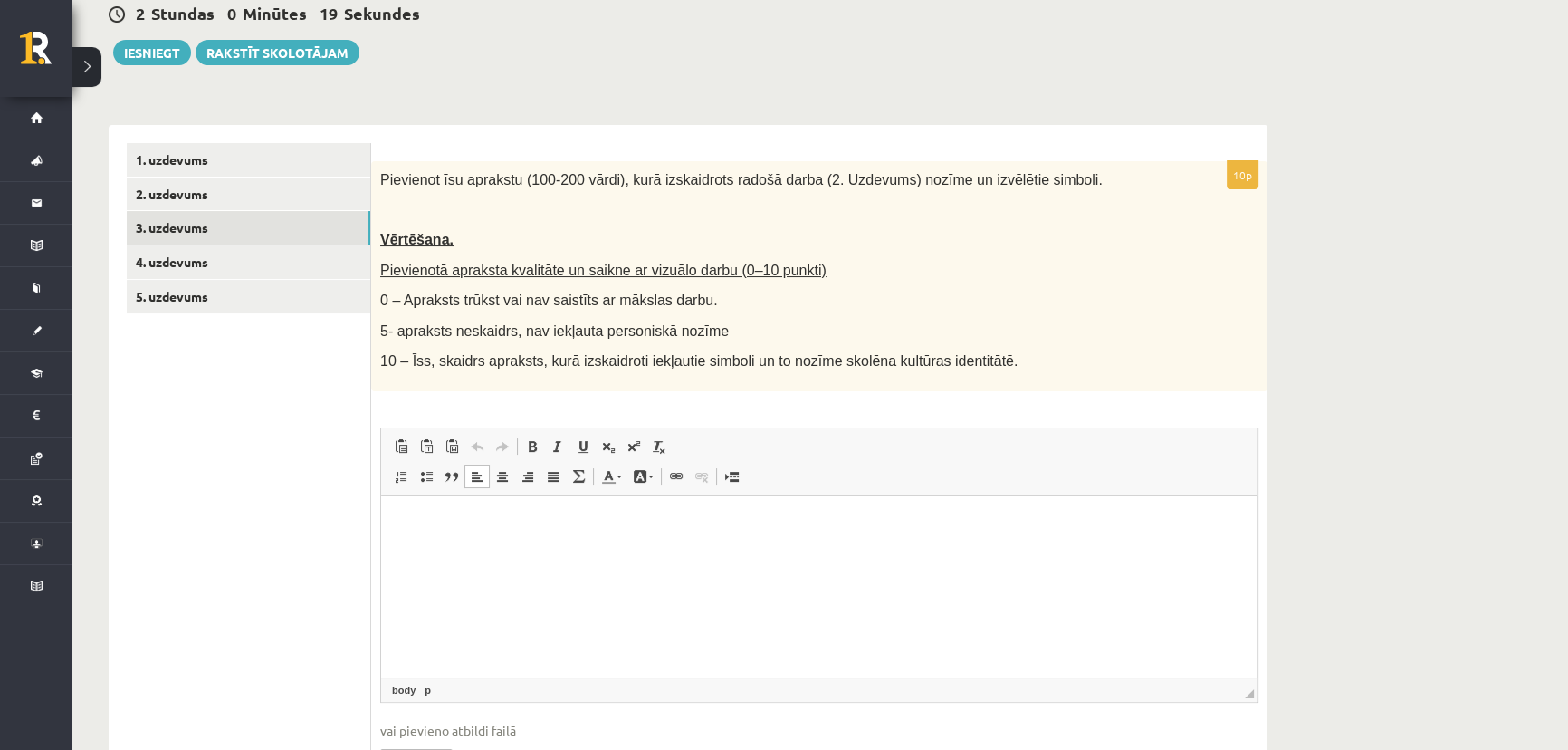
scroll to position [265, 0]
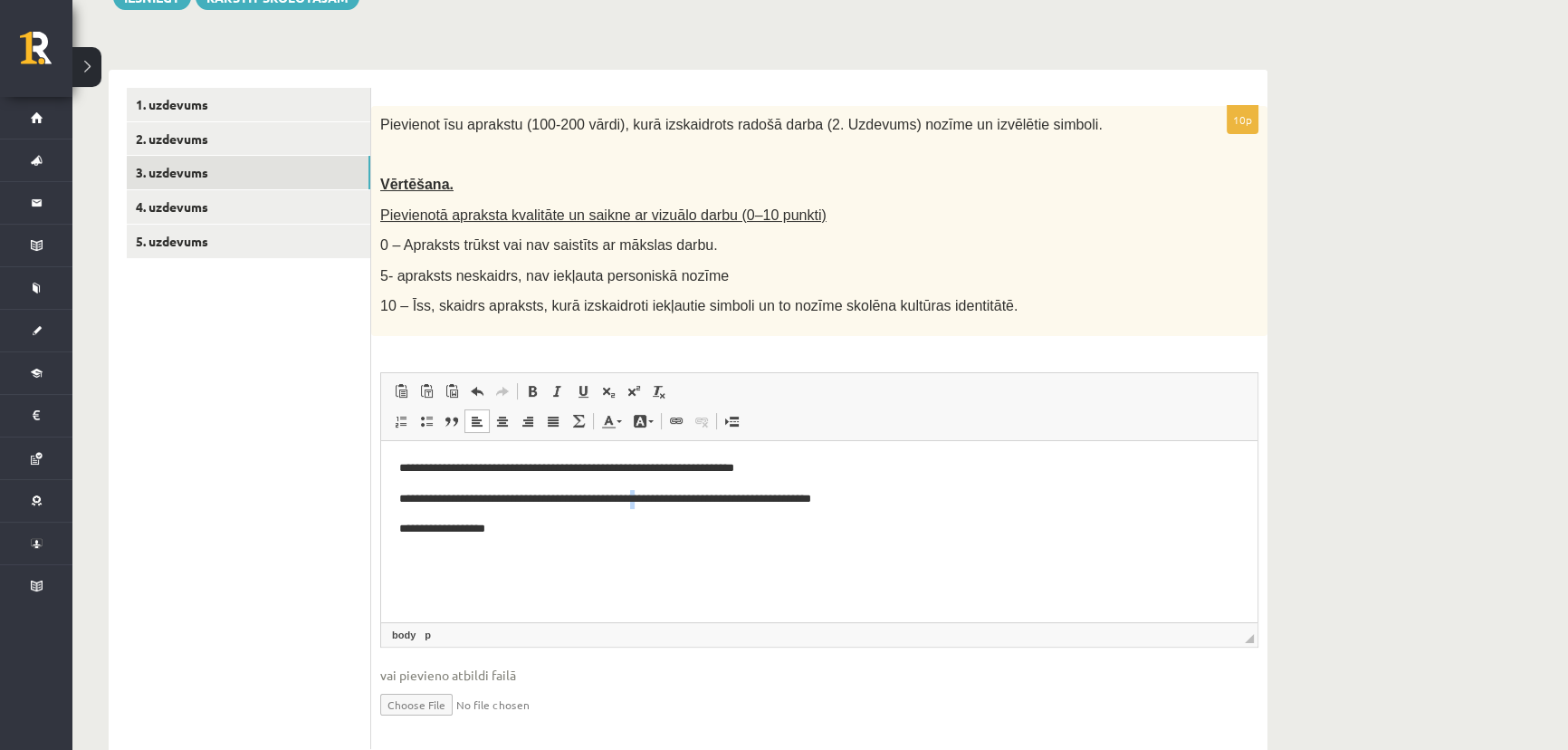
click at [681, 491] on p "**********" at bounding box center [819, 499] width 840 height 19
click at [511, 529] on p "**********" at bounding box center [819, 529] width 840 height 19
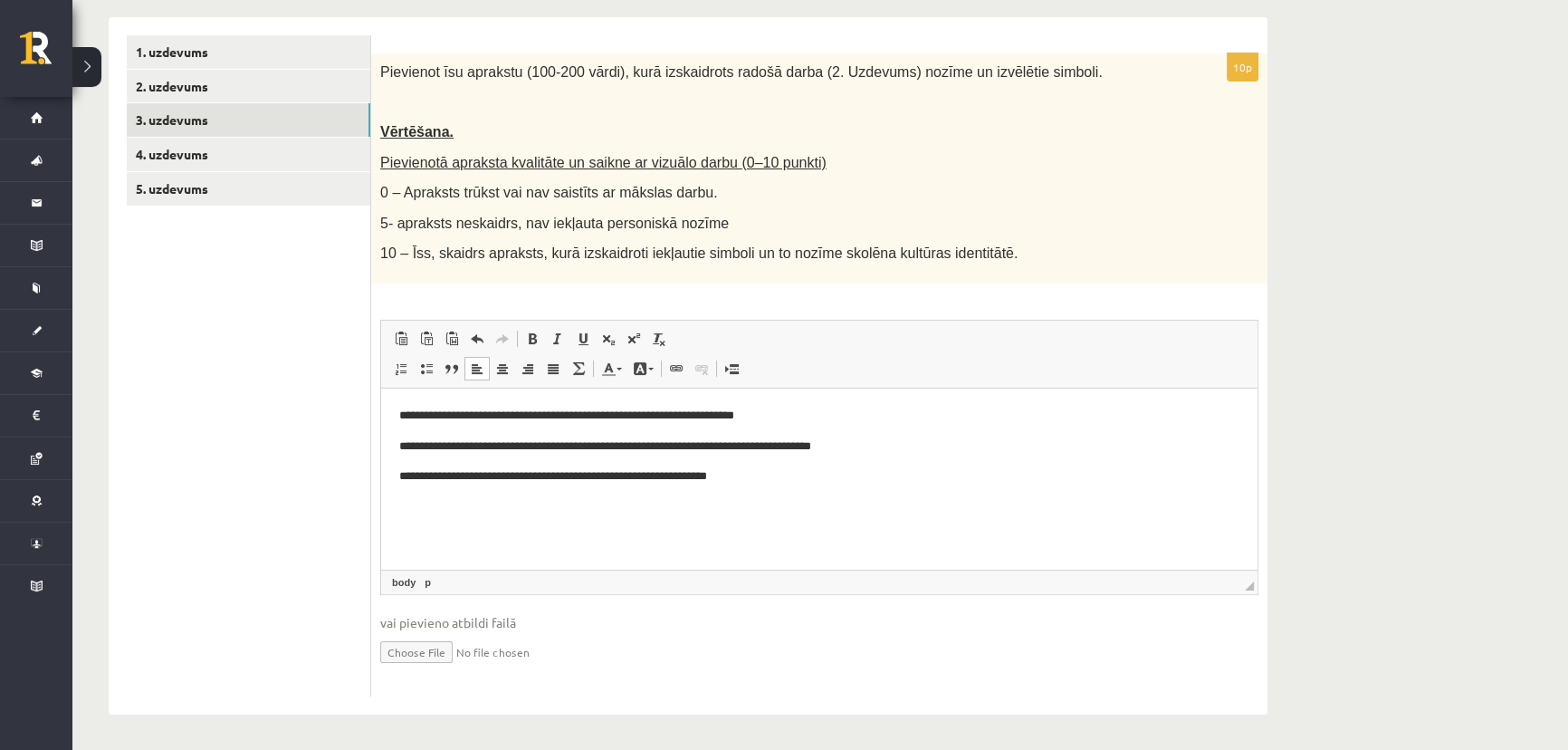
scroll to position [316, 0]
click at [766, 470] on p "**********" at bounding box center [819, 476] width 840 height 19
click at [774, 481] on p "**********" at bounding box center [819, 476] width 840 height 19
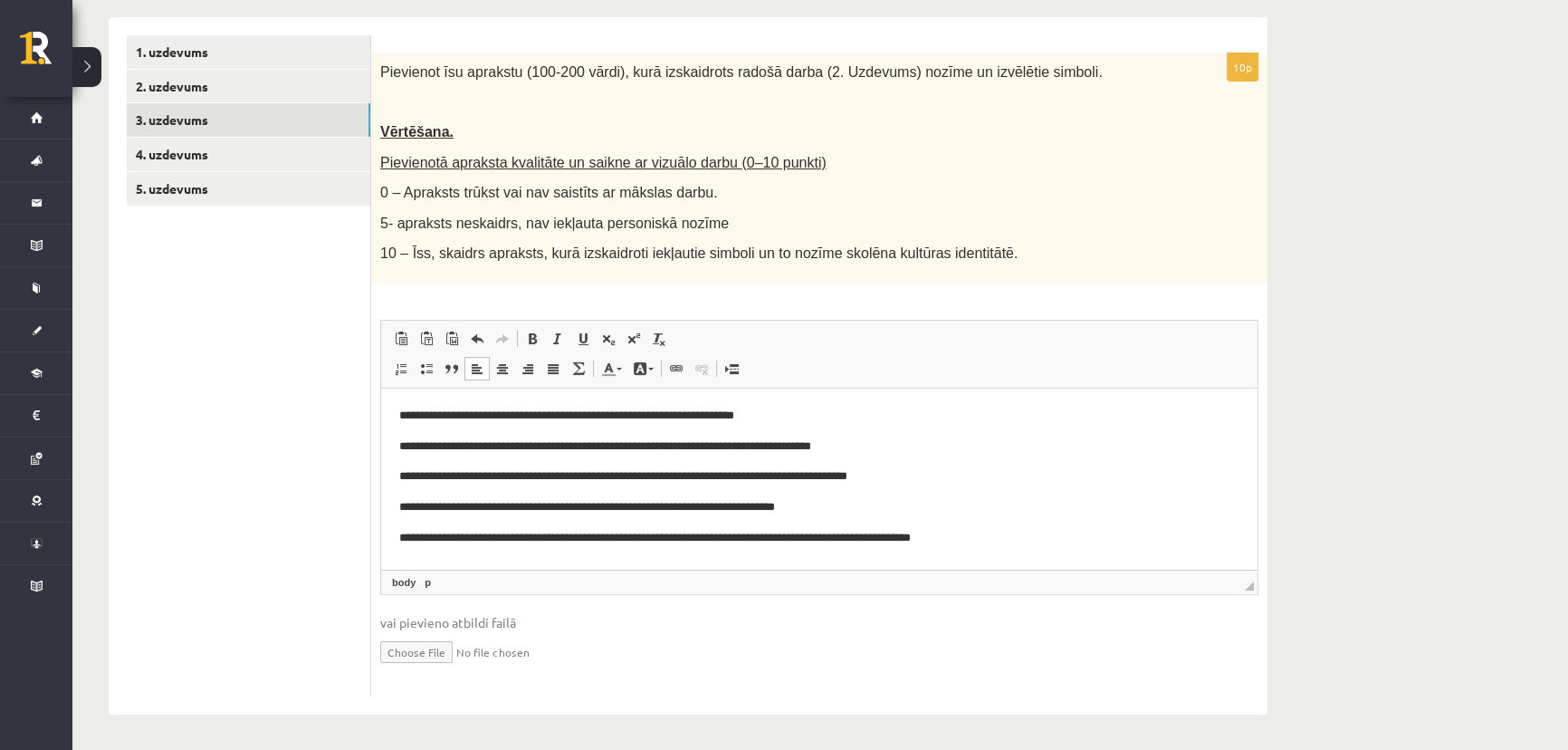
click at [747, 503] on p "**********" at bounding box center [819, 507] width 840 height 19
click at [865, 503] on p "**********" at bounding box center [819, 507] width 840 height 19
click at [1005, 543] on p "**********" at bounding box center [819, 538] width 840 height 19
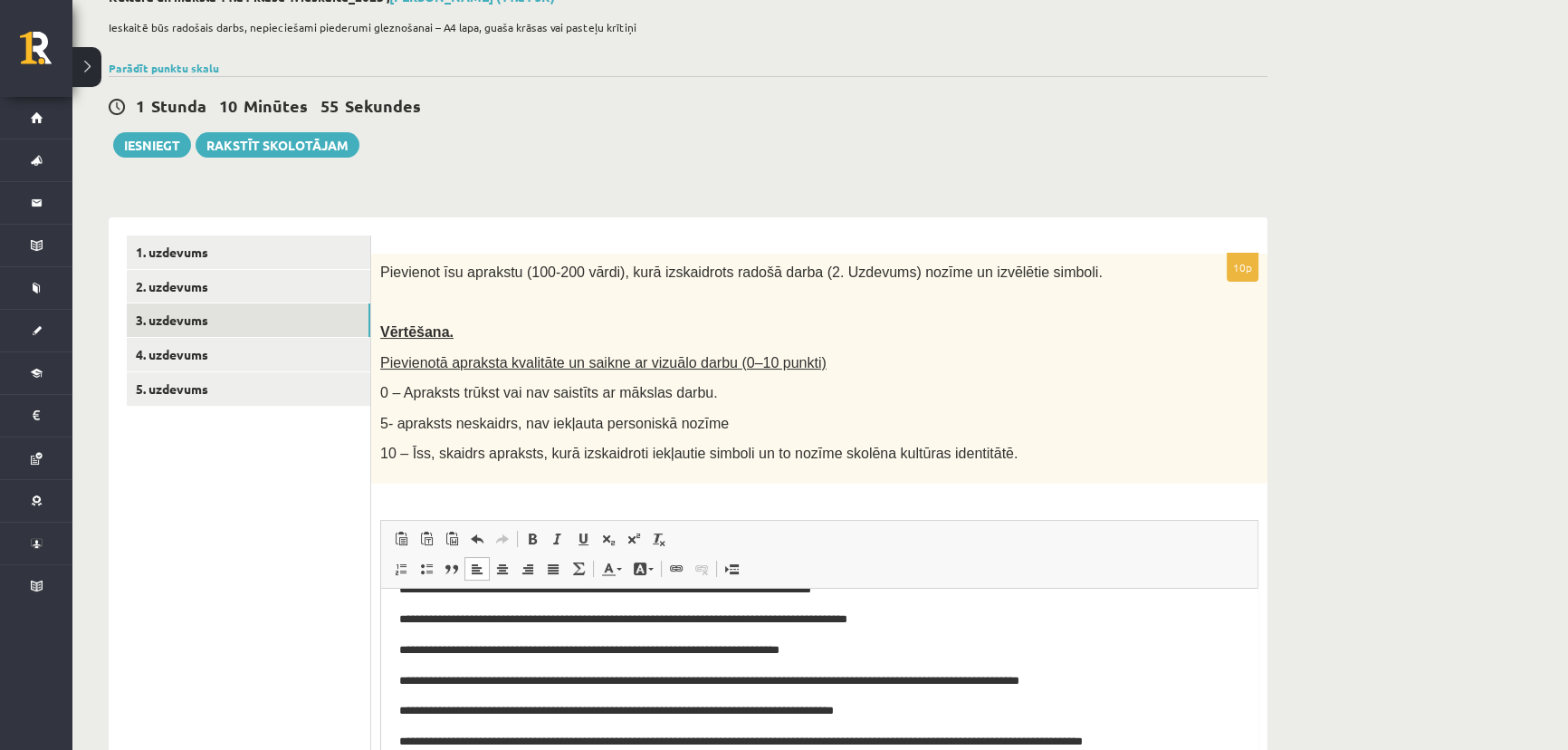
scroll to position [71, 0]
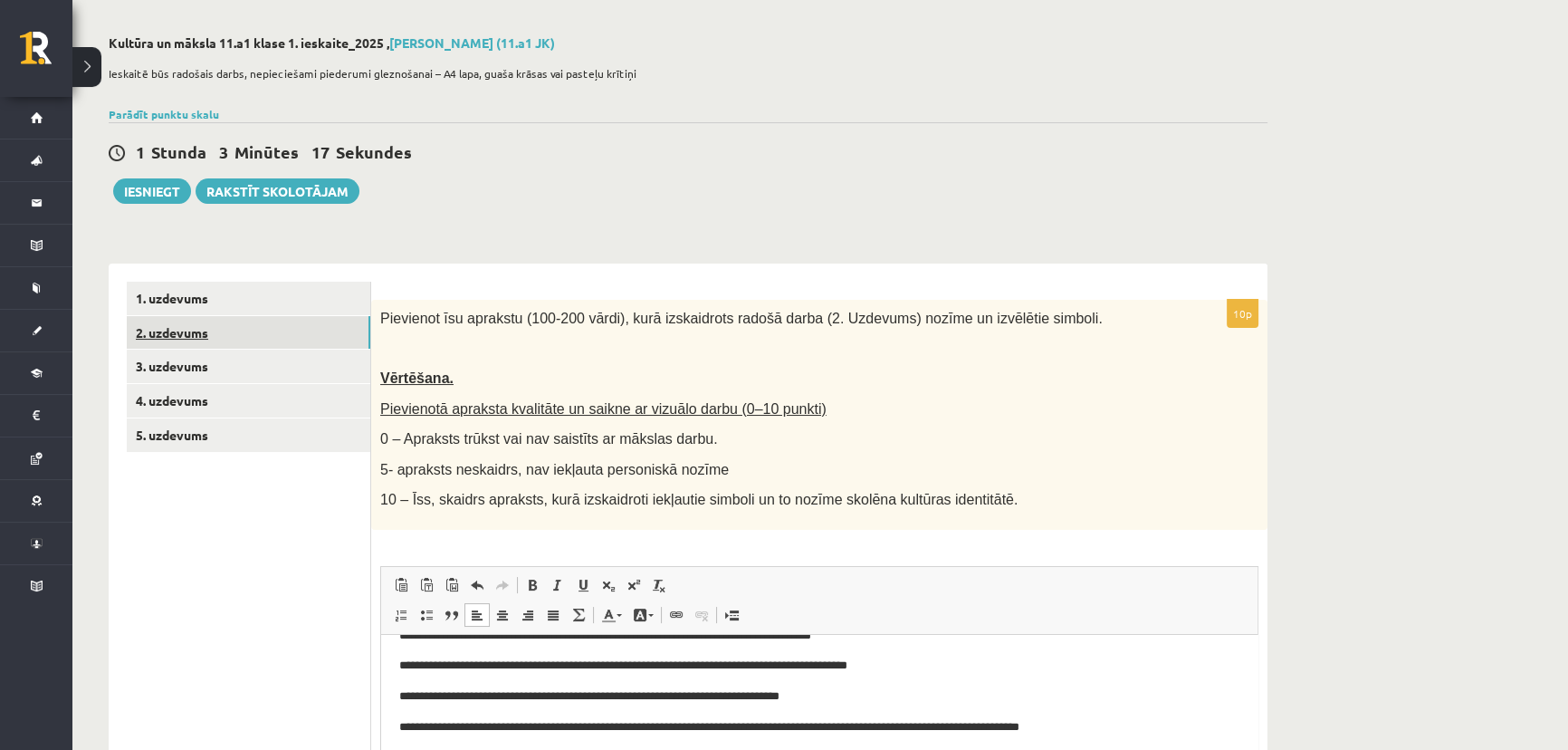
click at [231, 330] on link "2. uzdevums" at bounding box center [248, 333] width 244 height 33
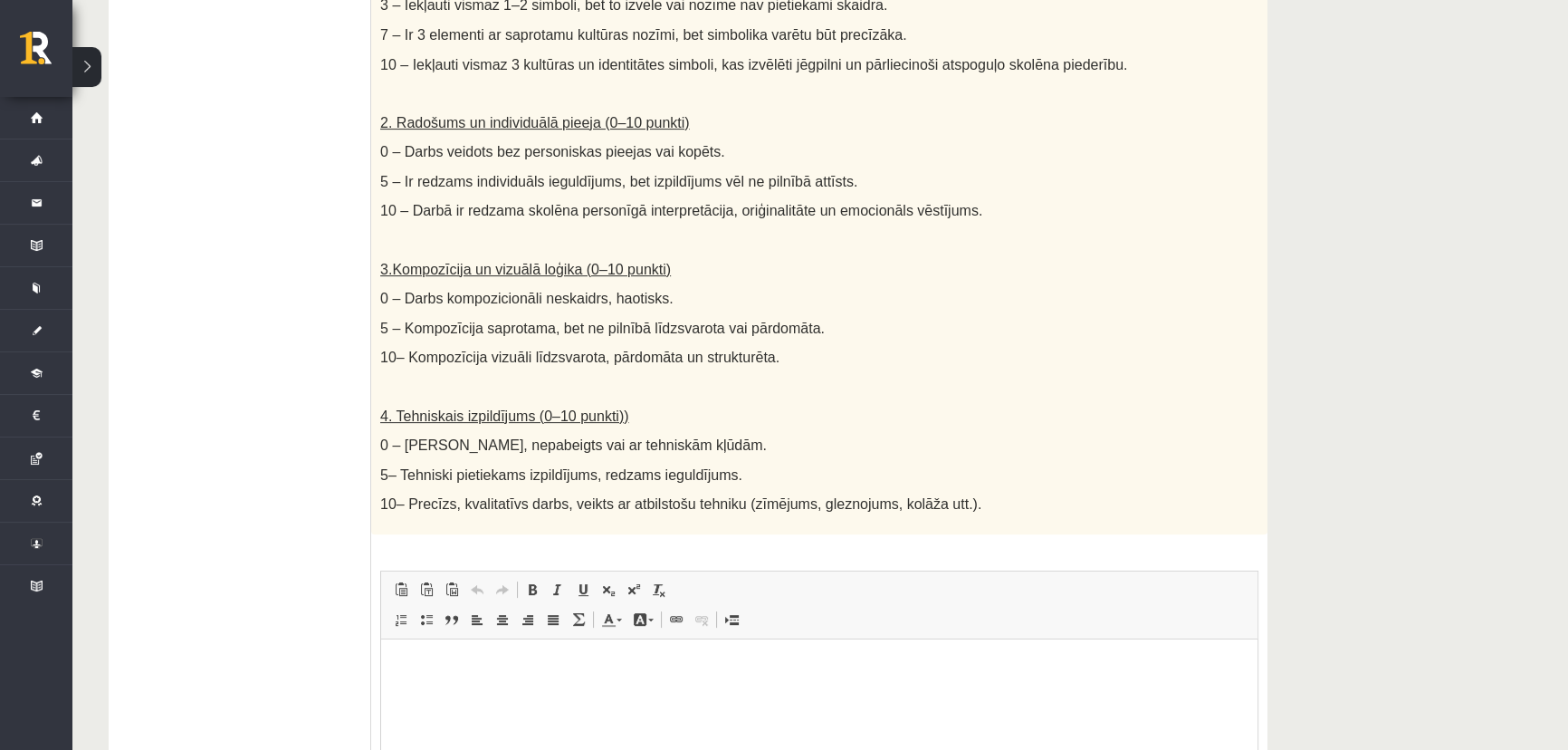
scroll to position [923, 0]
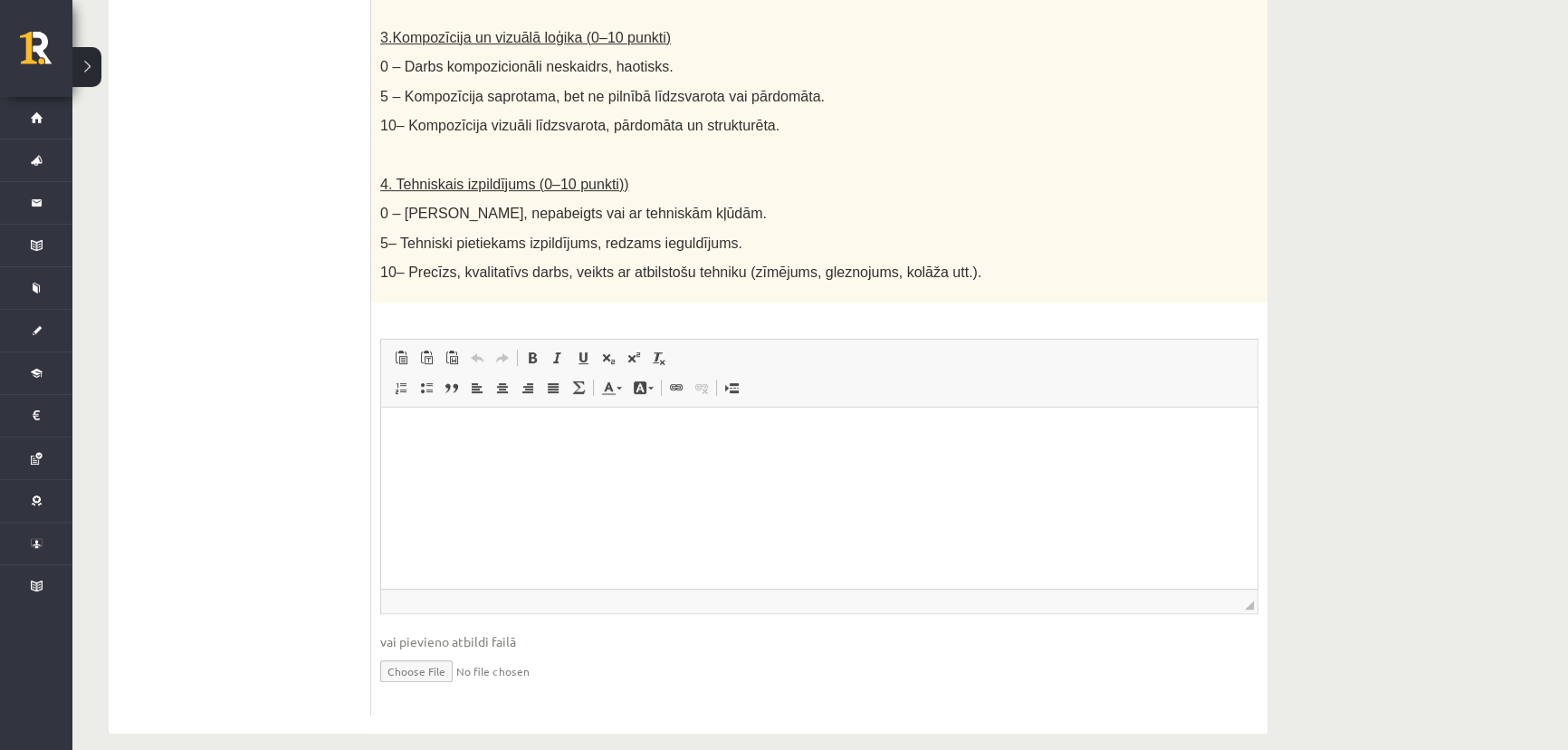
click at [427, 652] on input "file" at bounding box center [819, 670] width 878 height 37
type input "**********"
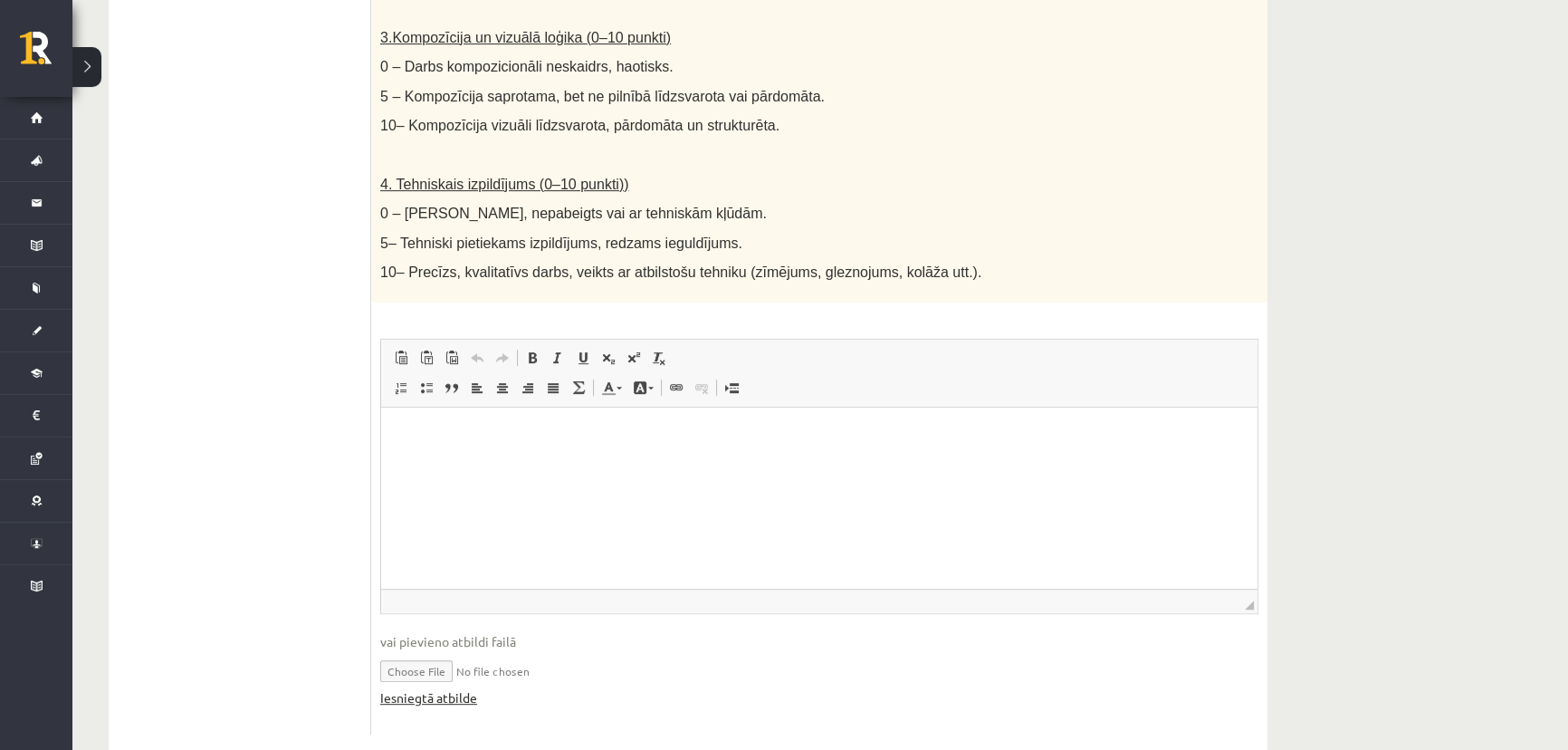
click at [448, 688] on link "Iesniegtā atbilde" at bounding box center [428, 697] width 97 height 19
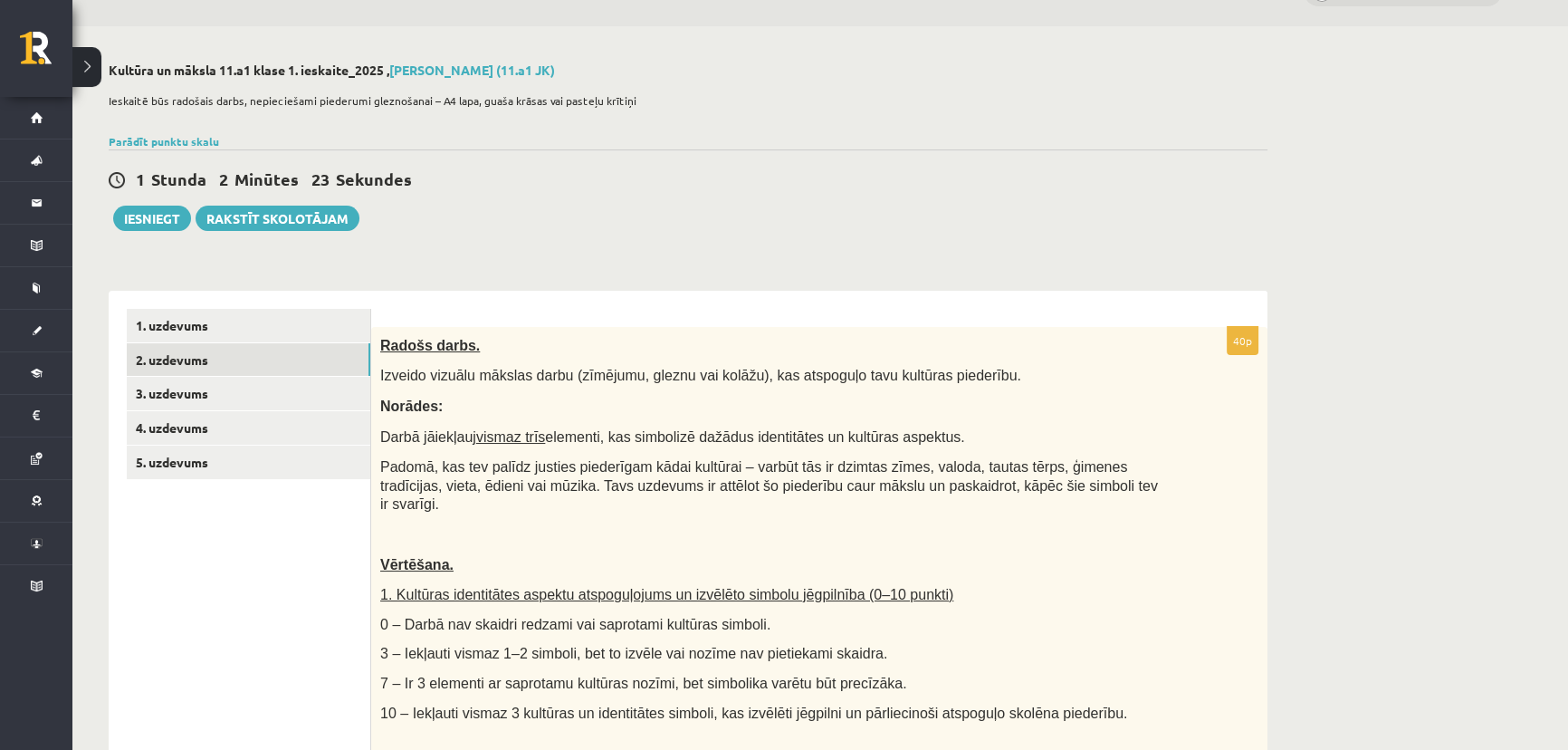
scroll to position [18, 0]
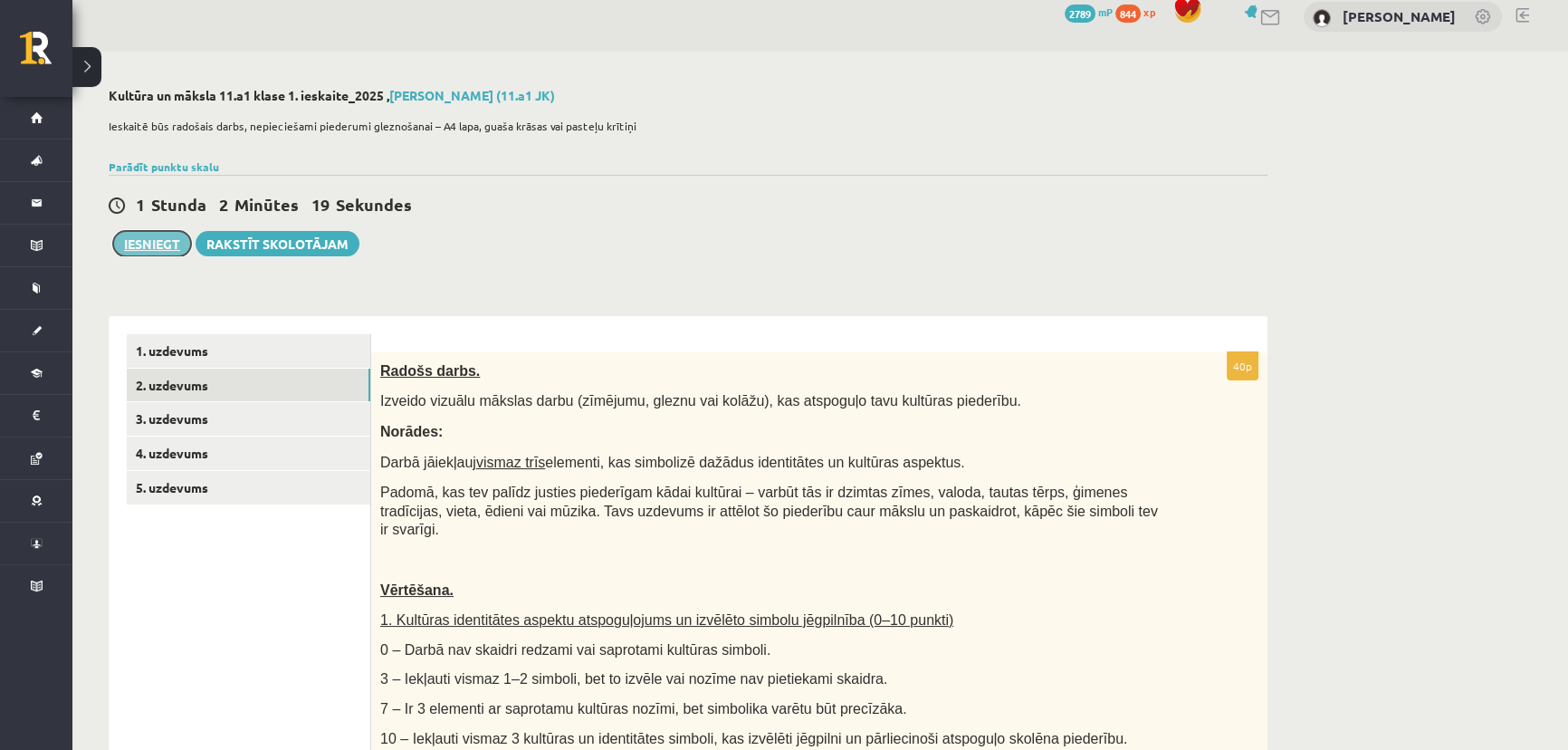
click at [163, 240] on button "Iesniegt" at bounding box center [152, 243] width 77 height 25
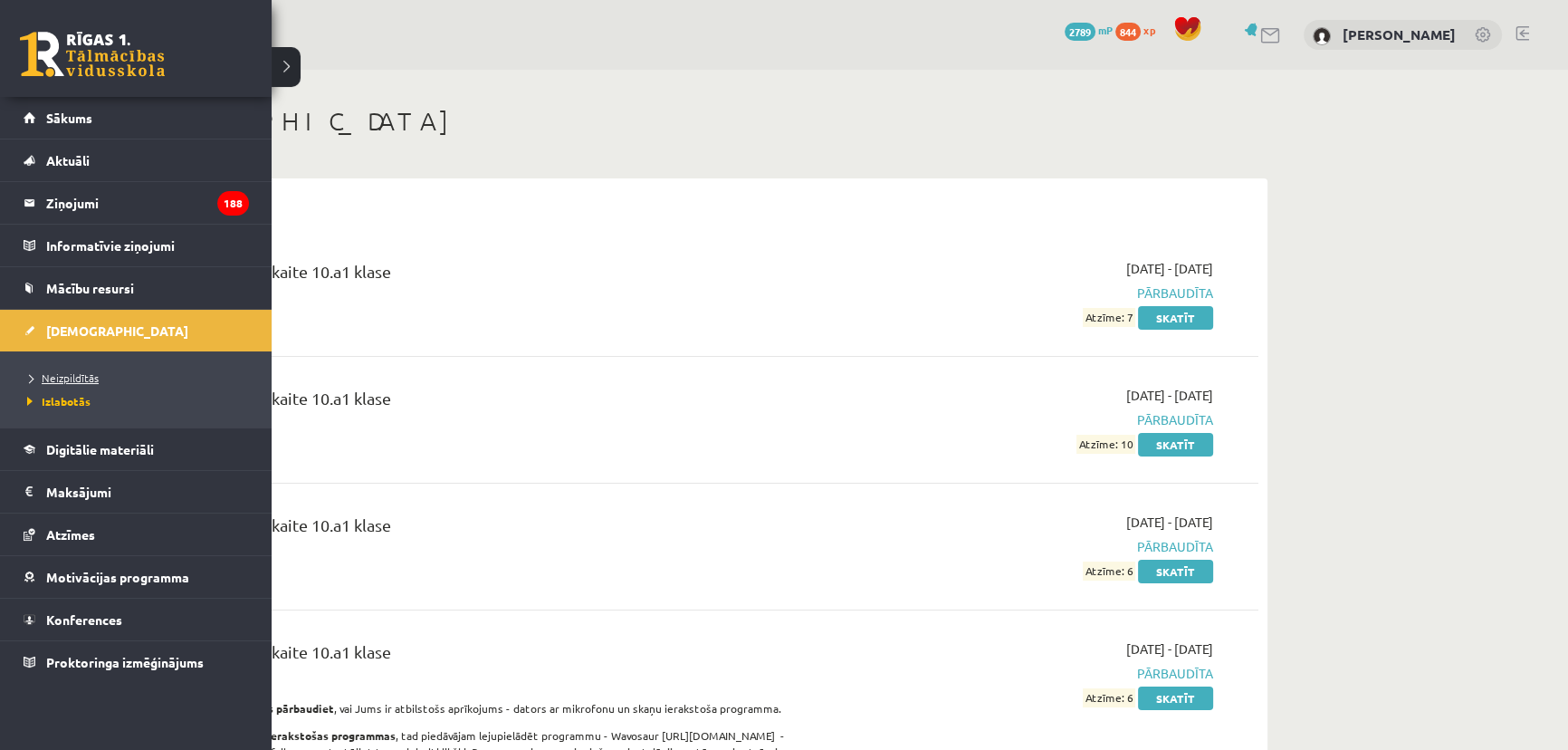
click at [73, 375] on span "Neizpildītās" at bounding box center [61, 377] width 76 height 15
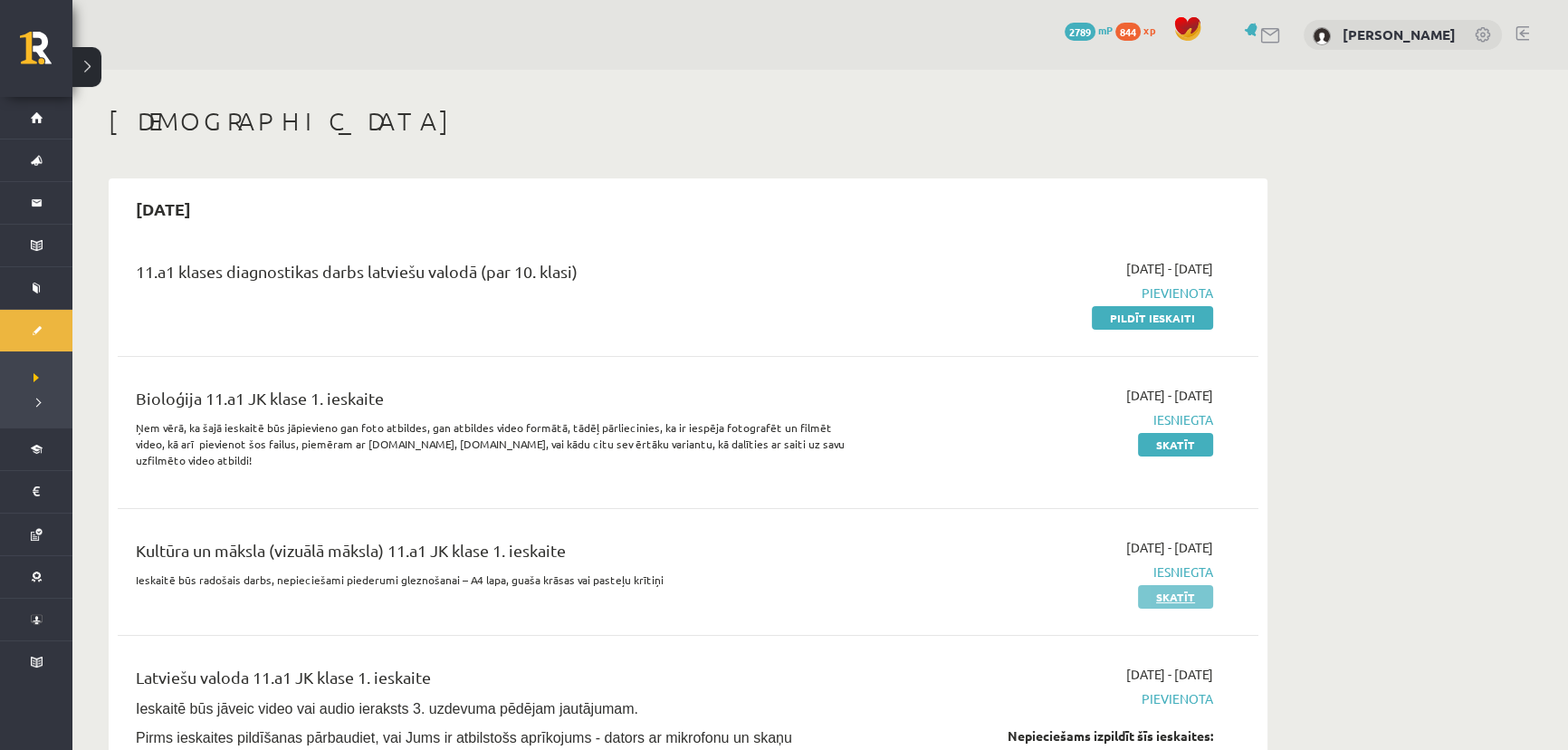
click at [1174, 601] on link "Skatīt" at bounding box center [1175, 597] width 75 height 24
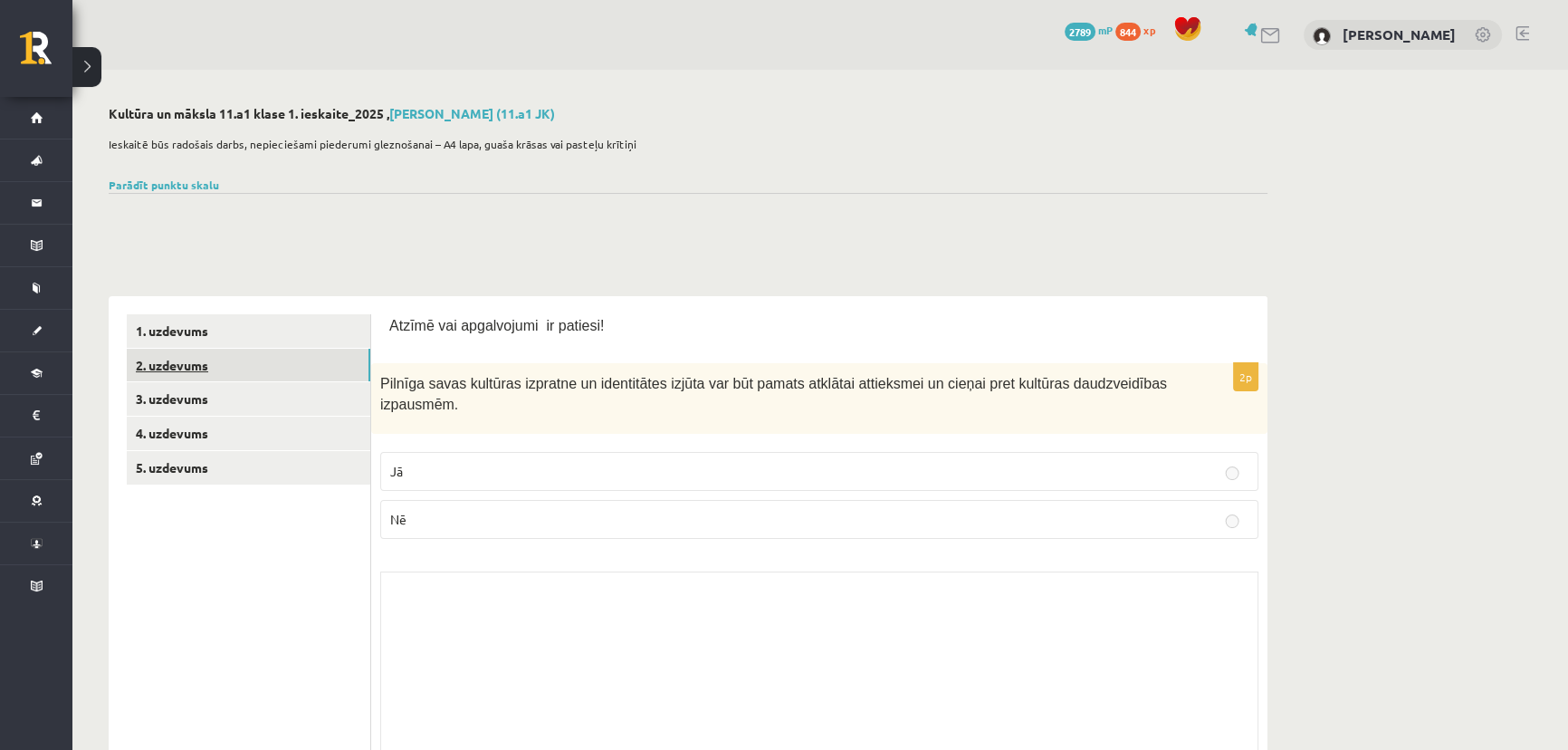
click at [239, 359] on link "2. uzdevums" at bounding box center [248, 365] width 244 height 33
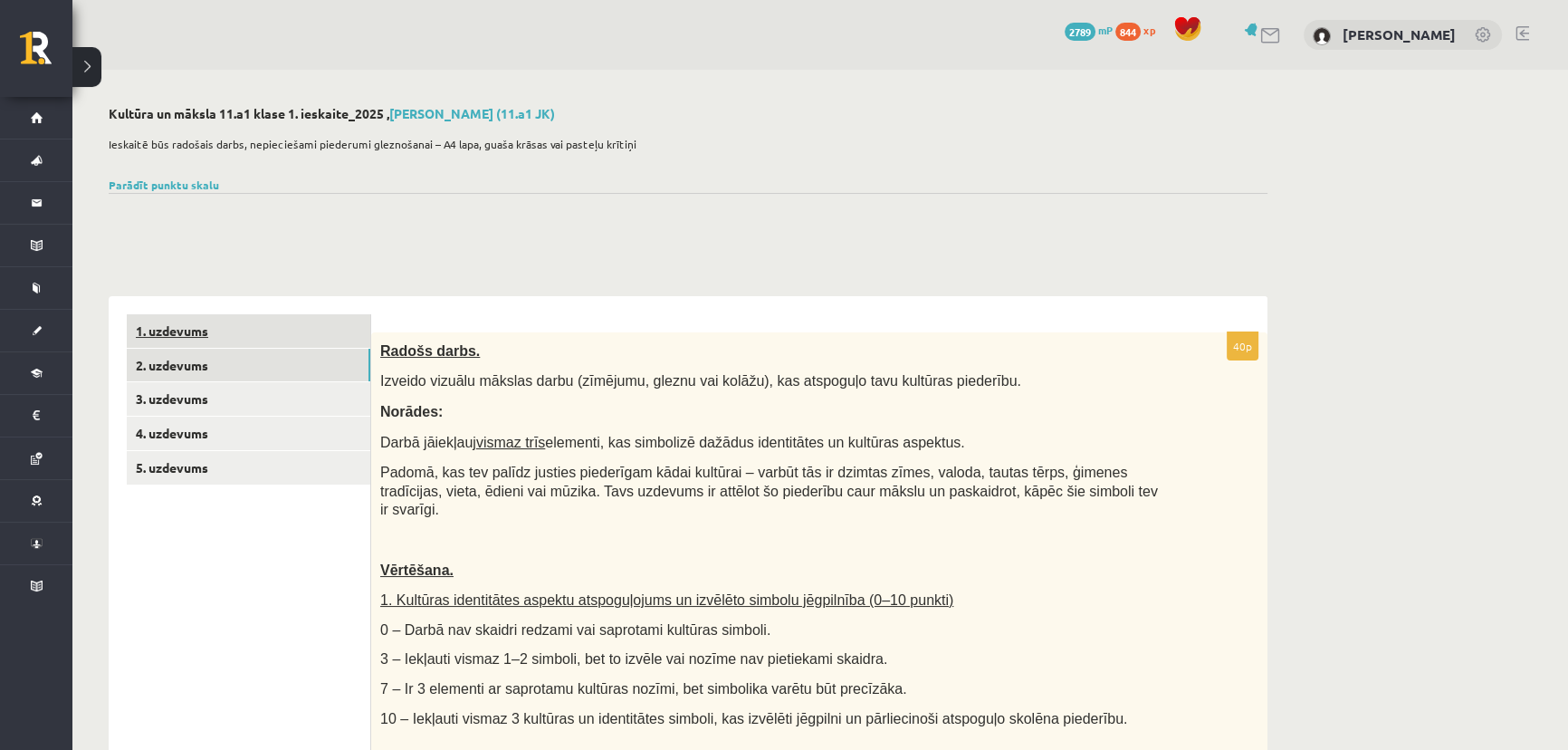
click at [212, 328] on link "1. uzdevums" at bounding box center [248, 331] width 244 height 33
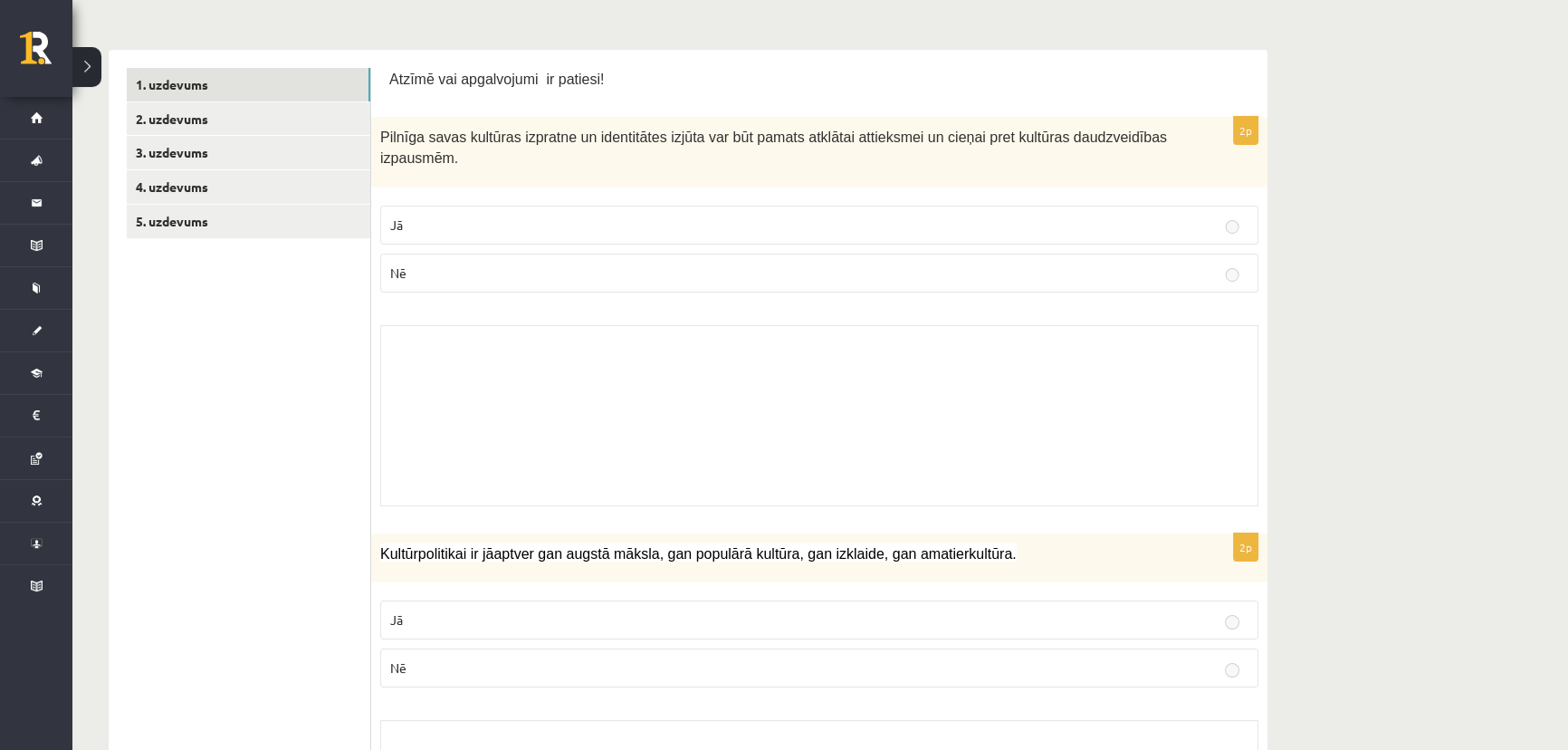
scroll to position [164, 0]
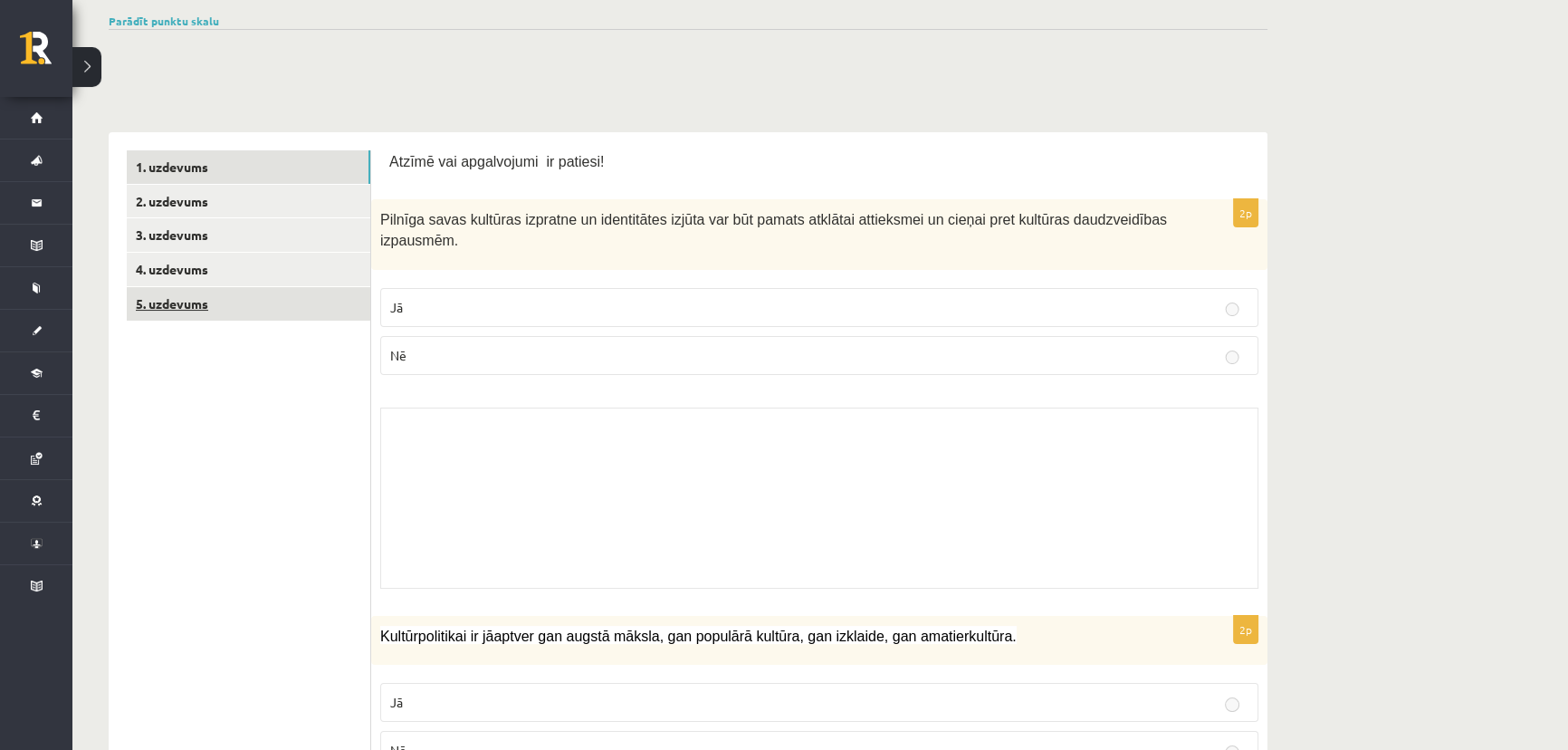
click at [185, 312] on link "5. uzdevums" at bounding box center [248, 304] width 244 height 33
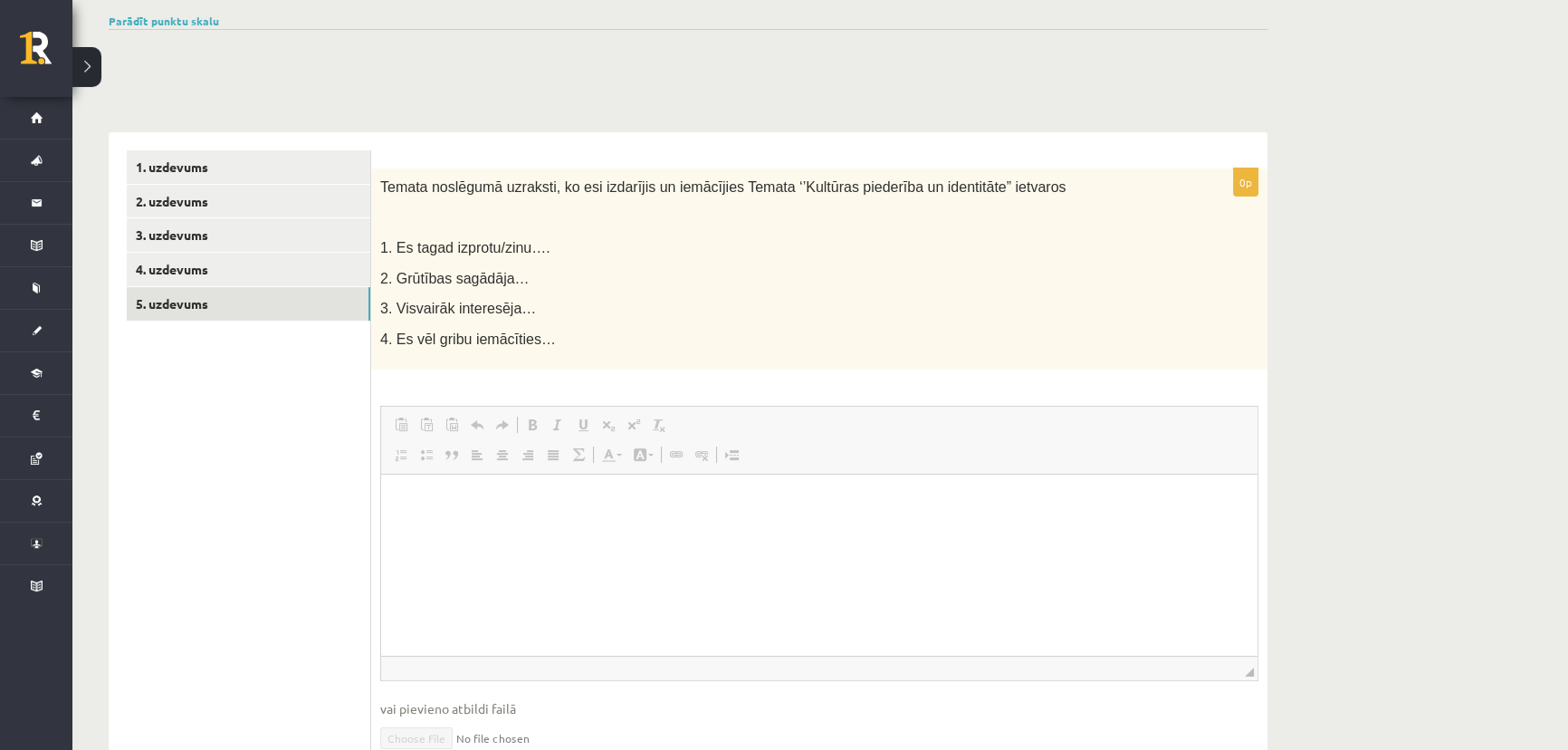
scroll to position [0, 0]
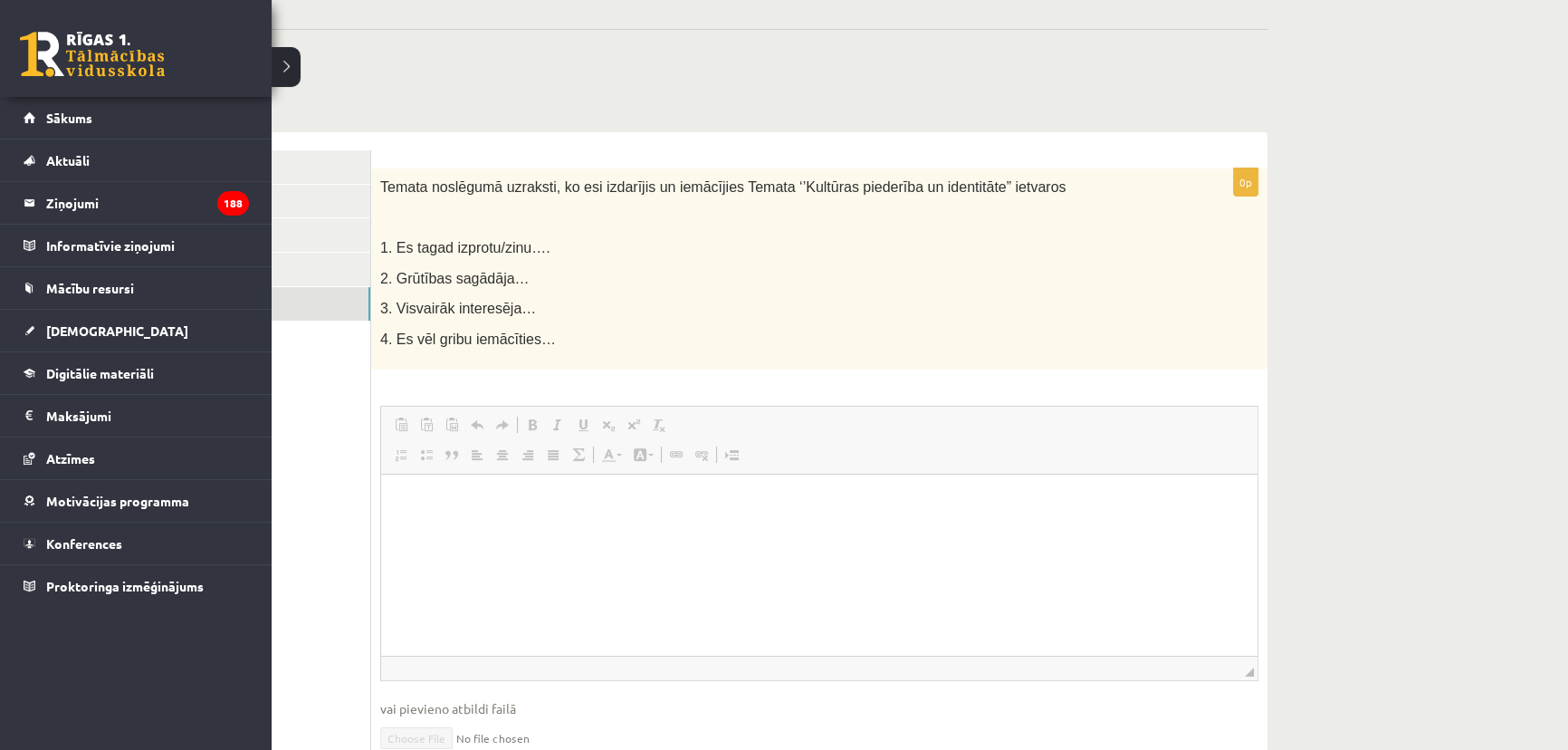
click at [45, 54] on link at bounding box center [92, 54] width 145 height 45
